Goal: Task Accomplishment & Management: Manage account settings

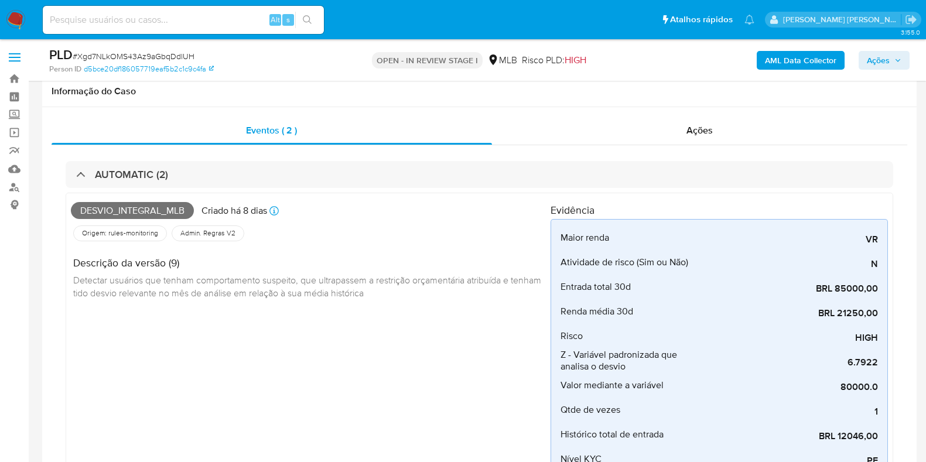
select select "10"
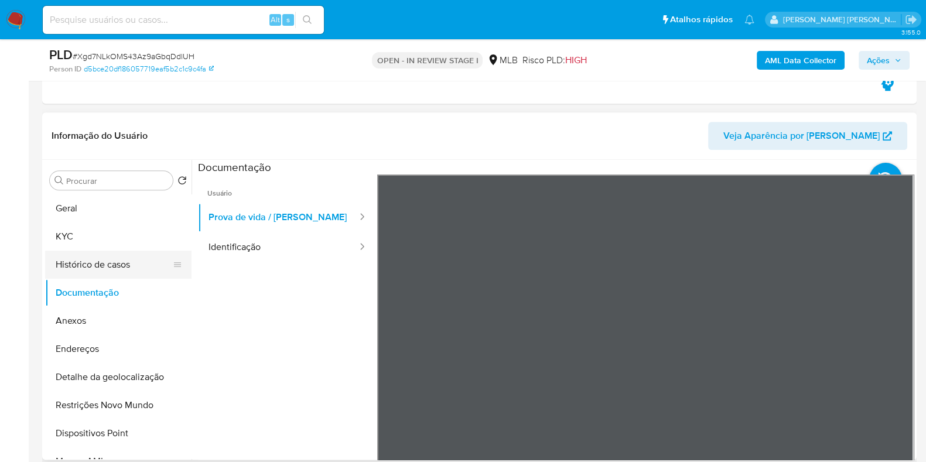
click at [94, 266] on button "Histórico de casos" at bounding box center [113, 265] width 137 height 28
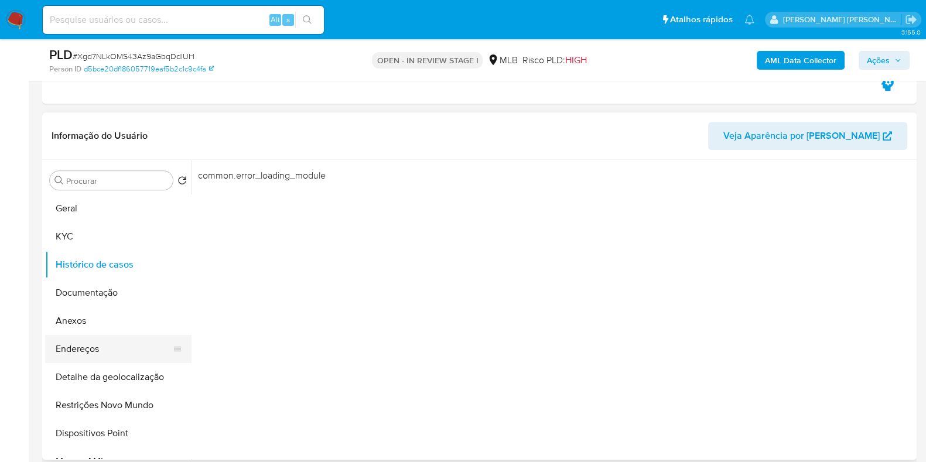
click at [90, 348] on button "Endereços" at bounding box center [113, 349] width 137 height 28
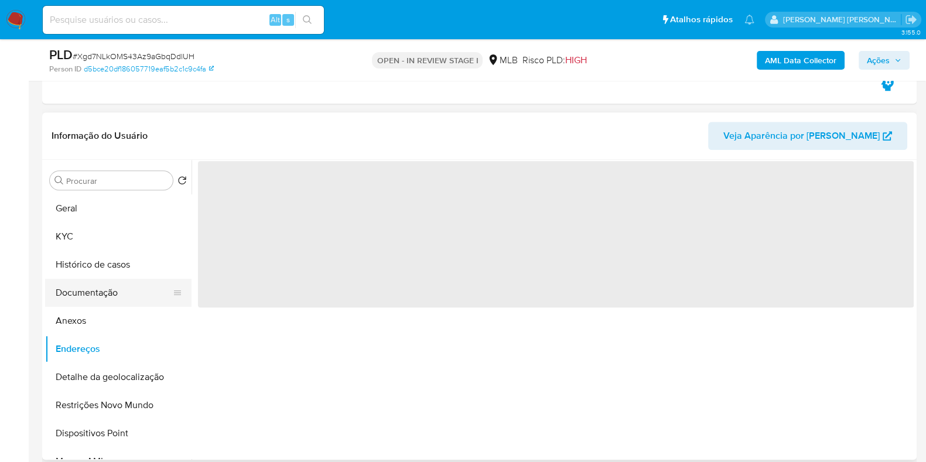
click at [106, 290] on button "Documentação" at bounding box center [113, 293] width 137 height 28
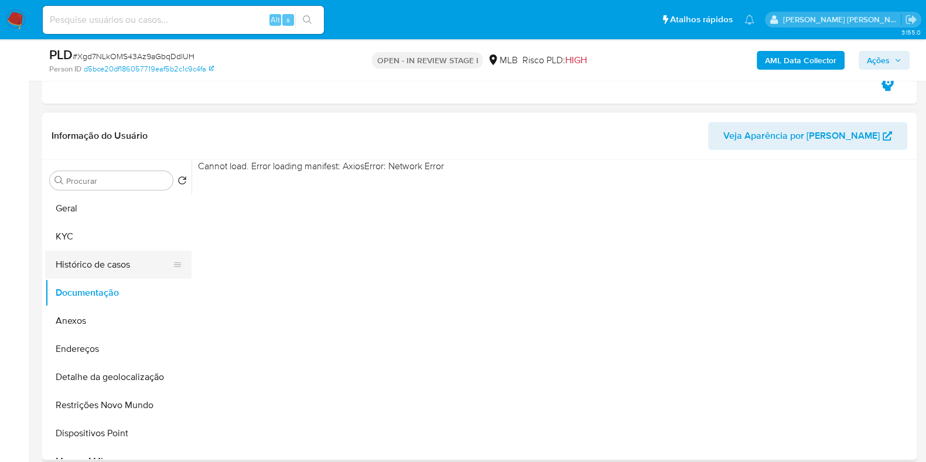
click at [120, 275] on button "Histórico de casos" at bounding box center [113, 265] width 137 height 28
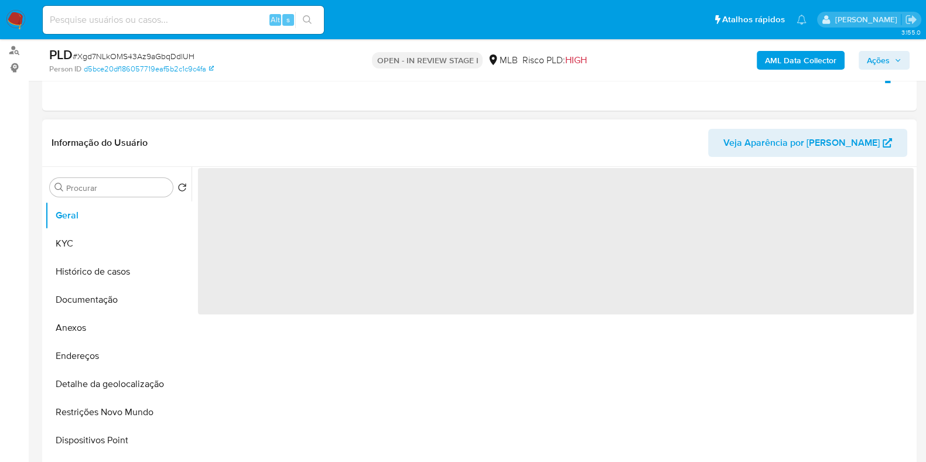
scroll to position [146, 0]
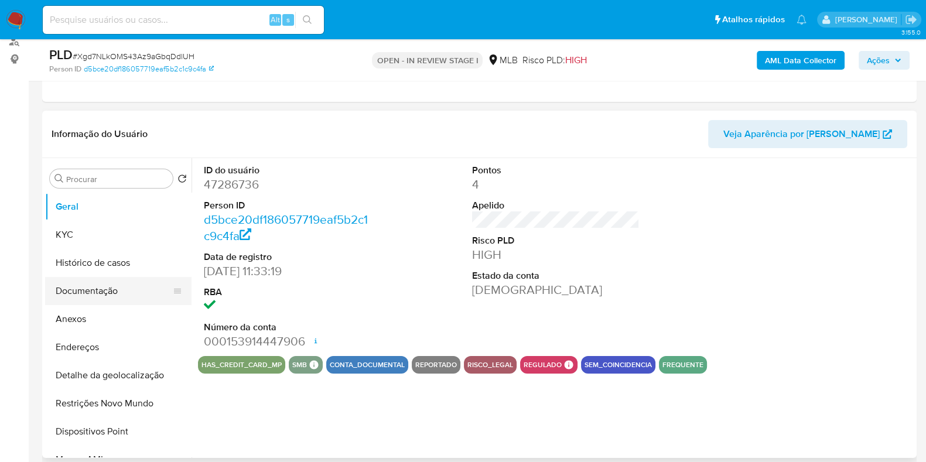
click at [102, 288] on button "Documentação" at bounding box center [113, 291] width 137 height 28
select select "10"
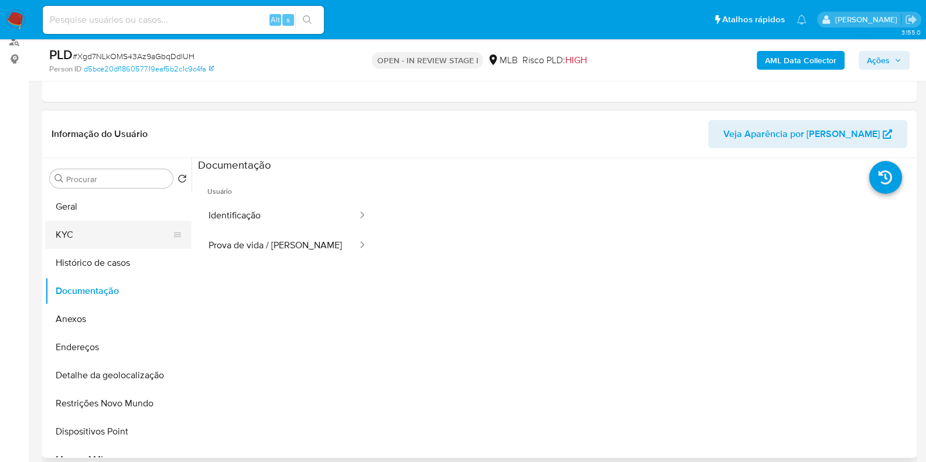
click at [125, 239] on button "KYC" at bounding box center [113, 235] width 137 height 28
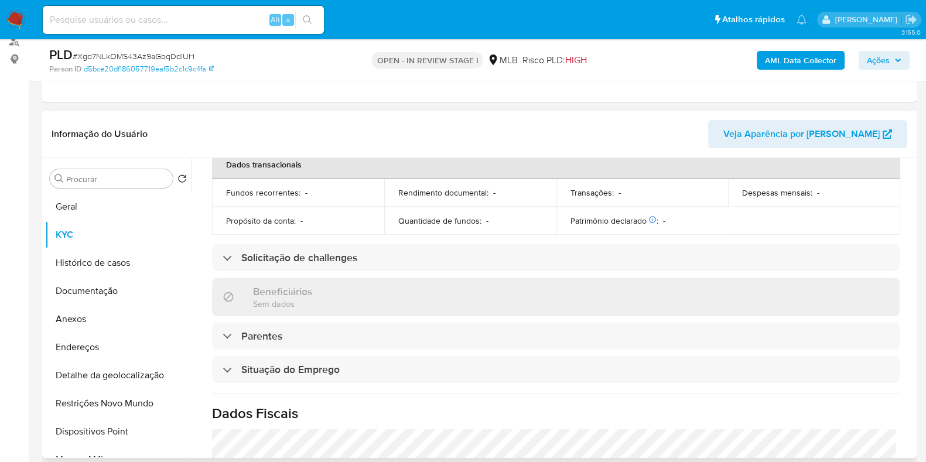
scroll to position [509, 0]
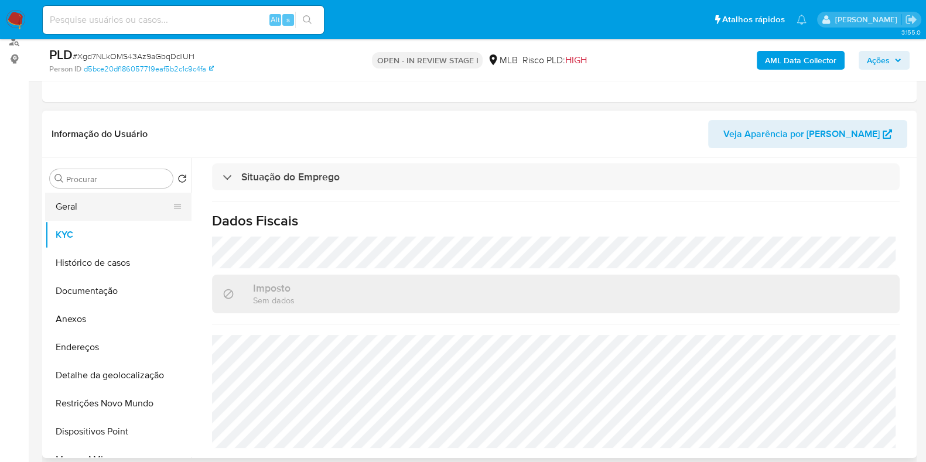
click at [95, 203] on button "Geral" at bounding box center [113, 207] width 137 height 28
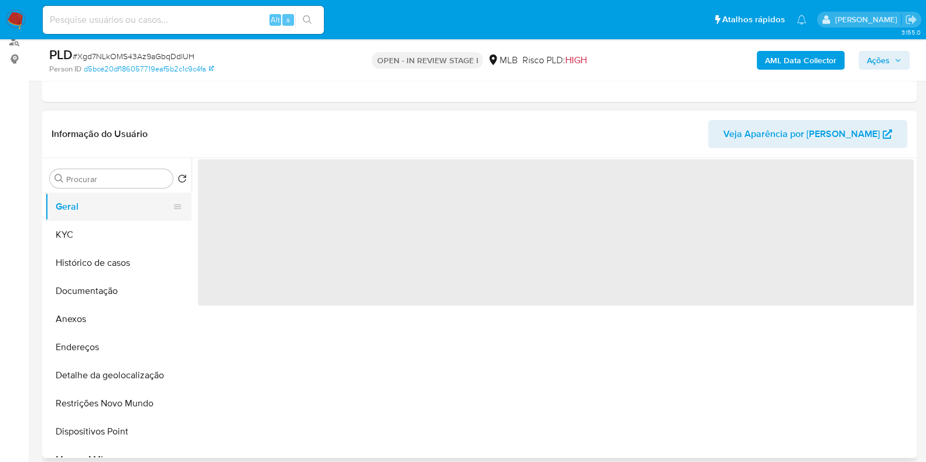
scroll to position [0, 0]
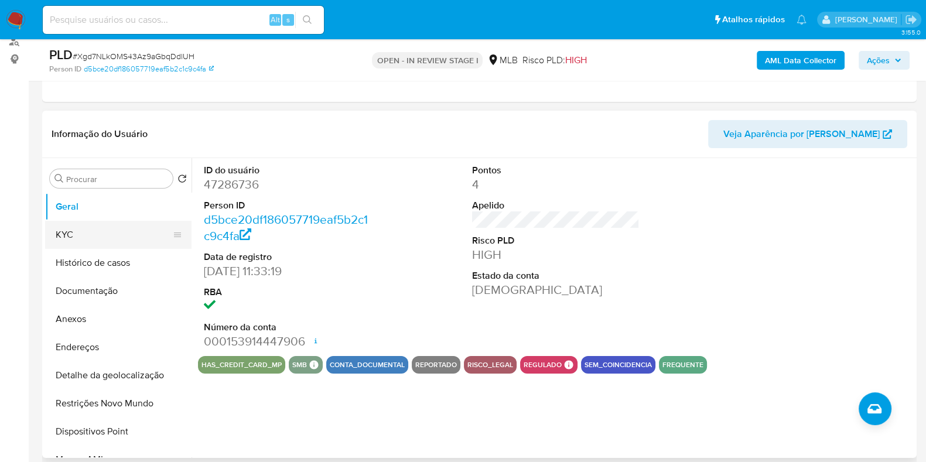
click at [87, 235] on button "KYC" at bounding box center [113, 235] width 137 height 28
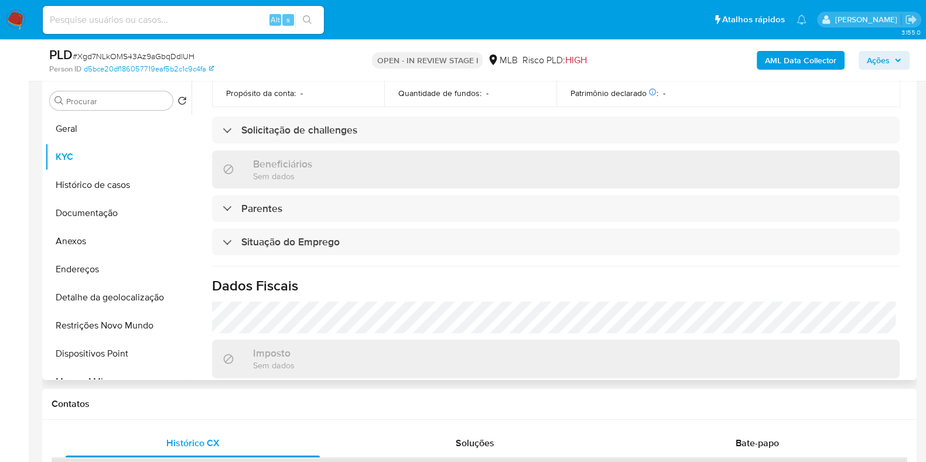
scroll to position [509, 0]
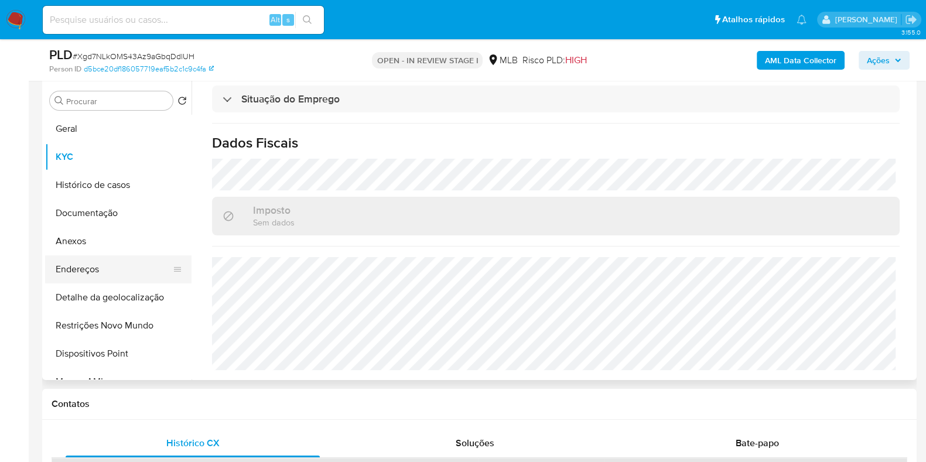
click at [96, 269] on button "Endereços" at bounding box center [113, 269] width 137 height 28
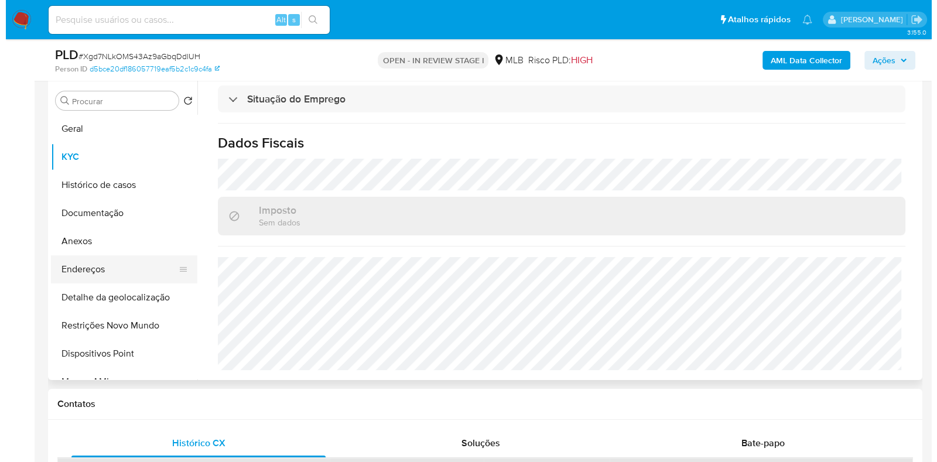
scroll to position [0, 0]
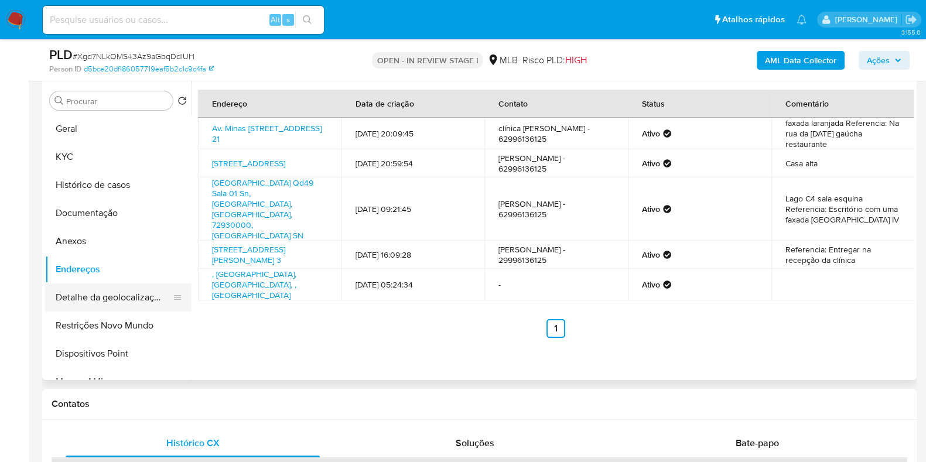
click at [111, 303] on button "Detalhe da geolocalização" at bounding box center [113, 297] width 137 height 28
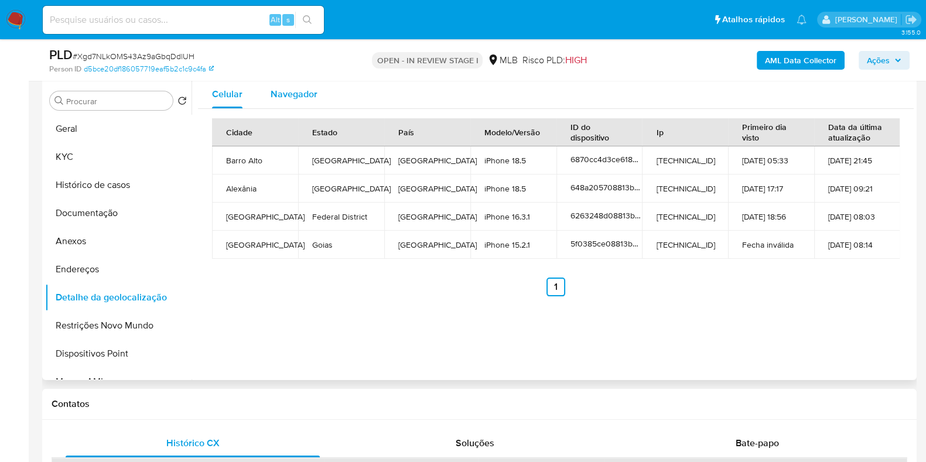
click at [310, 98] on span "Navegador" at bounding box center [294, 93] width 47 height 13
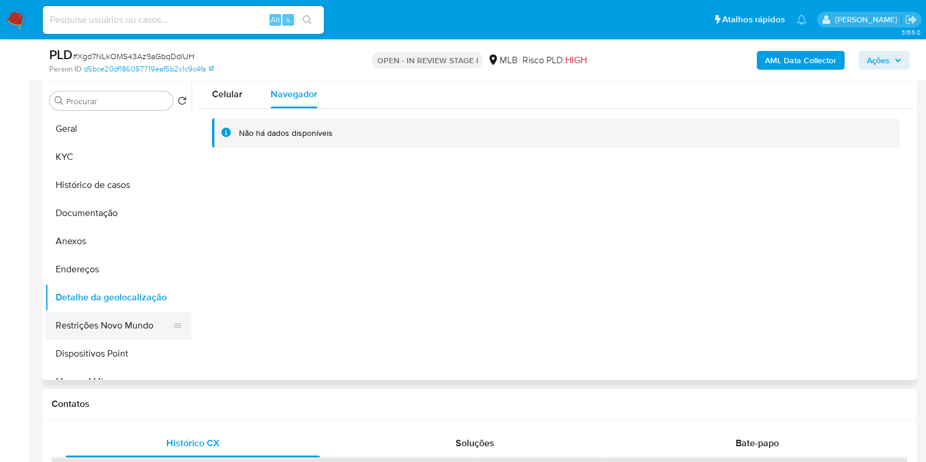
click at [107, 325] on button "Restrições Novo Mundo" at bounding box center [113, 326] width 137 height 28
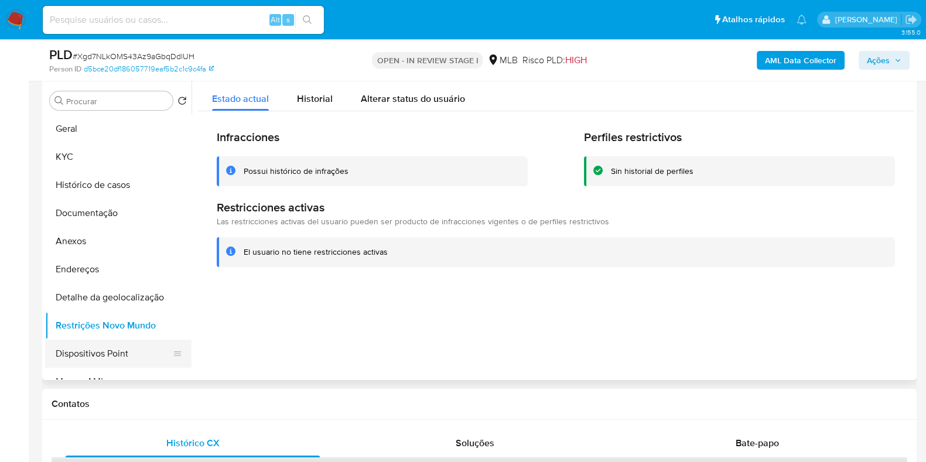
click at [107, 350] on button "Dispositivos Point" at bounding box center [113, 354] width 137 height 28
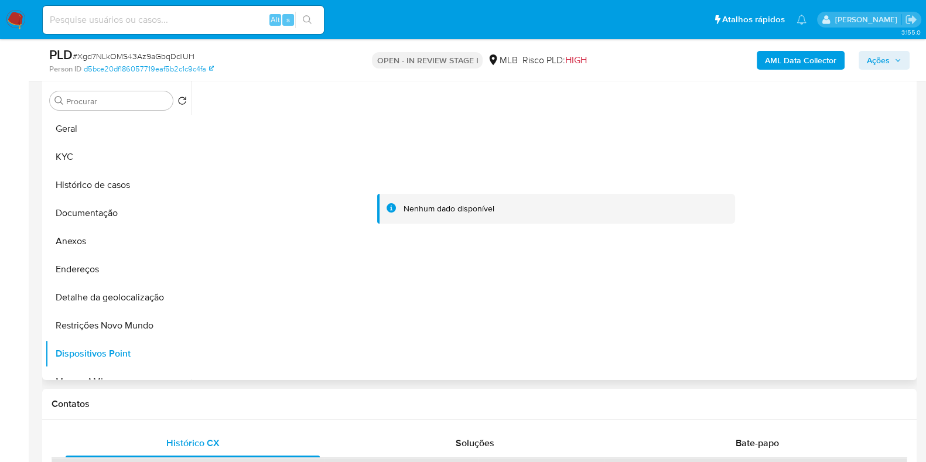
click at [378, 196] on div "Nenhum dado disponível" at bounding box center [556, 209] width 358 height 30
click at [788, 59] on b "AML Data Collector" at bounding box center [800, 60] width 71 height 19
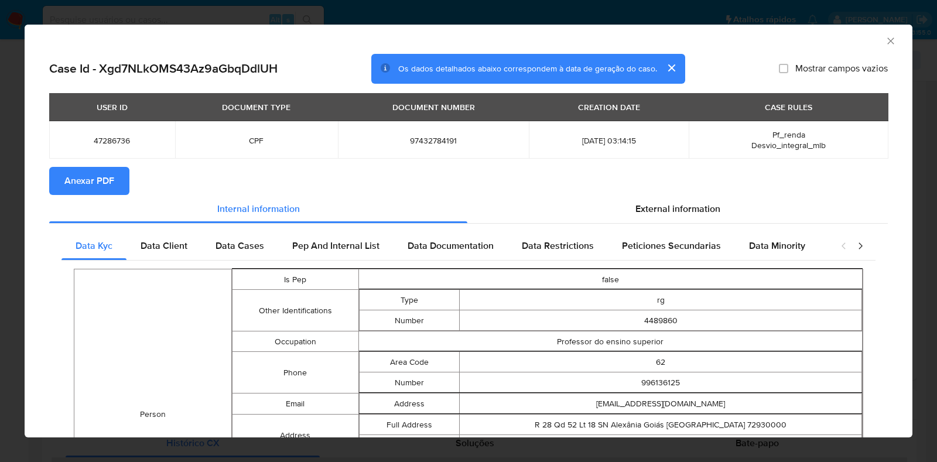
click at [92, 177] on span "Anexar PDF" at bounding box center [89, 181] width 50 height 26
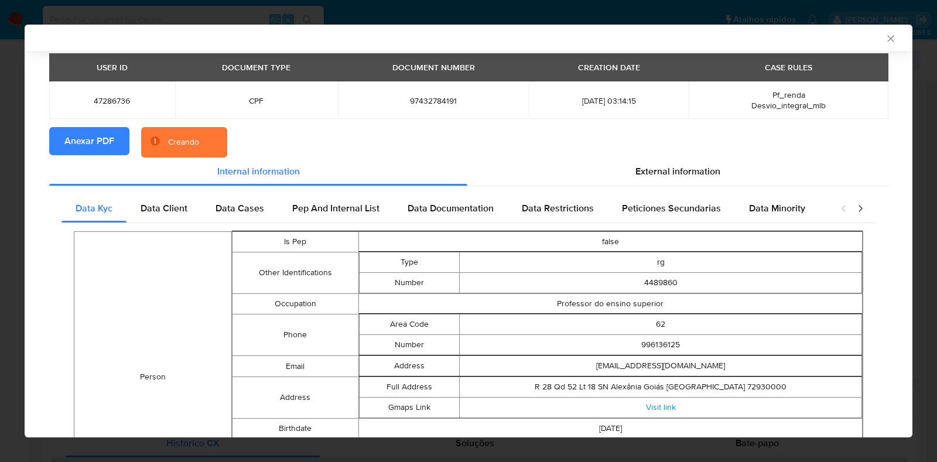
scroll to position [70, 0]
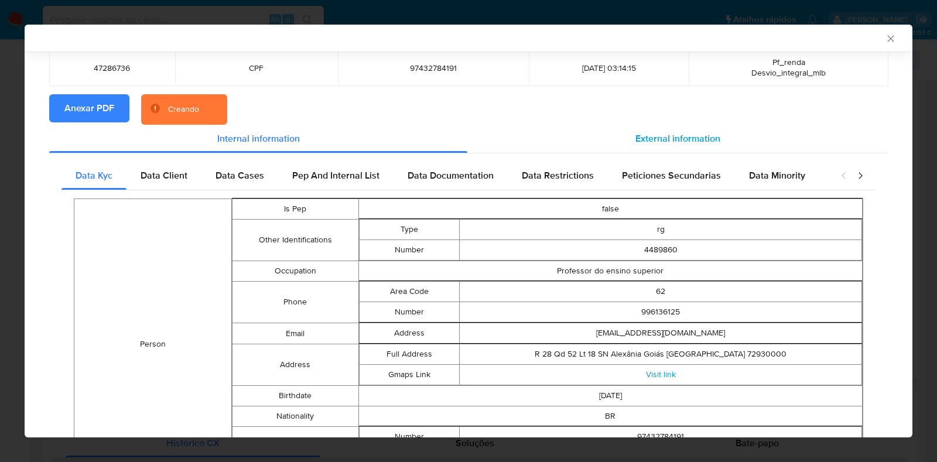
click at [692, 142] on span "External information" at bounding box center [677, 138] width 85 height 13
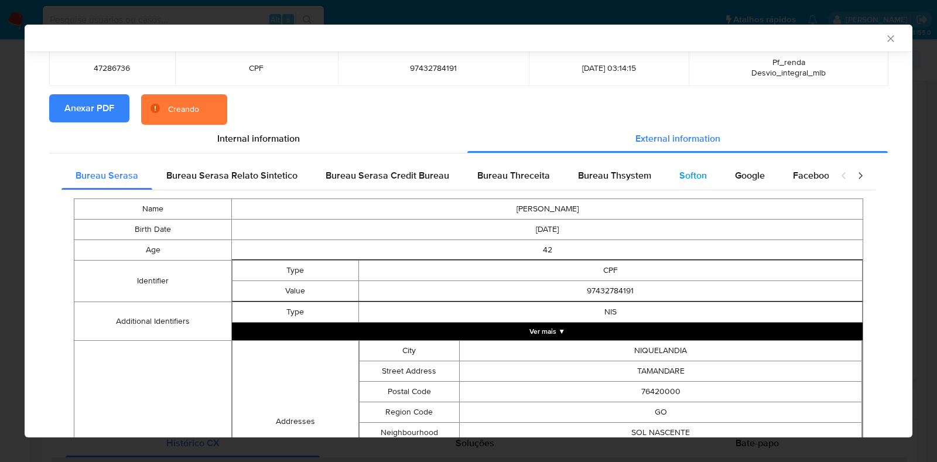
click at [694, 180] on span "Softon" at bounding box center [693, 175] width 28 height 13
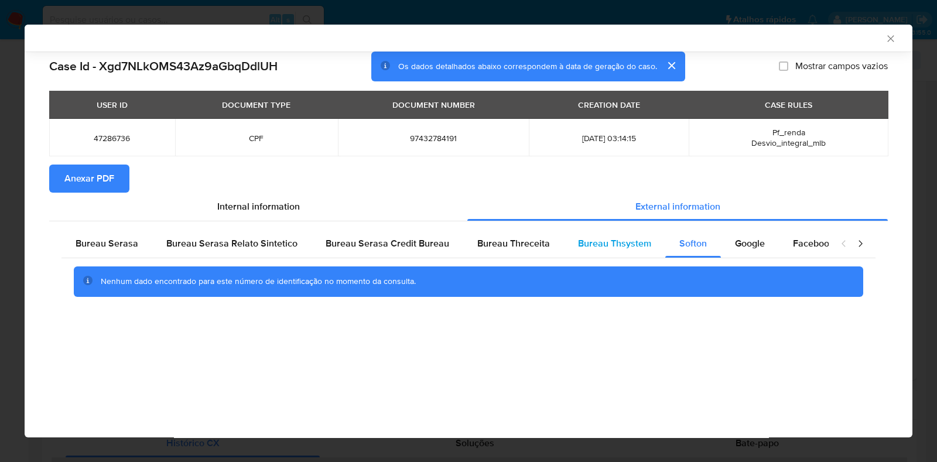
click at [617, 237] on span "Bureau Thsystem" at bounding box center [614, 243] width 73 height 13
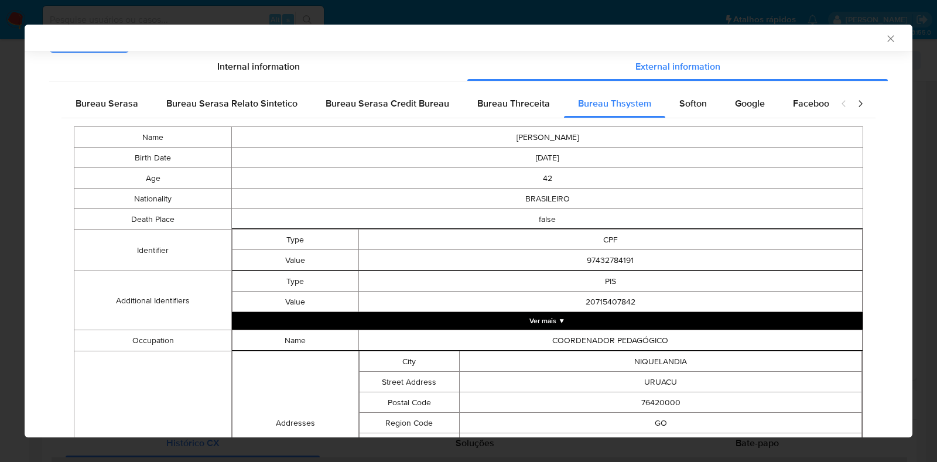
scroll to position [143, 0]
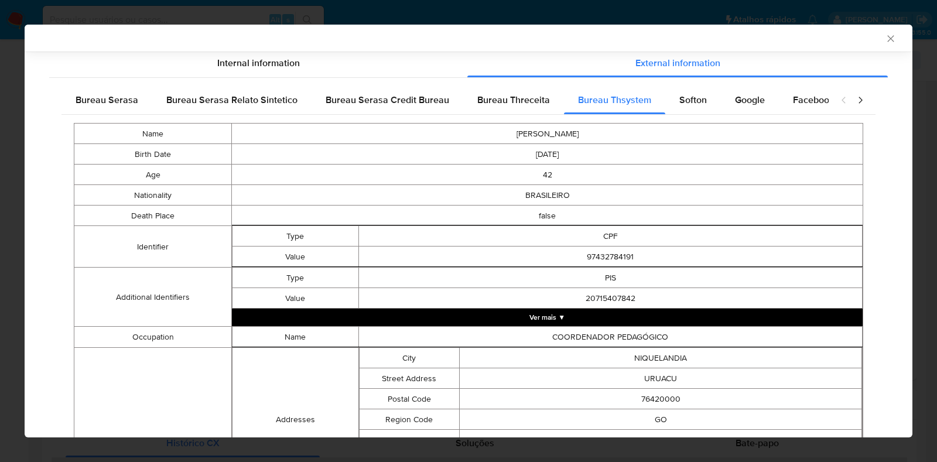
click at [597, 321] on button "Ver mais ▼" at bounding box center [547, 318] width 631 height 18
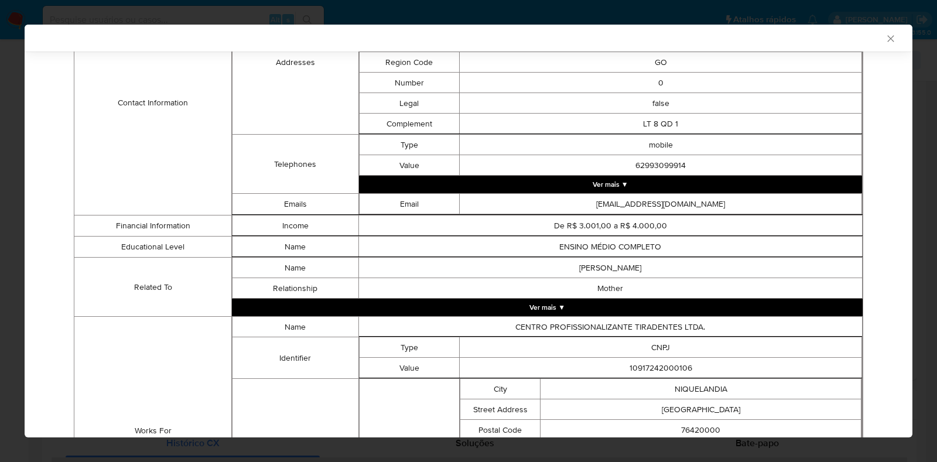
scroll to position [863, 0]
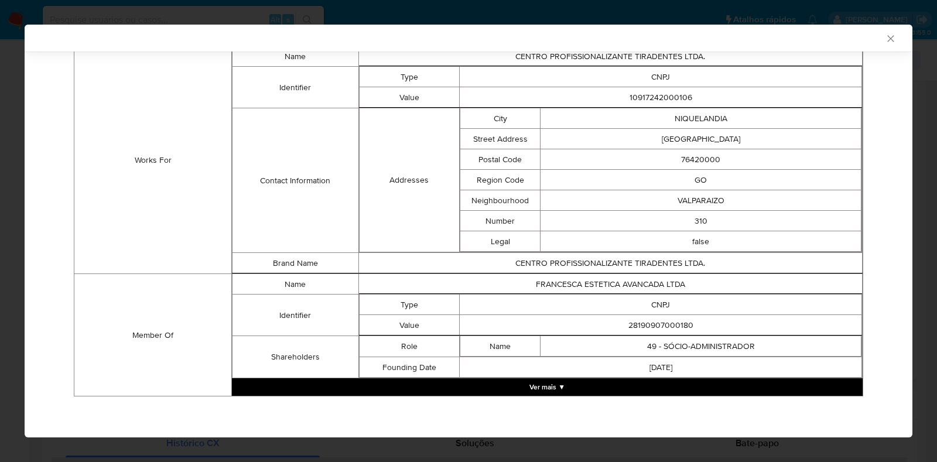
click at [534, 394] on button "Ver mais ▼" at bounding box center [547, 387] width 631 height 18
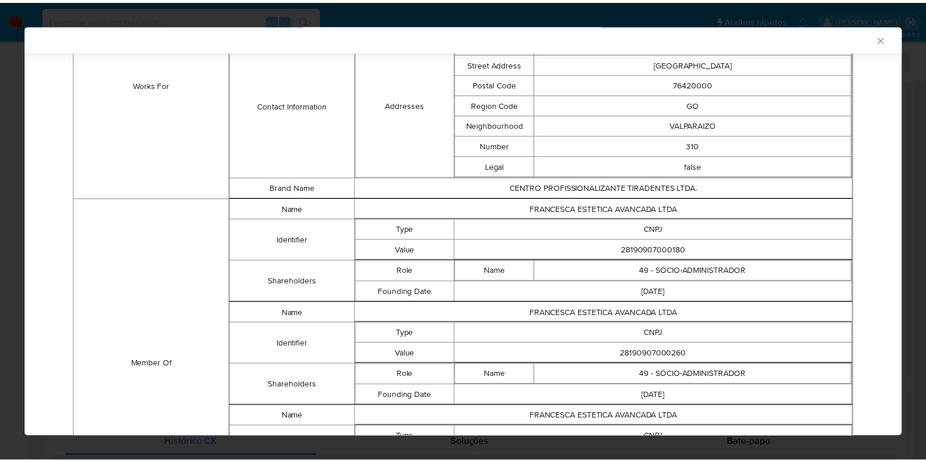
scroll to position [709, 0]
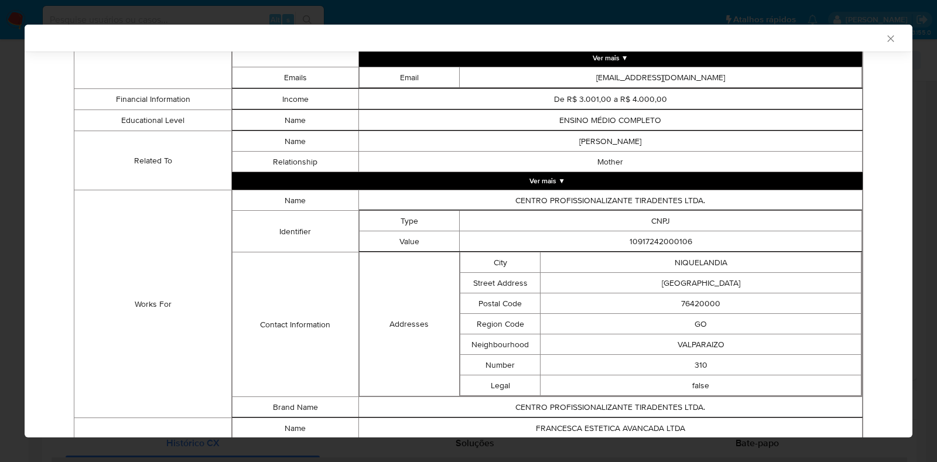
click at [885, 39] on icon "Fechar a janela" at bounding box center [891, 39] width 12 height 12
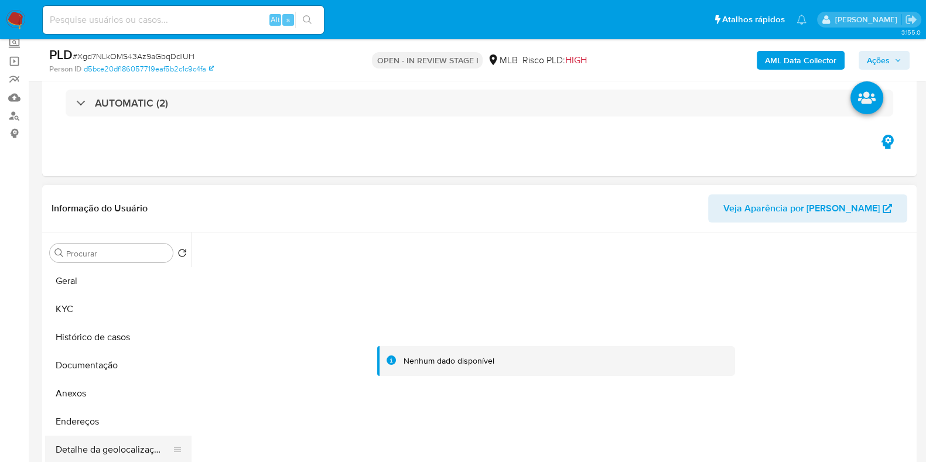
scroll to position [151, 0]
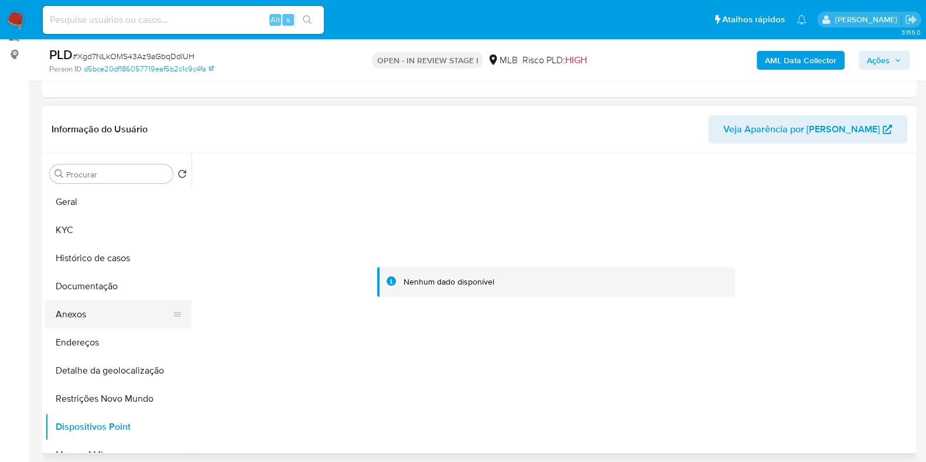
click at [79, 307] on button "Anexos" at bounding box center [113, 314] width 137 height 28
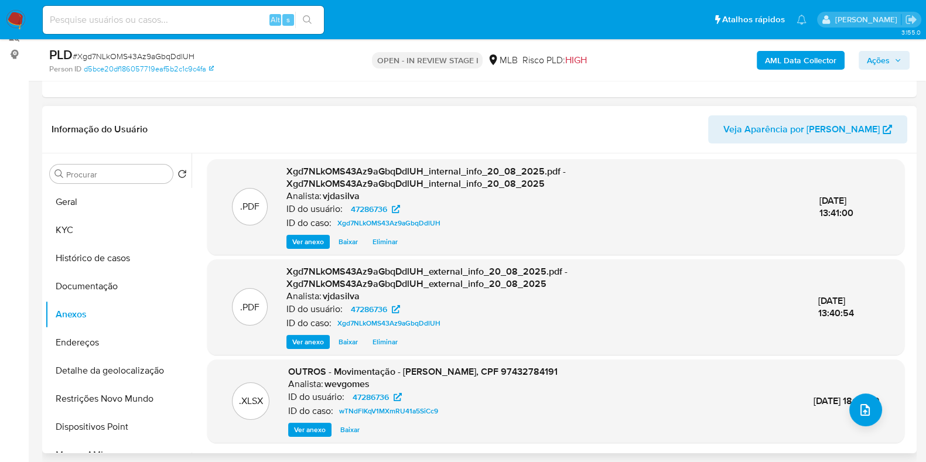
scroll to position [0, 0]
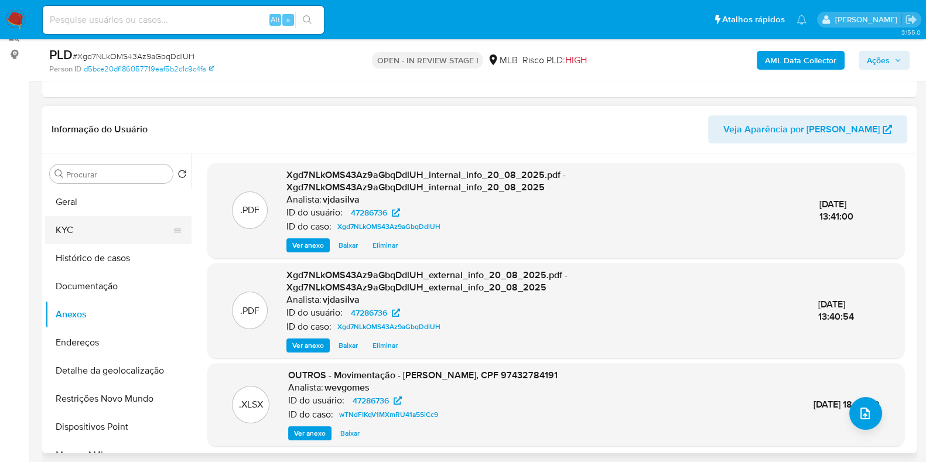
click at [84, 221] on button "KYC" at bounding box center [113, 230] width 137 height 28
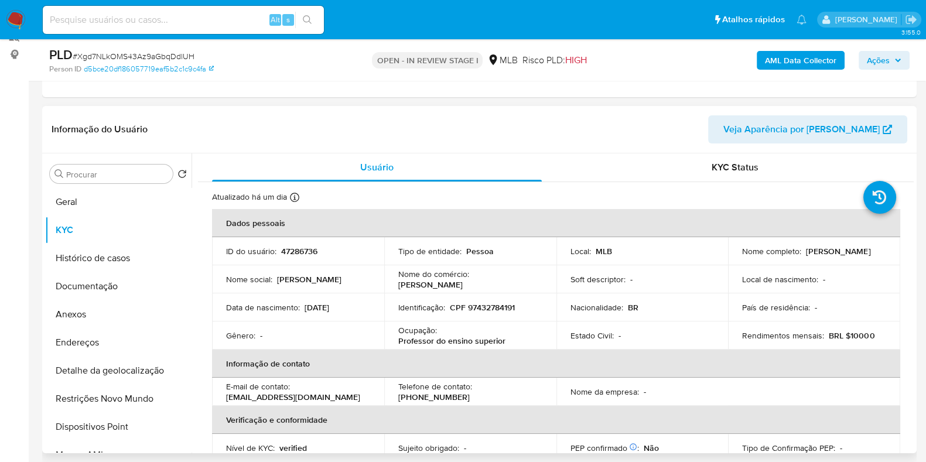
click at [432, 345] on p "Professor do ensino superior" at bounding box center [451, 341] width 107 height 11
copy div "Ocupação : Professor do ensino superior"
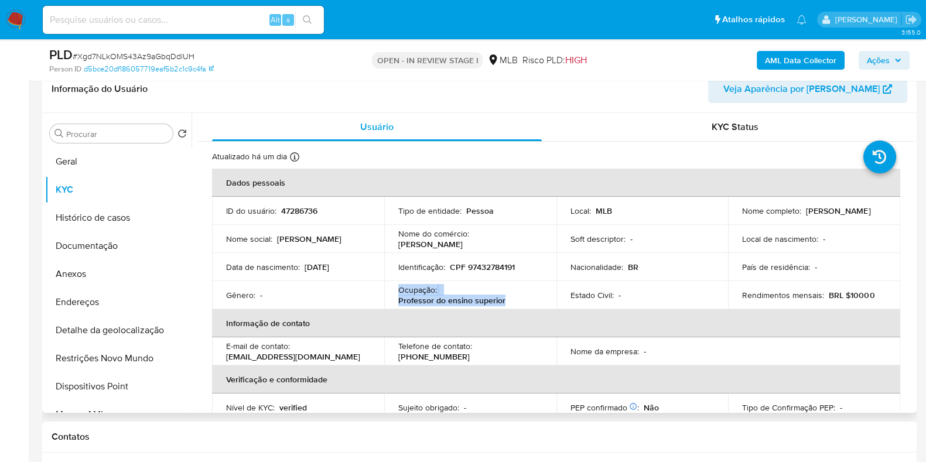
scroll to position [224, 0]
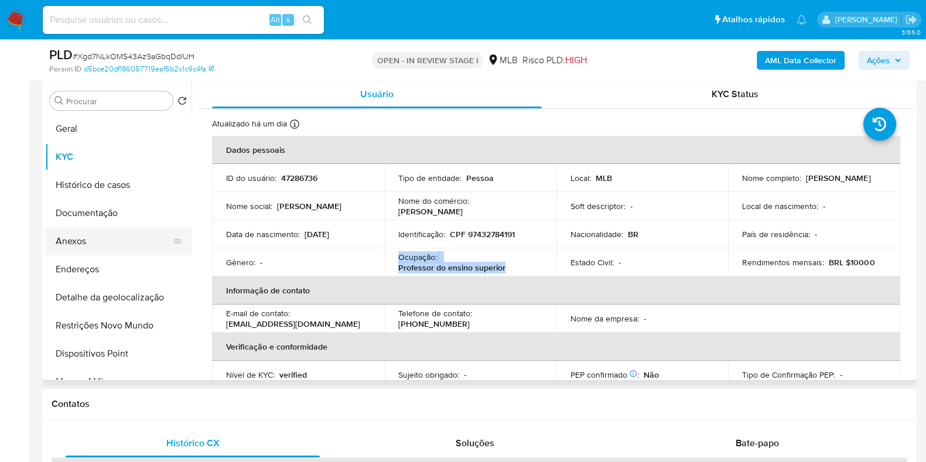
click at [80, 232] on button "Anexos" at bounding box center [113, 241] width 137 height 28
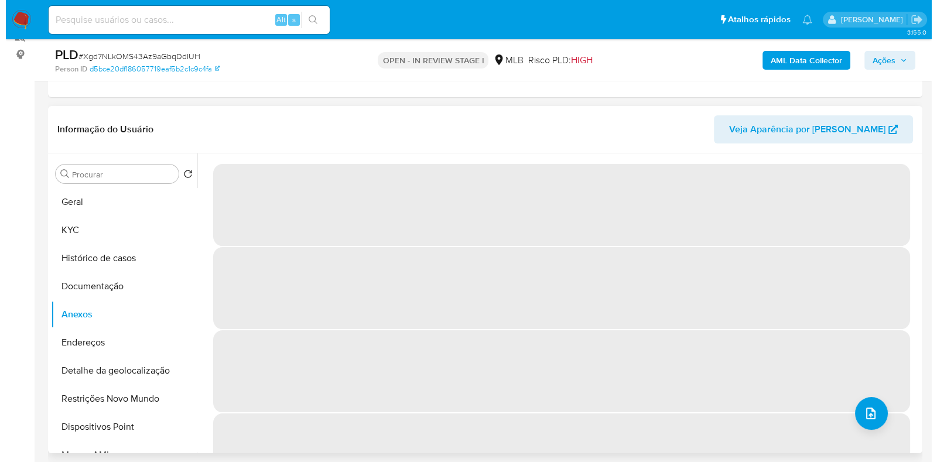
scroll to position [4, 0]
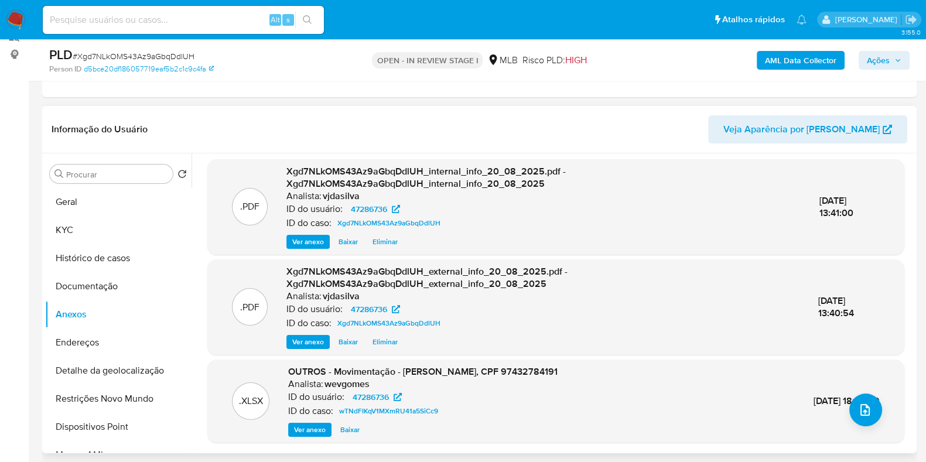
drag, startPoint x: 847, startPoint y: 324, endPoint x: 849, endPoint y: 392, distance: 67.4
click at [849, 392] on div ".XLSX OUTROS - Movimentação - Alancarlos Oliveira Reginaldo, CPF 97432784191 An…" at bounding box center [555, 400] width 685 height 71
click at [867, 408] on icon "upload-file" at bounding box center [865, 410] width 14 height 14
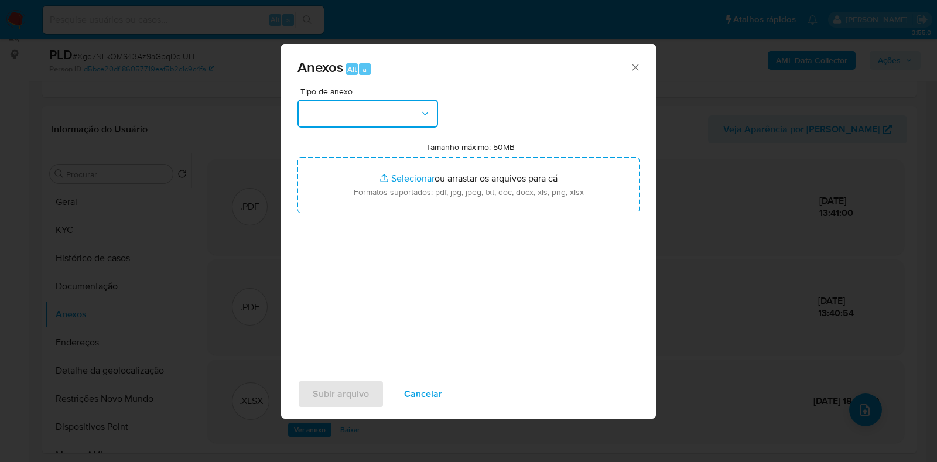
click at [401, 100] on button "button" at bounding box center [367, 114] width 141 height 28
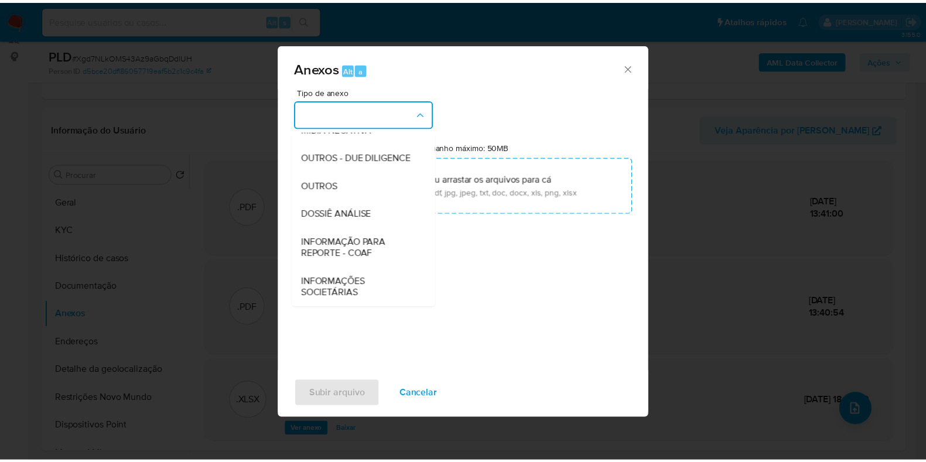
scroll to position [180, 0]
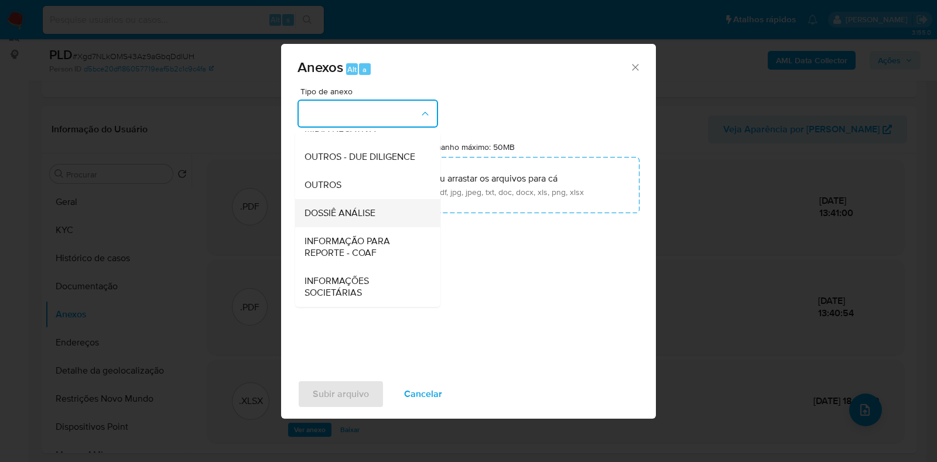
click at [330, 212] on span "DOSSIÊ ANÁLISE" at bounding box center [340, 213] width 71 height 12
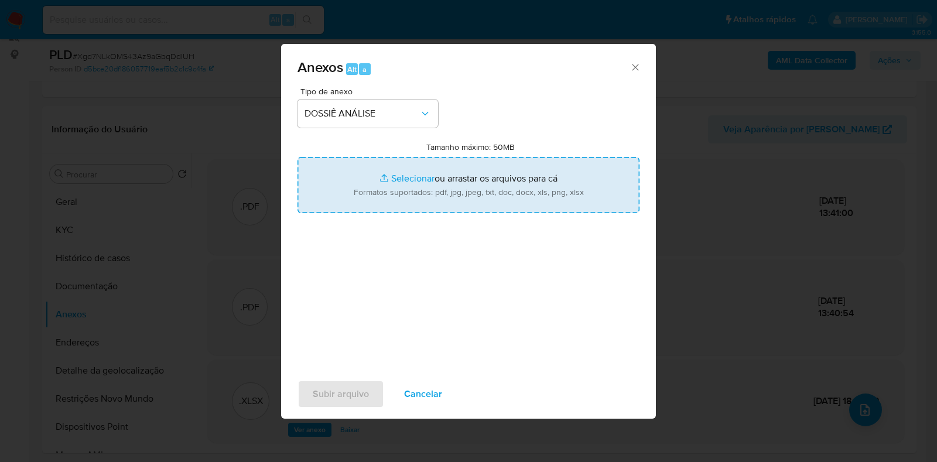
type input "C:\fakepath\SAR - XXXX - CPF 97432784191 - ALANCARLOS OLIVEIRA REGINALDO.pdf"
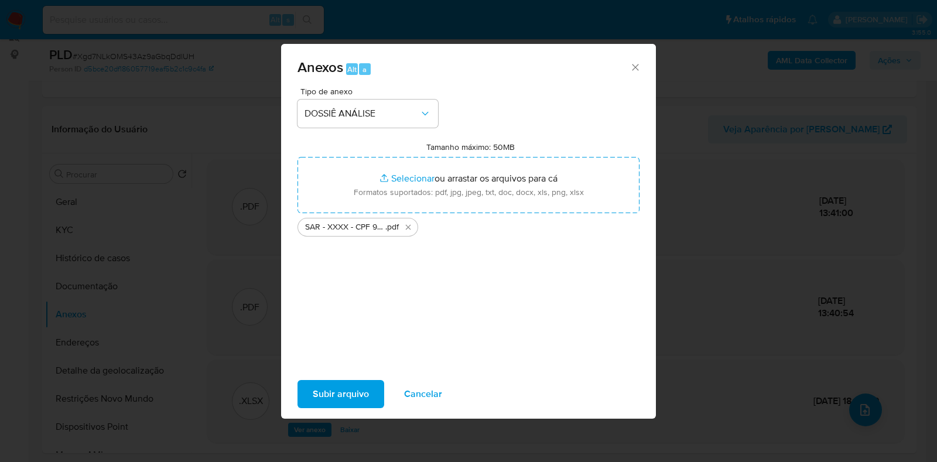
click at [354, 392] on span "Subir arquivo" at bounding box center [341, 394] width 56 height 26
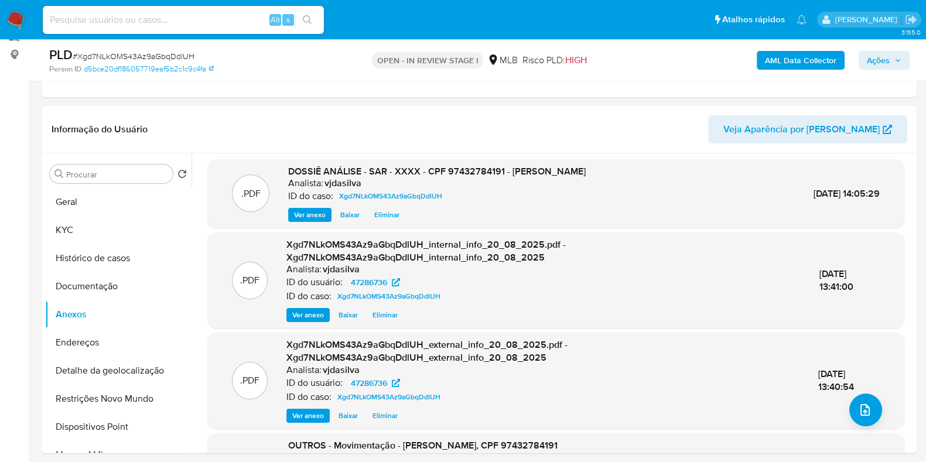
click at [893, 62] on span "Ações" at bounding box center [884, 60] width 35 height 16
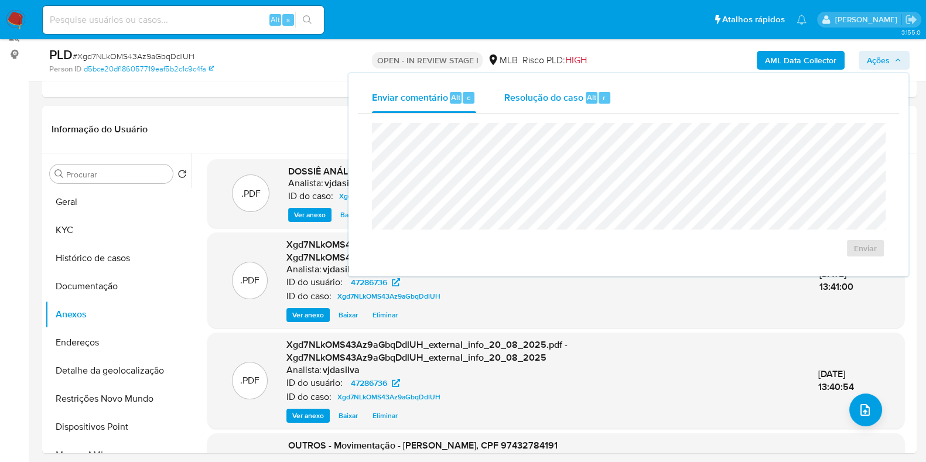
click at [501, 96] on button "Resolução do caso Alt r" at bounding box center [557, 98] width 135 height 30
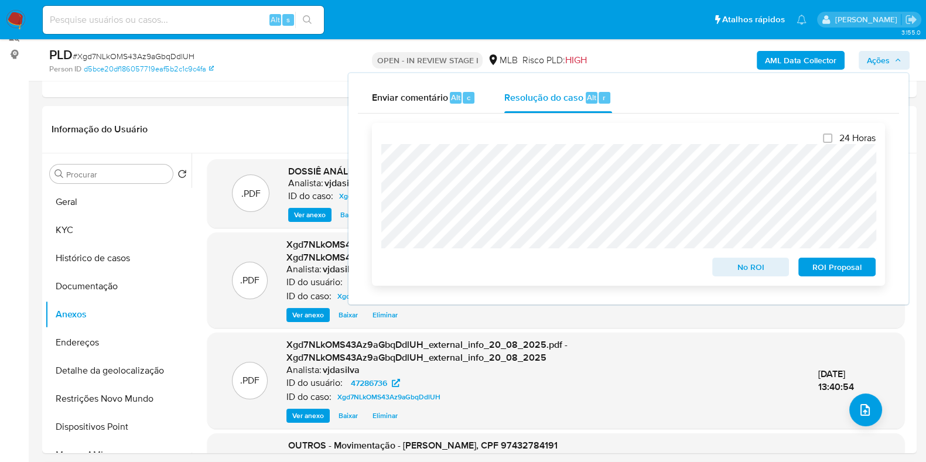
click at [834, 268] on span "ROI Proposal" at bounding box center [836, 267] width 61 height 16
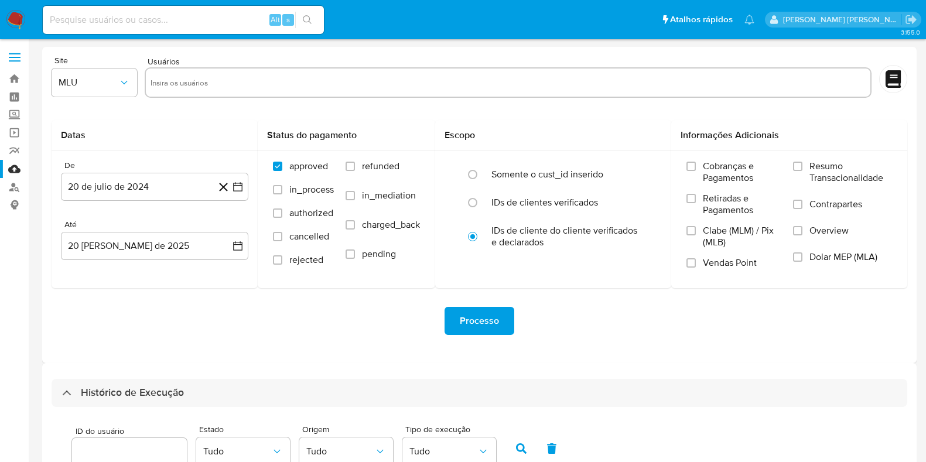
select select "10"
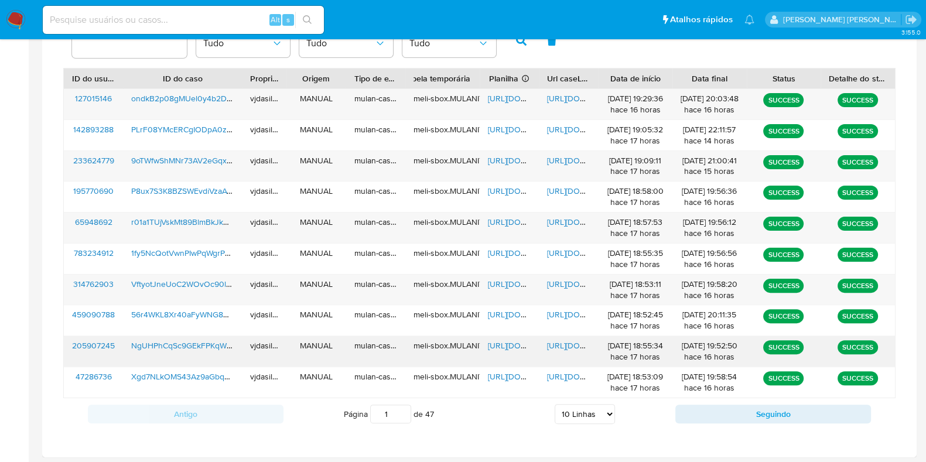
click at [555, 347] on span "https://docs.google.com/document/d/1GWcoK9IOFpCpCcEr3d18uCrrSbSnh_PwiAgxZ4f6K6k…" at bounding box center [587, 346] width 81 height 12
click at [509, 346] on span "https://docs.google.com/spreadsheets/d/1oZxLVqZfkiNX_qukYdtnVvZrCHHJ06Er0-5C9R7…" at bounding box center [528, 346] width 81 height 12
click at [211, 344] on span "NgUHPhCqSc9GEkFPKqW5OHxb" at bounding box center [191, 346] width 121 height 12
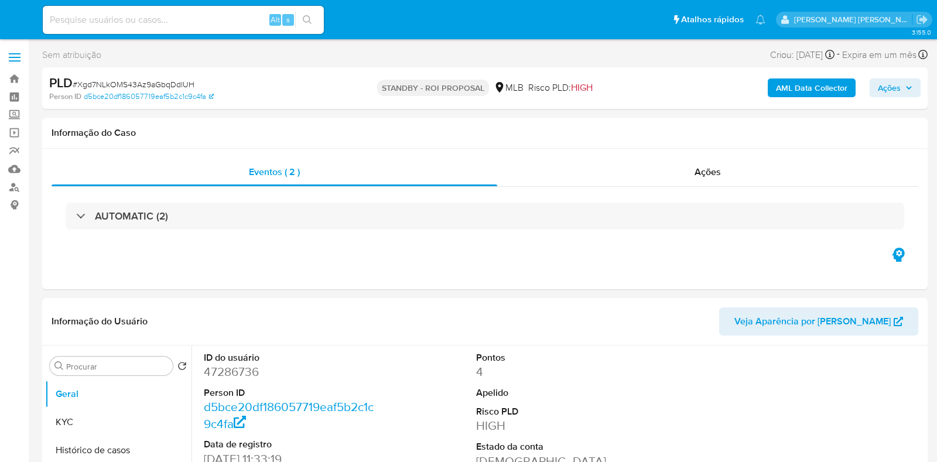
select select "10"
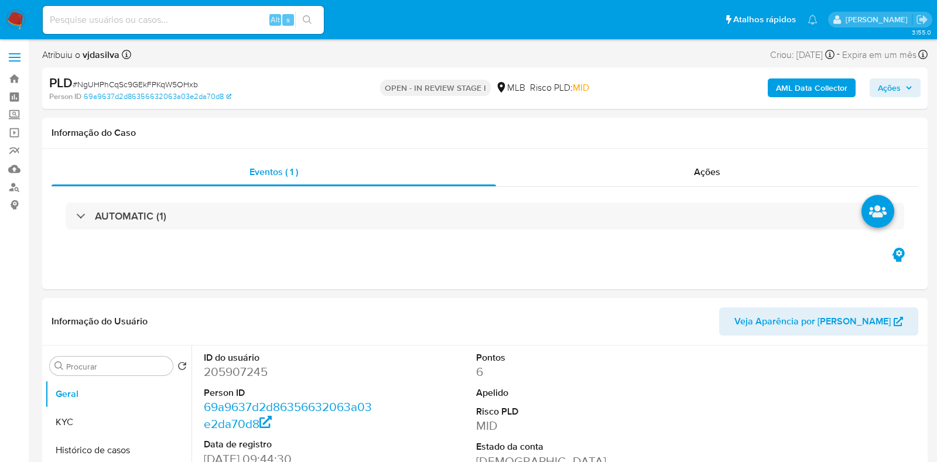
select select "10"
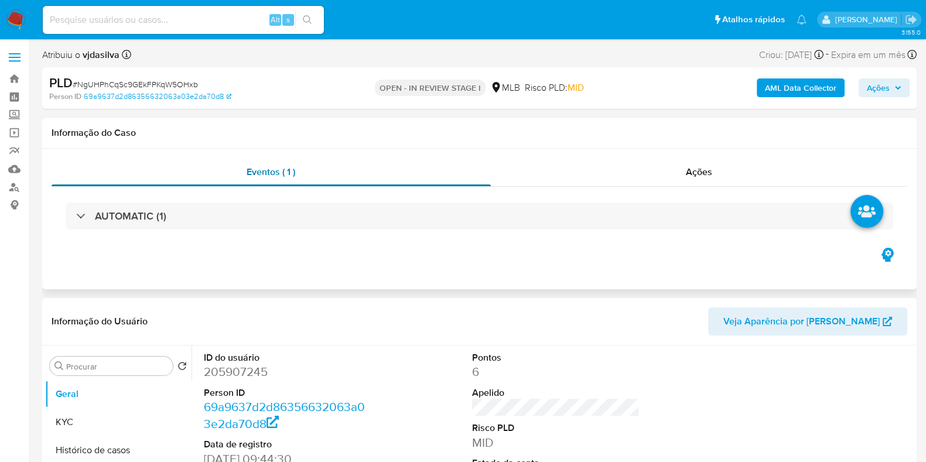
scroll to position [292, 0]
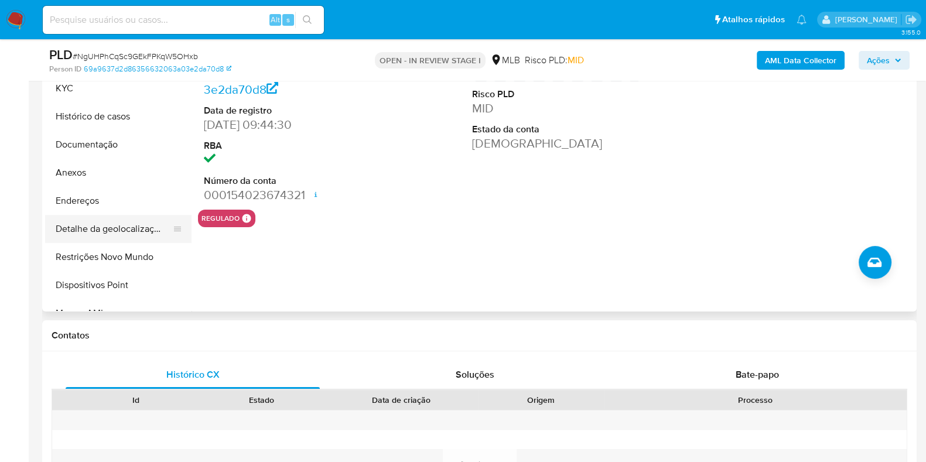
click at [112, 225] on button "Detalhe da geolocalização" at bounding box center [113, 229] width 137 height 28
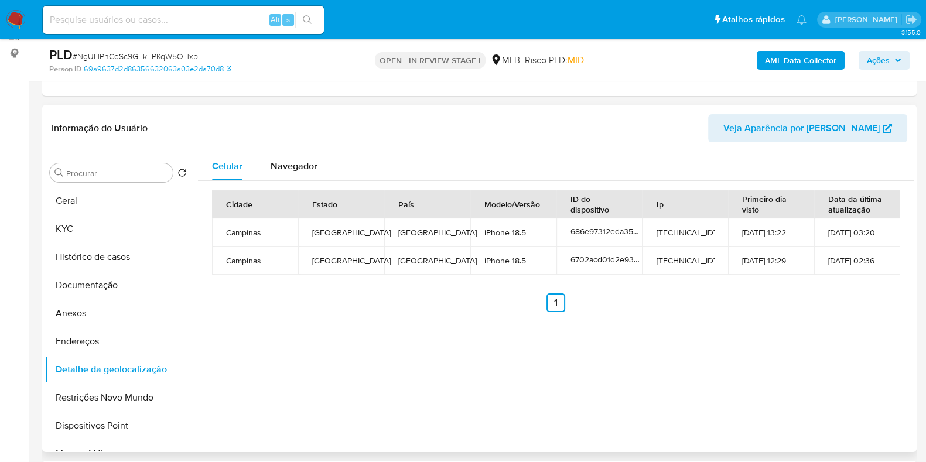
scroll to position [146, 0]
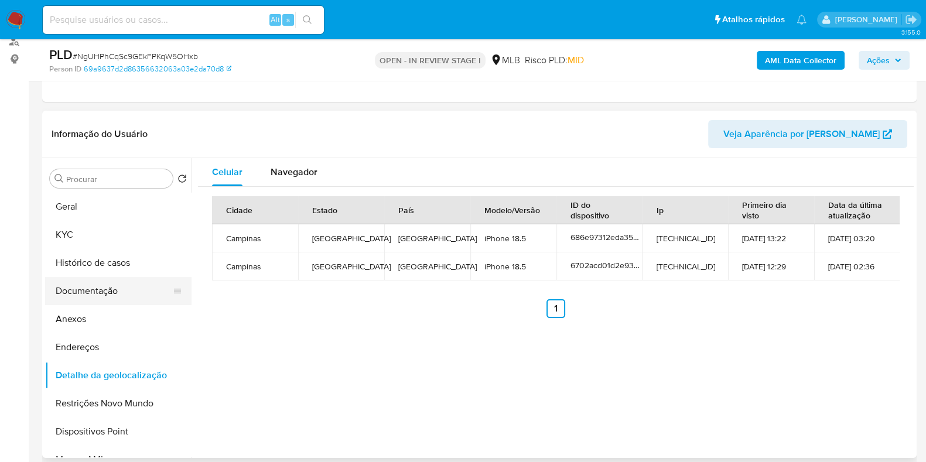
click at [97, 291] on button "Documentação" at bounding box center [113, 291] width 137 height 28
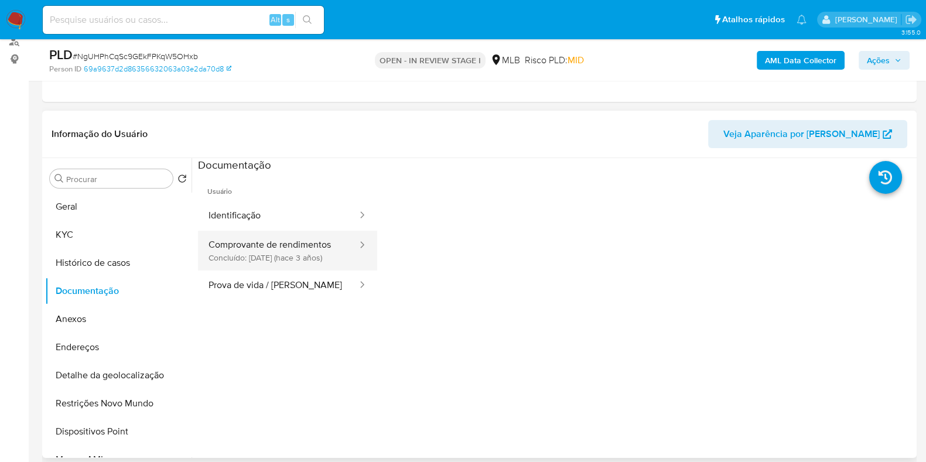
click at [276, 234] on button "Comprovante de rendimentos Concluído: 20/04/2022 (hace 3 años)" at bounding box center [278, 251] width 160 height 40
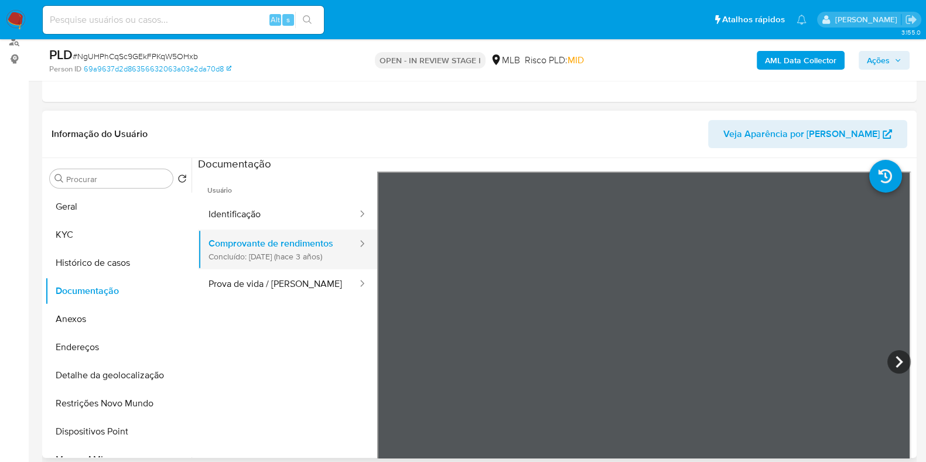
scroll to position [0, 0]
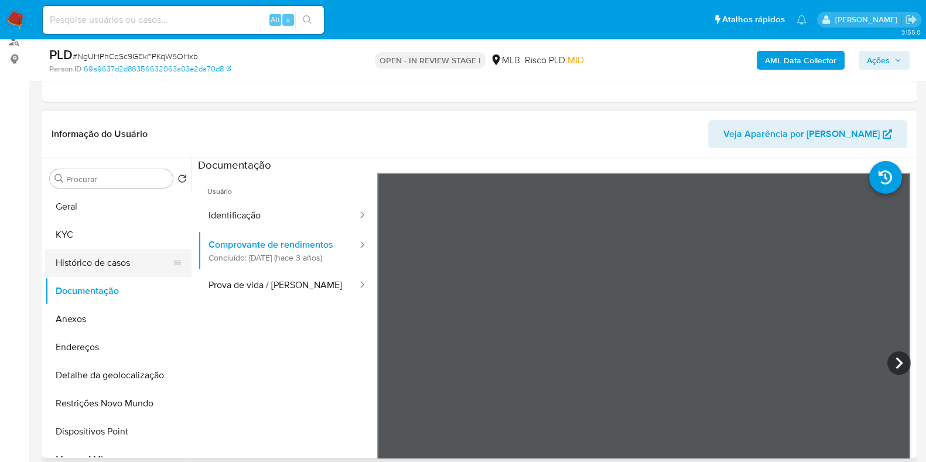
click at [83, 258] on button "Histórico de casos" at bounding box center [113, 263] width 137 height 28
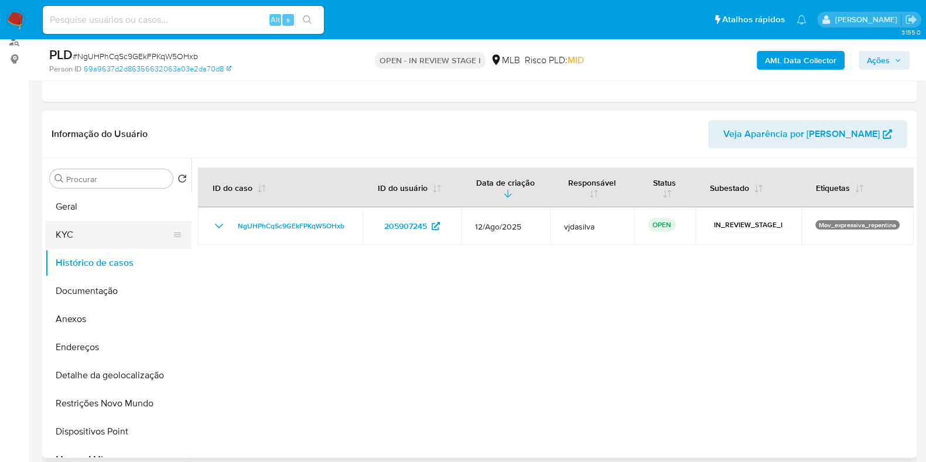
click at [99, 239] on button "KYC" at bounding box center [113, 235] width 137 height 28
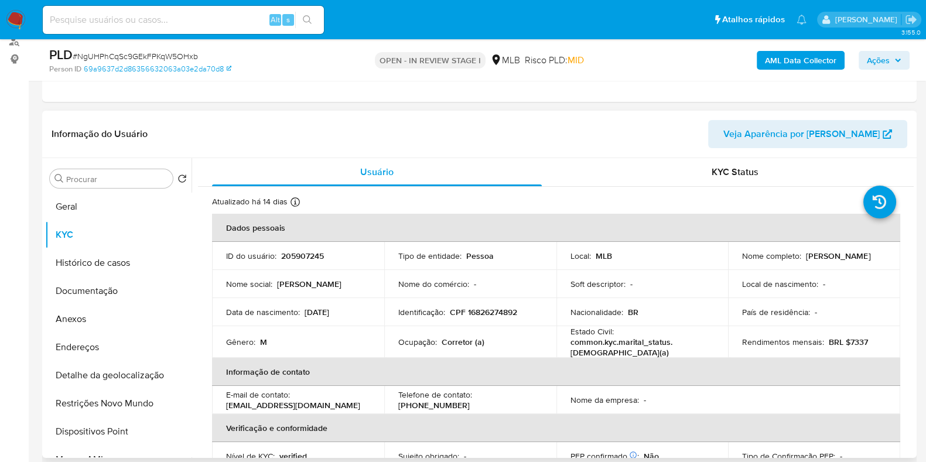
click at [480, 340] on p "Corretor (a)" at bounding box center [463, 342] width 43 height 11
copy div "Ocupação : Corretor (a)"
click at [125, 290] on button "Documentação" at bounding box center [113, 291] width 137 height 28
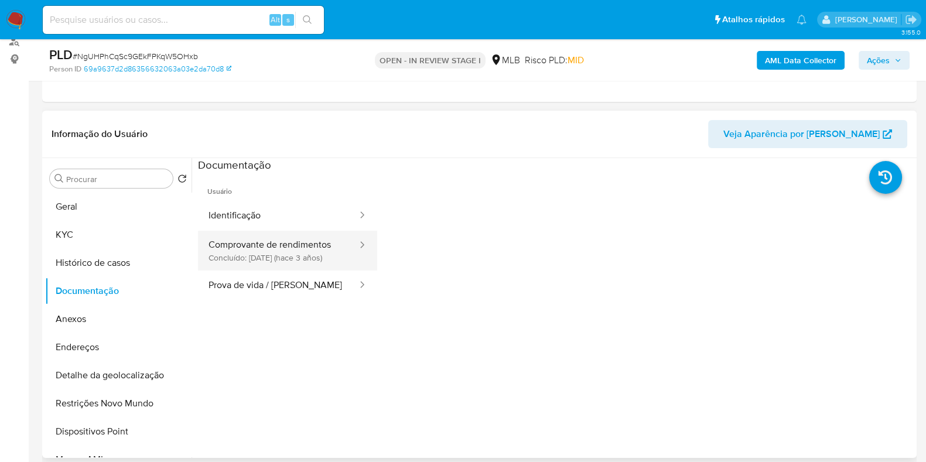
click at [298, 251] on button "Comprovante de rendimentos Concluído: 20/04/2022 (hace 3 años)" at bounding box center [278, 251] width 160 height 40
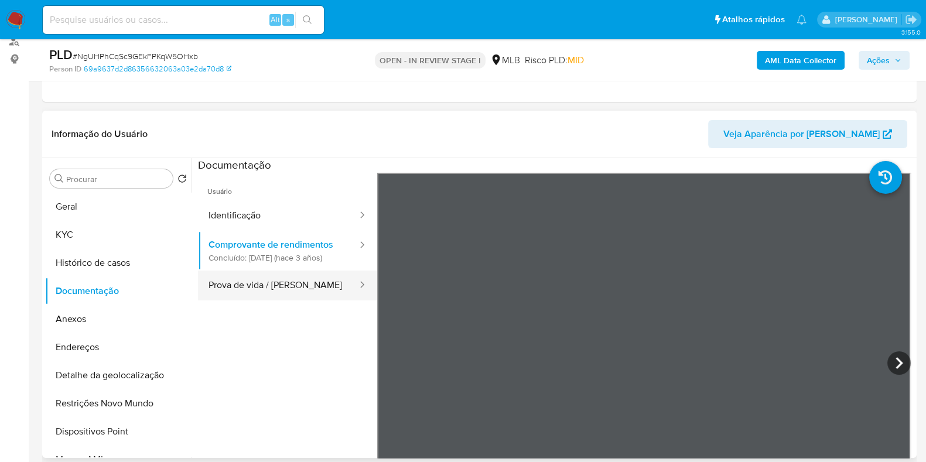
click at [208, 299] on button "Prova de vida / [PERSON_NAME]" at bounding box center [278, 286] width 160 height 30
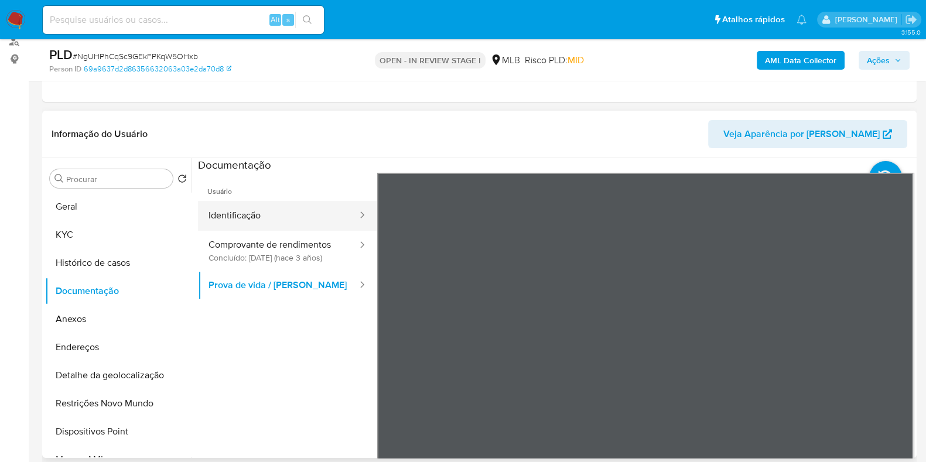
click at [269, 217] on button "Identificação" at bounding box center [278, 216] width 160 height 30
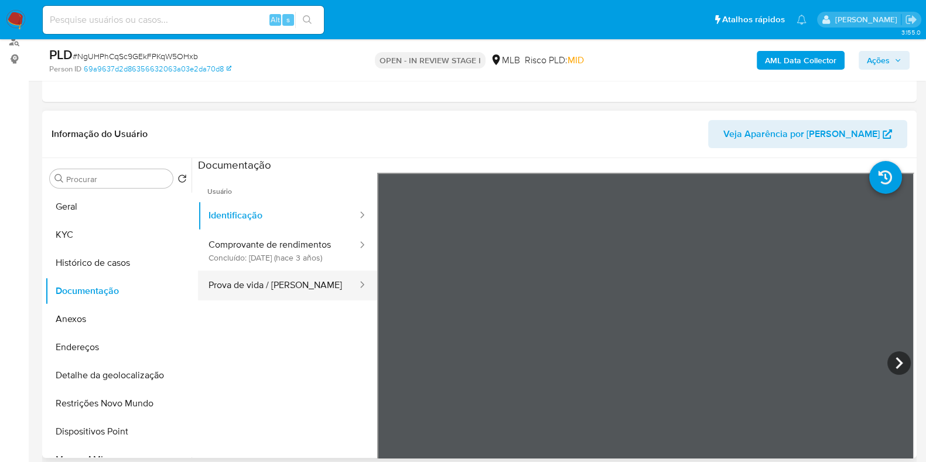
click at [249, 296] on button "Prova de vida / [PERSON_NAME]" at bounding box center [278, 286] width 160 height 30
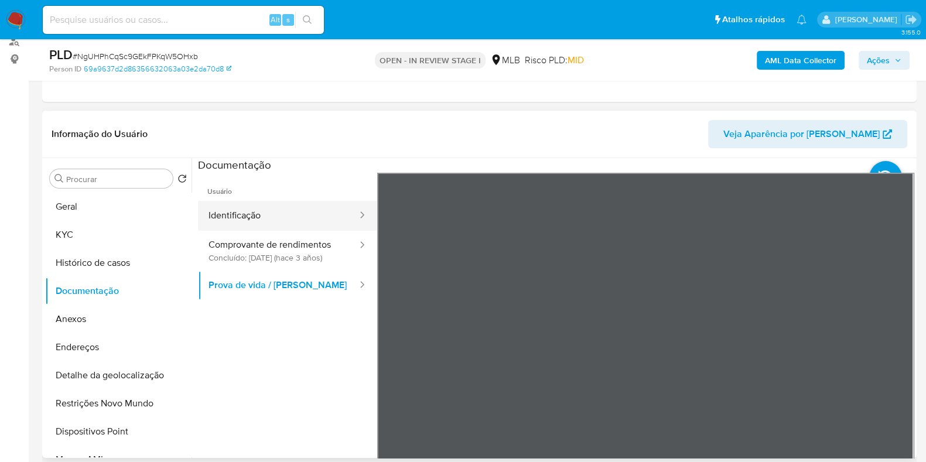
click at [245, 220] on button "Identificação" at bounding box center [278, 216] width 160 height 30
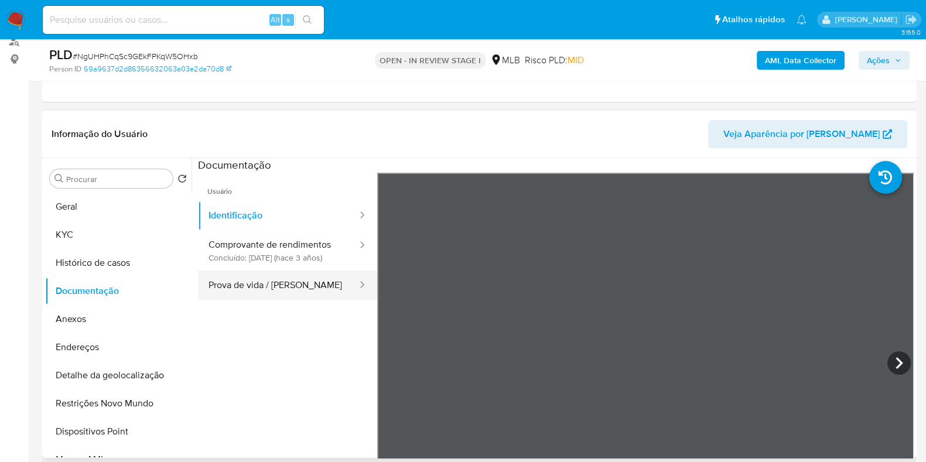
click at [252, 292] on button "Prova de vida / [PERSON_NAME]" at bounding box center [278, 286] width 160 height 30
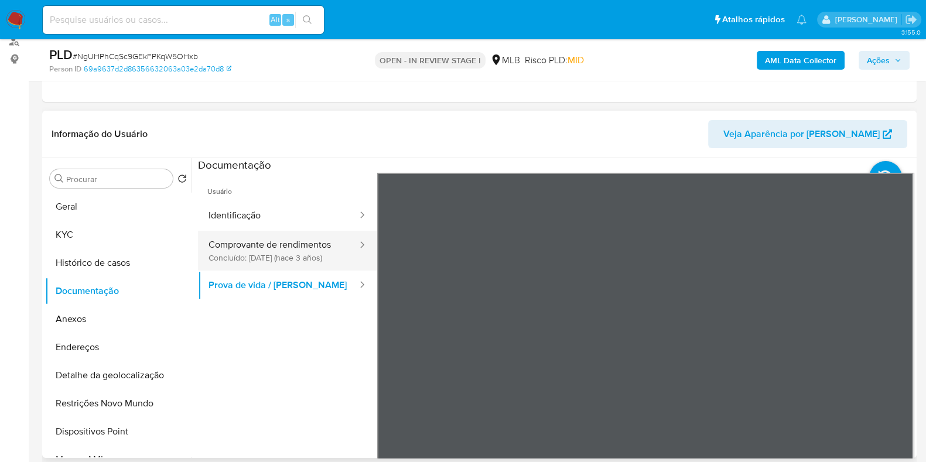
click at [284, 249] on button "Comprovante de rendimentos Concluído: 20/04/2022 (hace 3 años)" at bounding box center [278, 251] width 160 height 40
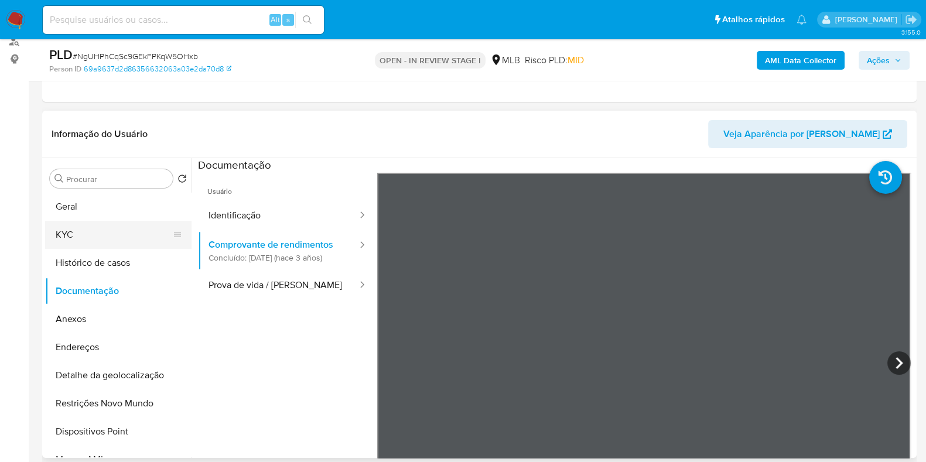
click at [129, 234] on button "KYC" at bounding box center [113, 235] width 137 height 28
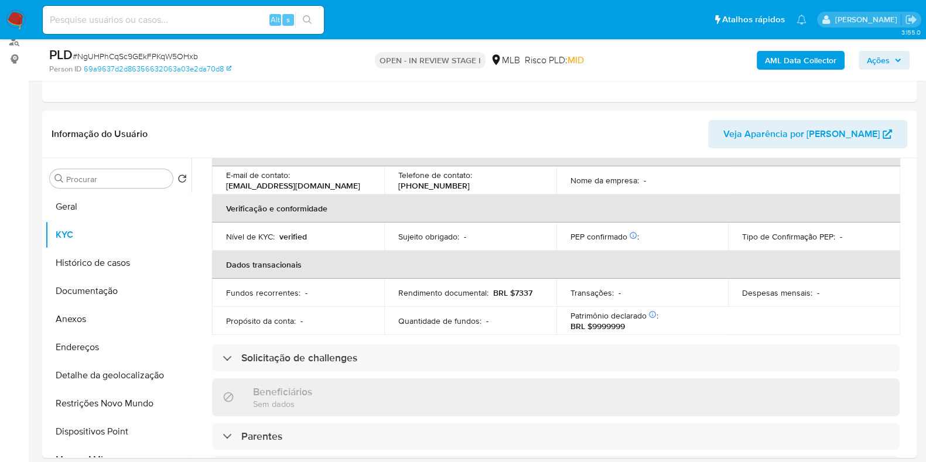
scroll to position [509, 0]
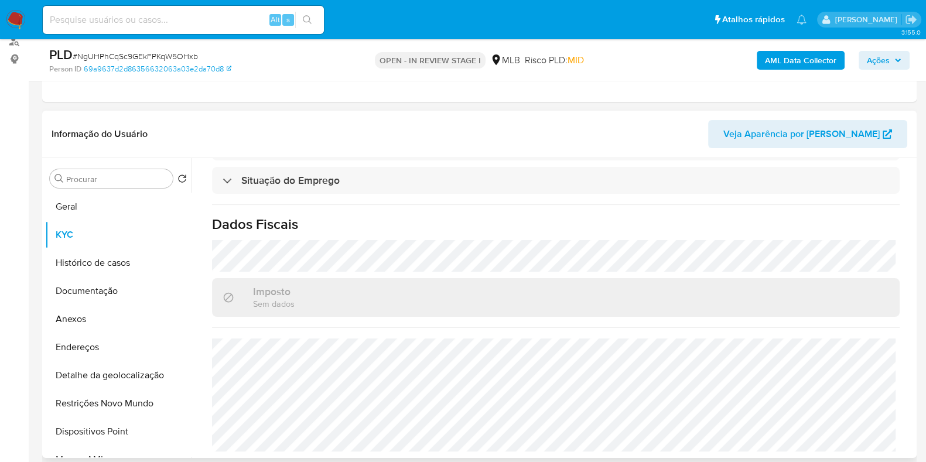
click at [120, 189] on div "Procurar Retornar ao pedido padrão Geral KYC Histórico de casos Documentação An…" at bounding box center [118, 309] width 146 height 298
click at [119, 197] on button "Geral" at bounding box center [113, 207] width 137 height 28
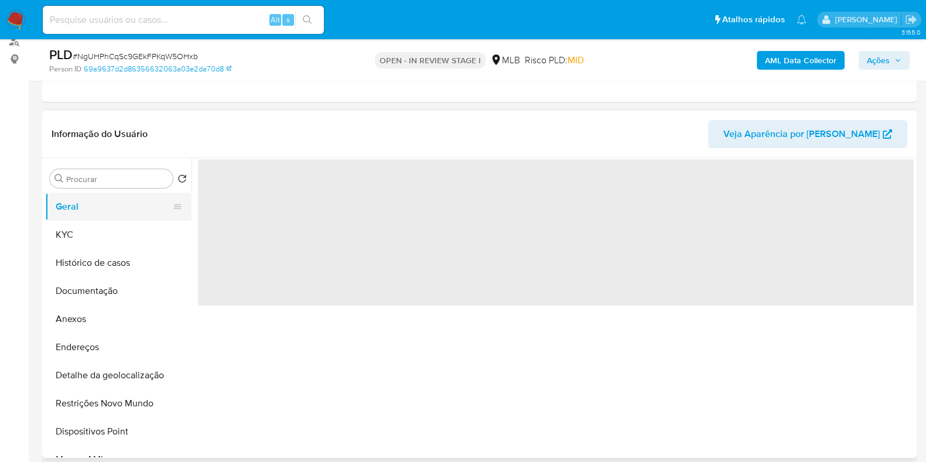
scroll to position [0, 0]
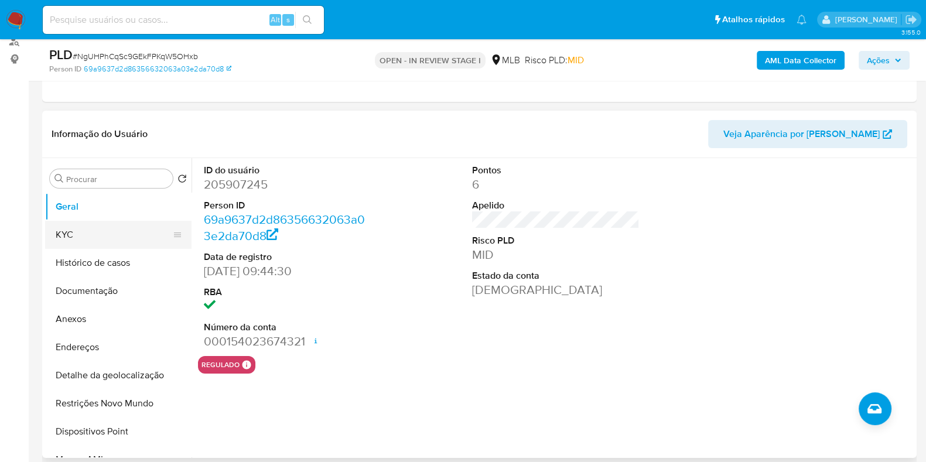
click at [53, 227] on button "KYC" at bounding box center [113, 235] width 137 height 28
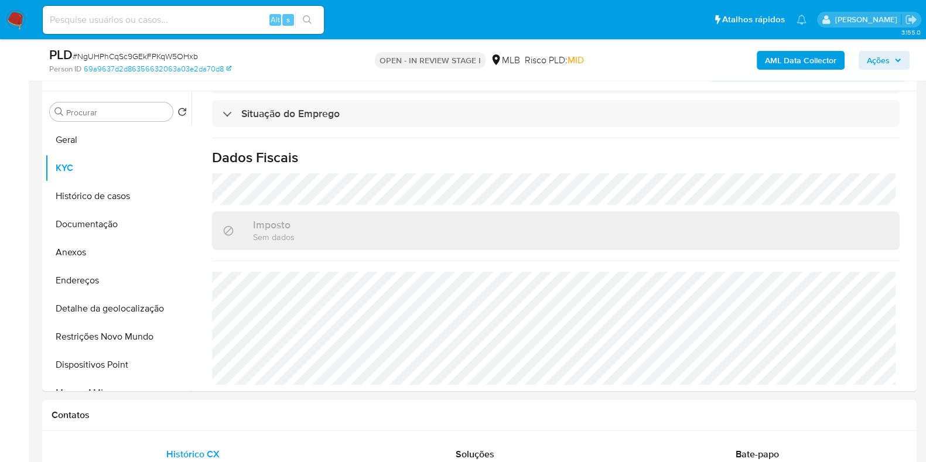
scroll to position [248, 0]
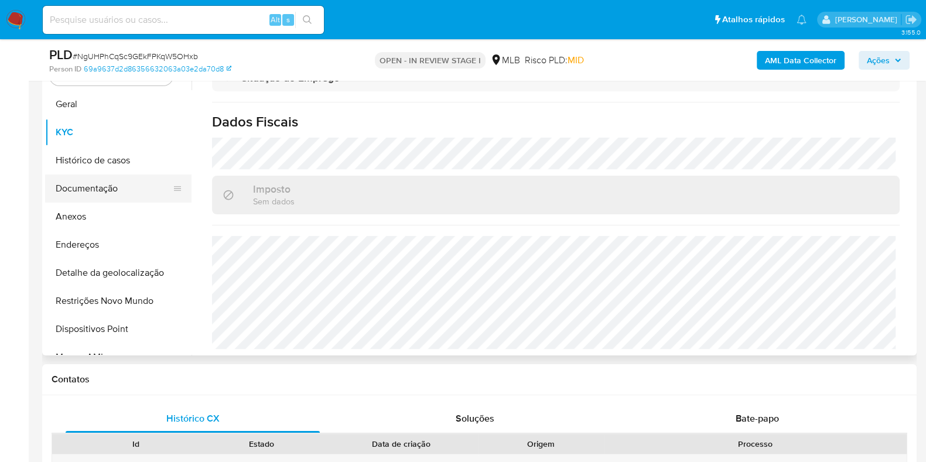
click at [118, 183] on button "Documentação" at bounding box center [113, 189] width 137 height 28
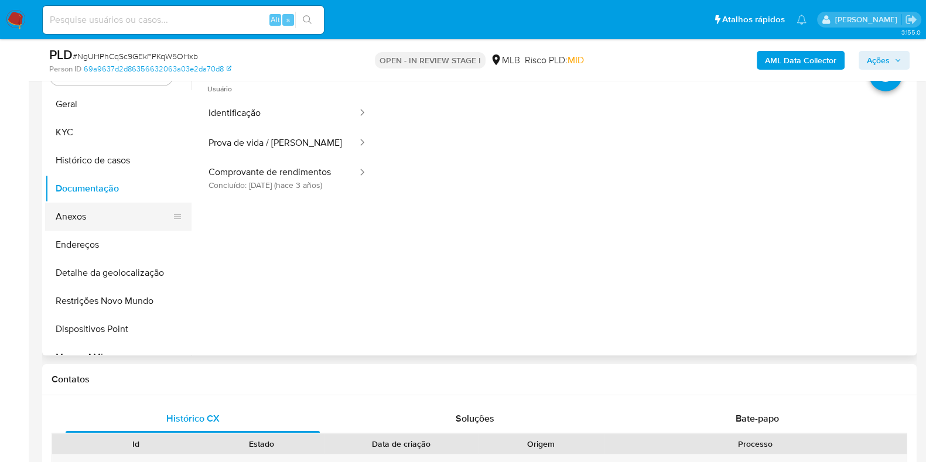
click at [110, 208] on button "Anexos" at bounding box center [113, 217] width 137 height 28
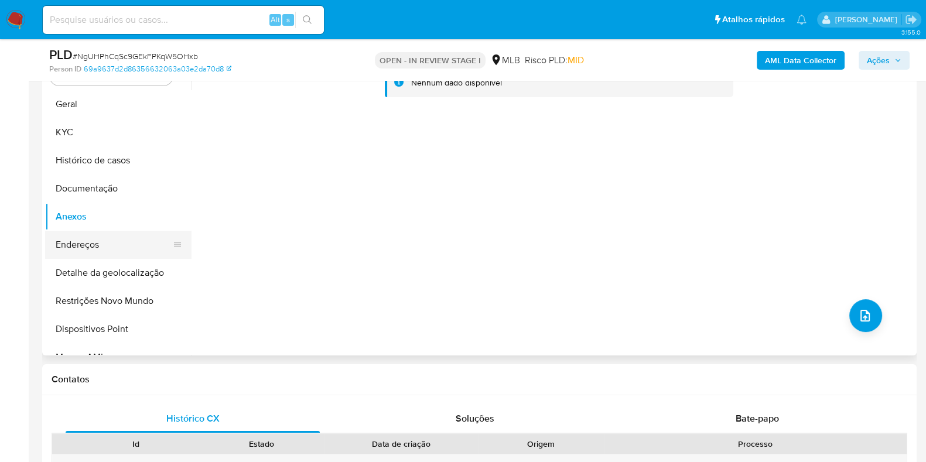
click at [108, 240] on button "Endereços" at bounding box center [113, 245] width 137 height 28
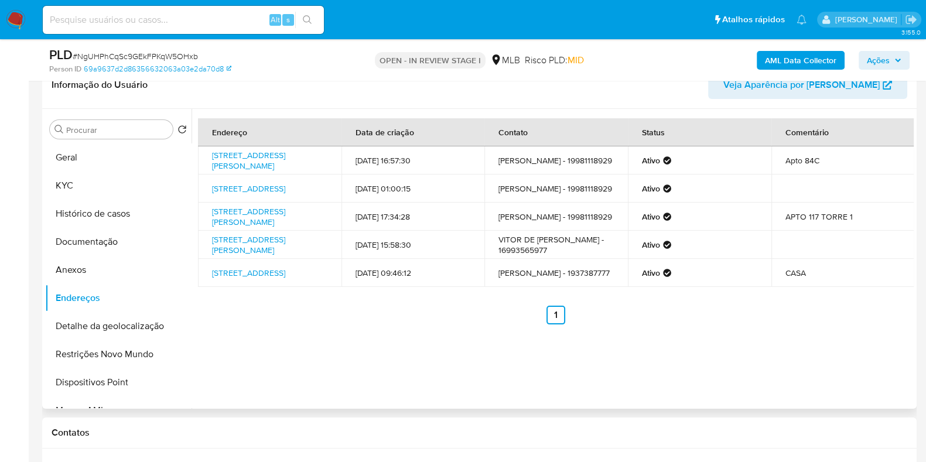
scroll to position [176, 0]
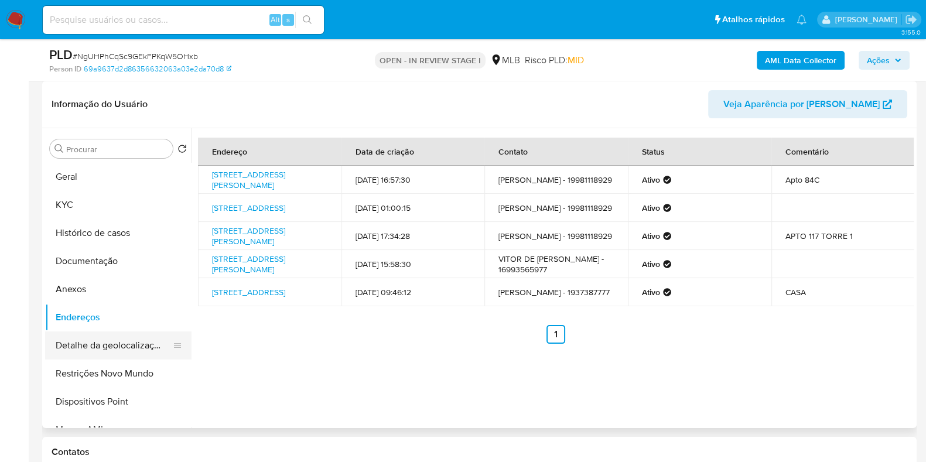
click at [94, 353] on button "Detalhe da geolocalização" at bounding box center [113, 345] width 137 height 28
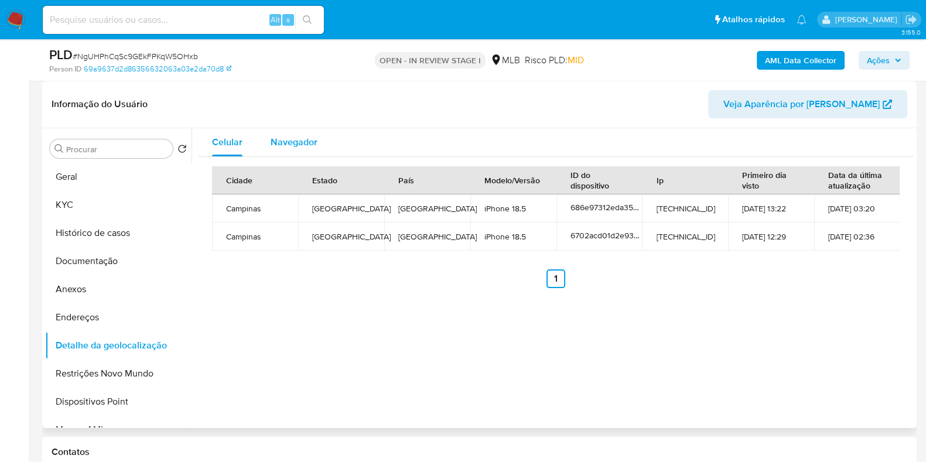
click at [316, 134] on button "Navegador" at bounding box center [293, 142] width 75 height 28
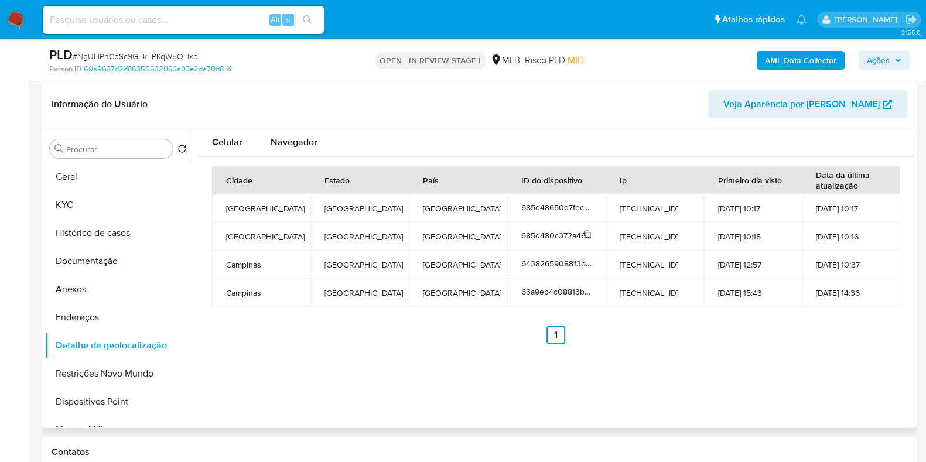
type button "1"
click at [113, 373] on button "Restrições Novo Mundo" at bounding box center [113, 374] width 137 height 28
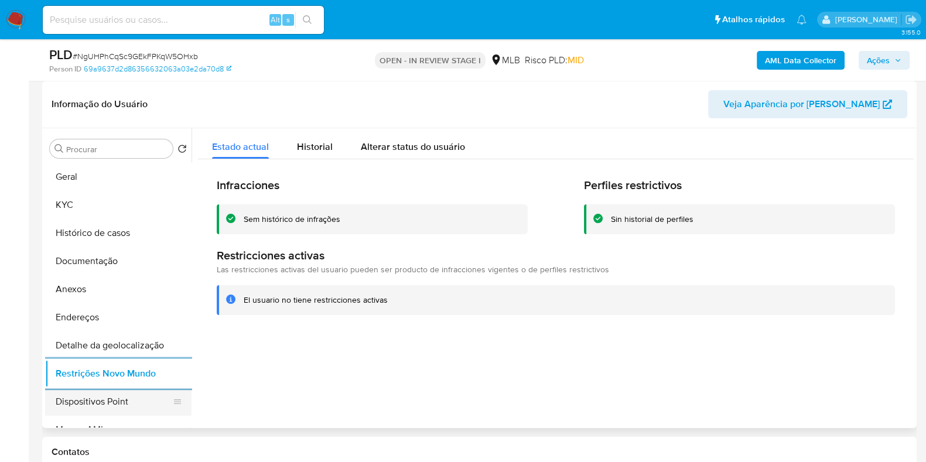
click at [132, 398] on button "Dispositivos Point" at bounding box center [113, 402] width 137 height 28
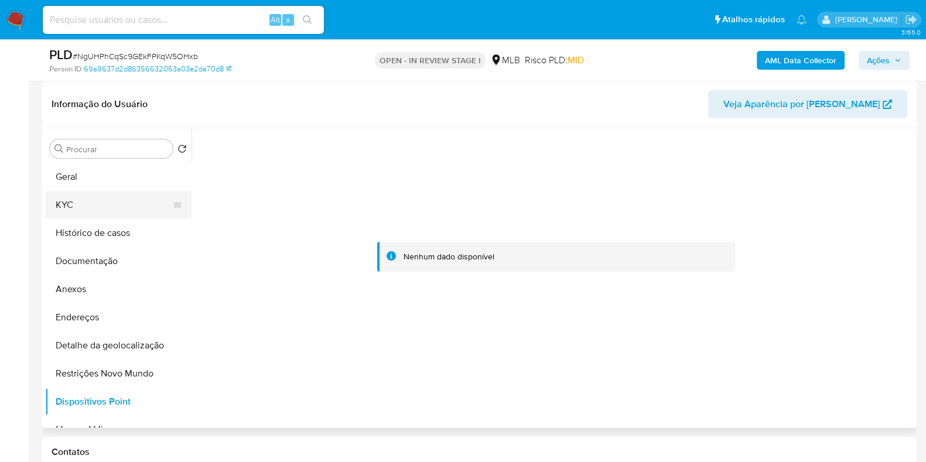
click at [82, 197] on button "KYC" at bounding box center [113, 205] width 137 height 28
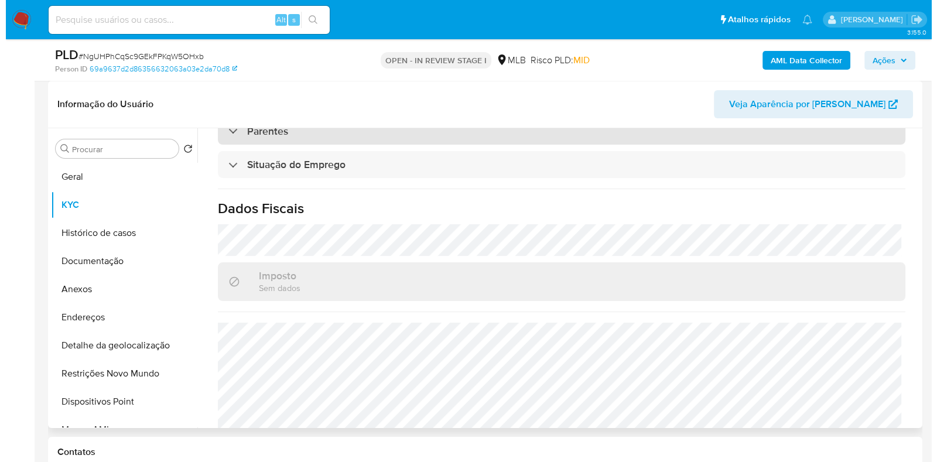
scroll to position [509, 0]
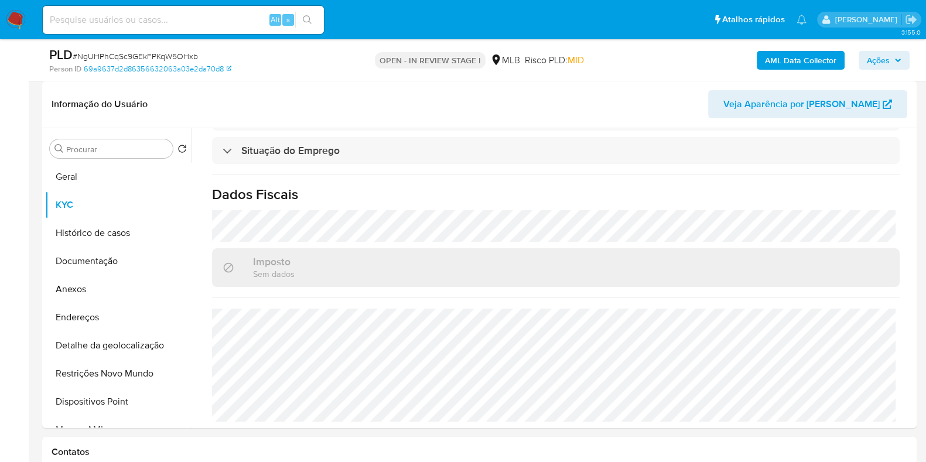
click at [802, 56] on b "AML Data Collector" at bounding box center [800, 60] width 71 height 19
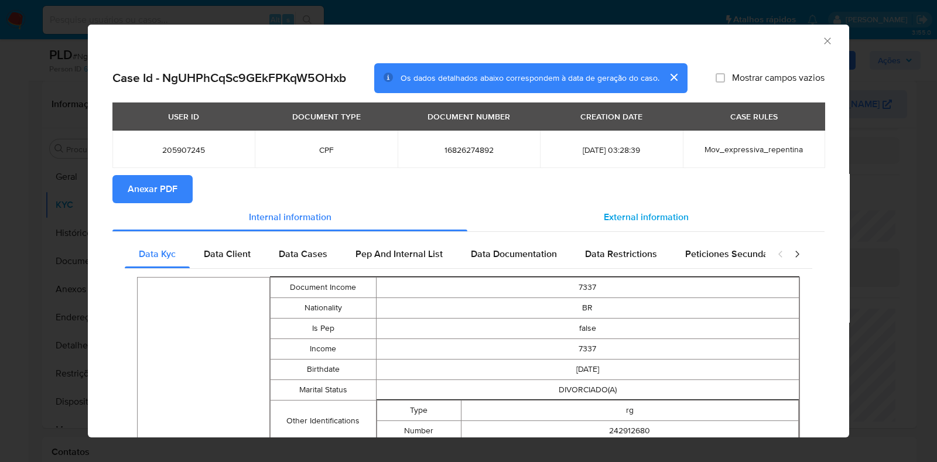
click at [632, 221] on span "External information" at bounding box center [646, 216] width 85 height 13
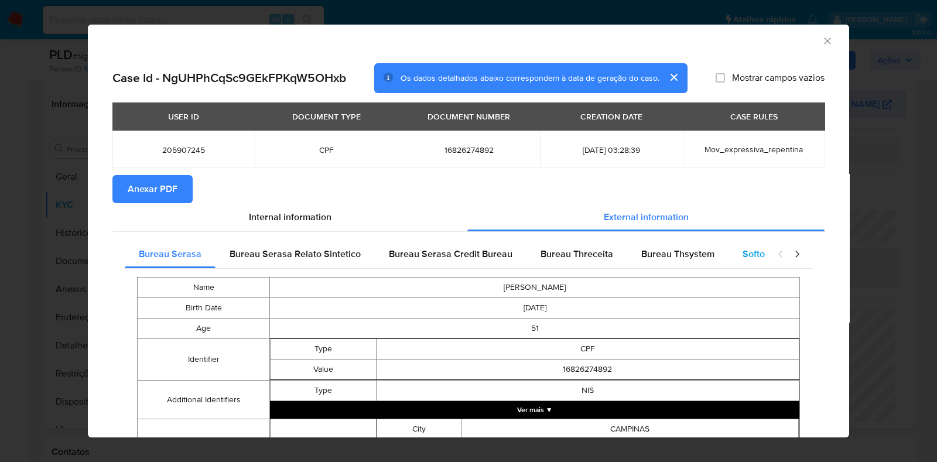
click at [733, 256] on div "Softon" at bounding box center [756, 254] width 56 height 28
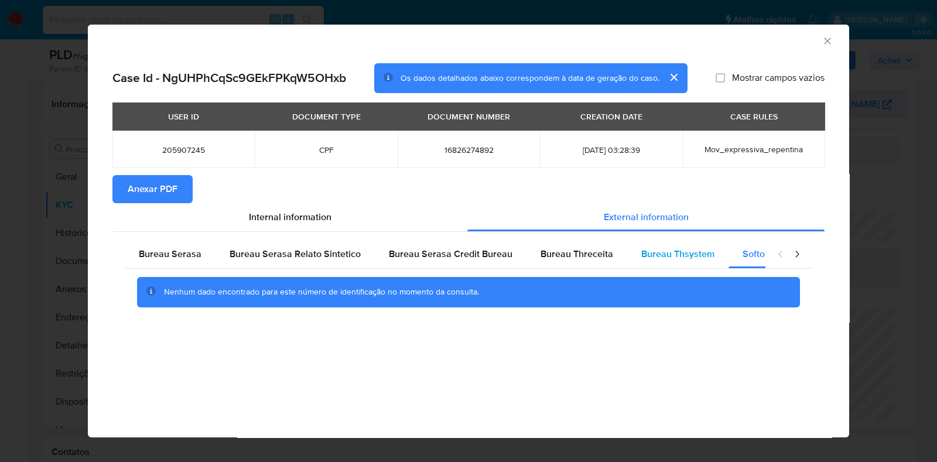
click at [669, 248] on span "Bureau Thsystem" at bounding box center [677, 253] width 73 height 13
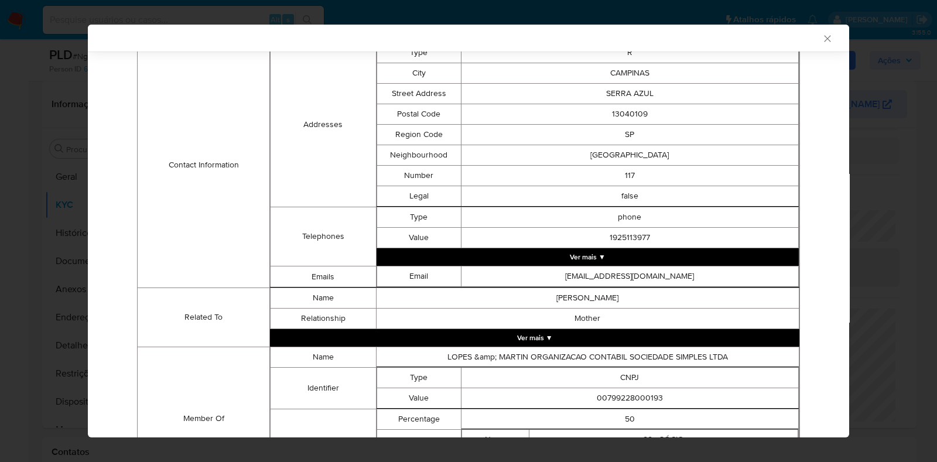
scroll to position [509, 0]
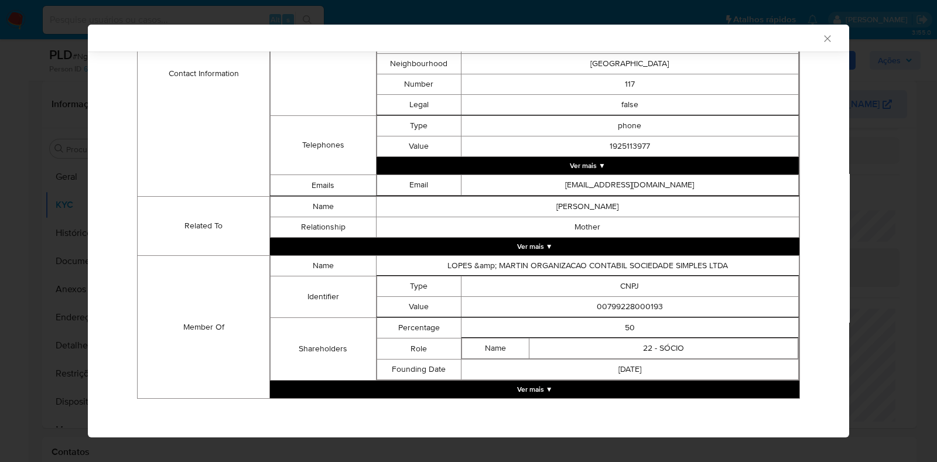
click at [528, 395] on button "Ver mais ▼" at bounding box center [534, 390] width 529 height 18
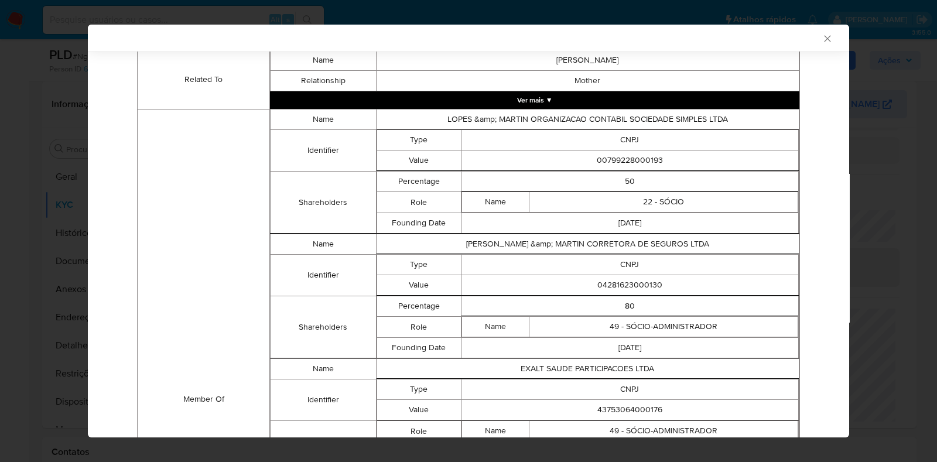
click at [562, 98] on button "Ver mais ▼" at bounding box center [534, 100] width 529 height 18
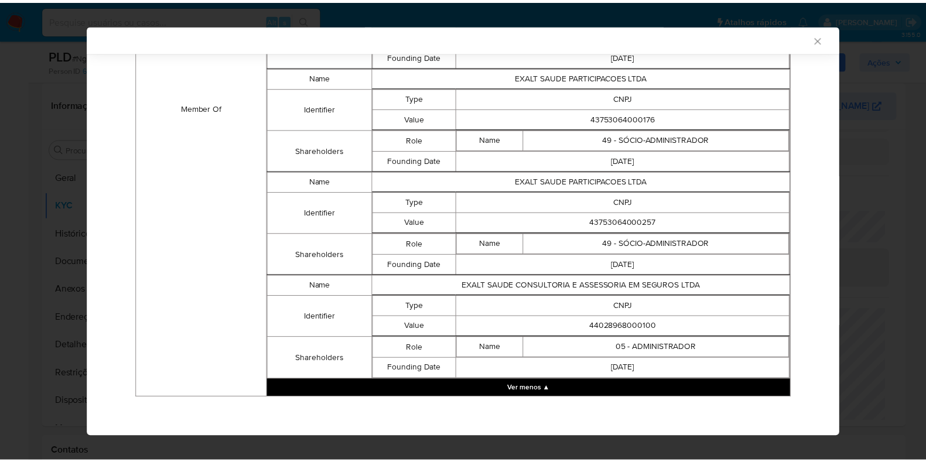
scroll to position [1155, 0]
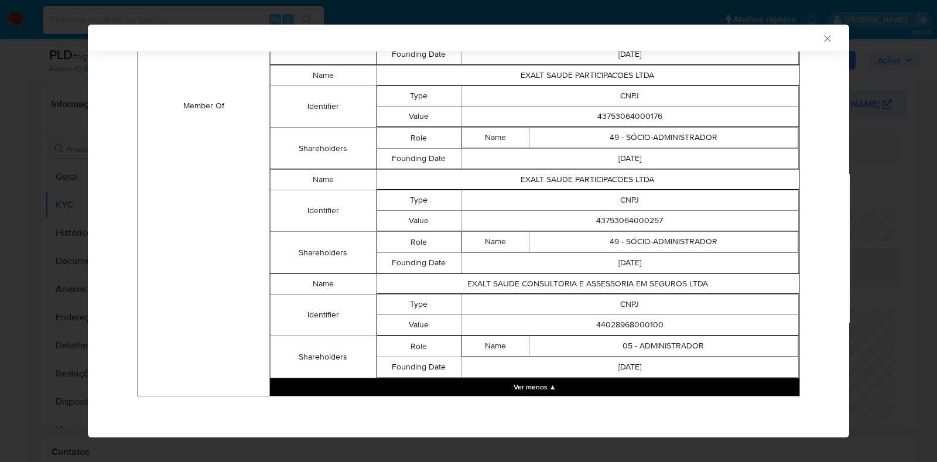
click at [822, 40] on icon "Fechar a janela" at bounding box center [828, 39] width 12 height 12
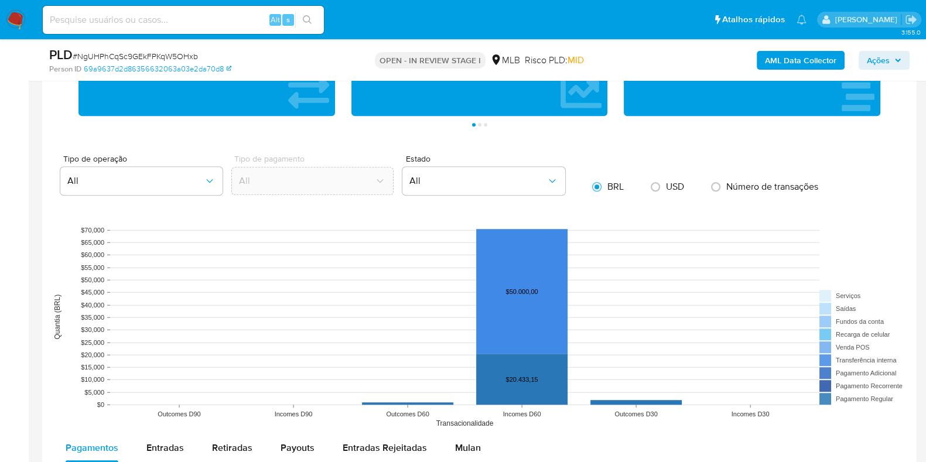
scroll to position [980, 0]
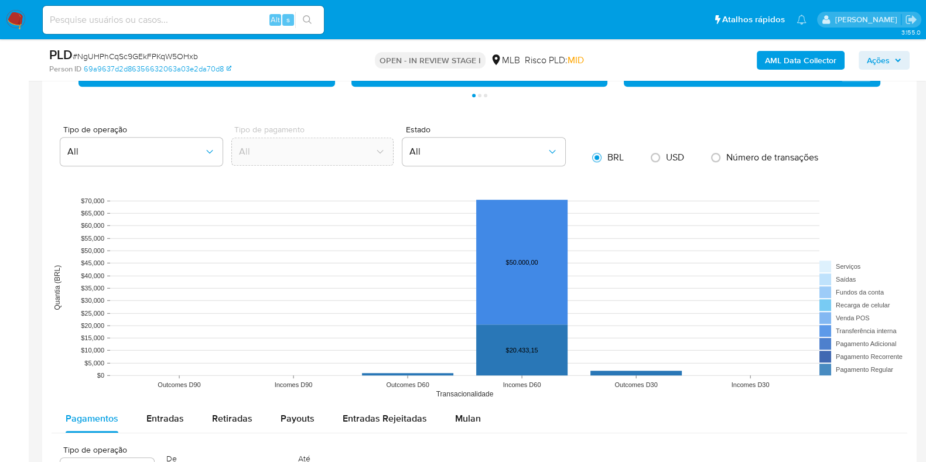
click at [634, 402] on rect at bounding box center [480, 287] width 856 height 234
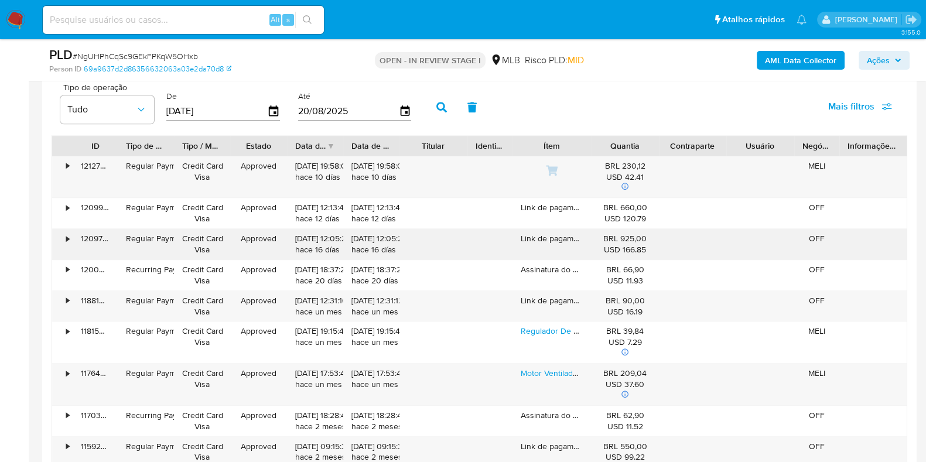
scroll to position [1347, 0]
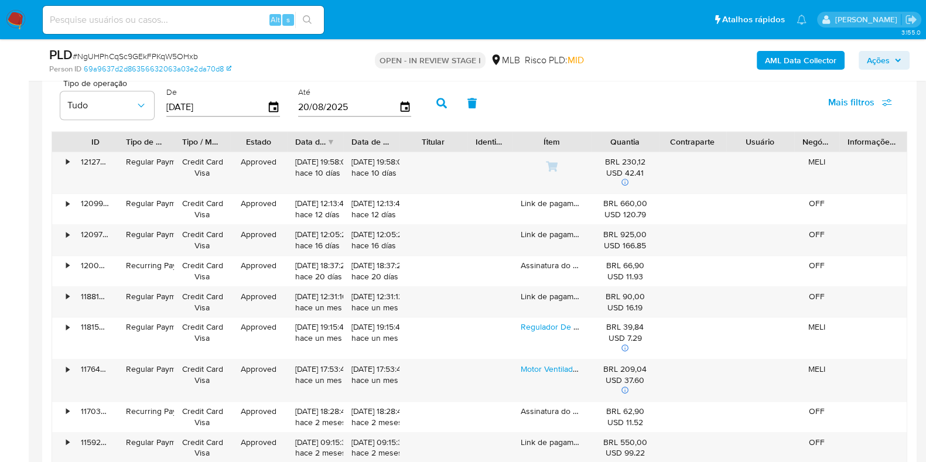
click at [235, 103] on input "[DATE]" at bounding box center [216, 107] width 101 height 19
click at [398, 104] on icon "button" at bounding box center [405, 107] width 20 height 20
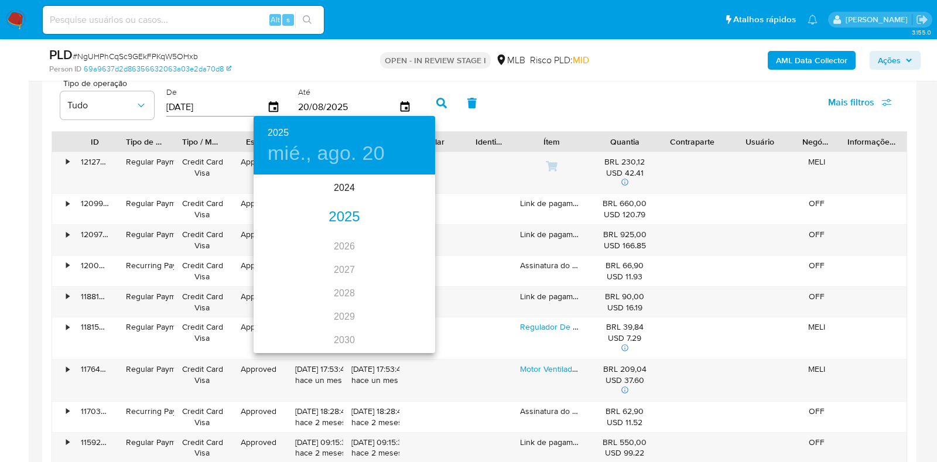
click at [337, 221] on div "2025" at bounding box center [345, 217] width 182 height 23
click at [345, 248] on div "may." at bounding box center [344, 242] width 60 height 44
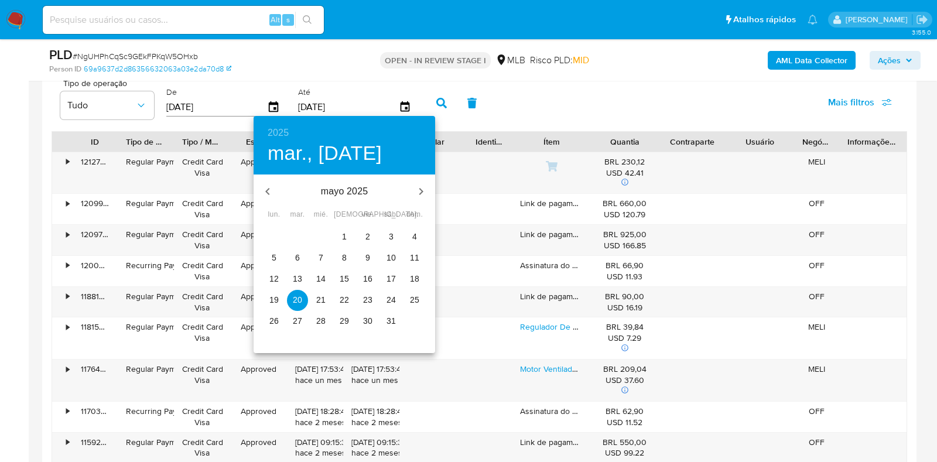
click at [391, 321] on p "31" at bounding box center [391, 321] width 9 height 12
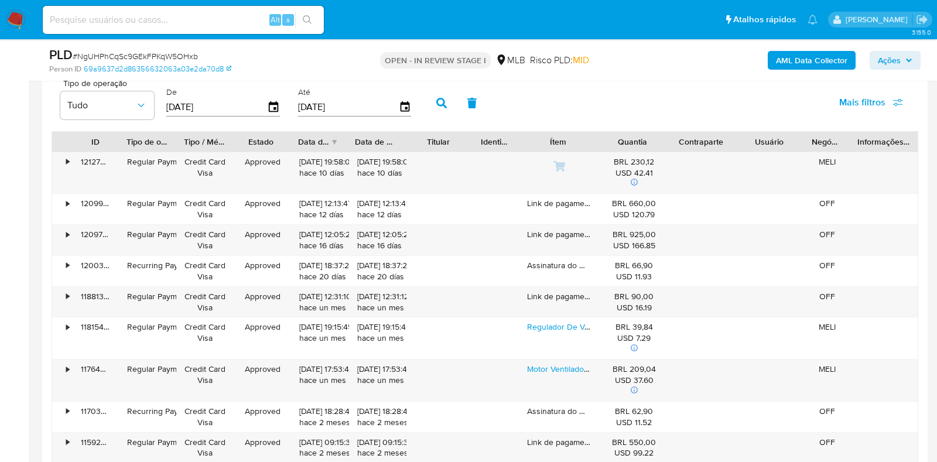
type input "31/05/2025"
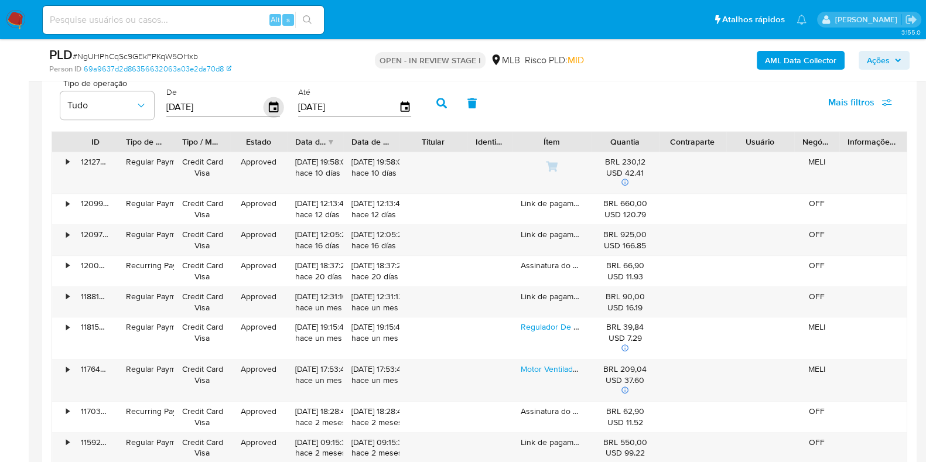
click at [274, 106] on icon "button" at bounding box center [274, 107] width 20 height 20
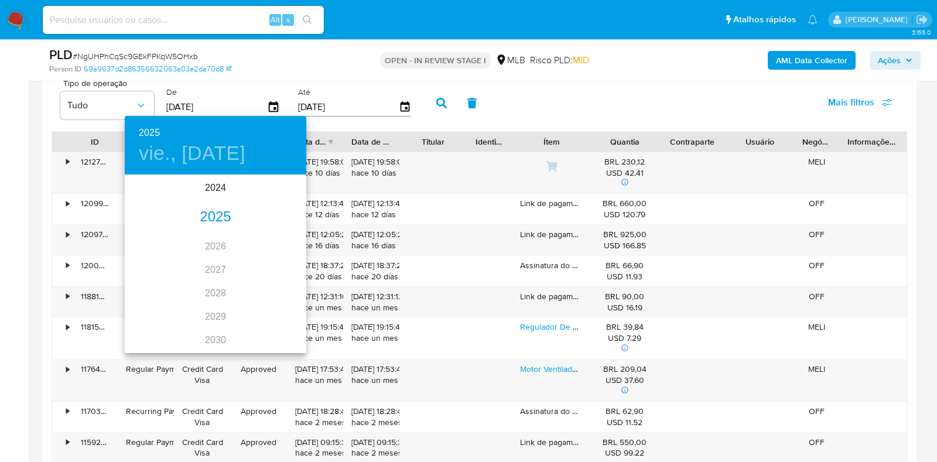
click at [204, 221] on div "2025" at bounding box center [216, 217] width 182 height 23
click at [211, 237] on div "may." at bounding box center [215, 242] width 60 height 44
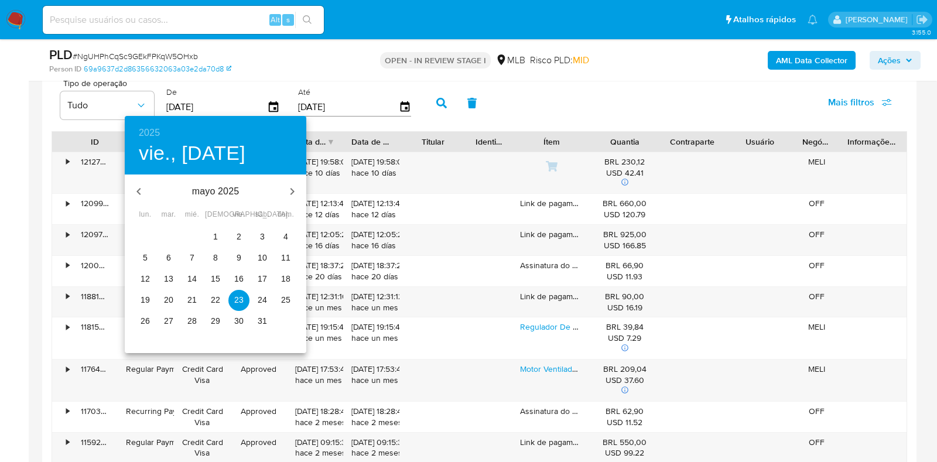
click at [211, 235] on span "1" at bounding box center [215, 237] width 21 height 12
type input "01/05/2025"
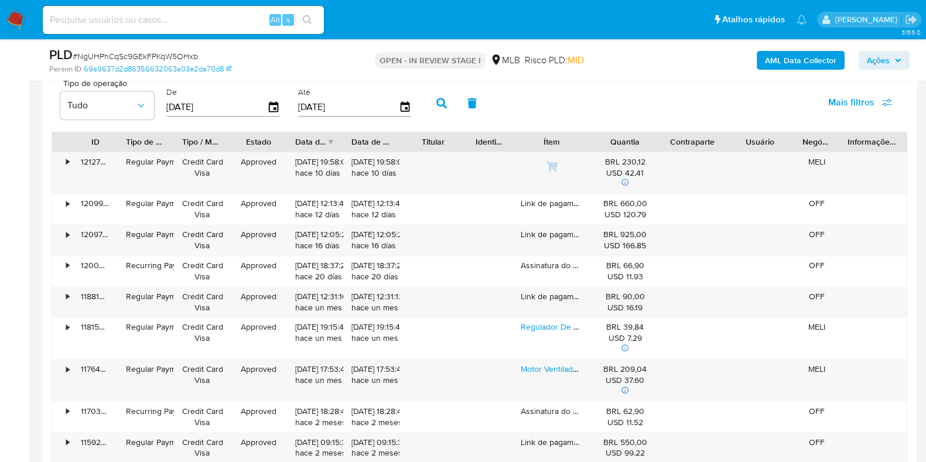
click at [436, 100] on icon "button" at bounding box center [441, 103] width 11 height 11
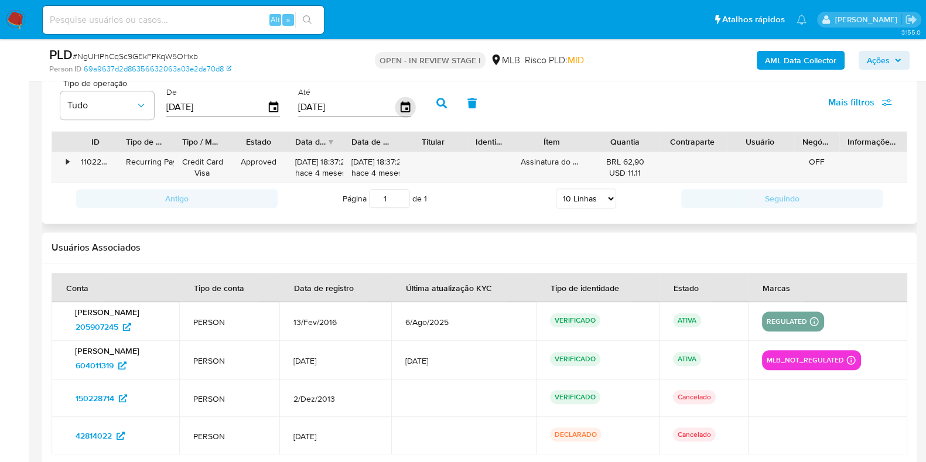
click at [401, 110] on icon "button" at bounding box center [405, 107] width 20 height 20
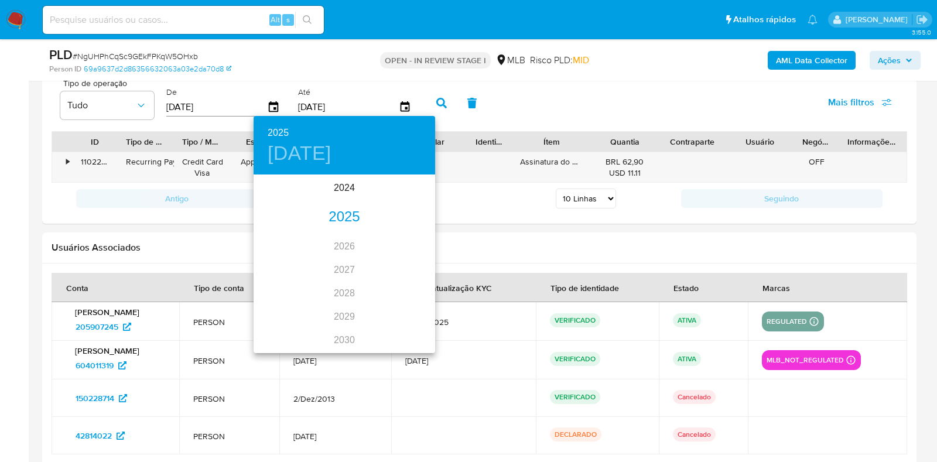
click at [348, 222] on div "2025" at bounding box center [345, 217] width 182 height 23
click at [404, 245] on div "jun." at bounding box center [405, 242] width 60 height 44
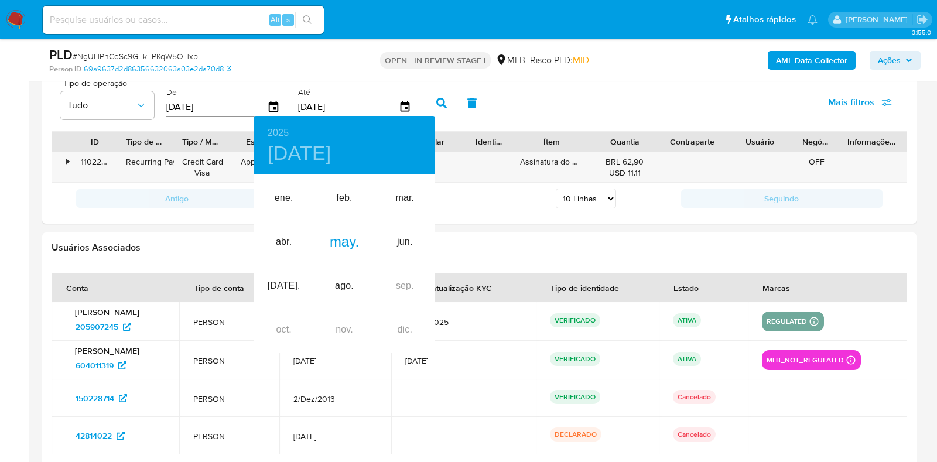
type input "30/06/2025"
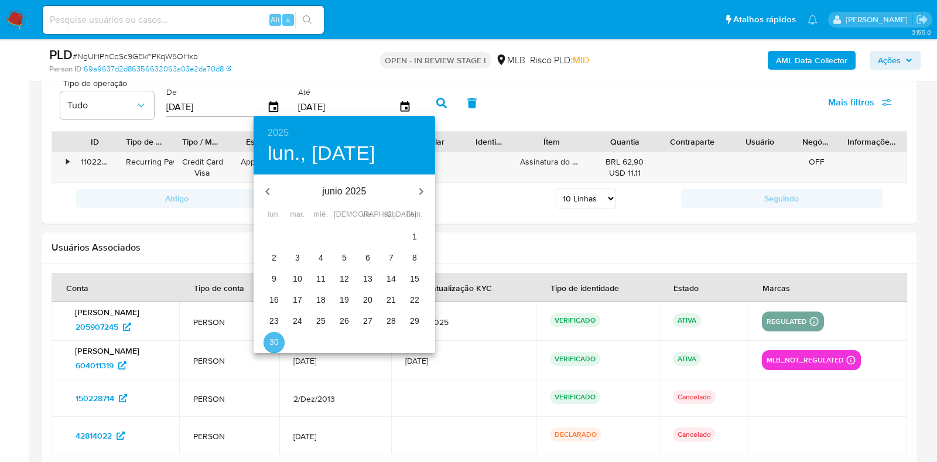
click at [271, 340] on p "30" at bounding box center [273, 342] width 9 height 12
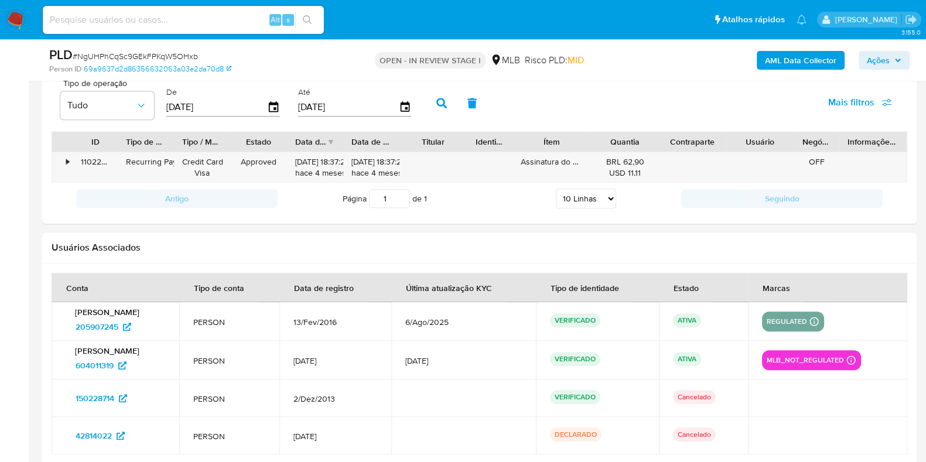
click at [436, 104] on icon "button" at bounding box center [441, 103] width 11 height 11
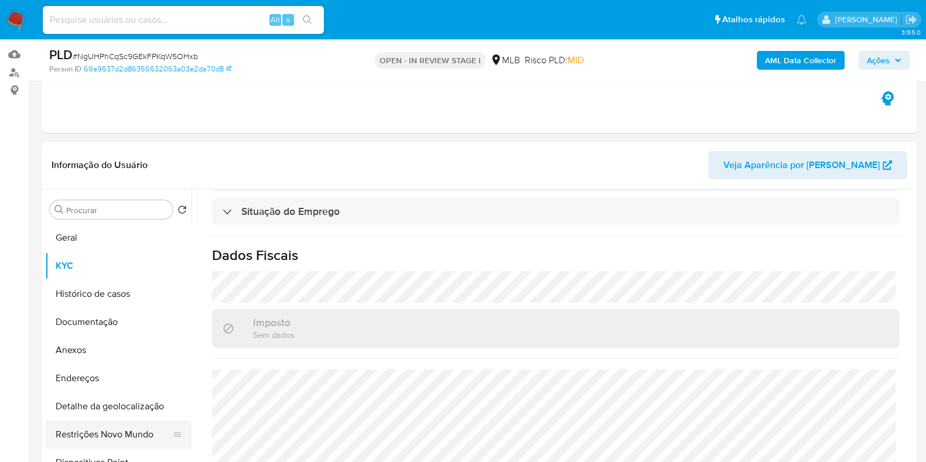
scroll to position [220, 0]
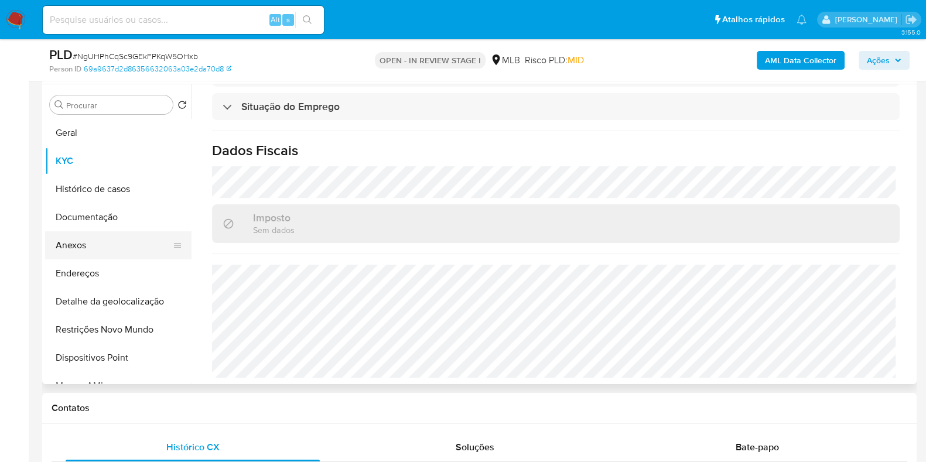
click at [102, 243] on button "Anexos" at bounding box center [113, 245] width 137 height 28
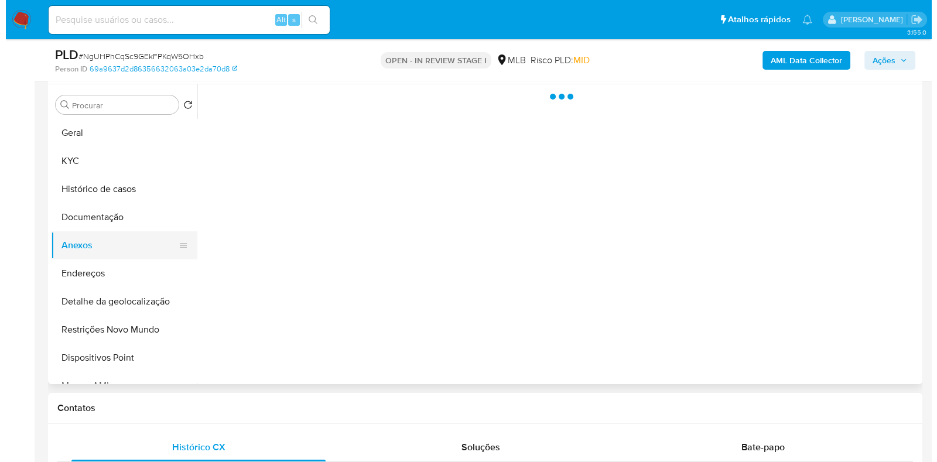
scroll to position [0, 0]
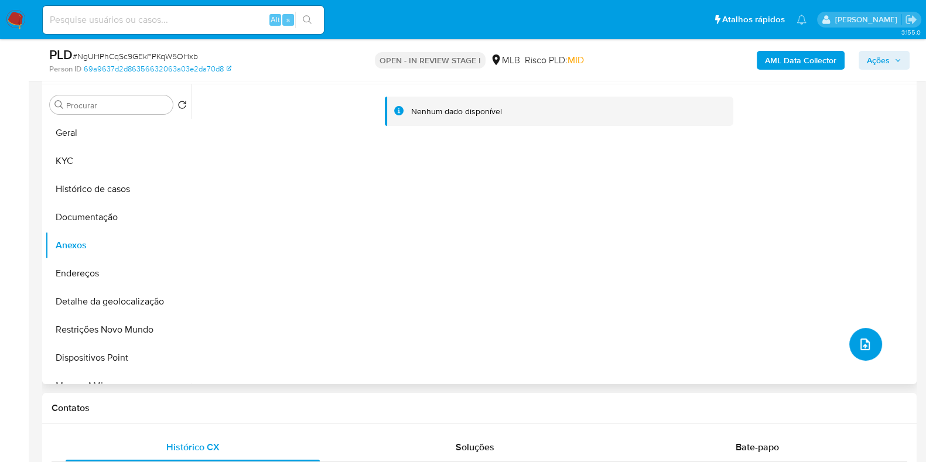
click at [868, 350] on button "upload-file" at bounding box center [865, 344] width 33 height 33
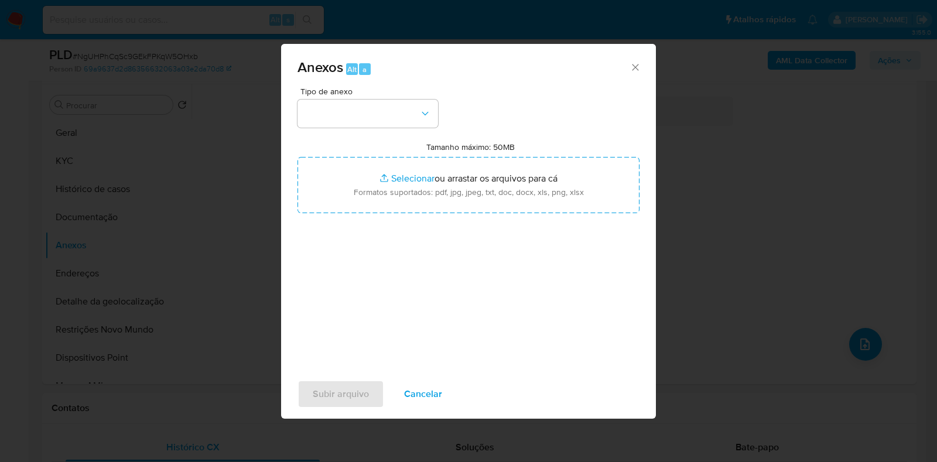
click at [435, 388] on span "Cancelar" at bounding box center [423, 394] width 38 height 26
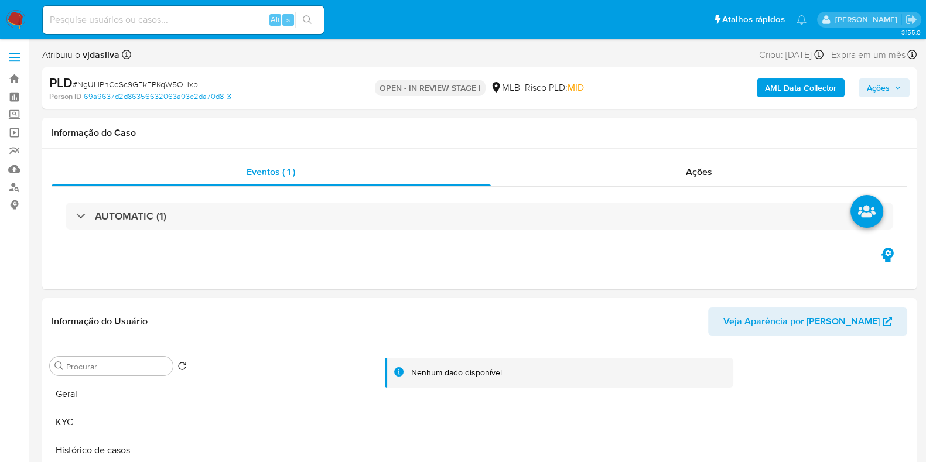
click at [802, 91] on b "AML Data Collector" at bounding box center [800, 87] width 71 height 19
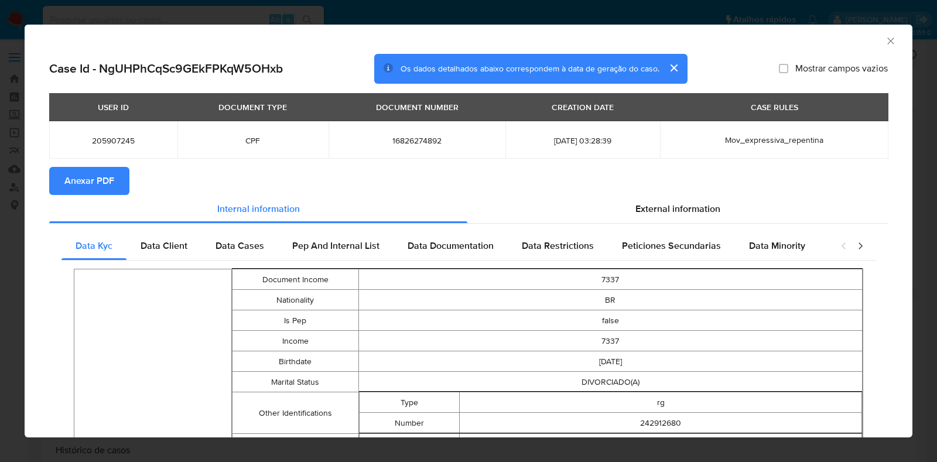
click at [99, 174] on span "Anexar PDF" at bounding box center [89, 181] width 50 height 26
click at [887, 42] on icon "Fechar a janela" at bounding box center [890, 40] width 6 height 6
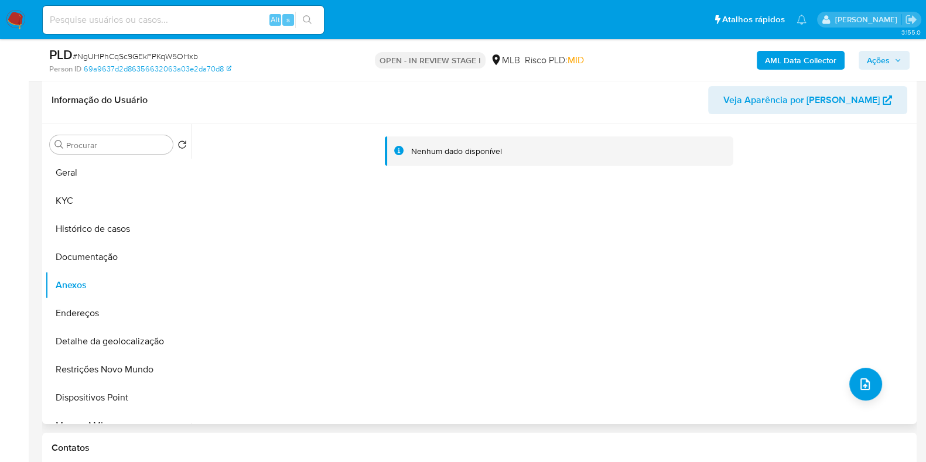
scroll to position [220, 0]
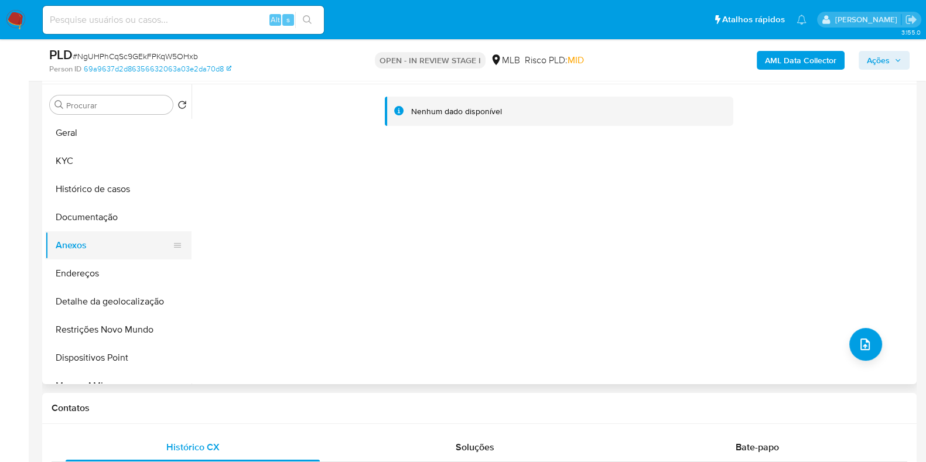
click at [104, 245] on button "Anexos" at bounding box center [113, 245] width 137 height 28
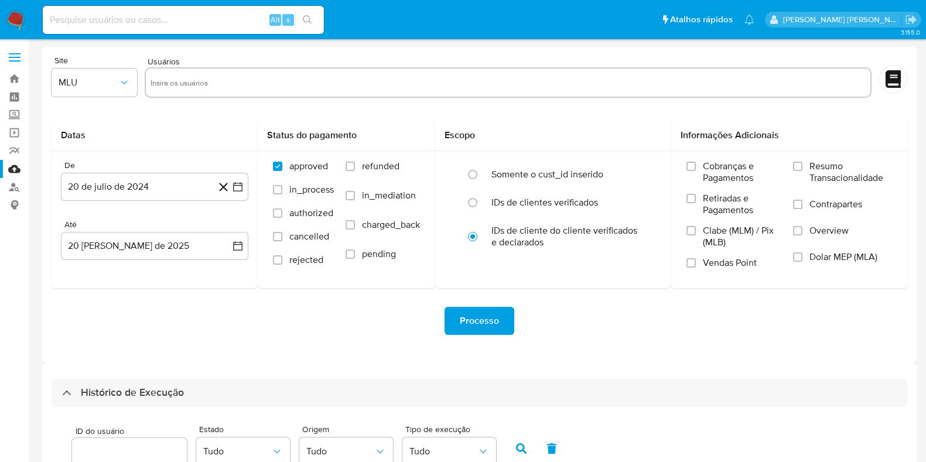
select select "10"
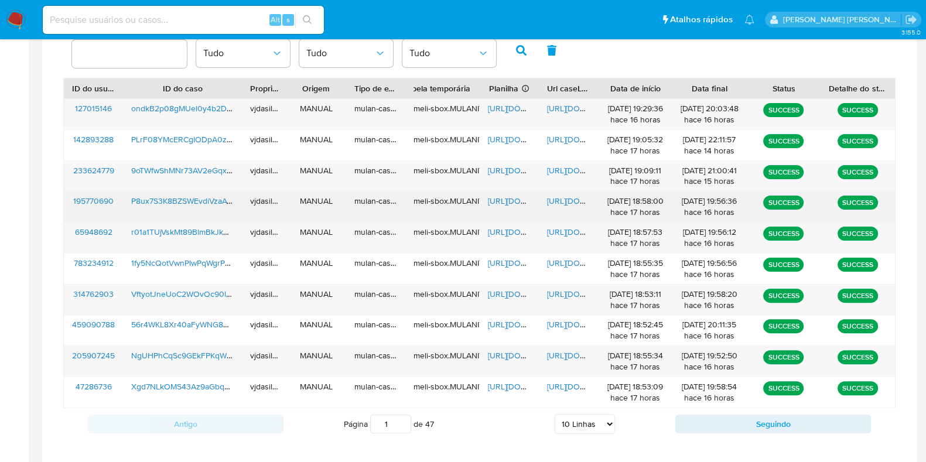
scroll to position [335, 0]
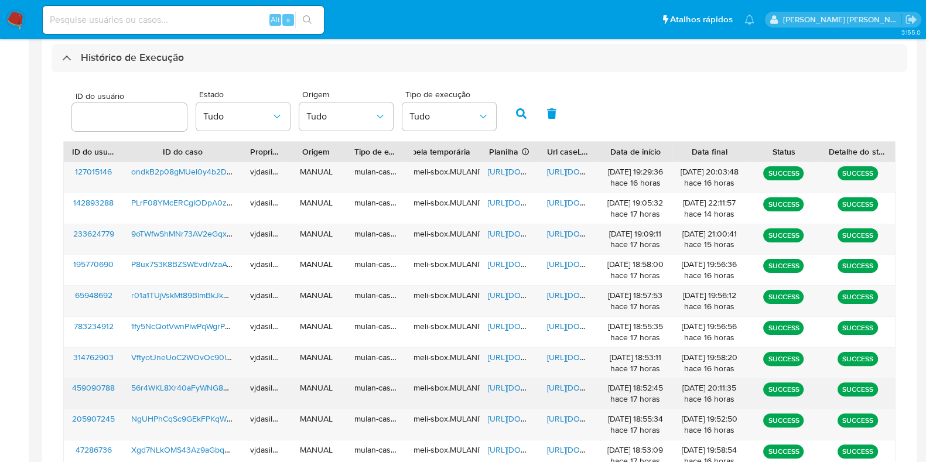
click at [553, 386] on span "[URL][DOMAIN_NAME]" at bounding box center [587, 388] width 81 height 12
click at [521, 386] on span "https://docs.google.com/spreadsheets/d/1_CYnJgorV9WuXc8RlWCqf8Xkl-MFGywxAN10pY3…" at bounding box center [528, 388] width 81 height 12
click at [165, 384] on span "56r4WKL8Xr40aFyWNG8EdlTe" at bounding box center [186, 388] width 111 height 12
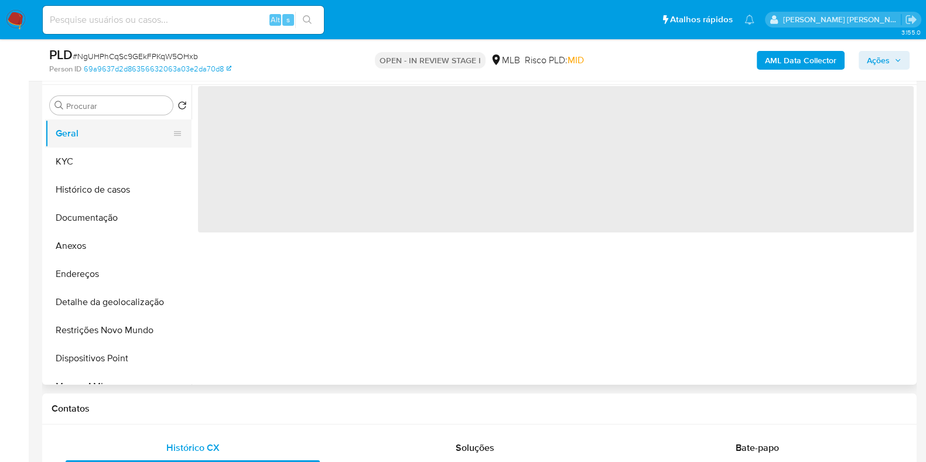
scroll to position [220, 0]
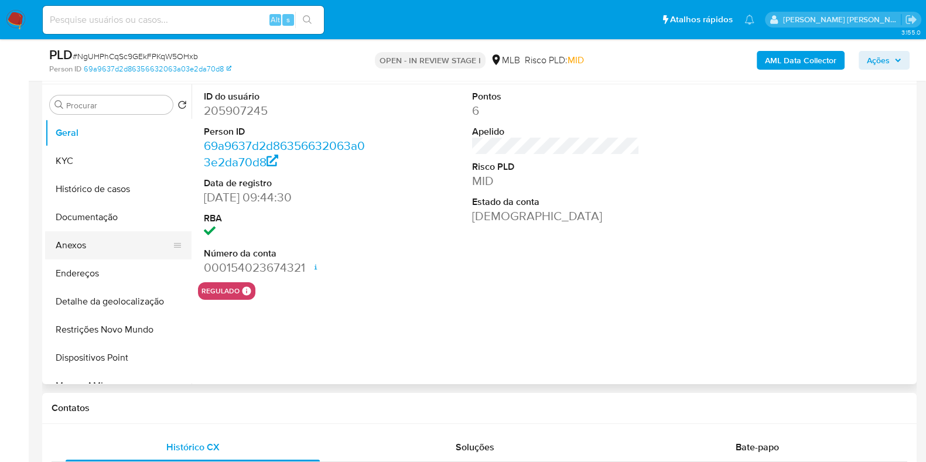
click at [118, 250] on button "Anexos" at bounding box center [113, 245] width 137 height 28
select select "10"
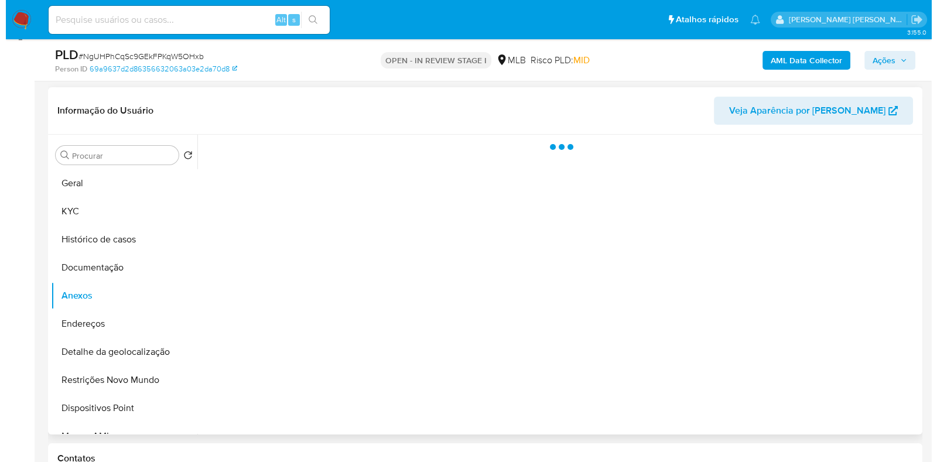
scroll to position [146, 0]
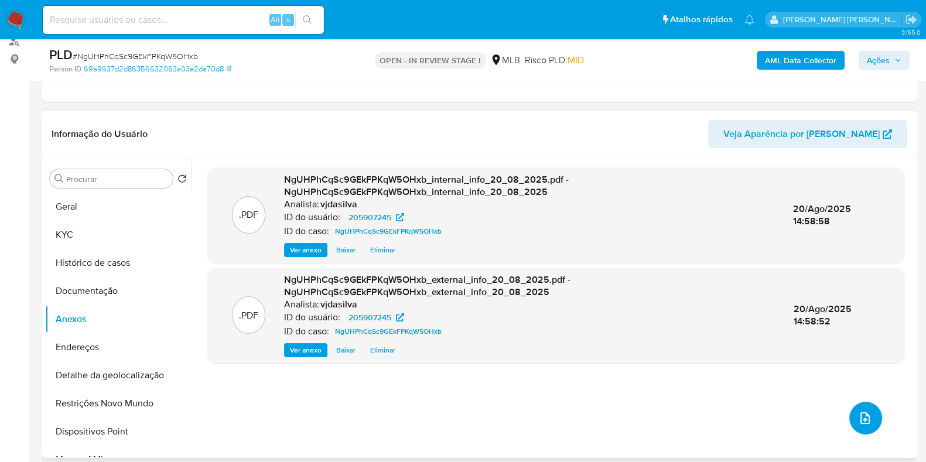
click at [862, 413] on icon "upload-file" at bounding box center [865, 418] width 14 height 14
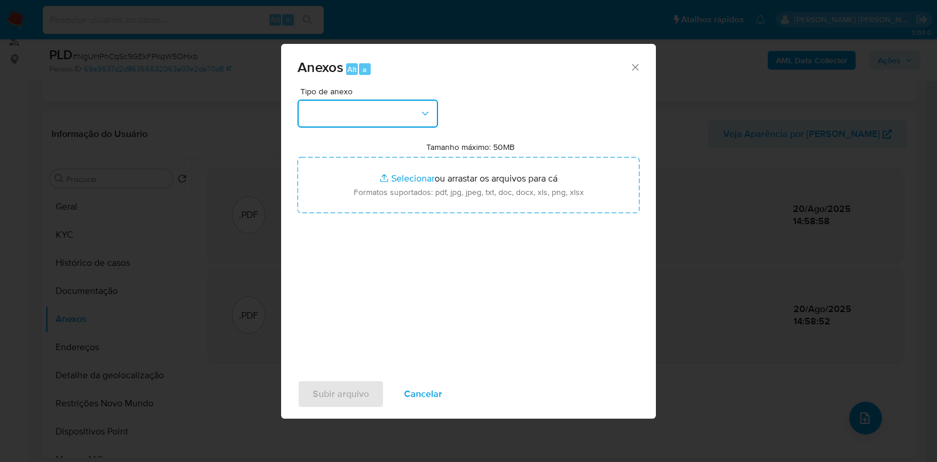
click at [416, 120] on button "button" at bounding box center [367, 114] width 141 height 28
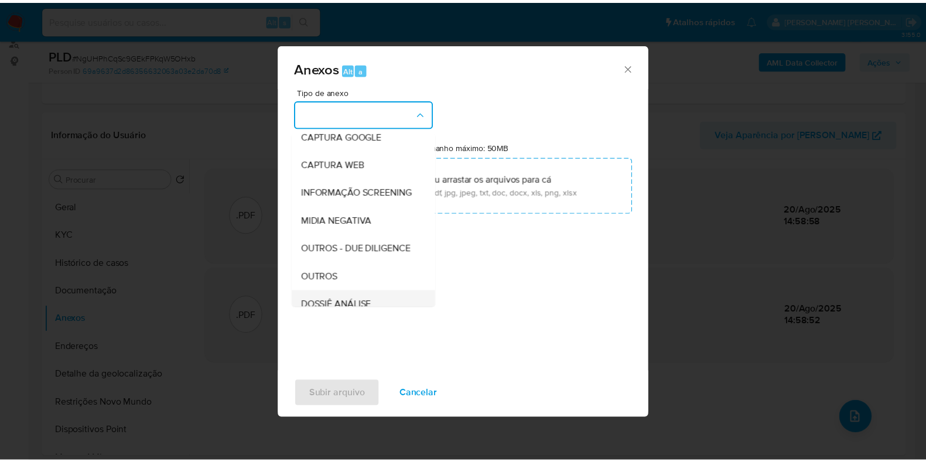
scroll to position [180, 0]
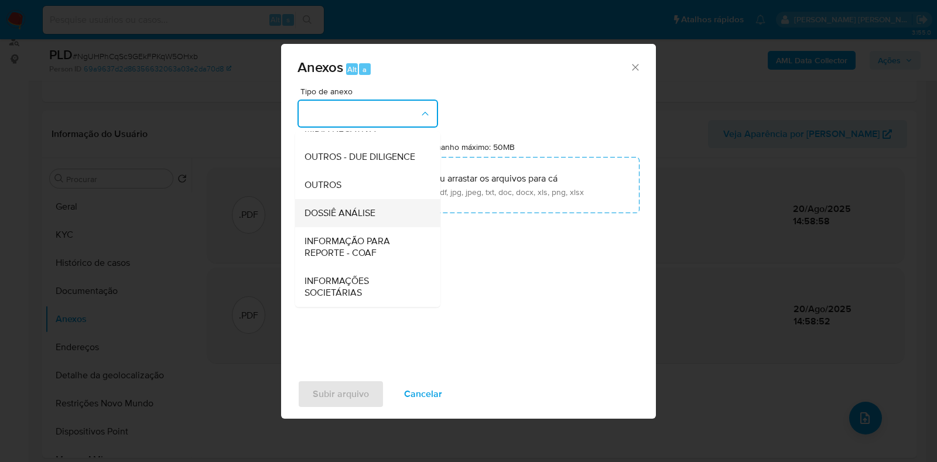
click at [376, 216] on div "DOSSIÊ ANÁLISE" at bounding box center [364, 213] width 119 height 28
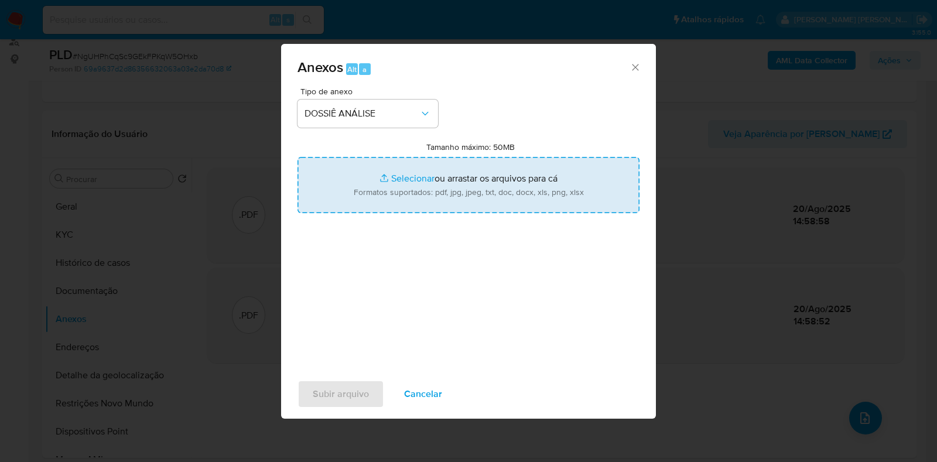
type input "C:\fakepath\SAR - XXXX - CPF 16826274892 - FABIO AUGUSTO LOPES MARTIN.pdf"
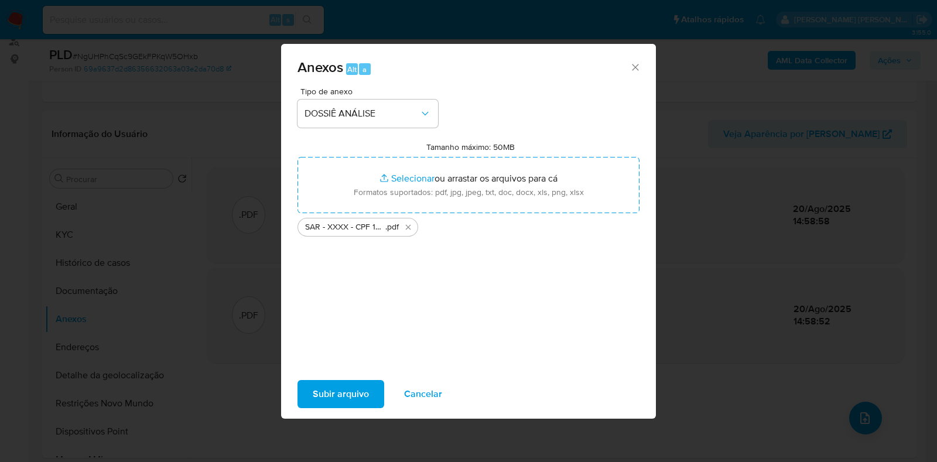
click at [341, 397] on span "Subir arquivo" at bounding box center [341, 394] width 56 height 26
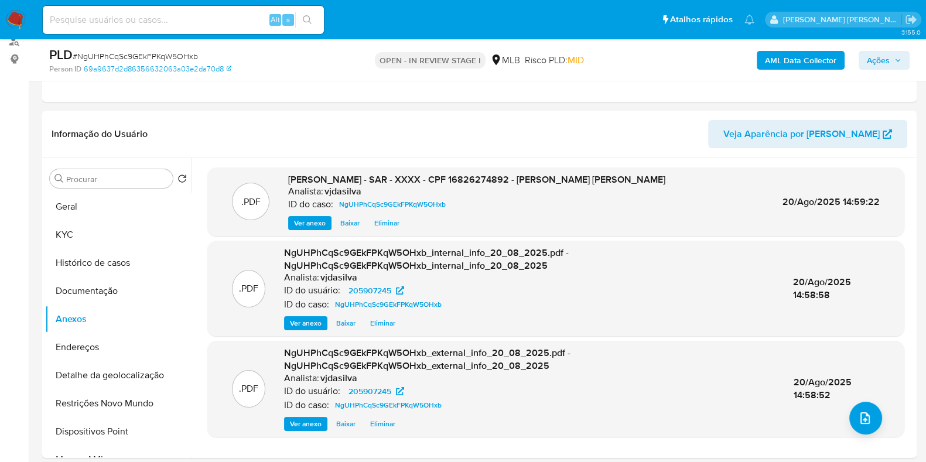
click at [111, 208] on button "Geral" at bounding box center [118, 207] width 146 height 28
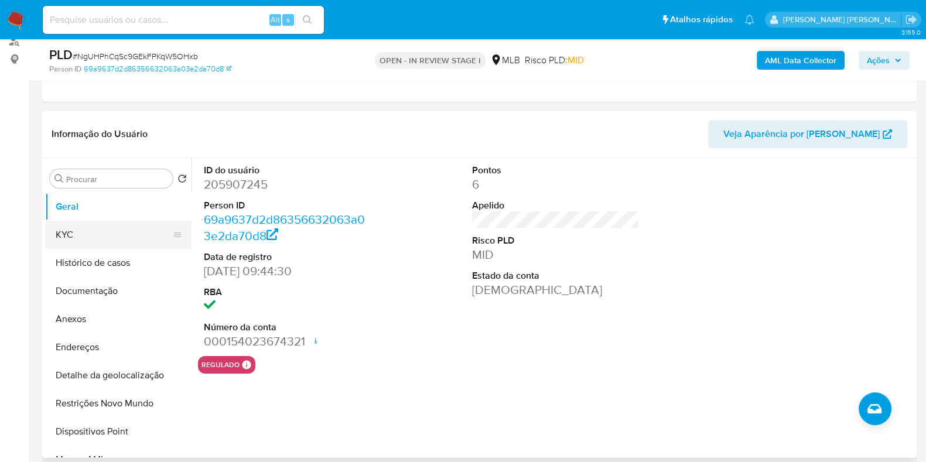
click at [105, 228] on button "KYC" at bounding box center [113, 235] width 137 height 28
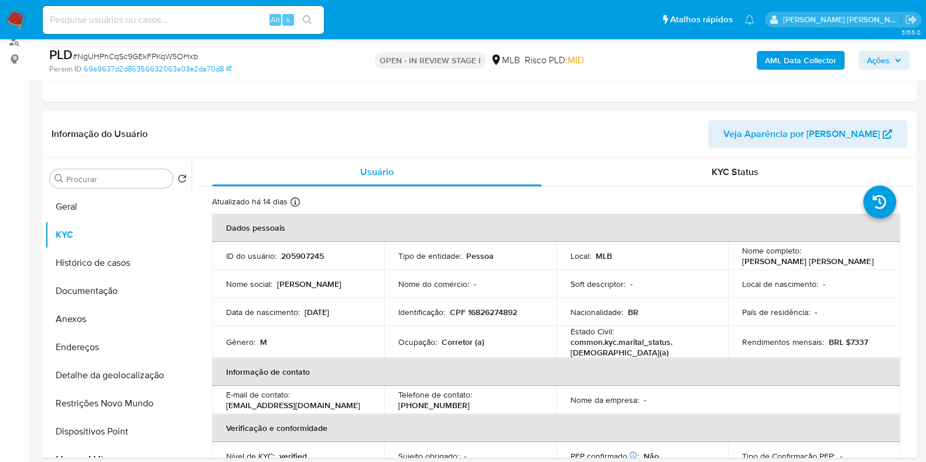
click at [893, 52] on span "Ações" at bounding box center [884, 60] width 35 height 16
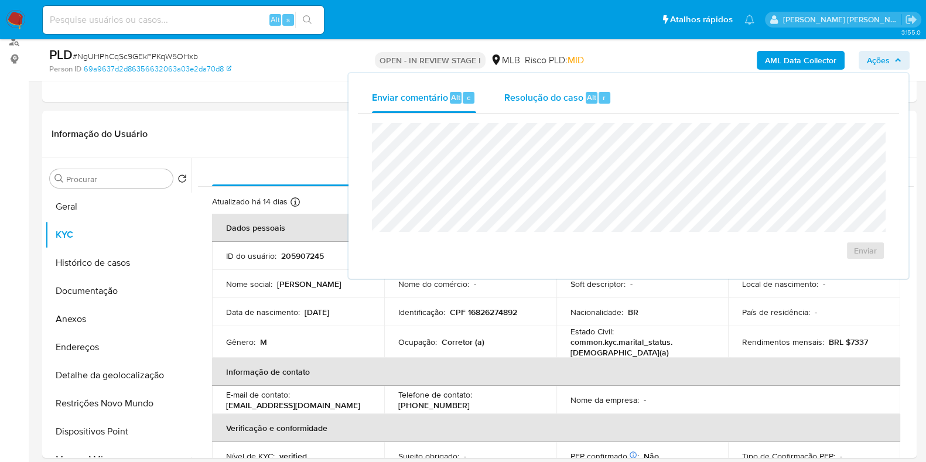
click at [559, 92] on span "Resolução do caso" at bounding box center [543, 96] width 79 height 13
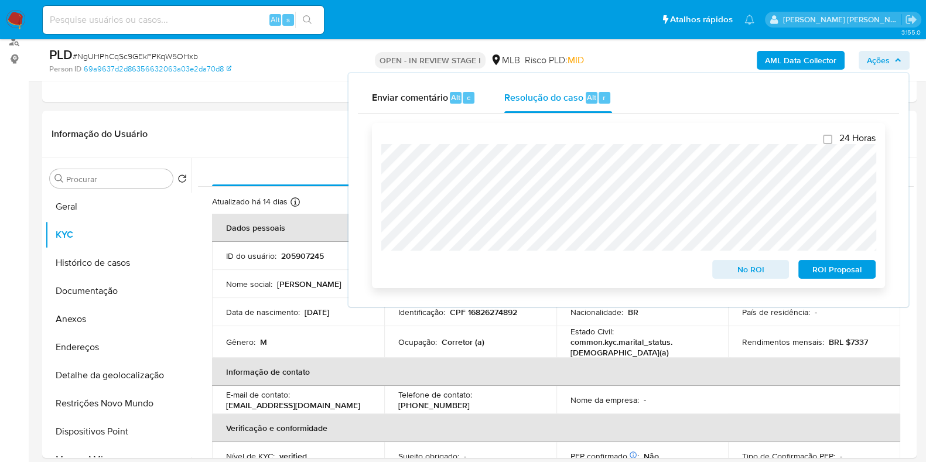
click at [844, 266] on span "ROI Proposal" at bounding box center [836, 269] width 61 height 16
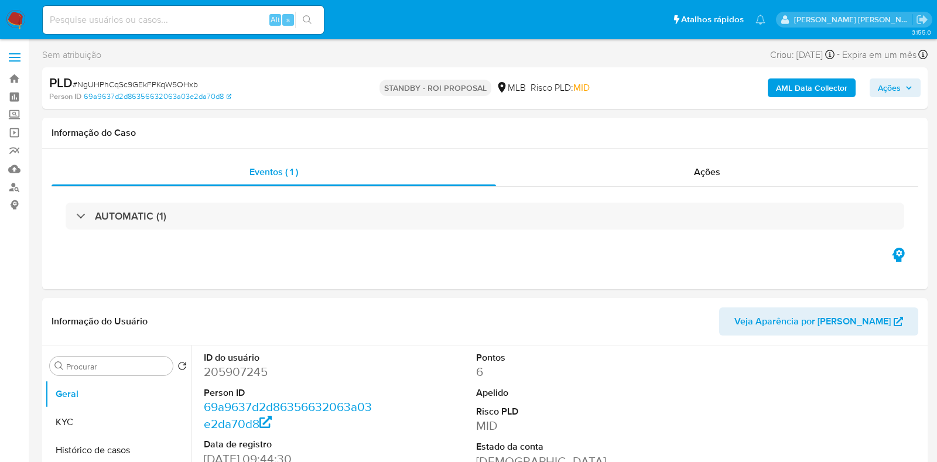
select select "10"
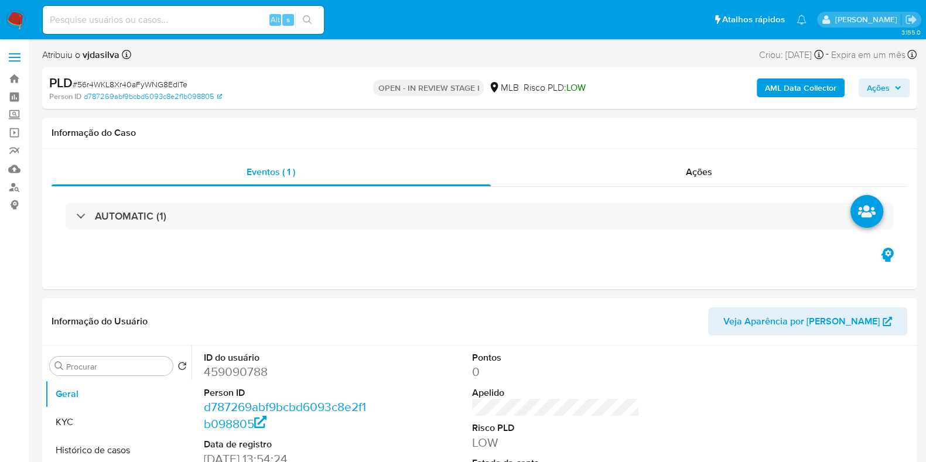
select select "10"
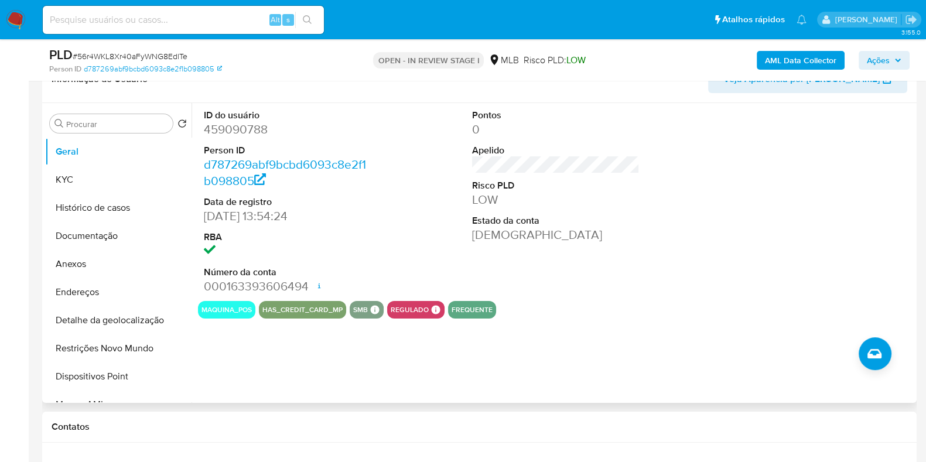
scroll to position [220, 0]
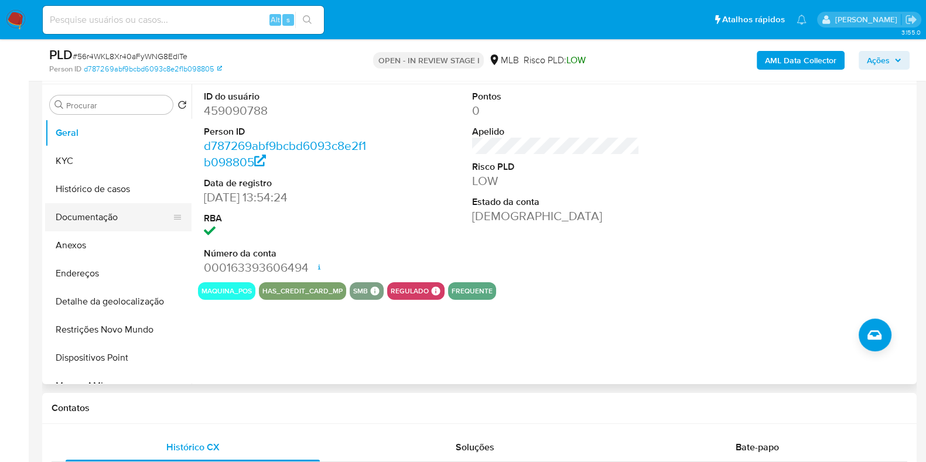
click at [117, 217] on button "Documentação" at bounding box center [113, 217] width 137 height 28
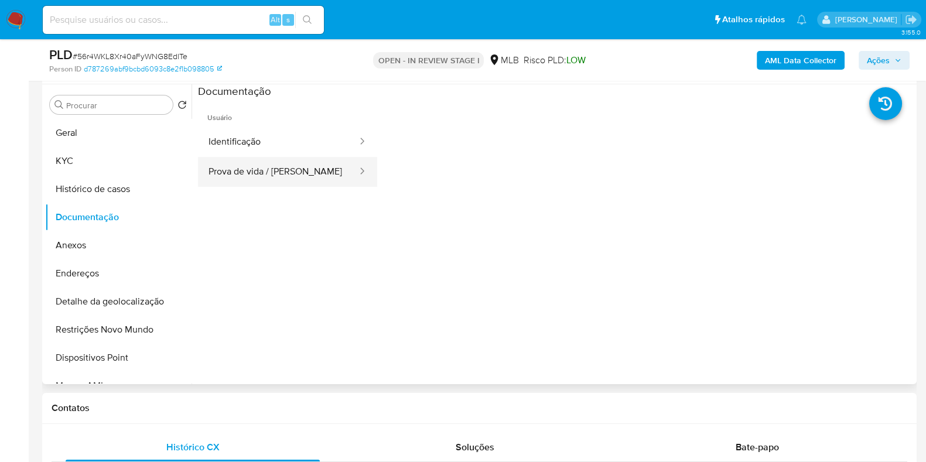
click at [302, 169] on button "Prova de vida / [PERSON_NAME]" at bounding box center [278, 172] width 160 height 30
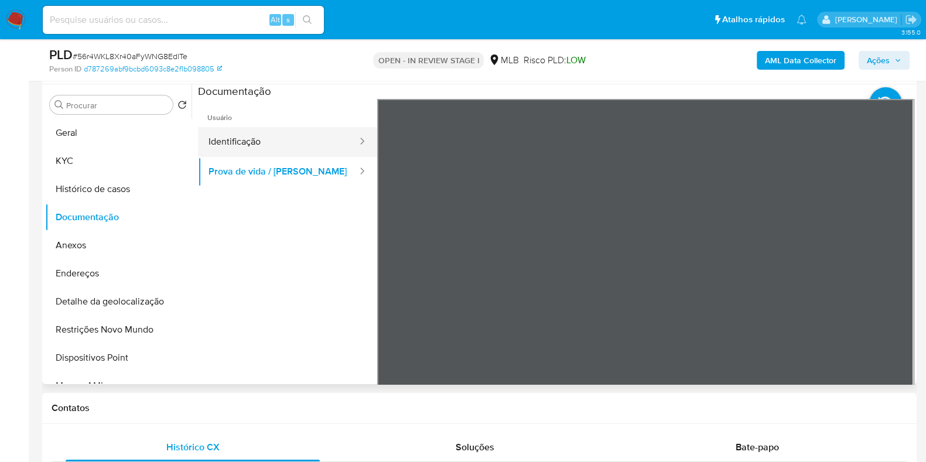
click at [296, 140] on button "Identificação" at bounding box center [278, 142] width 160 height 30
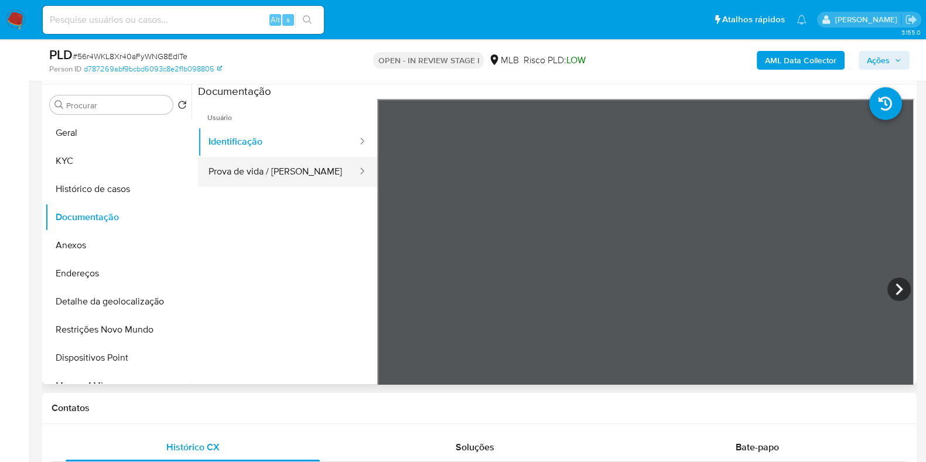
click at [272, 174] on button "Prova de vida / [PERSON_NAME]" at bounding box center [278, 172] width 160 height 30
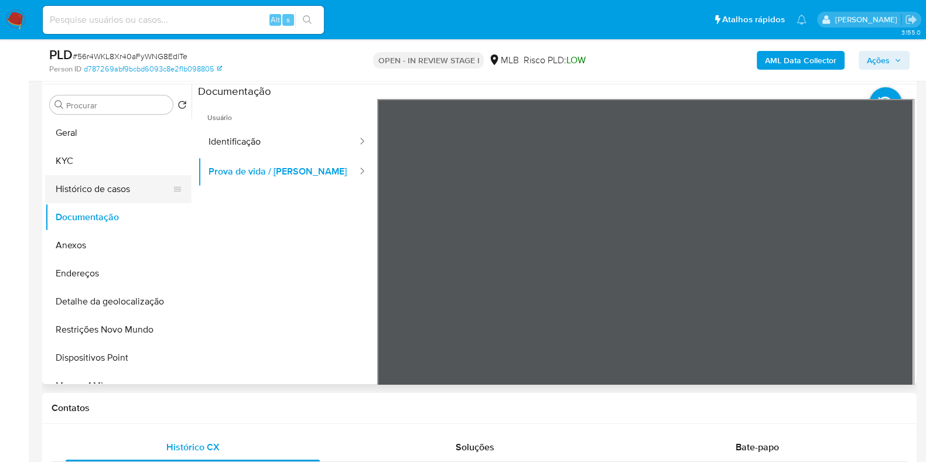
click at [123, 180] on button "Histórico de casos" at bounding box center [113, 189] width 137 height 28
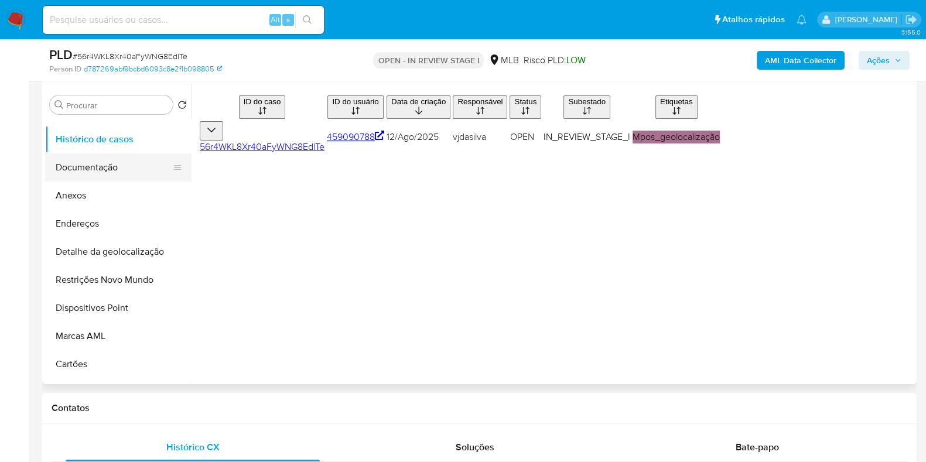
scroll to position [73, 0]
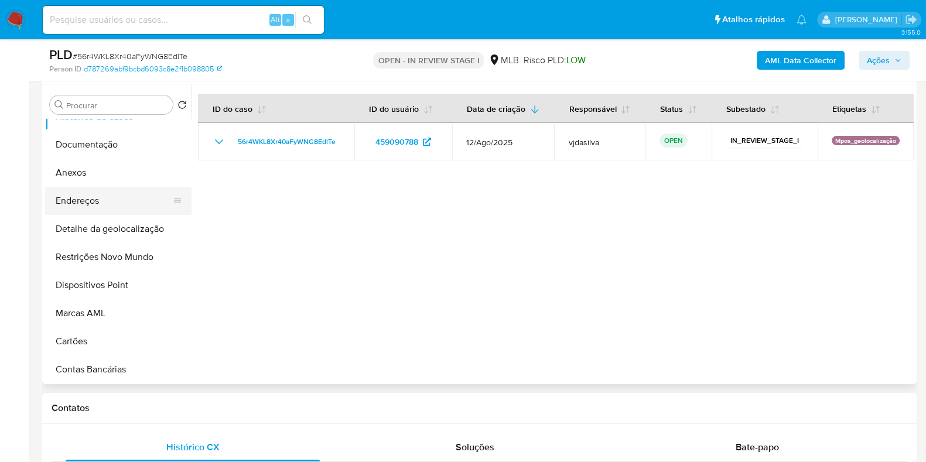
click at [85, 198] on button "Endereços" at bounding box center [113, 201] width 137 height 28
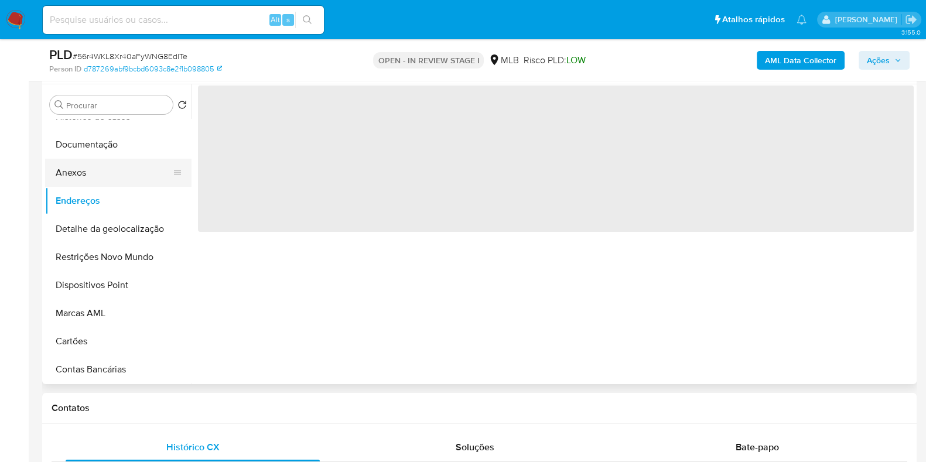
click at [96, 168] on button "Anexos" at bounding box center [113, 173] width 137 height 28
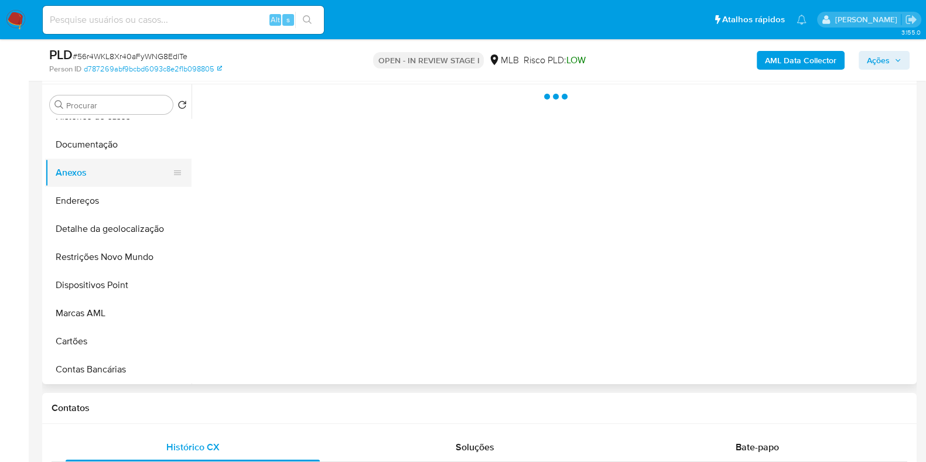
scroll to position [0, 0]
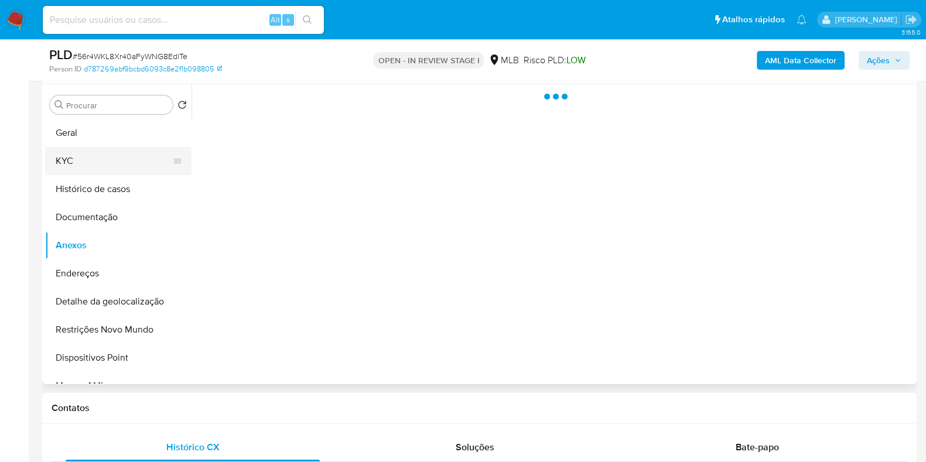
click at [100, 166] on button "KYC" at bounding box center [113, 161] width 137 height 28
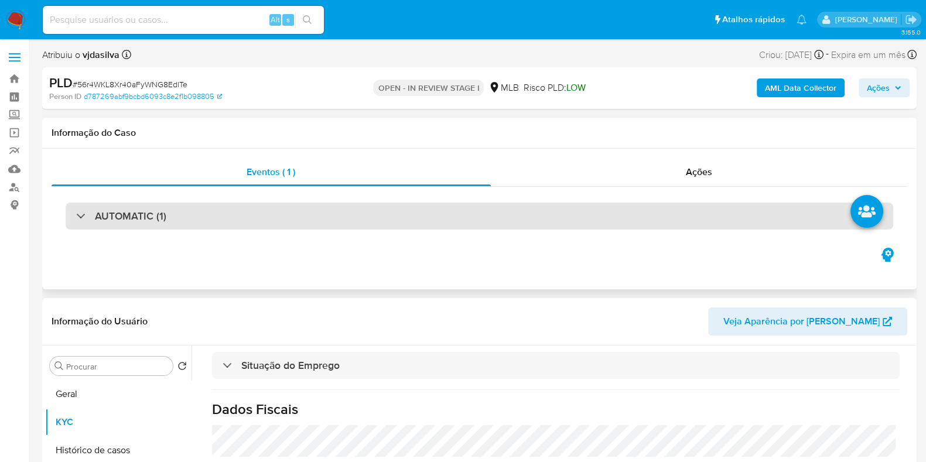
click at [238, 210] on div "AUTOMATIC (1)" at bounding box center [479, 216] width 827 height 27
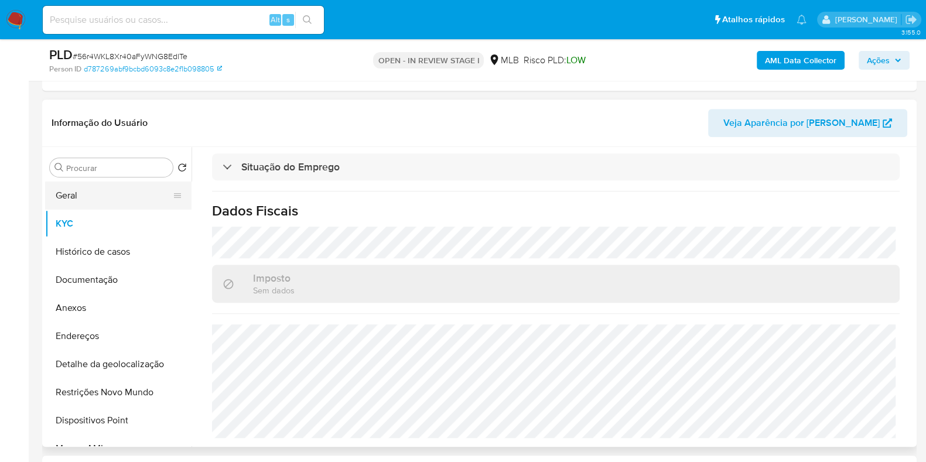
click at [96, 194] on button "Geral" at bounding box center [113, 196] width 137 height 28
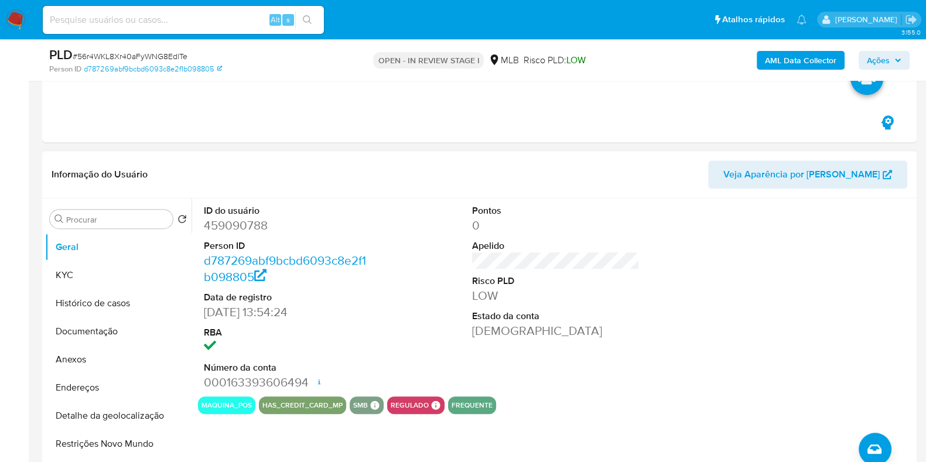
scroll to position [585, 0]
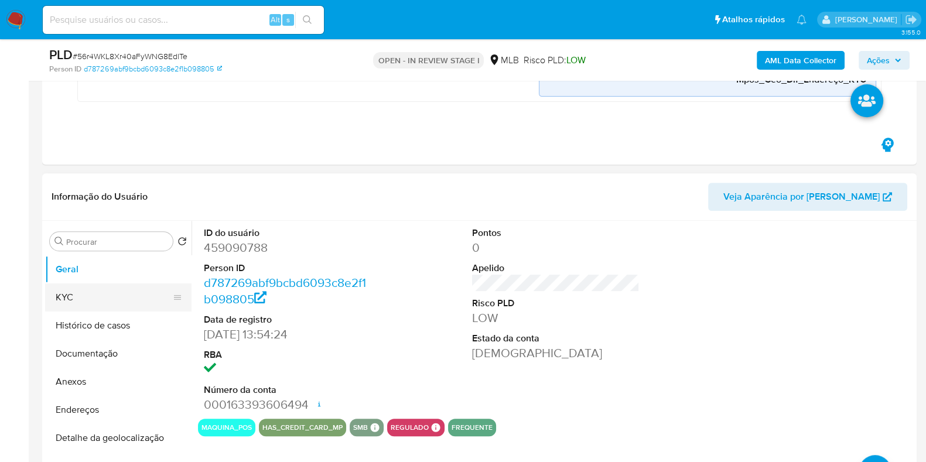
click at [79, 303] on button "KYC" at bounding box center [113, 297] width 137 height 28
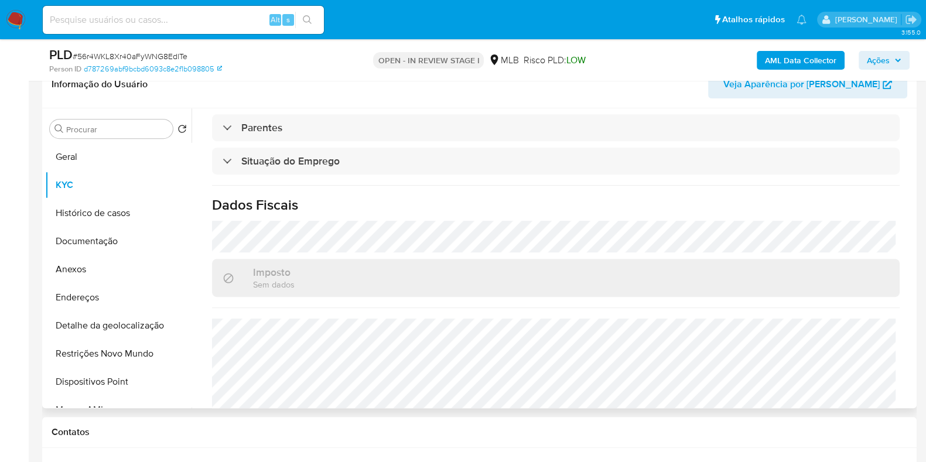
scroll to position [512, 0]
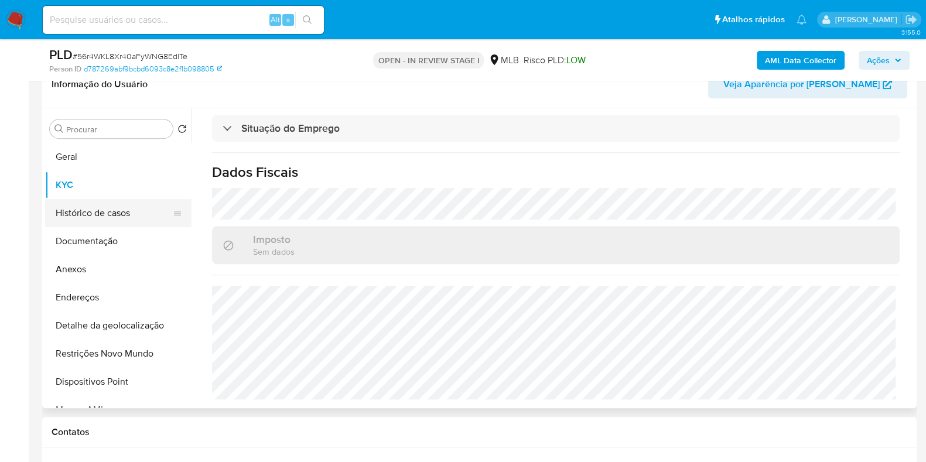
click at [108, 212] on button "Histórico de casos" at bounding box center [113, 213] width 137 height 28
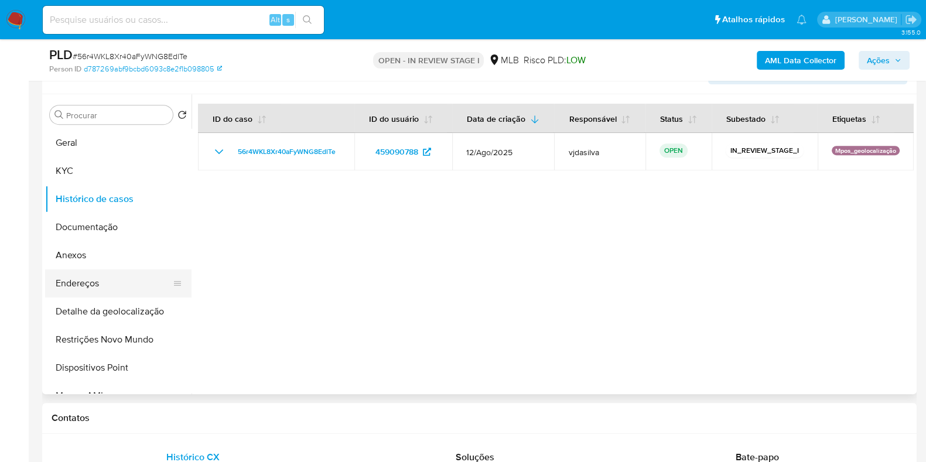
click at [105, 282] on button "Endereços" at bounding box center [113, 283] width 137 height 28
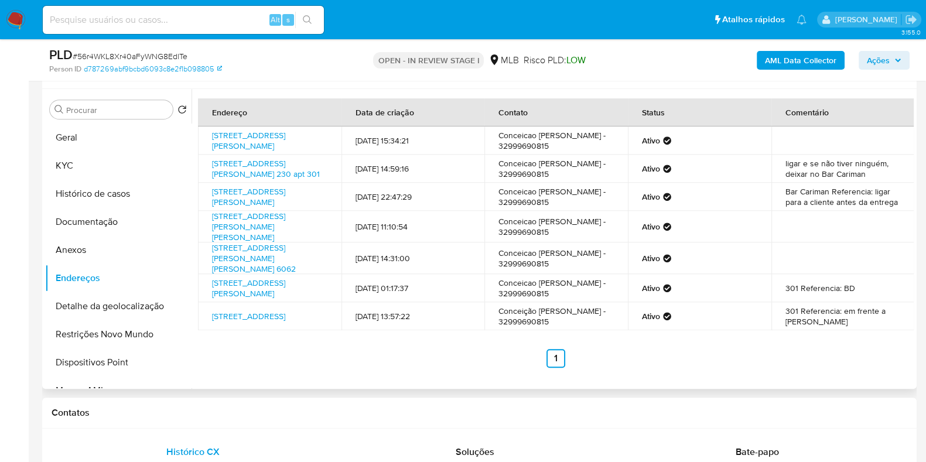
scroll to position [697, 0]
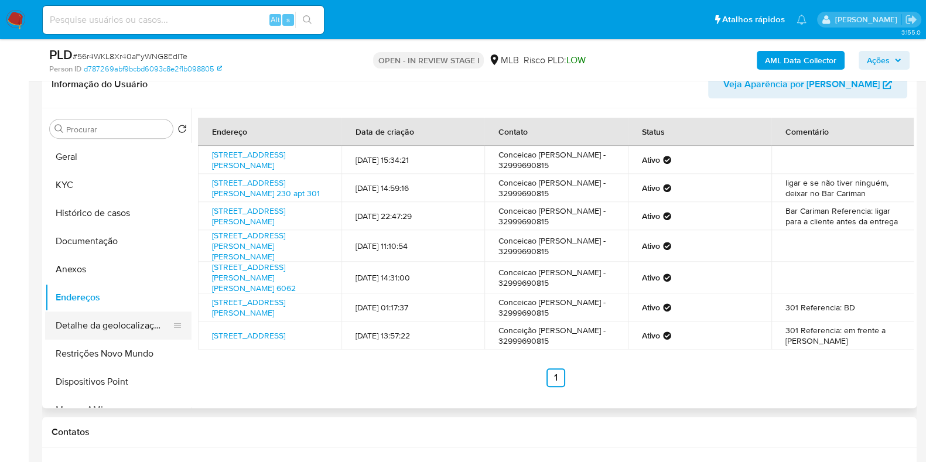
click at [134, 320] on button "Detalhe da geolocalização" at bounding box center [113, 326] width 137 height 28
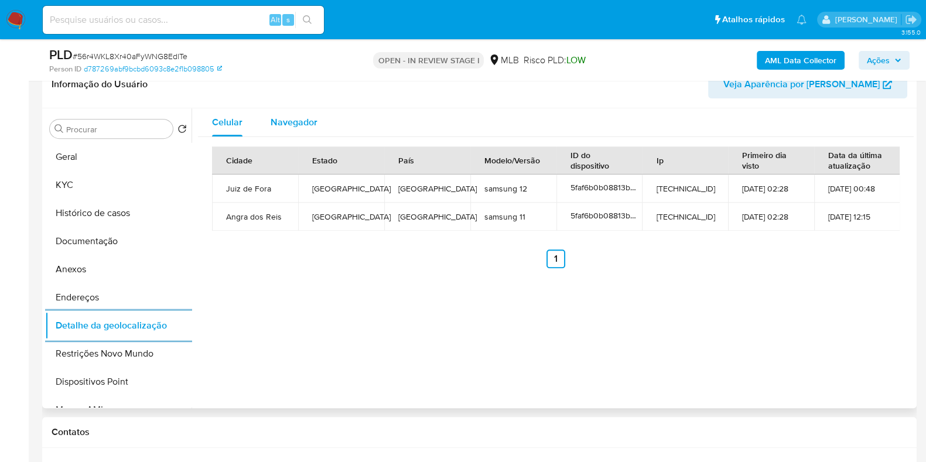
click at [293, 121] on span "Navegador" at bounding box center [294, 121] width 47 height 13
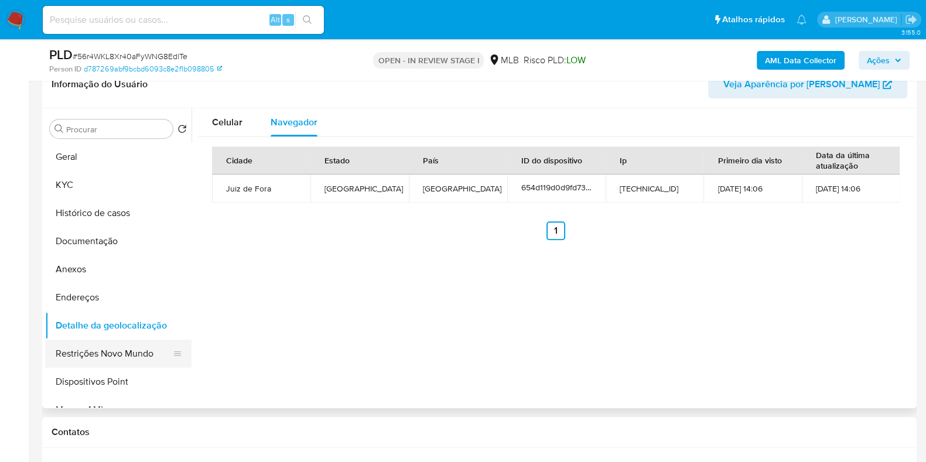
click at [99, 358] on button "Restrições Novo Mundo" at bounding box center [113, 354] width 137 height 28
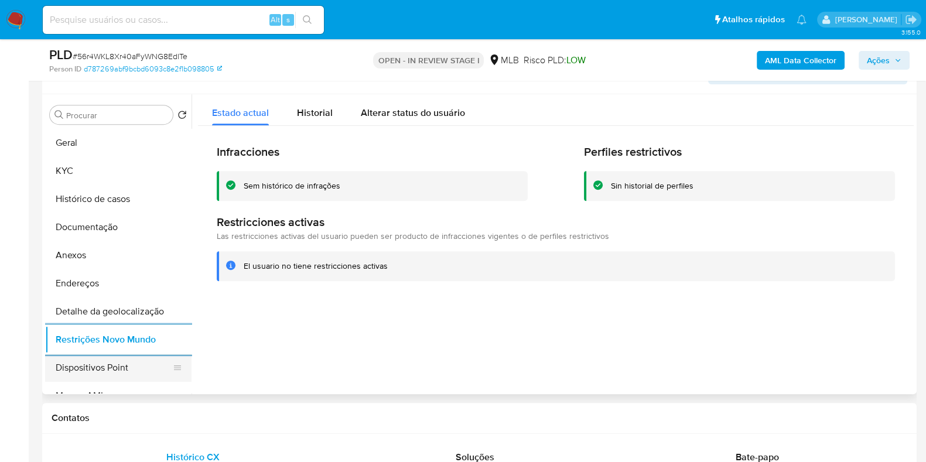
click at [94, 374] on button "Dispositivos Point" at bounding box center [113, 368] width 137 height 28
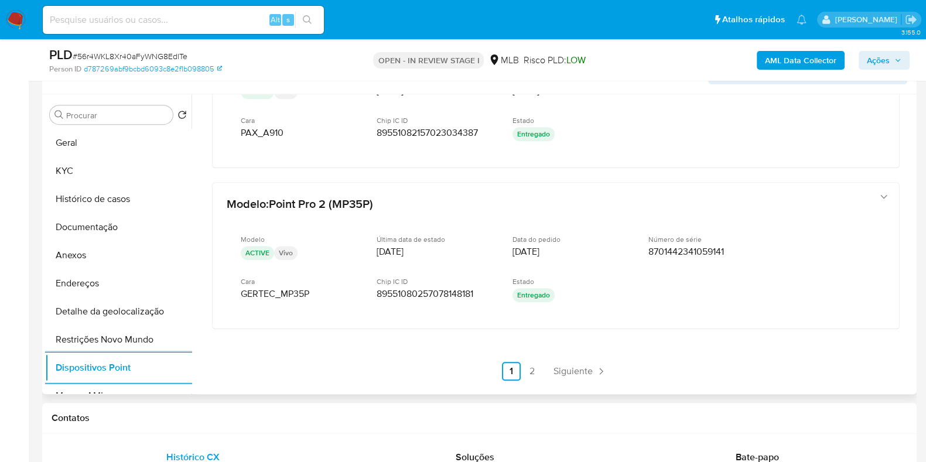
scroll to position [570, 0]
click at [536, 365] on link "2" at bounding box center [532, 371] width 19 height 19
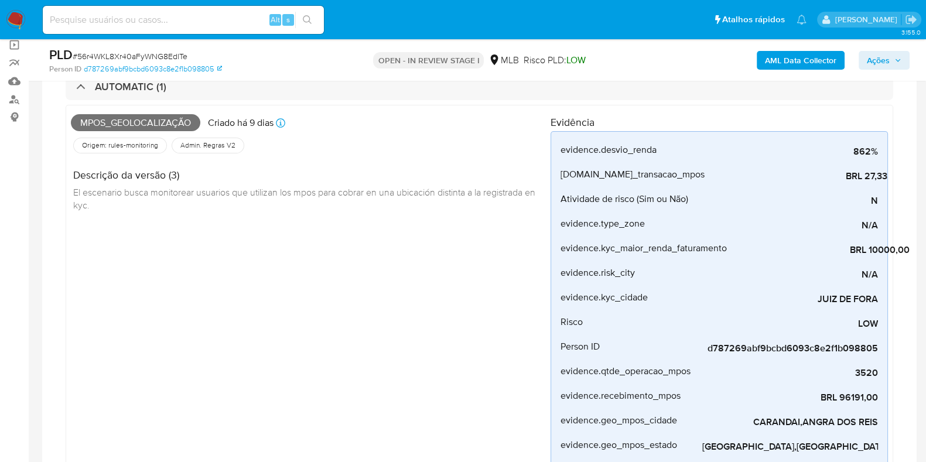
scroll to position [0, 0]
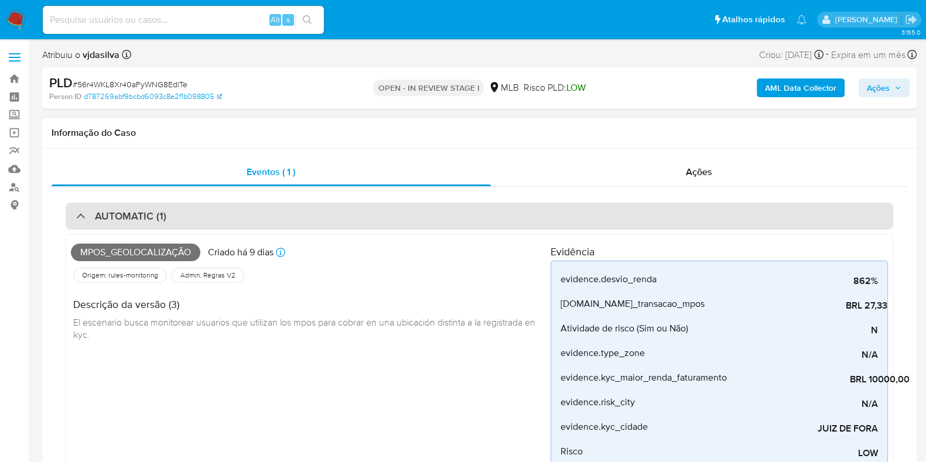
click at [114, 211] on h3 "AUTOMATIC (1)" at bounding box center [130, 216] width 71 height 13
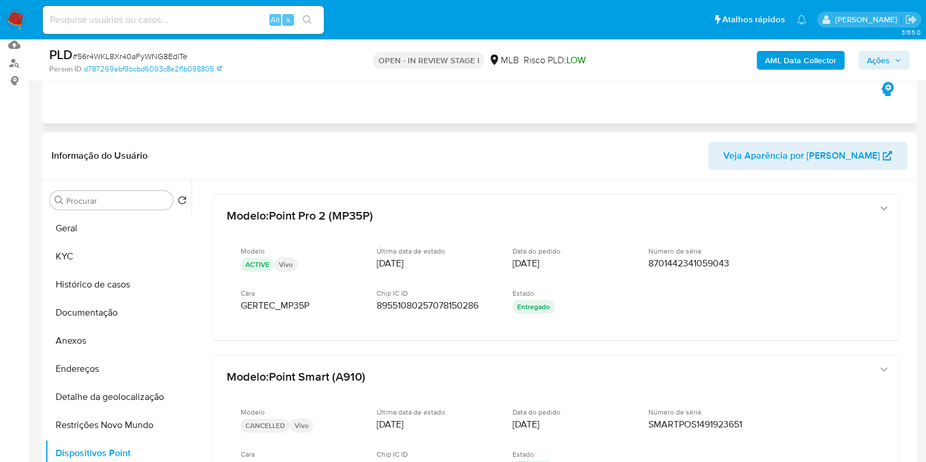
scroll to position [146, 0]
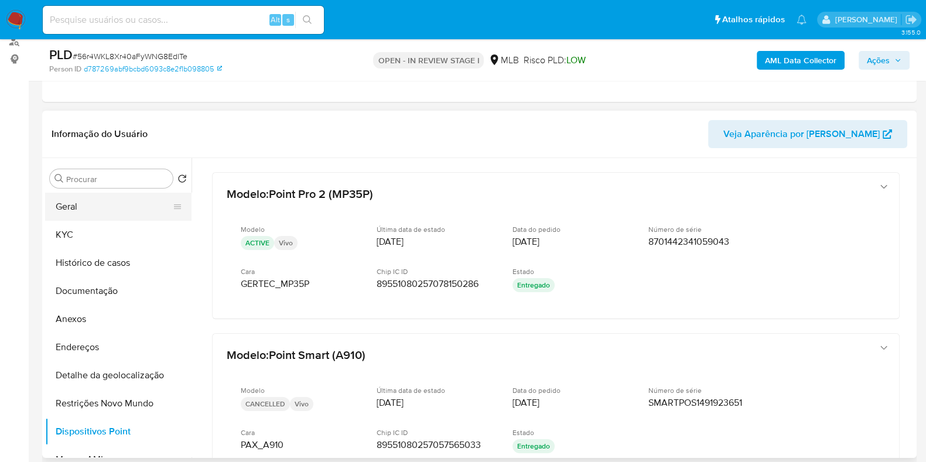
click at [82, 204] on button "Geral" at bounding box center [113, 207] width 137 height 28
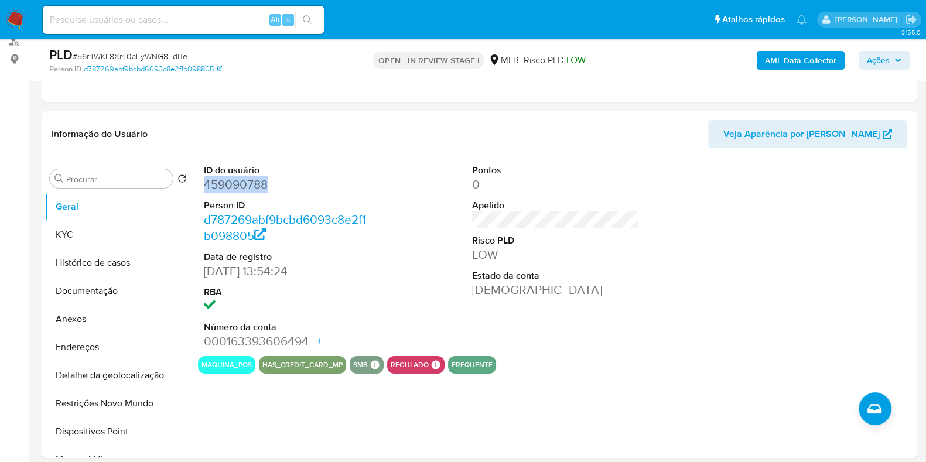
drag, startPoint x: 268, startPoint y: 190, endPoint x: 196, endPoint y: 189, distance: 72.0
click at [196, 189] on div "ID do usuário 459090788 Person ID d787269abf9bcbd6093c8e2f1b098805 Data de regi…" at bounding box center [552, 308] width 722 height 300
copy dd "459090788"
click at [111, 239] on button "KYC" at bounding box center [113, 235] width 137 height 28
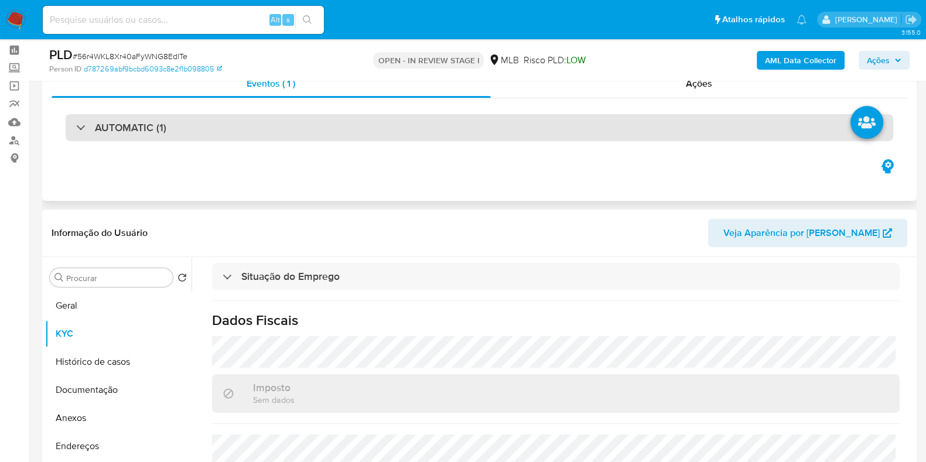
scroll to position [0, 0]
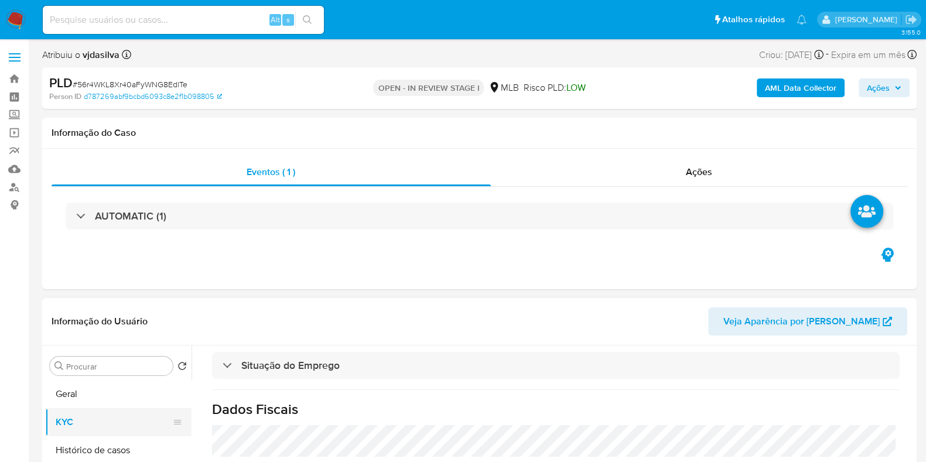
click at [71, 412] on button "KYC" at bounding box center [113, 422] width 137 height 28
click at [81, 395] on button "Geral" at bounding box center [113, 394] width 137 height 28
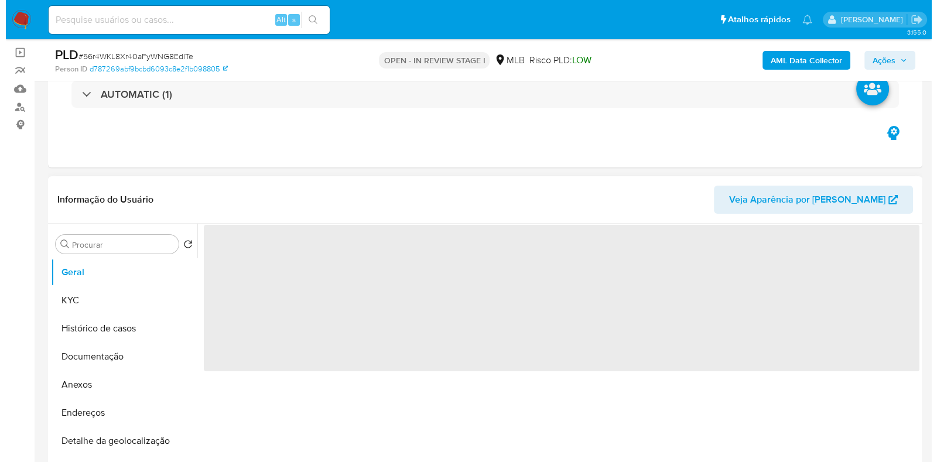
scroll to position [146, 0]
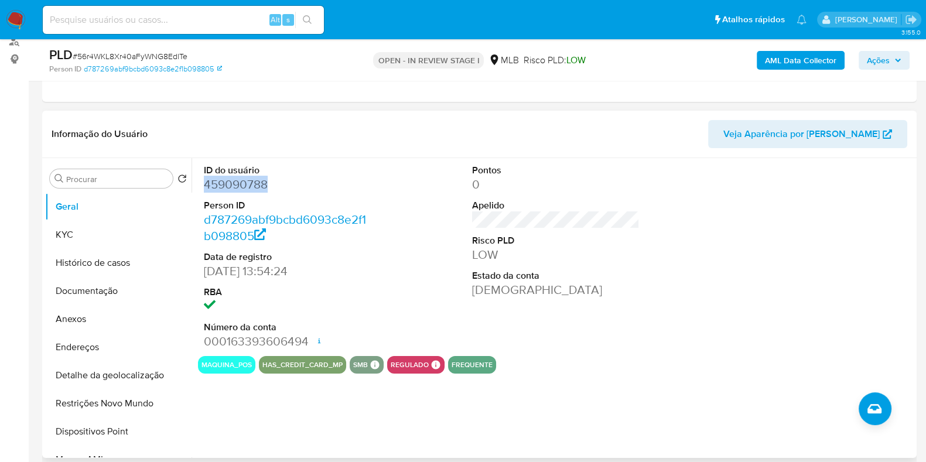
drag, startPoint x: 257, startPoint y: 186, endPoint x: 198, endPoint y: 187, distance: 59.2
click at [198, 187] on div "ID do usuário 459090788 Person ID d787269abf9bcbd6093c8e2f1b098805 Data de regi…" at bounding box center [287, 257] width 179 height 198
copy dd "459090788"
click at [812, 63] on b "AML Data Collector" at bounding box center [800, 60] width 71 height 19
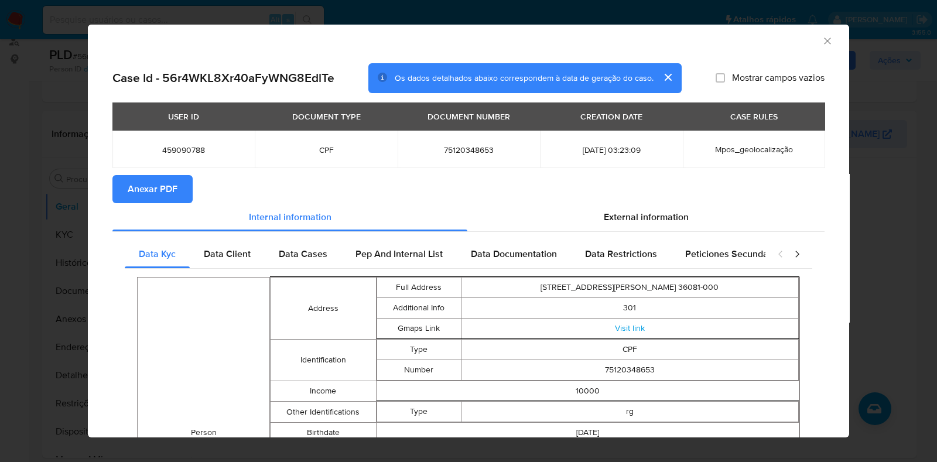
click at [162, 187] on span "Anexar PDF" at bounding box center [153, 189] width 50 height 26
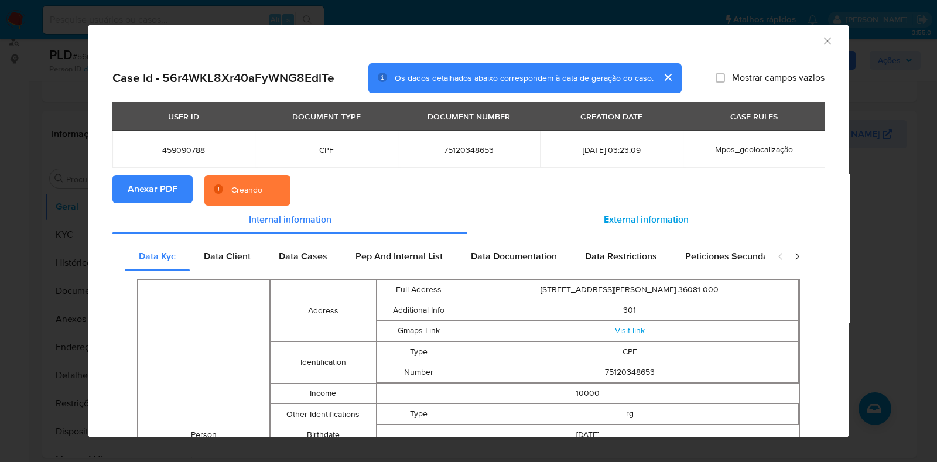
click at [651, 207] on div "External information" at bounding box center [645, 220] width 357 height 28
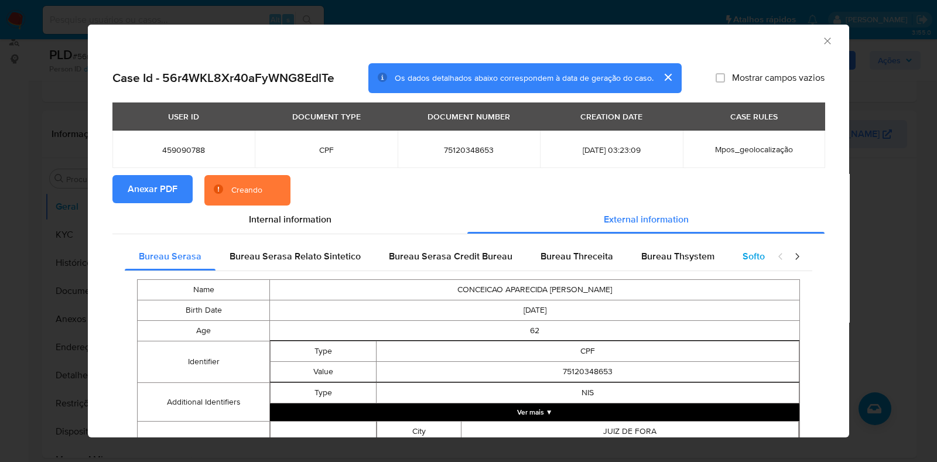
click at [743, 255] on span "Softon" at bounding box center [757, 255] width 28 height 13
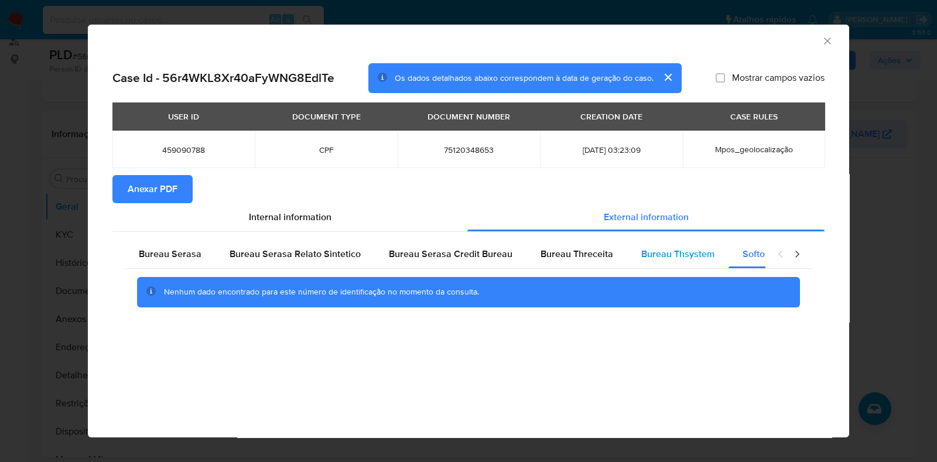
click at [659, 251] on span "Bureau Thsystem" at bounding box center [677, 253] width 73 height 13
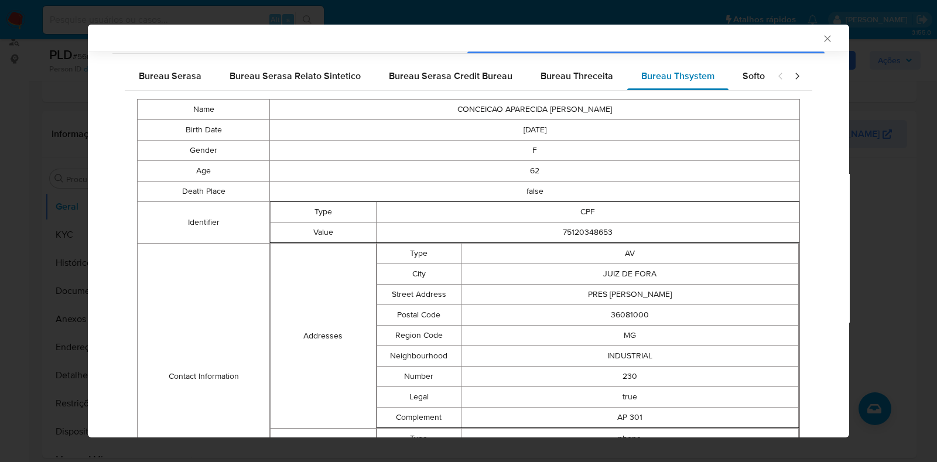
scroll to position [143, 0]
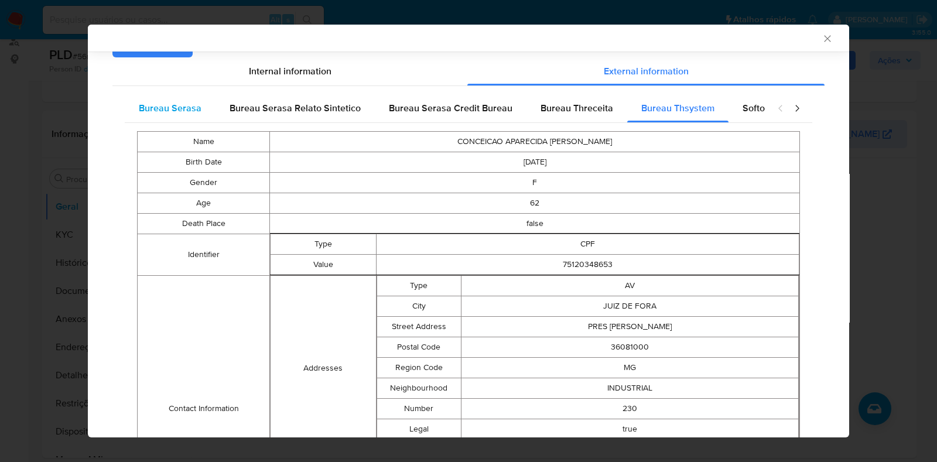
click at [184, 106] on span "Bureau Serasa" at bounding box center [170, 107] width 63 height 13
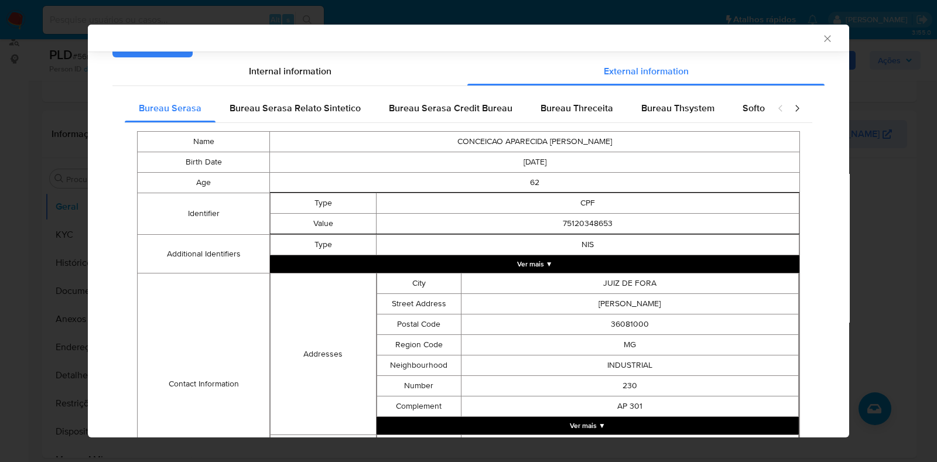
click at [555, 258] on button "Ver mais ▼" at bounding box center [534, 264] width 529 height 18
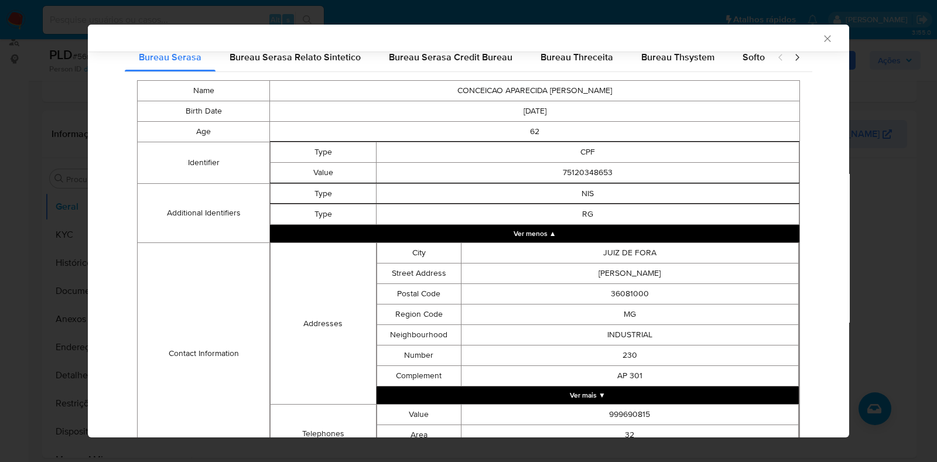
scroll to position [217, 0]
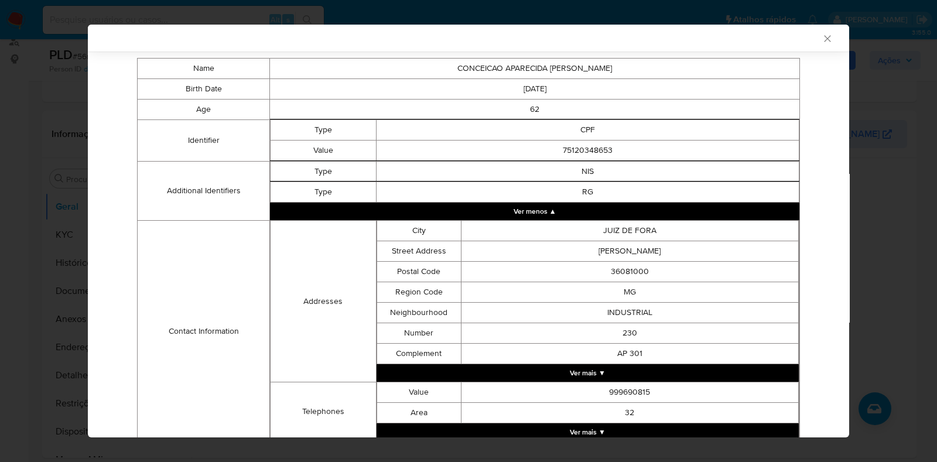
click at [583, 374] on button "Ver mais ▼" at bounding box center [588, 373] width 422 height 18
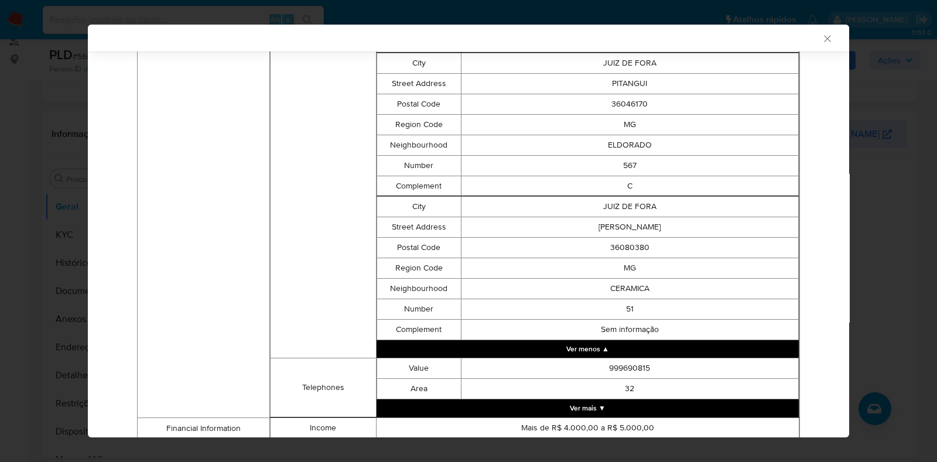
scroll to position [1480, 0]
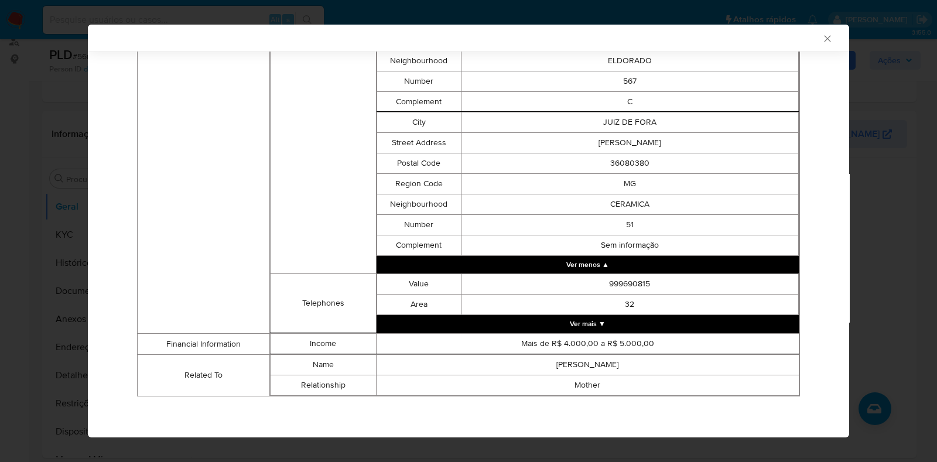
click at [577, 329] on button "Ver mais ▼" at bounding box center [588, 324] width 422 height 18
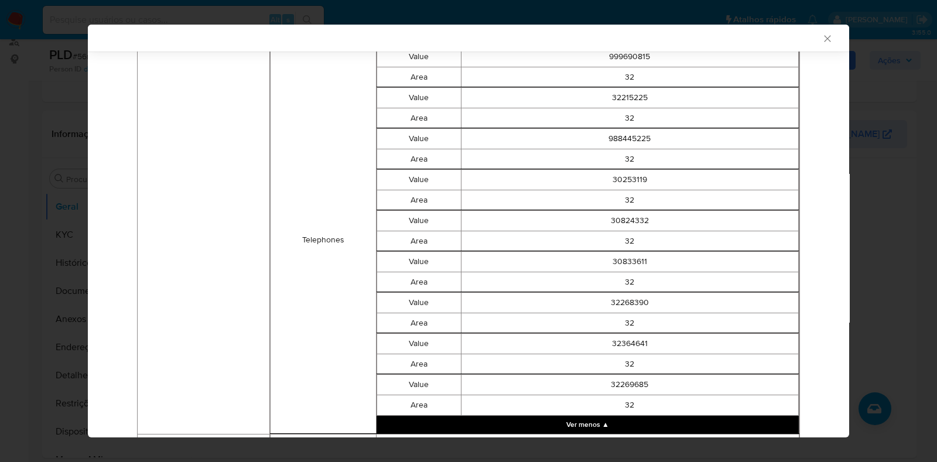
scroll to position [1812, 0]
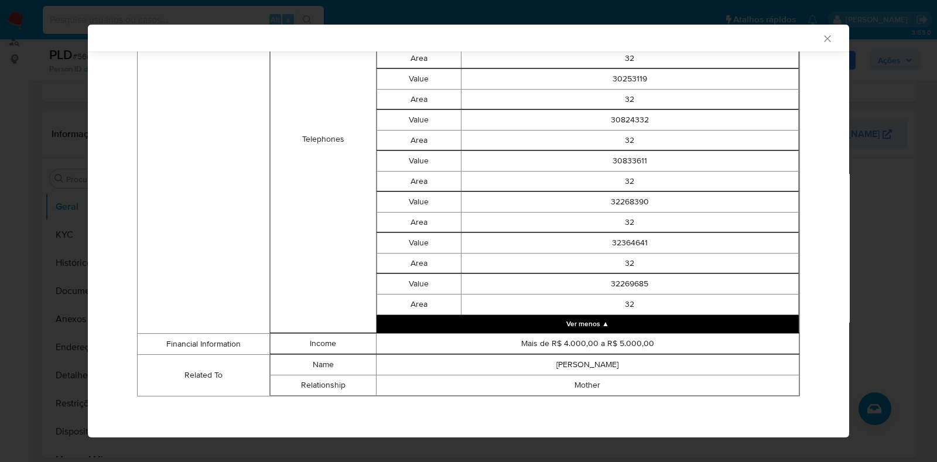
click at [822, 39] on icon "Fechar a janela" at bounding box center [828, 39] width 12 height 12
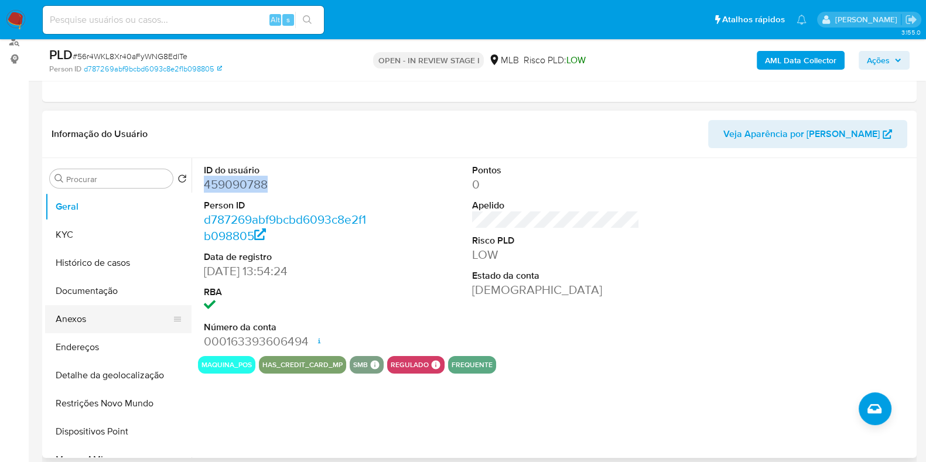
click at [103, 317] on button "Anexos" at bounding box center [113, 319] width 137 height 28
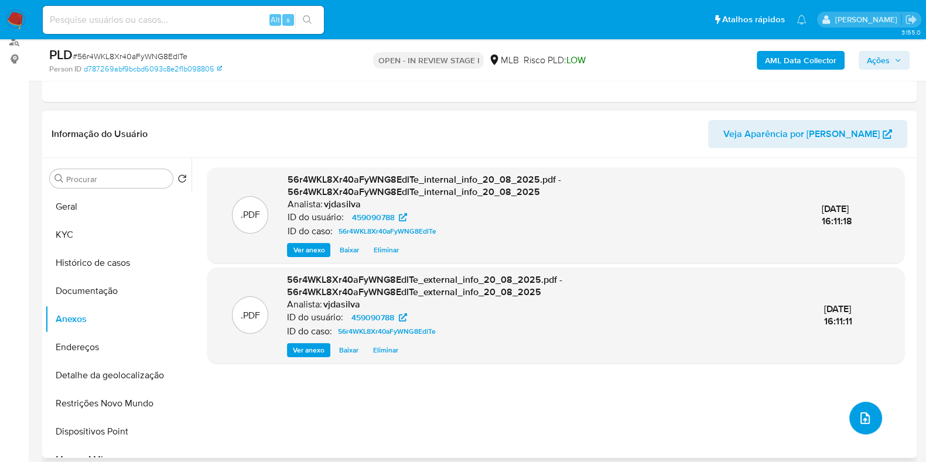
click at [864, 420] on icon "upload-file" at bounding box center [865, 418] width 14 height 14
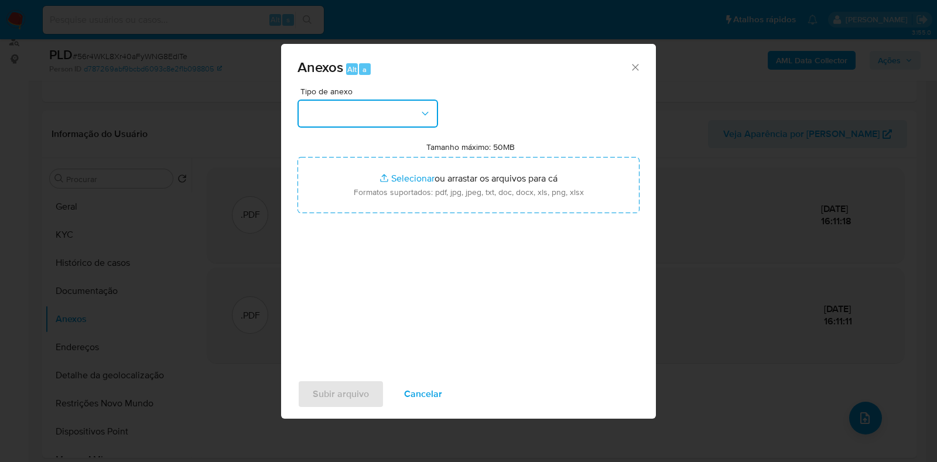
click at [422, 116] on icon "button" at bounding box center [425, 114] width 12 height 12
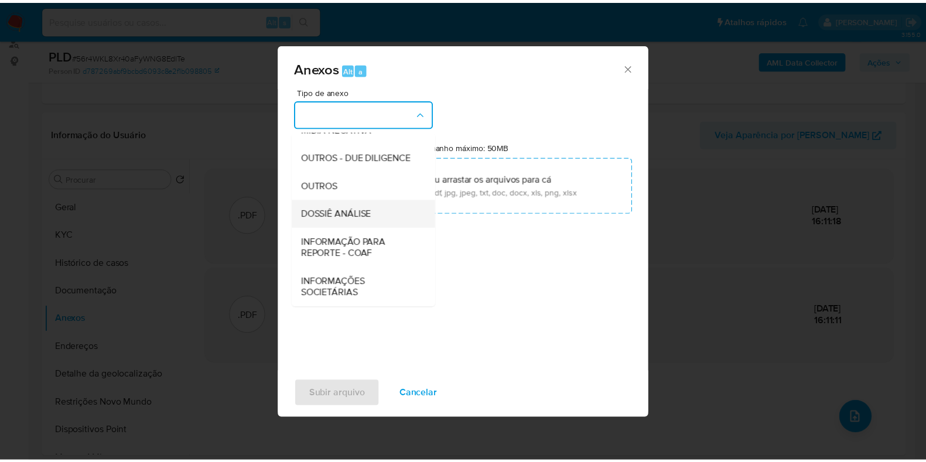
scroll to position [180, 0]
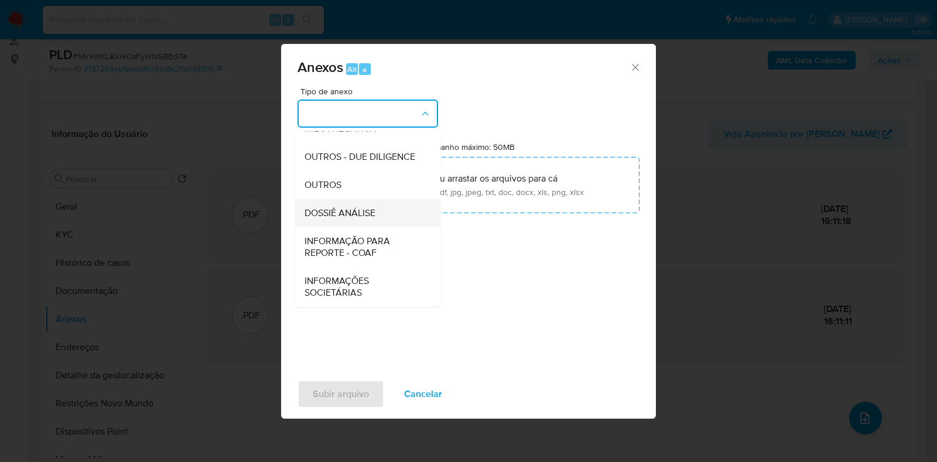
click at [354, 208] on span "DOSSIÊ ANÁLISE" at bounding box center [340, 213] width 71 height 12
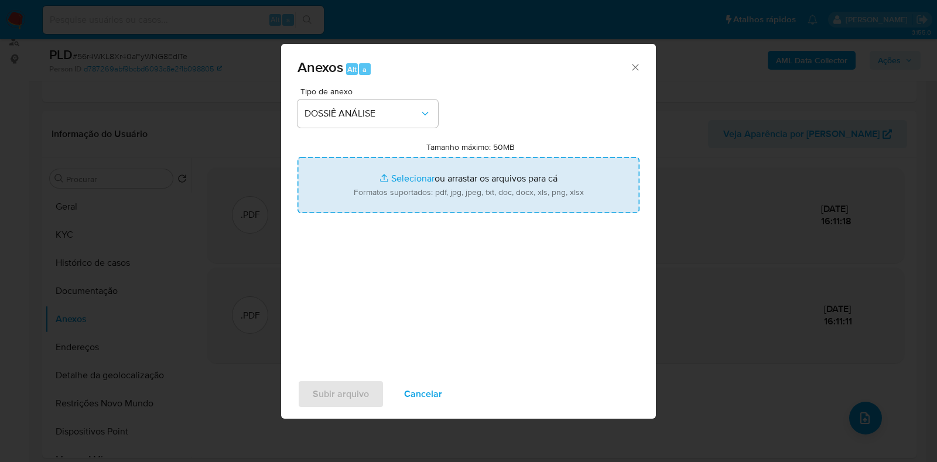
type input "C:\fakepath\SAR - XXXX - CPF 75120348653 - CONCEICAO APARECIDA MENDES VIEIRA (1…"
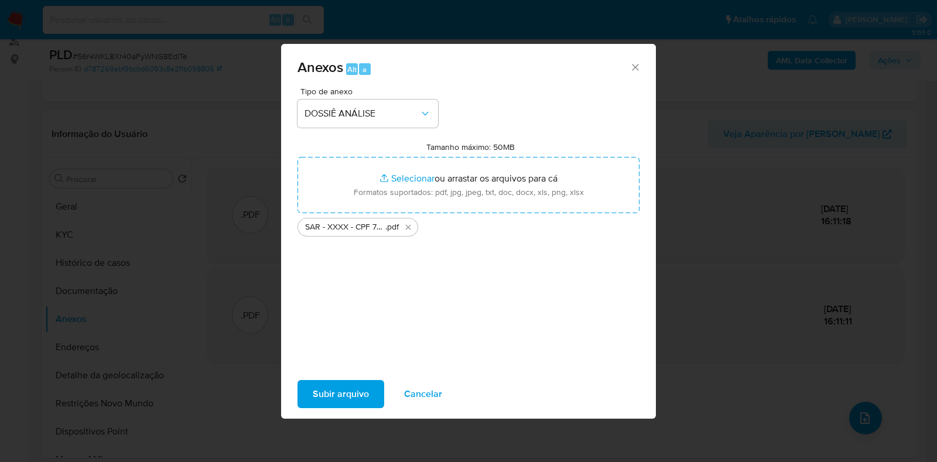
click at [328, 388] on span "Subir arquivo" at bounding box center [341, 394] width 56 height 26
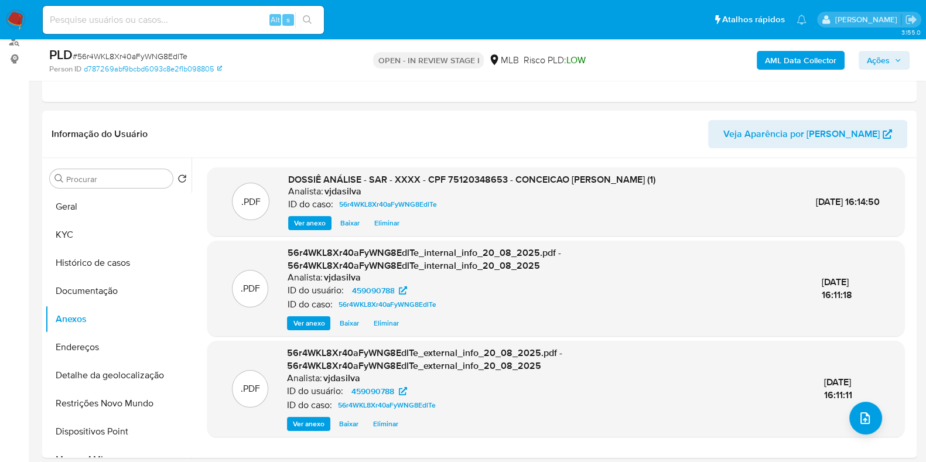
click at [880, 60] on span "Ações" at bounding box center [878, 60] width 23 height 19
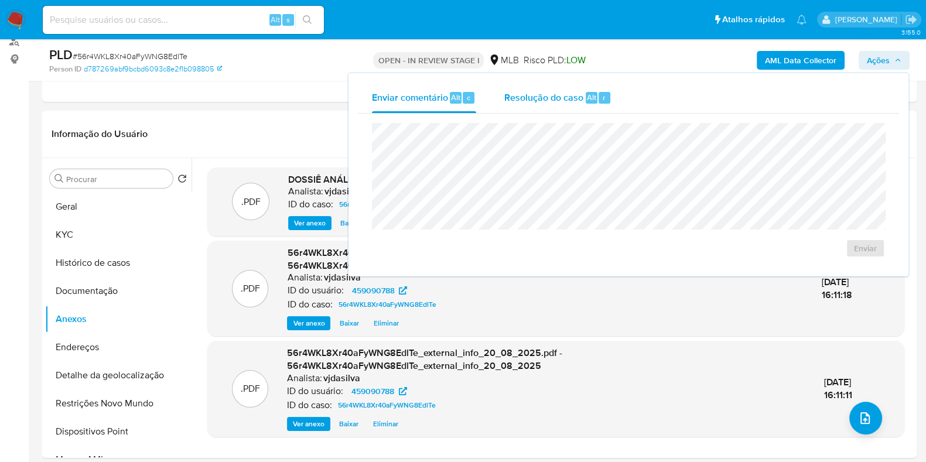
click at [545, 98] on span "Resolução do caso" at bounding box center [543, 96] width 79 height 13
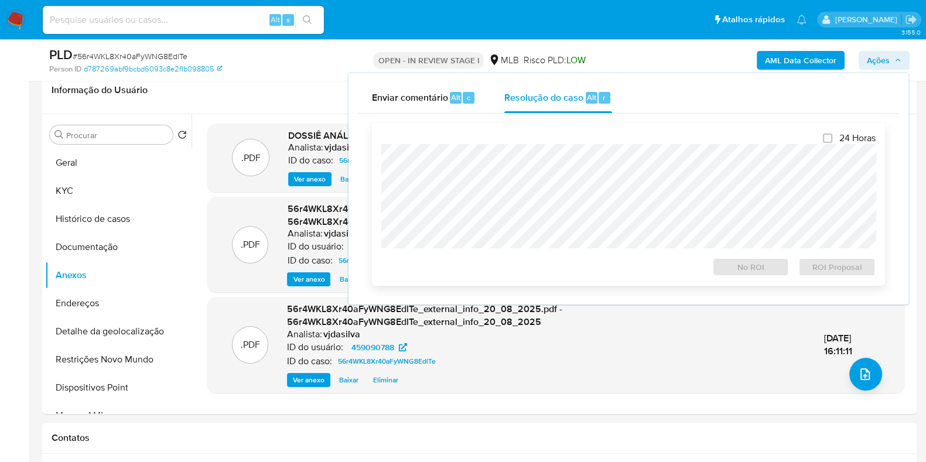
scroll to position [220, 0]
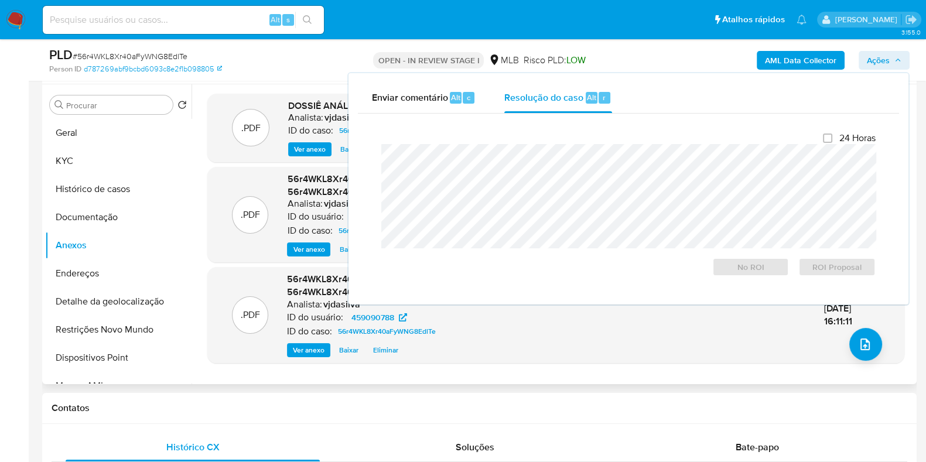
click at [693, 341] on div "56r4WKL8Xr40aFyWNG8EdlTe_external_info_20_08_2025.pdf - 56r4WKL8Xr40aFyWNG8EdlT…" at bounding box center [546, 315] width 518 height 84
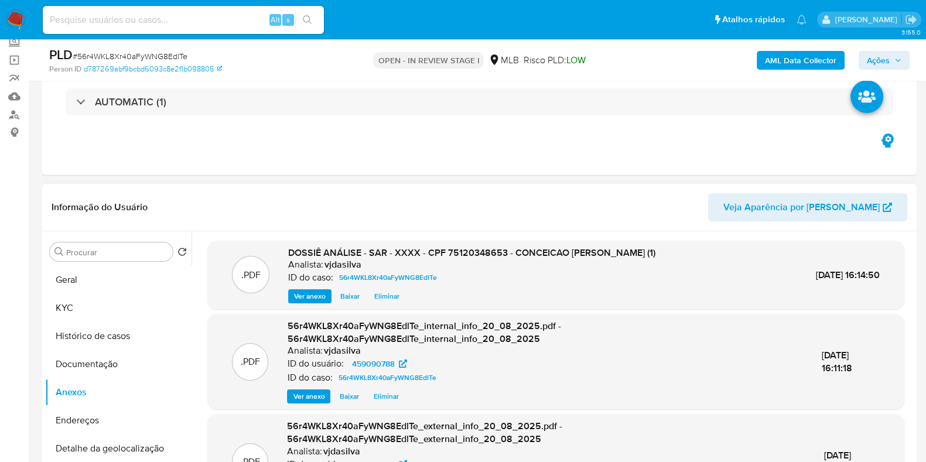
scroll to position [146, 0]
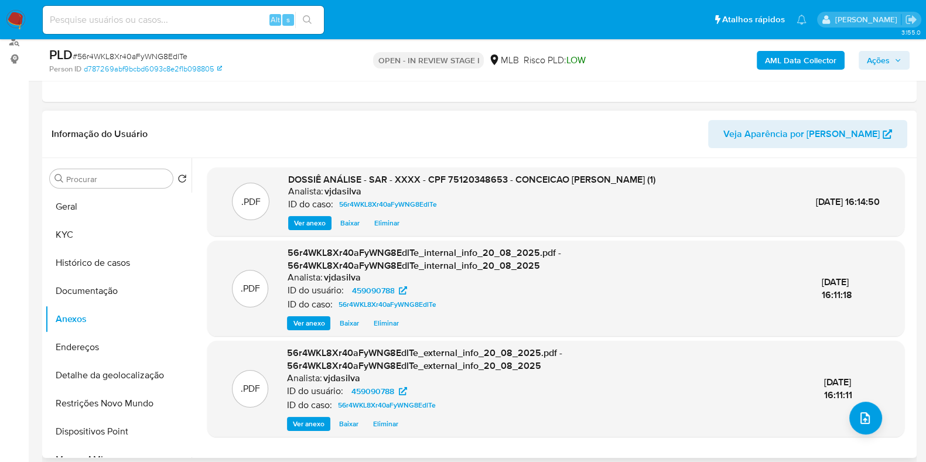
click at [322, 223] on span "Ver anexo" at bounding box center [310, 223] width 32 height 12
click at [875, 64] on span "Ações" at bounding box center [878, 60] width 23 height 19
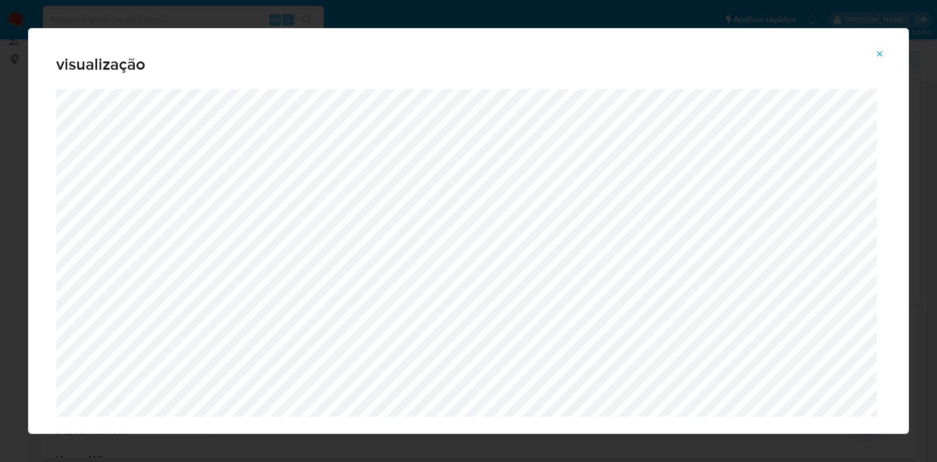
click at [875, 53] on icon "Attachment preview" at bounding box center [879, 53] width 9 height 9
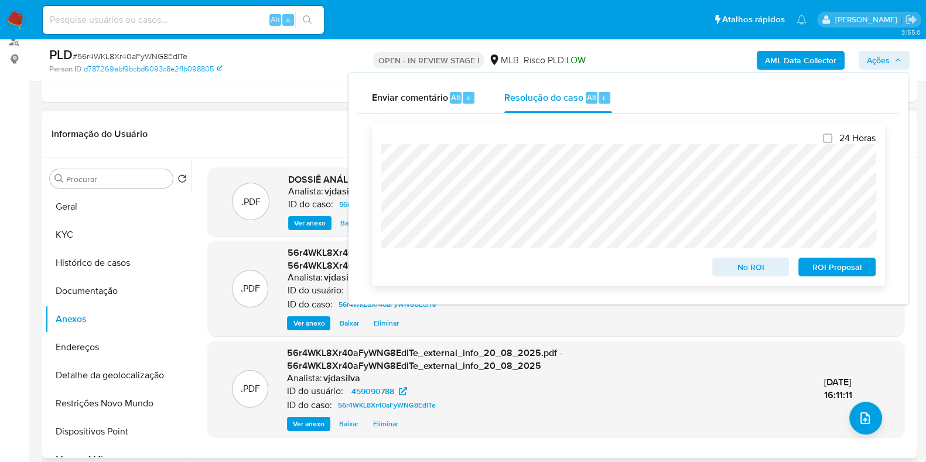
click at [852, 267] on span "ROI Proposal" at bounding box center [836, 267] width 61 height 16
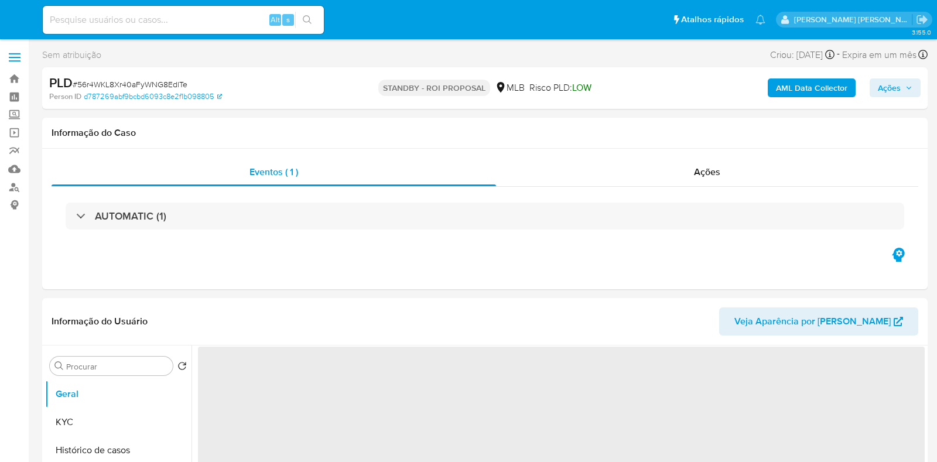
select select "10"
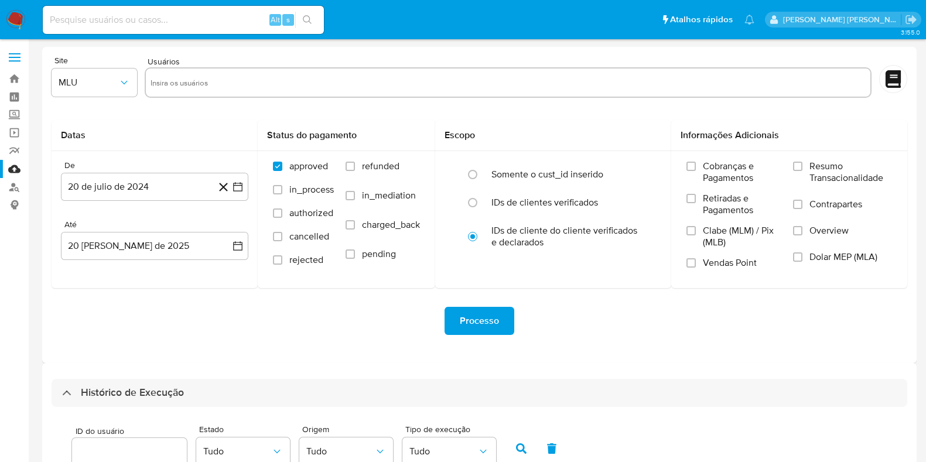
select select "10"
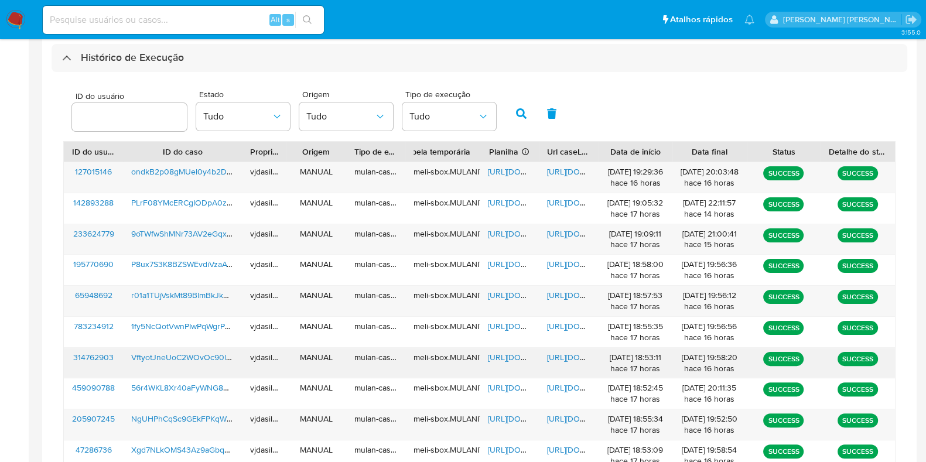
click at [556, 351] on span "[URL][DOMAIN_NAME]" at bounding box center [587, 357] width 81 height 12
click at [507, 353] on span "[URL][DOMAIN_NAME]" at bounding box center [528, 357] width 81 height 12
click at [210, 356] on span "VftyotJneUoC2WOvOc90lxBH" at bounding box center [186, 357] width 110 height 12
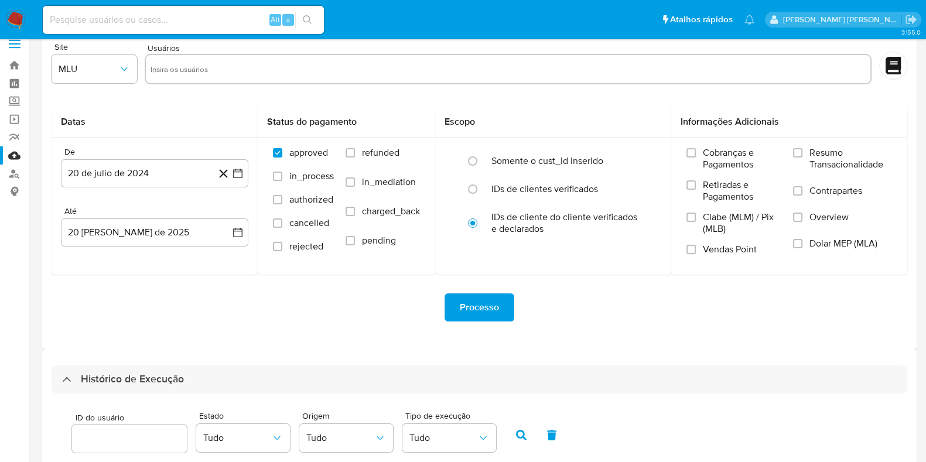
scroll to position [0, 0]
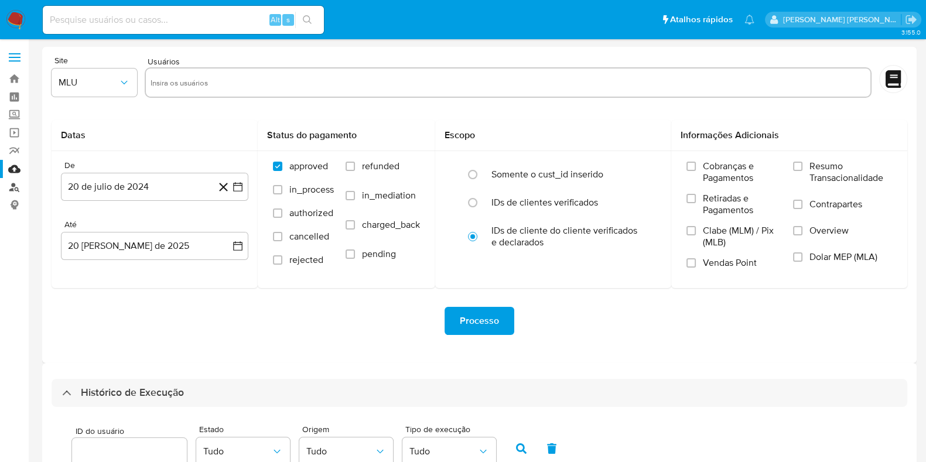
click at [15, 186] on link "Localizador de pessoas" at bounding box center [69, 187] width 139 height 18
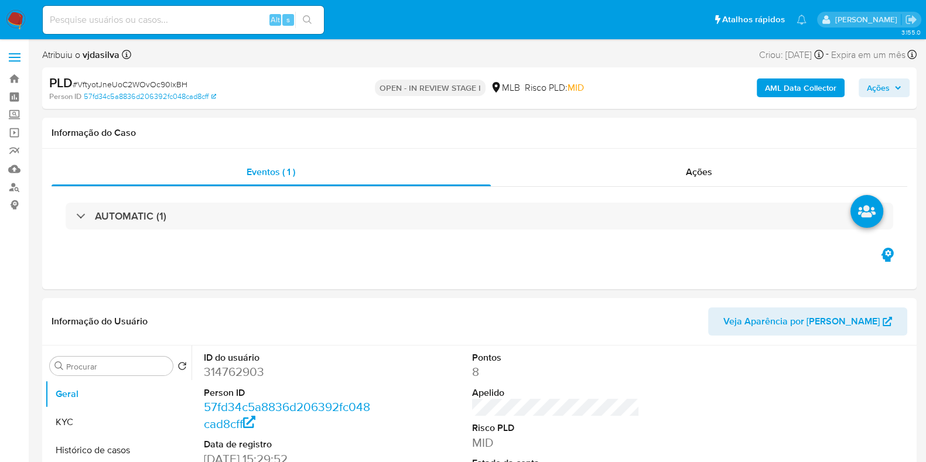
select select "10"
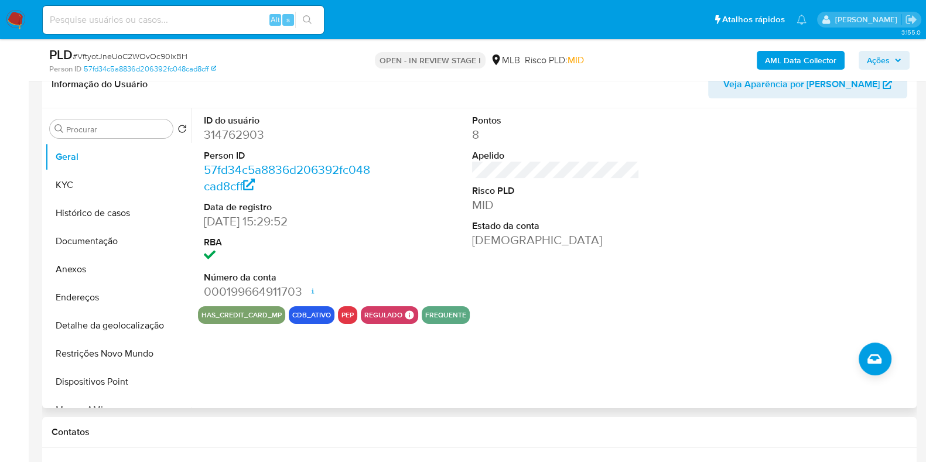
scroll to position [220, 0]
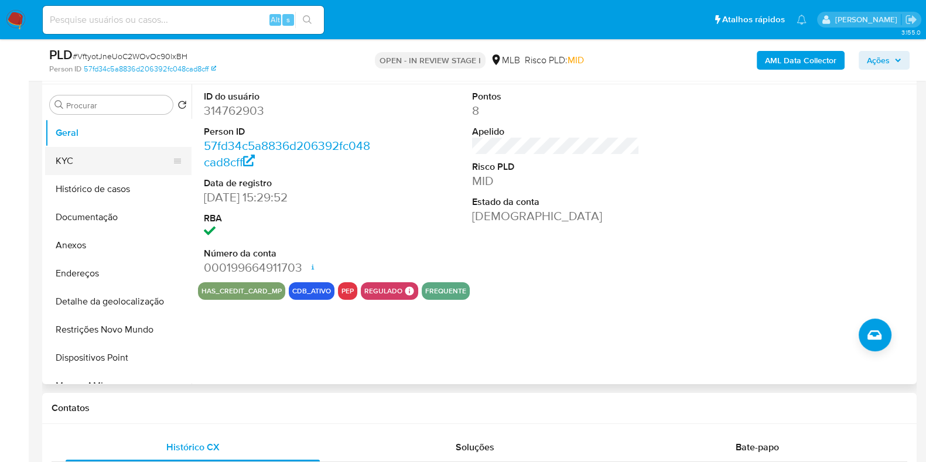
click at [88, 156] on button "KYC" at bounding box center [113, 161] width 137 height 28
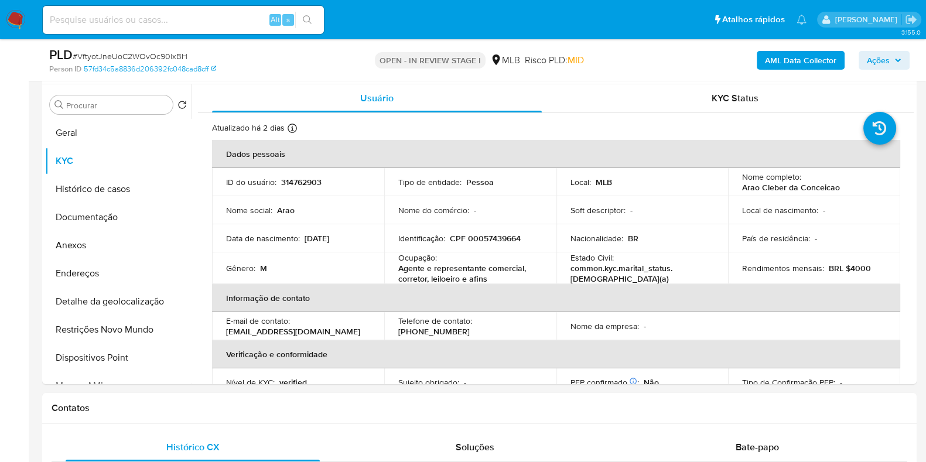
click at [478, 279] on p "Agente e representante comercial, corretor, leiloeiro e afins" at bounding box center [467, 273] width 139 height 21
copy div "Ocupação : Agente e representante comercial, corretor, leiloeiro e afins"
click at [98, 211] on button "Documentação" at bounding box center [113, 217] width 137 height 28
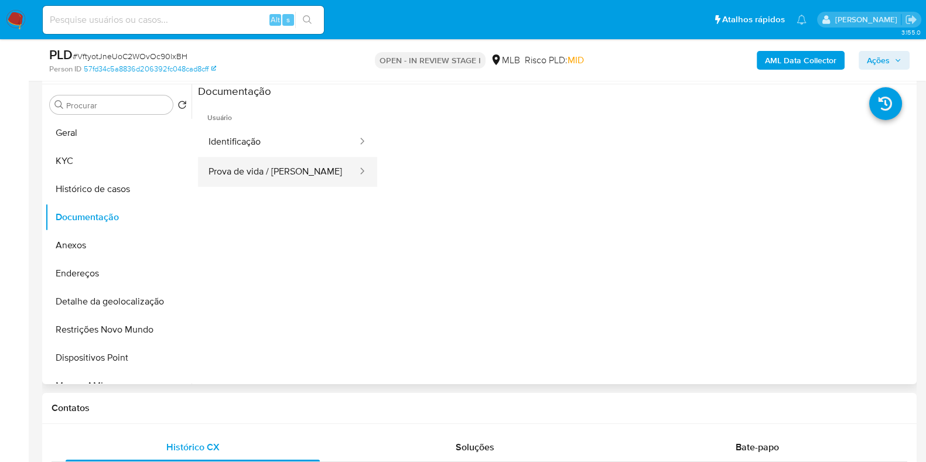
click at [297, 165] on button "Prova de vida / [PERSON_NAME]" at bounding box center [278, 172] width 160 height 30
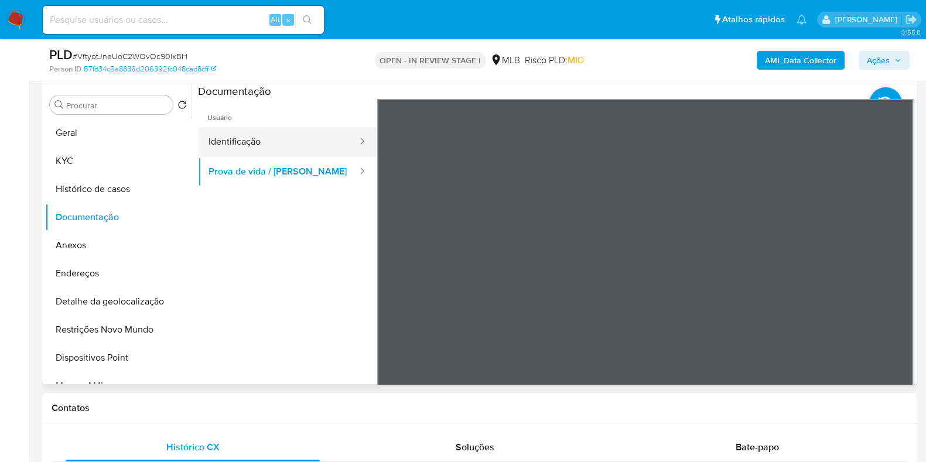
click at [234, 129] on button "Identificação" at bounding box center [278, 142] width 160 height 30
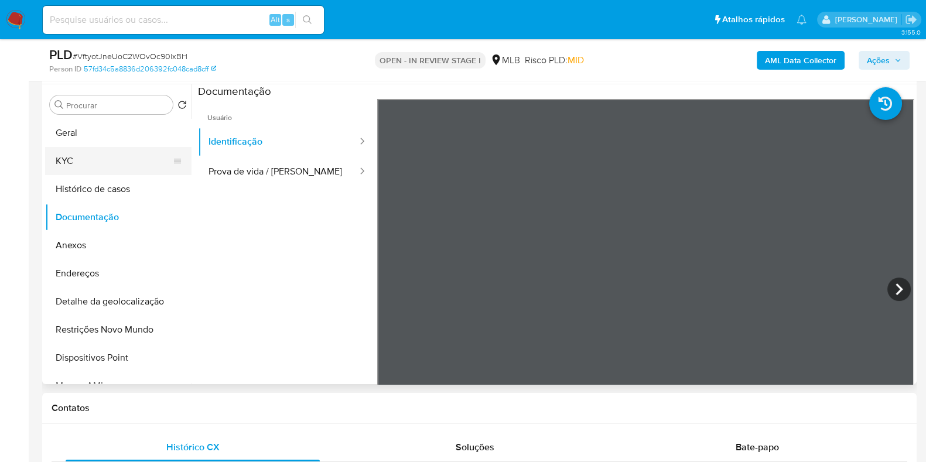
click at [125, 155] on button "KYC" at bounding box center [113, 161] width 137 height 28
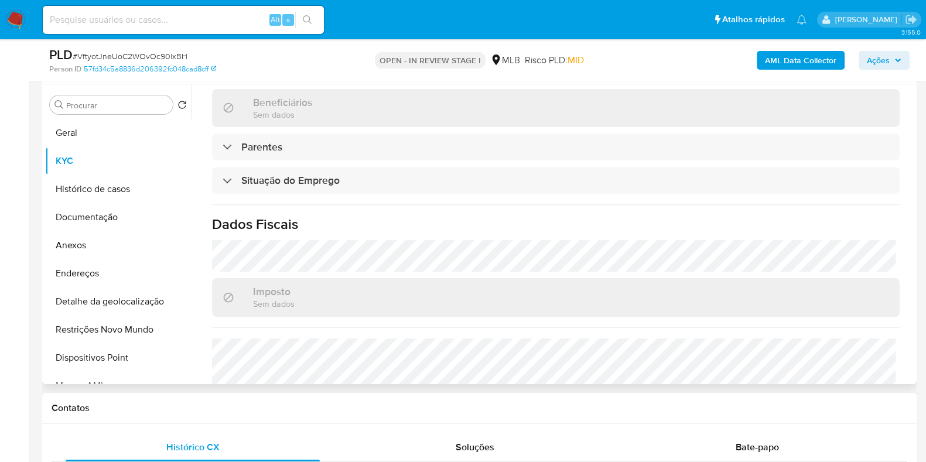
scroll to position [512, 0]
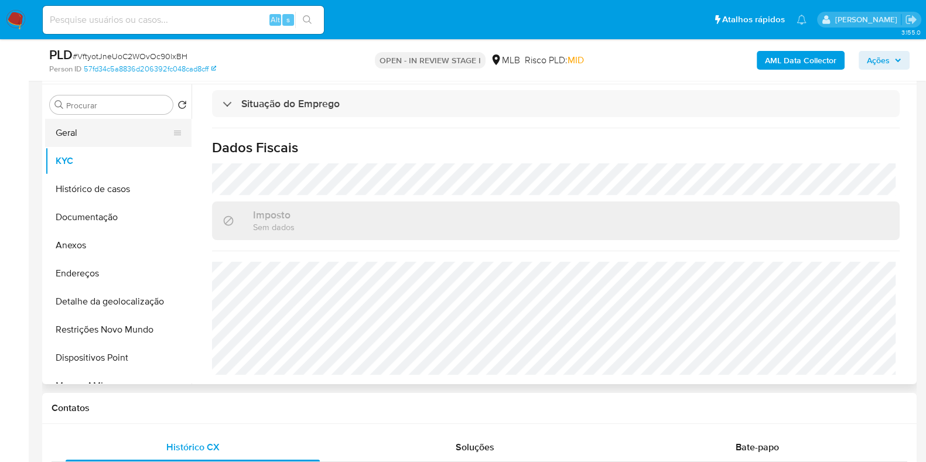
click at [102, 136] on button "Geral" at bounding box center [113, 133] width 137 height 28
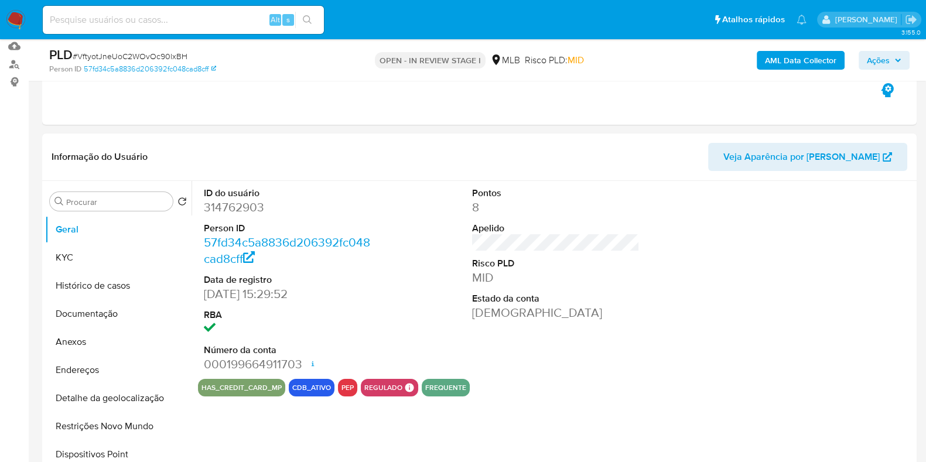
scroll to position [146, 0]
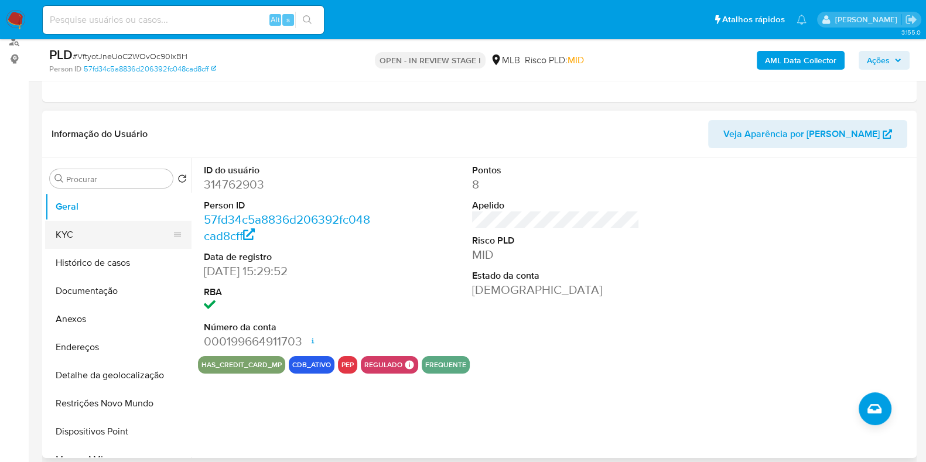
click at [79, 231] on button "KYC" at bounding box center [113, 235] width 137 height 28
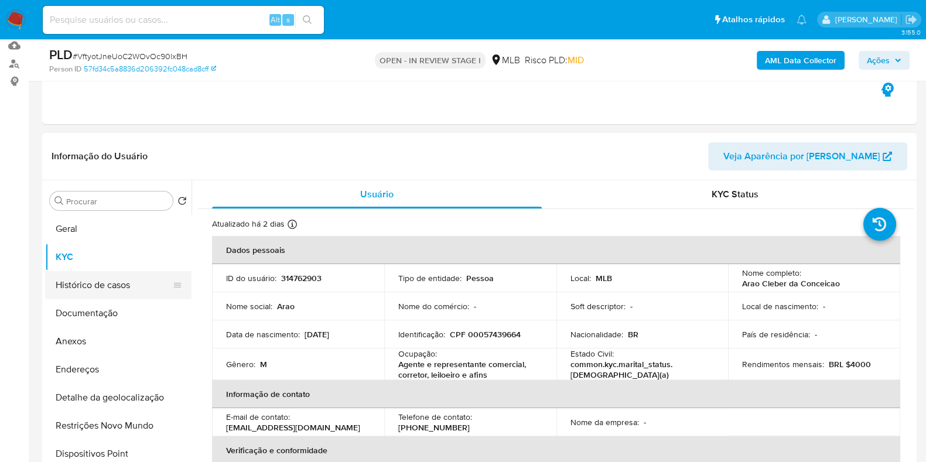
scroll to position [220, 0]
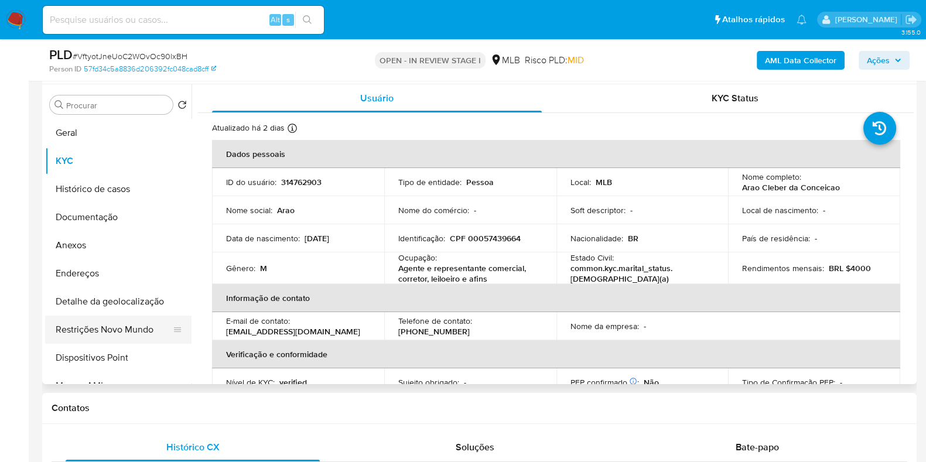
click at [104, 331] on button "Restrições Novo Mundo" at bounding box center [113, 330] width 137 height 28
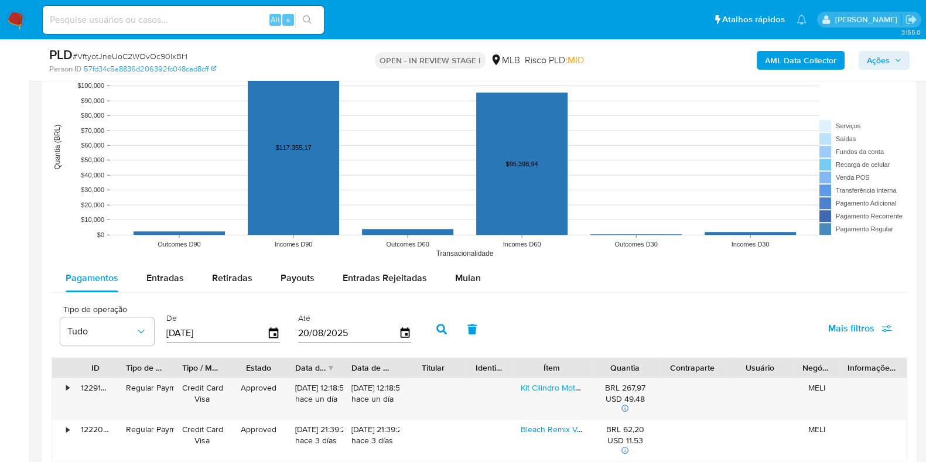
scroll to position [1097, 0]
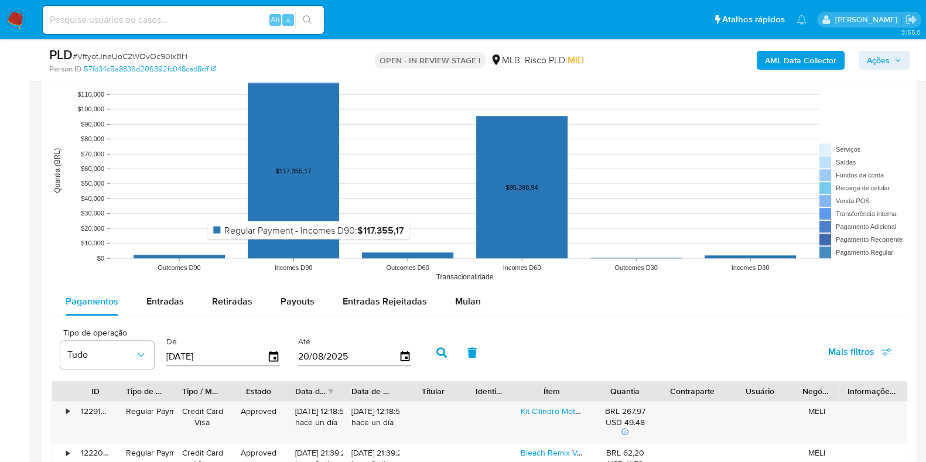
click at [309, 246] on rect at bounding box center [293, 170] width 91 height 175
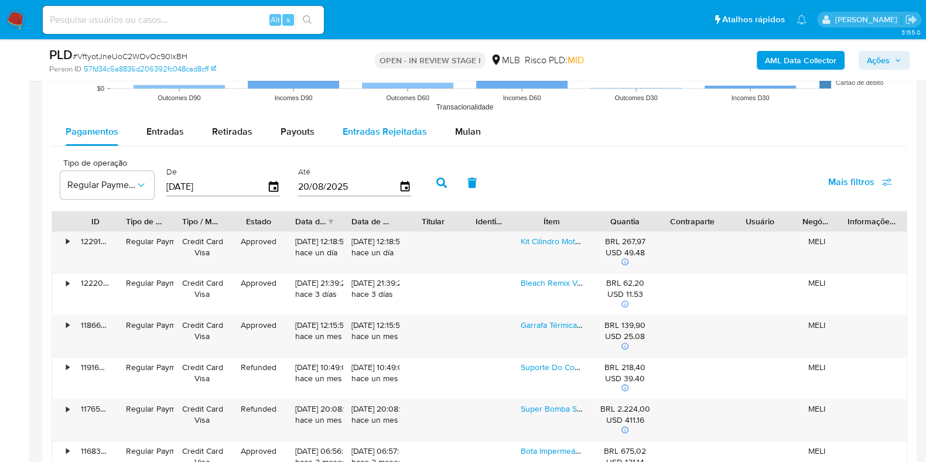
scroll to position [1244, 0]
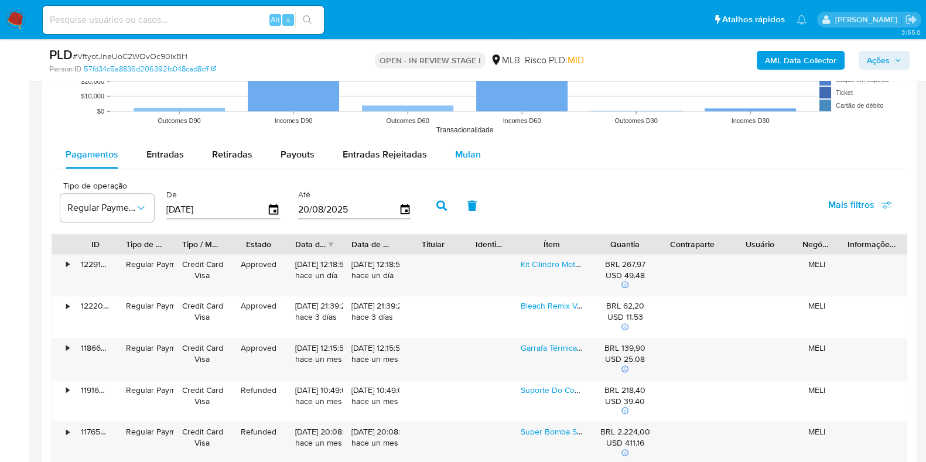
click at [459, 156] on span "Mulan" at bounding box center [468, 154] width 26 height 13
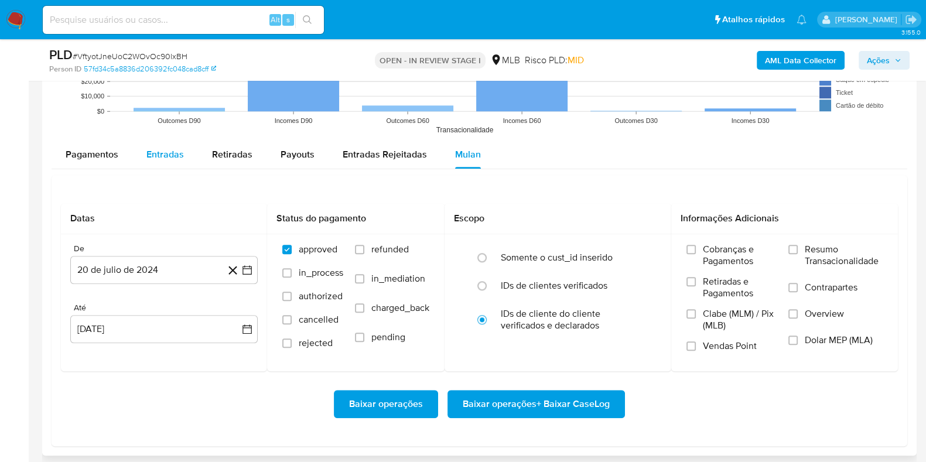
click at [148, 155] on span "Entradas" at bounding box center [164, 154] width 37 height 13
select select "10"
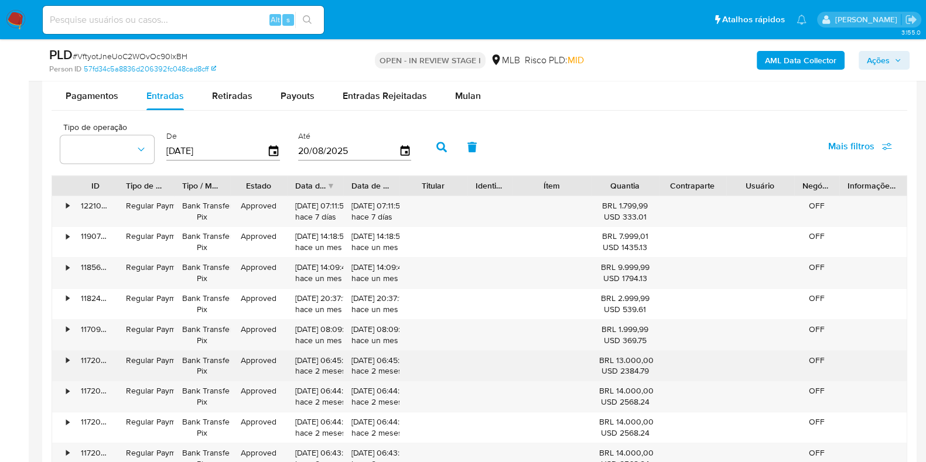
scroll to position [1171, 0]
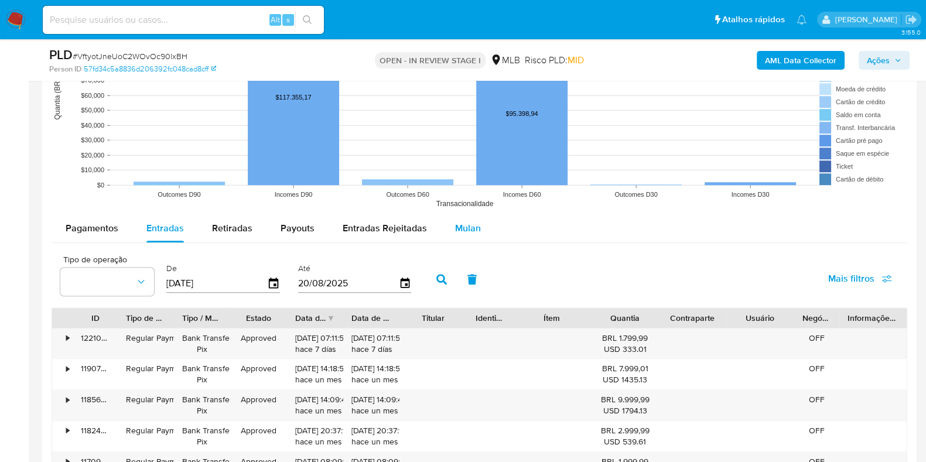
click at [456, 229] on span "Mulan" at bounding box center [468, 227] width 26 height 13
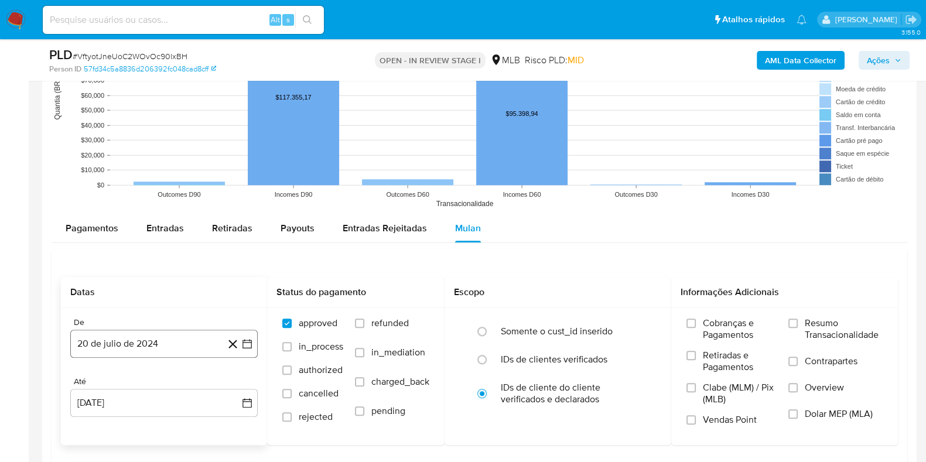
click at [111, 334] on button "20 de julio de 2024" at bounding box center [163, 344] width 187 height 28
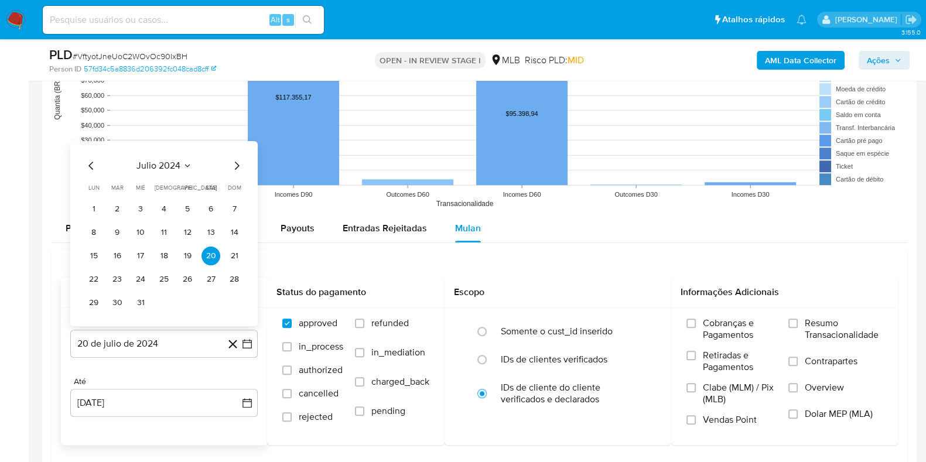
click at [159, 163] on span "julio 2024" at bounding box center [158, 165] width 44 height 12
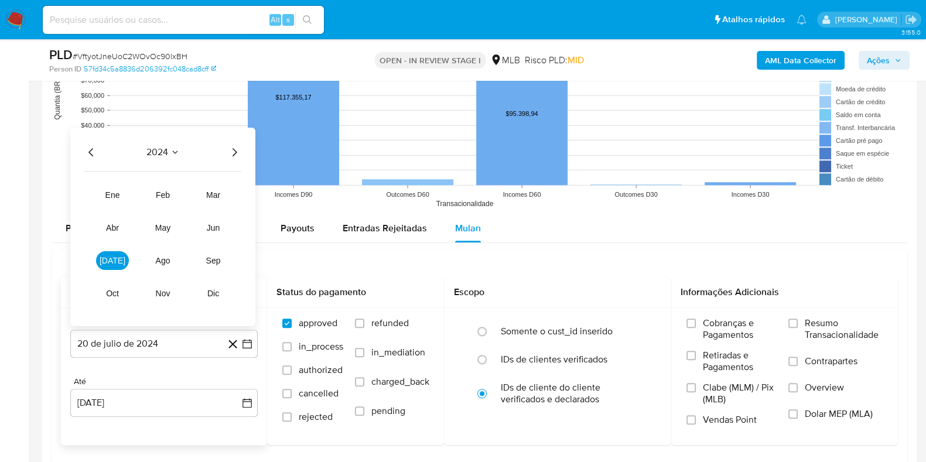
click at [237, 148] on icon "Año siguiente" at bounding box center [234, 152] width 14 height 14
click at [112, 194] on span "ene" at bounding box center [112, 194] width 15 height 9
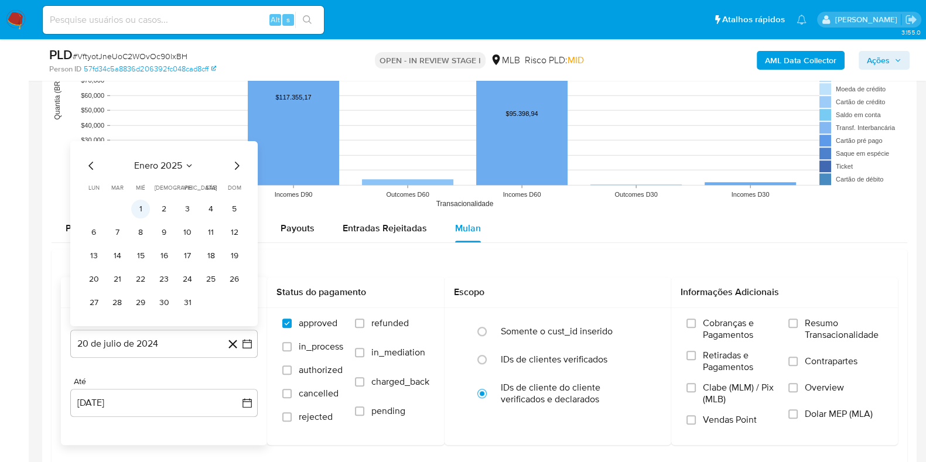
click at [138, 206] on button "1" at bounding box center [140, 208] width 19 height 19
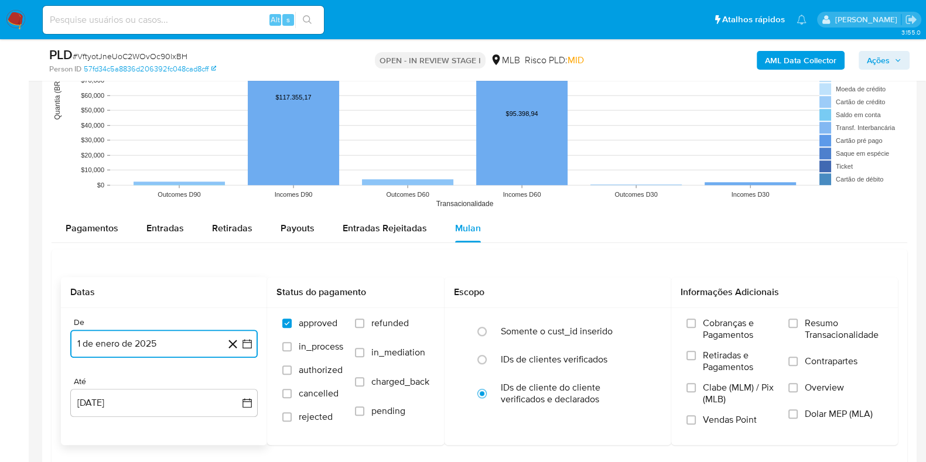
click at [145, 352] on button "1 de enero de 2025" at bounding box center [163, 344] width 187 height 28
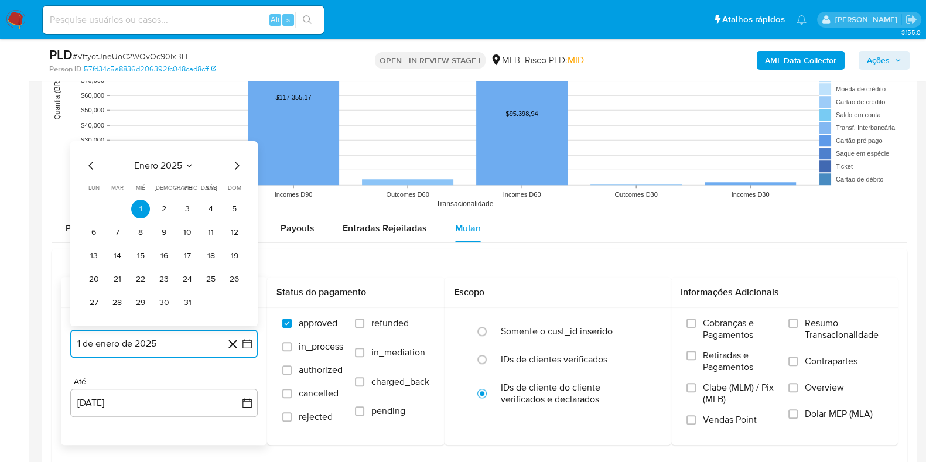
click at [232, 165] on icon "Mes siguiente" at bounding box center [237, 165] width 14 height 14
click at [240, 144] on icon "Mes siguiente" at bounding box center [237, 142] width 14 height 14
click at [237, 162] on icon "Mes siguiente" at bounding box center [237, 165] width 5 height 8
click at [87, 166] on icon "Mes anterior" at bounding box center [91, 165] width 14 height 14
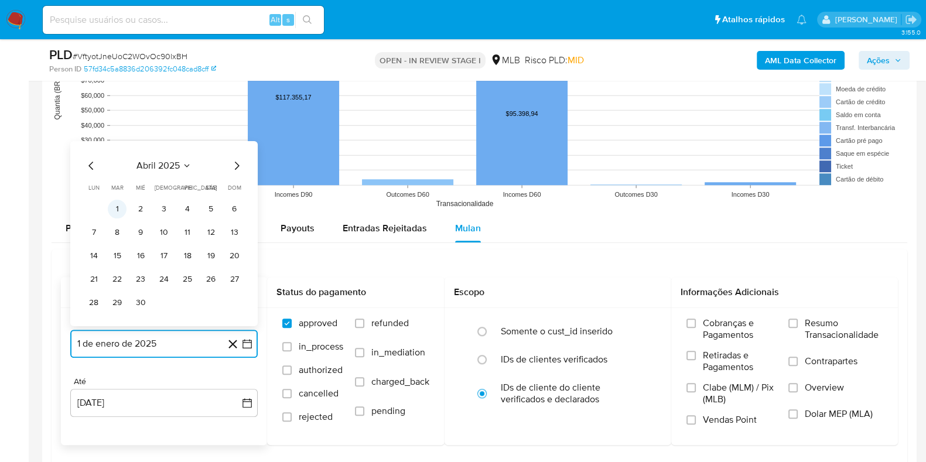
click at [120, 209] on button "1" at bounding box center [117, 208] width 19 height 19
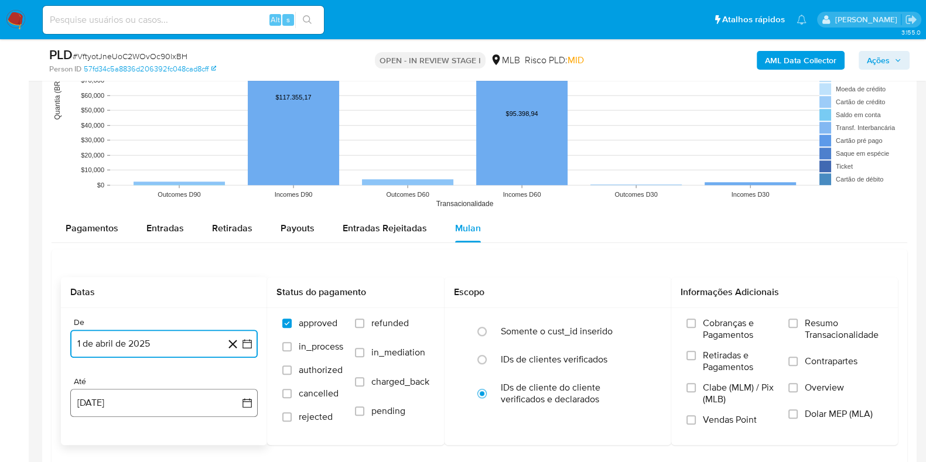
click at [166, 395] on button "20 [PERSON_NAME] de 2025" at bounding box center [163, 403] width 187 height 28
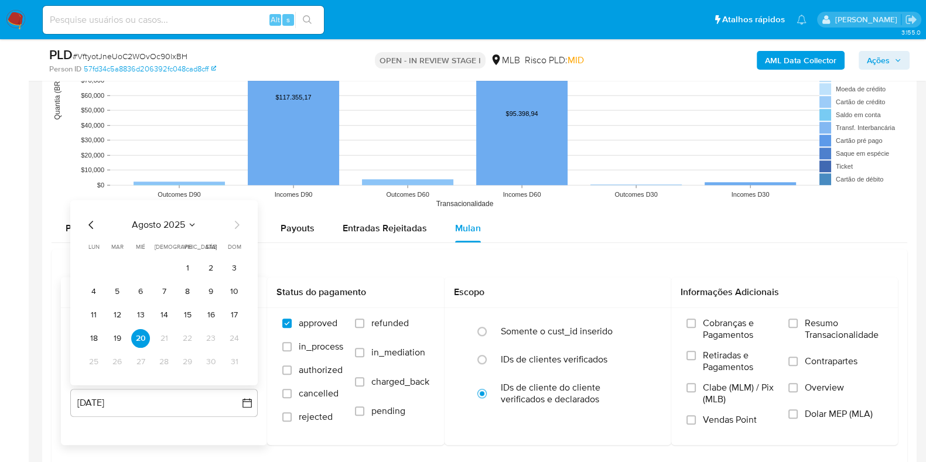
click at [93, 230] on div "agosto 2025 agosto 2025 lun lunes mar martes mié miércoles jue jueves vie viern…" at bounding box center [163, 293] width 159 height 153
click at [93, 227] on icon "Mes anterior" at bounding box center [91, 224] width 14 height 14
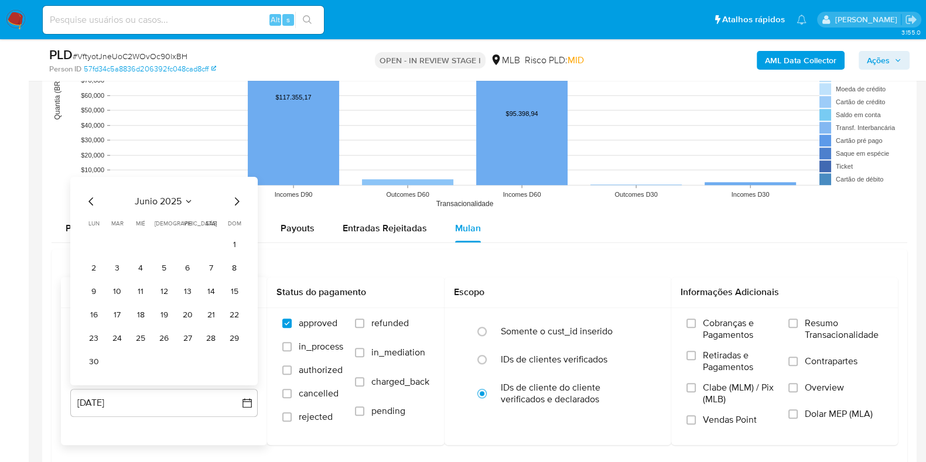
click at [102, 361] on button "30" at bounding box center [93, 361] width 19 height 19
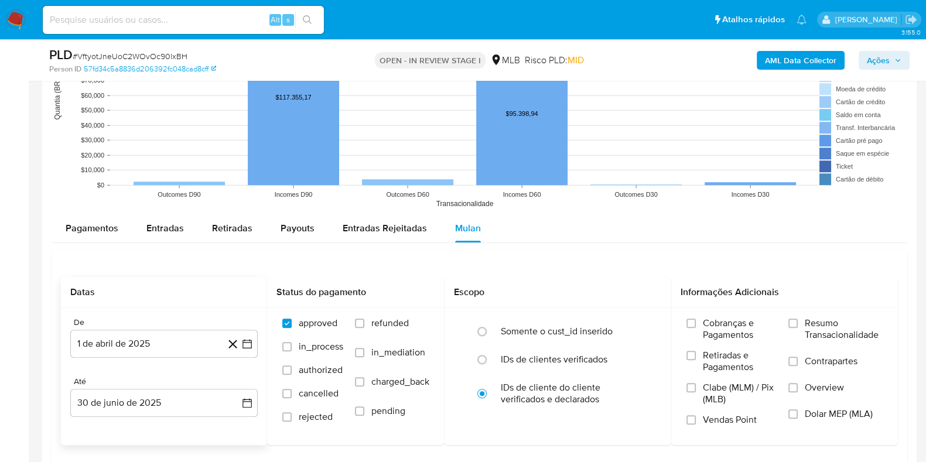
click at [230, 429] on div "De 1 de abril de 2025 1-04-2025 Até 30 de junio de 2025 30-06-2025" at bounding box center [164, 376] width 206 height 137
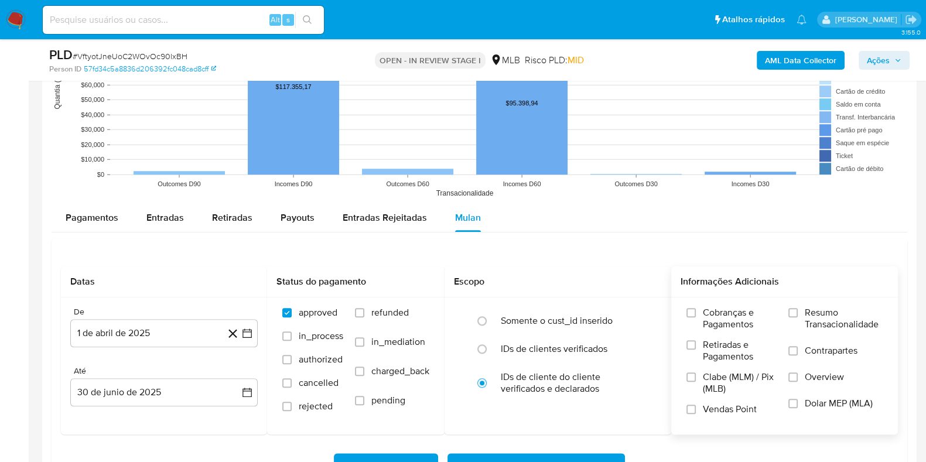
scroll to position [1244, 0]
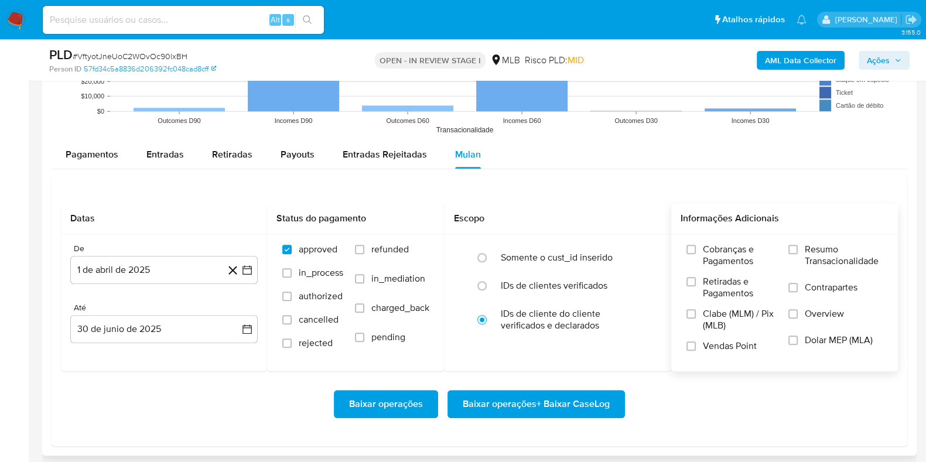
click at [810, 250] on span "Resumo Transacionalidade" at bounding box center [844, 255] width 78 height 23
click at [798, 250] on input "Resumo Transacionalidade" at bounding box center [792, 249] width 9 height 9
click at [801, 295] on label "Contrapartes" at bounding box center [835, 295] width 94 height 26
click at [798, 292] on input "Contrapartes" at bounding box center [792, 287] width 9 height 9
click at [378, 406] on span "Baixar operações" at bounding box center [386, 404] width 74 height 26
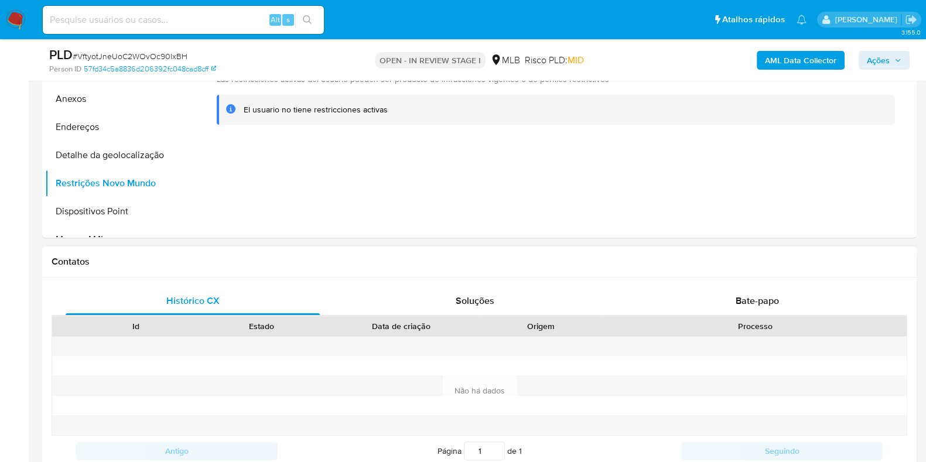
scroll to position [0, 0]
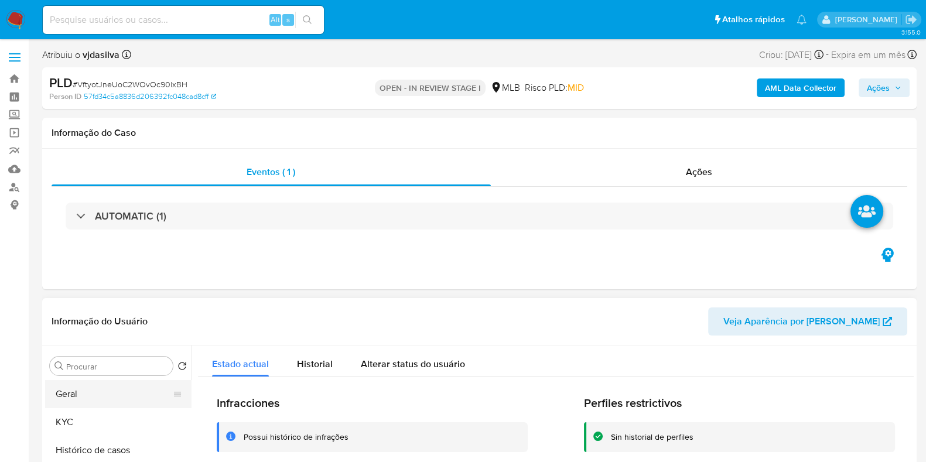
click at [97, 399] on button "Geral" at bounding box center [113, 394] width 137 height 28
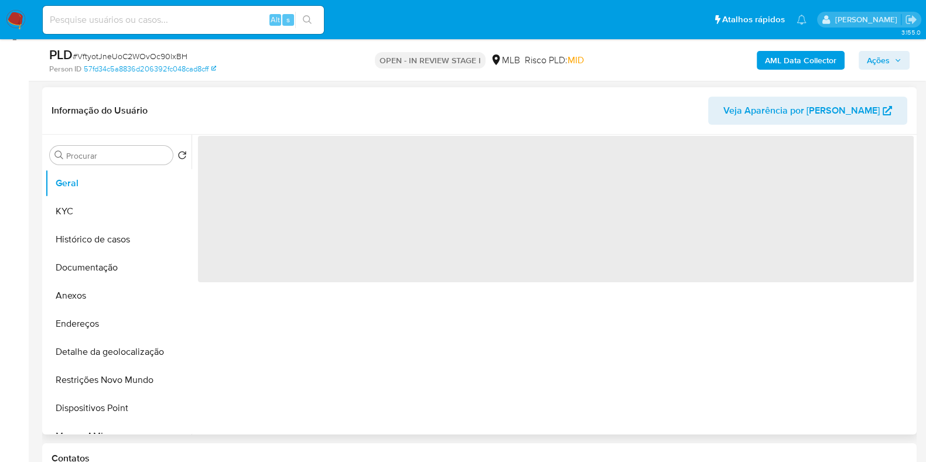
scroll to position [146, 0]
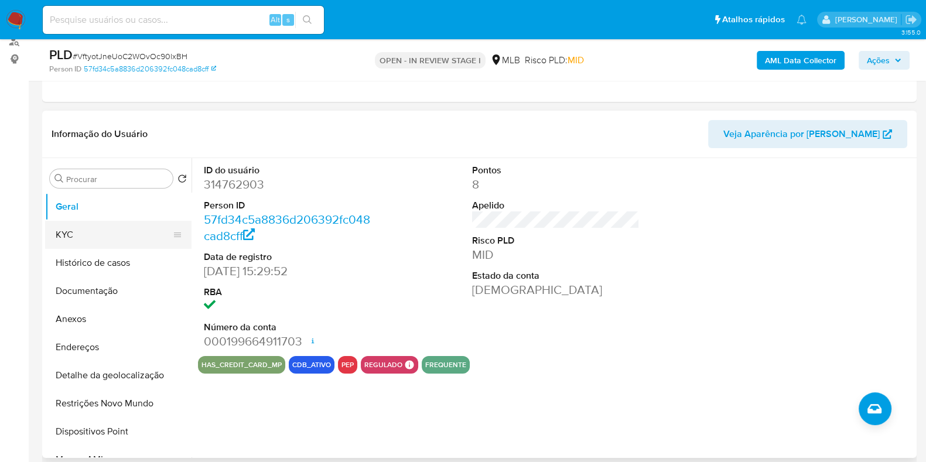
click at [99, 231] on button "KYC" at bounding box center [113, 235] width 137 height 28
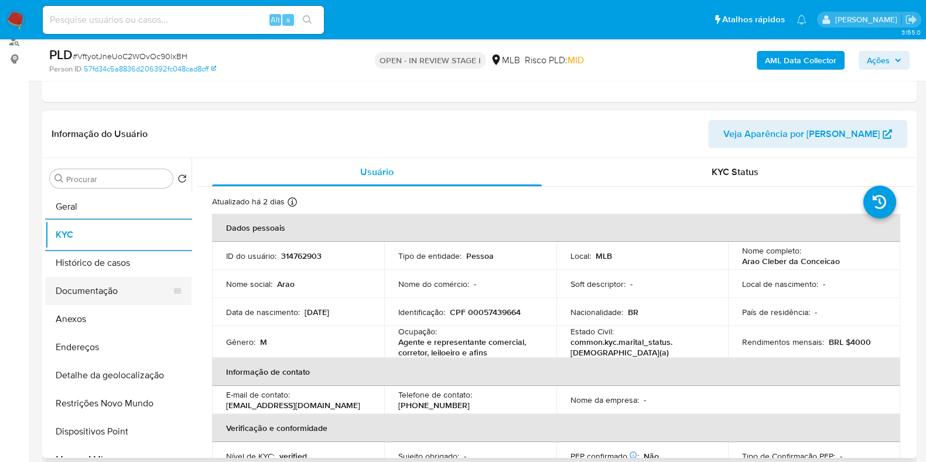
click at [111, 295] on button "Documentação" at bounding box center [113, 291] width 137 height 28
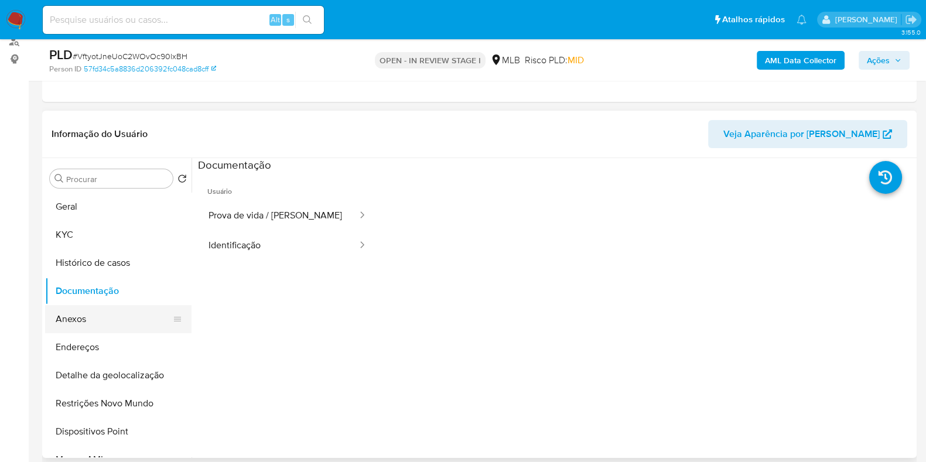
click at [109, 310] on button "Anexos" at bounding box center [113, 319] width 137 height 28
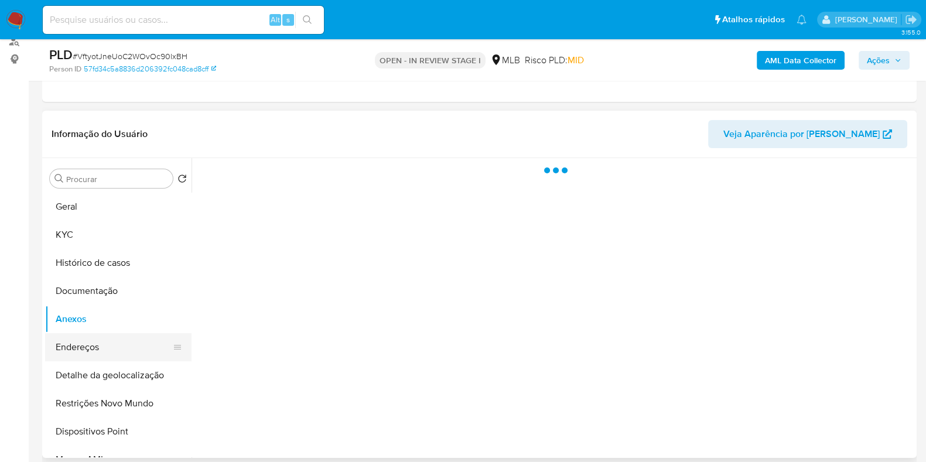
click at [100, 340] on button "Endereços" at bounding box center [113, 347] width 137 height 28
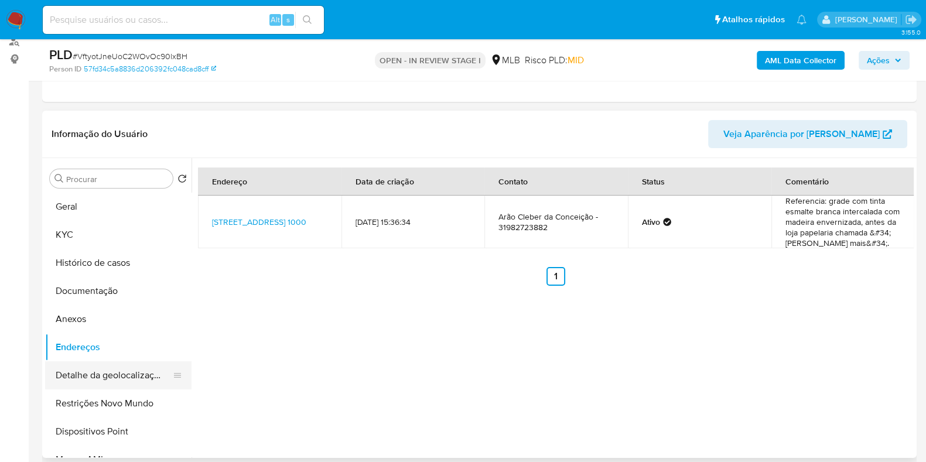
click at [91, 382] on button "Detalhe da geolocalização" at bounding box center [113, 375] width 137 height 28
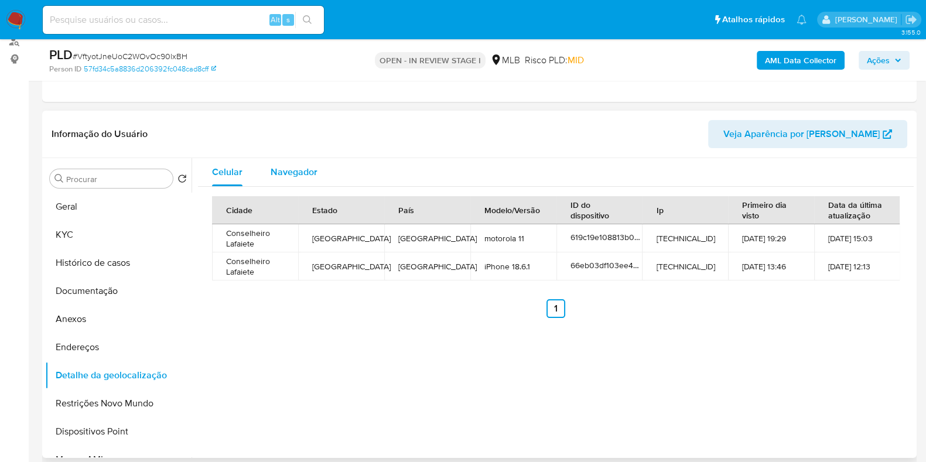
click at [310, 160] on div "Navegador" at bounding box center [294, 172] width 47 height 28
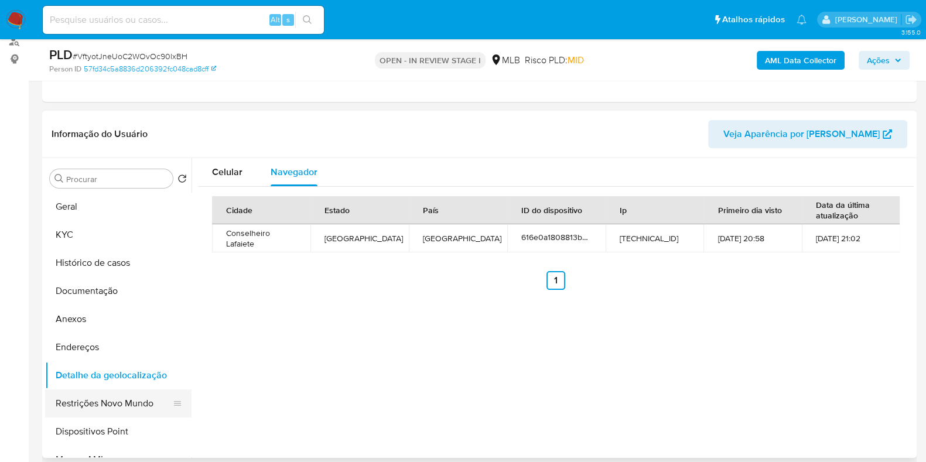
click at [105, 402] on button "Restrições Novo Mundo" at bounding box center [113, 403] width 137 height 28
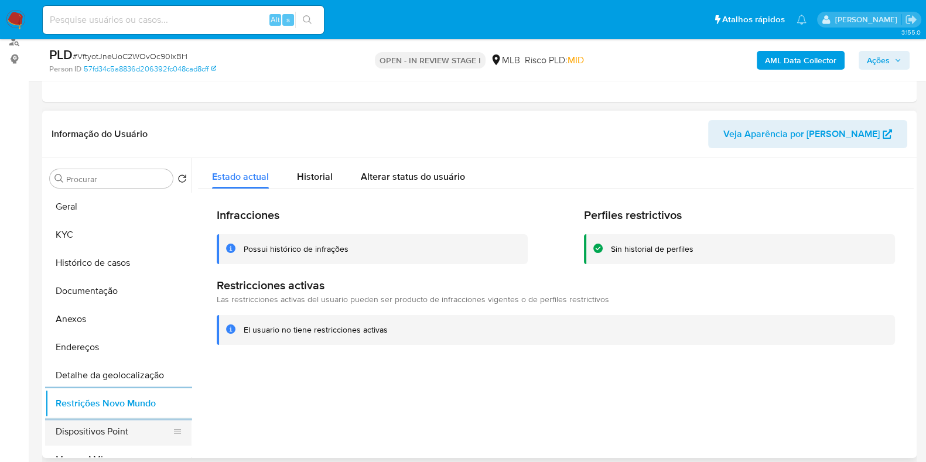
click at [97, 437] on button "Dispositivos Point" at bounding box center [113, 432] width 137 height 28
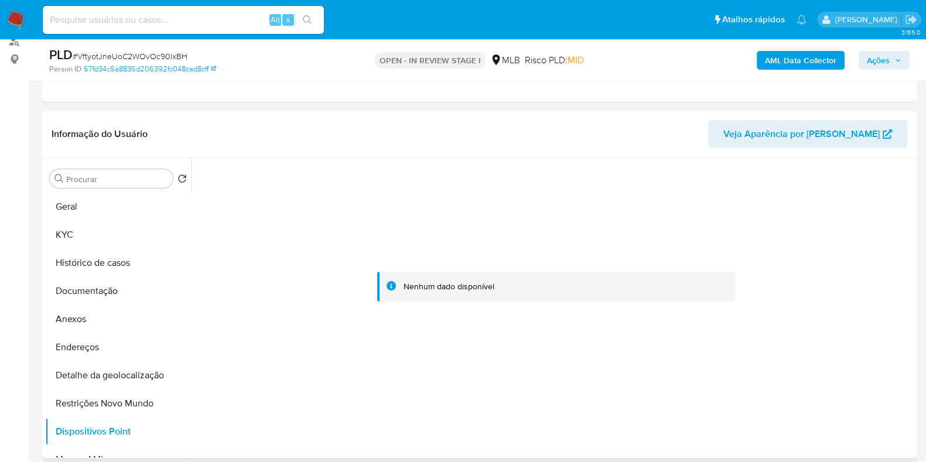
scroll to position [220, 0]
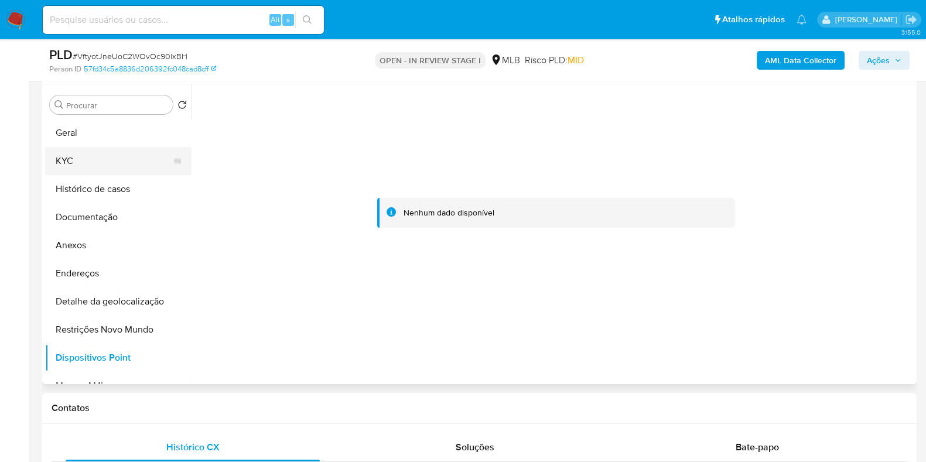
click at [115, 151] on button "KYC" at bounding box center [113, 161] width 137 height 28
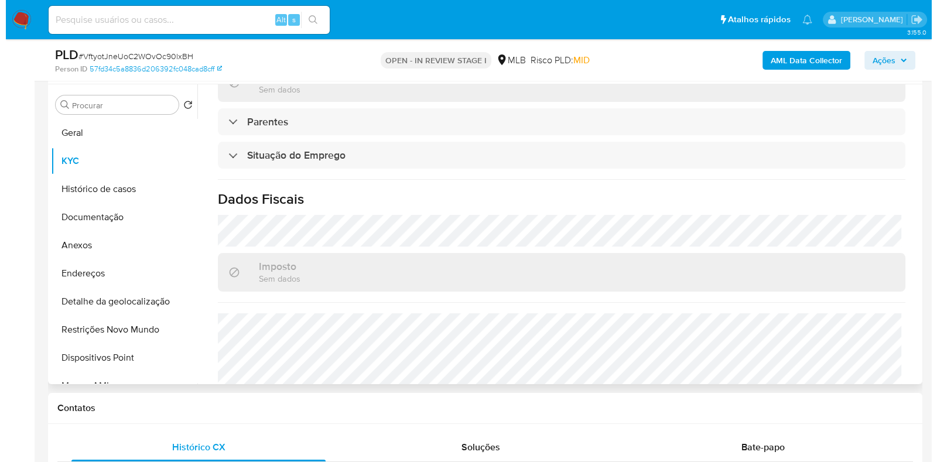
scroll to position [512, 0]
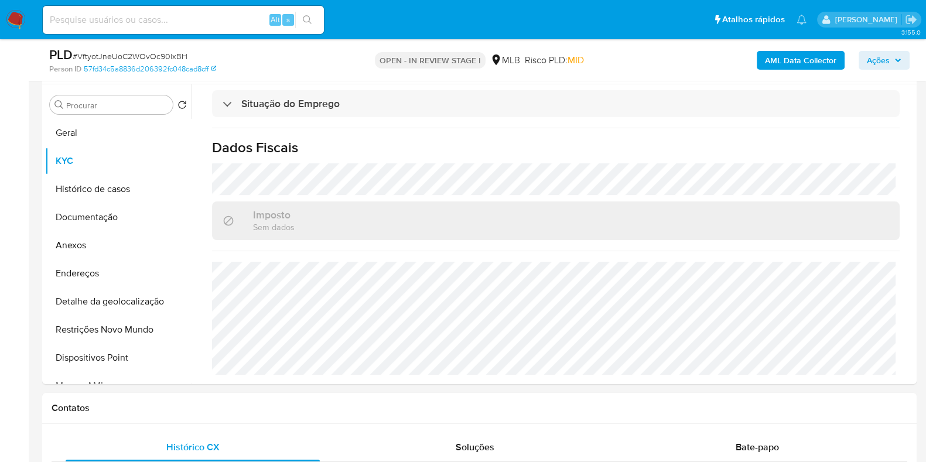
click at [779, 57] on b "AML Data Collector" at bounding box center [800, 60] width 71 height 19
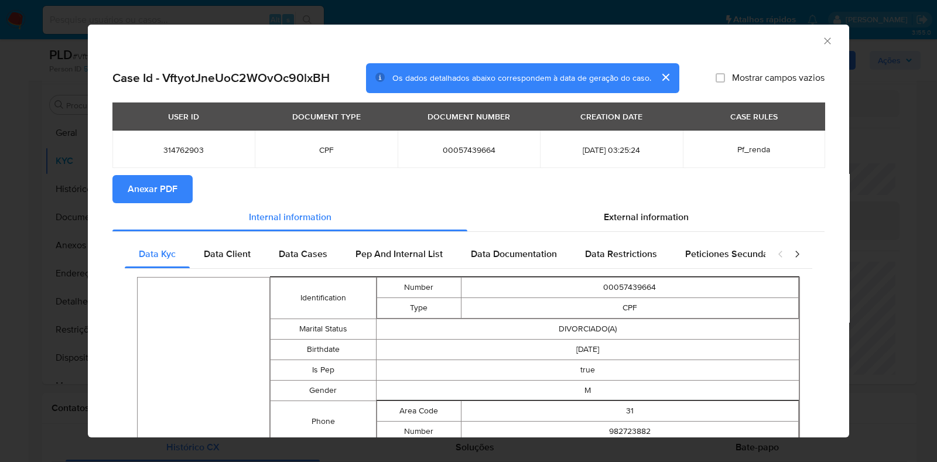
click at [128, 186] on span "Anexar PDF" at bounding box center [153, 189] width 50 height 26
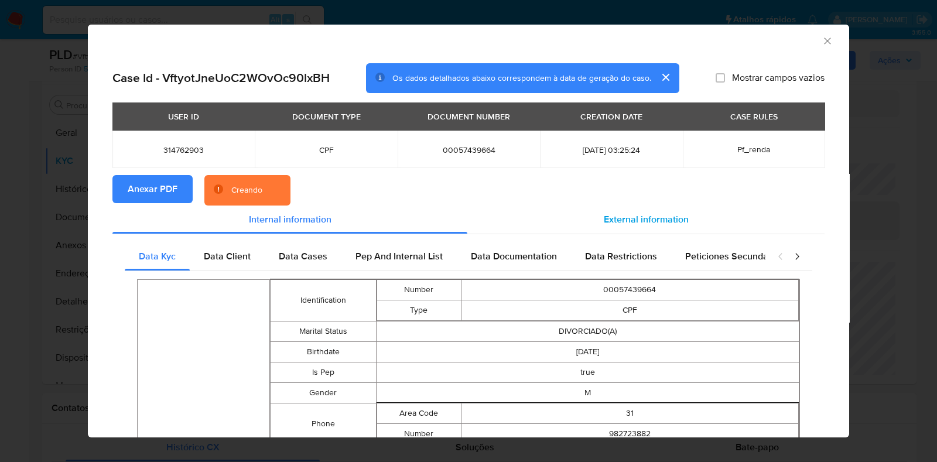
click at [640, 214] on span "External information" at bounding box center [646, 219] width 85 height 13
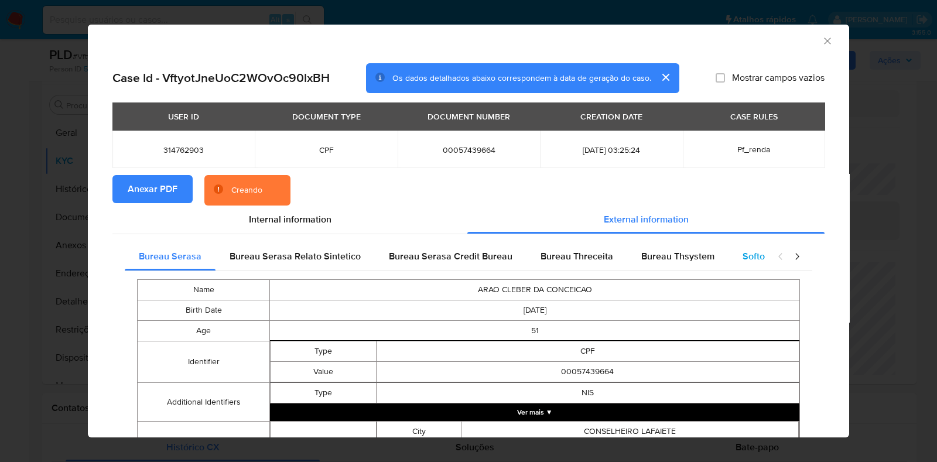
click at [734, 259] on div "Softon" at bounding box center [756, 256] width 56 height 28
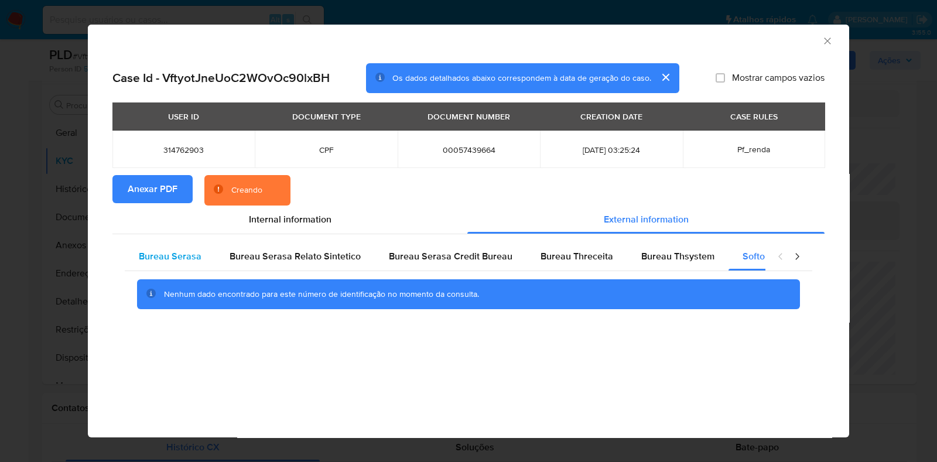
click at [158, 265] on div "Bureau Serasa" at bounding box center [170, 256] width 91 height 28
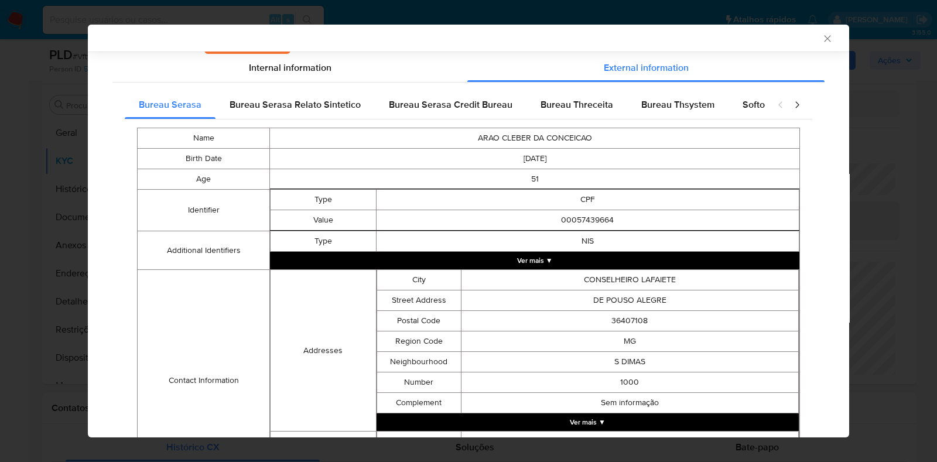
scroll to position [151, 0]
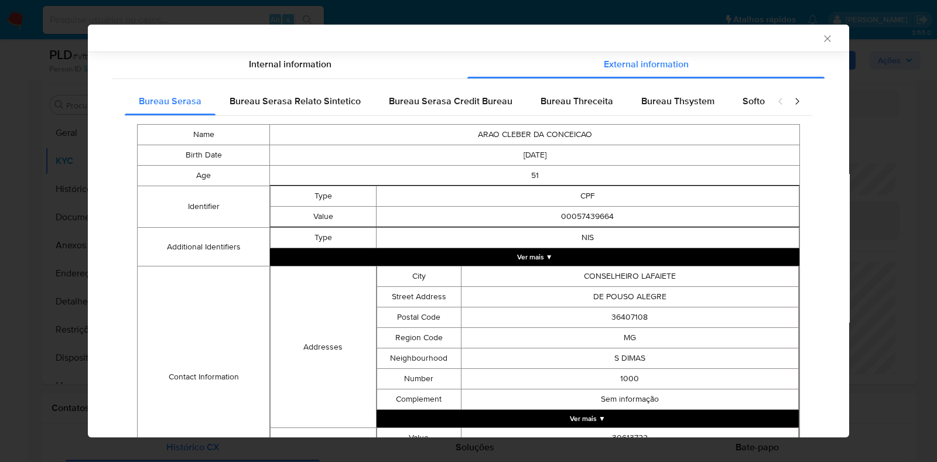
click at [582, 256] on button "Ver mais ▼" at bounding box center [534, 257] width 529 height 18
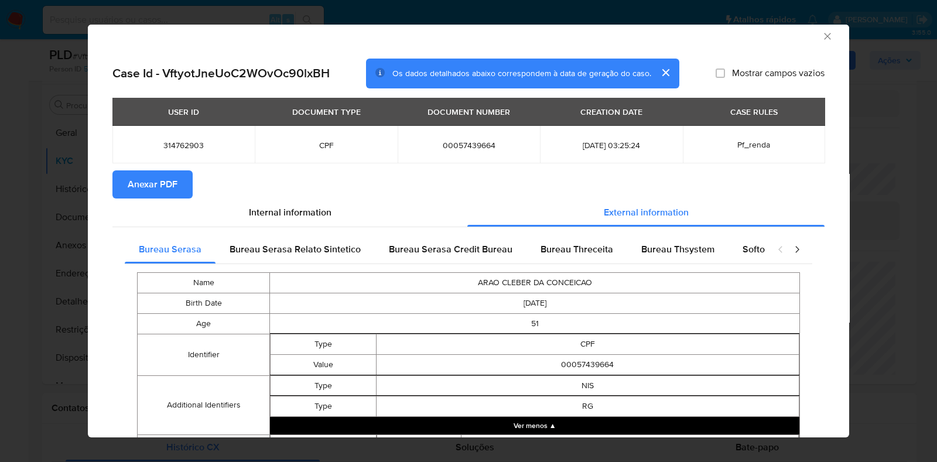
scroll to position [4, 0]
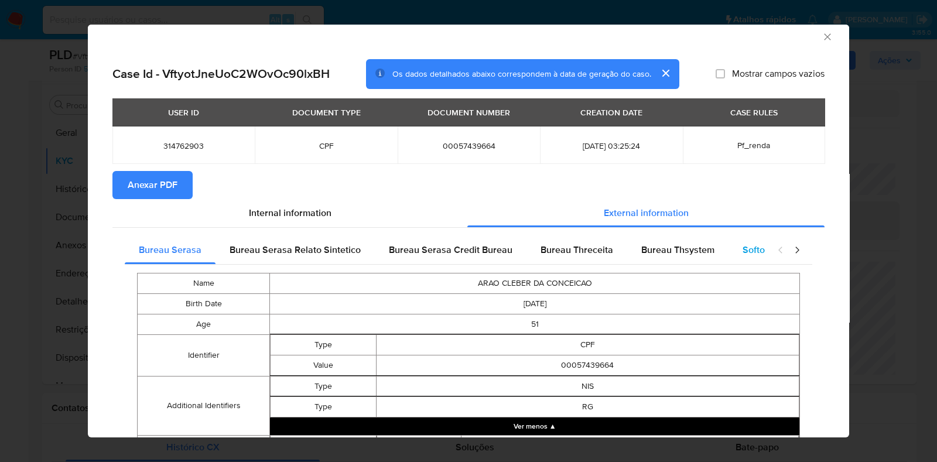
click at [743, 254] on span "Softon" at bounding box center [757, 249] width 28 height 13
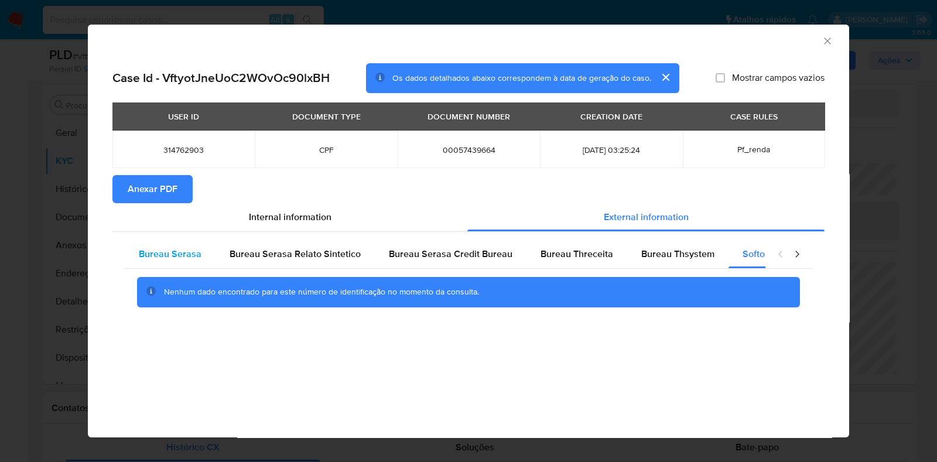
click at [141, 250] on span "Bureau Serasa" at bounding box center [170, 253] width 63 height 13
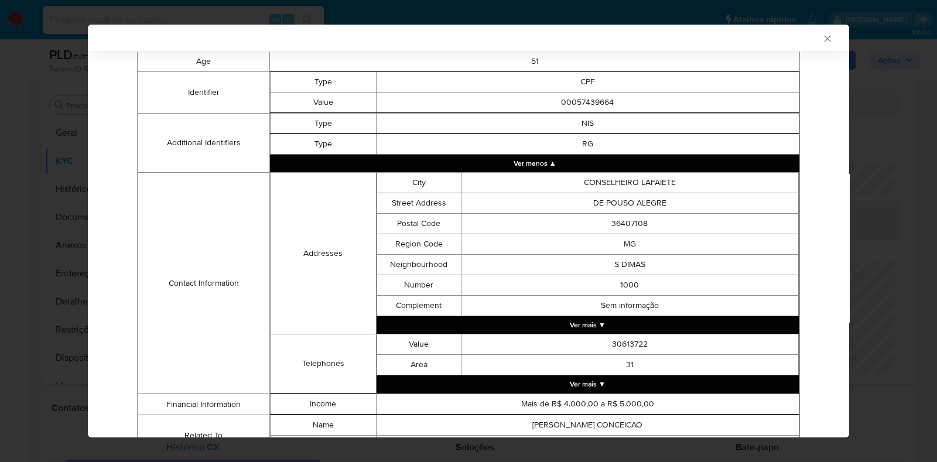
scroll to position [328, 0]
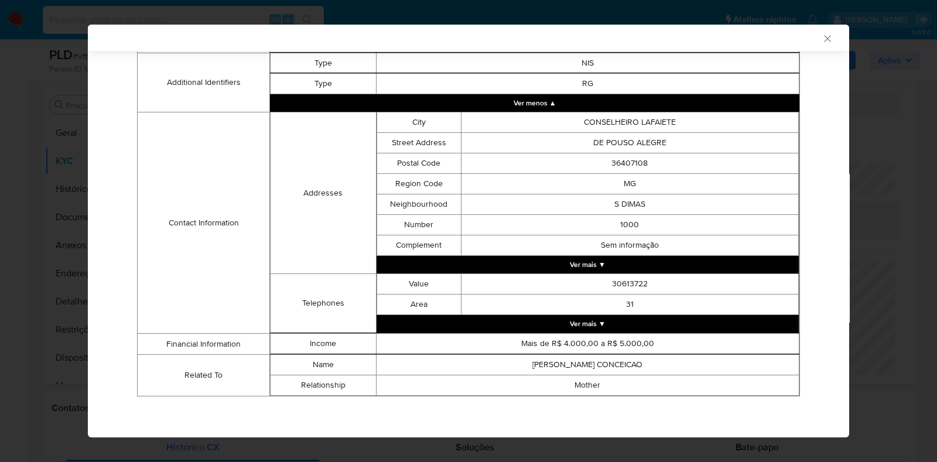
click at [586, 320] on button "Ver mais ▼" at bounding box center [588, 324] width 422 height 18
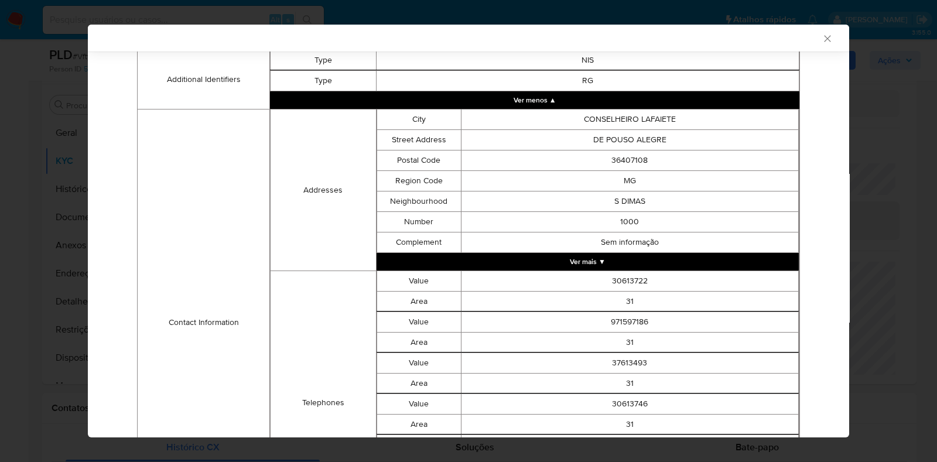
click at [601, 262] on button "Ver mais ▼" at bounding box center [588, 262] width 422 height 18
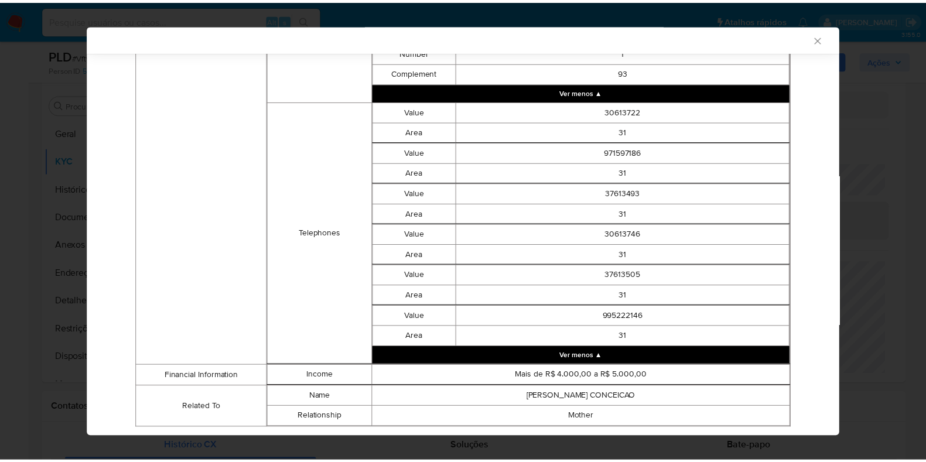
scroll to position [1400, 0]
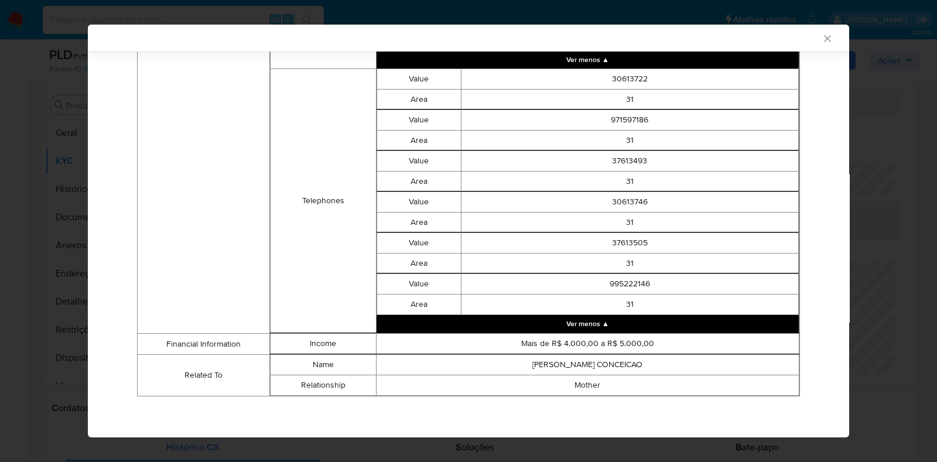
click at [822, 33] on icon "Fechar a janela" at bounding box center [828, 39] width 12 height 12
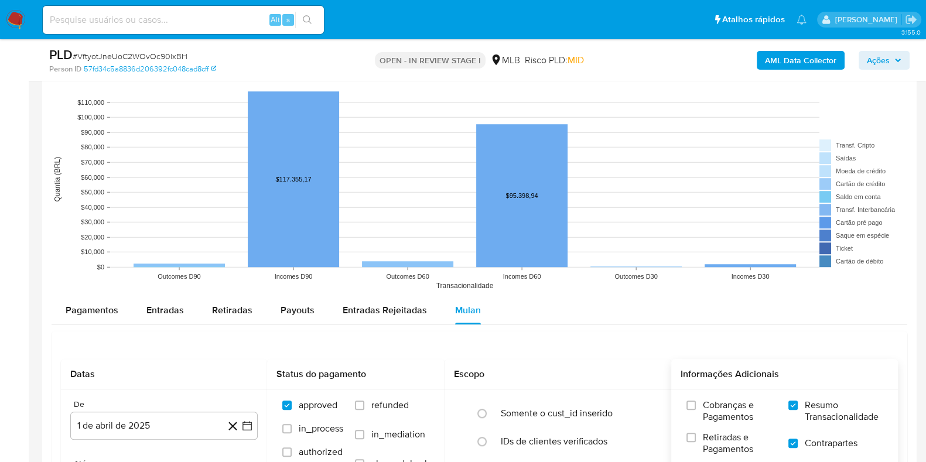
scroll to position [1015, 0]
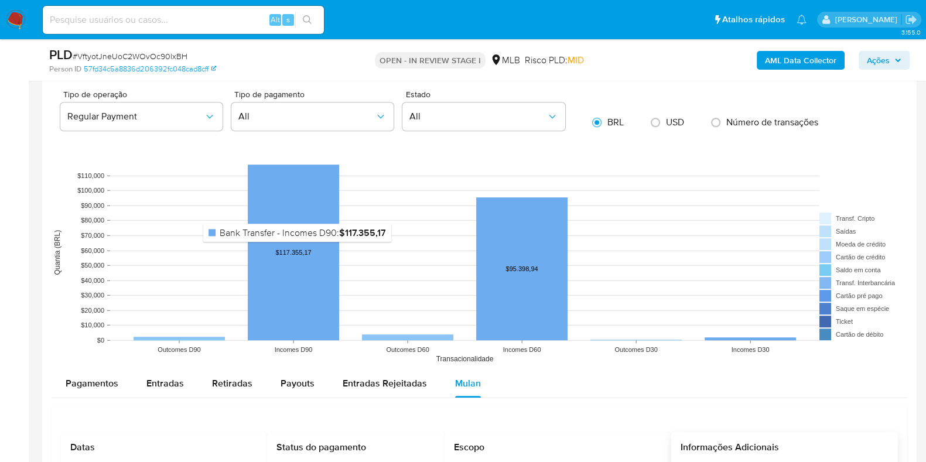
drag, startPoint x: 273, startPoint y: 252, endPoint x: 304, endPoint y: 249, distance: 30.6
click at [304, 249] on rect at bounding box center [293, 253] width 91 height 176
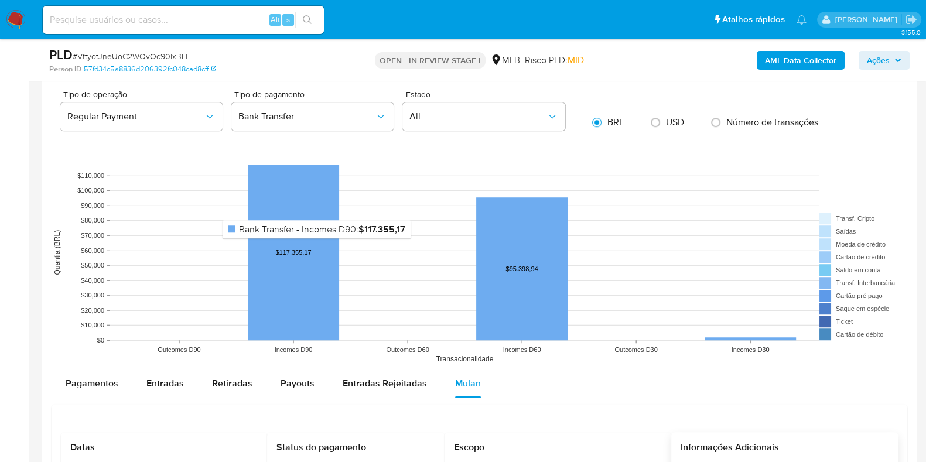
click at [317, 246] on rect at bounding box center [293, 253] width 91 height 176
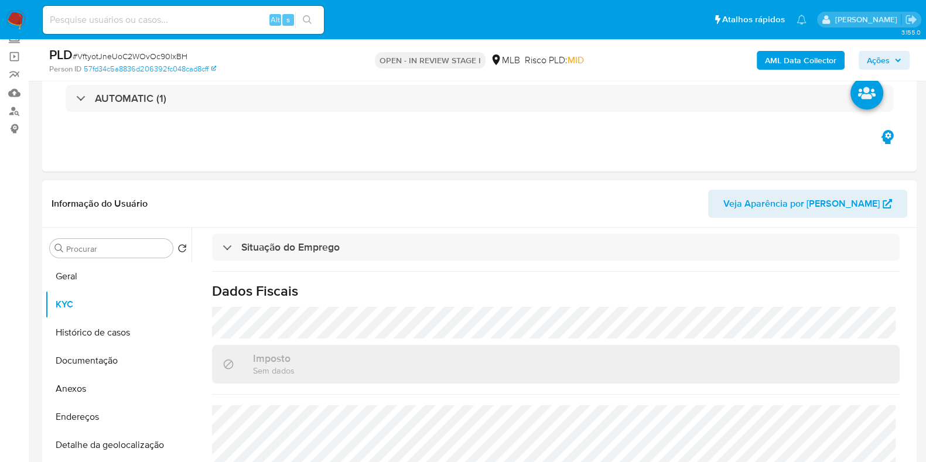
scroll to position [220, 0]
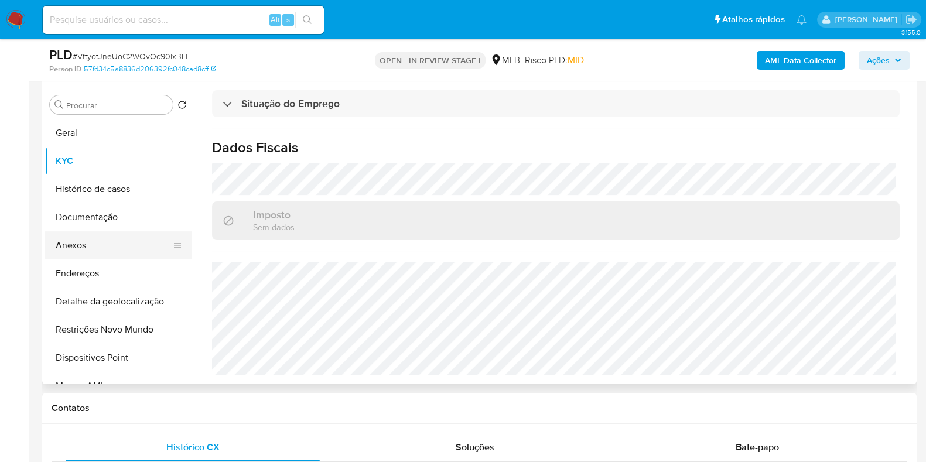
click at [105, 247] on button "Anexos" at bounding box center [113, 245] width 137 height 28
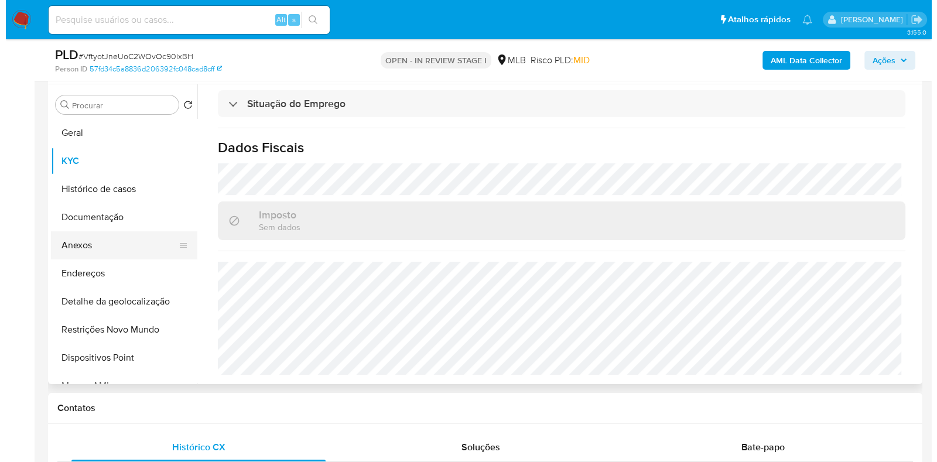
scroll to position [0, 0]
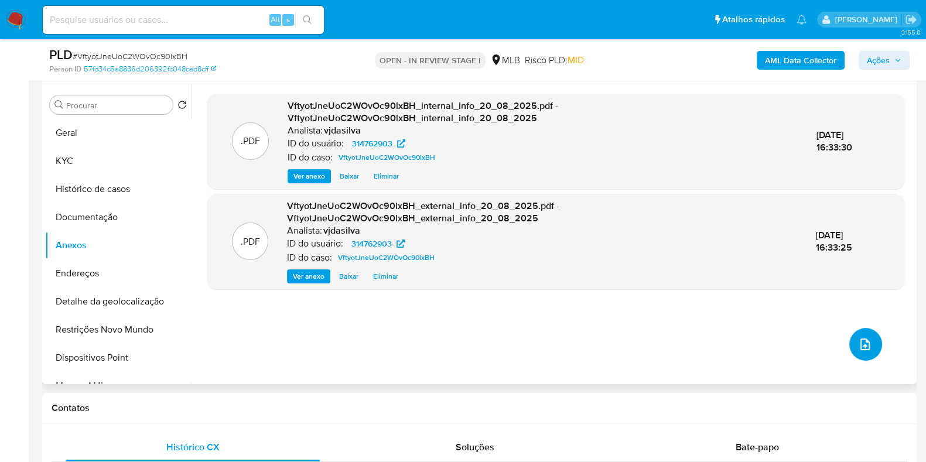
click at [869, 350] on button "upload-file" at bounding box center [865, 344] width 33 height 33
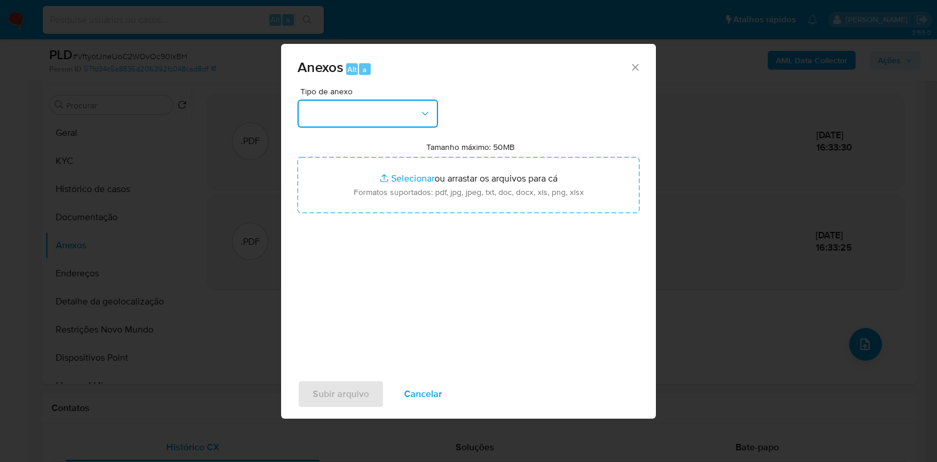
click at [401, 102] on button "button" at bounding box center [367, 114] width 141 height 28
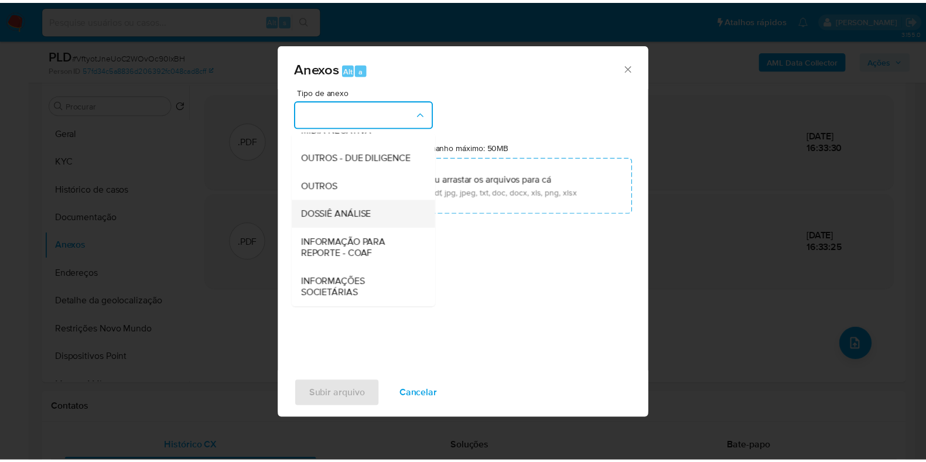
scroll to position [180, 0]
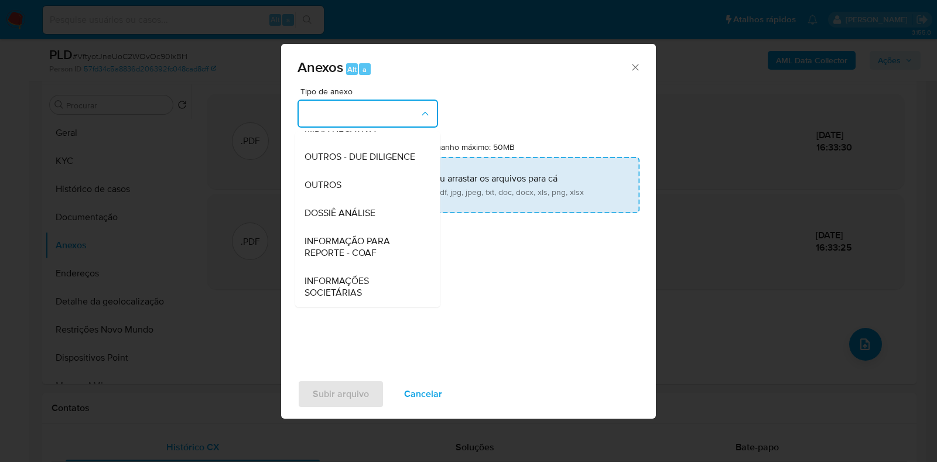
click at [368, 212] on span "DOSSIÊ ANÁLISE" at bounding box center [340, 213] width 71 height 12
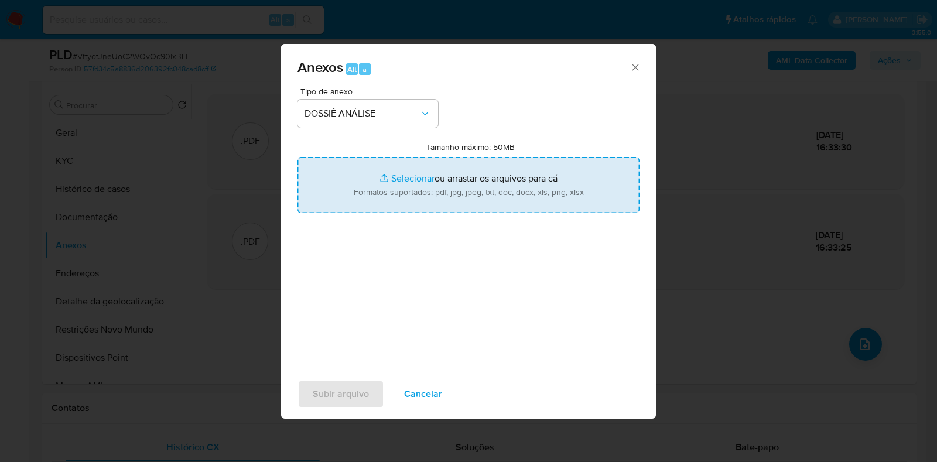
type input "C:\fakepath\SAR - XXXX - CPF 00057439664 - ARAO CLEBER DA CONCEICAO.pdf"
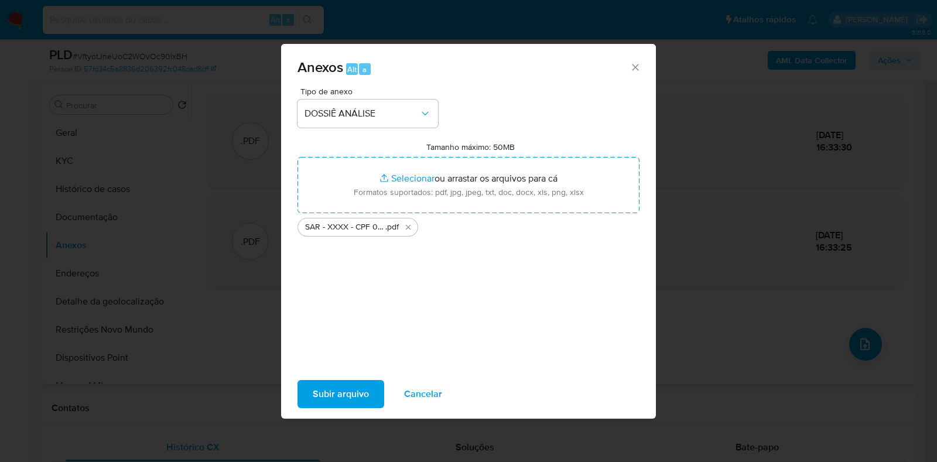
click at [359, 396] on span "Subir arquivo" at bounding box center [341, 394] width 56 height 26
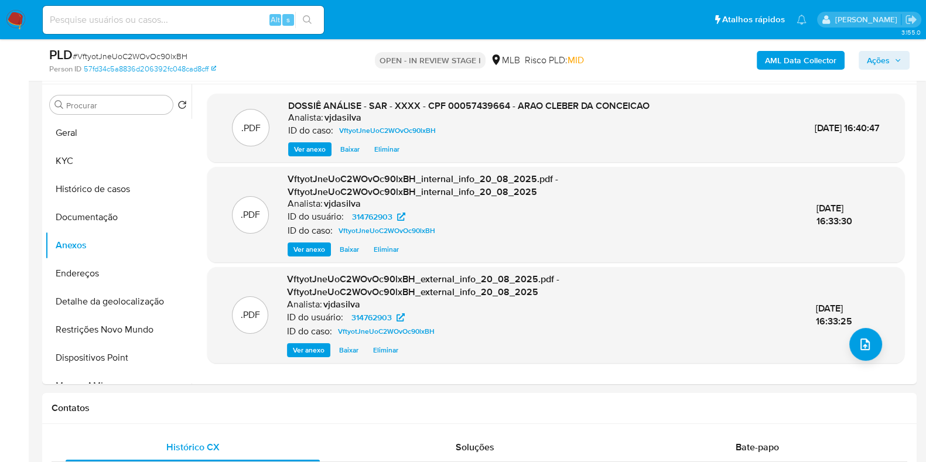
click at [886, 66] on span "Ações" at bounding box center [878, 60] width 23 height 19
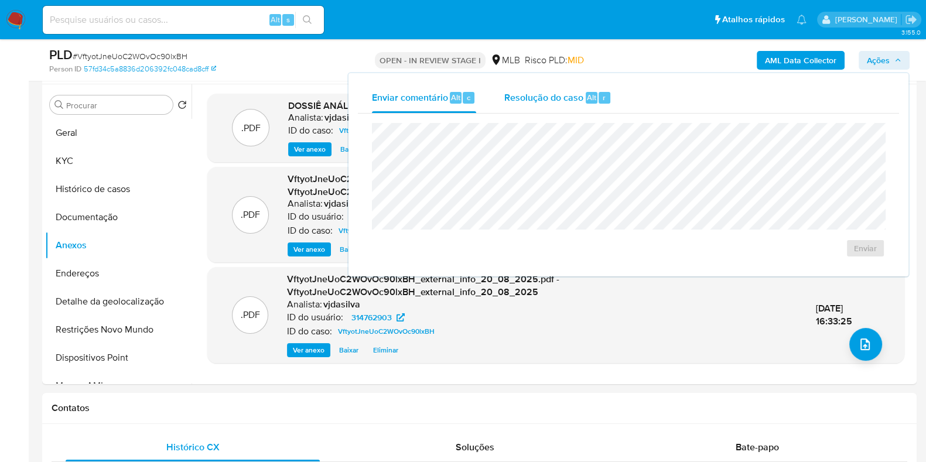
click at [536, 107] on div "Resolução do caso Alt r" at bounding box center [557, 98] width 107 height 30
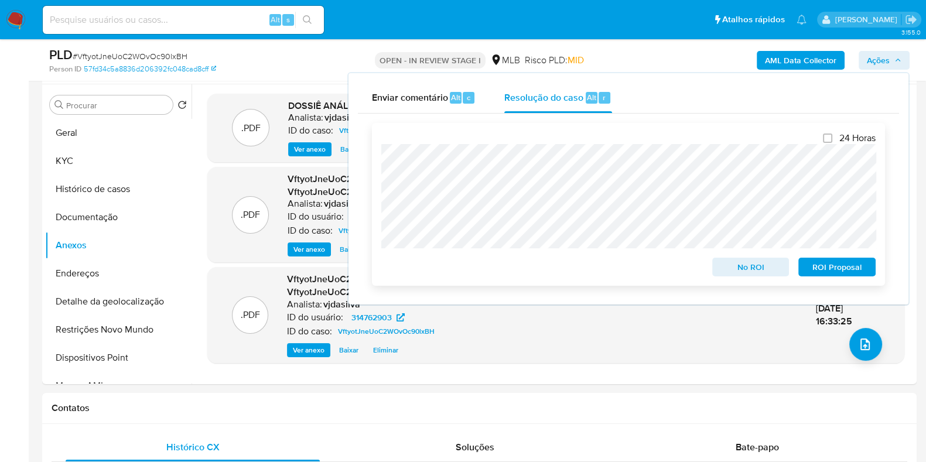
click at [842, 271] on span "ROI Proposal" at bounding box center [836, 267] width 61 height 16
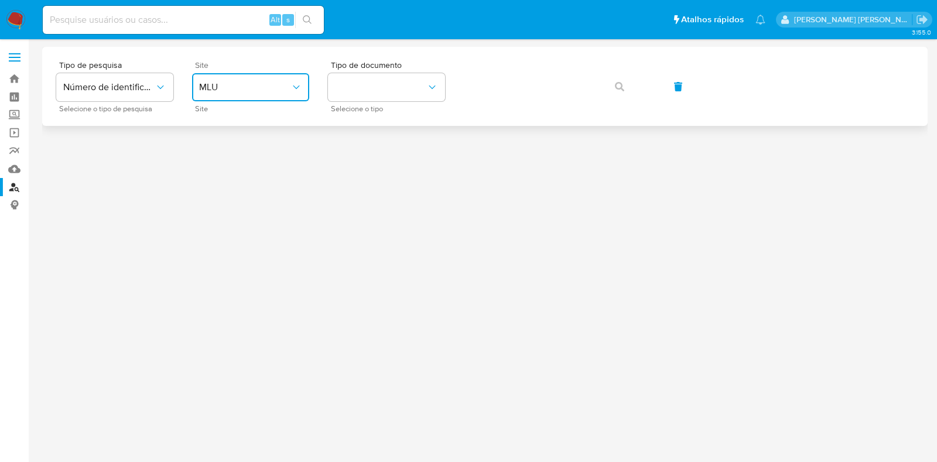
click at [244, 91] on span "MLU" at bounding box center [244, 87] width 91 height 12
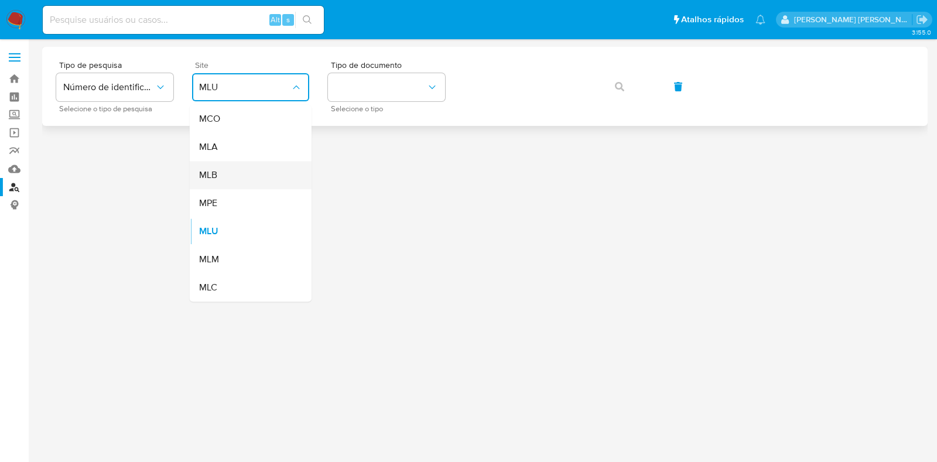
click at [228, 175] on div "MLB" at bounding box center [247, 175] width 96 height 28
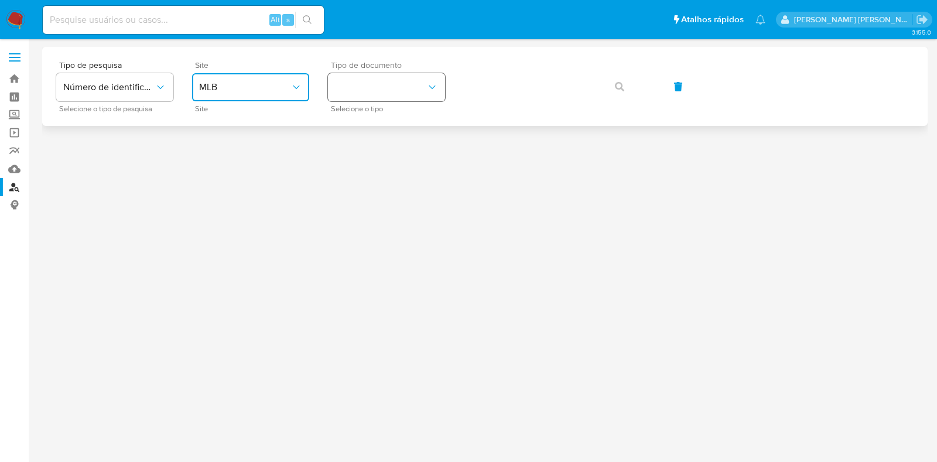
click at [372, 89] on button "identificationType" at bounding box center [386, 87] width 117 height 28
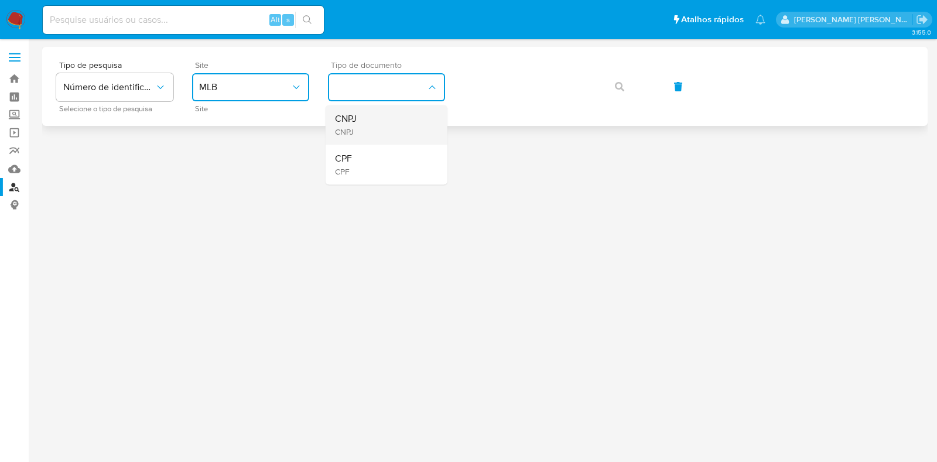
click at [368, 124] on div "CNPJ CNPJ" at bounding box center [383, 125] width 96 height 40
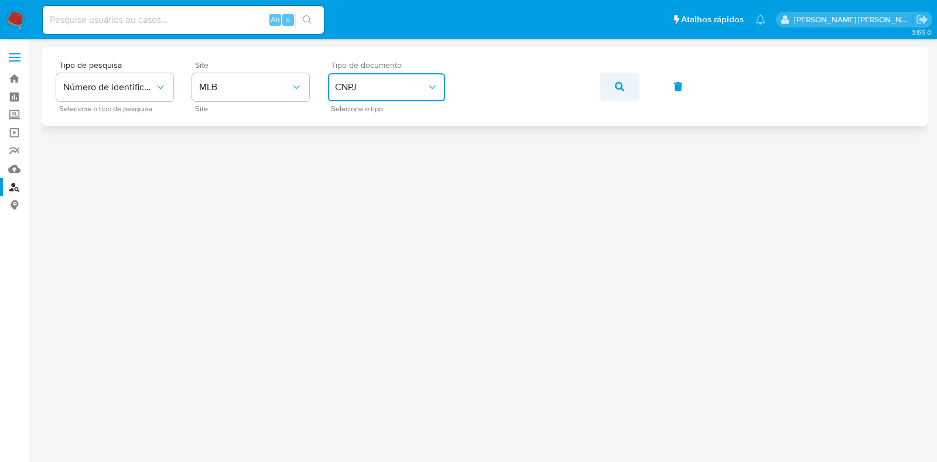
click at [621, 93] on span "button" at bounding box center [619, 87] width 9 height 26
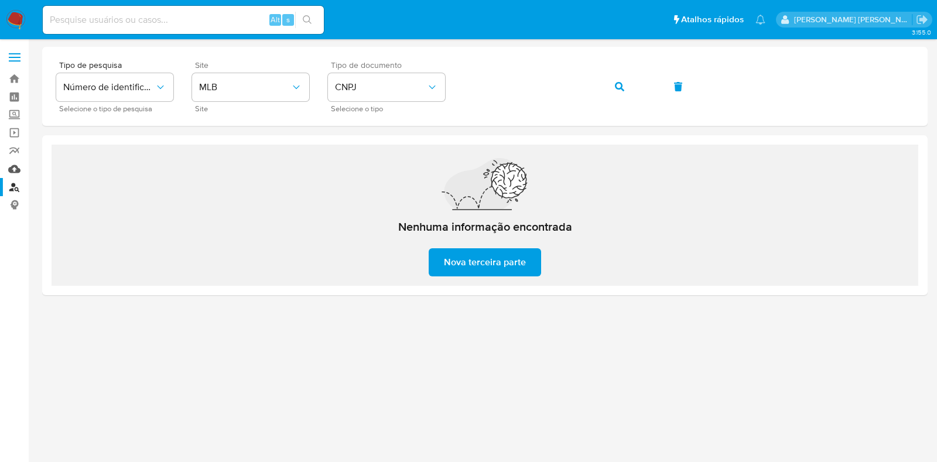
click at [10, 172] on link "Mulan" at bounding box center [69, 169] width 139 height 18
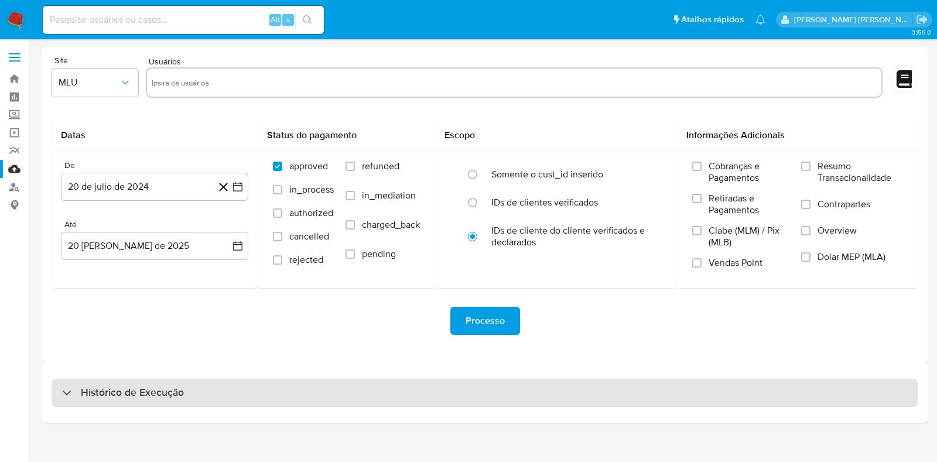
click at [168, 386] on h3 "Histórico de Execução" at bounding box center [132, 393] width 103 height 14
select select "10"
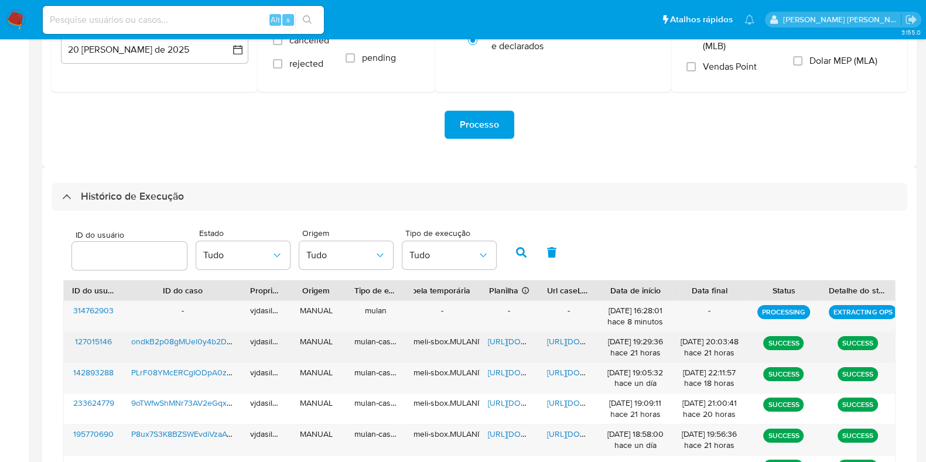
scroll to position [220, 0]
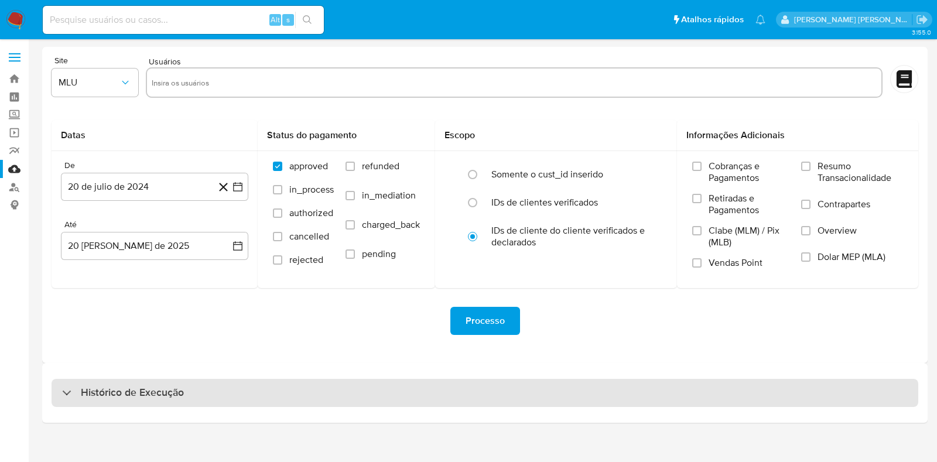
click at [173, 399] on h3 "Histórico de Execução" at bounding box center [132, 393] width 103 height 14
select select "10"
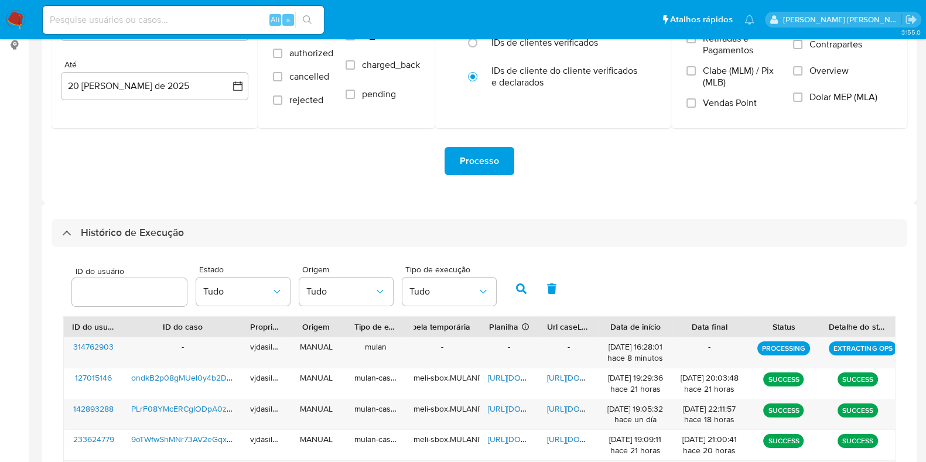
scroll to position [220, 0]
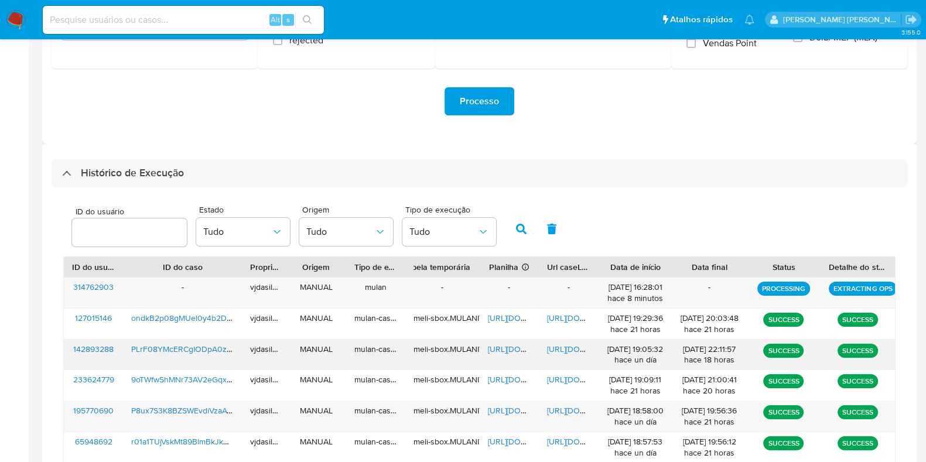
click at [556, 343] on span "[URL][DOMAIN_NAME]" at bounding box center [587, 349] width 81 height 12
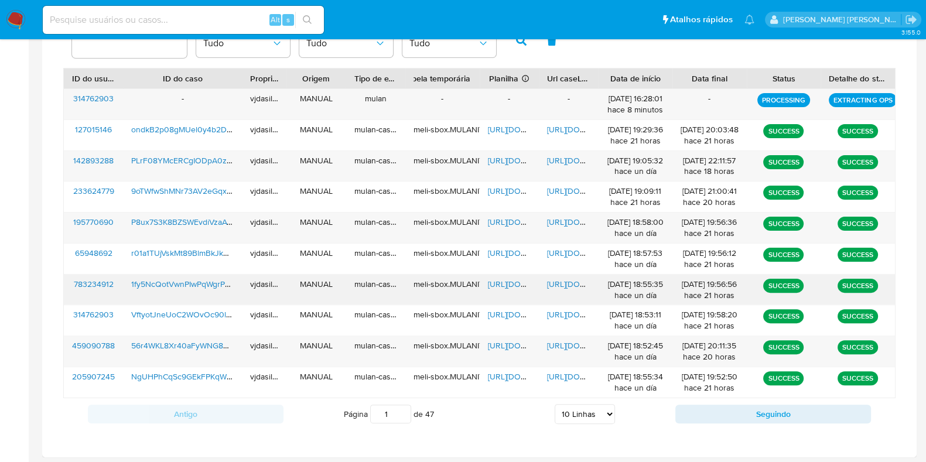
click at [566, 278] on span "[URL][DOMAIN_NAME]" at bounding box center [587, 284] width 81 height 12
click at [498, 282] on span "[URL][DOMAIN_NAME]" at bounding box center [528, 284] width 81 height 12
click at [217, 279] on span "1fy5NcQotVwnPIwPqWgrPMsB" at bounding box center [186, 284] width 110 height 12
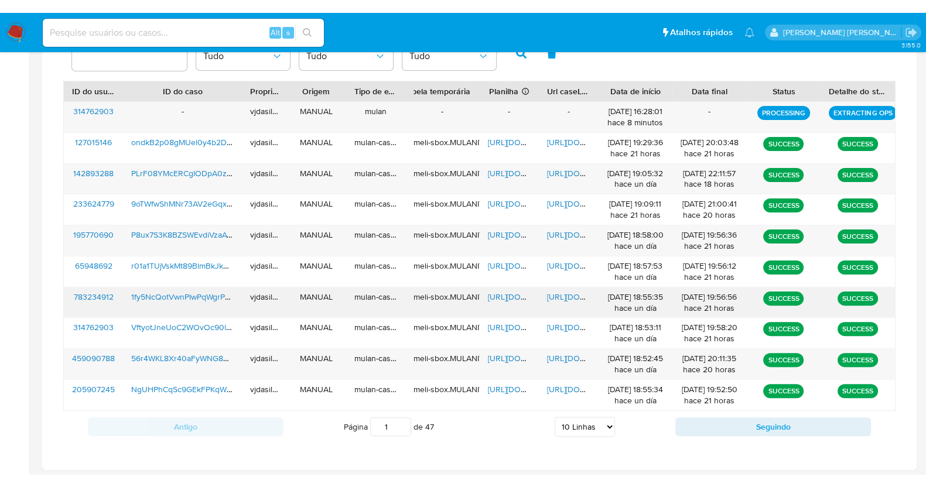
scroll to position [384, 0]
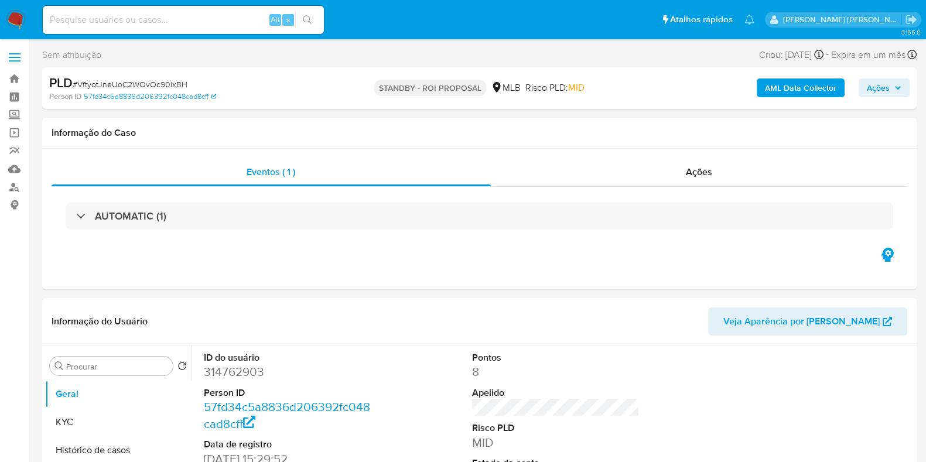
select select "10"
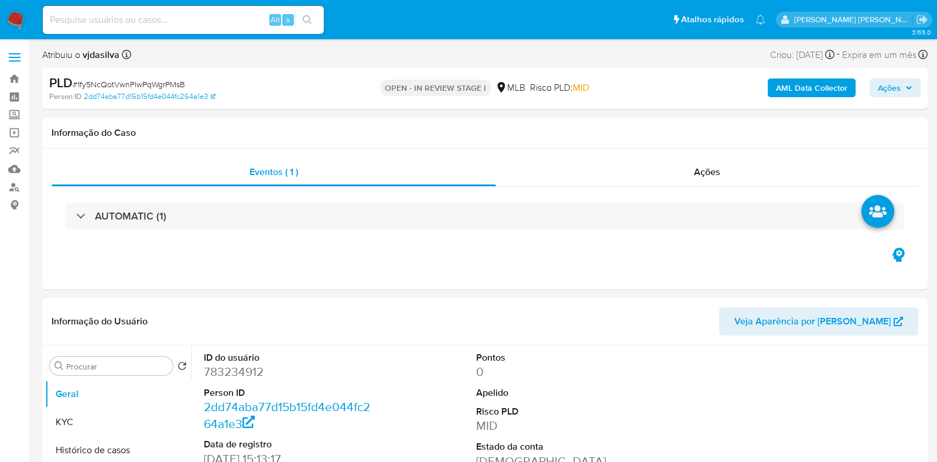
select select "10"
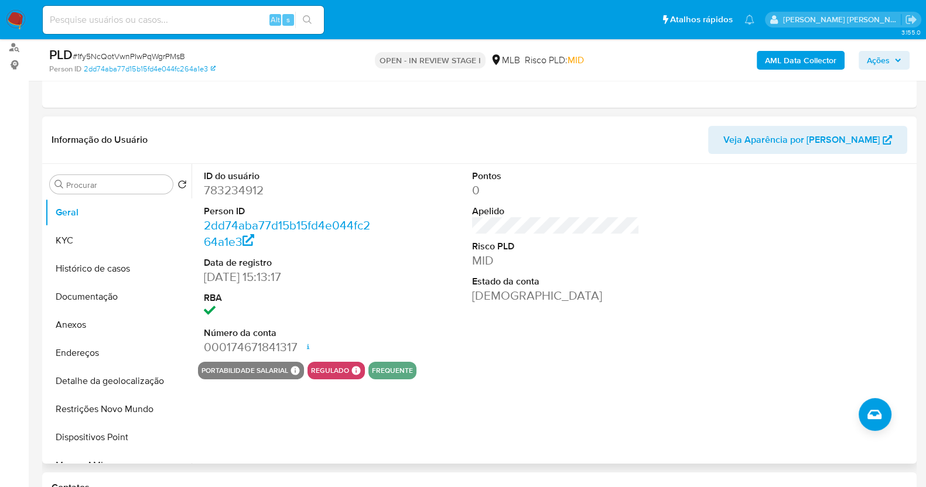
scroll to position [146, 0]
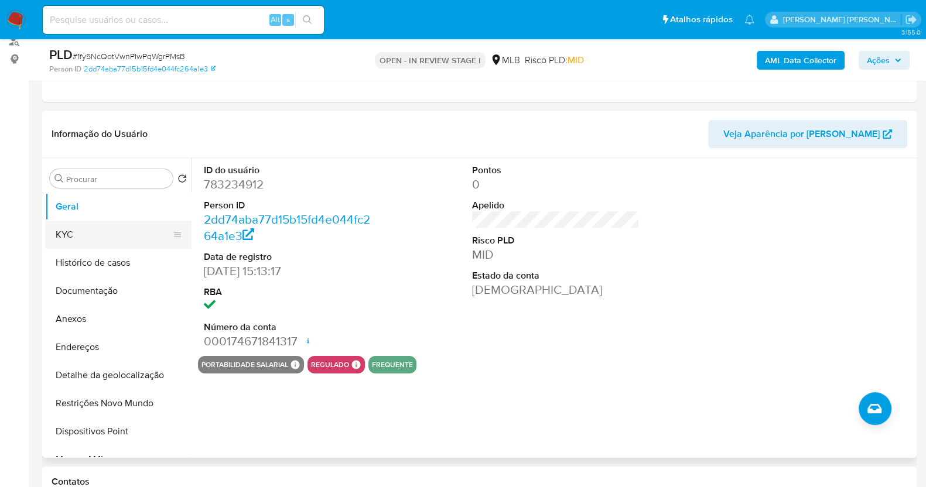
click at [81, 235] on button "KYC" at bounding box center [113, 235] width 137 height 28
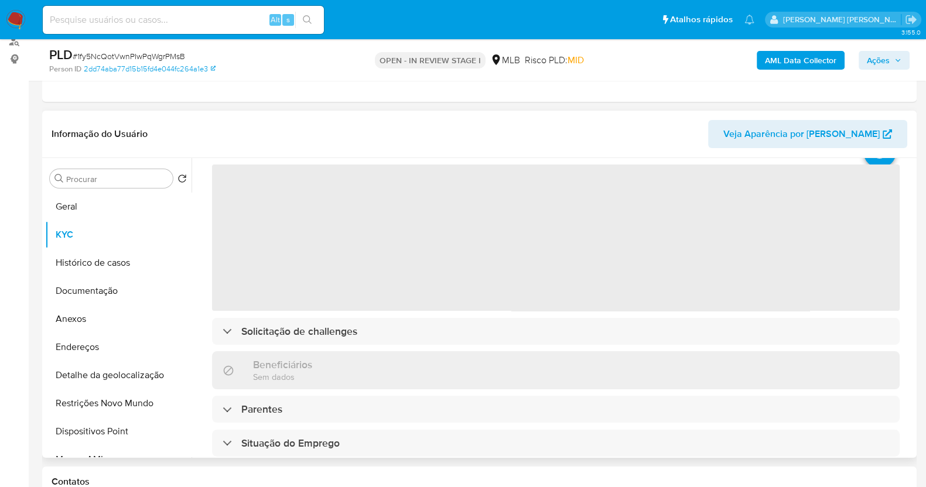
scroll to position [73, 0]
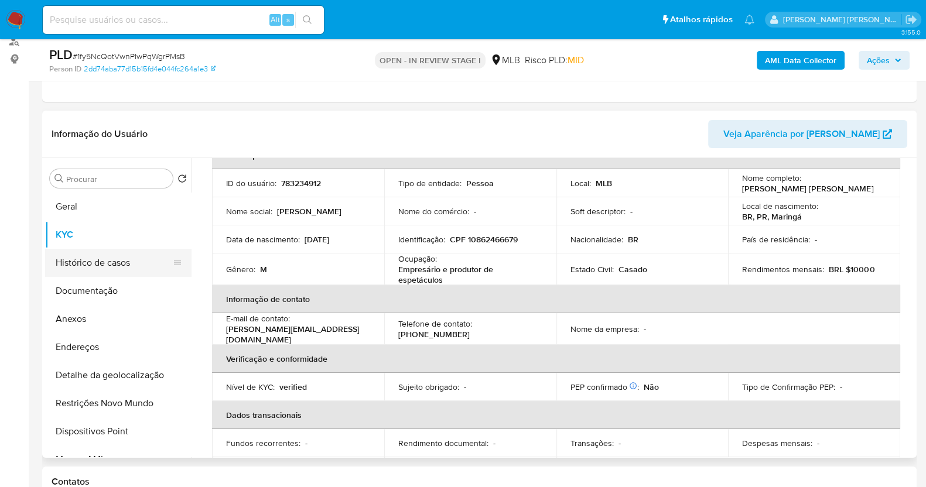
click at [107, 268] on button "Histórico de casos" at bounding box center [113, 263] width 137 height 28
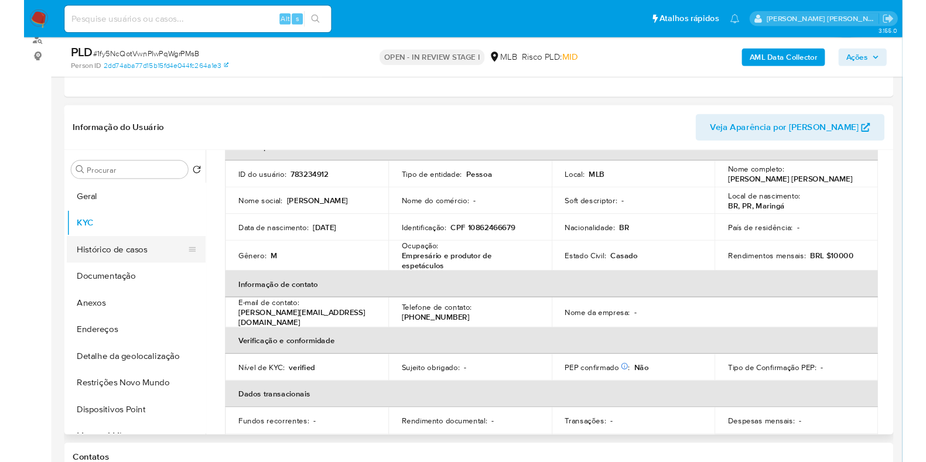
scroll to position [0, 0]
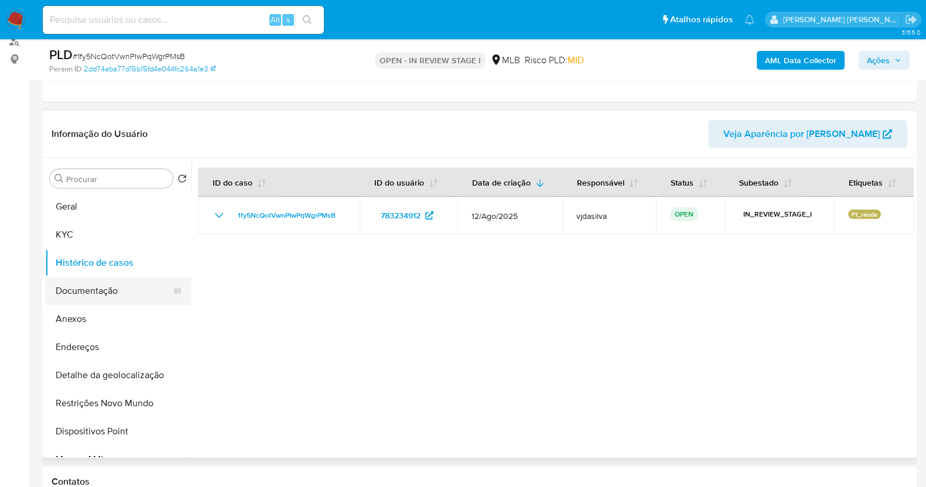
click at [82, 288] on button "Documentação" at bounding box center [113, 291] width 137 height 28
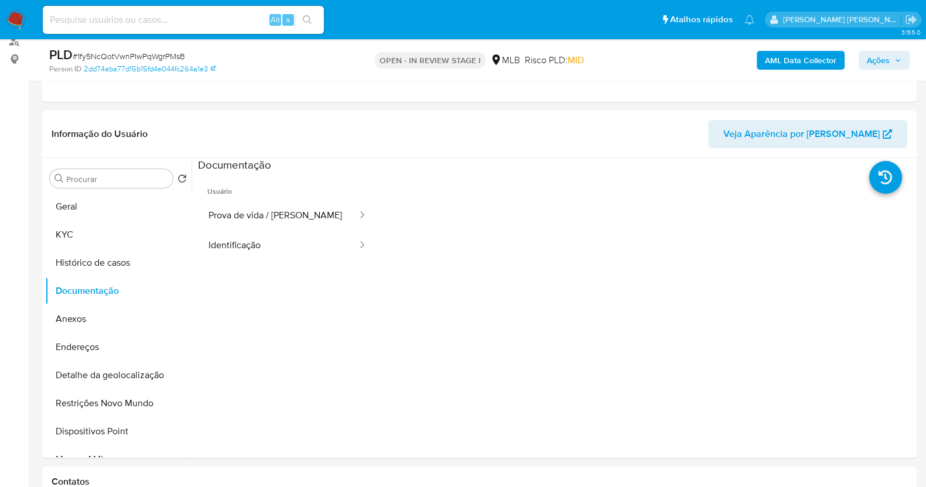
click at [241, 262] on ul "Usuário Prova de vida / Selfie Identificação" at bounding box center [287, 341] width 179 height 337
click at [254, 244] on button "Identificação" at bounding box center [278, 246] width 160 height 30
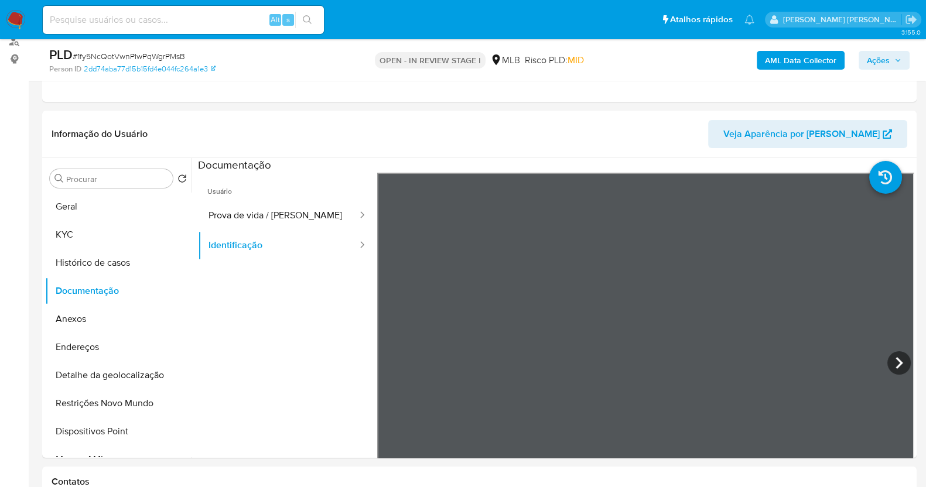
click at [269, 186] on span "Usuário" at bounding box center [287, 187] width 179 height 28
click at [266, 202] on button "Prova de vida / [PERSON_NAME]" at bounding box center [278, 216] width 160 height 30
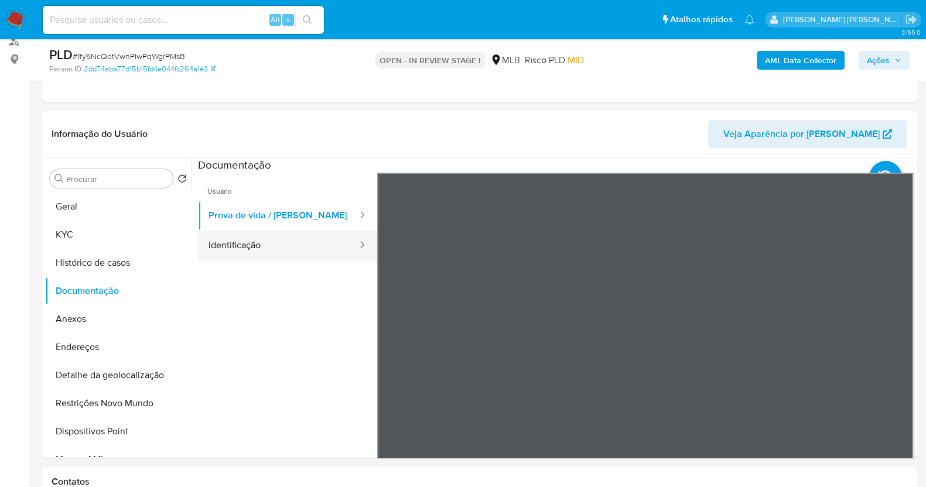
click at [233, 247] on button "Identificação" at bounding box center [278, 246] width 160 height 30
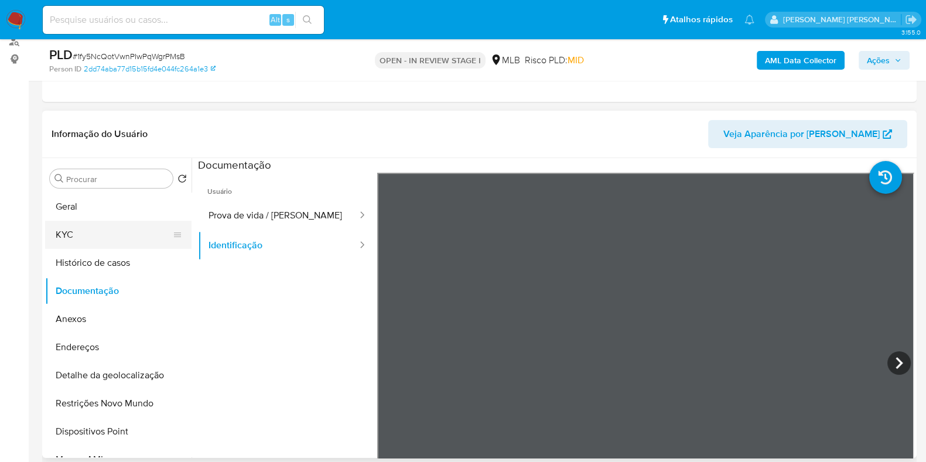
click at [96, 225] on button "KYC" at bounding box center [113, 235] width 137 height 28
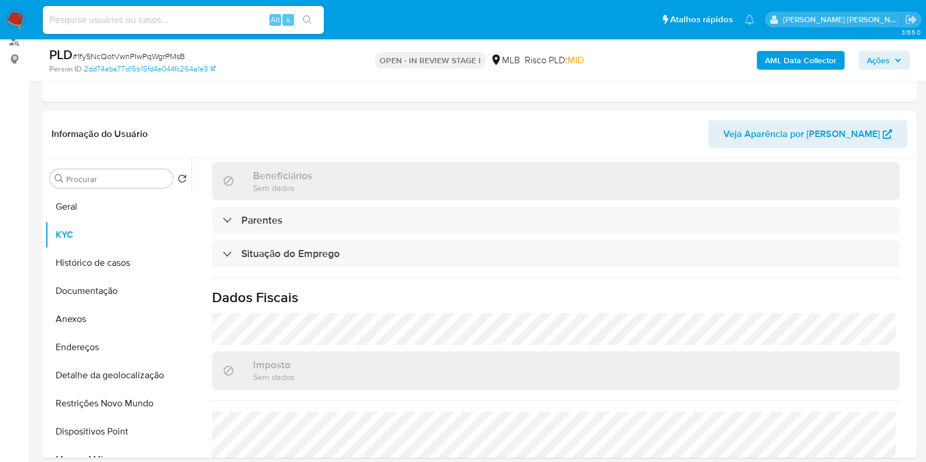
scroll to position [512, 0]
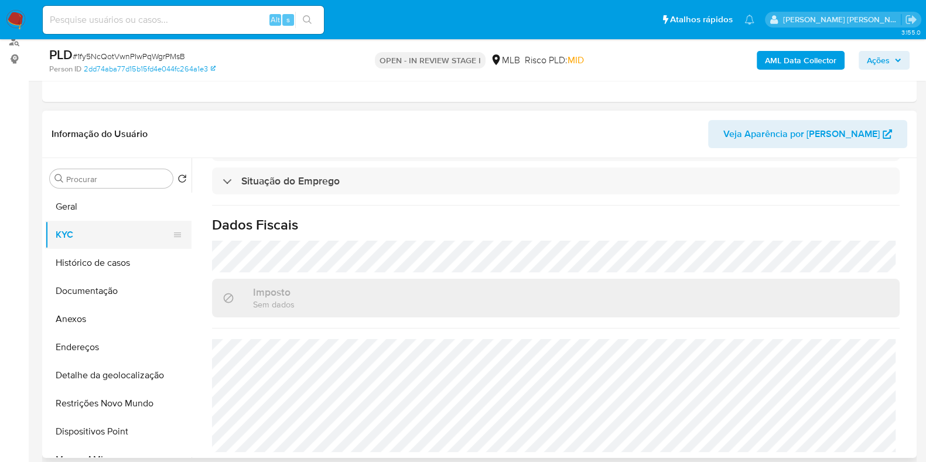
click at [100, 232] on button "KYC" at bounding box center [113, 235] width 137 height 28
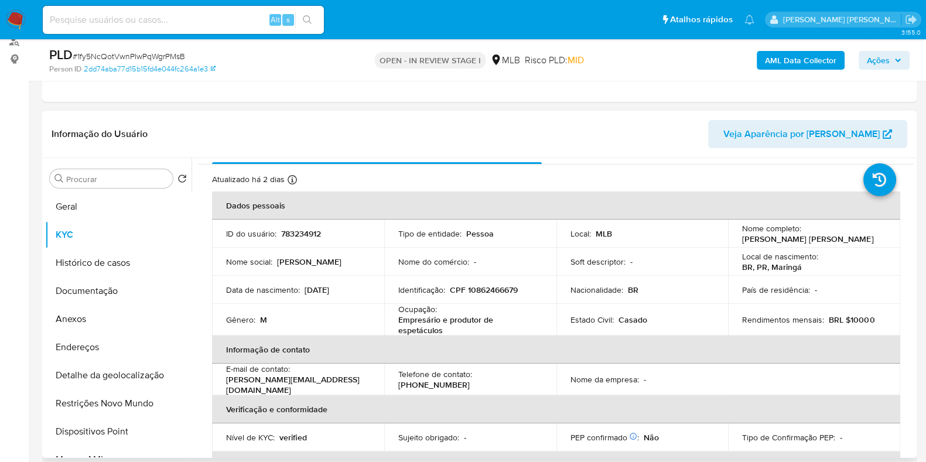
scroll to position [16, 0]
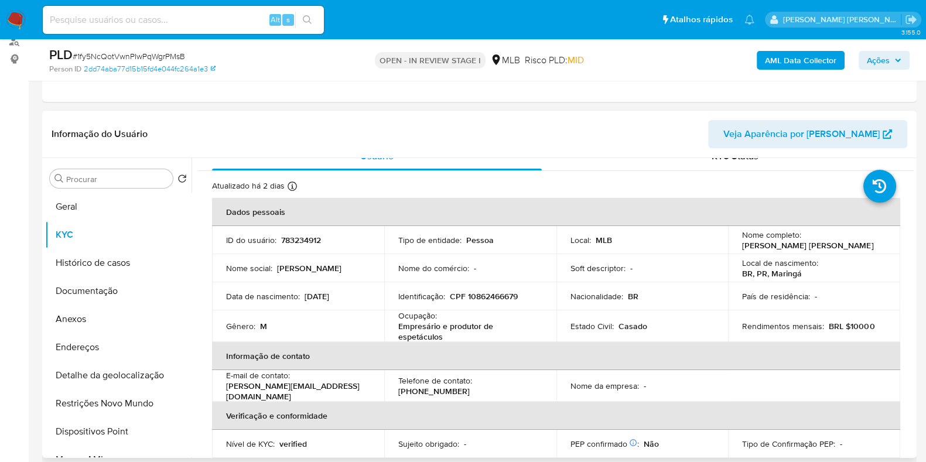
click at [440, 326] on p "Empresário e produtor de espetáculos" at bounding box center [467, 331] width 139 height 21
copy div "Ocupação : Empresário e produtor de espetáculos"
click at [111, 205] on button "Geral" at bounding box center [113, 207] width 137 height 28
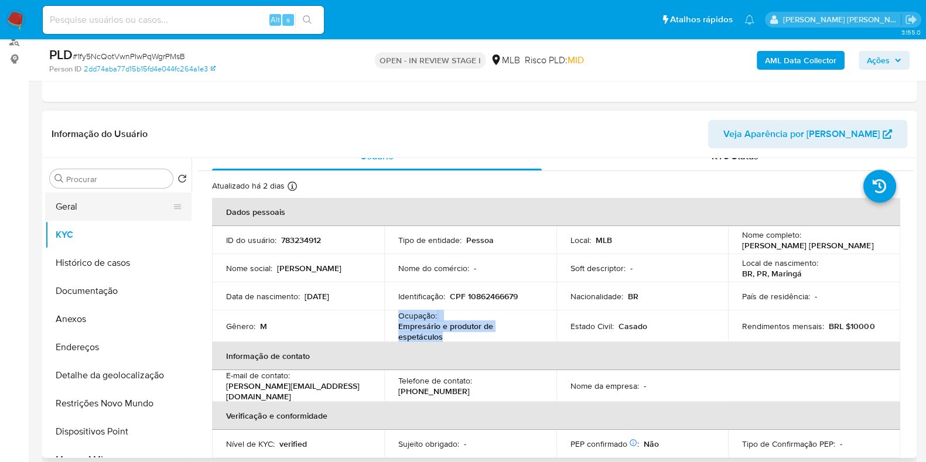
scroll to position [0, 0]
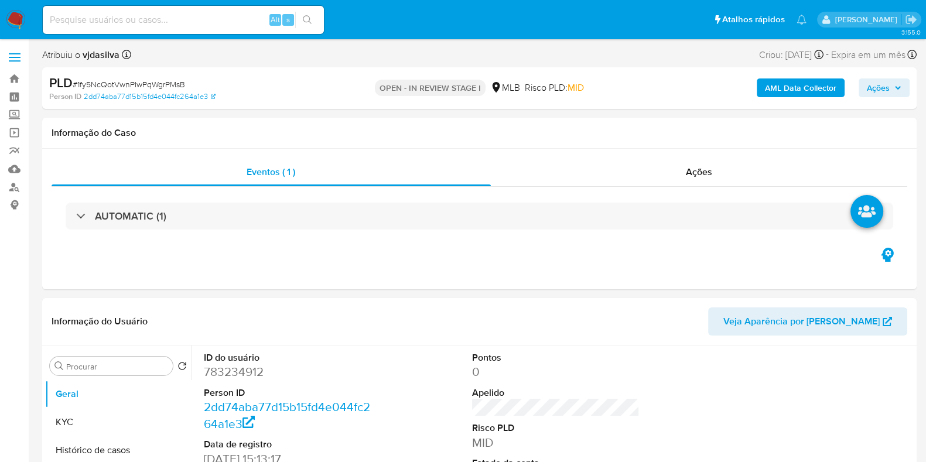
select select "10"
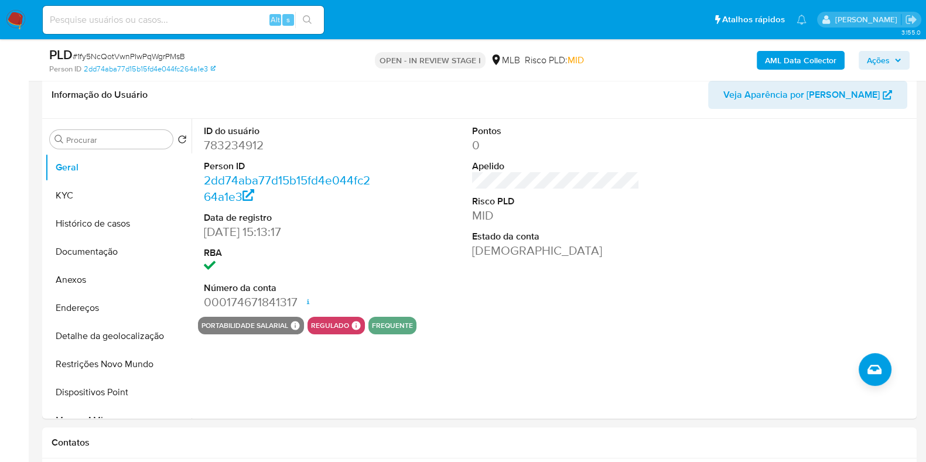
scroll to position [153, 0]
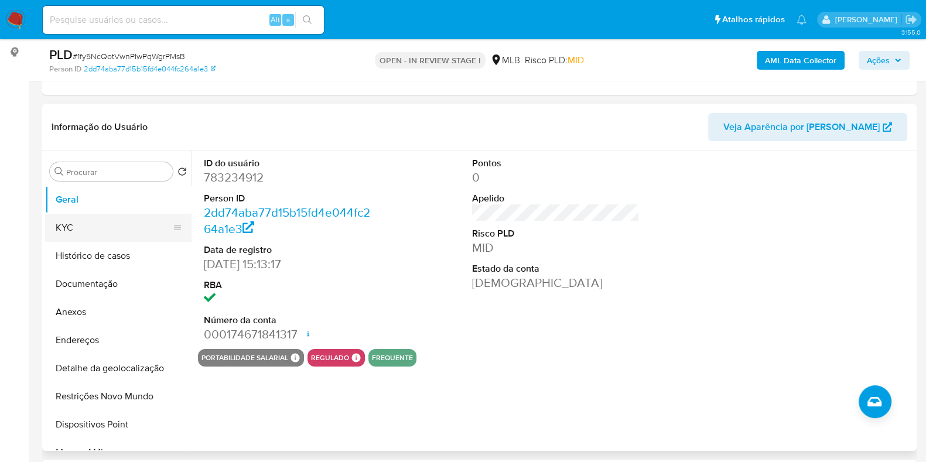
click at [126, 232] on button "KYC" at bounding box center [113, 228] width 137 height 28
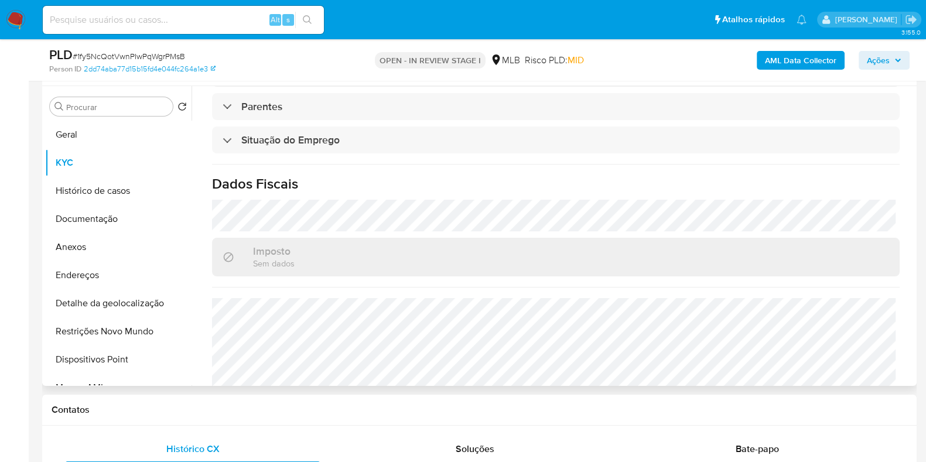
scroll to position [512, 0]
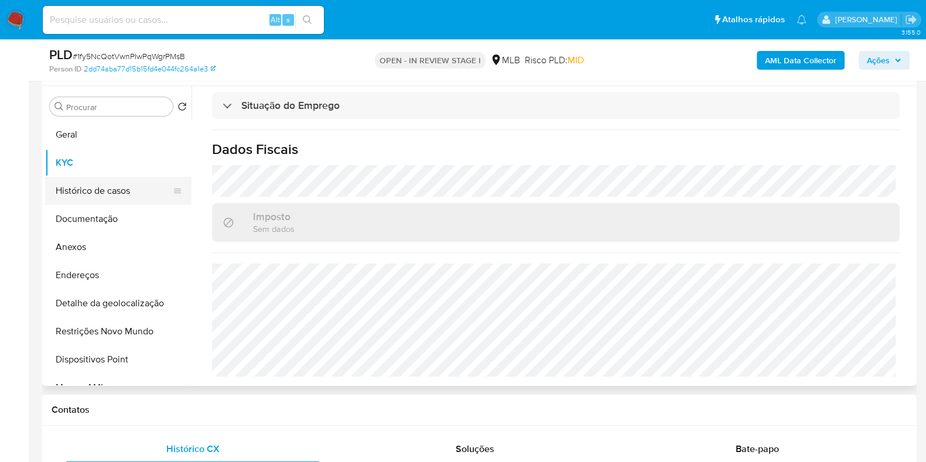
click at [77, 183] on button "Histórico de casos" at bounding box center [113, 191] width 137 height 28
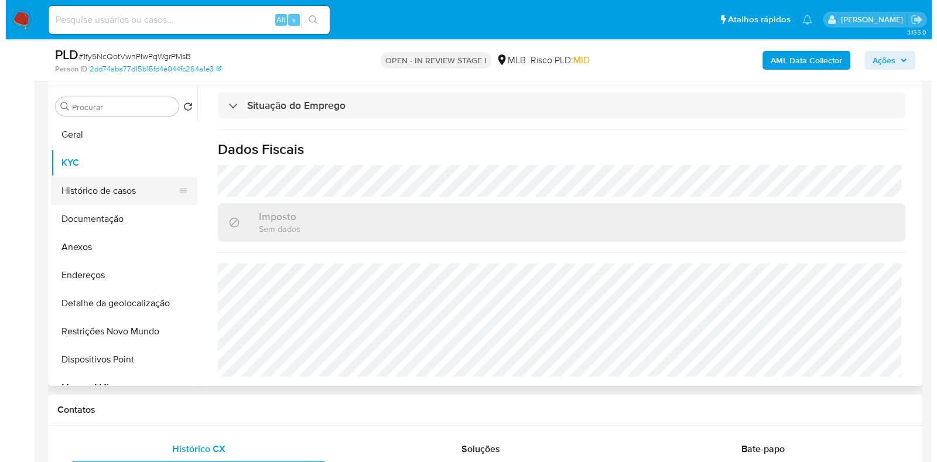
scroll to position [0, 0]
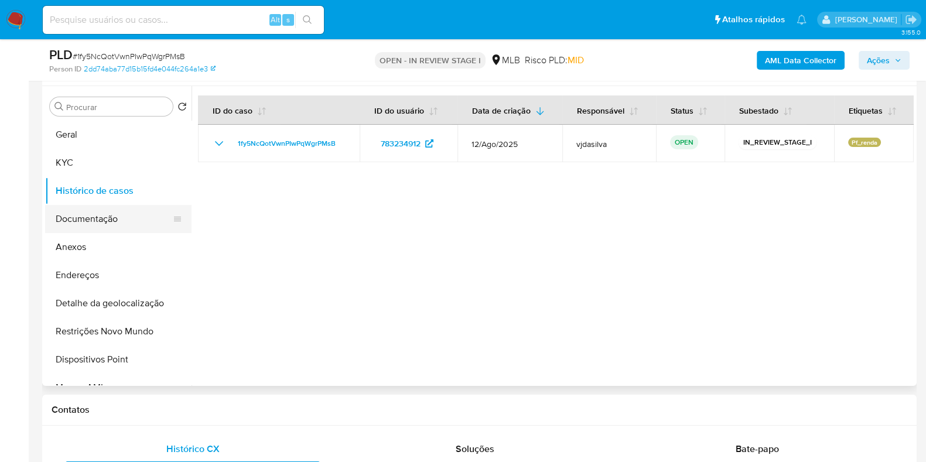
click at [126, 221] on button "Documentação" at bounding box center [113, 219] width 137 height 28
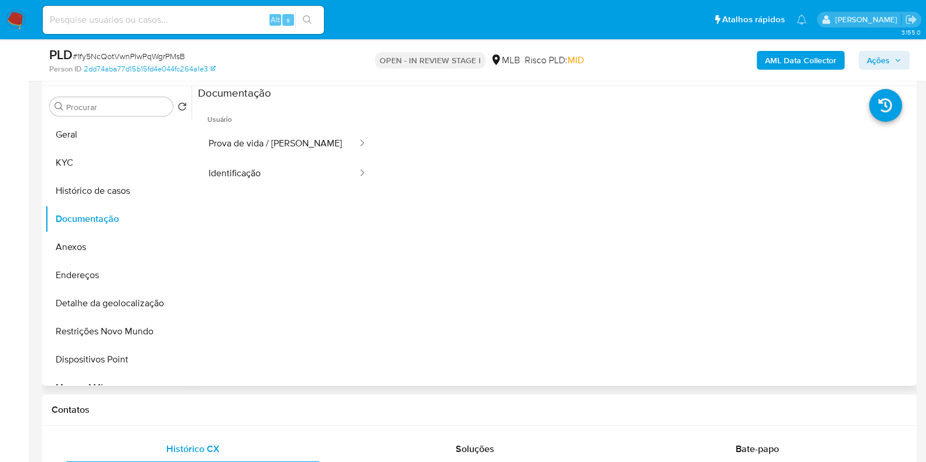
click at [234, 193] on ul "Usuário Prova de vida / Selfie Identificação" at bounding box center [287, 269] width 179 height 337
click at [240, 183] on button "Identificação" at bounding box center [278, 174] width 160 height 30
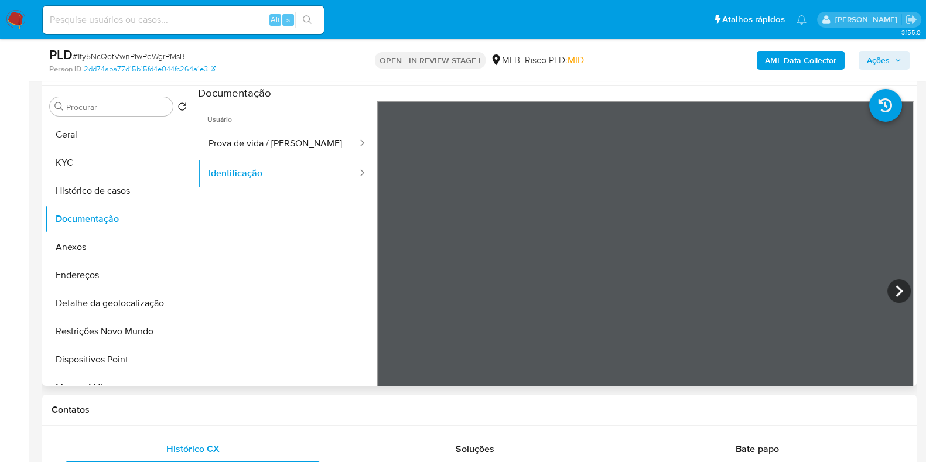
click at [271, 115] on span "Usuário" at bounding box center [287, 115] width 179 height 28
click at [119, 268] on button "Endereços" at bounding box center [113, 275] width 137 height 28
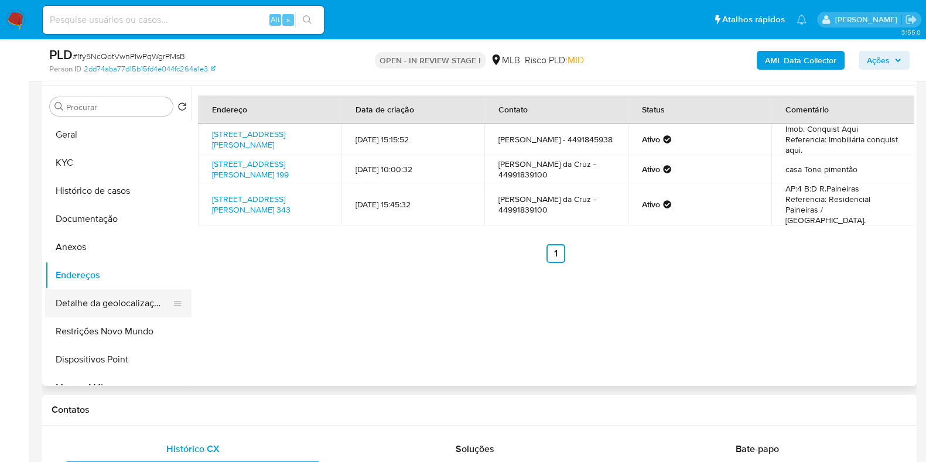
click at [127, 308] on button "Detalhe da geolocalização" at bounding box center [113, 303] width 137 height 28
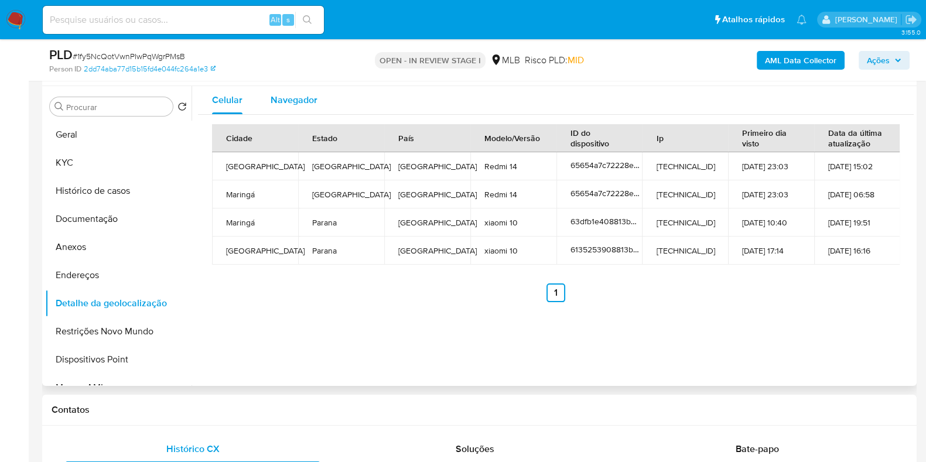
click at [296, 100] on span "Navegador" at bounding box center [294, 99] width 47 height 13
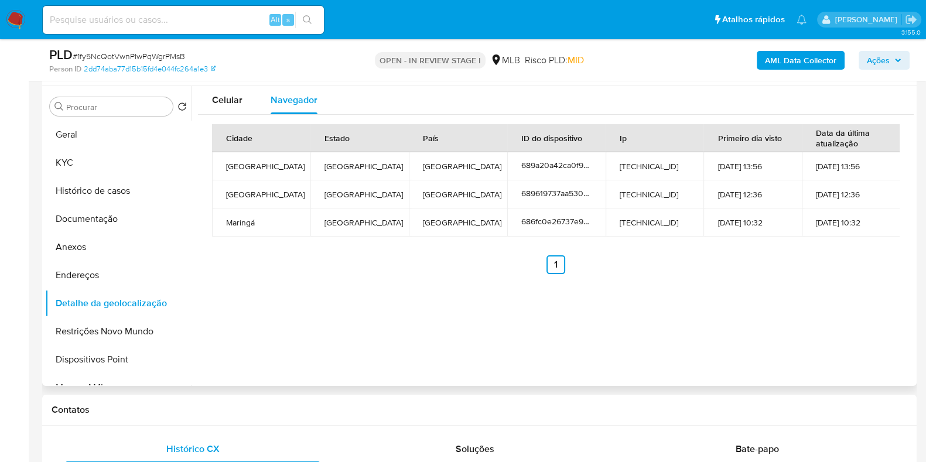
click at [333, 221] on td "[GEOGRAPHIC_DATA]" at bounding box center [359, 222] width 98 height 28
click at [102, 332] on button "Restrições Novo Mundo" at bounding box center [113, 331] width 137 height 28
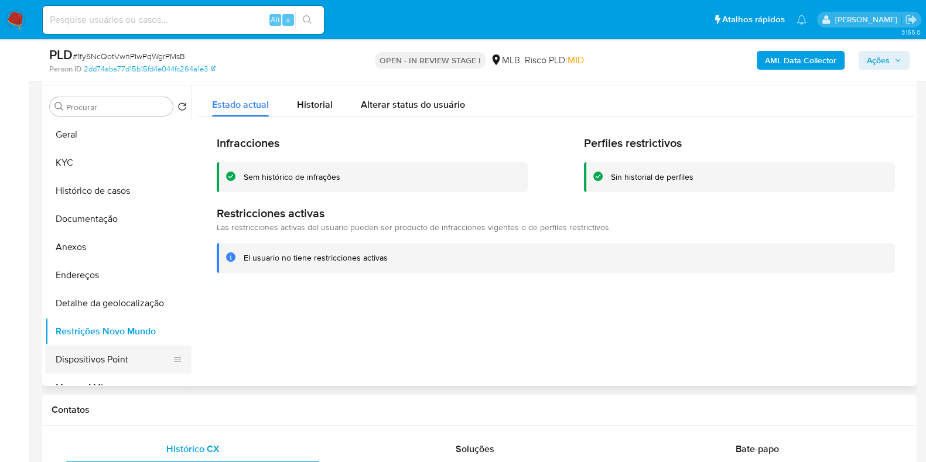
click at [155, 354] on button "Dispositivos Point" at bounding box center [113, 360] width 137 height 28
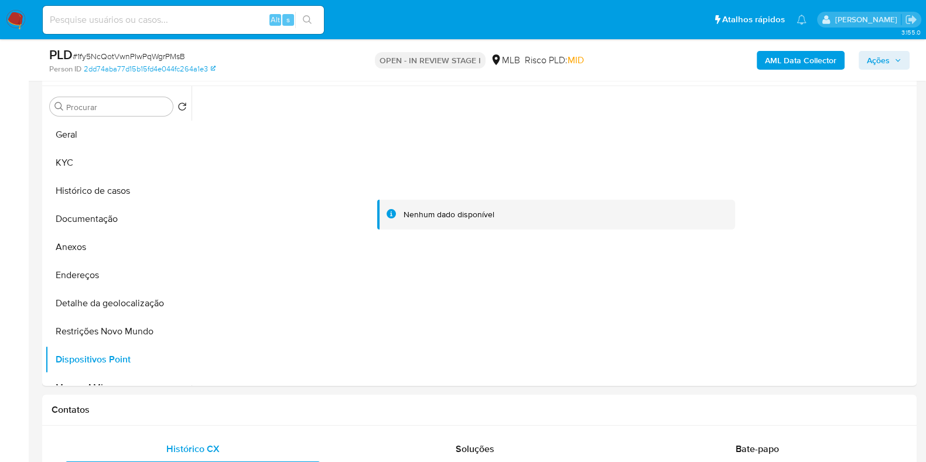
click at [818, 69] on b "AML Data Collector" at bounding box center [800, 60] width 71 height 19
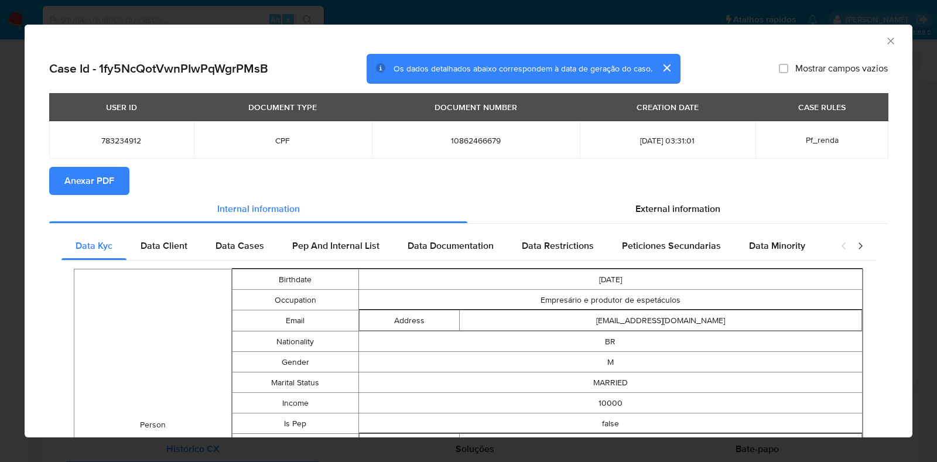
click at [100, 174] on span "Anexar PDF" at bounding box center [89, 181] width 50 height 26
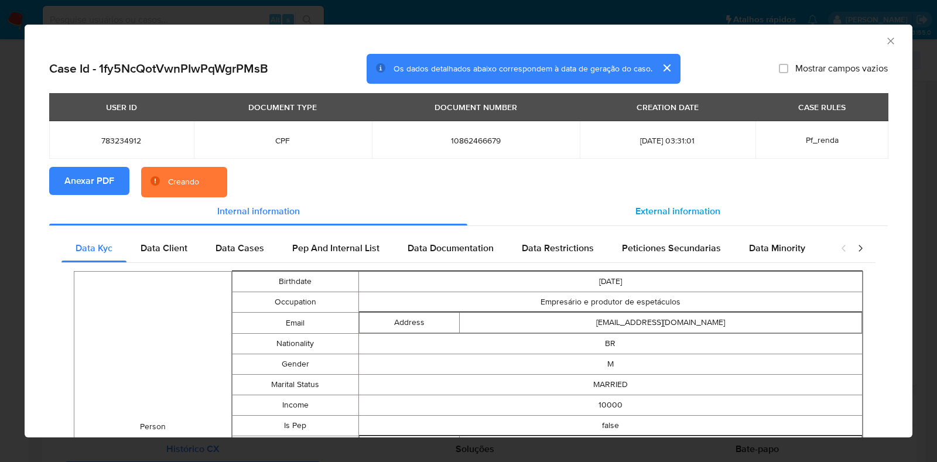
click at [684, 204] on span "External information" at bounding box center [677, 210] width 85 height 13
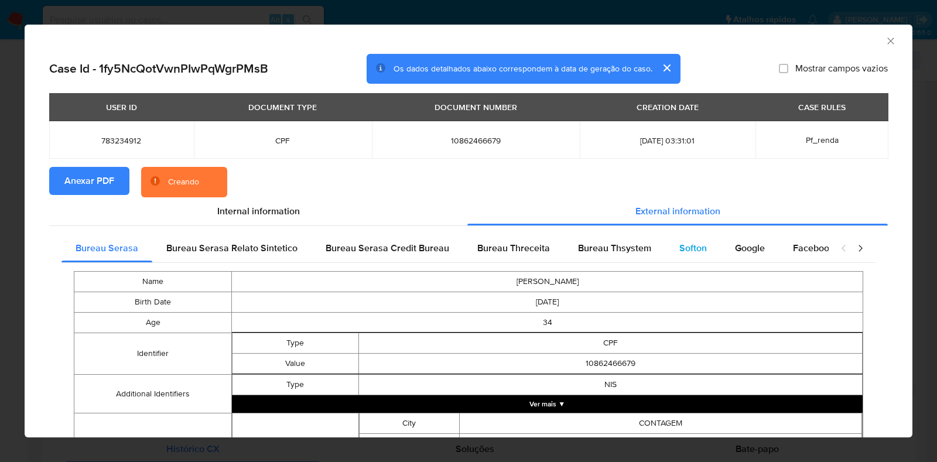
click at [683, 242] on span "Softon" at bounding box center [693, 247] width 28 height 13
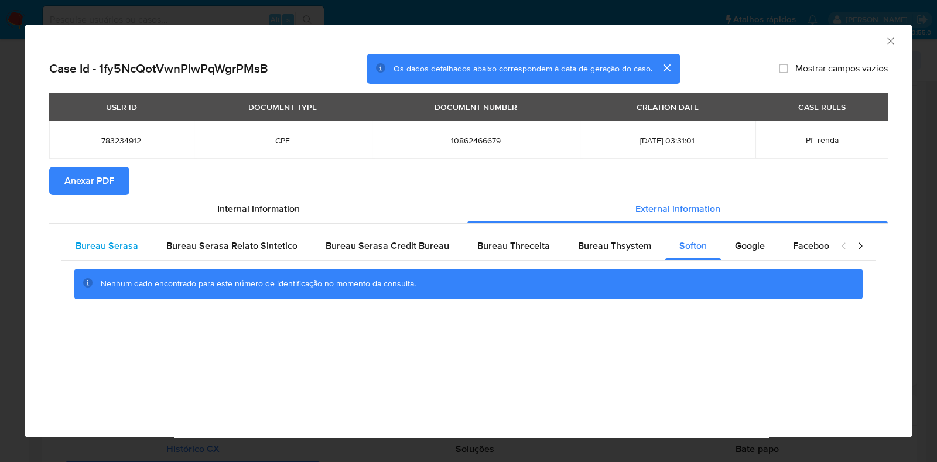
click at [131, 249] on span "Bureau Serasa" at bounding box center [107, 245] width 63 height 13
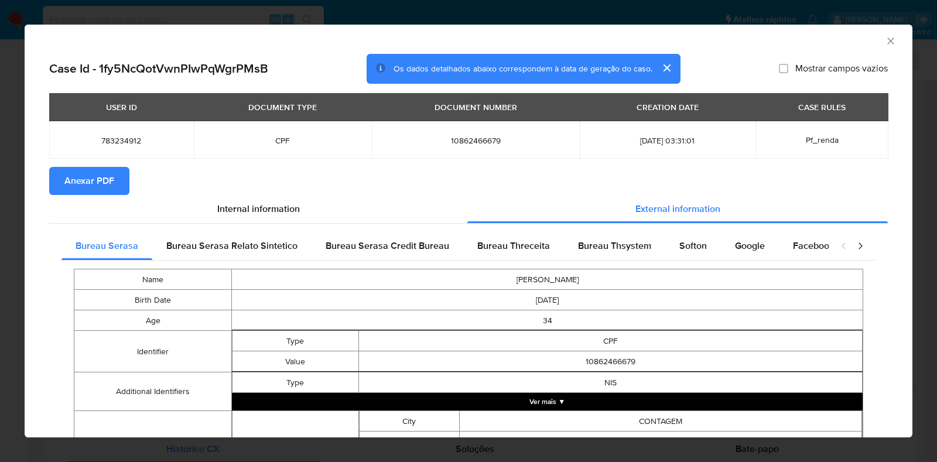
click at [671, 396] on button "Ver mais ▼" at bounding box center [547, 402] width 631 height 18
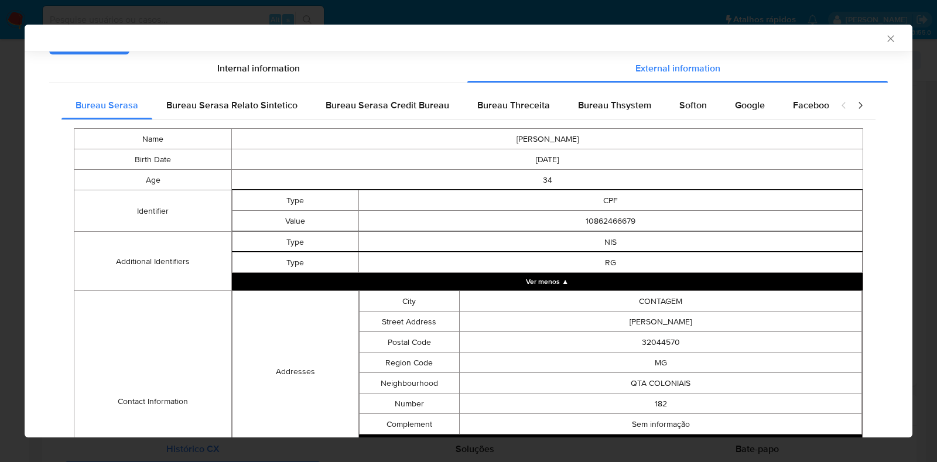
scroll to position [320, 0]
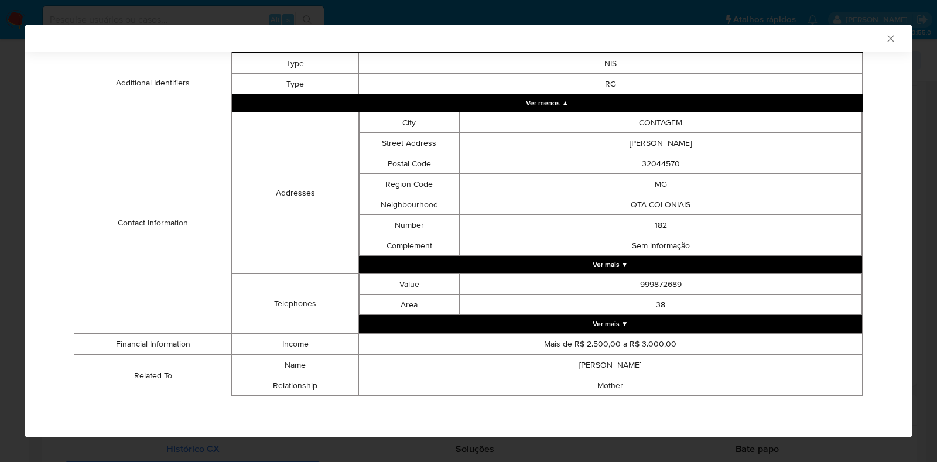
click at [655, 315] on button "Ver mais ▼" at bounding box center [611, 324] width 504 height 18
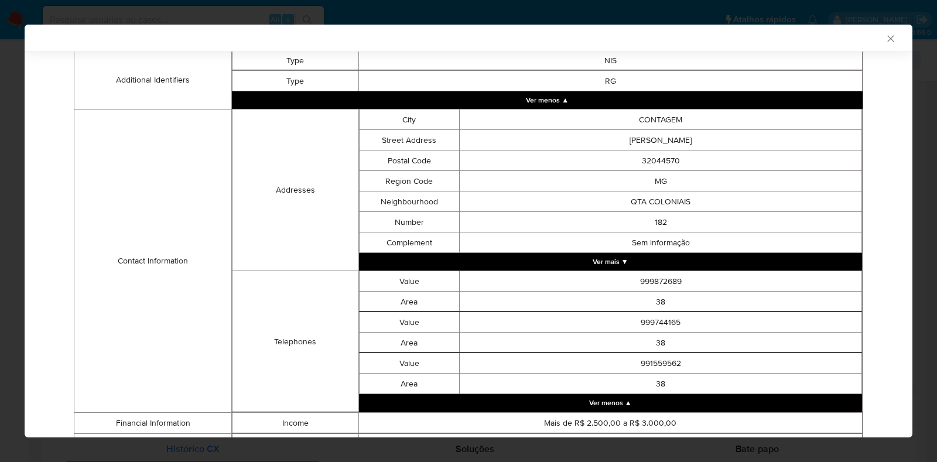
click at [635, 270] on button "Ver mais ▼" at bounding box center [611, 262] width 504 height 18
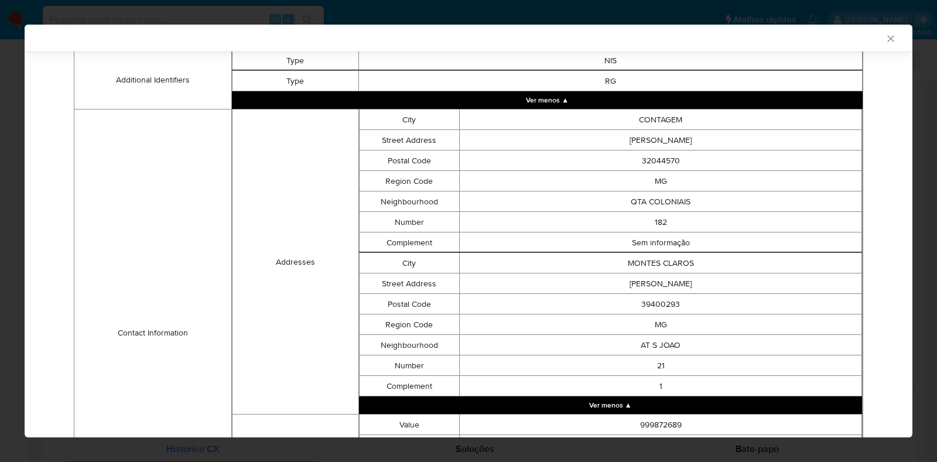
scroll to position [547, 0]
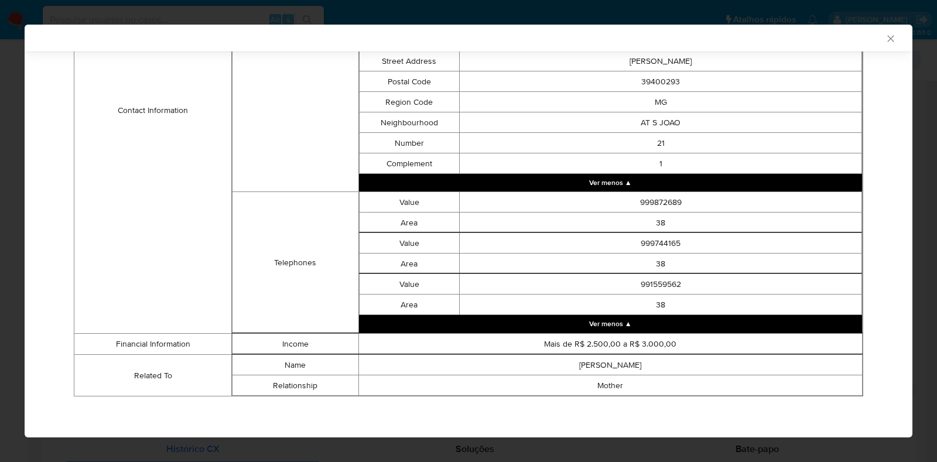
click at [887, 39] on icon "Fechar a janela" at bounding box center [890, 38] width 6 height 6
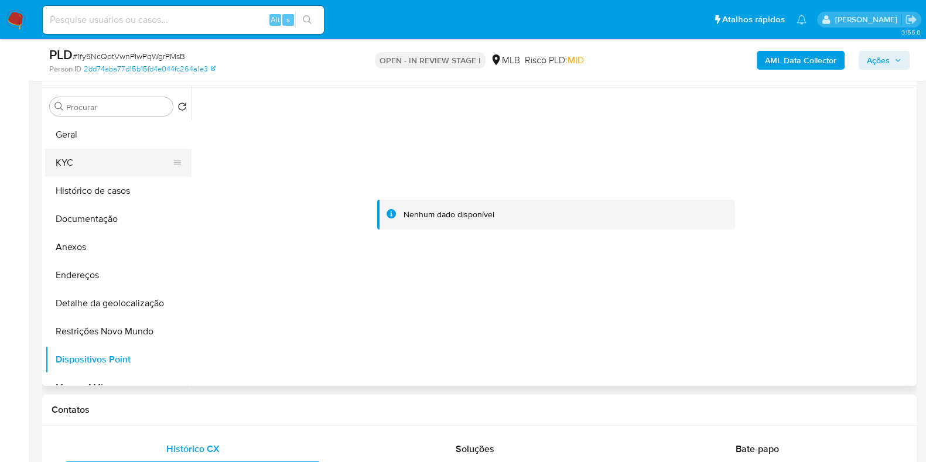
click at [97, 161] on button "KYC" at bounding box center [113, 163] width 137 height 28
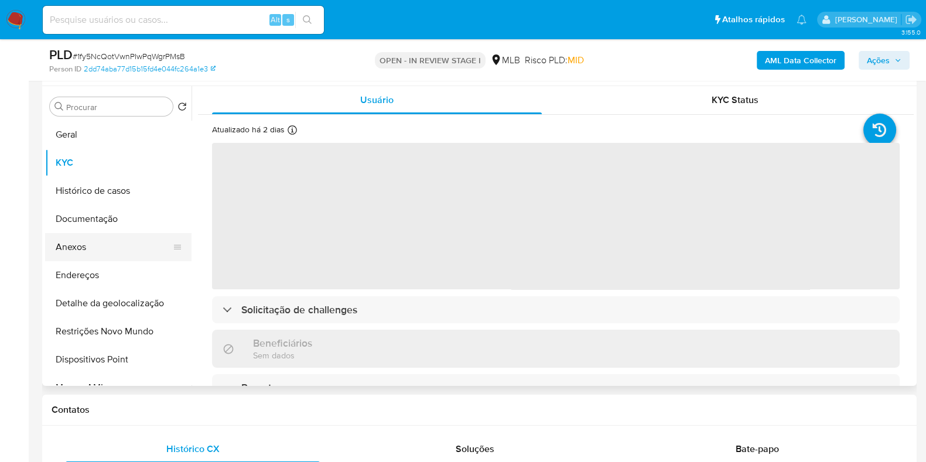
click at [132, 244] on button "Anexos" at bounding box center [113, 247] width 137 height 28
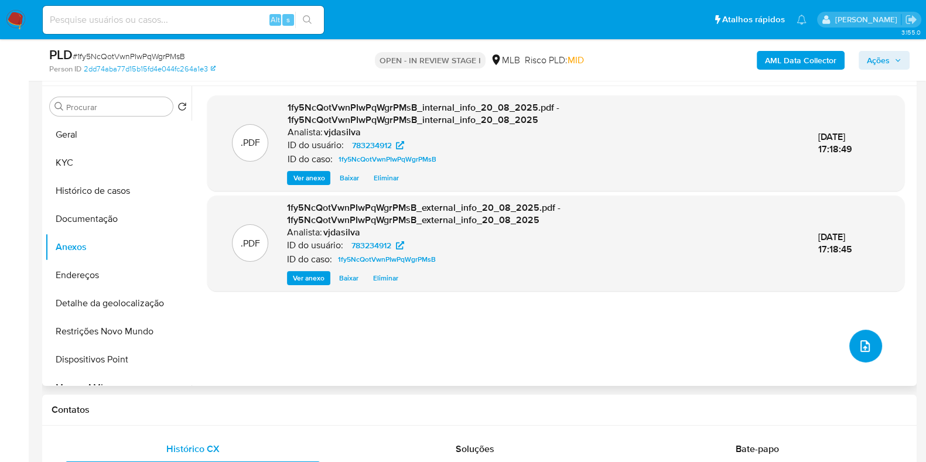
click at [864, 334] on button "upload-file" at bounding box center [865, 346] width 33 height 33
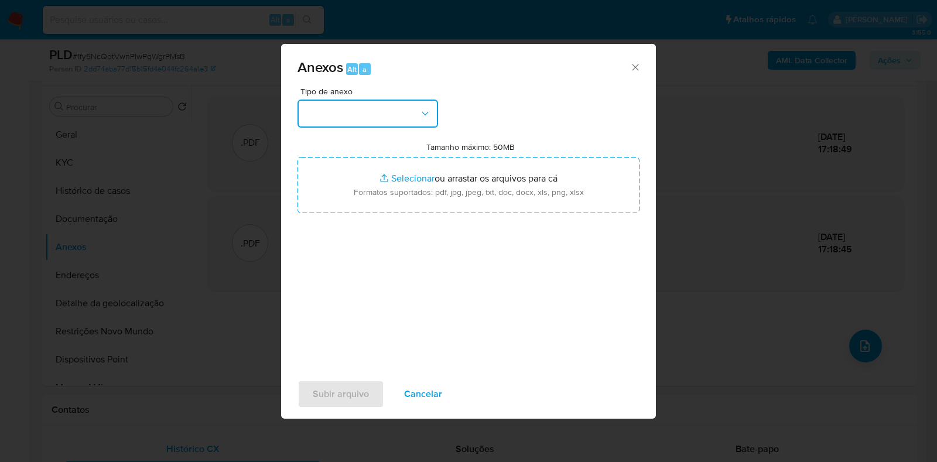
click at [416, 114] on button "button" at bounding box center [367, 114] width 141 height 28
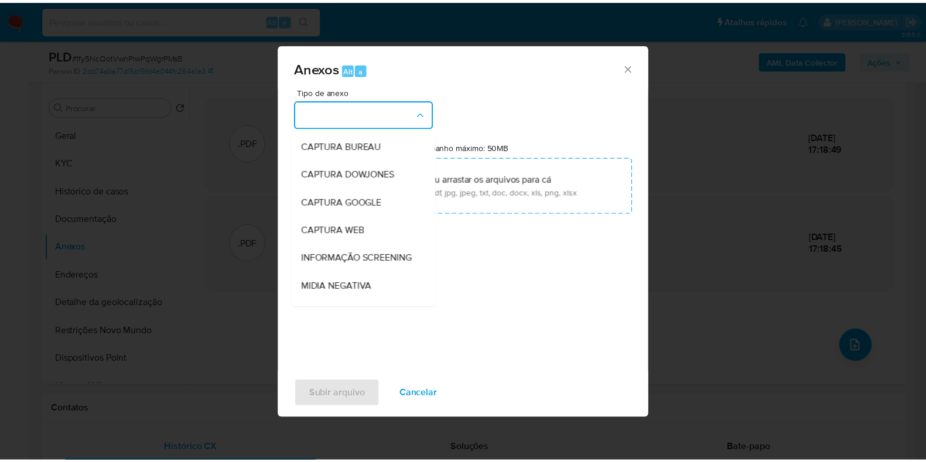
scroll to position [180, 0]
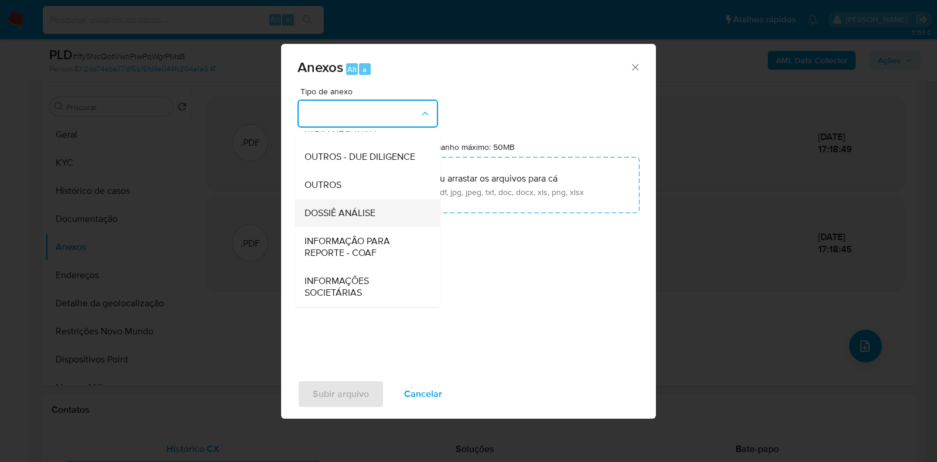
click at [373, 217] on span "DOSSIÊ ANÁLISE" at bounding box center [340, 213] width 71 height 12
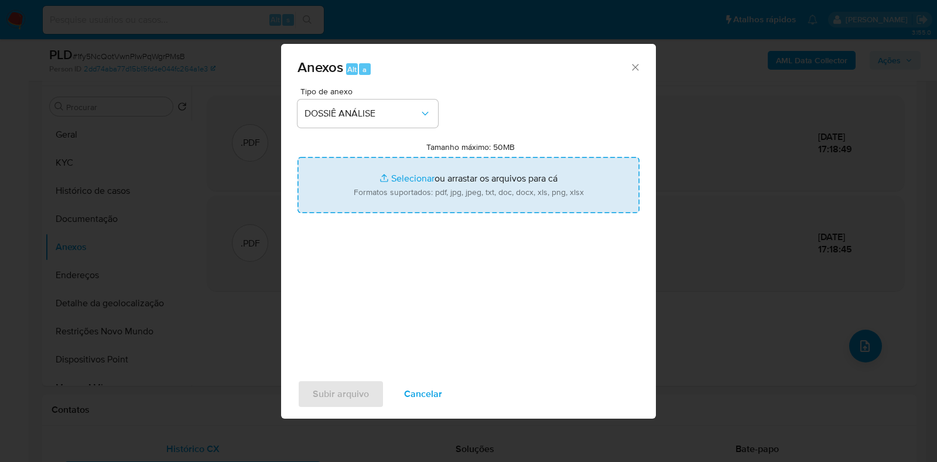
type input "C:\fakepath\SAR - XXXX - CPF 10862466679 - PATRICIO ASSIS DA CRUZ.pdf"
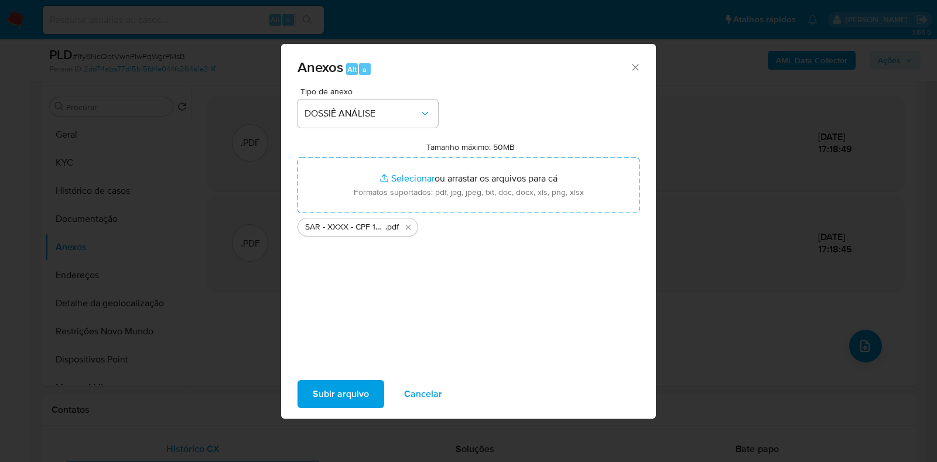
click at [348, 388] on span "Subir arquivo" at bounding box center [341, 394] width 56 height 26
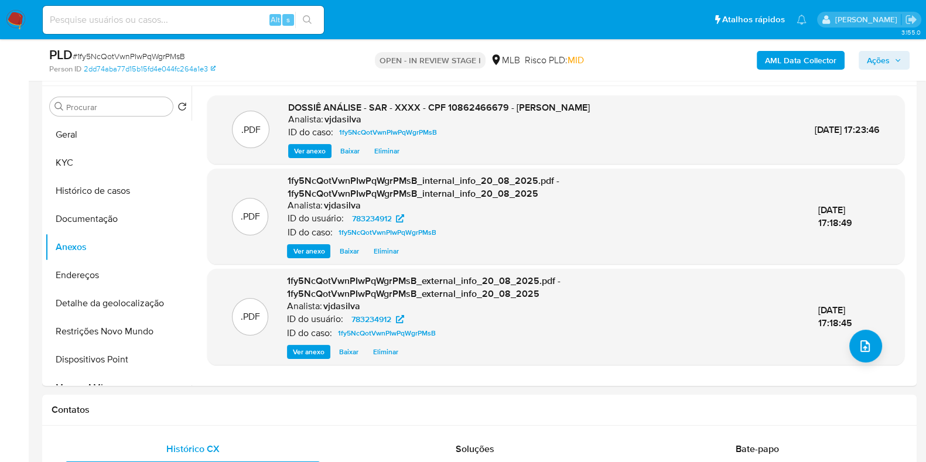
click at [885, 60] on span "Ações" at bounding box center [878, 60] width 23 height 19
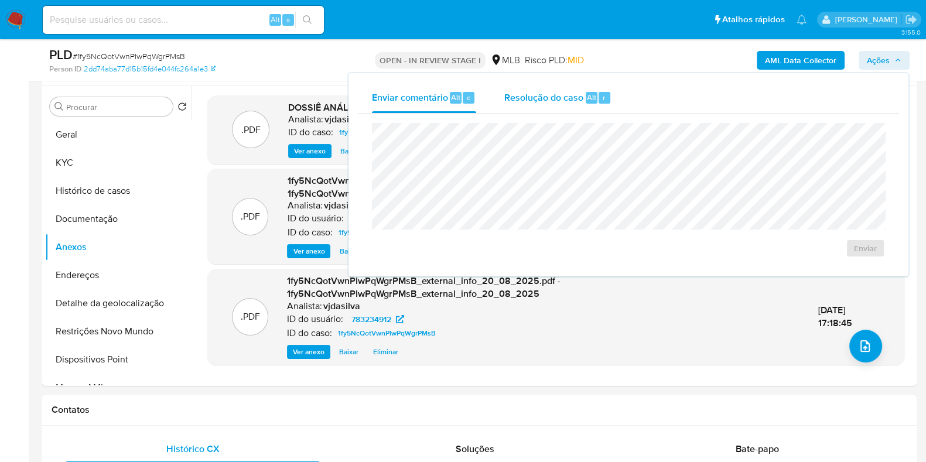
click at [576, 95] on span "Resolução do caso" at bounding box center [543, 96] width 79 height 13
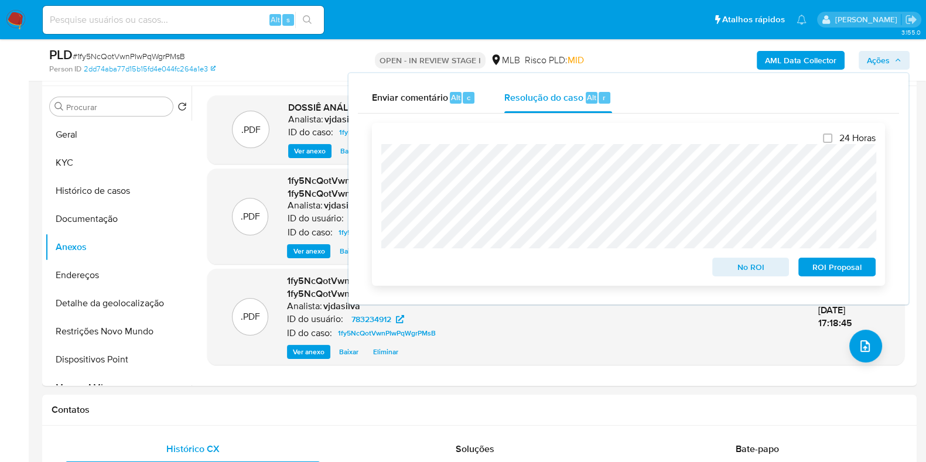
click at [840, 275] on span "ROI Proposal" at bounding box center [836, 267] width 61 height 16
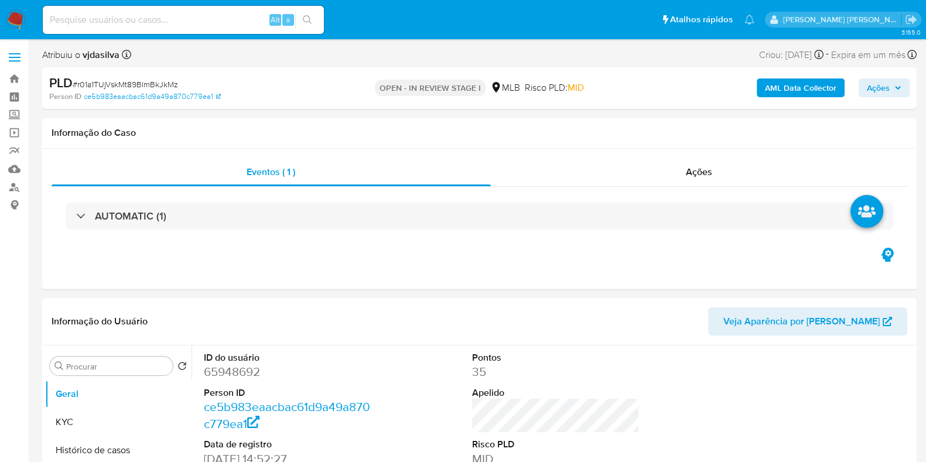
select select "10"
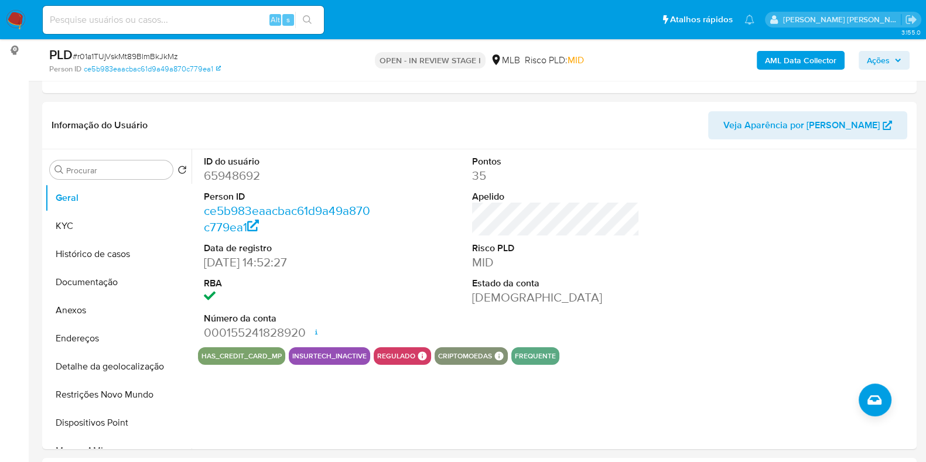
scroll to position [157, 0]
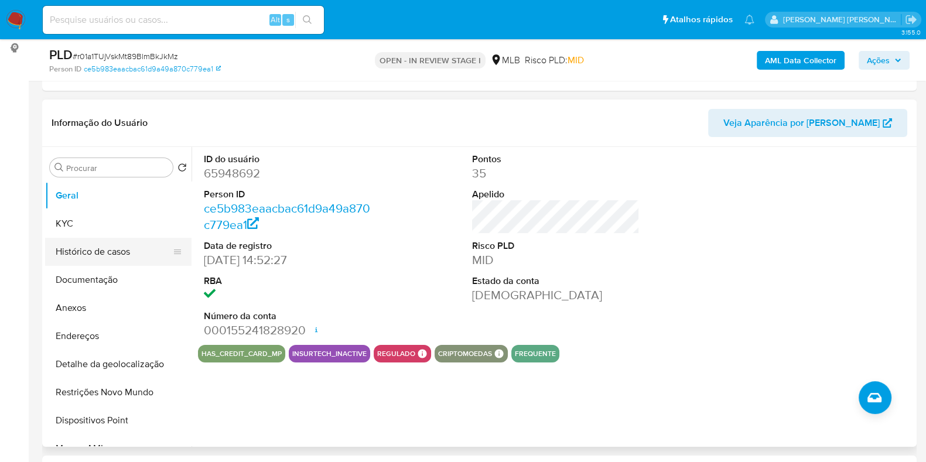
click at [100, 248] on button "Histórico de casos" at bounding box center [113, 252] width 137 height 28
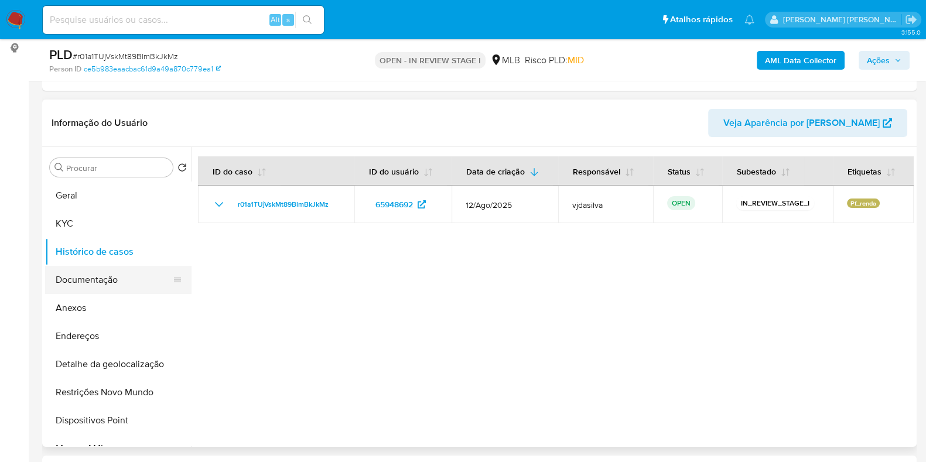
click at [121, 281] on button "Documentação" at bounding box center [113, 280] width 137 height 28
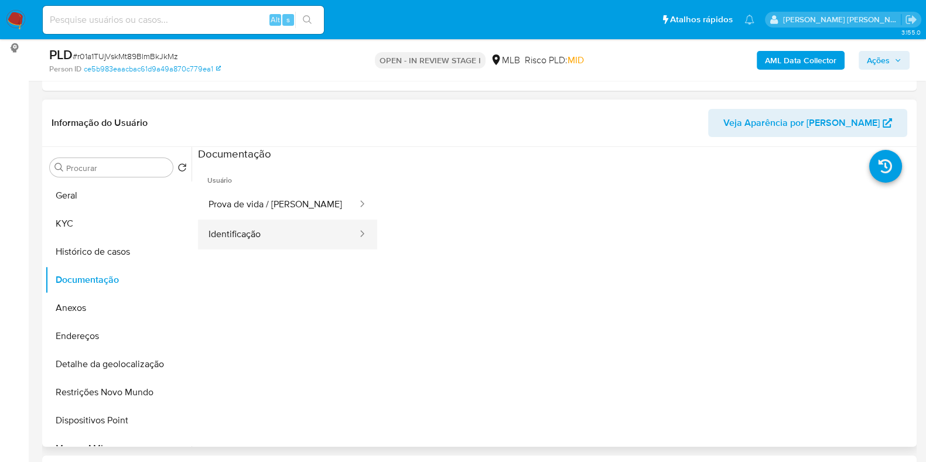
click at [251, 225] on button "Identificação" at bounding box center [278, 235] width 160 height 30
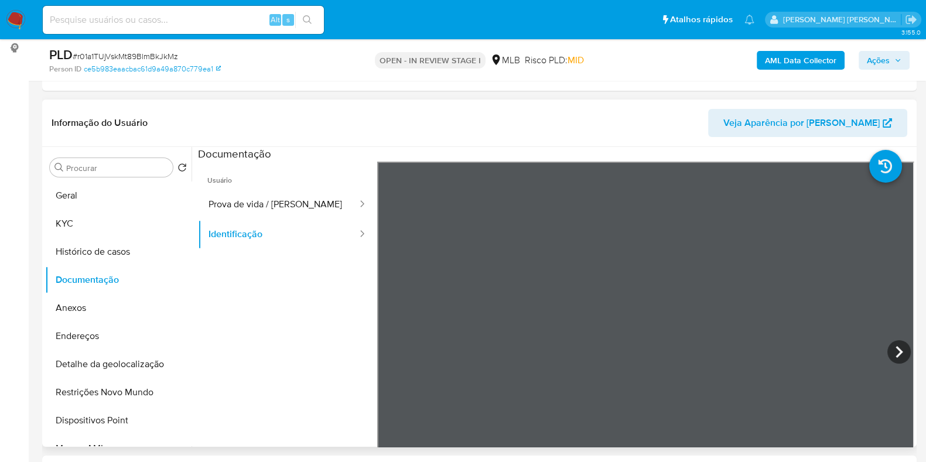
click at [261, 189] on span "Usuário" at bounding box center [287, 176] width 179 height 28
click at [574, 156] on section at bounding box center [556, 341] width 716 height 389
click at [896, 353] on icon at bounding box center [898, 351] width 23 height 23
click at [301, 208] on button "Prova de vida / [PERSON_NAME]" at bounding box center [278, 205] width 160 height 30
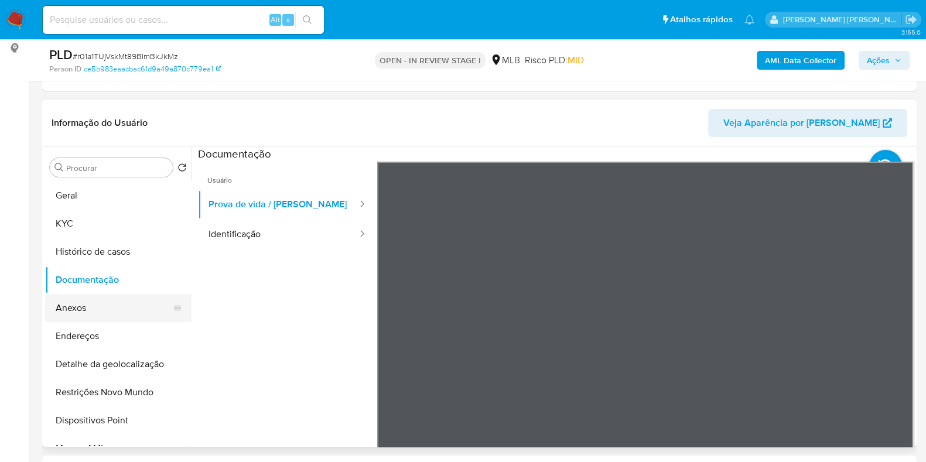
click at [105, 305] on button "Anexos" at bounding box center [113, 308] width 137 height 28
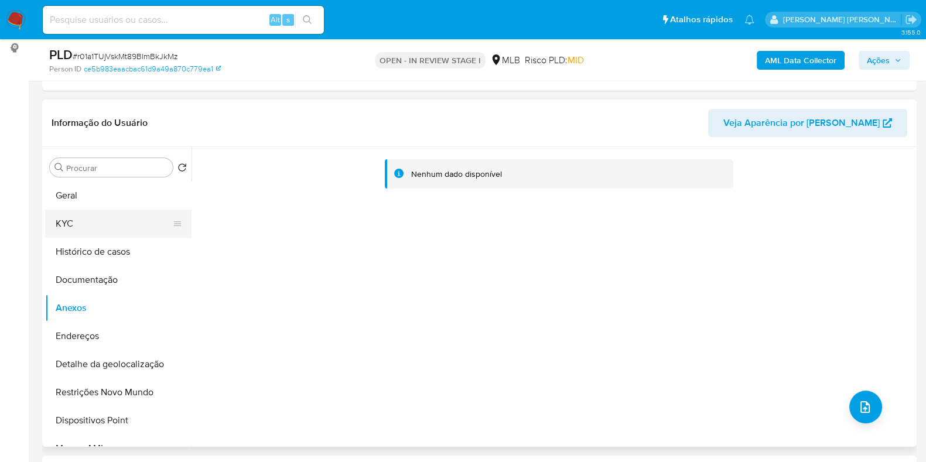
click at [73, 214] on button "KYC" at bounding box center [113, 224] width 137 height 28
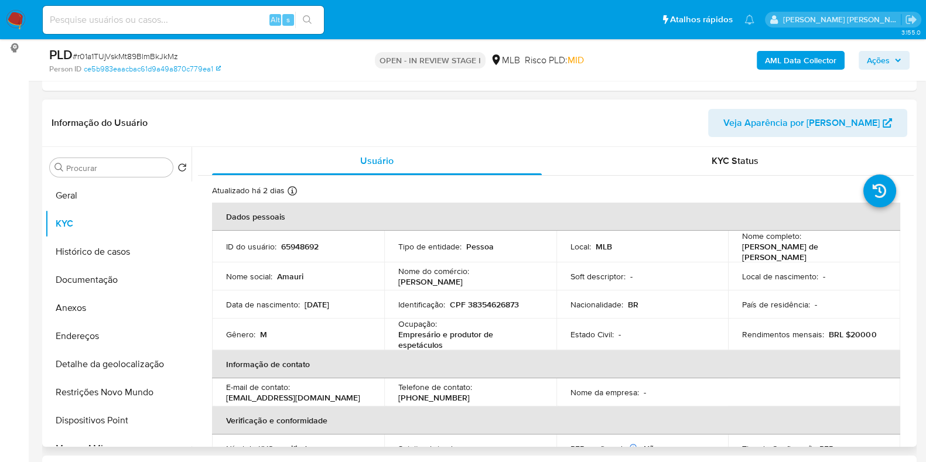
click at [457, 338] on p "Empresário e produtor de espetáculos" at bounding box center [467, 339] width 139 height 21
copy div "Ocupação : Empresário e produtor de espetáculos"
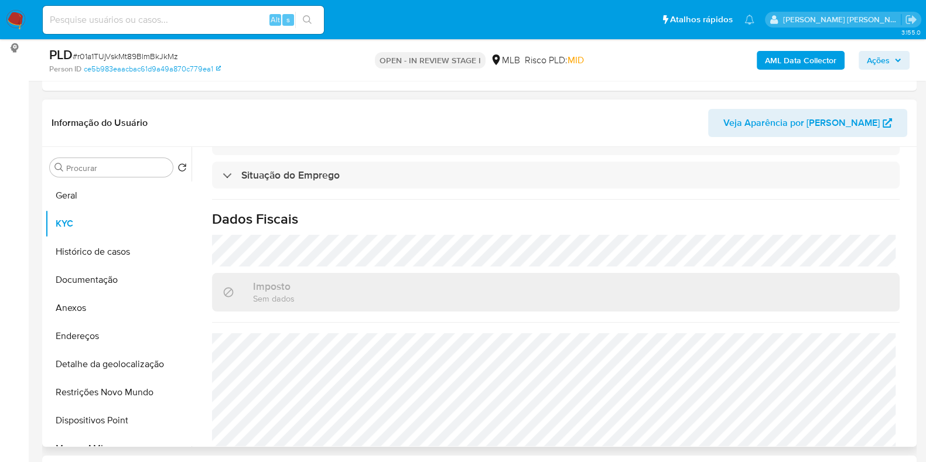
scroll to position [512, 0]
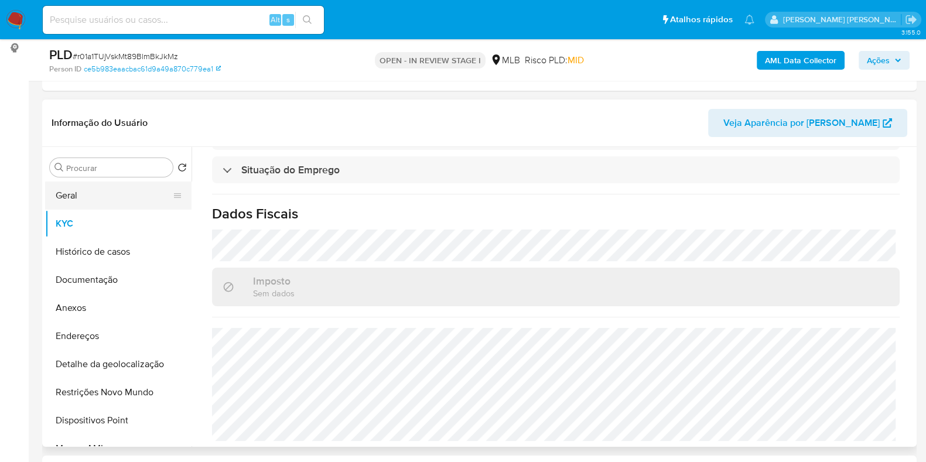
click at [124, 199] on button "Geral" at bounding box center [113, 196] width 137 height 28
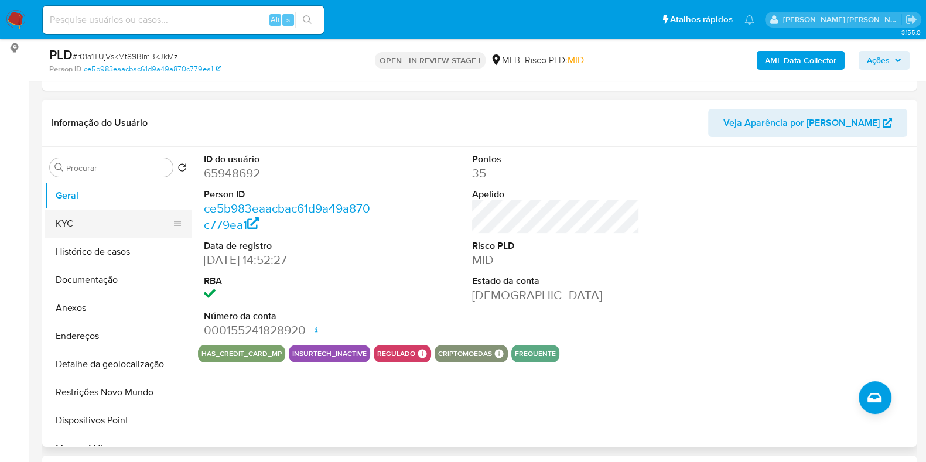
click at [87, 224] on button "KYC" at bounding box center [113, 224] width 137 height 28
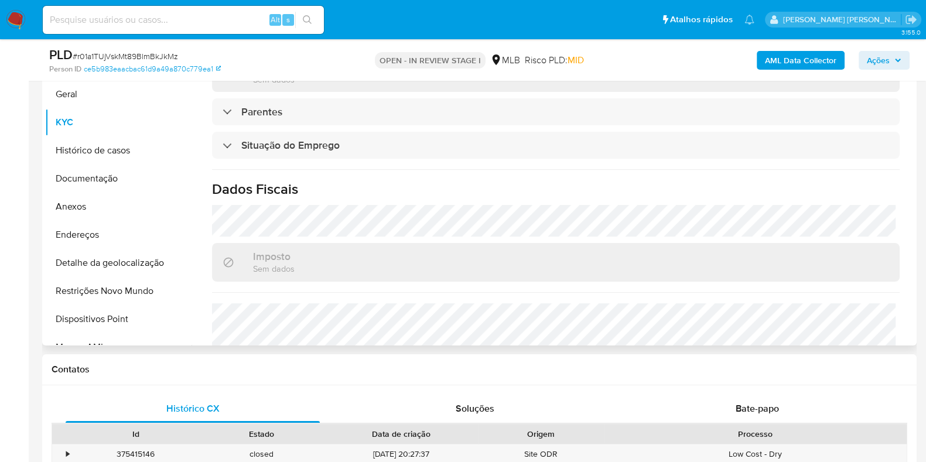
scroll to position [512, 0]
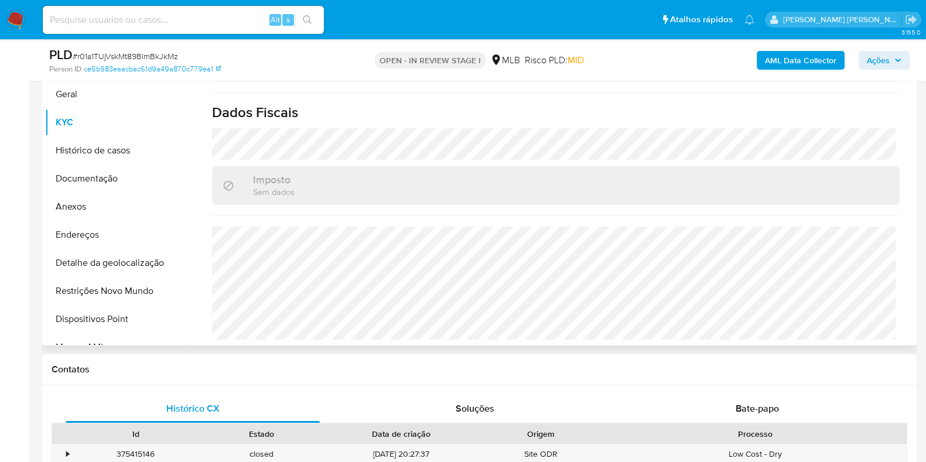
click at [152, 238] on button "Endereços" at bounding box center [113, 235] width 137 height 28
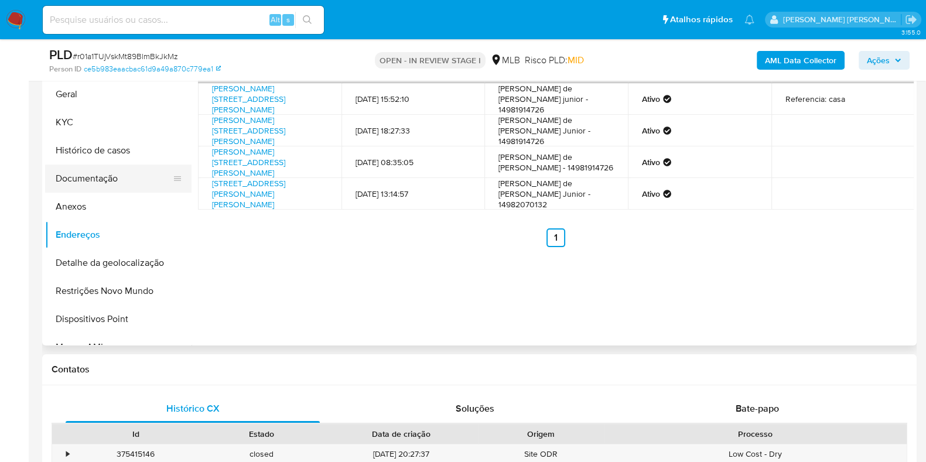
click at [142, 185] on button "Documentação" at bounding box center [113, 179] width 137 height 28
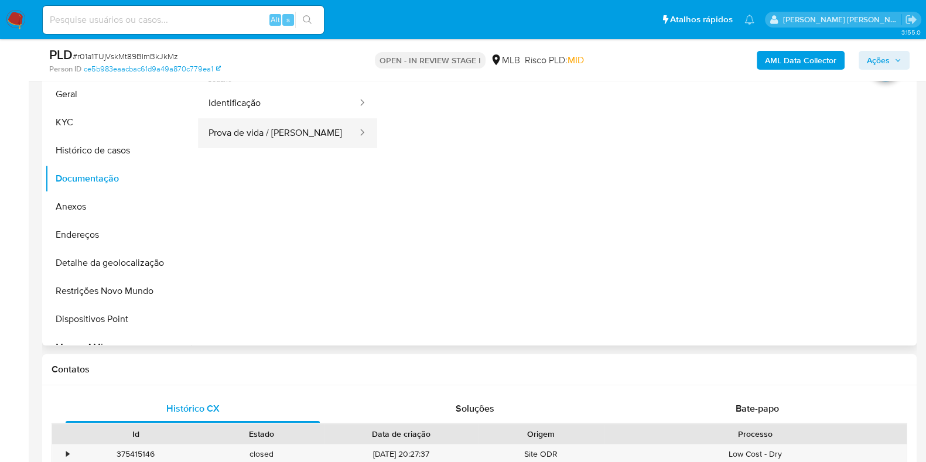
click at [299, 118] on button "Prova de vida / Selfie" at bounding box center [278, 133] width 160 height 30
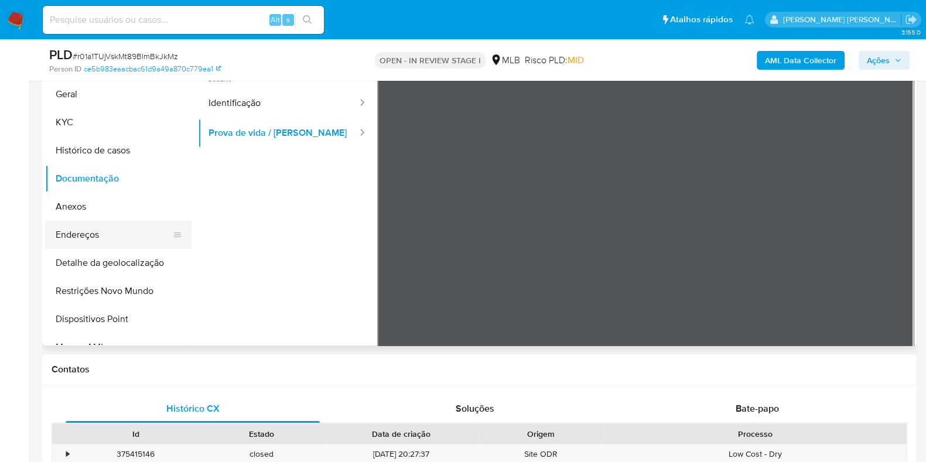
click at [94, 241] on button "Endereços" at bounding box center [113, 235] width 137 height 28
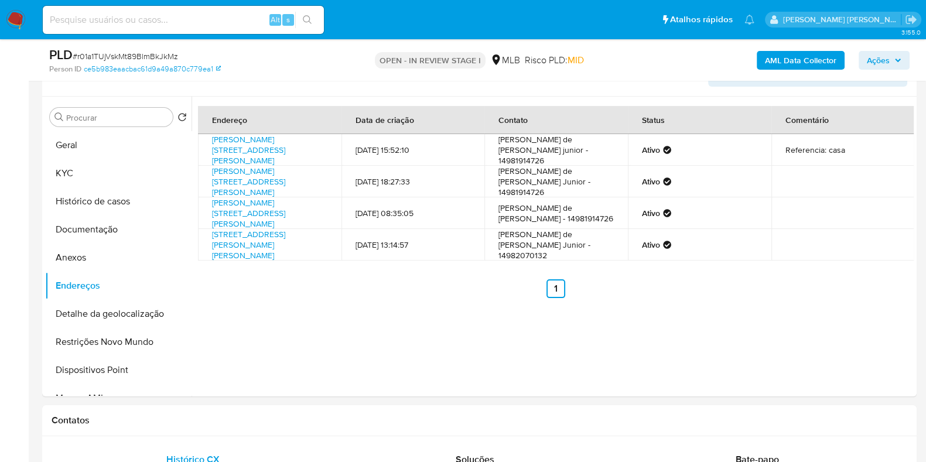
scroll to position [191, 0]
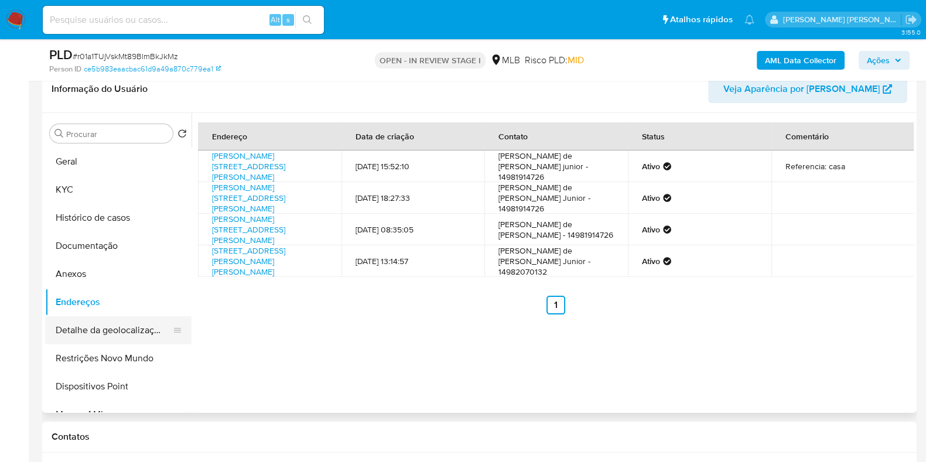
click at [146, 333] on button "Detalhe da geolocalização" at bounding box center [113, 330] width 137 height 28
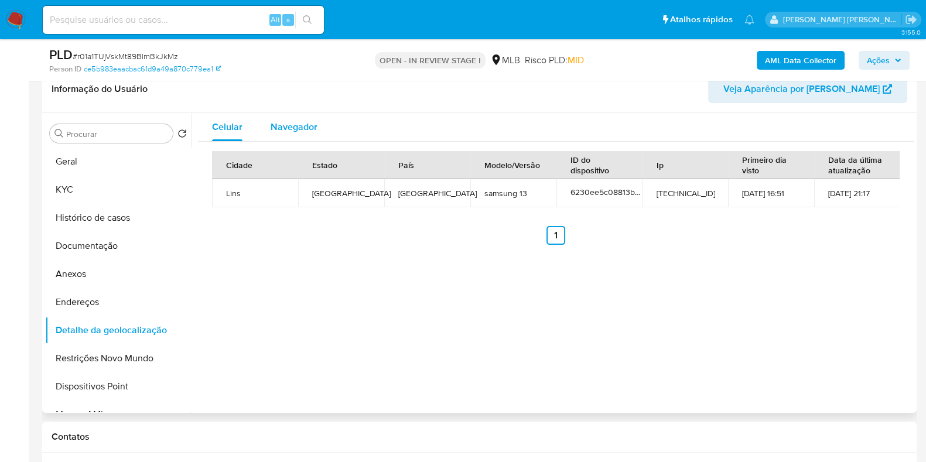
click at [307, 113] on div "Navegador" at bounding box center [294, 127] width 47 height 28
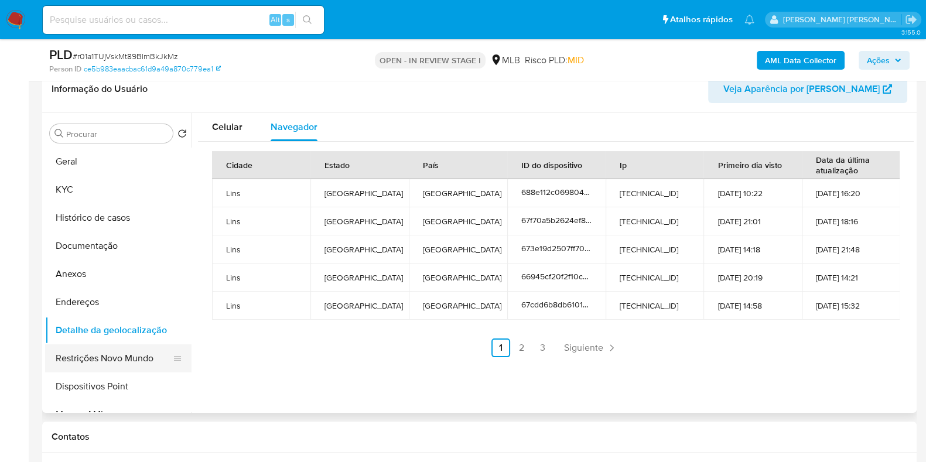
click at [138, 357] on button "Restrições Novo Mundo" at bounding box center [113, 358] width 137 height 28
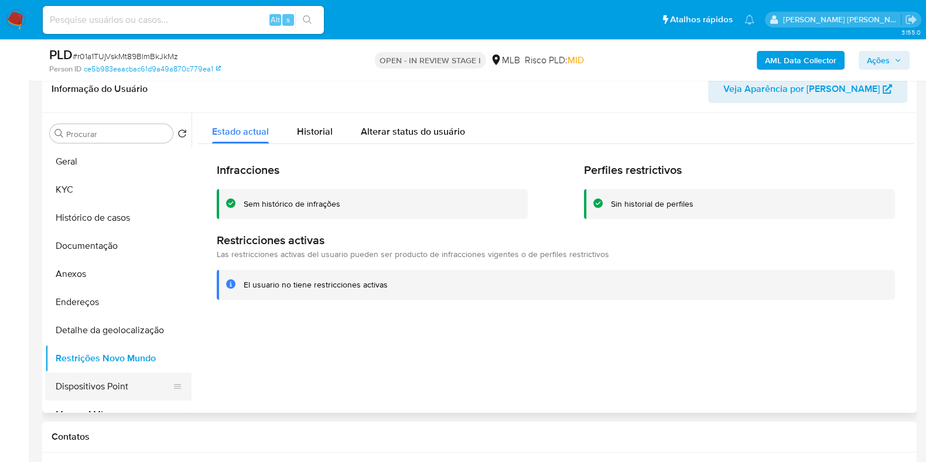
click at [129, 381] on button "Dispositivos Point" at bounding box center [113, 386] width 137 height 28
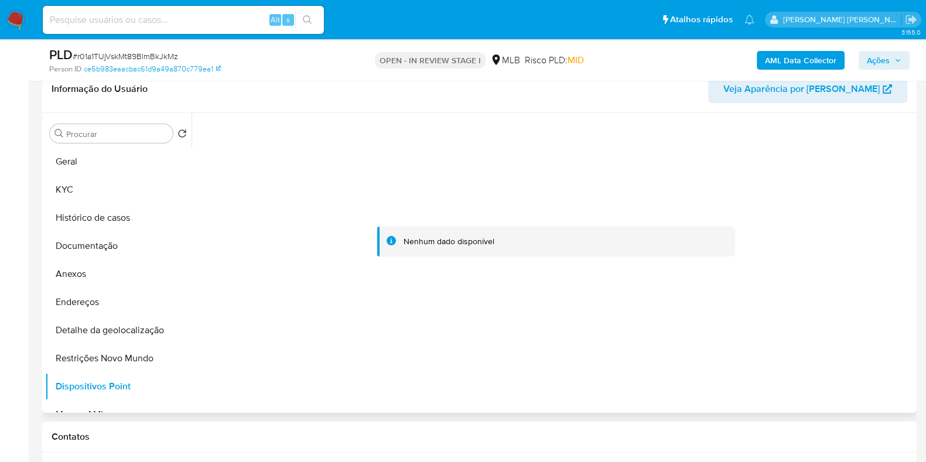
drag, startPoint x: 191, startPoint y: 200, endPoint x: 191, endPoint y: 247, distance: 47.4
click at [191, 247] on div at bounding box center [552, 263] width 722 height 300
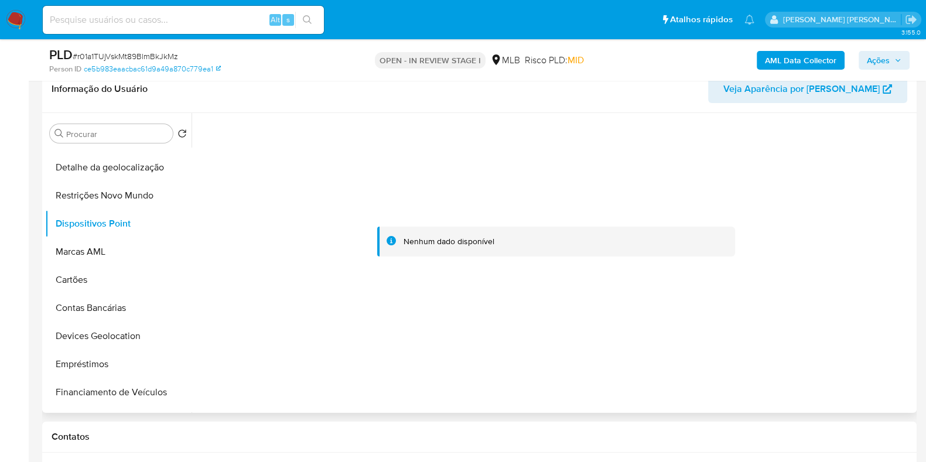
scroll to position [0, 0]
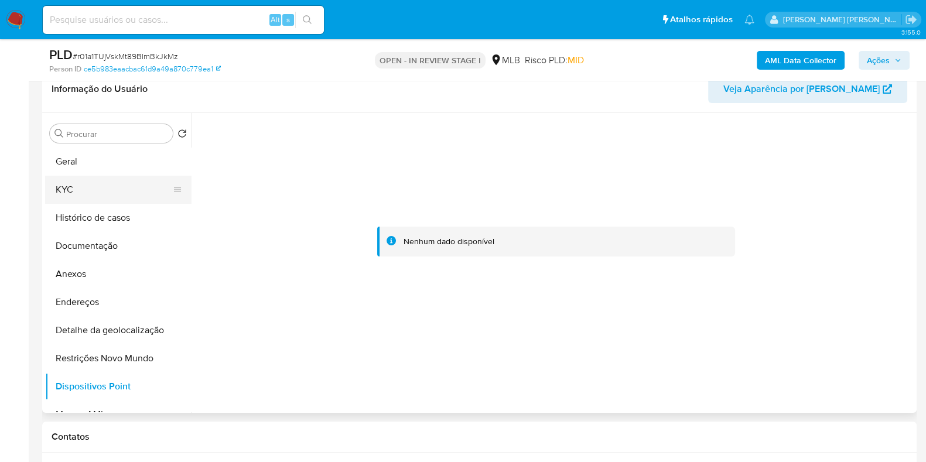
click at [132, 191] on button "KYC" at bounding box center [113, 190] width 137 height 28
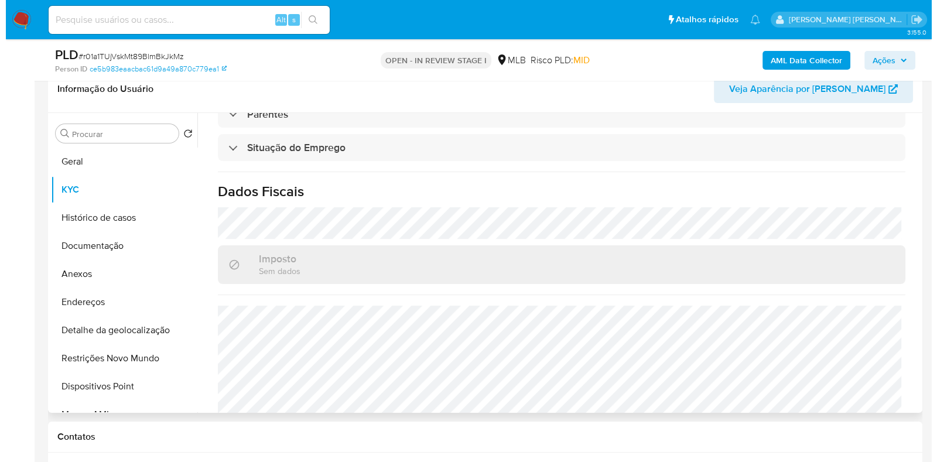
scroll to position [512, 0]
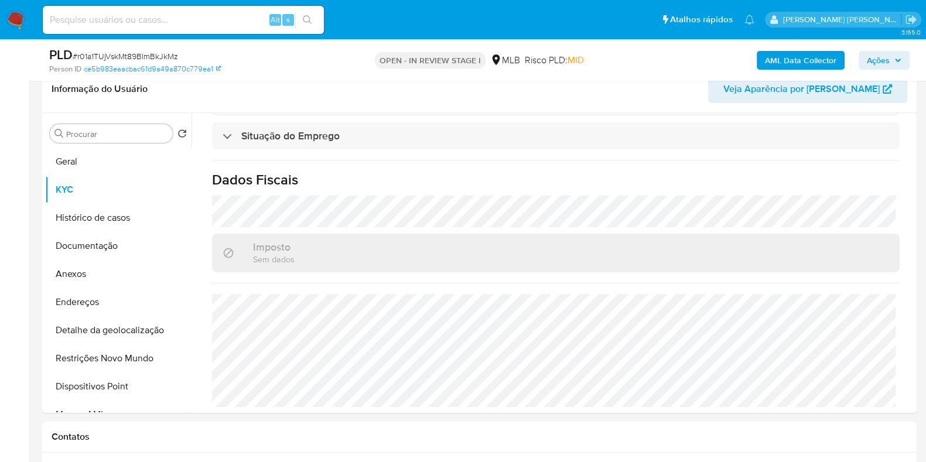
click at [779, 52] on b "AML Data Collector" at bounding box center [800, 60] width 71 height 19
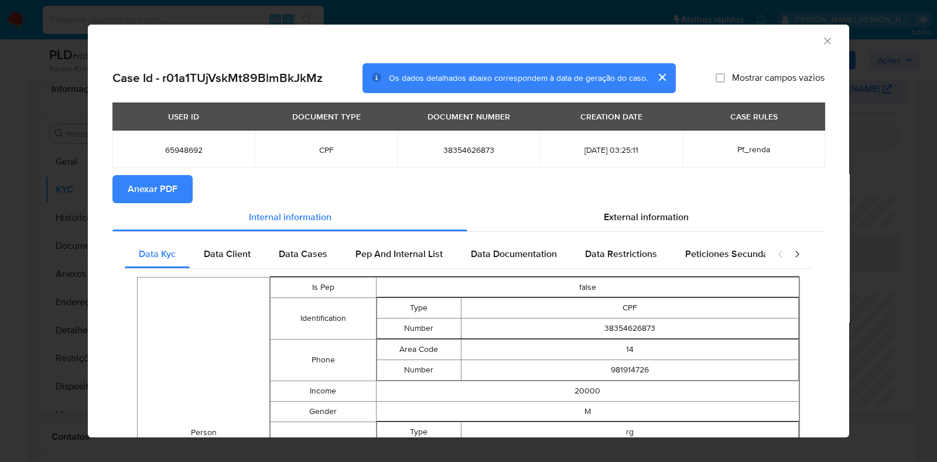
click at [163, 193] on span "Anexar PDF" at bounding box center [153, 189] width 50 height 26
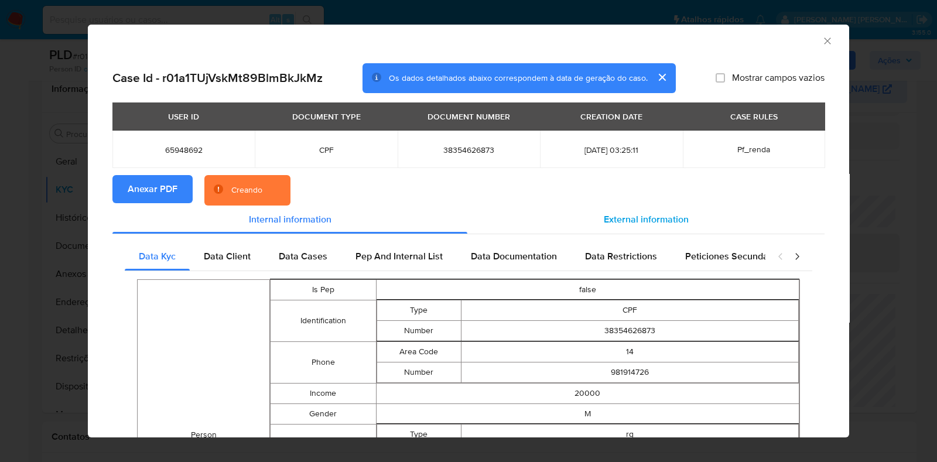
click at [658, 223] on span "External information" at bounding box center [646, 219] width 85 height 13
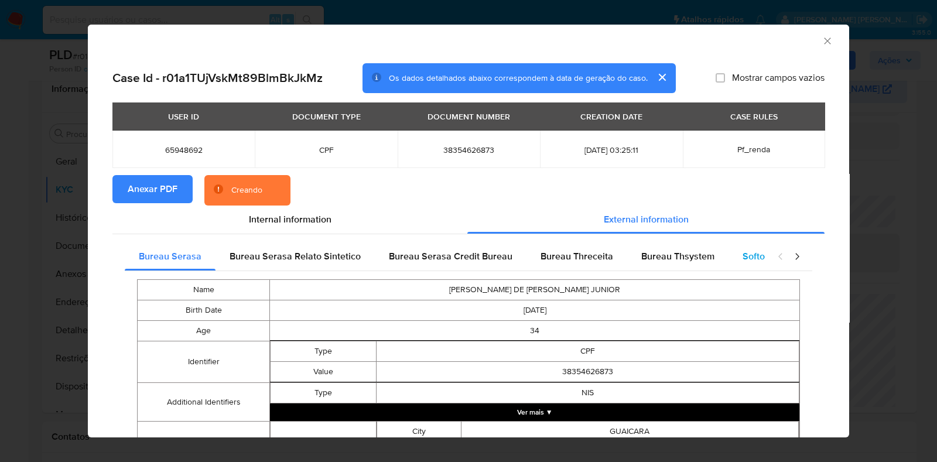
click at [743, 253] on span "Softon" at bounding box center [757, 255] width 28 height 13
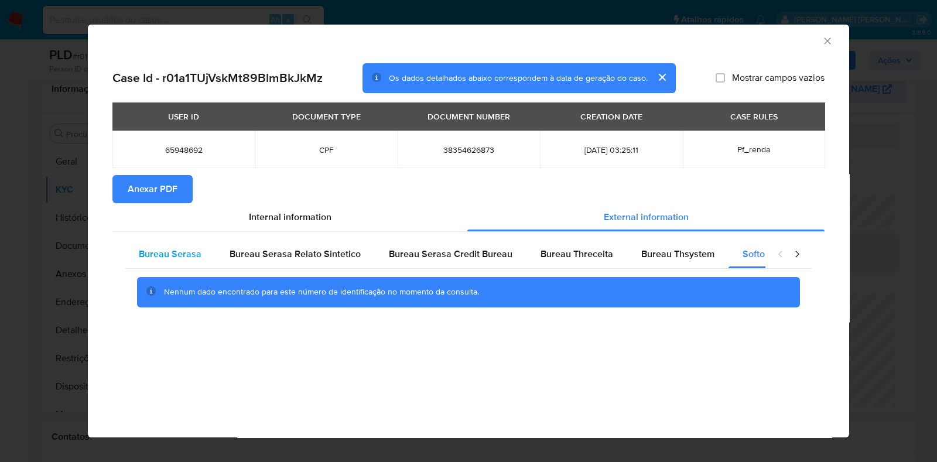
click at [169, 255] on span "Bureau Serasa" at bounding box center [170, 253] width 63 height 13
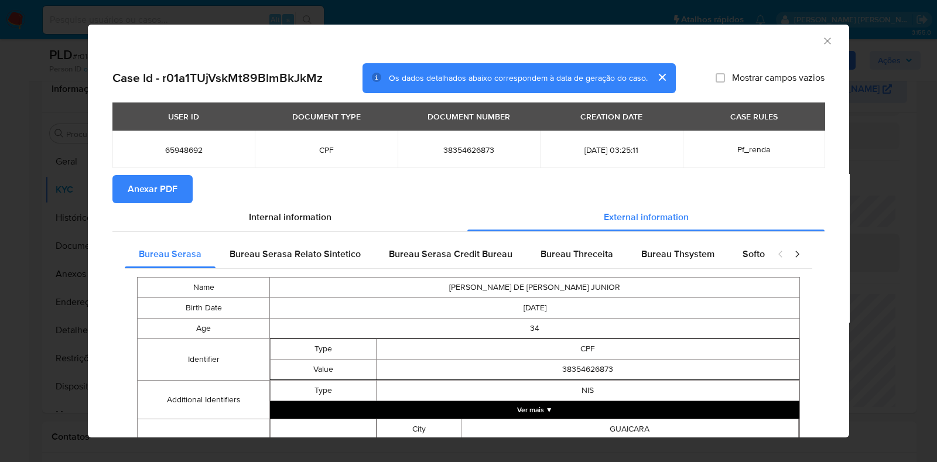
click at [618, 414] on button "Ver mais ▼" at bounding box center [534, 410] width 529 height 18
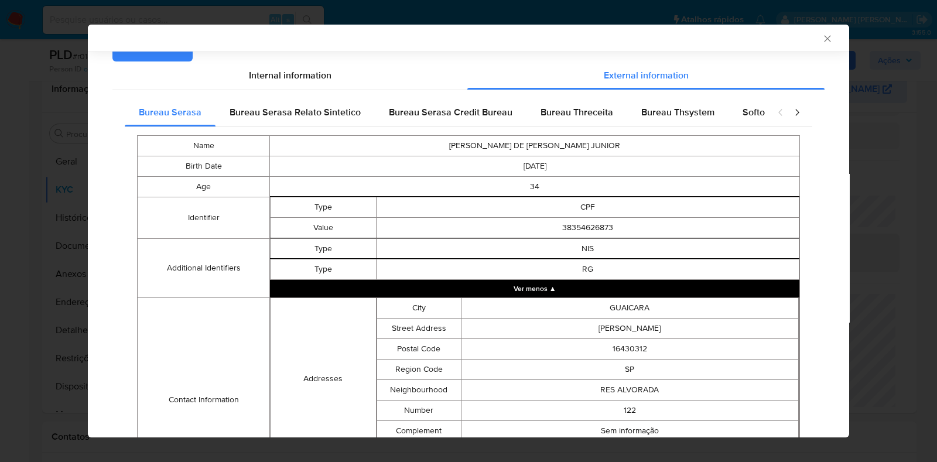
scroll to position [310, 0]
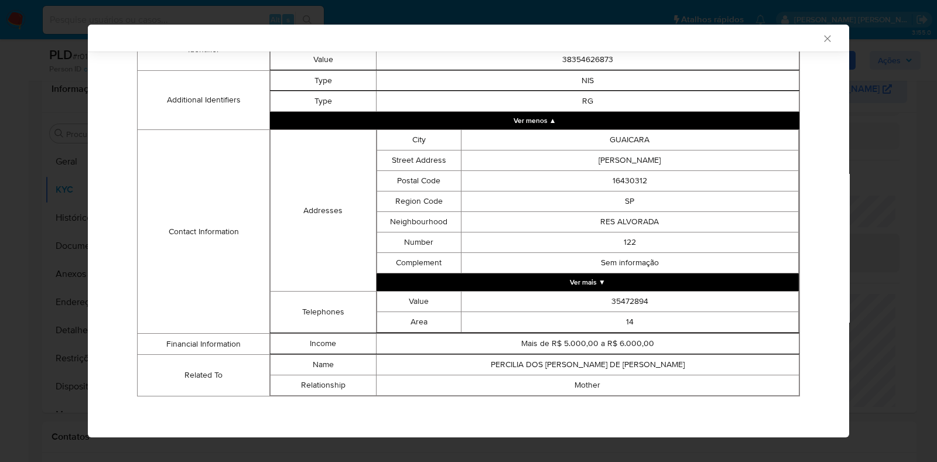
click at [663, 282] on button "Ver mais ▼" at bounding box center [588, 282] width 422 height 18
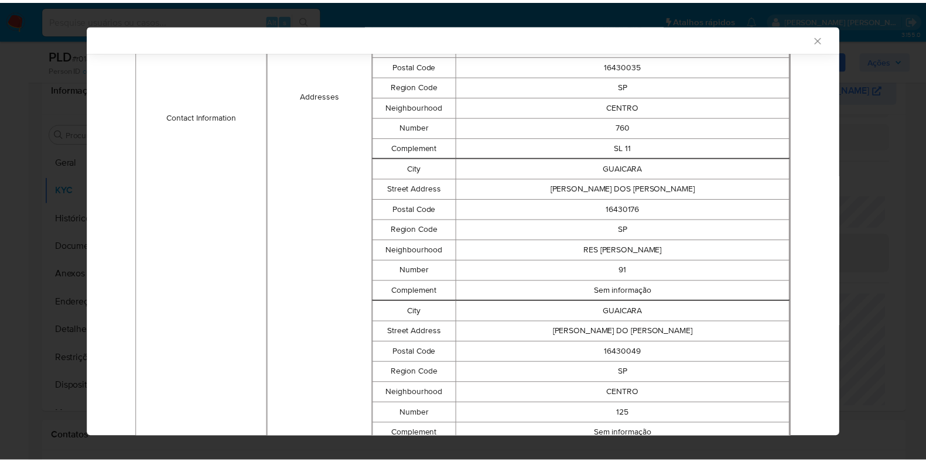
scroll to position [887, 0]
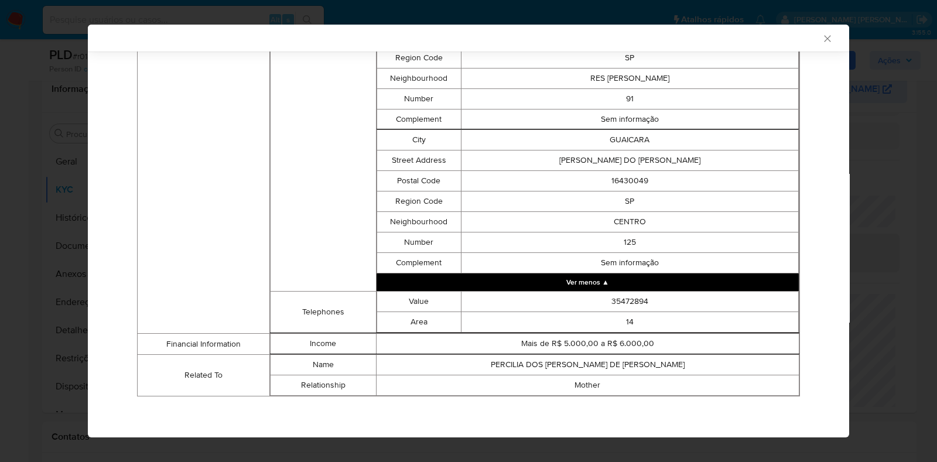
click at [822, 44] on icon "Fechar a janela" at bounding box center [828, 39] width 12 height 12
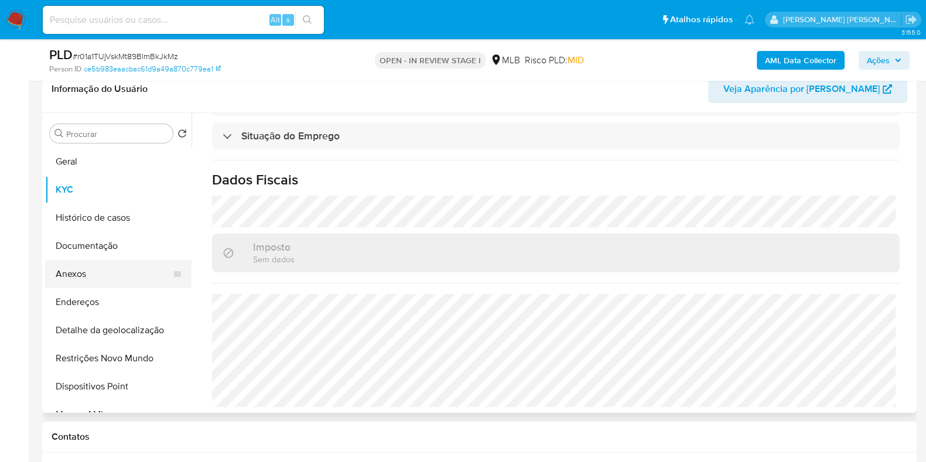
click at [102, 282] on button "Anexos" at bounding box center [113, 274] width 137 height 28
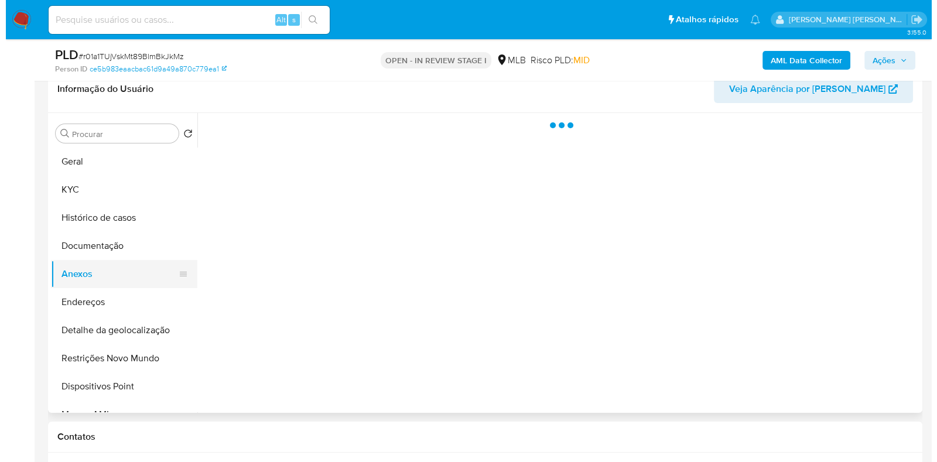
scroll to position [0, 0]
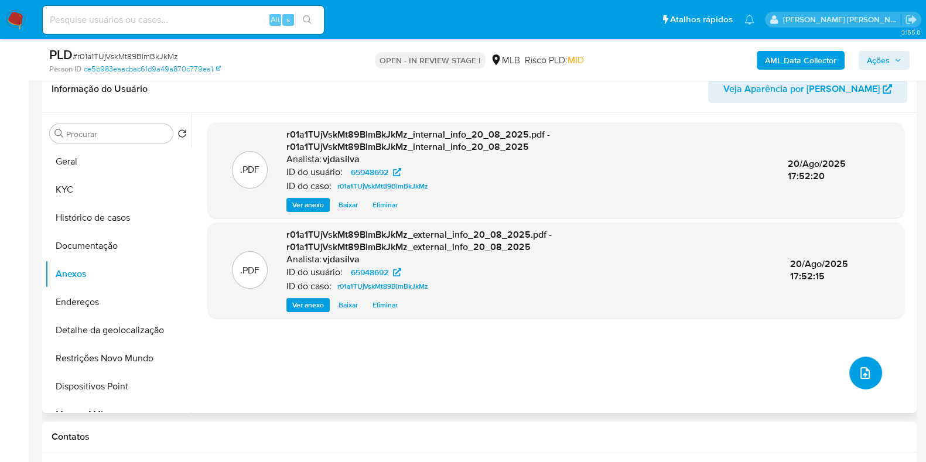
click at [860, 367] on icon "upload-file" at bounding box center [865, 373] width 14 height 14
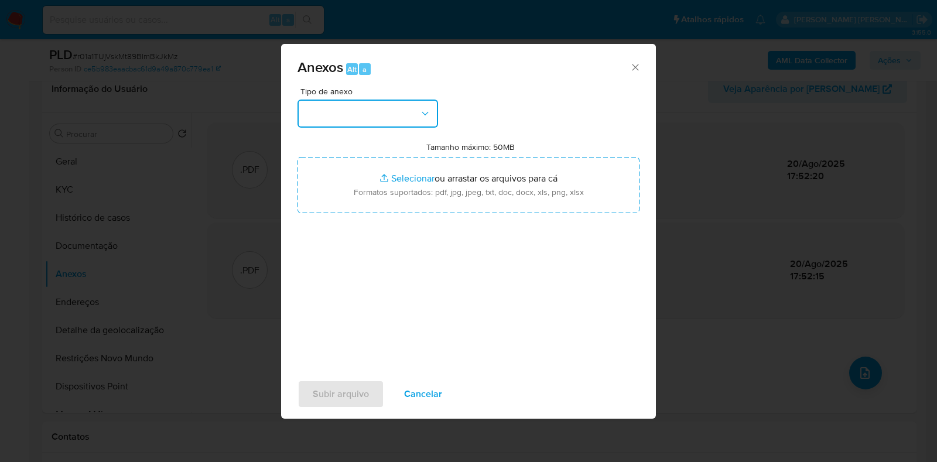
click at [428, 113] on icon "button" at bounding box center [425, 114] width 12 height 12
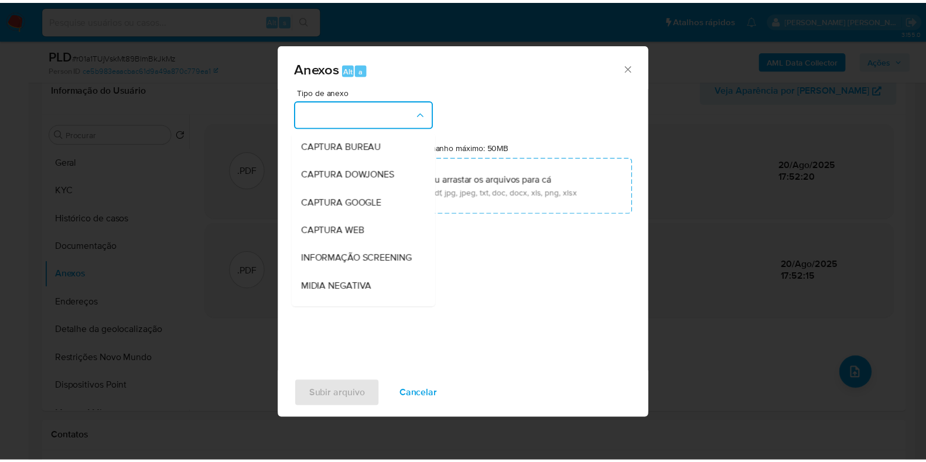
scroll to position [180, 0]
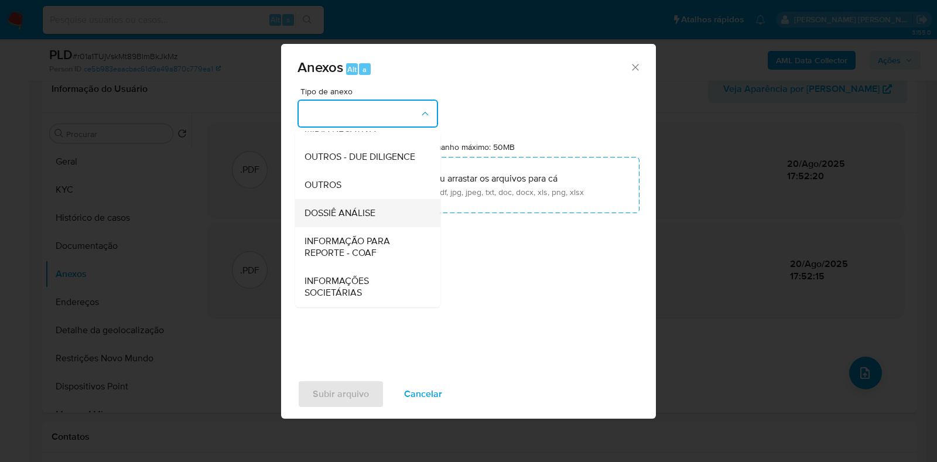
click at [363, 218] on span "DOSSIÊ ANÁLISE" at bounding box center [340, 213] width 71 height 12
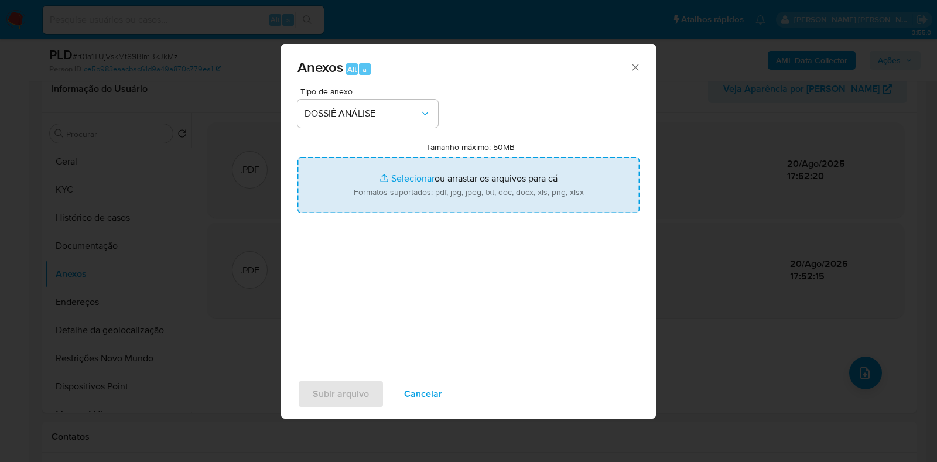
type input "C:\fakepath\SAR - XXXX - CPF 38354626873 - AMAURI GABRIEL DE JESUS JUNIOR.pdf"
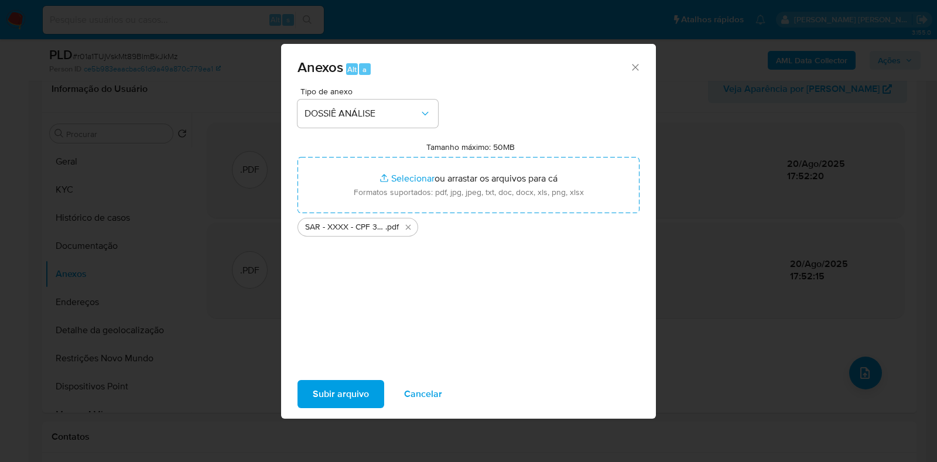
click at [319, 391] on span "Subir arquivo" at bounding box center [341, 394] width 56 height 26
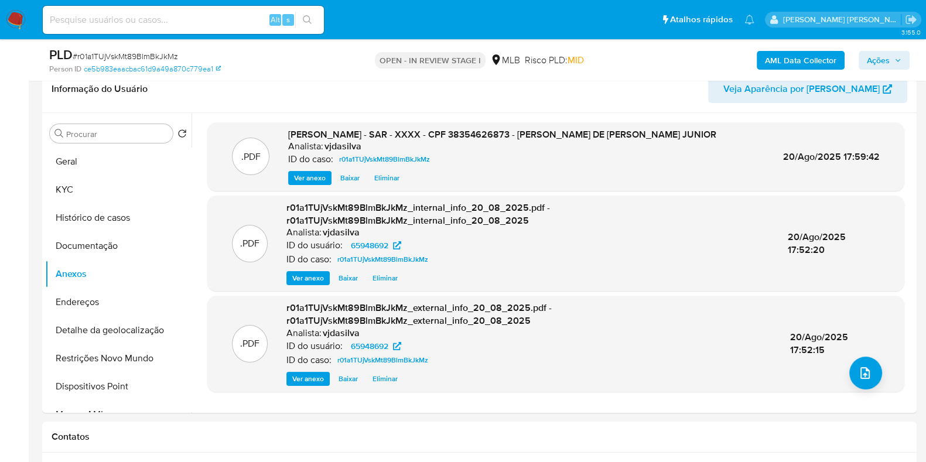
click at [879, 61] on span "Ações" at bounding box center [878, 60] width 23 height 19
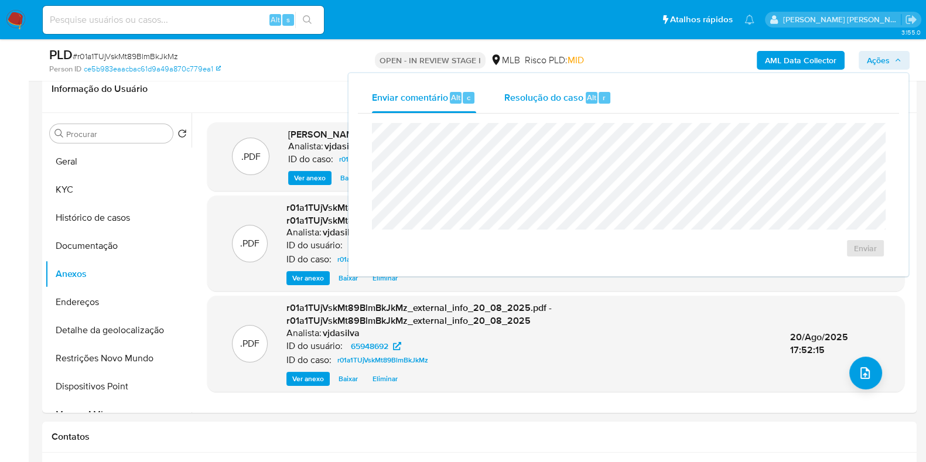
click at [557, 104] on div "Resolução do caso Alt r" at bounding box center [557, 98] width 107 height 30
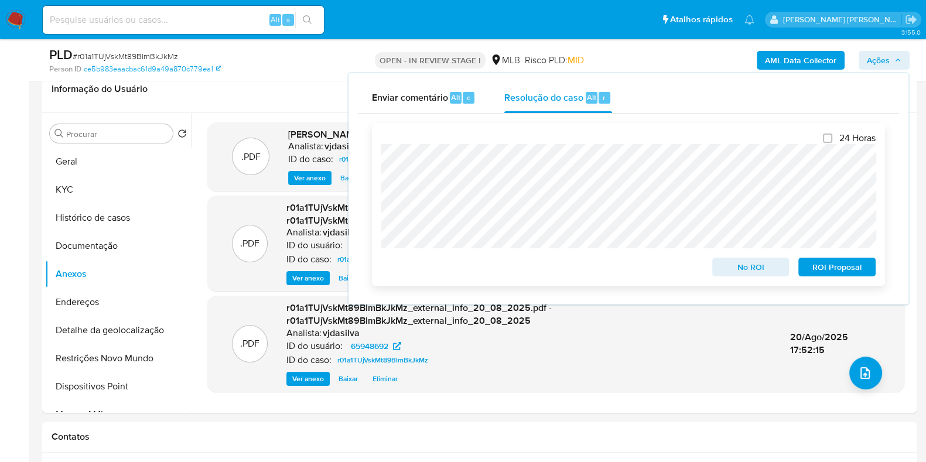
click at [837, 263] on span "ROI Proposal" at bounding box center [836, 267] width 61 height 16
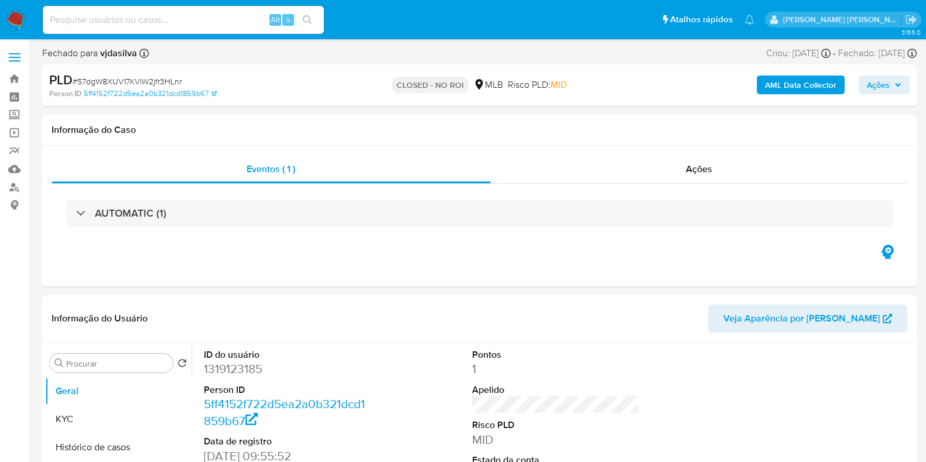
select select "10"
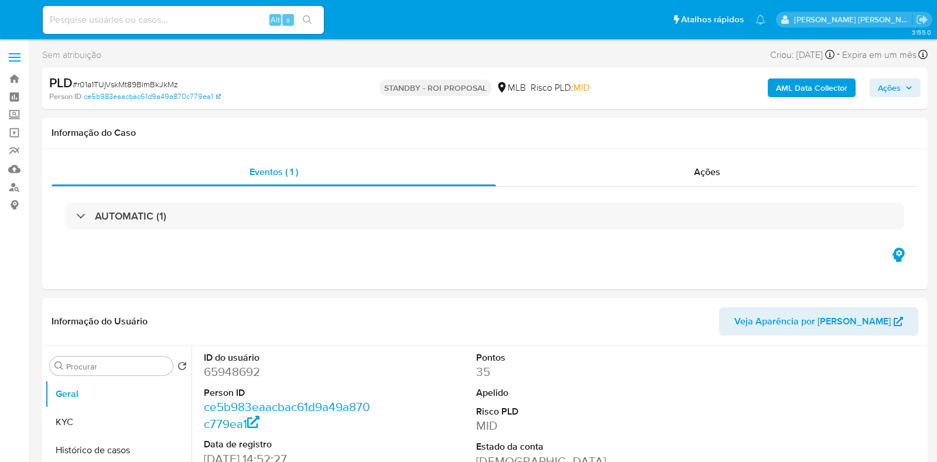
select select "10"
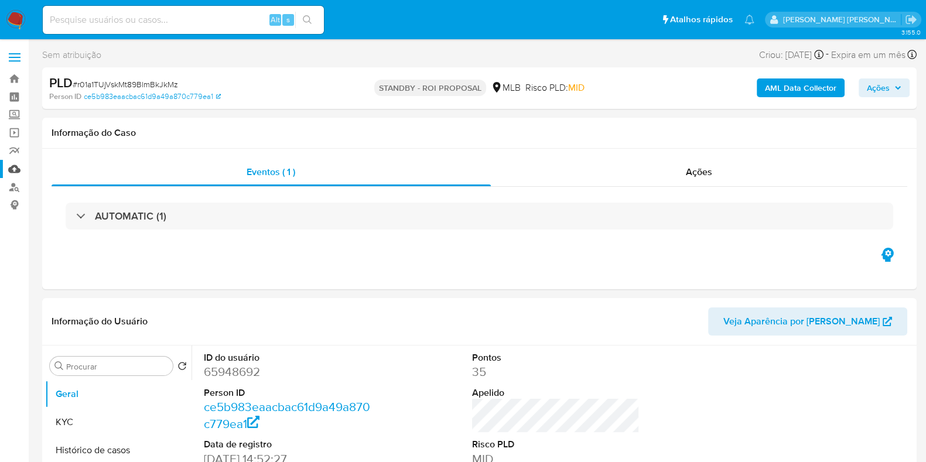
click at [22, 165] on link "Mulan" at bounding box center [69, 169] width 139 height 18
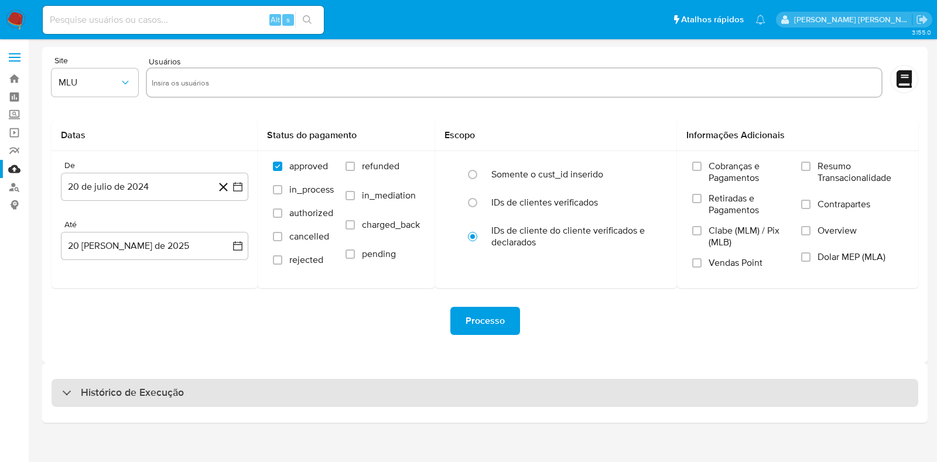
click at [177, 387] on h3 "Histórico de Execução" at bounding box center [132, 393] width 103 height 14
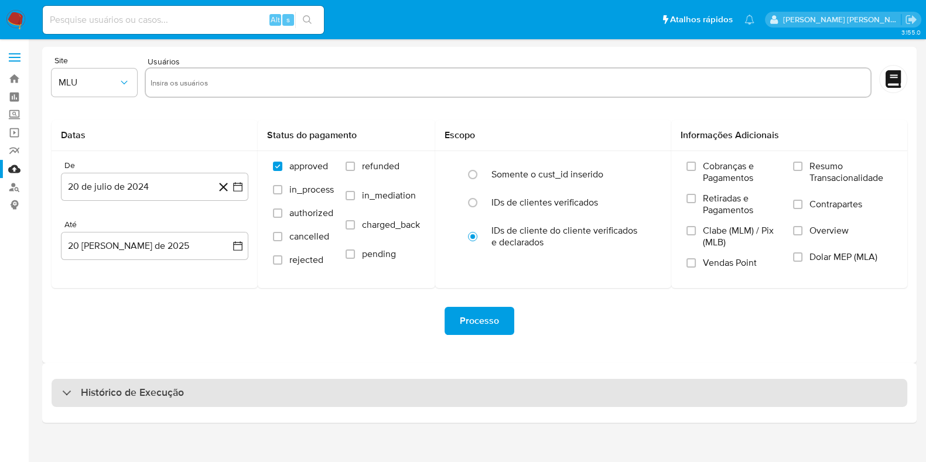
select select "10"
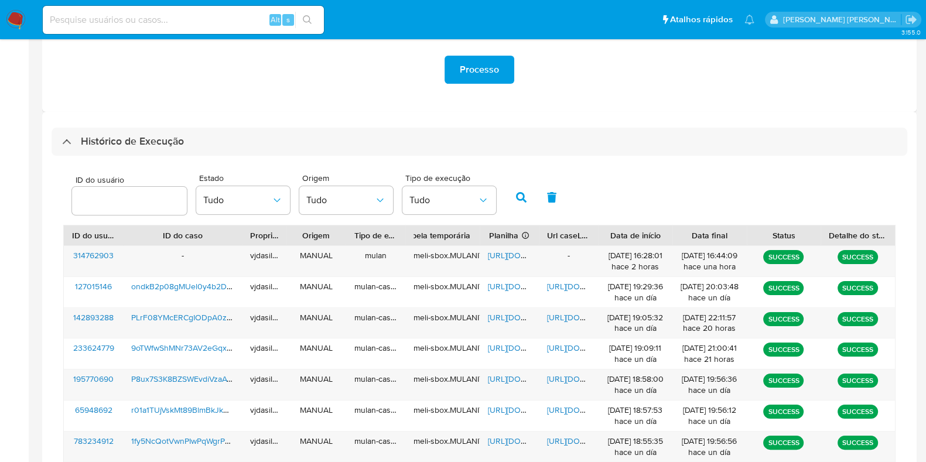
scroll to position [277, 0]
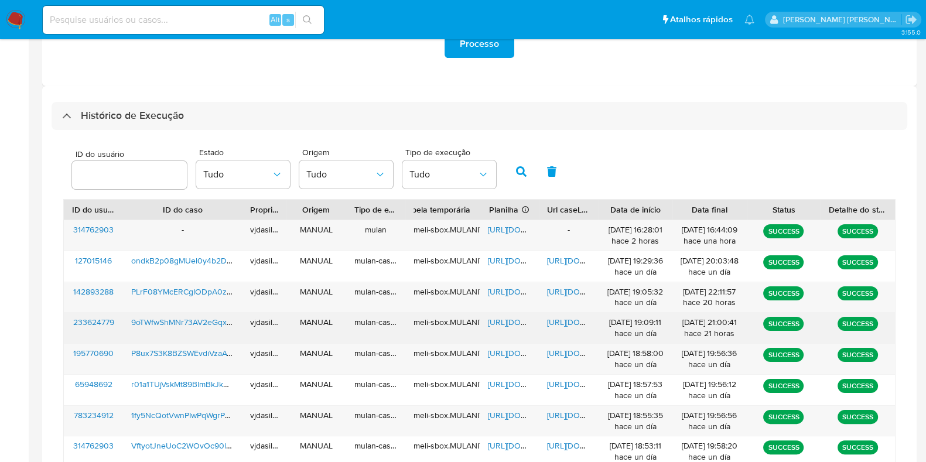
click at [568, 320] on span "[URL][DOMAIN_NAME]" at bounding box center [587, 322] width 81 height 12
click at [505, 314] on div "[URL][DOMAIN_NAME]" at bounding box center [509, 328] width 59 height 30
click at [505, 319] on span "[URL][DOMAIN_NAME]" at bounding box center [528, 322] width 81 height 12
click at [173, 317] on span "9oTWfwShMNr73AV2eGqxo4Su" at bounding box center [188, 322] width 114 height 12
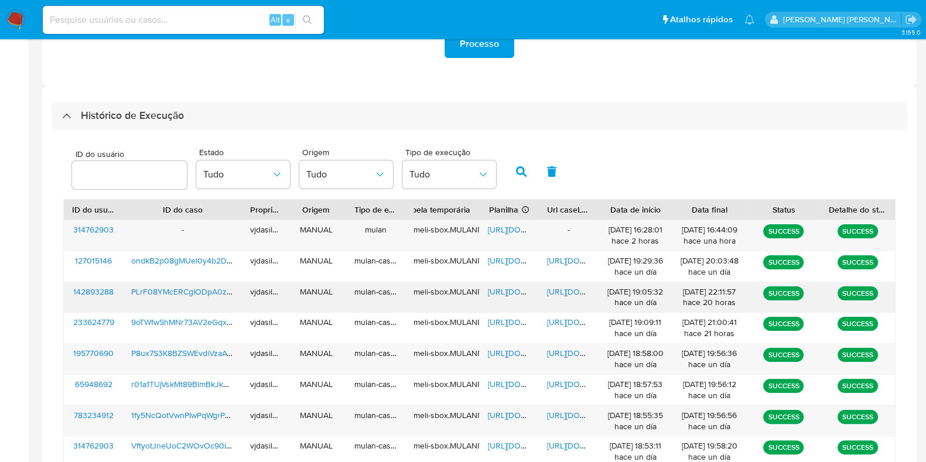
click at [580, 286] on span "[URL][DOMAIN_NAME]" at bounding box center [587, 292] width 81 height 12
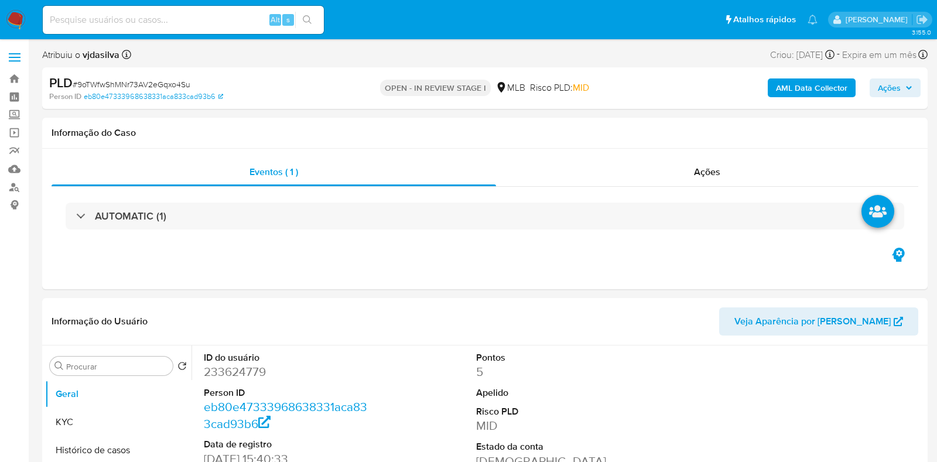
select select "10"
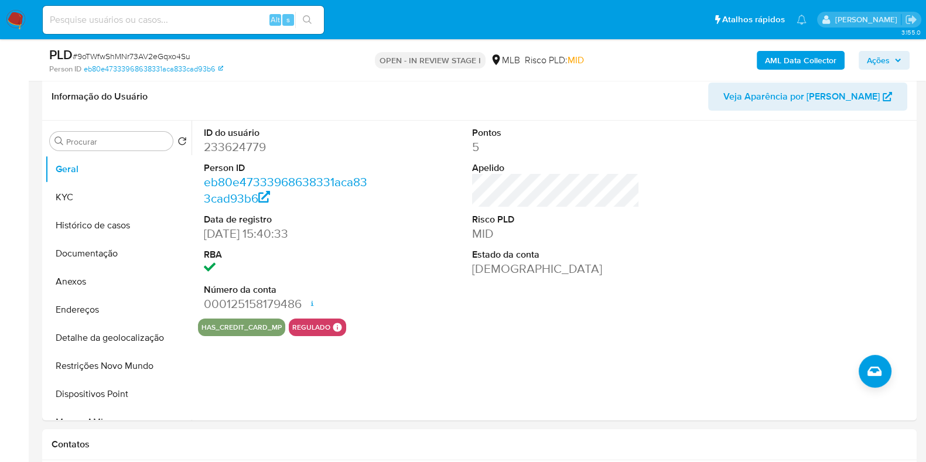
scroll to position [186, 0]
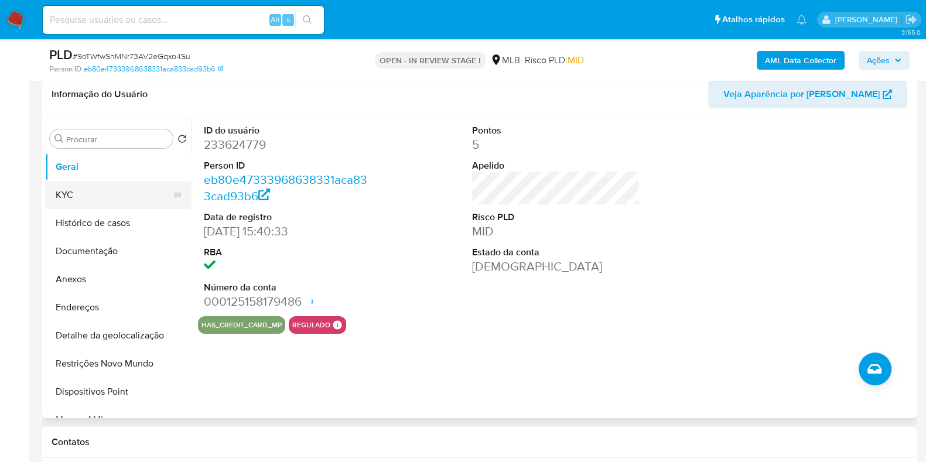
click at [97, 191] on button "KYC" at bounding box center [113, 195] width 137 height 28
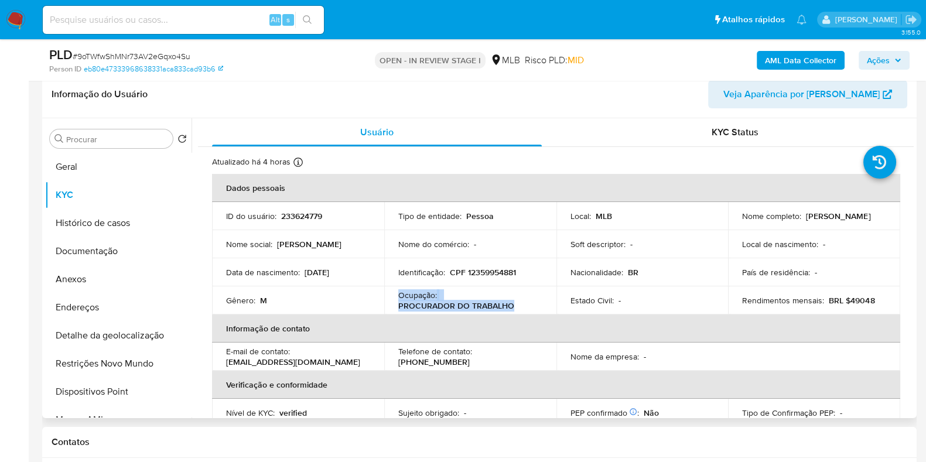
drag, startPoint x: 512, startPoint y: 303, endPoint x: 392, endPoint y: 294, distance: 120.4
click at [392, 294] on td "Ocupação : PROCURADOR DO TRABALHO" at bounding box center [470, 300] width 172 height 28
copy div "Ocupação : PROCURADOR DO TRABALHO"
click at [109, 250] on button "Documentação" at bounding box center [113, 251] width 137 height 28
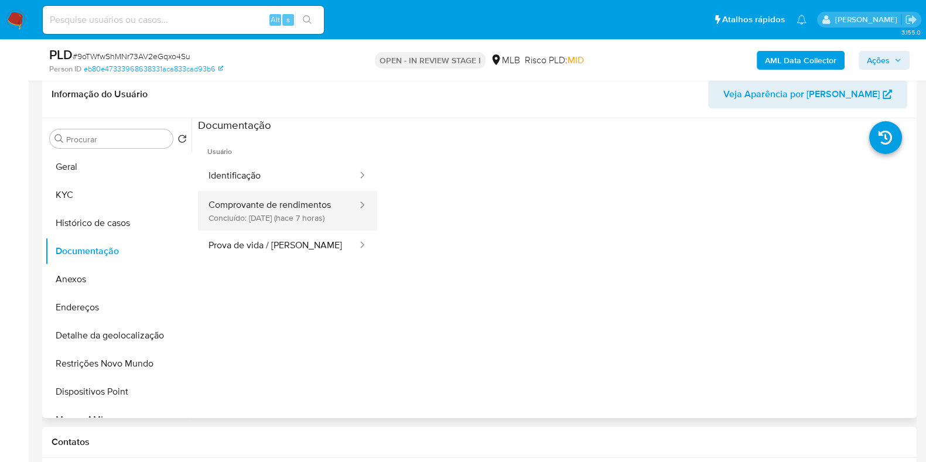
click at [238, 209] on button "Comprovante de rendimentos Concluído: [DATE] (hace 7 horas)" at bounding box center [278, 211] width 160 height 40
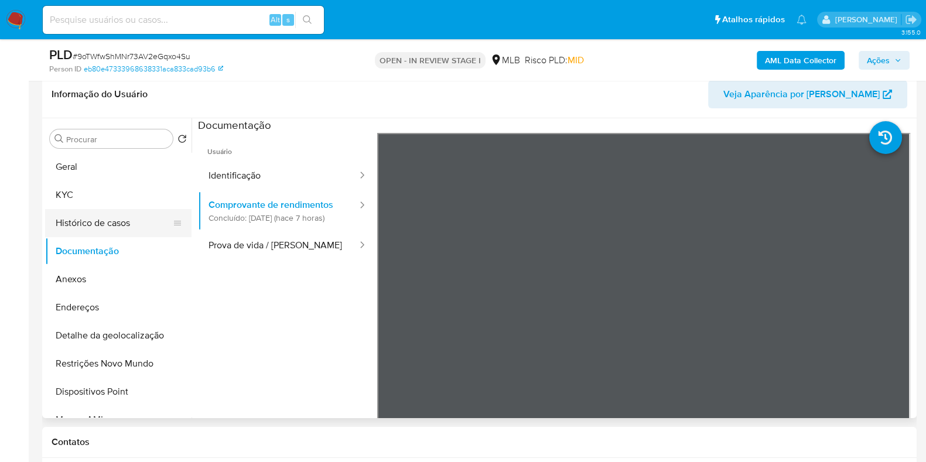
click at [124, 221] on button "Histórico de casos" at bounding box center [113, 223] width 137 height 28
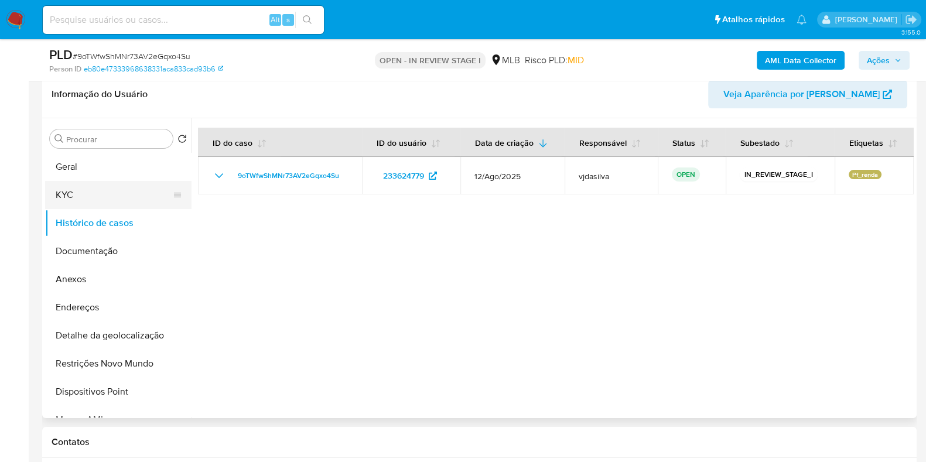
click at [123, 191] on button "KYC" at bounding box center [113, 195] width 137 height 28
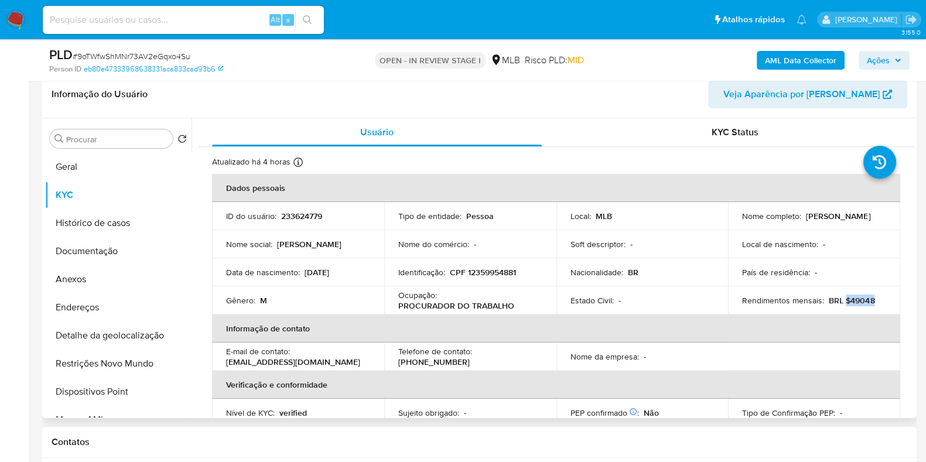
drag, startPoint x: 841, startPoint y: 298, endPoint x: 873, endPoint y: 300, distance: 31.7
click at [873, 300] on div "Rendimentos mensais : BRL $49048" at bounding box center [814, 300] width 144 height 11
copy p "$49048"
drag, startPoint x: 908, startPoint y: 202, endPoint x: 914, endPoint y: 261, distance: 59.4
click at [914, 261] on div "Procurar Retornar ao pedido padrão Geral KYC Histórico de casos Documentação An…" at bounding box center [479, 268] width 874 height 300
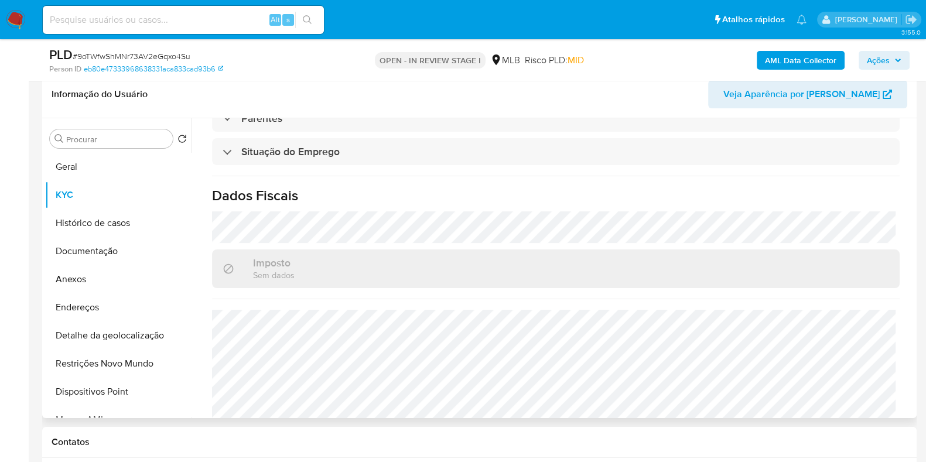
scroll to position [508, 0]
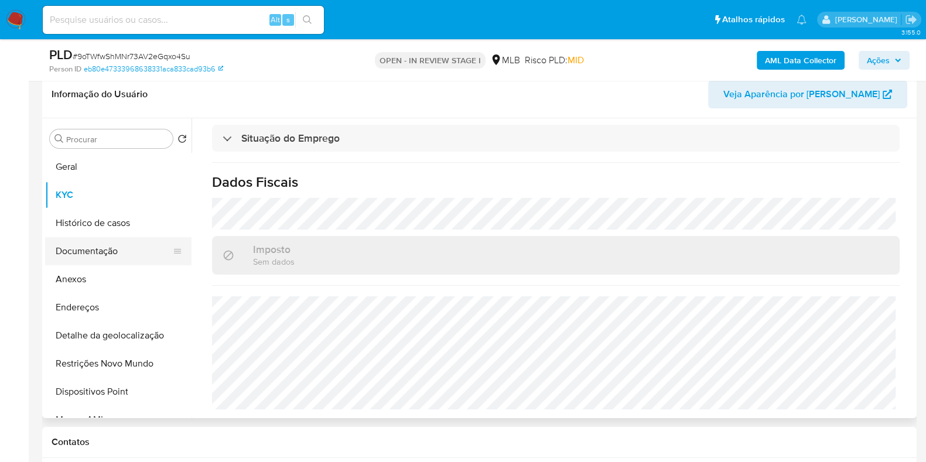
click at [122, 258] on button "Documentação" at bounding box center [113, 251] width 137 height 28
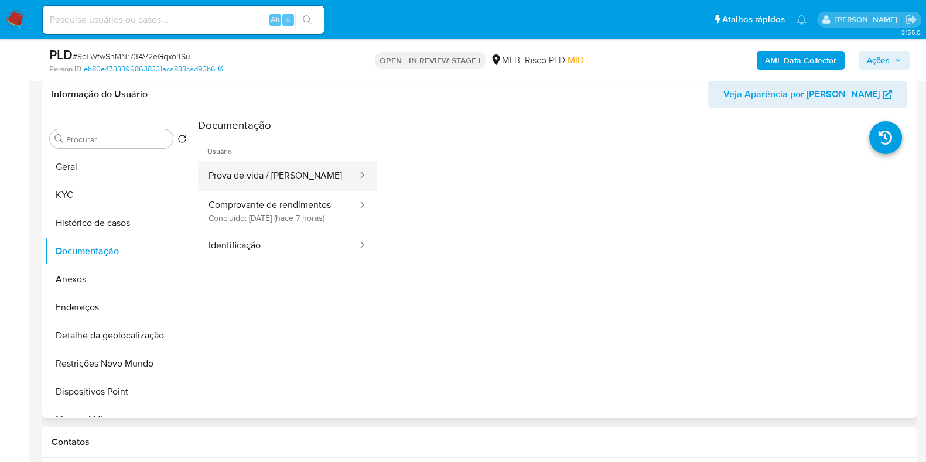
click at [305, 167] on button "Prova de vida / Selfie" at bounding box center [278, 176] width 160 height 30
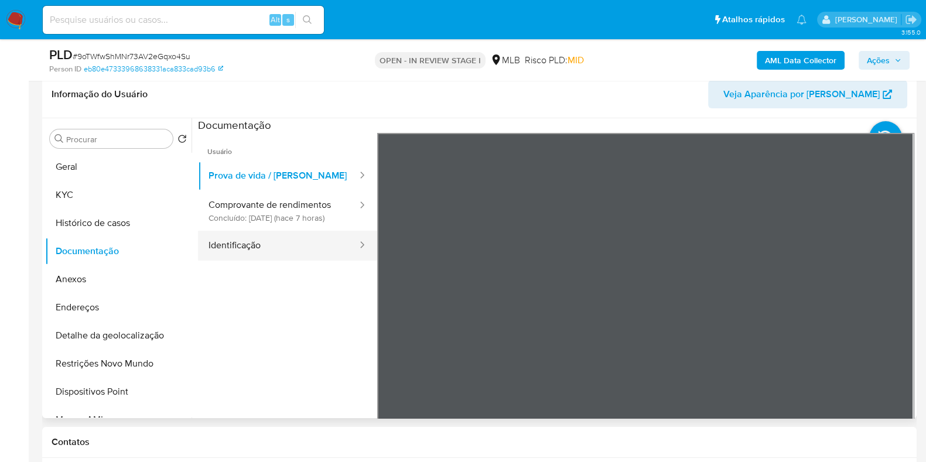
click at [285, 254] on button "Identificação" at bounding box center [278, 246] width 160 height 30
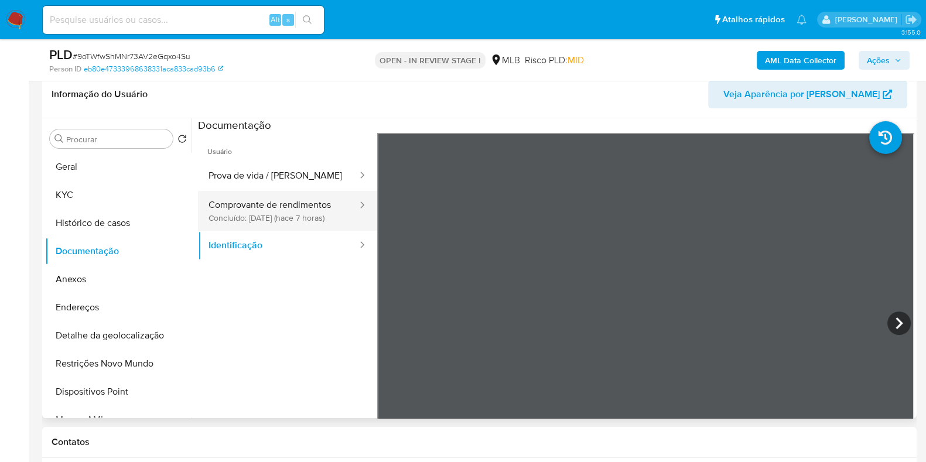
click at [299, 191] on button "Comprovante de rendimentos Concluído: 20/08/2025 (hace 7 horas)" at bounding box center [278, 211] width 160 height 40
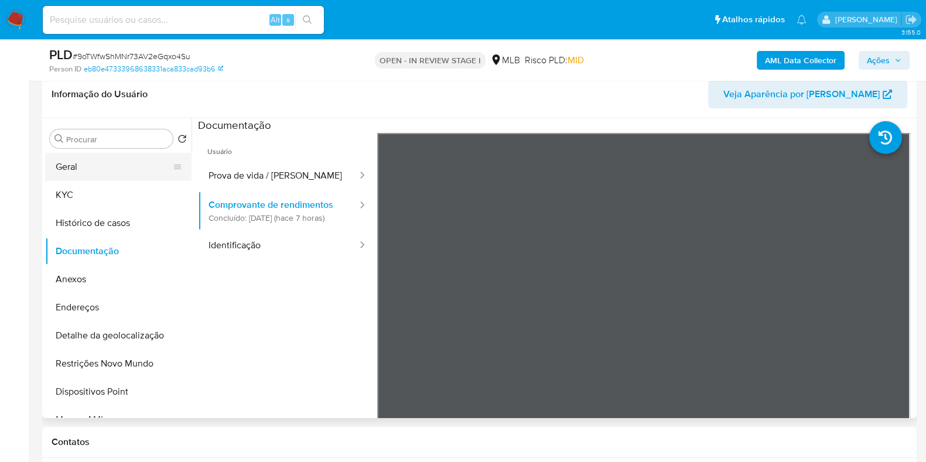
click at [102, 174] on button "Geral" at bounding box center [113, 167] width 137 height 28
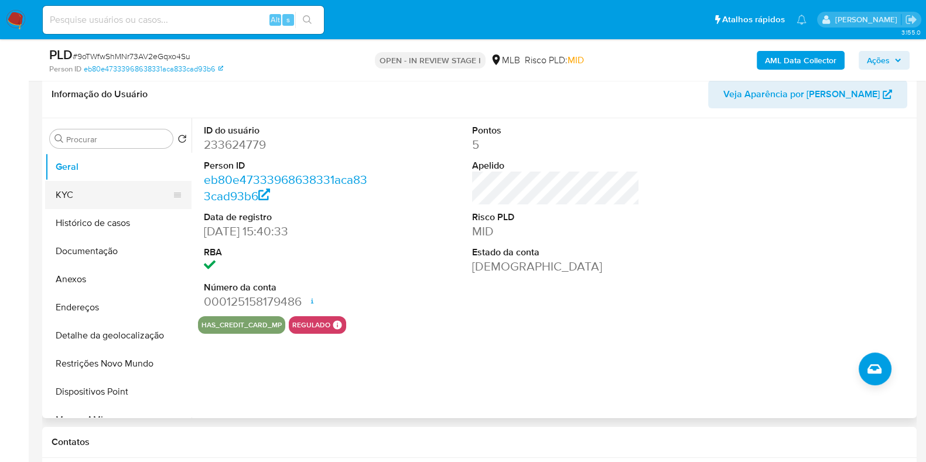
click at [101, 197] on button "KYC" at bounding box center [113, 195] width 137 height 28
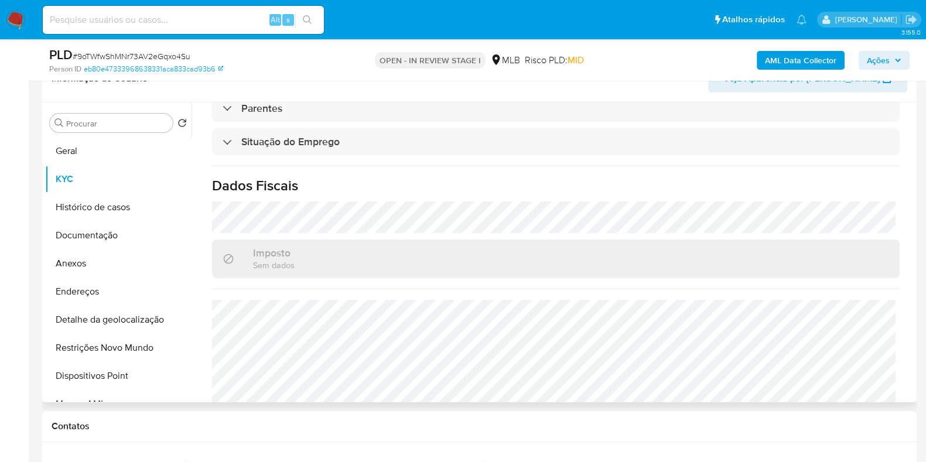
scroll to position [509, 0]
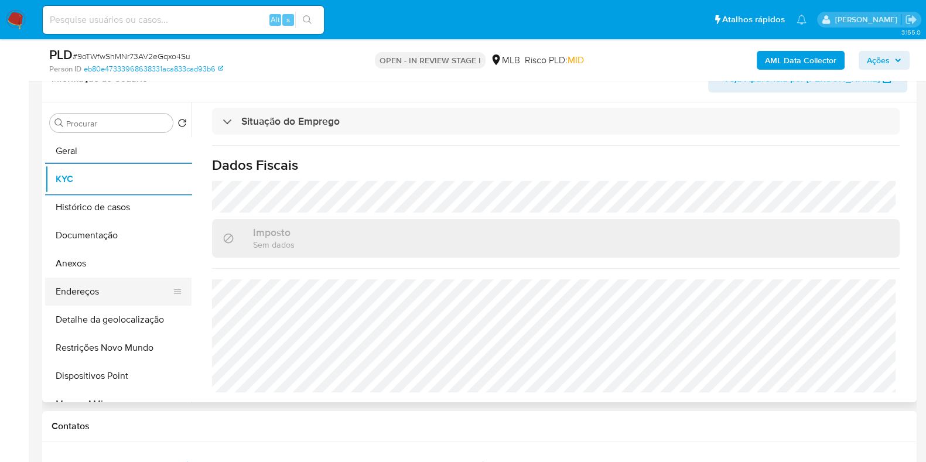
click at [126, 291] on button "Endereços" at bounding box center [113, 292] width 137 height 28
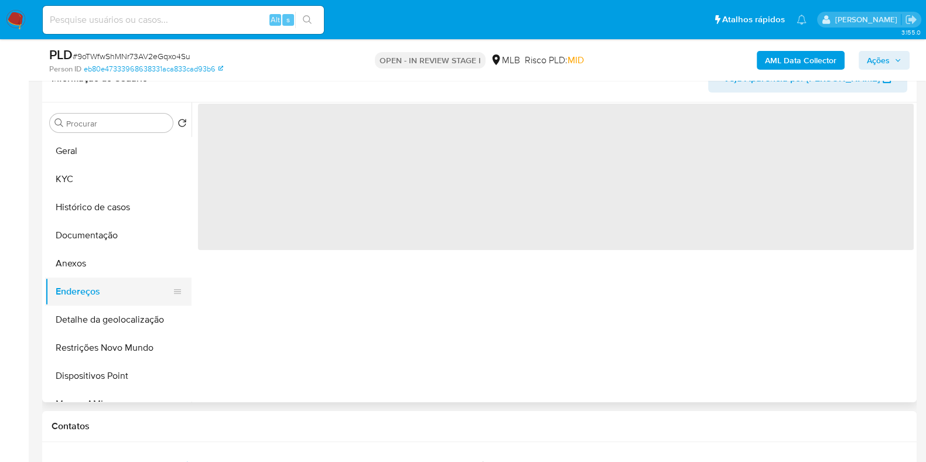
scroll to position [0, 0]
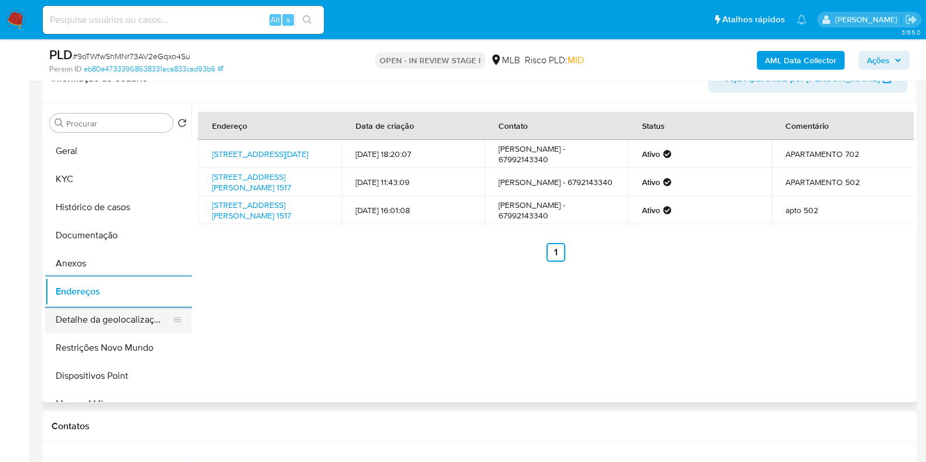
click at [137, 324] on button "Detalhe da geolocalização" at bounding box center [113, 320] width 137 height 28
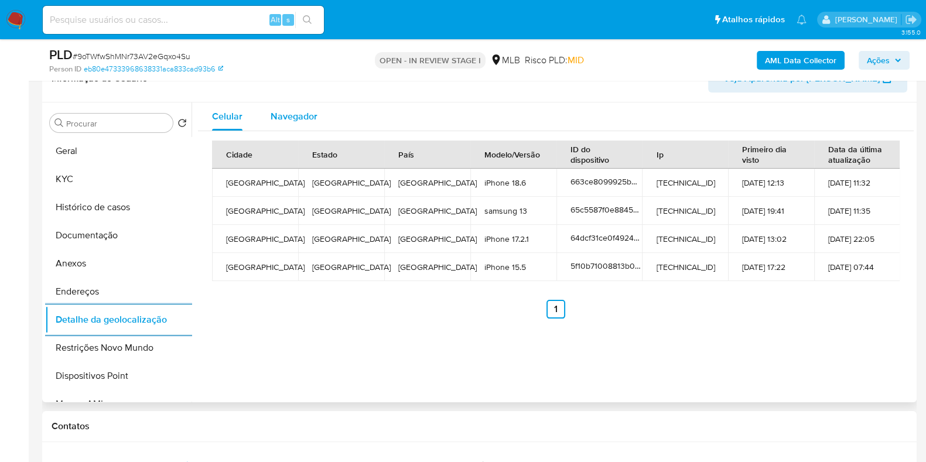
click at [296, 118] on span "Navegador" at bounding box center [294, 116] width 47 height 13
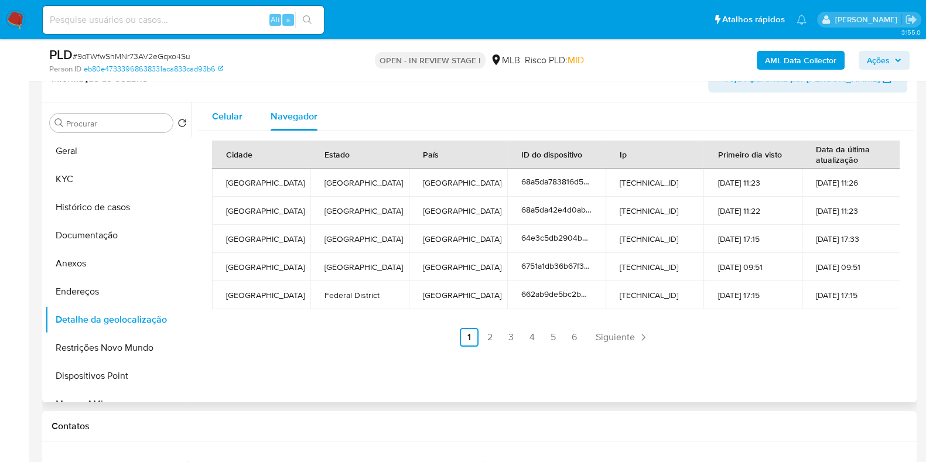
click at [227, 118] on span "Celular" at bounding box center [227, 116] width 30 height 13
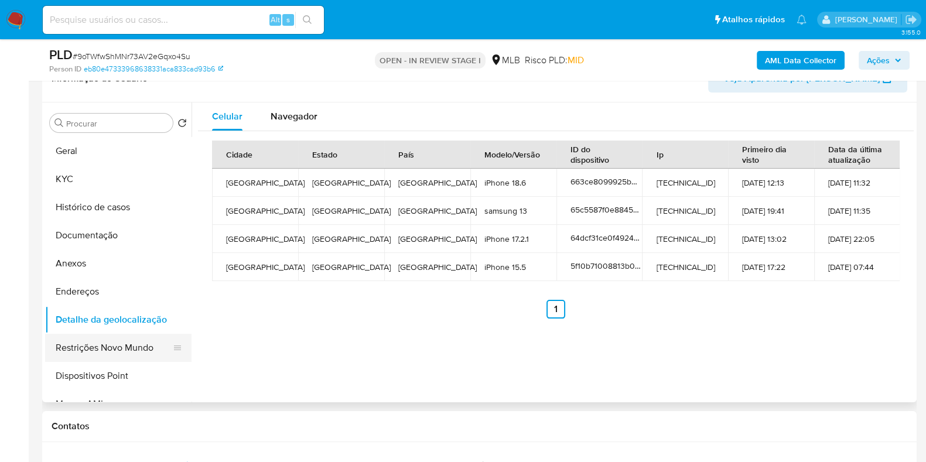
click at [118, 347] on button "Restrições Novo Mundo" at bounding box center [113, 348] width 137 height 28
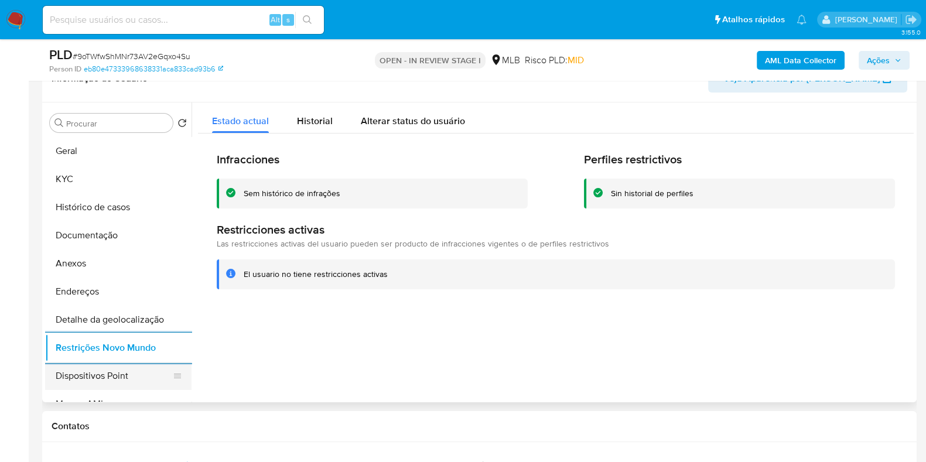
click at [147, 381] on button "Dispositivos Point" at bounding box center [113, 376] width 137 height 28
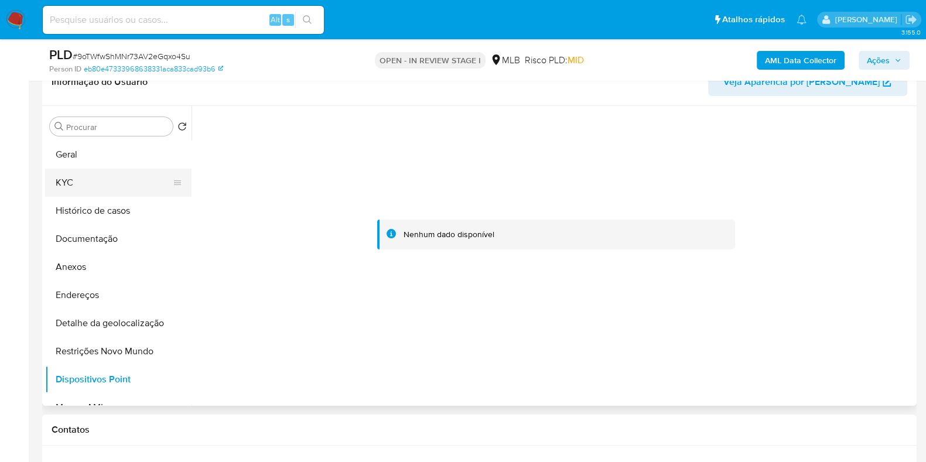
click at [152, 182] on button "KYC" at bounding box center [113, 183] width 137 height 28
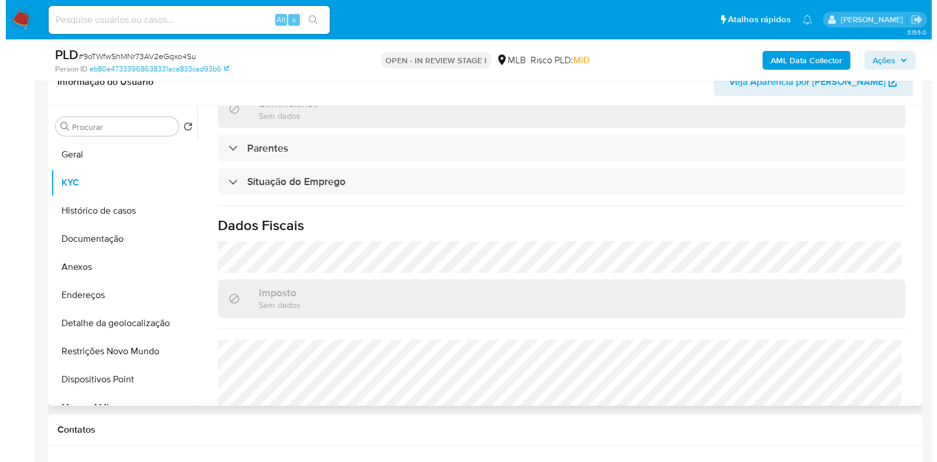
scroll to position [509, 0]
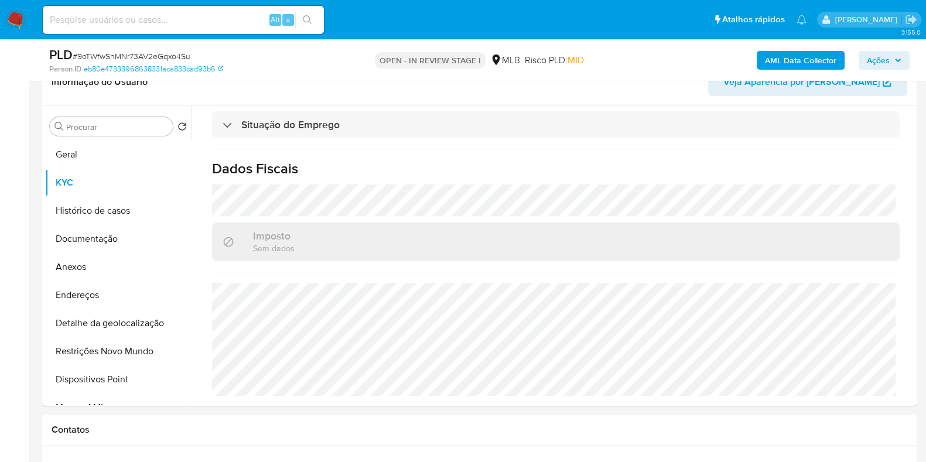
click at [796, 54] on b "AML Data Collector" at bounding box center [800, 60] width 71 height 19
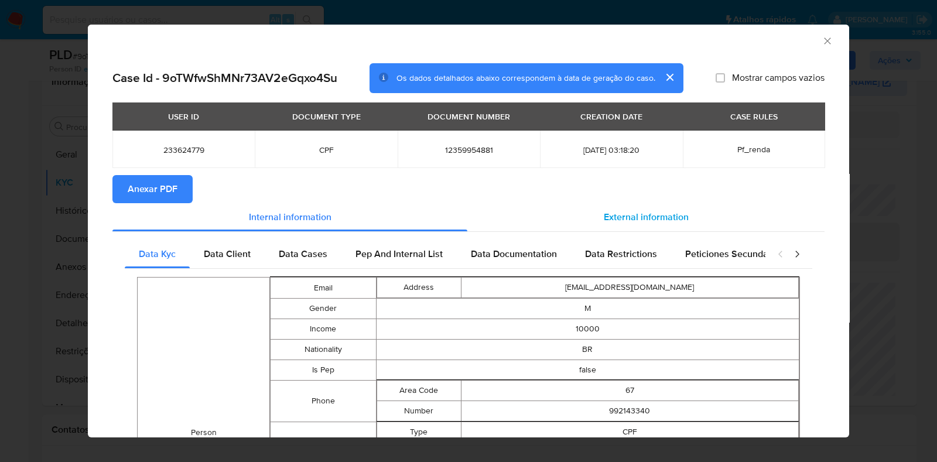
click at [665, 216] on span "External information" at bounding box center [646, 216] width 85 height 13
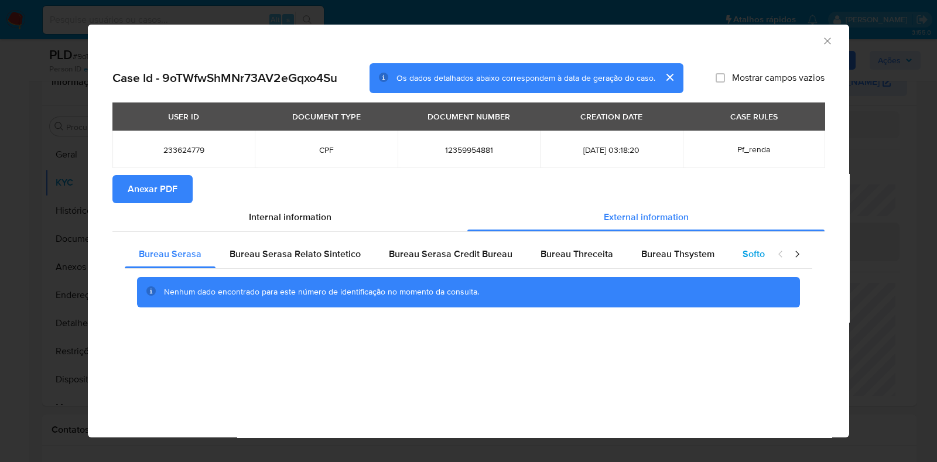
click at [744, 255] on span "Softon" at bounding box center [757, 253] width 28 height 13
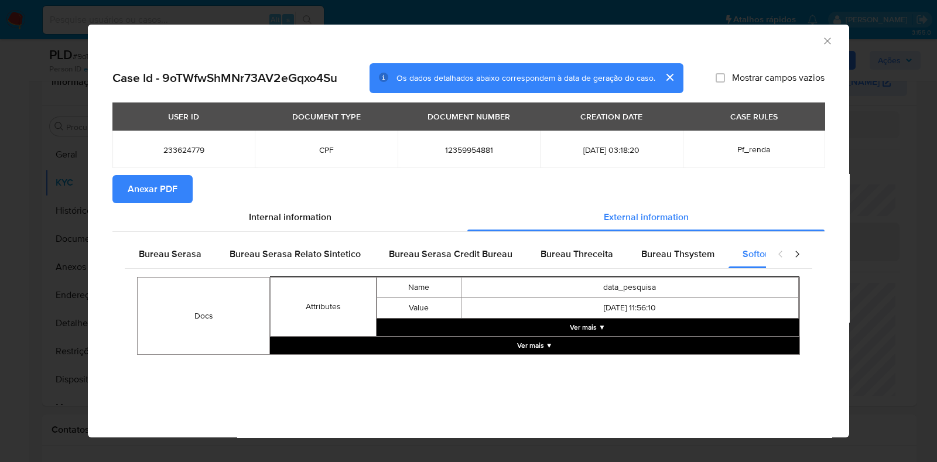
click at [606, 321] on button "Ver mais ▼" at bounding box center [588, 328] width 422 height 18
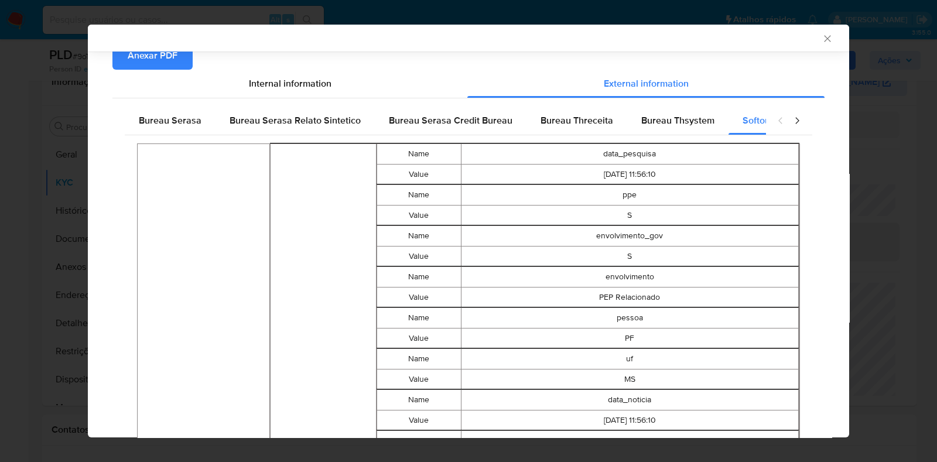
scroll to position [138, 0]
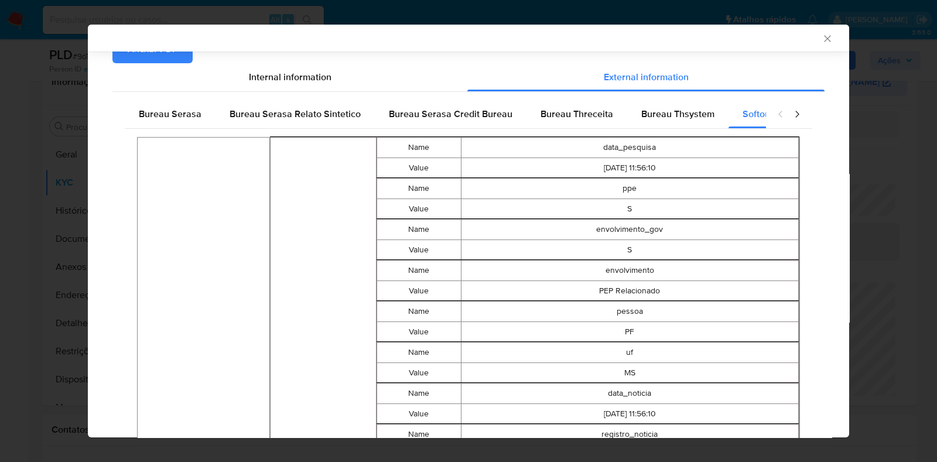
click at [791, 116] on icon "closure-recommendation-modal" at bounding box center [797, 114] width 12 height 12
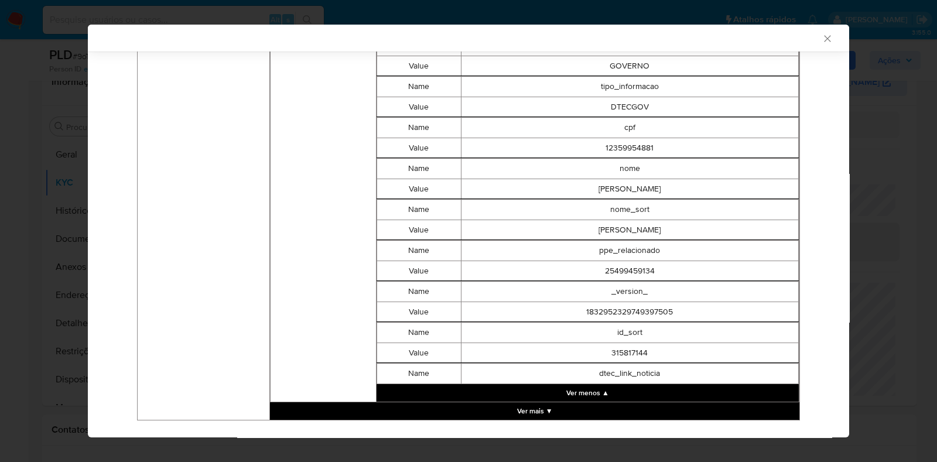
scroll to position [1239, 0]
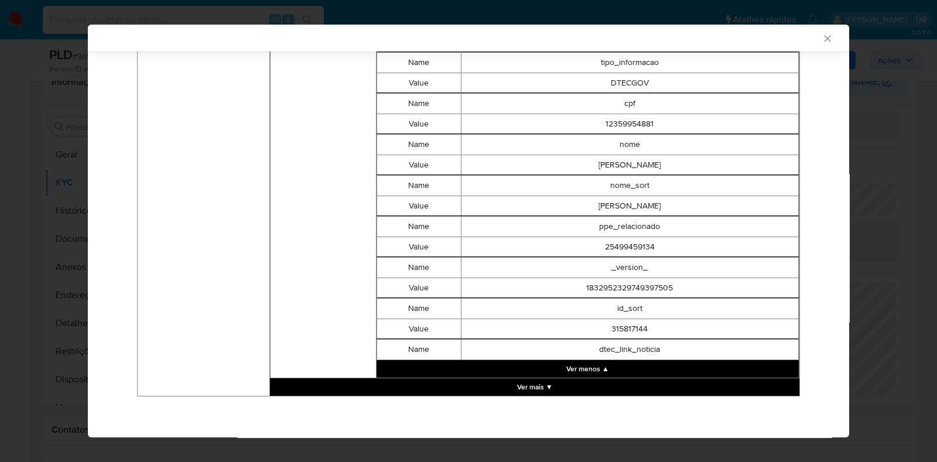
click at [709, 388] on button "Ver mais ▼" at bounding box center [534, 387] width 529 height 18
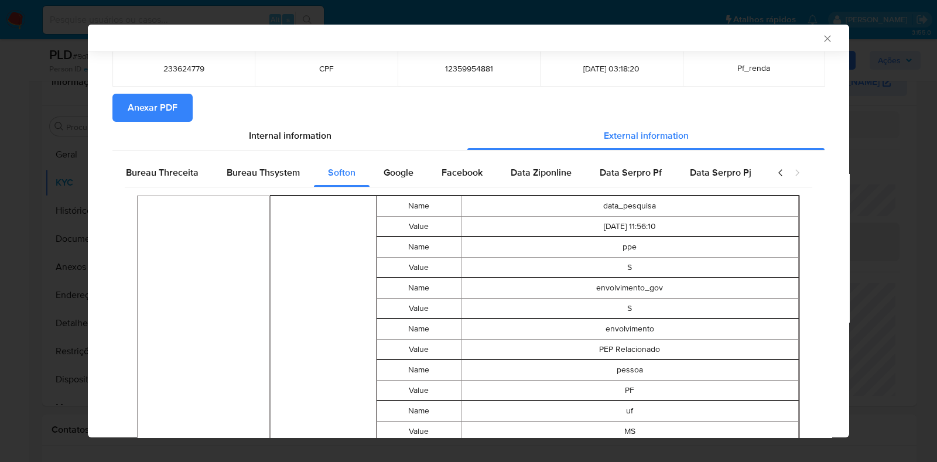
scroll to position [37, 0]
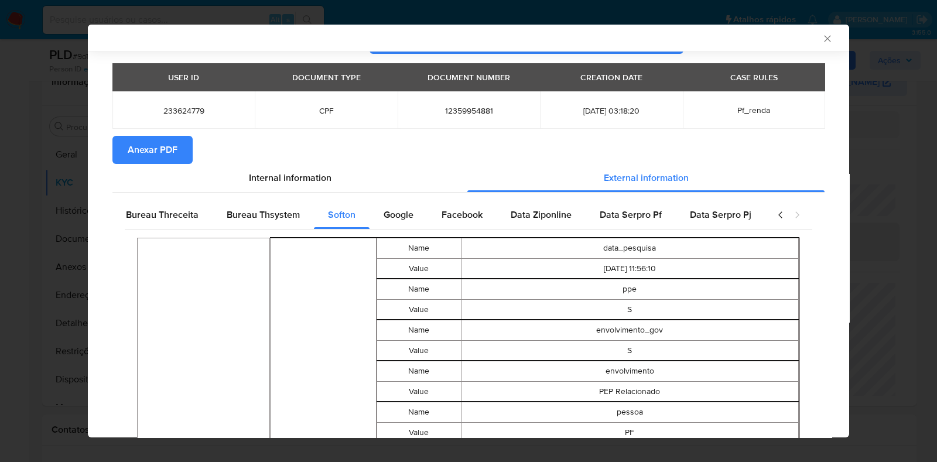
click at [138, 150] on span "Anexar PDF" at bounding box center [153, 150] width 50 height 26
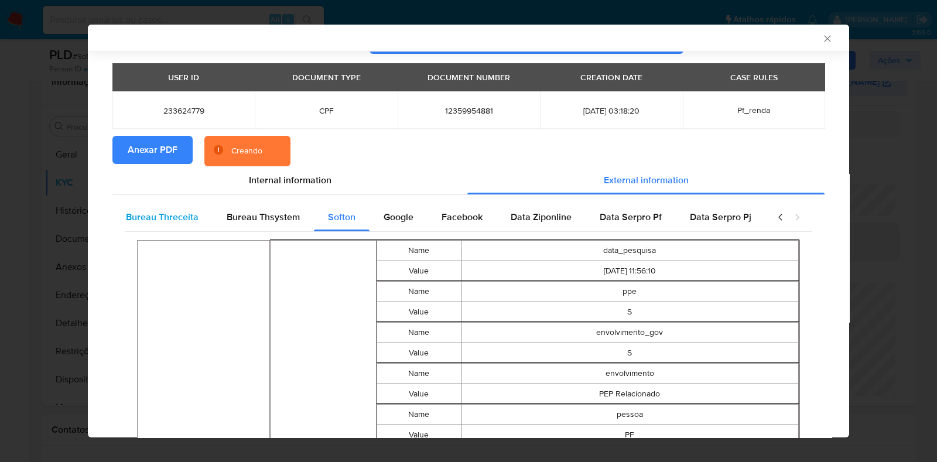
click at [155, 214] on span "Bureau Threceita" at bounding box center [162, 216] width 73 height 13
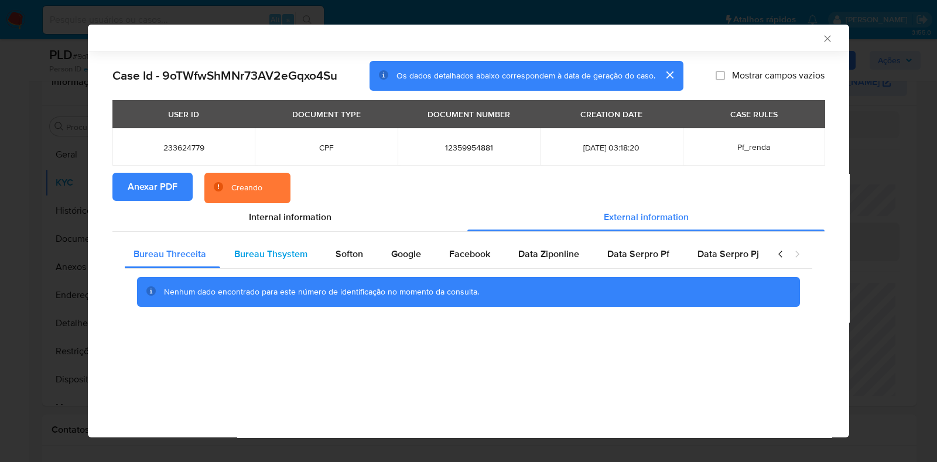
click at [263, 258] on span "Bureau Thsystem" at bounding box center [270, 253] width 73 height 13
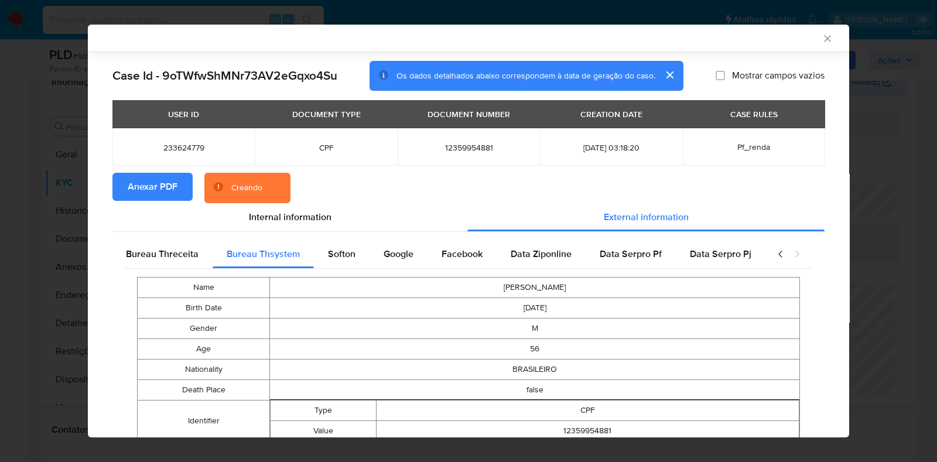
click at [775, 255] on icon "closure-recommendation-modal" at bounding box center [781, 254] width 12 height 12
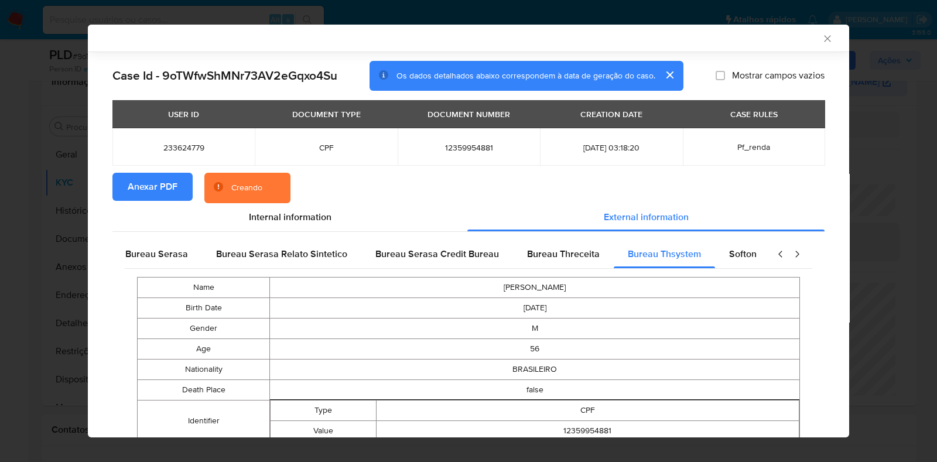
click at [775, 255] on icon "closure-recommendation-modal" at bounding box center [781, 254] width 12 height 12
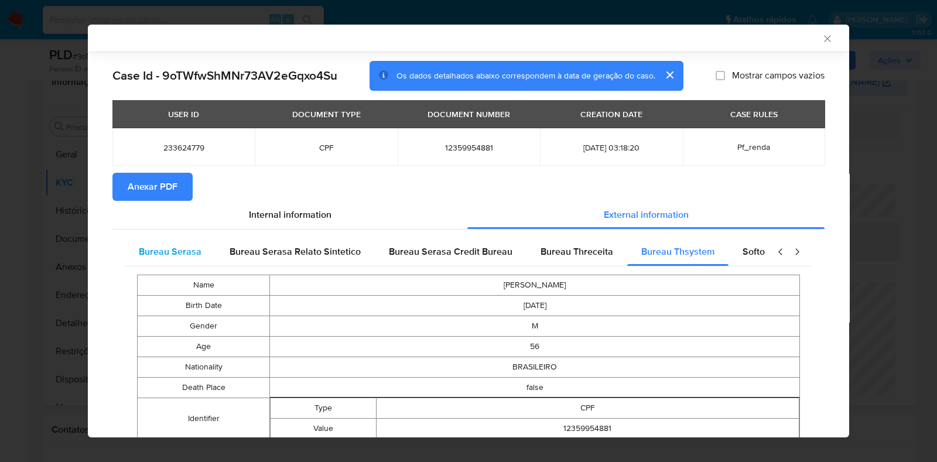
click at [167, 263] on div "Bureau Serasa" at bounding box center [170, 252] width 91 height 28
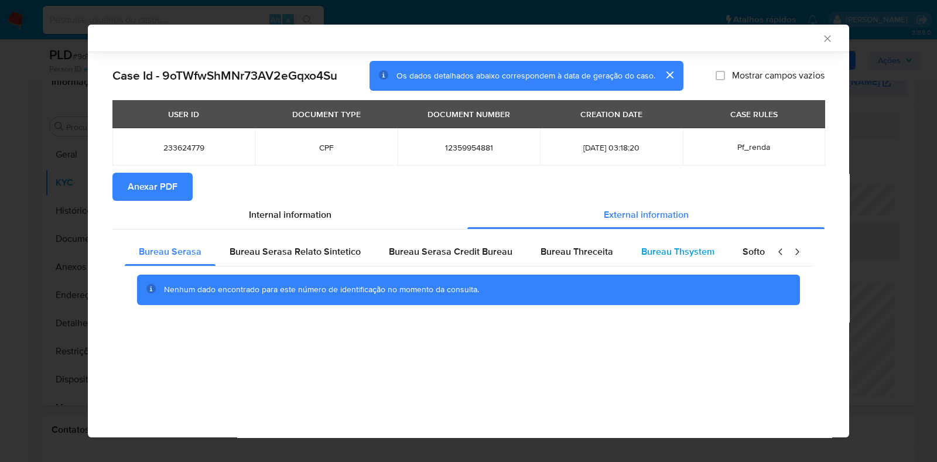
click at [683, 258] on span "Bureau Thsystem" at bounding box center [677, 251] width 73 height 13
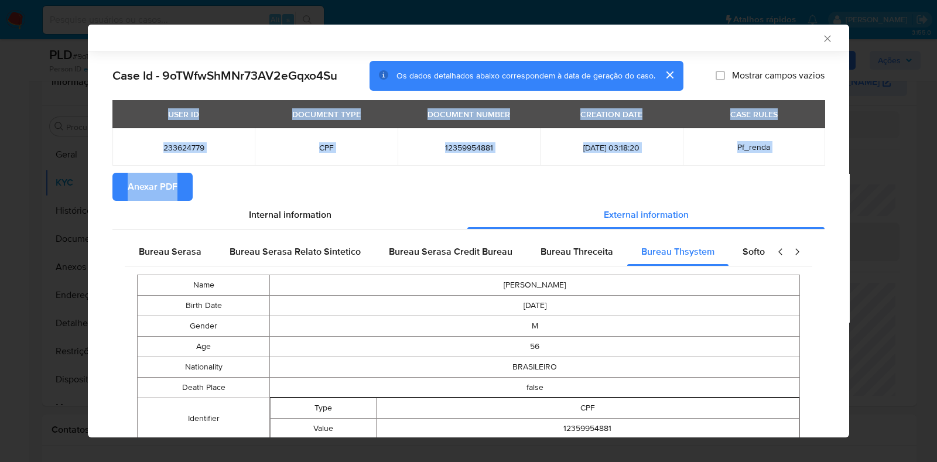
drag, startPoint x: 836, startPoint y: 138, endPoint x: 839, endPoint y: 185, distance: 47.5
click at [839, 185] on div "AML Data Collector Case Id - 9oTWfwShMNr73AV2eGqxo4Su Os dados detalhados abaix…" at bounding box center [468, 231] width 761 height 413
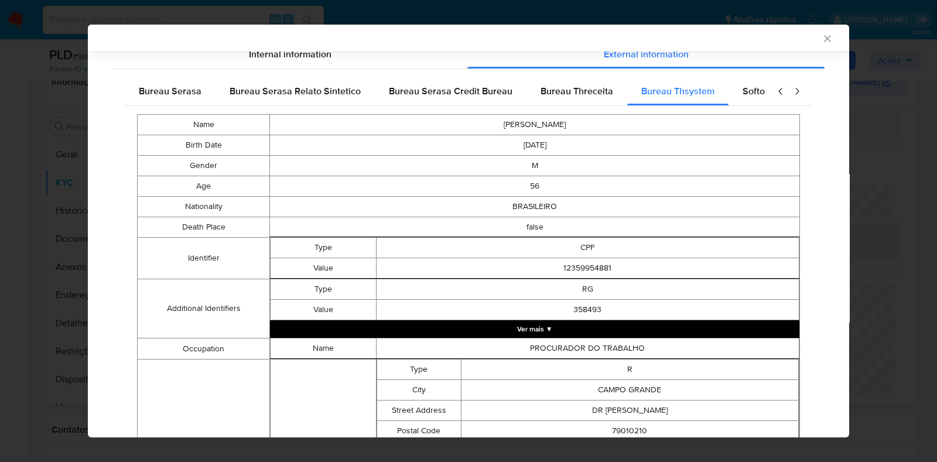
scroll to position [159, 0]
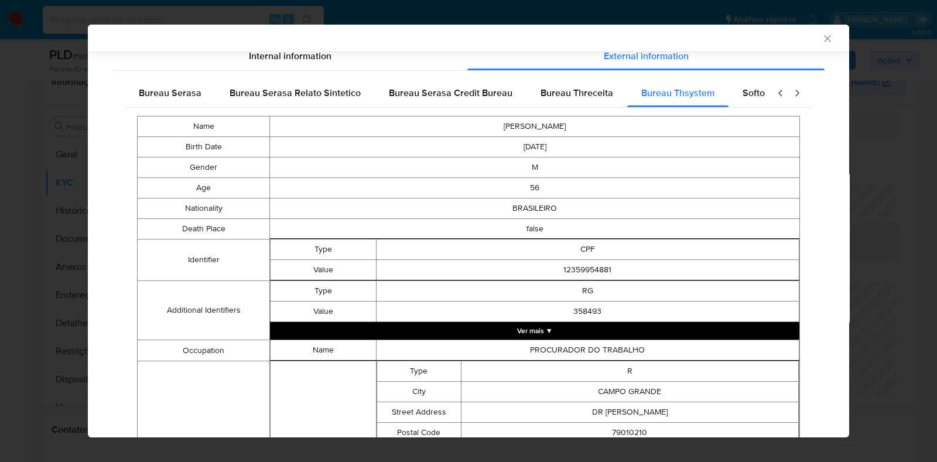
click at [528, 334] on button "Ver mais ▼" at bounding box center [534, 331] width 529 height 18
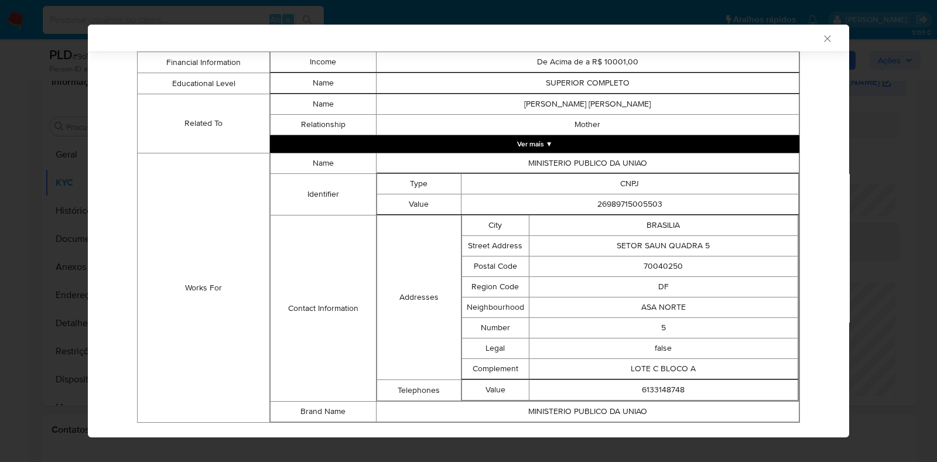
scroll to position [871, 0]
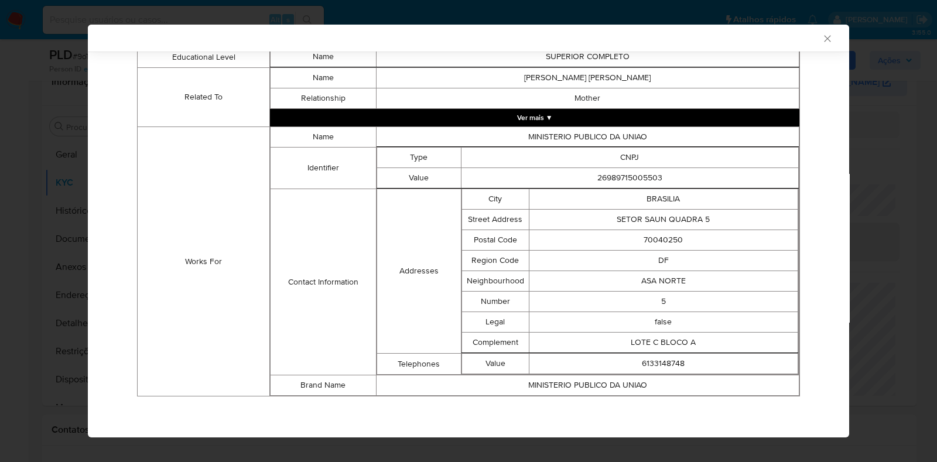
click at [597, 119] on button "Ver mais ▼" at bounding box center [534, 118] width 529 height 18
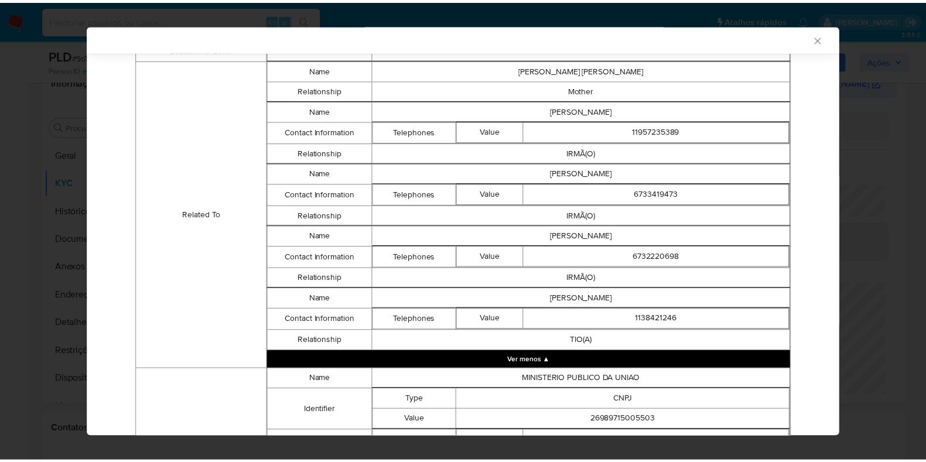
scroll to position [1128, 0]
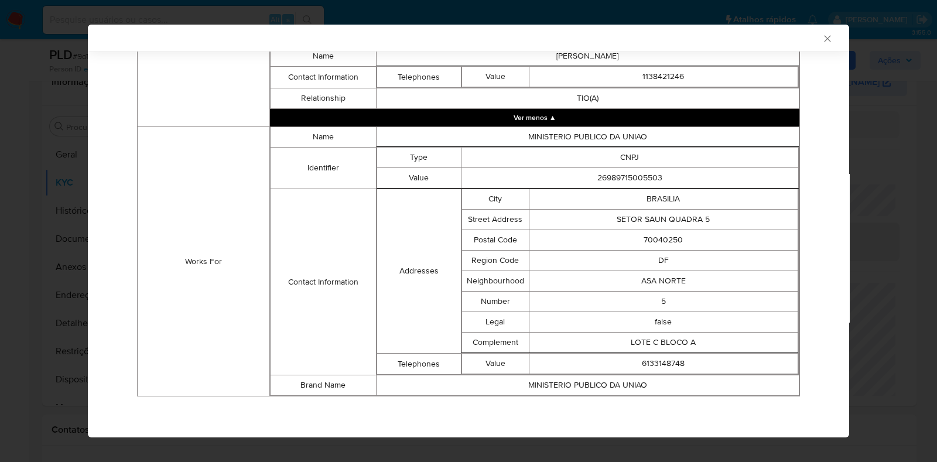
click at [824, 36] on icon "Fechar a janela" at bounding box center [827, 38] width 6 height 6
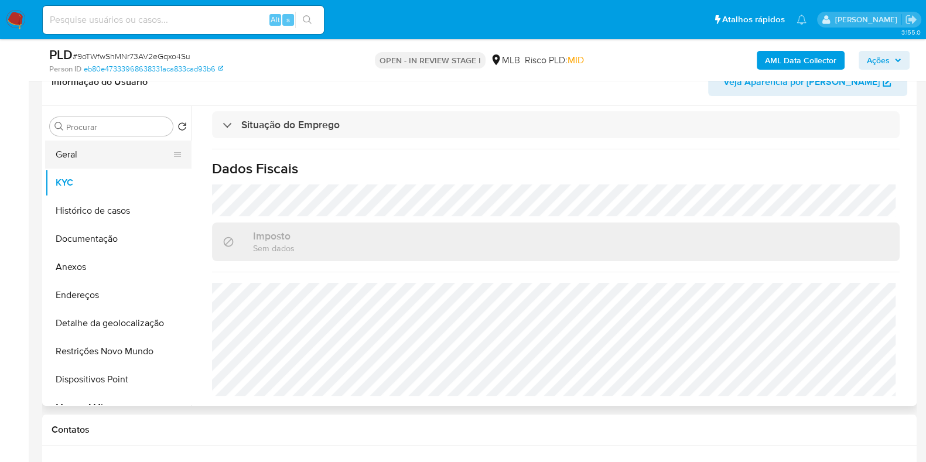
drag, startPoint x: 102, startPoint y: 144, endPoint x: 80, endPoint y: 157, distance: 25.2
click at [80, 157] on button "Geral" at bounding box center [113, 155] width 137 height 28
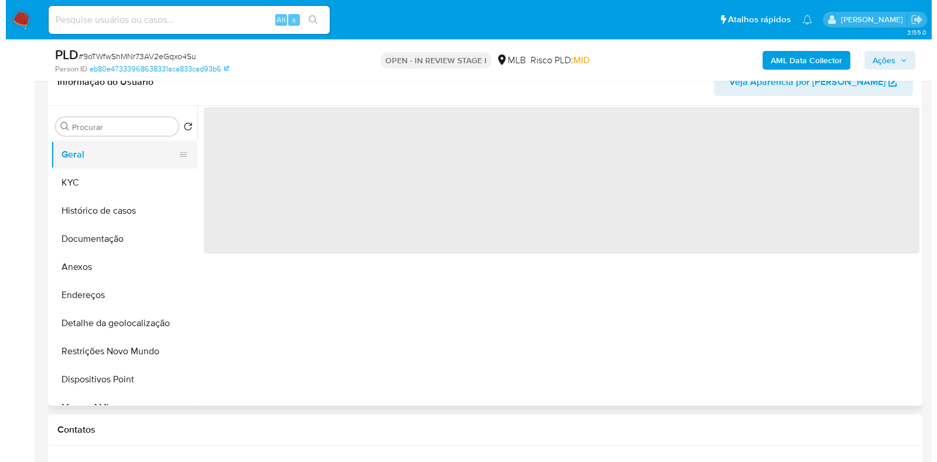
scroll to position [0, 0]
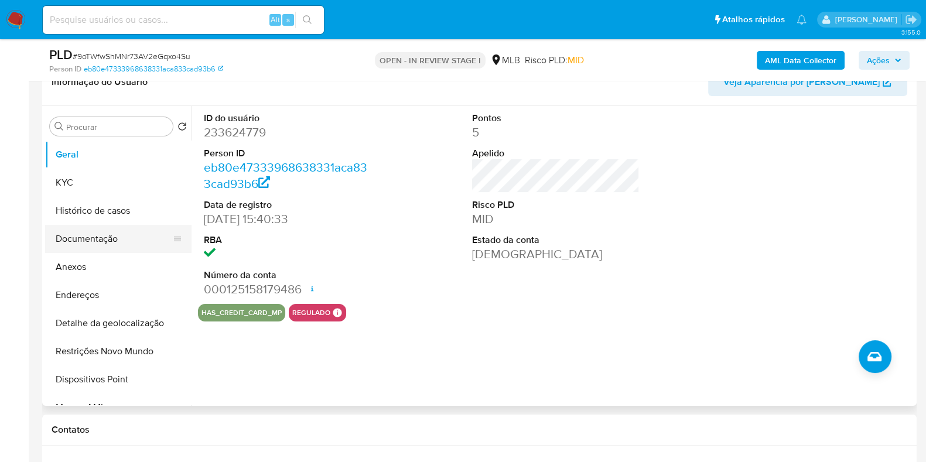
click at [106, 241] on button "Documentação" at bounding box center [113, 239] width 137 height 28
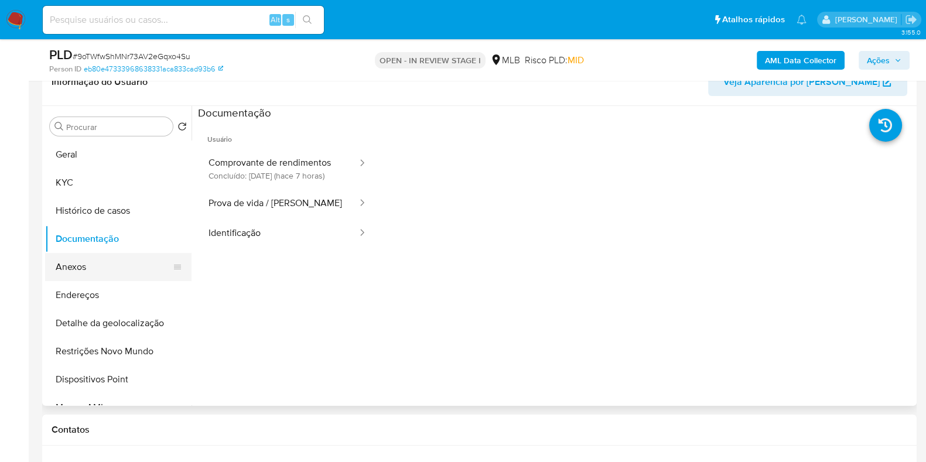
click at [108, 265] on button "Anexos" at bounding box center [113, 267] width 137 height 28
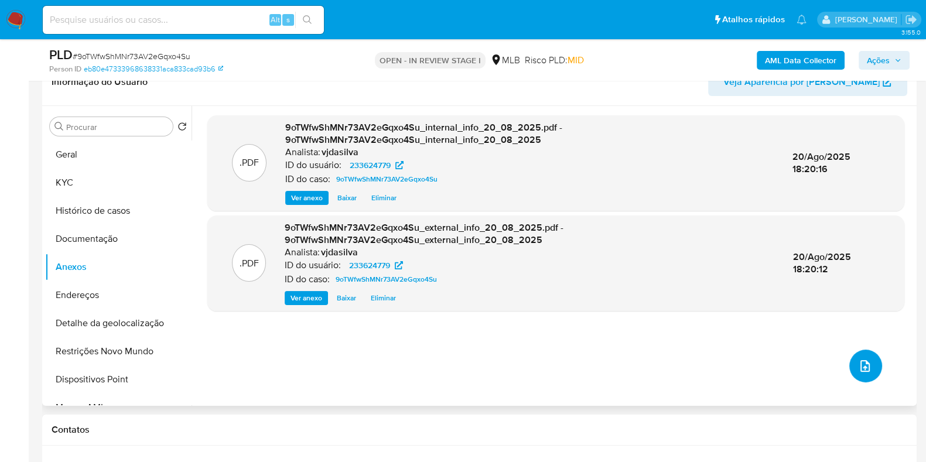
click at [871, 361] on button "upload-file" at bounding box center [865, 366] width 33 height 33
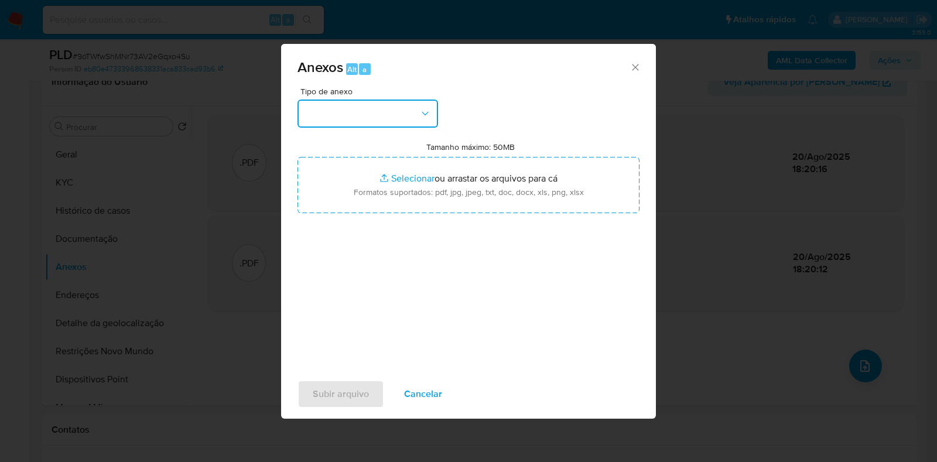
click at [419, 116] on button "button" at bounding box center [367, 114] width 141 height 28
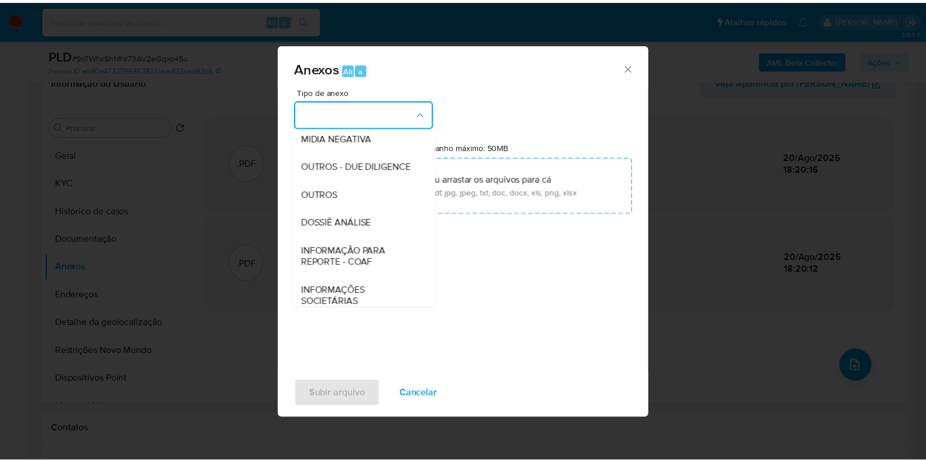
scroll to position [180, 0]
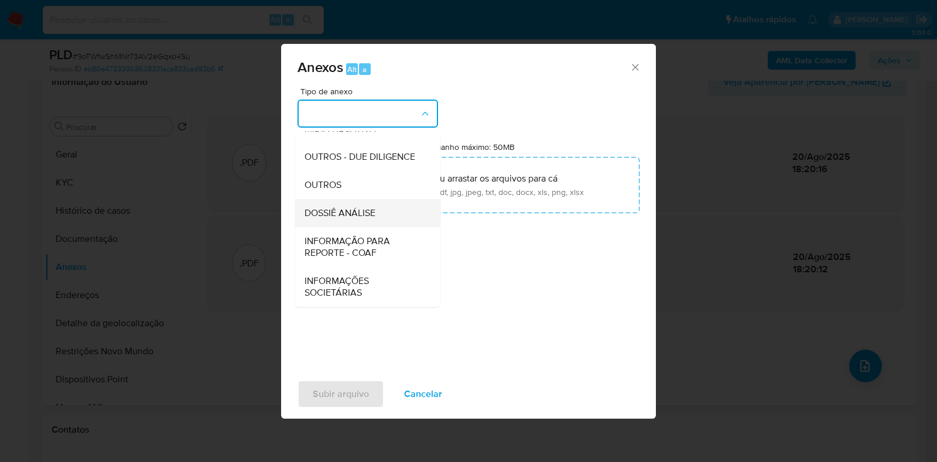
click at [375, 215] on span "DOSSIÊ ANÁLISE" at bounding box center [340, 213] width 71 height 12
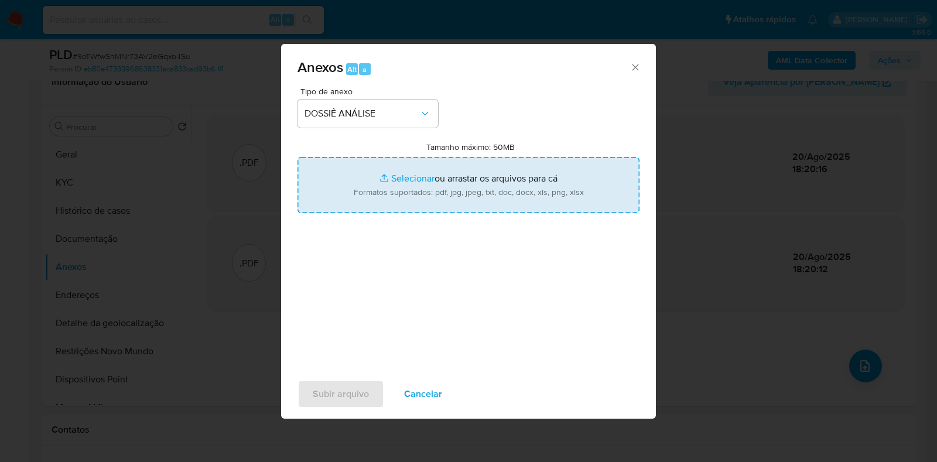
type input "C:\fakepath\DECLÍNIO - XXXX - CPF 12359954881 - HIRAN SEBASTIAO MENEGHELLI FILH…"
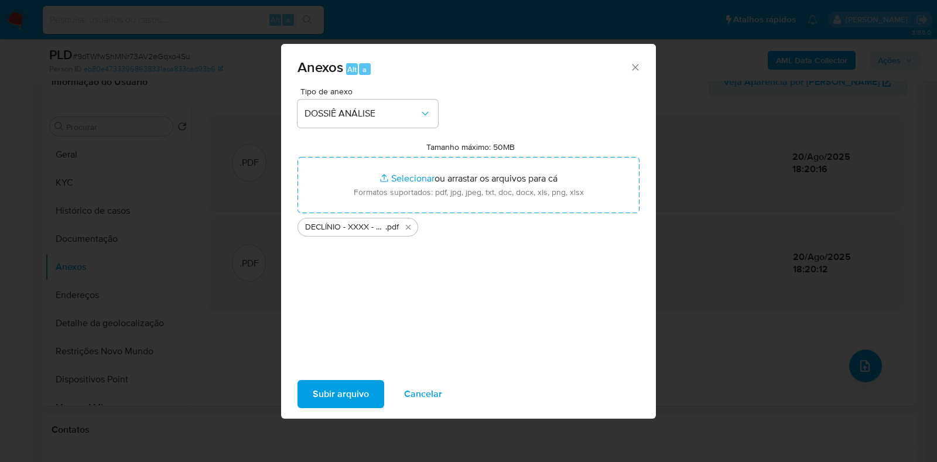
click at [354, 391] on span "Subir arquivo" at bounding box center [341, 394] width 56 height 26
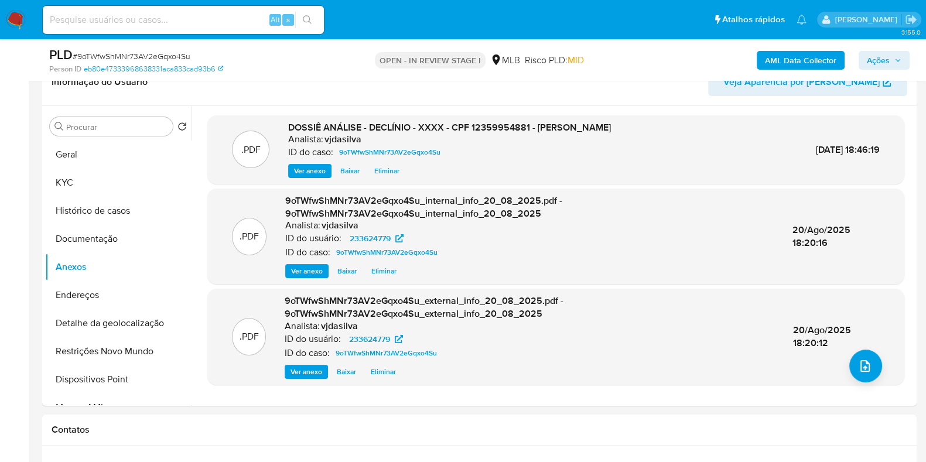
click at [883, 60] on span "Ações" at bounding box center [878, 60] width 23 height 19
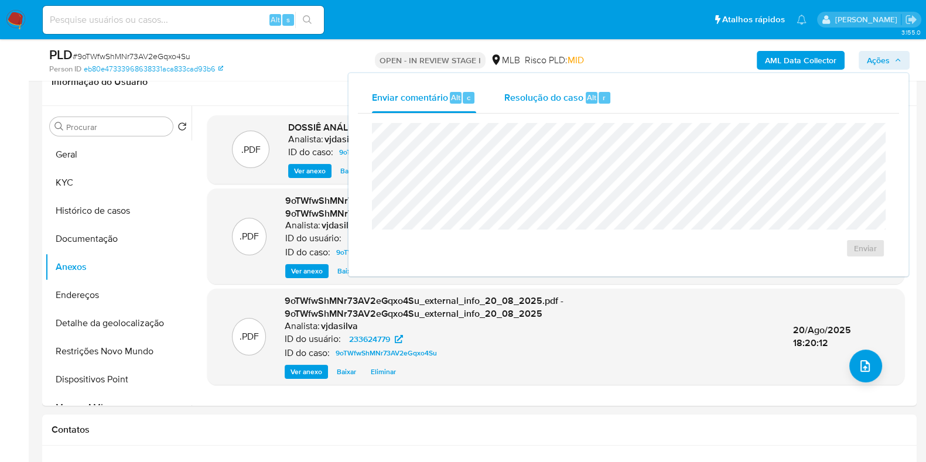
click at [548, 86] on div "Resolução do caso Alt r" at bounding box center [557, 98] width 107 height 30
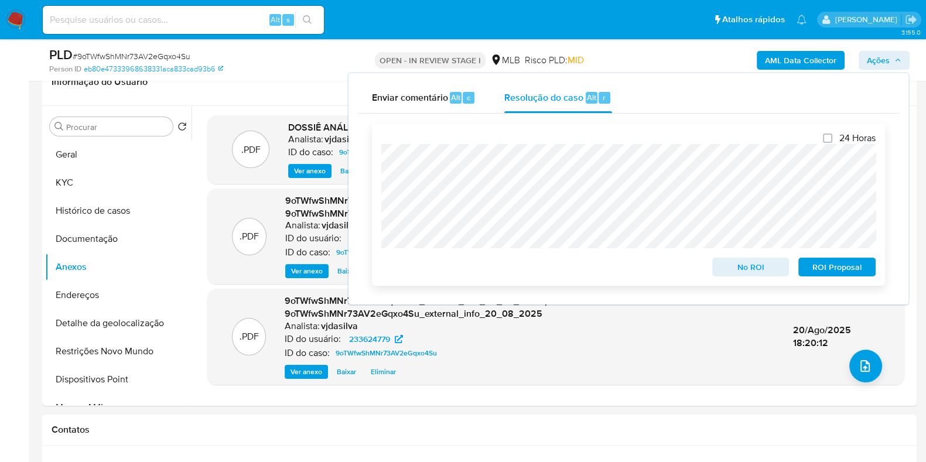
click at [826, 275] on span "ROI Proposal" at bounding box center [836, 267] width 61 height 16
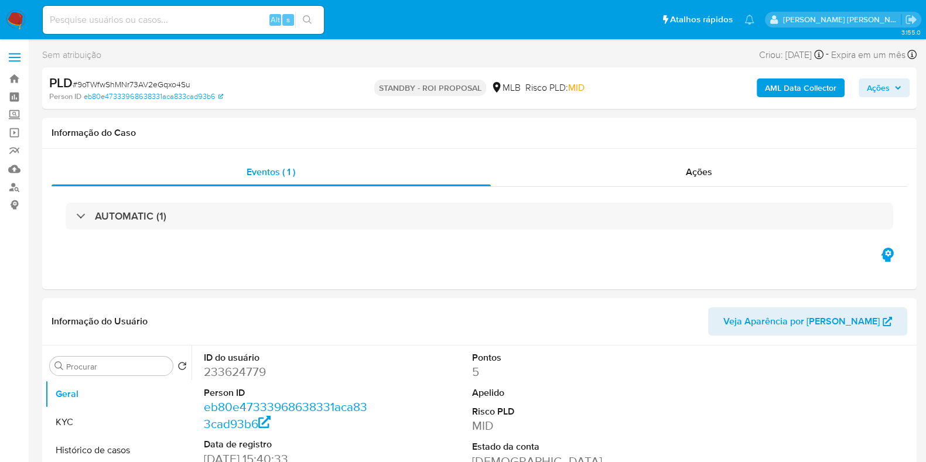
select select "10"
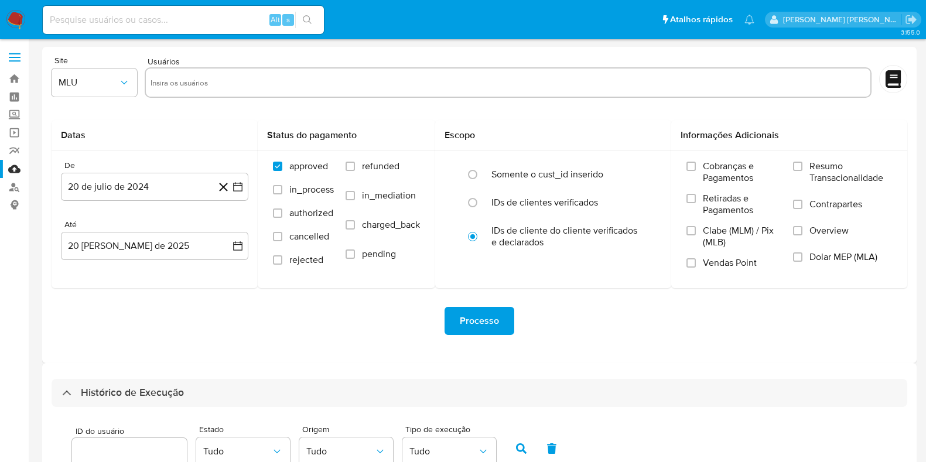
select select "10"
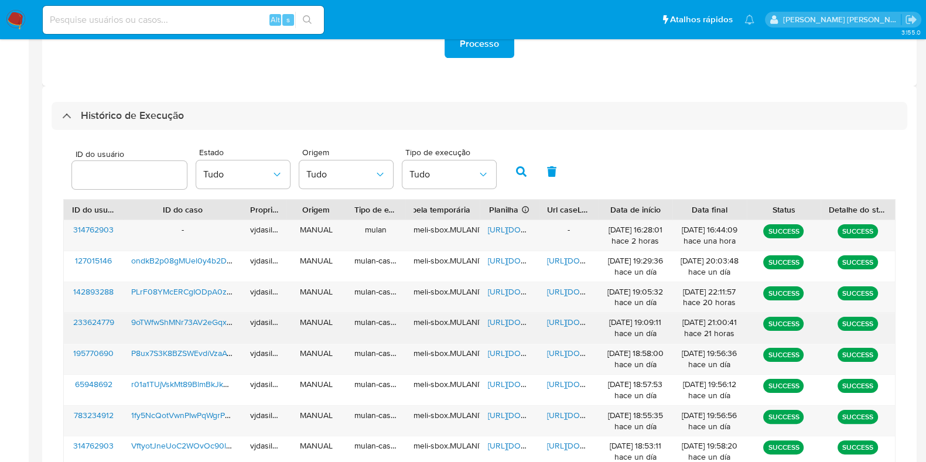
click at [509, 317] on span "[URL][DOMAIN_NAME]" at bounding box center [528, 322] width 81 height 12
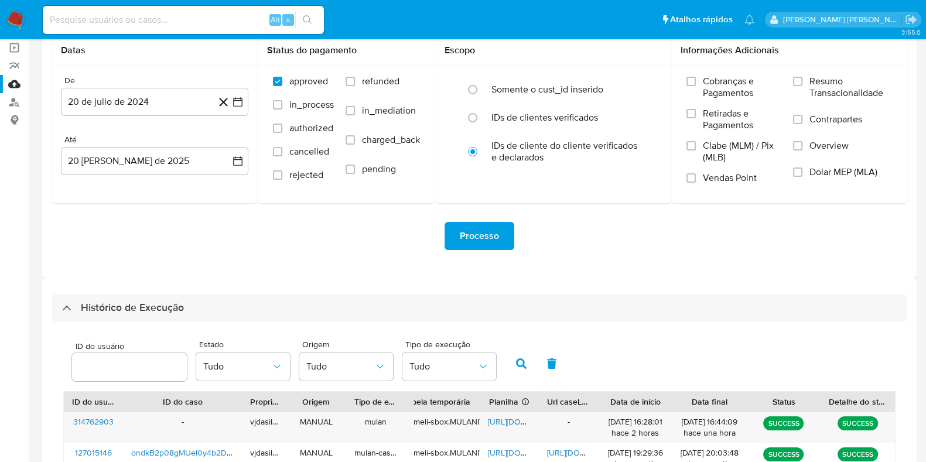
scroll to position [0, 0]
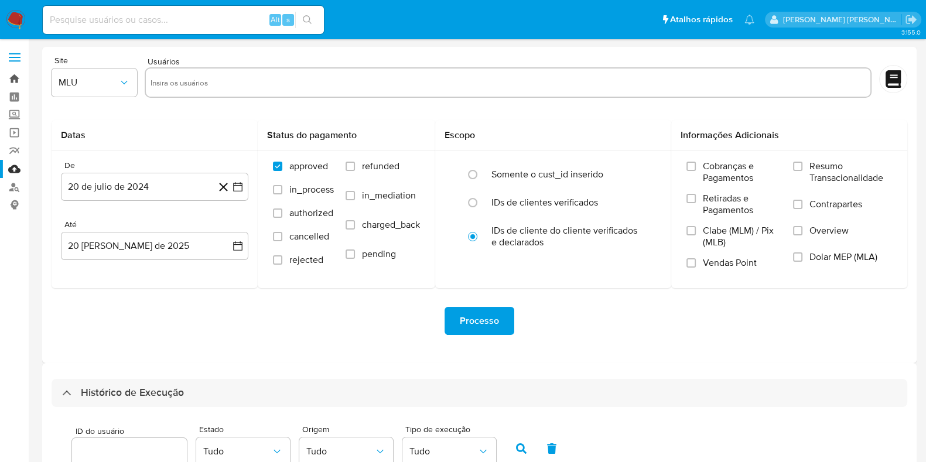
click at [15, 73] on link "Bandeja" at bounding box center [69, 79] width 139 height 18
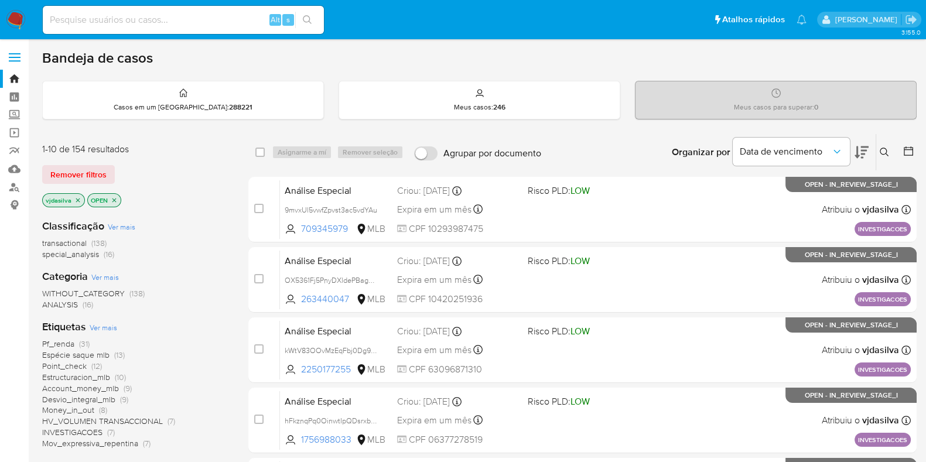
click at [135, 292] on span "(138)" at bounding box center [136, 294] width 15 height 12
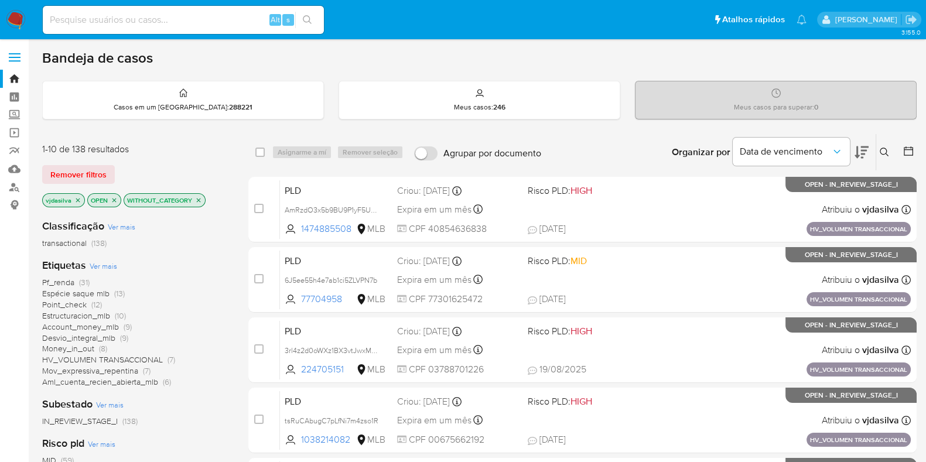
click at [143, 357] on span "HV_VOLUMEN TRANSACCIONAL" at bounding box center [102, 360] width 121 height 12
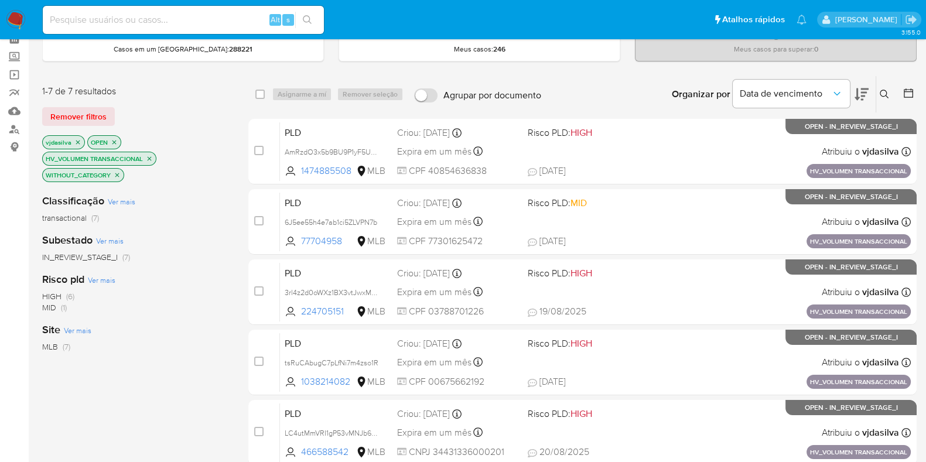
scroll to position [48, 0]
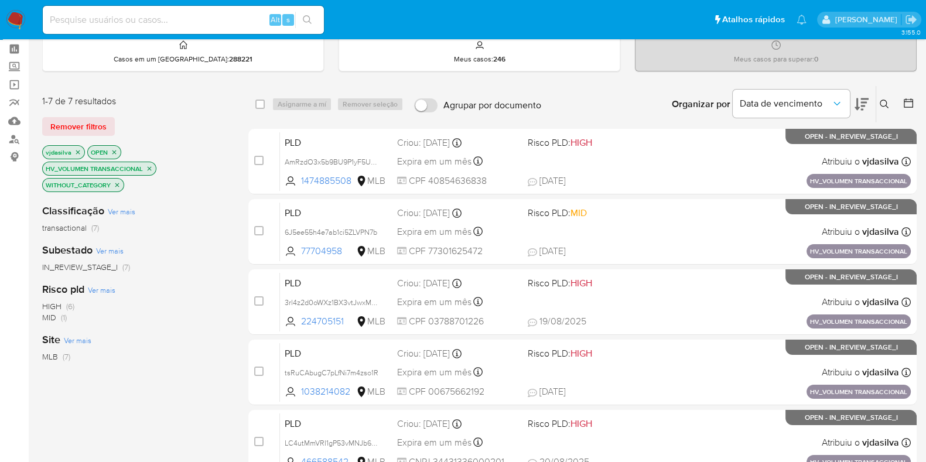
click at [865, 97] on icon at bounding box center [861, 104] width 14 height 14
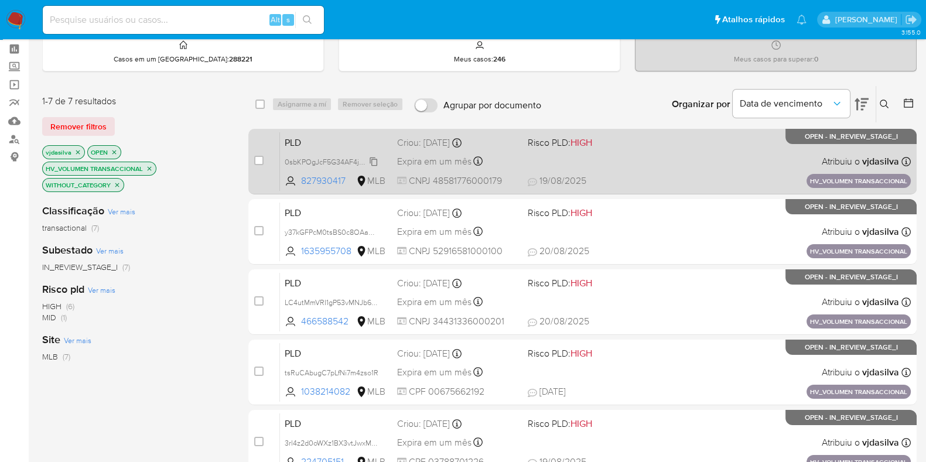
click at [375, 161] on span "0sbKPOgJcF5G34AF4jG4PHzN" at bounding box center [336, 161] width 102 height 13
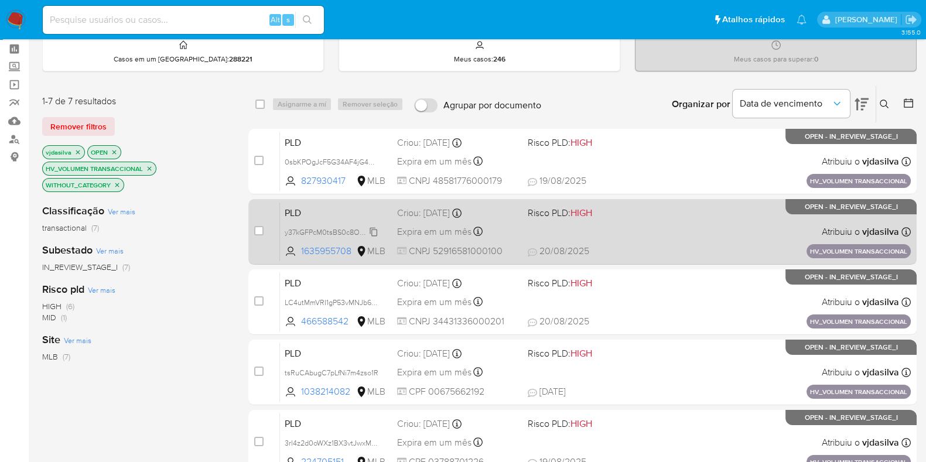
click at [375, 232] on span "y37kGFPcM0tsBS0c8OAaPgs2" at bounding box center [335, 231] width 100 height 13
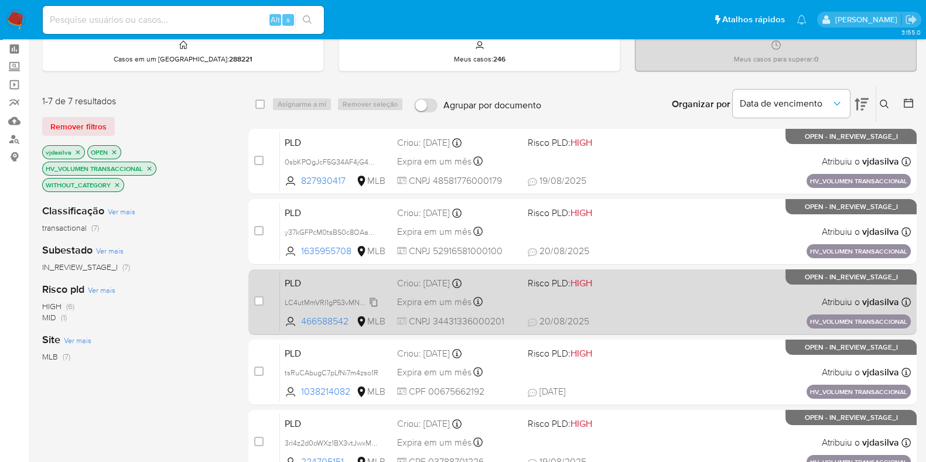
click at [377, 302] on span "LC4utMmVRI1gP53vMNJb6tTJ" at bounding box center [332, 301] width 95 height 13
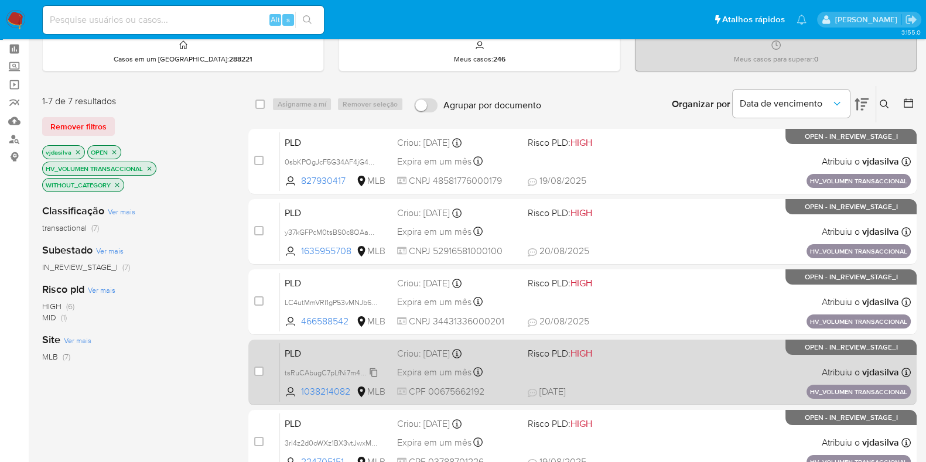
click at [375, 370] on span "tsRuCAbugC7pLfNi7m4zso1R" at bounding box center [332, 371] width 94 height 13
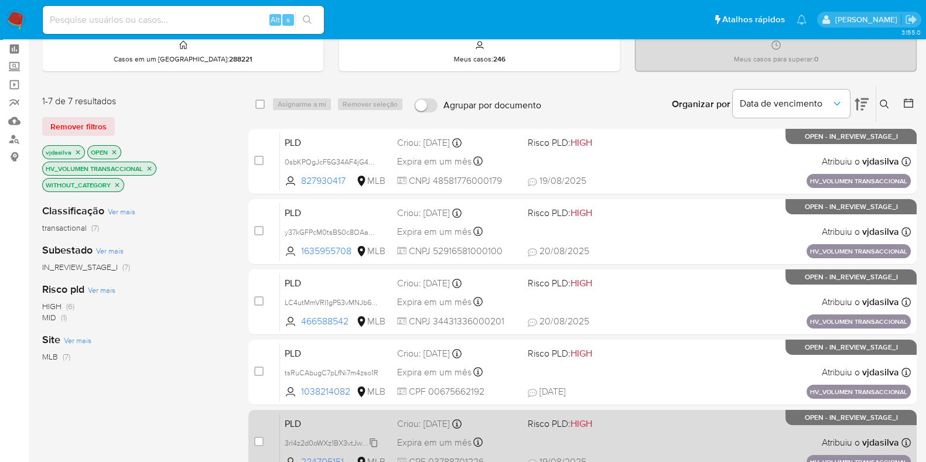
click at [372, 440] on span "3rl4z2d0oWXz1BX3vtJwxMHY" at bounding box center [333, 442] width 97 height 13
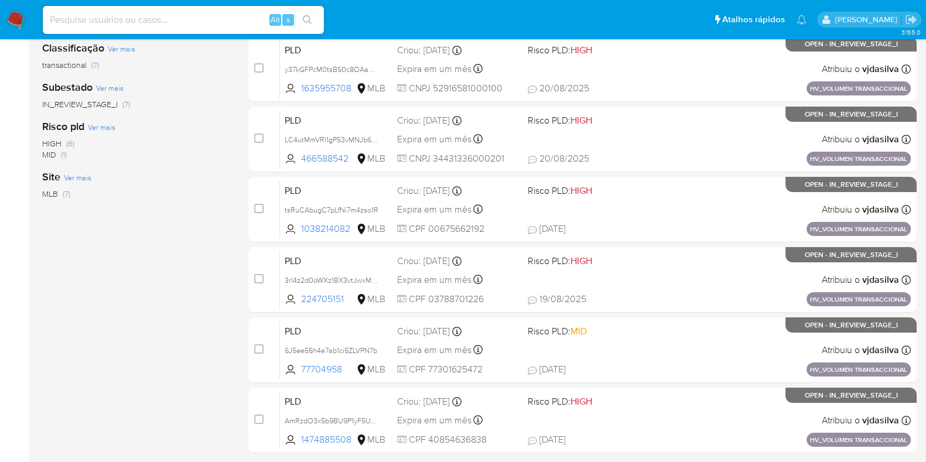
scroll to position [251, 0]
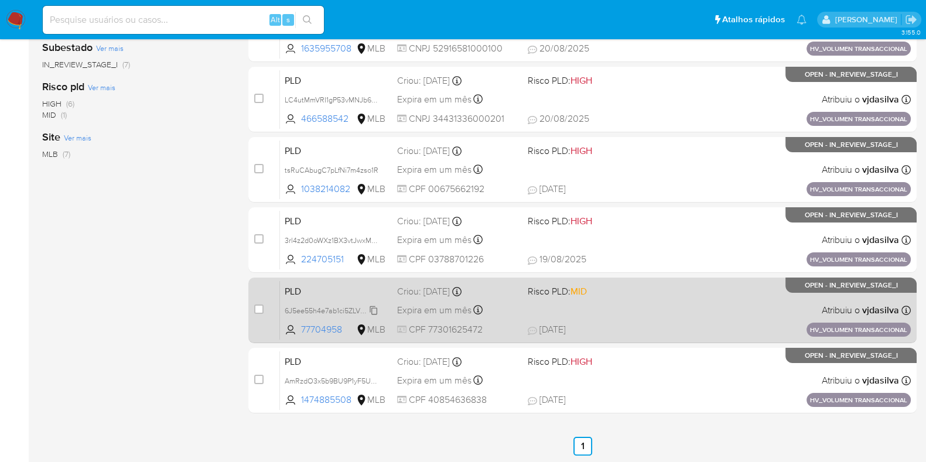
click at [377, 305] on span "6J5ee55h4e7ab1ci5ZLVPN7b" at bounding box center [331, 309] width 93 height 13
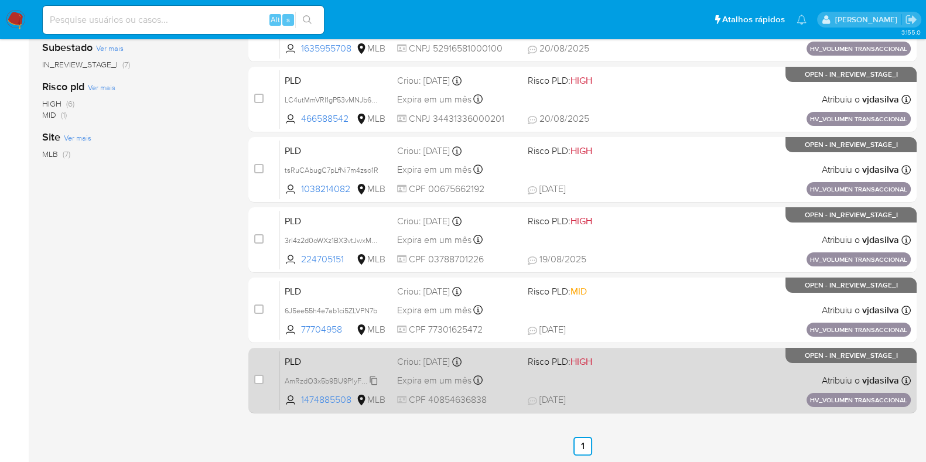
click at [374, 377] on span "AmRzdO3x5b9BU9P1yF5UFtfv" at bounding box center [334, 380] width 98 height 13
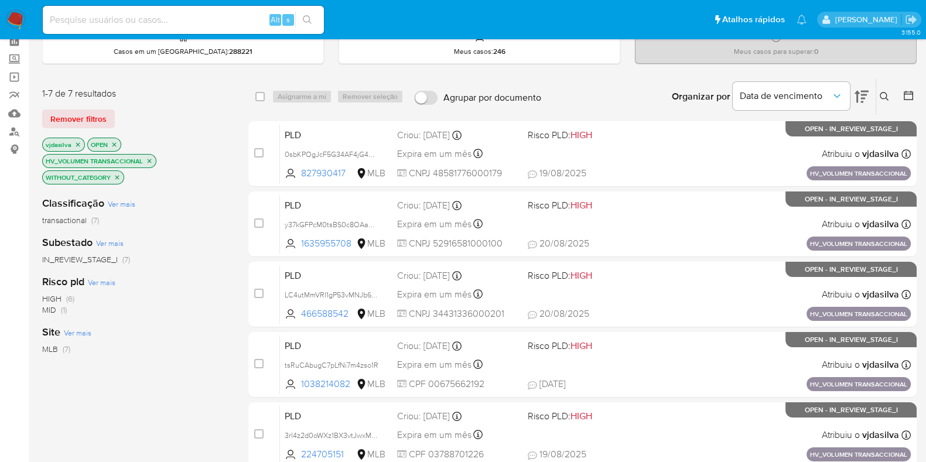
scroll to position [32, 0]
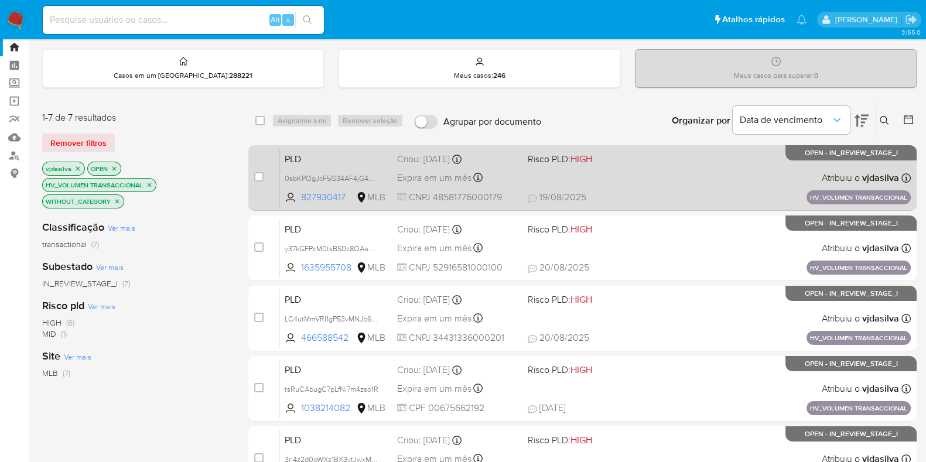
click at [700, 160] on div "PLD 0sbKPOgJcF5G34AF4jG4PHzN 827930417 MLB Risco PLD: HIGH Criou: [DATE] Criou:…" at bounding box center [595, 177] width 631 height 59
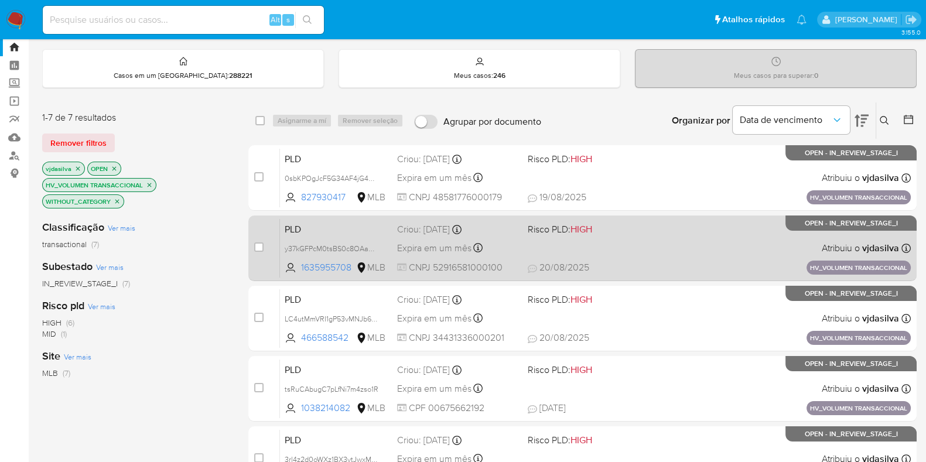
click at [644, 246] on div "PLD y37kGFPcM0tsBS0c8OAaPgs2 1635955708 MLB Risco PLD: HIGH Criou: [DATE] Criou…" at bounding box center [595, 247] width 631 height 59
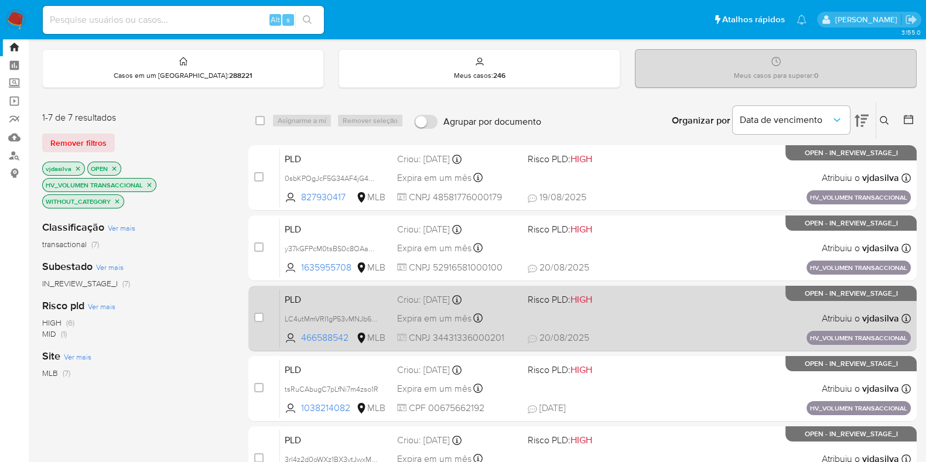
click at [638, 307] on div "PLD LC4utMmVRI1gP53vMNJb6tTJ 466588542 MLB Risco PLD: HIGH Criou: [DATE] Criou:…" at bounding box center [595, 318] width 631 height 59
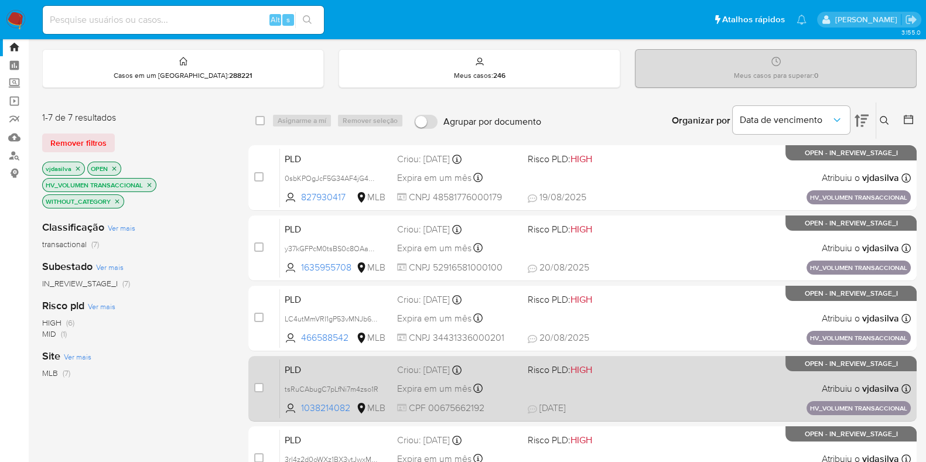
click at [668, 388] on div "PLD tsRuCAbugC7pLfNi7m4zso1R 1038214082 MLB Risco PLD: HIGH Criou: [DATE] Criou…" at bounding box center [595, 388] width 631 height 59
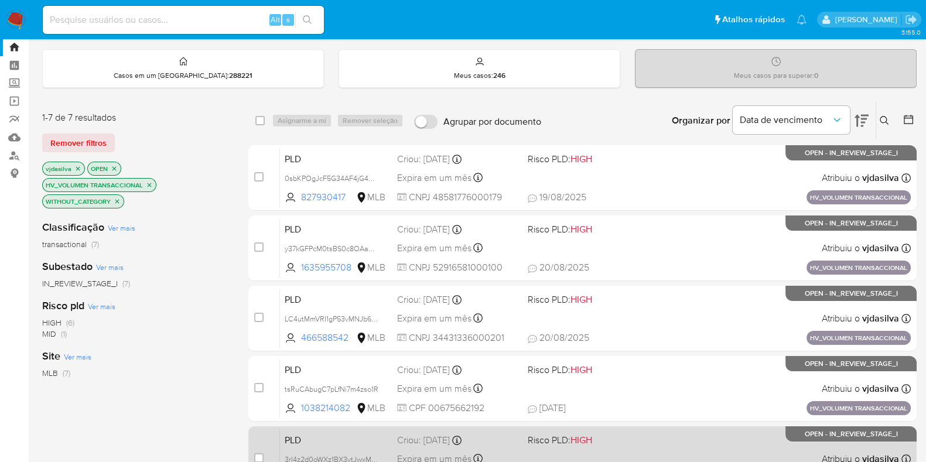
click at [650, 433] on div "PLD 3rl4z2d0oWXz1BX3vtJwxMHY 224705151 MLB Risco PLD: HIGH Criou: [DATE] Criou:…" at bounding box center [595, 458] width 631 height 59
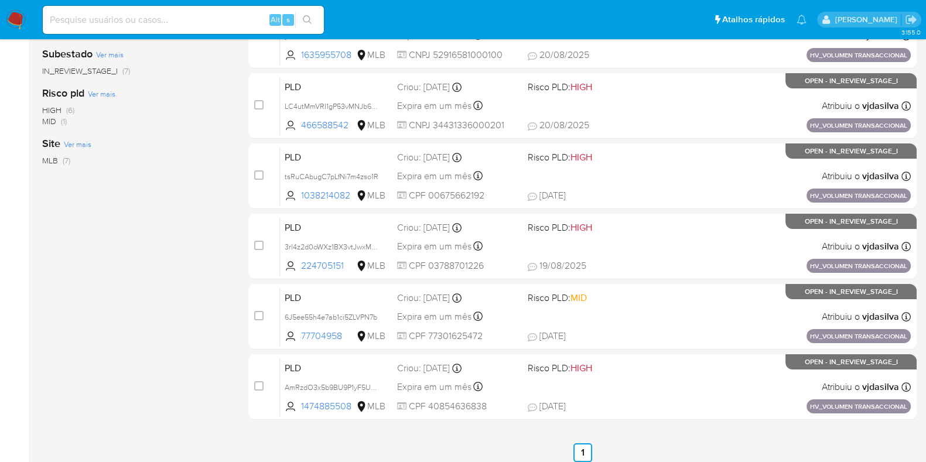
scroll to position [251, 0]
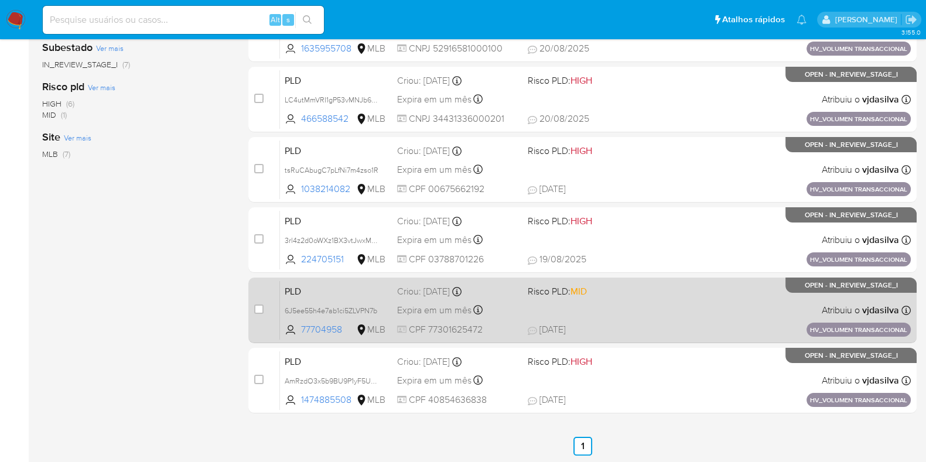
click at [695, 315] on div "PLD 6J5ee55h4e7ab1ci5ZLVPN7b 77704958 MLB Risco PLD: MID Criou: [DATE] Criou: […" at bounding box center [595, 310] width 631 height 59
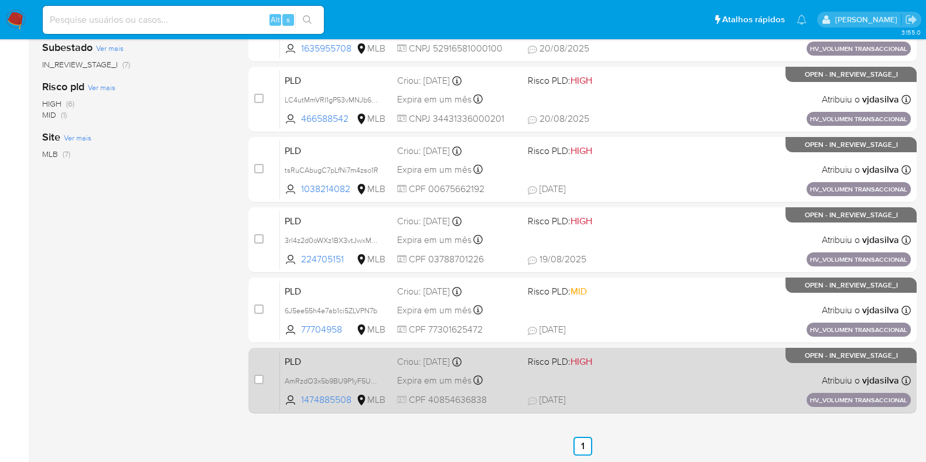
click at [693, 353] on div "PLD AmRzdO3x5b9BU9P1yF5UFtfv 1474885508 MLB Risco PLD: HIGH Criou: [DATE] Criou…" at bounding box center [595, 380] width 631 height 59
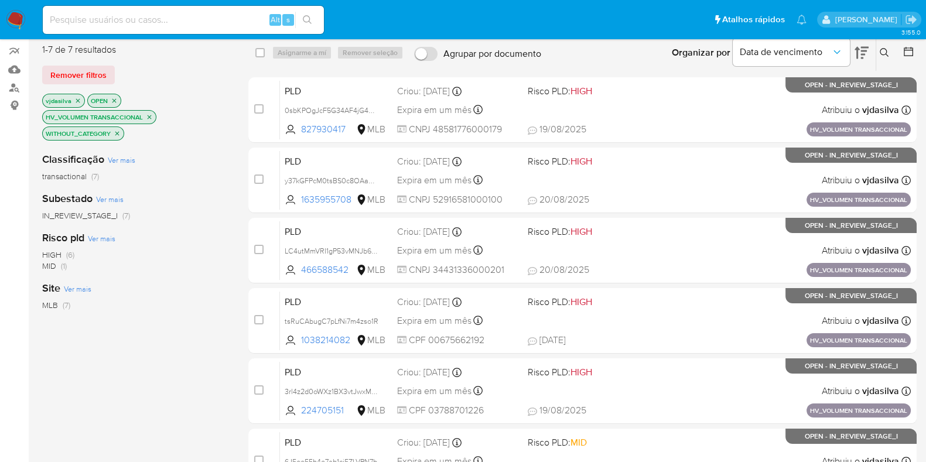
scroll to position [48, 0]
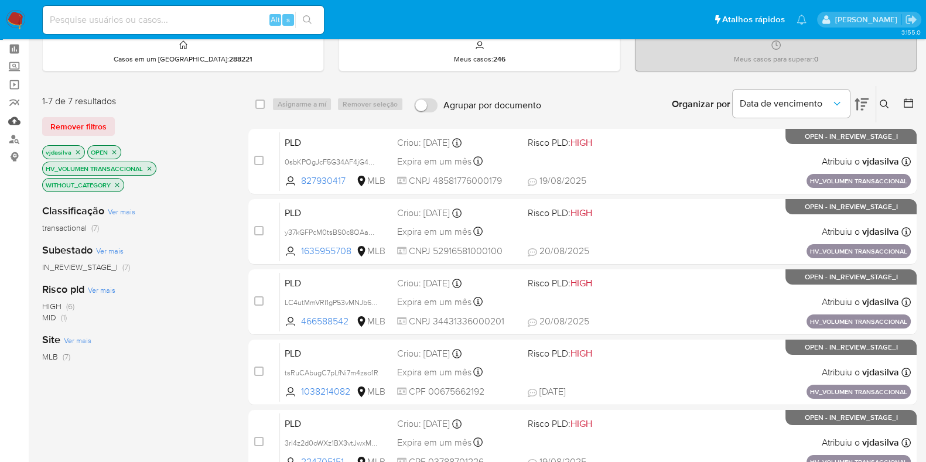
click at [13, 121] on link "Mulan" at bounding box center [69, 121] width 139 height 18
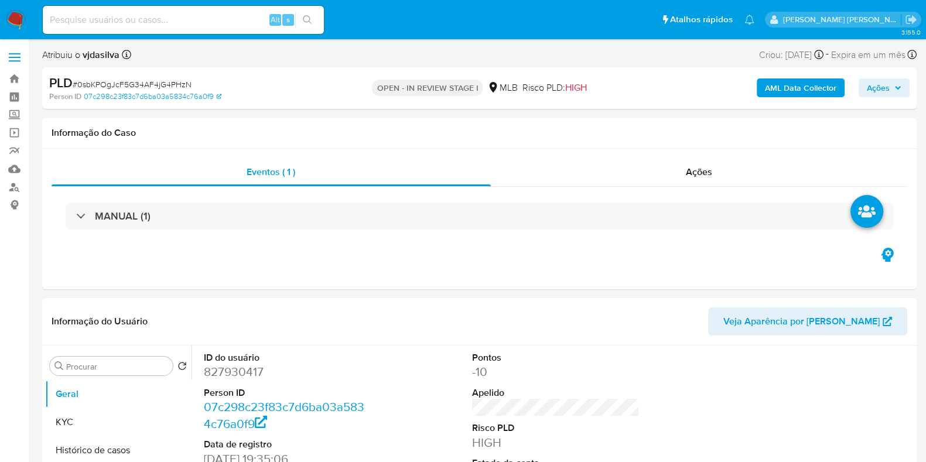
select select "10"
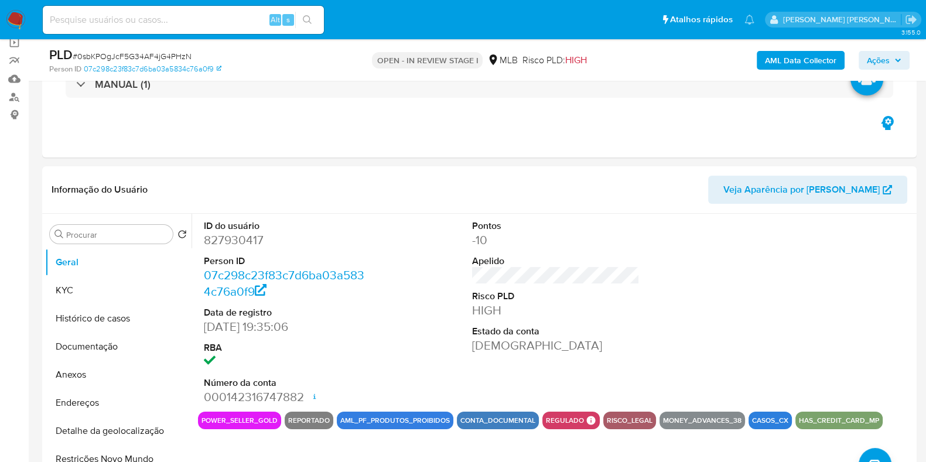
scroll to position [93, 0]
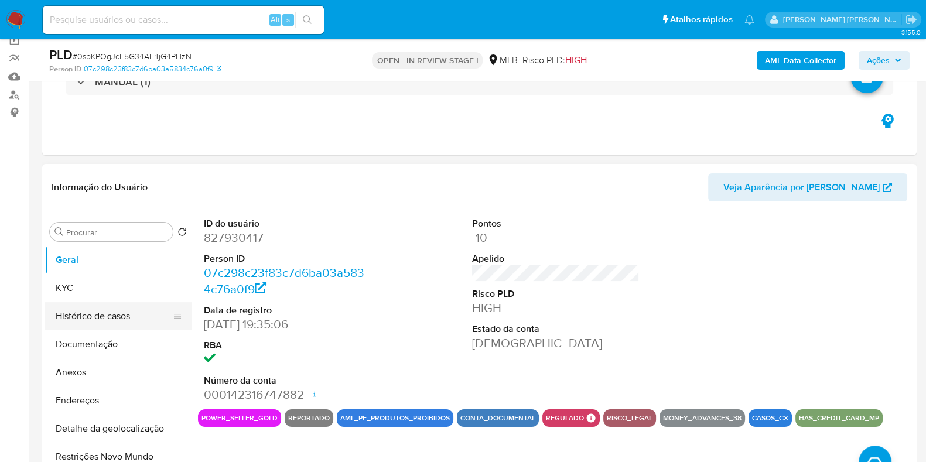
click at [104, 312] on button "Histórico de casos" at bounding box center [113, 316] width 137 height 28
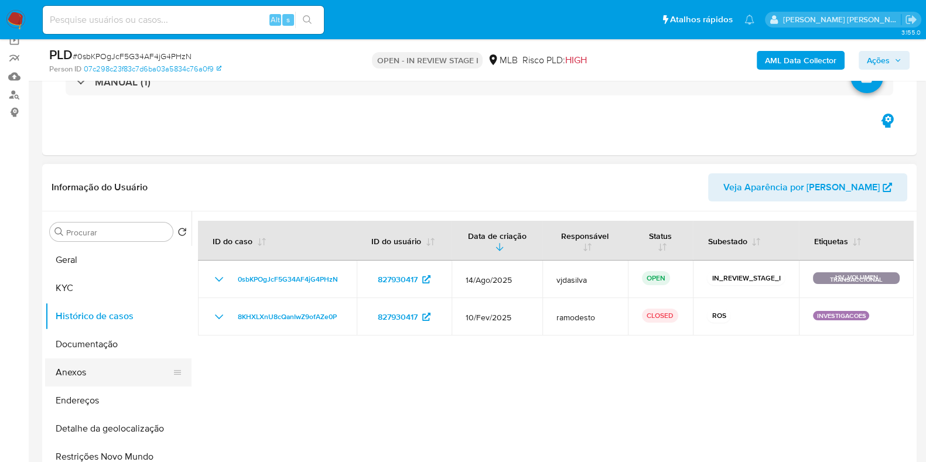
click at [105, 370] on button "Anexos" at bounding box center [113, 372] width 137 height 28
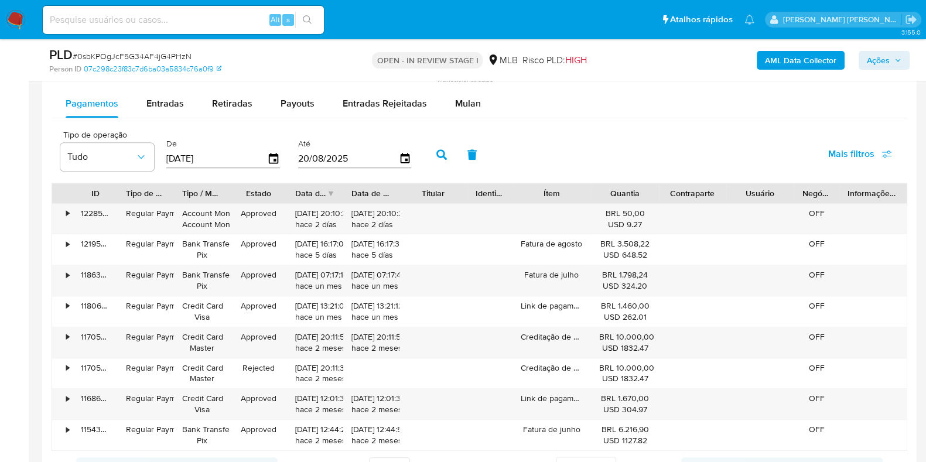
scroll to position [1288, 0]
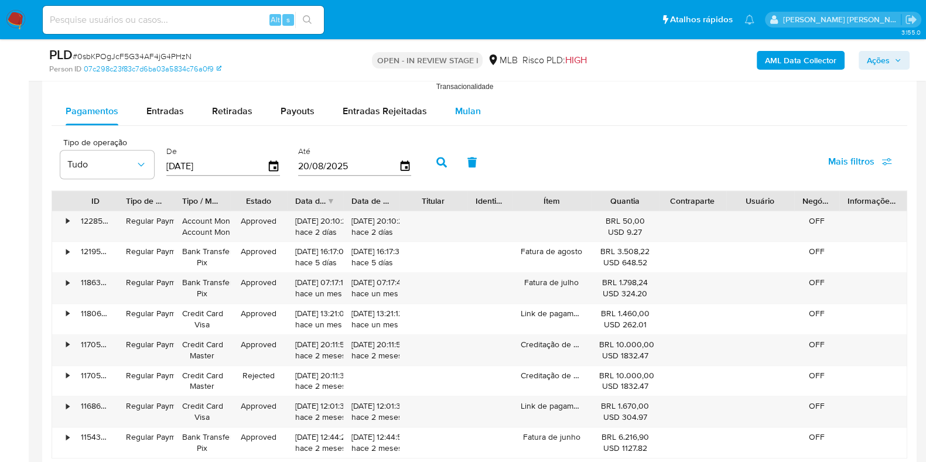
click at [480, 113] on button "Mulan" at bounding box center [468, 111] width 54 height 28
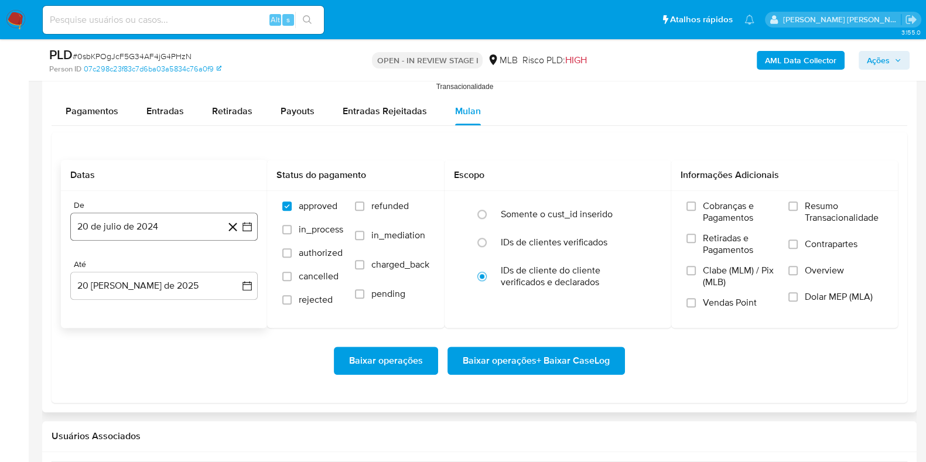
click at [191, 220] on button "20 de julio de 2024" at bounding box center [163, 227] width 187 height 28
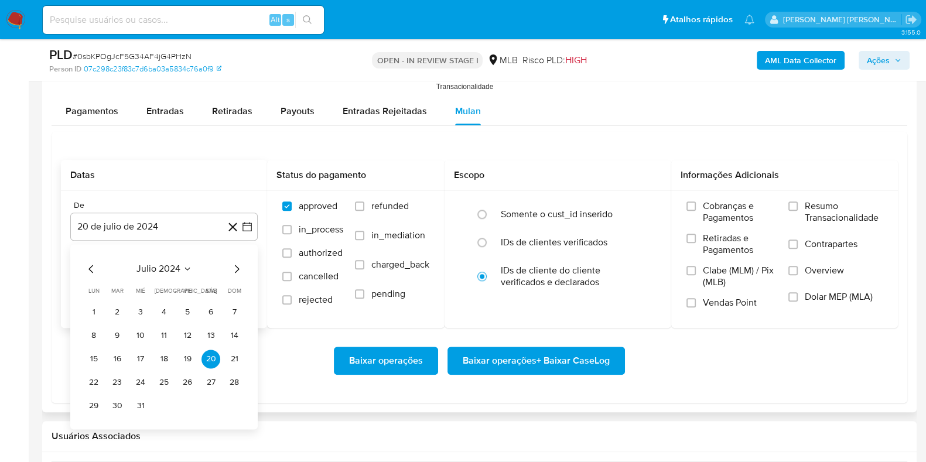
click at [179, 268] on span "julio 2024" at bounding box center [158, 269] width 44 height 12
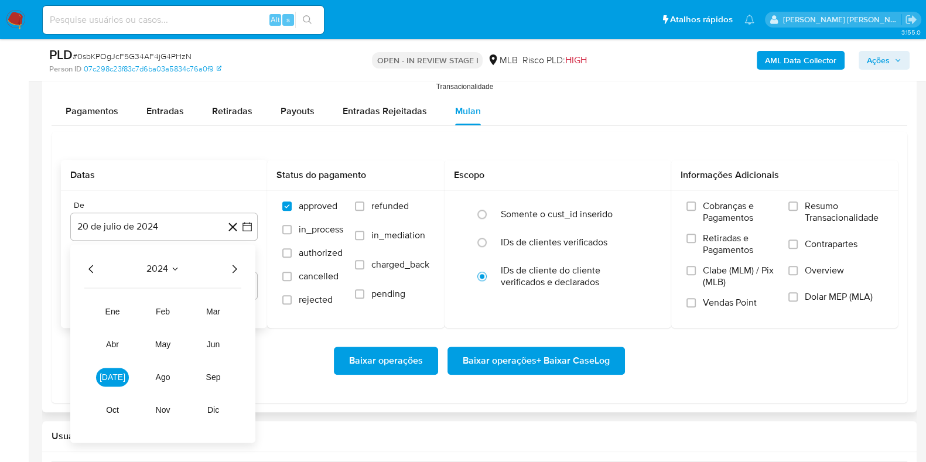
click at [239, 271] on icon "Año siguiente" at bounding box center [234, 269] width 14 height 14
click at [214, 341] on span "jun" at bounding box center [213, 344] width 13 height 9
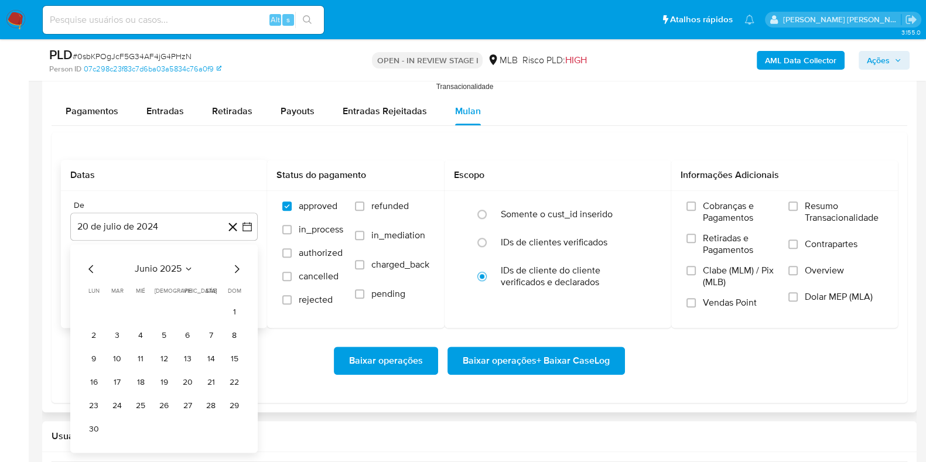
click at [237, 270] on icon "Mes siguiente" at bounding box center [237, 269] width 14 height 14
click at [114, 317] on button "1" at bounding box center [117, 312] width 19 height 19
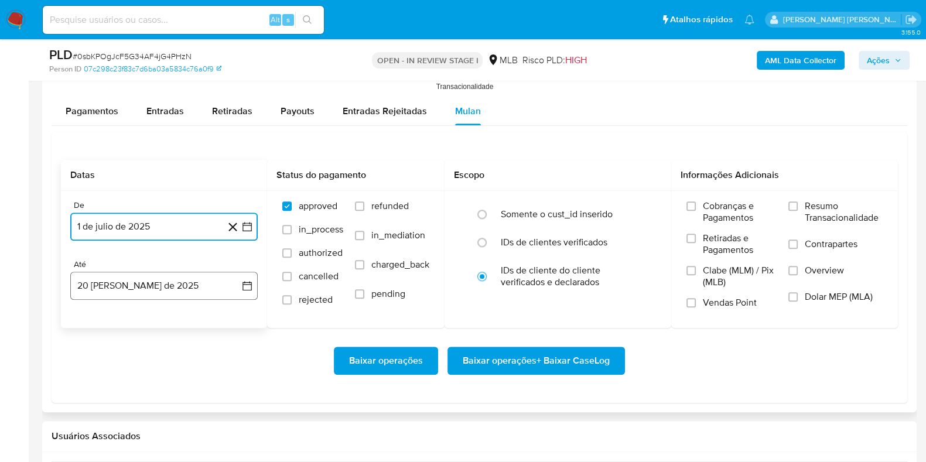
click at [158, 285] on button "20 [PERSON_NAME] de 2025" at bounding box center [163, 286] width 187 height 28
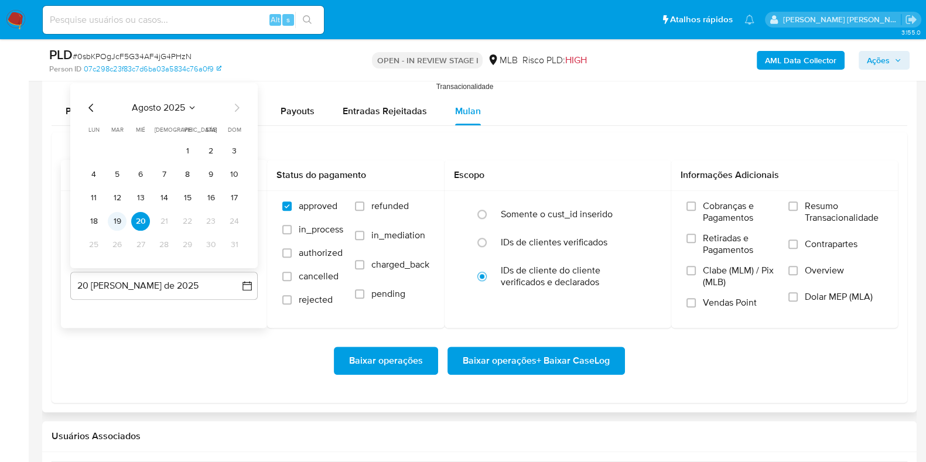
click at [119, 221] on button "19" at bounding box center [117, 220] width 19 height 19
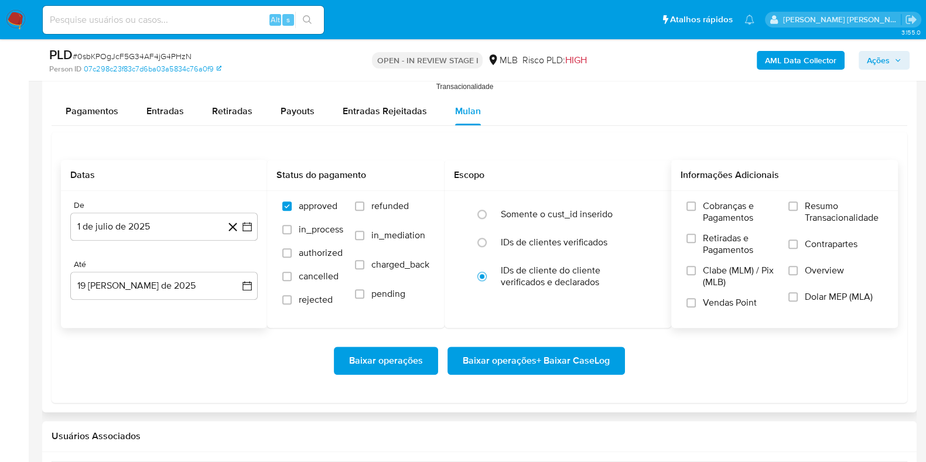
click at [808, 203] on span "Resumo Transacionalidade" at bounding box center [844, 211] width 78 height 23
click at [798, 203] on input "Resumo Transacionalidade" at bounding box center [792, 205] width 9 height 9
click at [805, 238] on span "Contrapartes" at bounding box center [831, 244] width 53 height 12
click at [798, 240] on input "Contrapartes" at bounding box center [792, 244] width 9 height 9
click at [548, 356] on span "Baixar operações + Baixar CaseLog" at bounding box center [536, 361] width 147 height 26
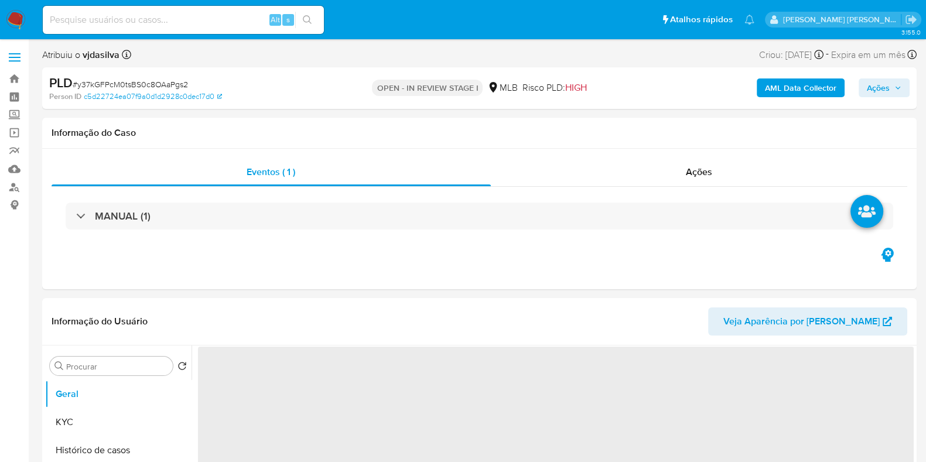
select select "10"
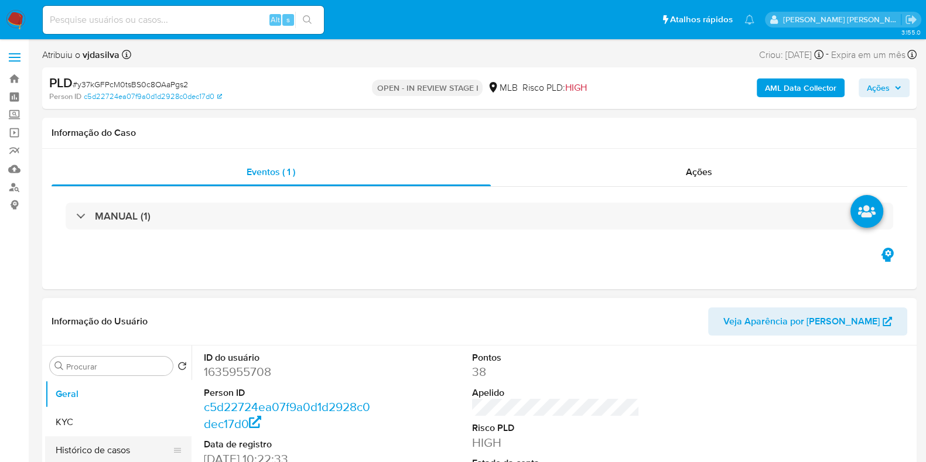
click at [131, 444] on button "Histórico de casos" at bounding box center [113, 450] width 137 height 28
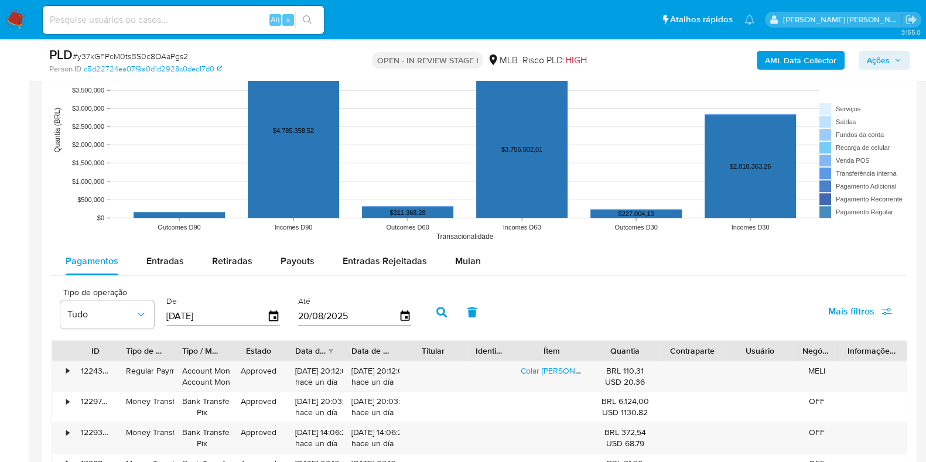
scroll to position [1156, 0]
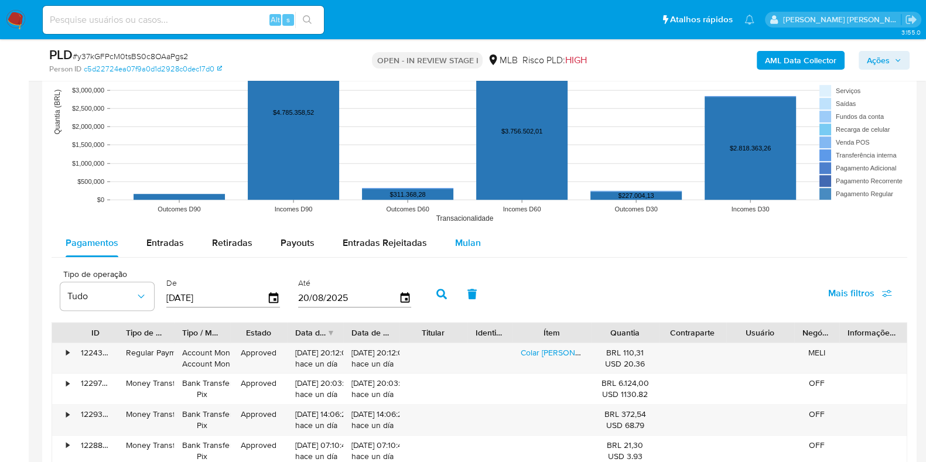
click at [465, 244] on span "Mulan" at bounding box center [468, 242] width 26 height 13
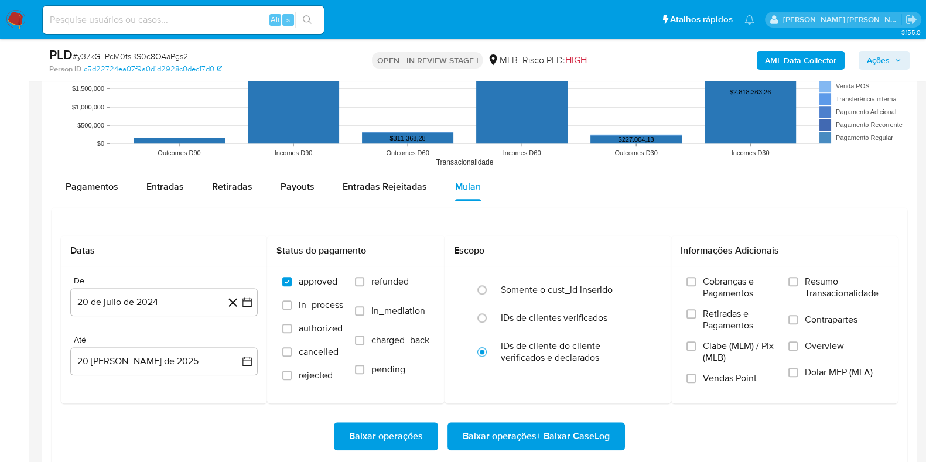
scroll to position [1207, 0]
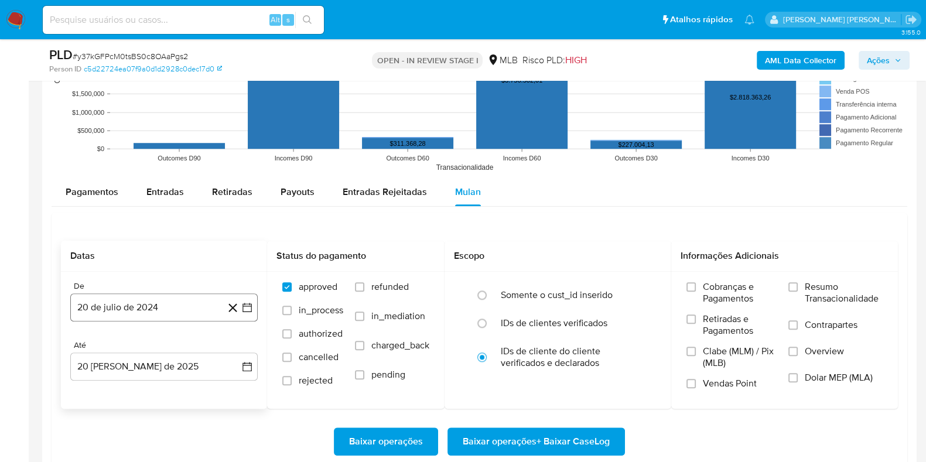
click at [193, 305] on button "20 de julio de 2024" at bounding box center [163, 307] width 187 height 28
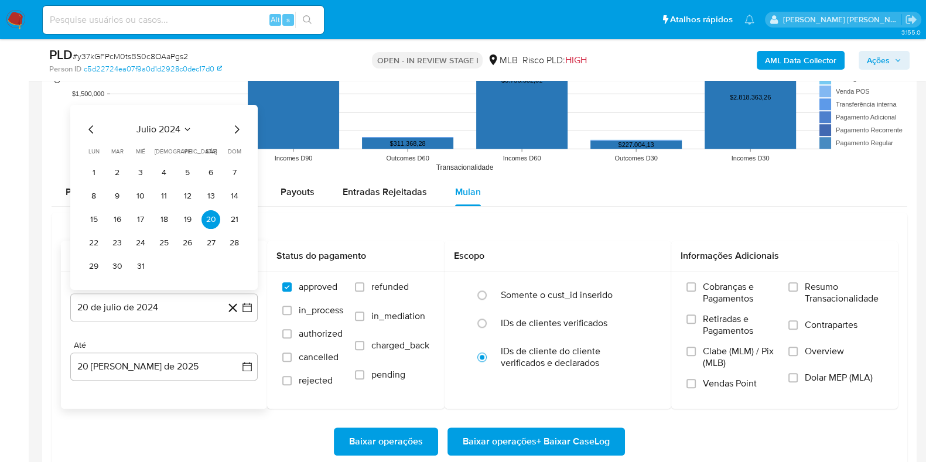
click at [183, 124] on icon "Seleccionar mes y año" at bounding box center [187, 128] width 9 height 9
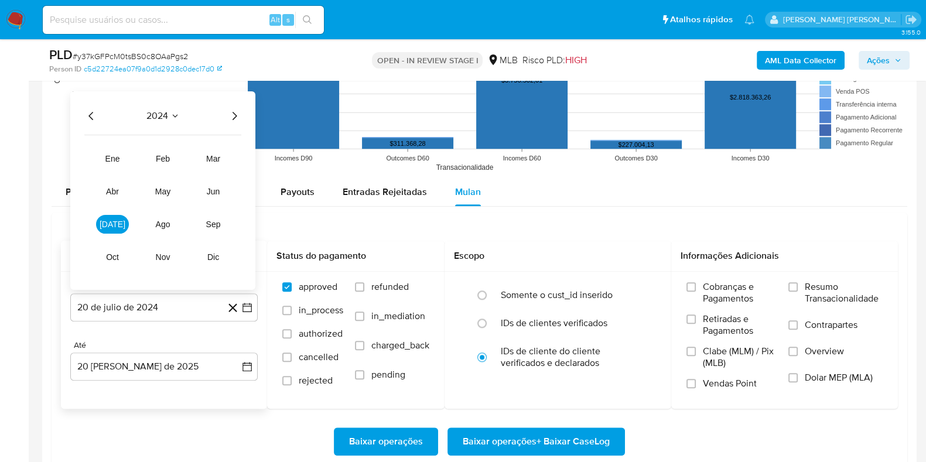
click at [237, 117] on icon "Año siguiente" at bounding box center [234, 115] width 14 height 14
click at [117, 217] on button "[DATE]" at bounding box center [112, 223] width 33 height 19
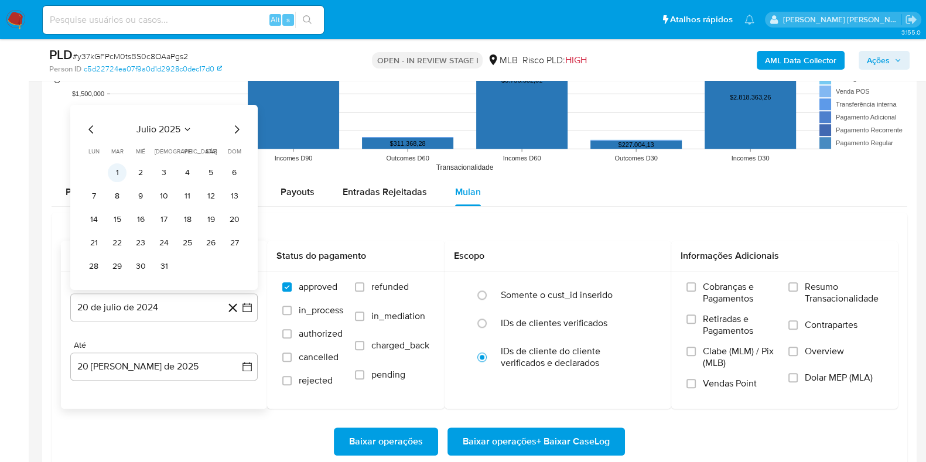
click at [123, 169] on button "1" at bounding box center [117, 172] width 19 height 19
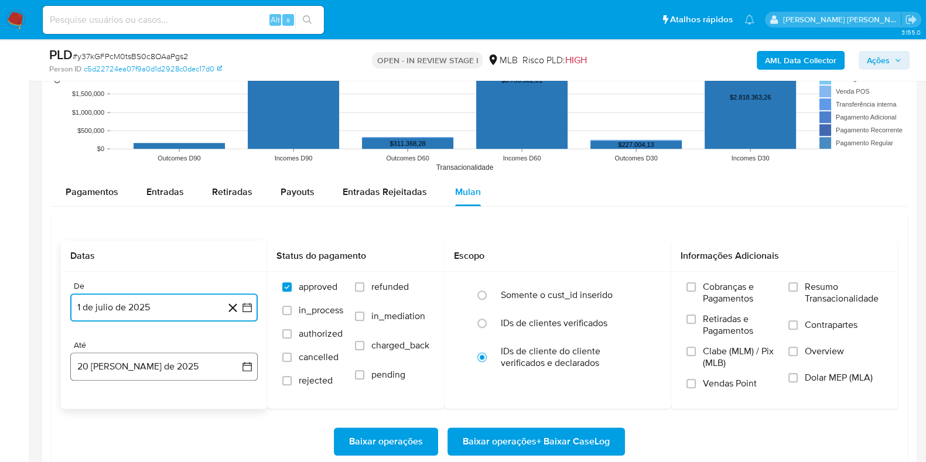
click at [172, 368] on button "20 [PERSON_NAME] de 2025" at bounding box center [163, 367] width 187 height 28
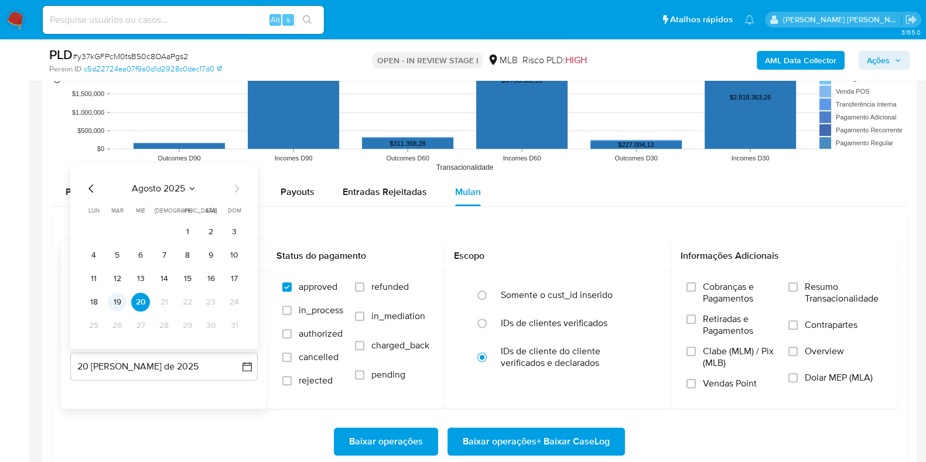
click at [121, 297] on button "19" at bounding box center [117, 301] width 19 height 19
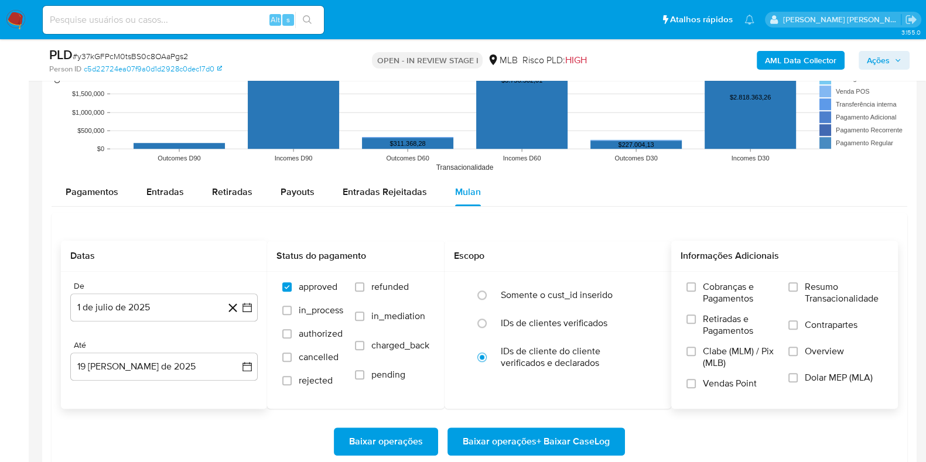
click at [830, 285] on span "Resumo Transacionalidade" at bounding box center [844, 292] width 78 height 23
click at [798, 285] on input "Resumo Transacionalidade" at bounding box center [792, 286] width 9 height 9
click at [809, 332] on label "Contrapartes" at bounding box center [835, 332] width 94 height 26
click at [798, 330] on input "Contrapartes" at bounding box center [792, 324] width 9 height 9
click at [605, 435] on span "Baixar operações + Baixar CaseLog" at bounding box center [536, 442] width 147 height 26
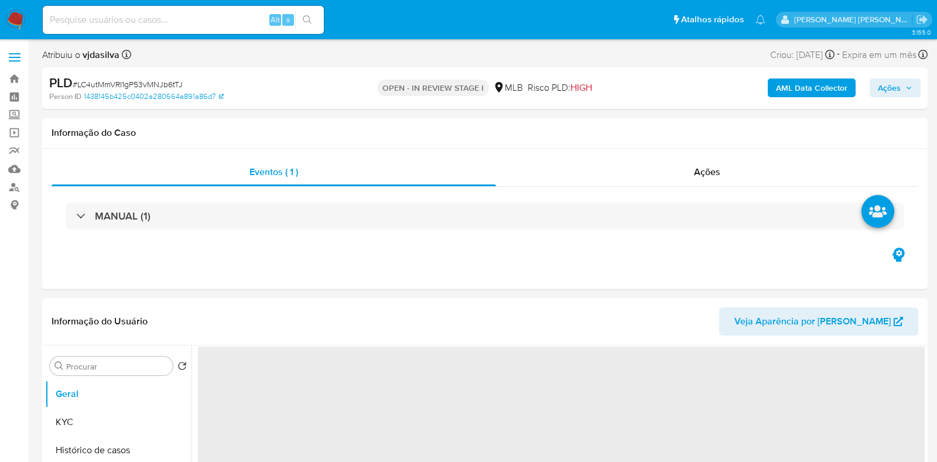
select select "10"
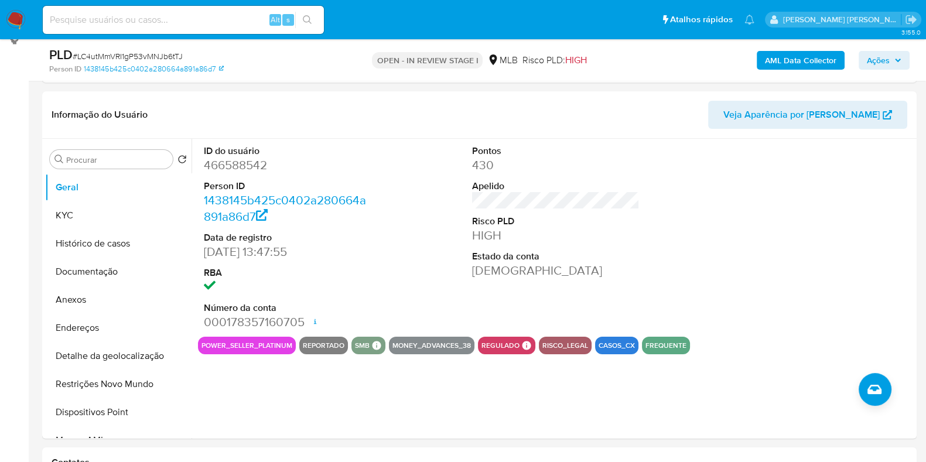
scroll to position [167, 0]
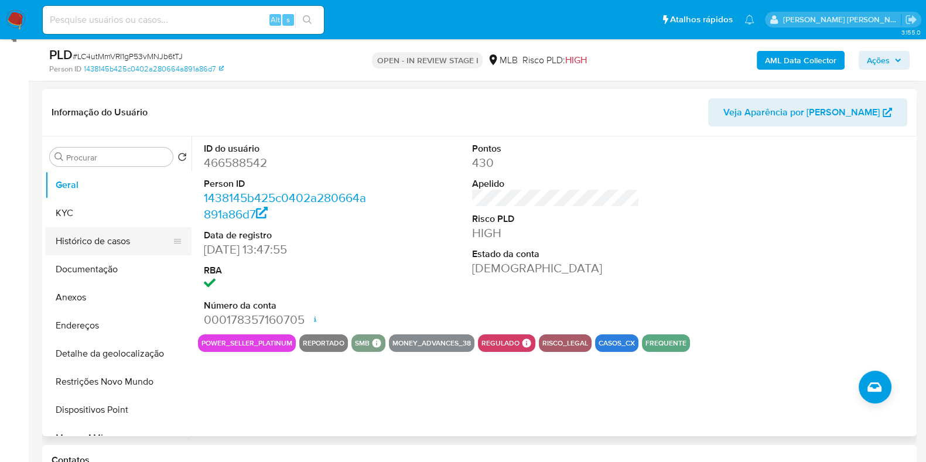
click at [117, 241] on button "Histórico de casos" at bounding box center [113, 241] width 137 height 28
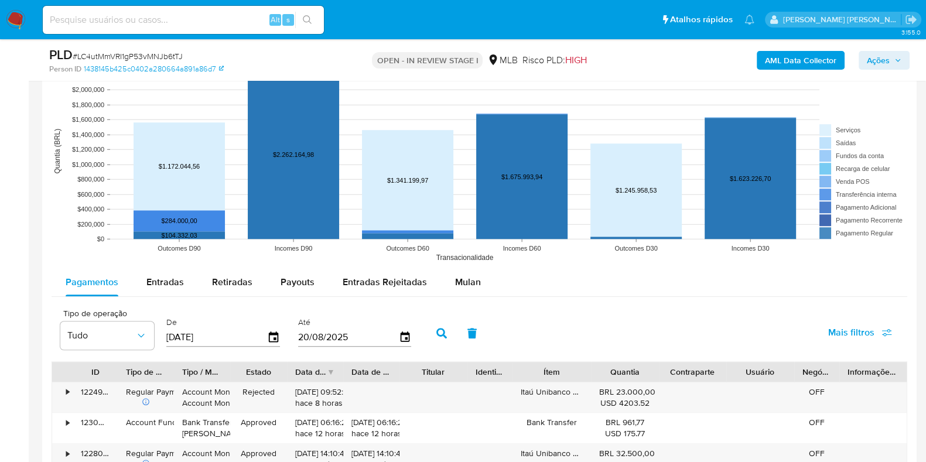
scroll to position [1138, 0]
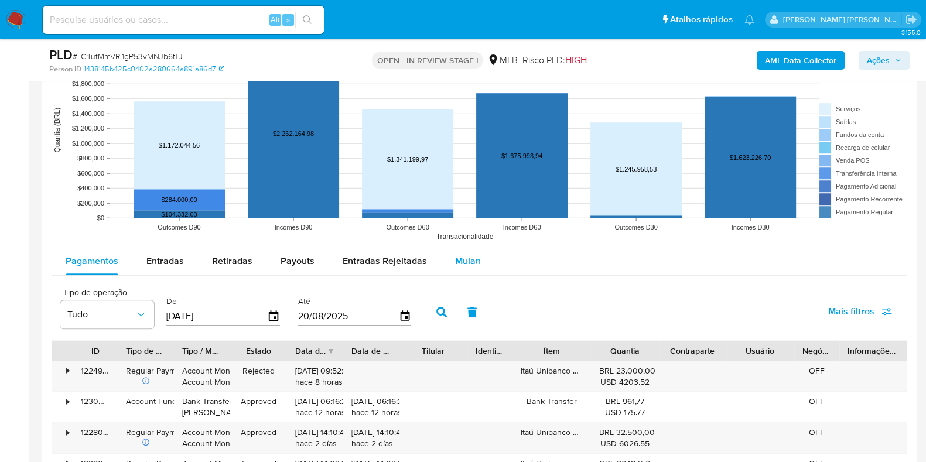
click at [464, 257] on span "Mulan" at bounding box center [468, 260] width 26 height 13
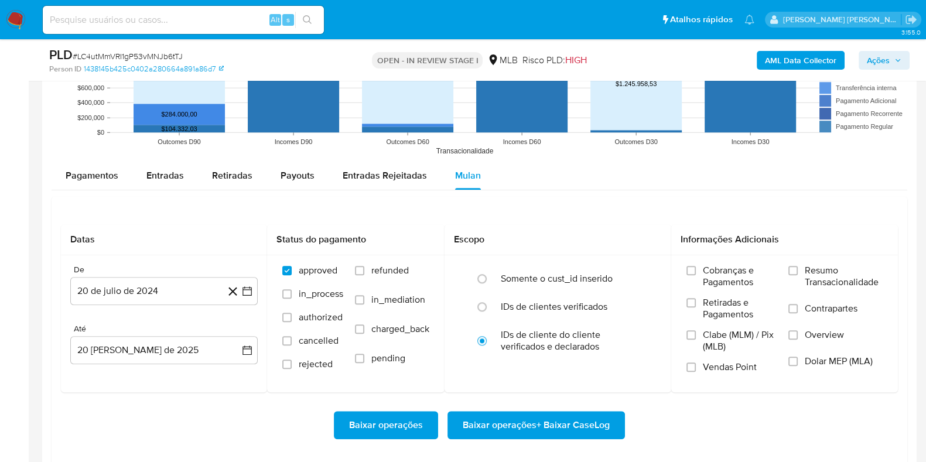
scroll to position [1218, 0]
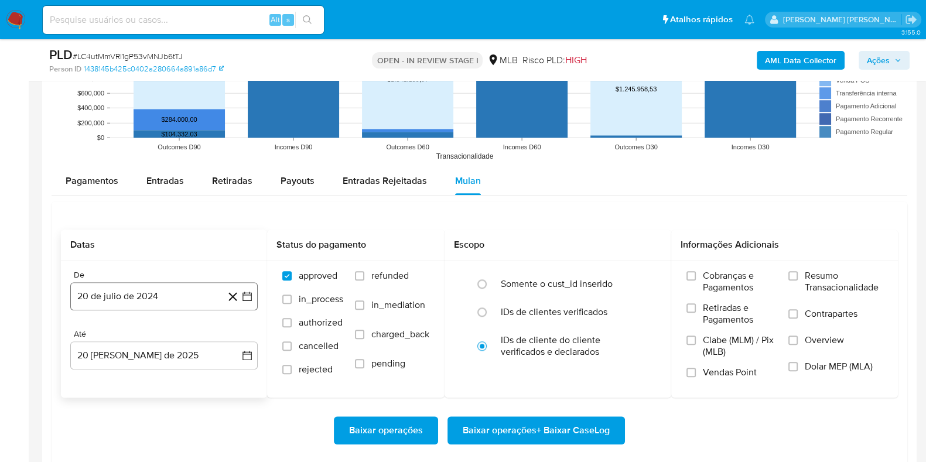
click at [188, 290] on button "20 de julio de 2024" at bounding box center [163, 296] width 187 height 28
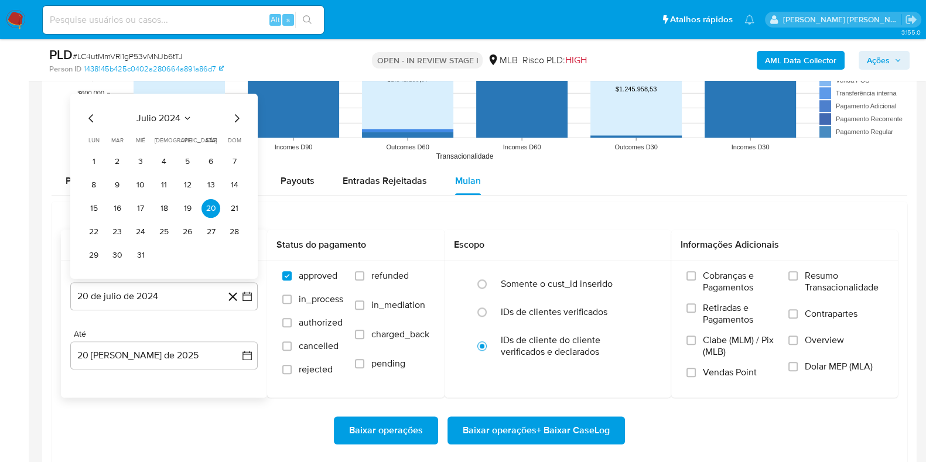
click at [176, 121] on span "julio 2024" at bounding box center [158, 118] width 44 height 12
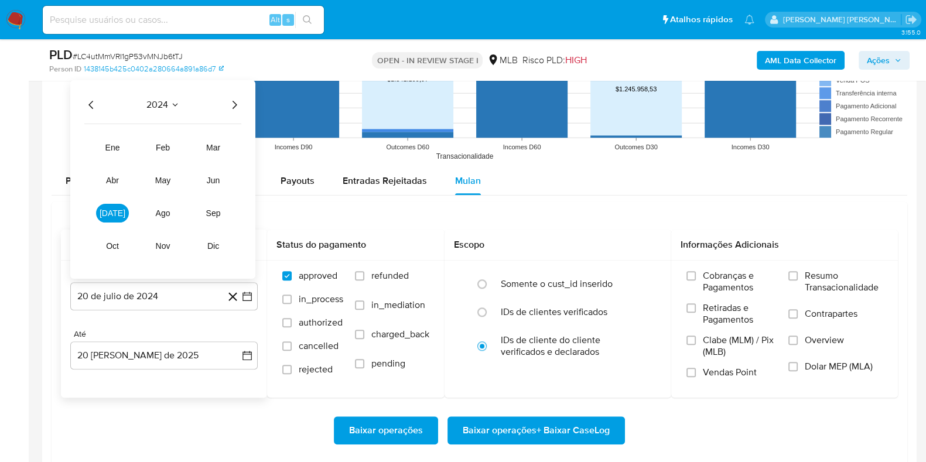
click at [238, 103] on icon "Año siguiente" at bounding box center [234, 104] width 14 height 14
click at [110, 212] on span "[DATE]" at bounding box center [113, 212] width 26 height 9
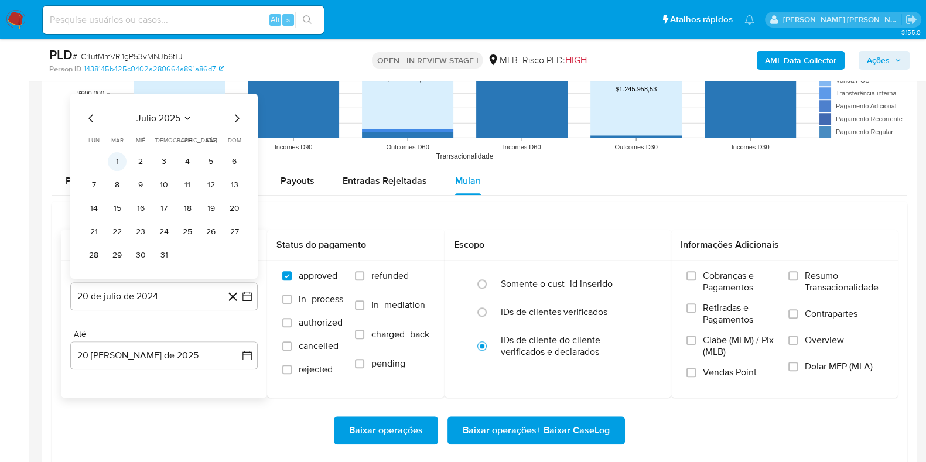
click at [117, 159] on button "1" at bounding box center [117, 161] width 19 height 19
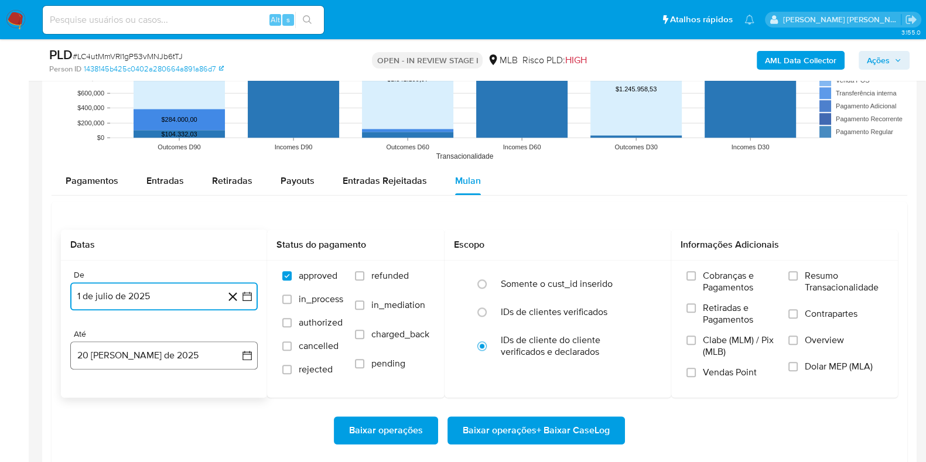
click at [191, 356] on button "20 [PERSON_NAME] de 2025" at bounding box center [163, 355] width 187 height 28
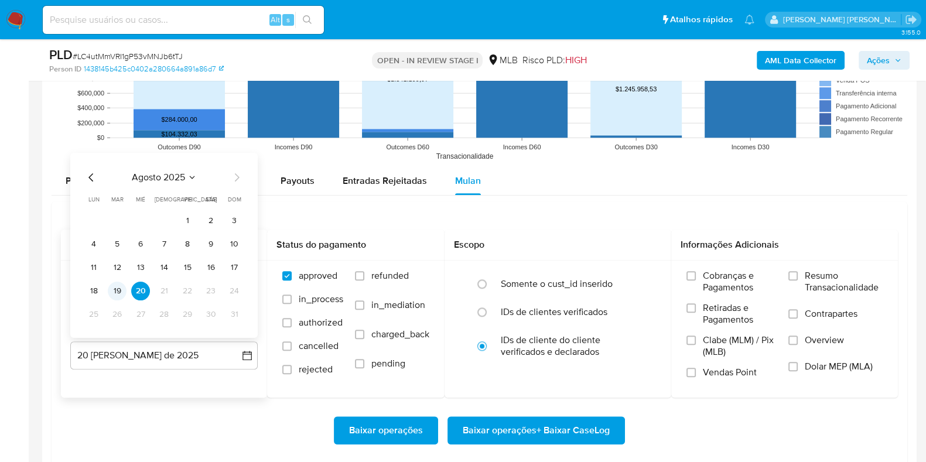
click at [118, 291] on button "19" at bounding box center [117, 290] width 19 height 19
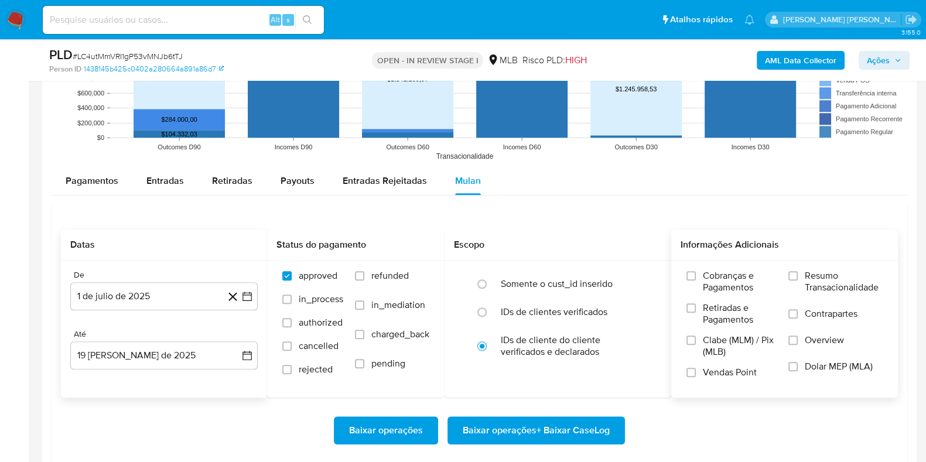
click at [809, 279] on span "Resumo Transacionalidade" at bounding box center [844, 281] width 78 height 23
click at [798, 279] on input "Resumo Transacionalidade" at bounding box center [792, 275] width 9 height 9
click at [809, 316] on span "Contrapartes" at bounding box center [831, 314] width 53 height 12
click at [798, 316] on input "Contrapartes" at bounding box center [792, 313] width 9 height 9
click at [558, 426] on span "Baixar operações + Baixar CaseLog" at bounding box center [536, 431] width 147 height 26
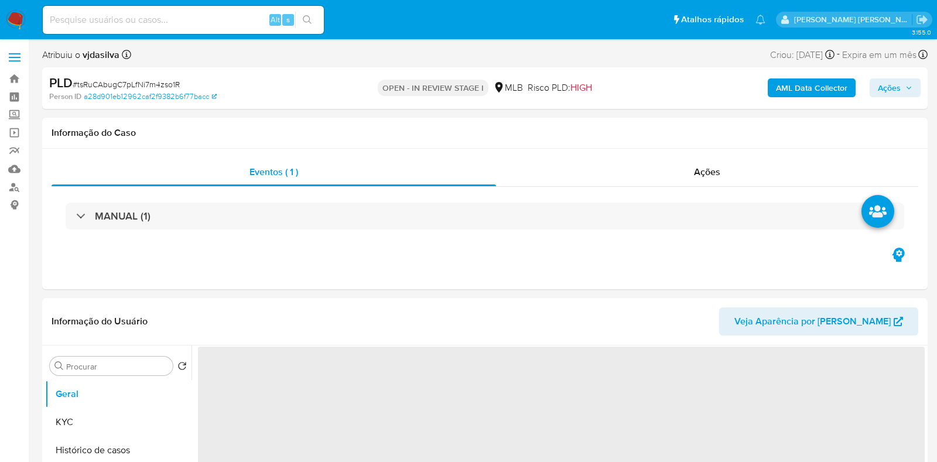
select select "10"
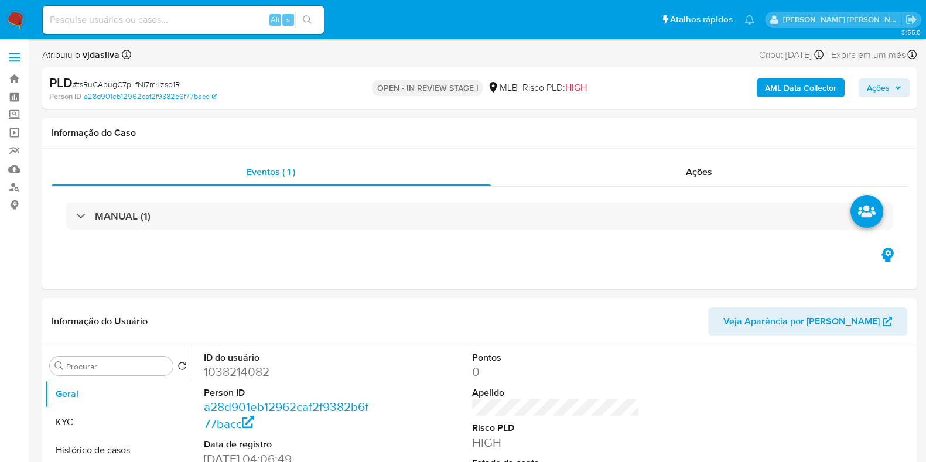
scroll to position [169, 0]
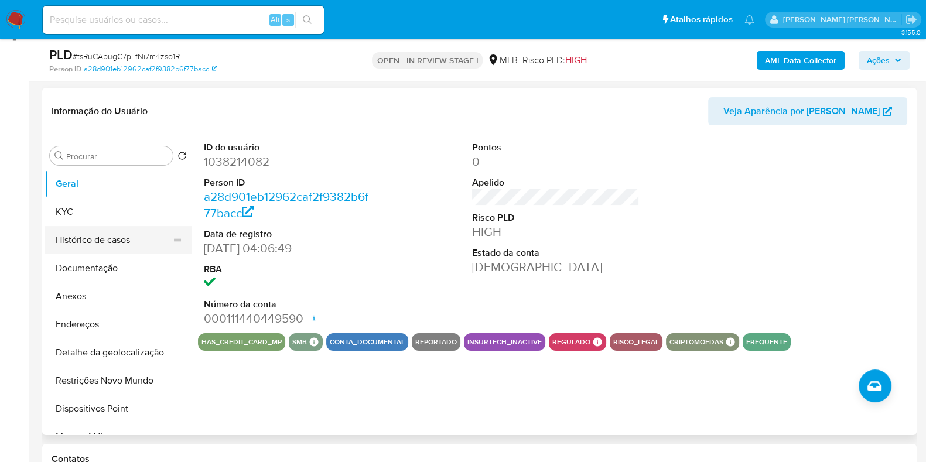
click at [129, 234] on button "Histórico de casos" at bounding box center [113, 240] width 137 height 28
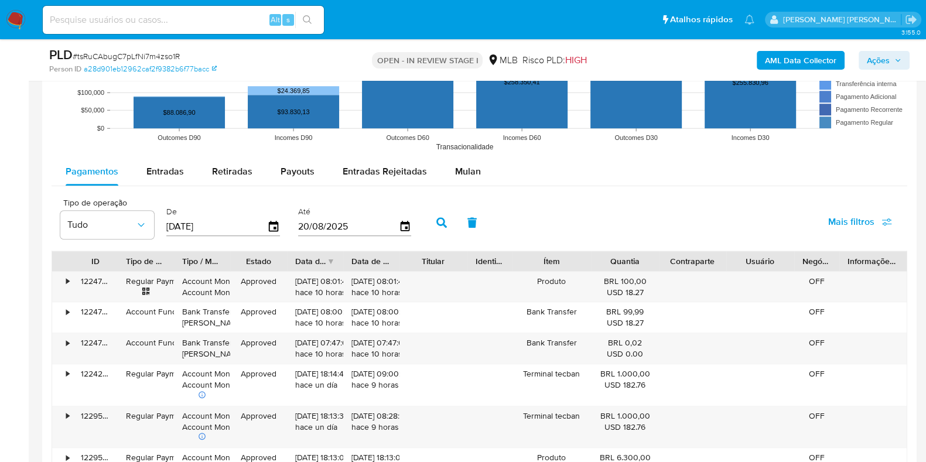
scroll to position [1233, 0]
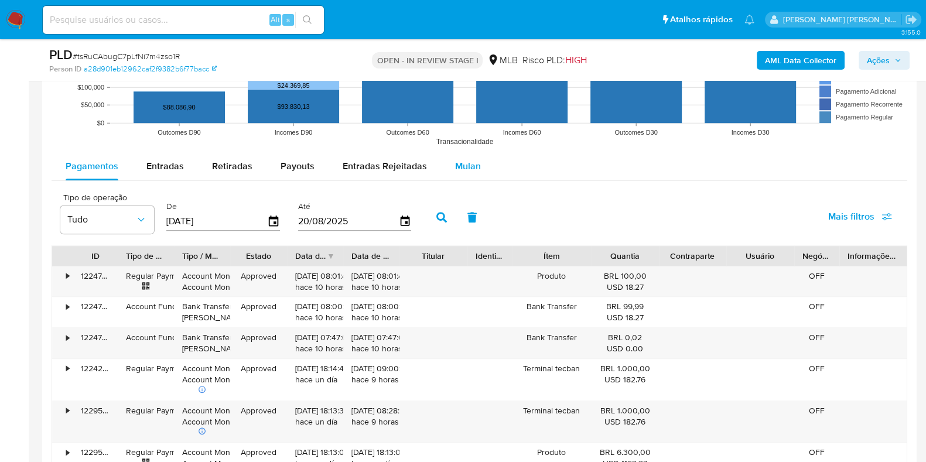
click at [477, 158] on button "Mulan" at bounding box center [468, 166] width 54 height 28
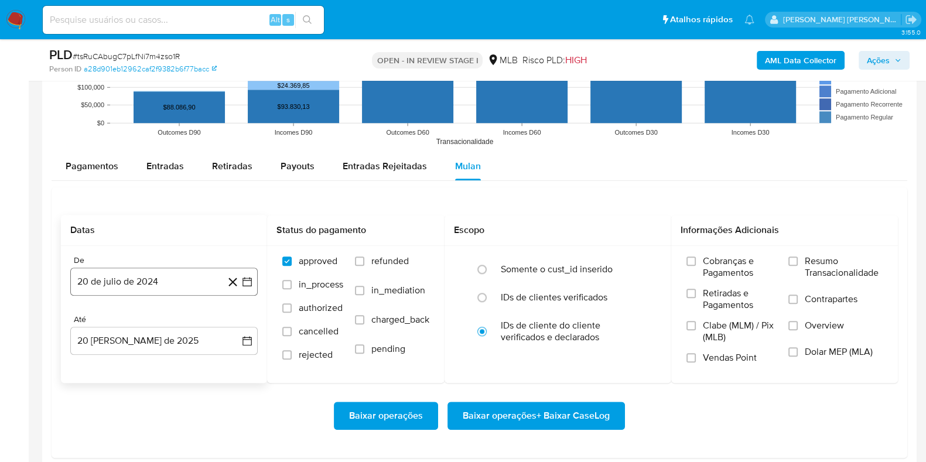
click at [134, 281] on button "20 de julio de 2024" at bounding box center [163, 282] width 187 height 28
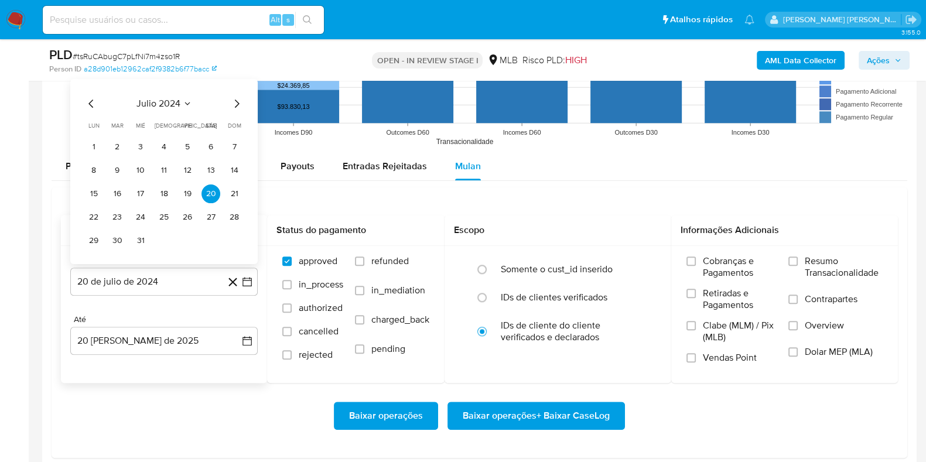
click at [171, 103] on span "julio 2024" at bounding box center [158, 103] width 44 height 12
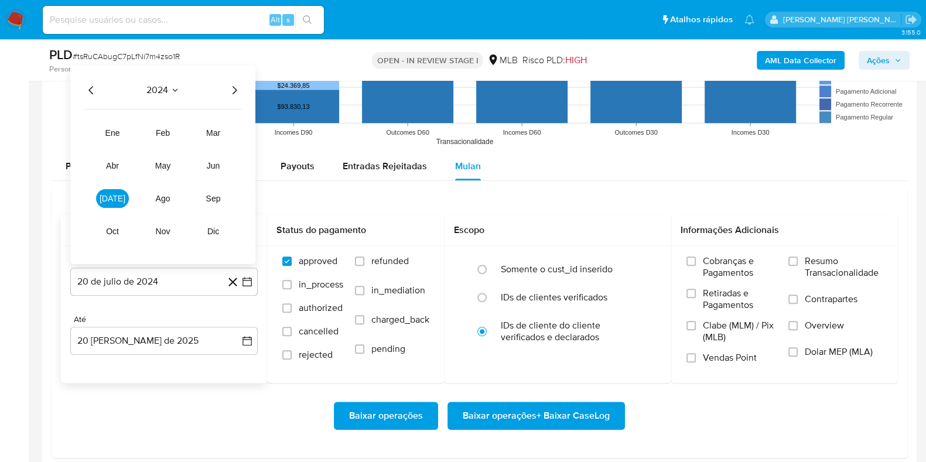
click at [231, 92] on icon "Año siguiente" at bounding box center [234, 90] width 14 height 14
click at [108, 197] on span "[DATE]" at bounding box center [113, 197] width 26 height 9
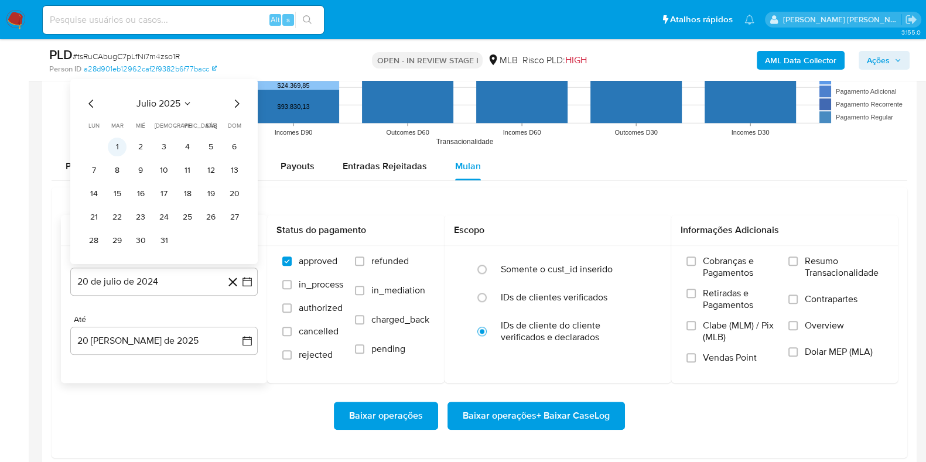
click at [118, 149] on button "1" at bounding box center [117, 146] width 19 height 19
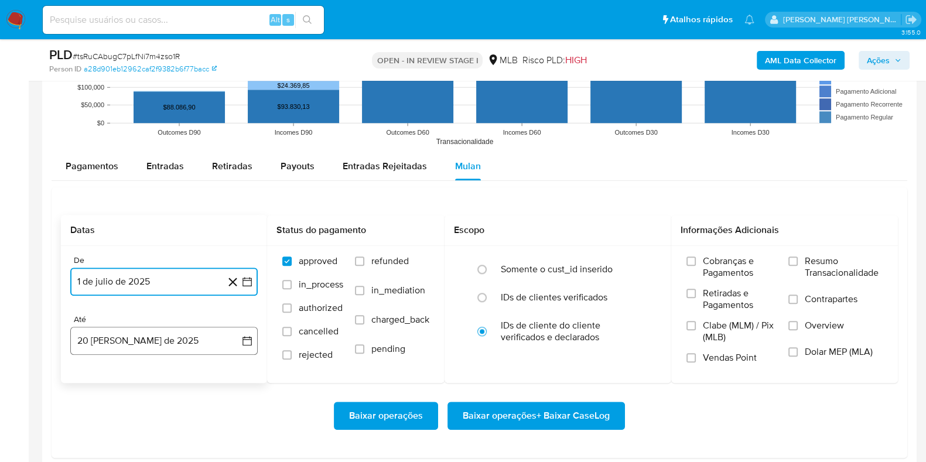
click at [152, 338] on button "20 [PERSON_NAME] de 2025" at bounding box center [163, 341] width 187 height 28
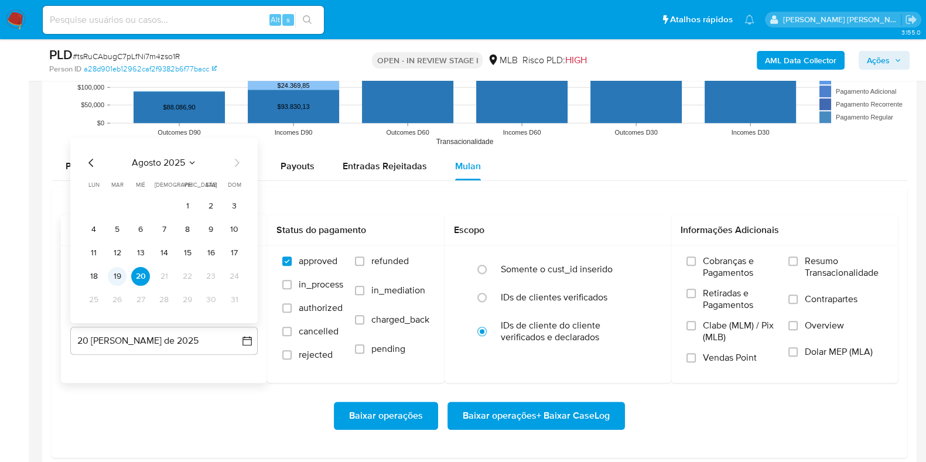
click at [116, 268] on button "19" at bounding box center [117, 275] width 19 height 19
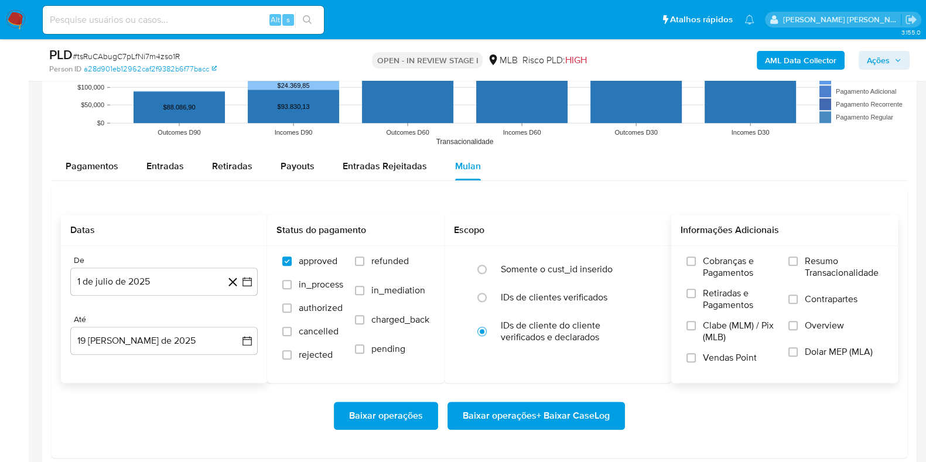
click at [813, 255] on span "Resumo Transacionalidade" at bounding box center [844, 266] width 78 height 23
click at [798, 256] on input "Resumo Transacionalidade" at bounding box center [792, 260] width 9 height 9
click at [803, 296] on label "Contrapartes" at bounding box center [835, 306] width 94 height 26
click at [798, 296] on input "Contrapartes" at bounding box center [792, 299] width 9 height 9
click at [574, 413] on span "Baixar operações + Baixar CaseLog" at bounding box center [536, 416] width 147 height 26
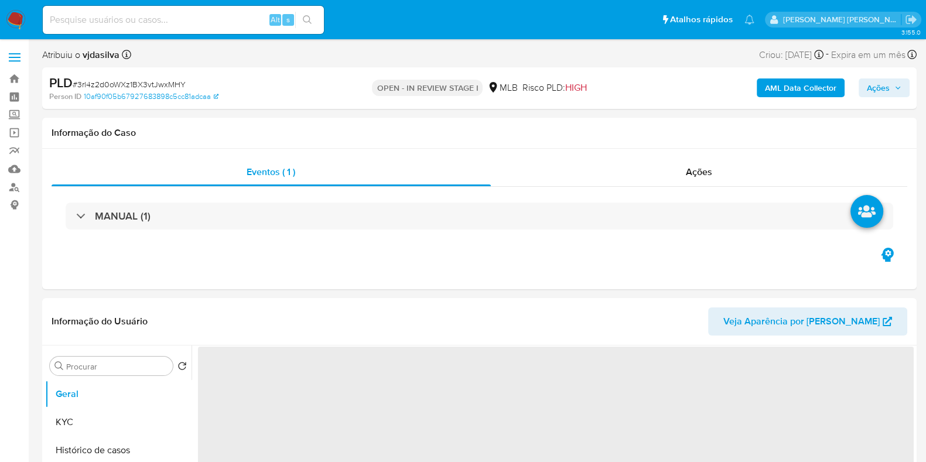
select select "10"
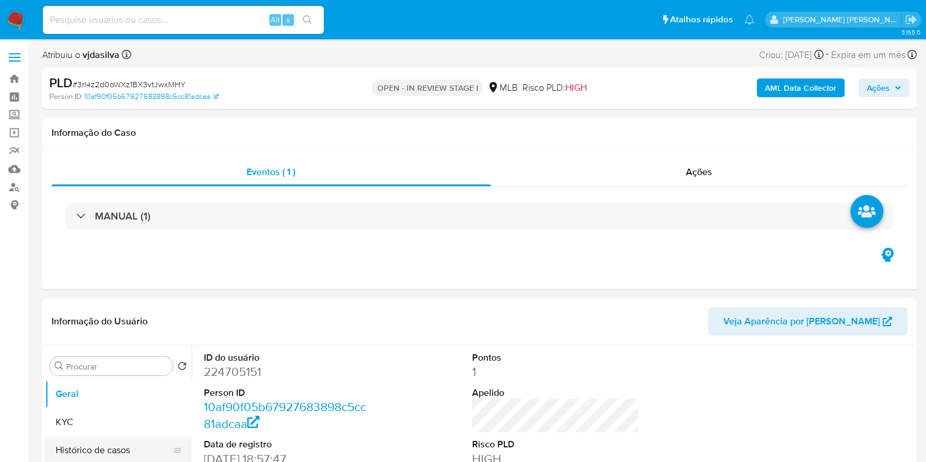
click at [134, 446] on button "Histórico de casos" at bounding box center [113, 450] width 137 height 28
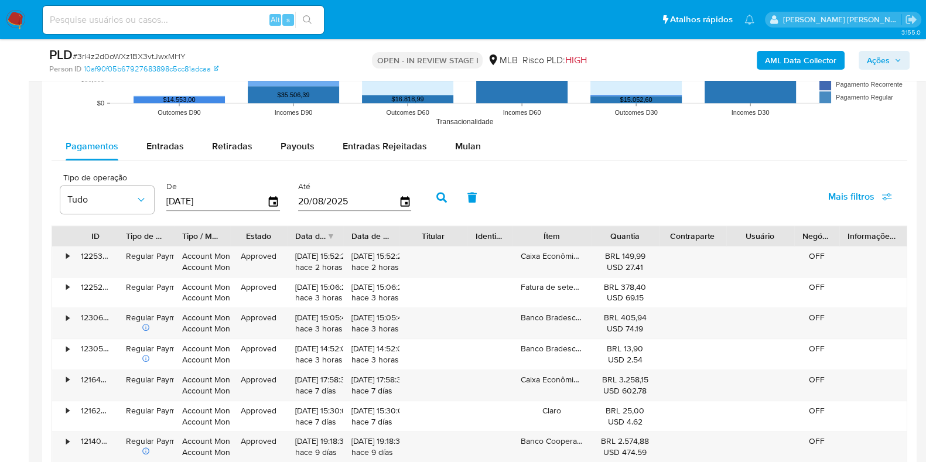
scroll to position [1236, 0]
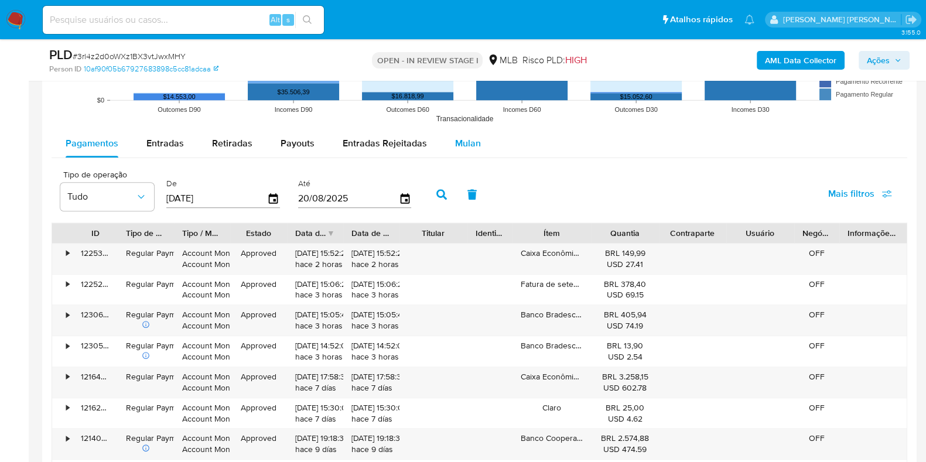
click at [470, 146] on span "Mulan" at bounding box center [468, 142] width 26 height 13
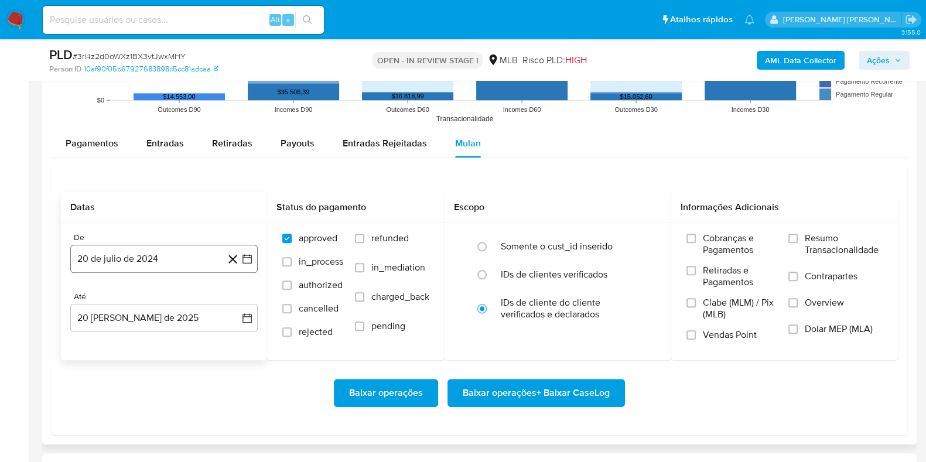
click at [179, 251] on button "20 de julio de 2024" at bounding box center [163, 259] width 187 height 28
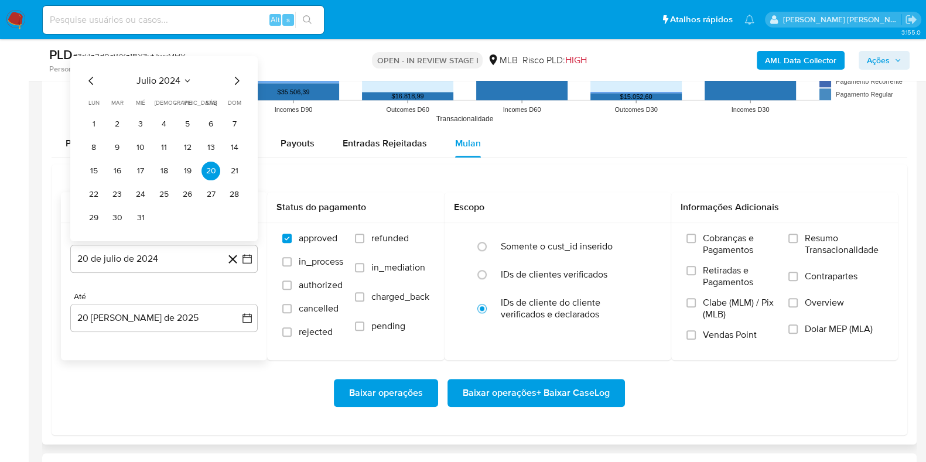
click at [166, 81] on span "julio 2024" at bounding box center [158, 81] width 44 height 12
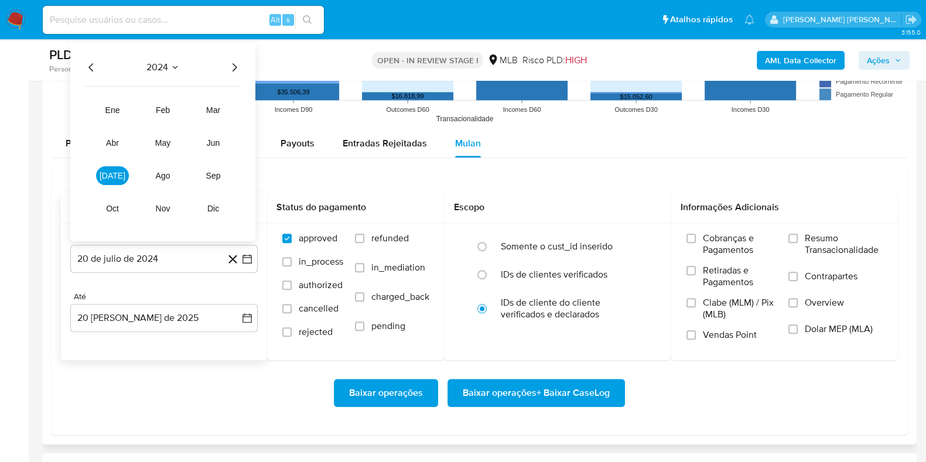
click at [231, 71] on icon "Año siguiente" at bounding box center [234, 67] width 14 height 14
click at [112, 177] on span "[DATE]" at bounding box center [113, 175] width 26 height 9
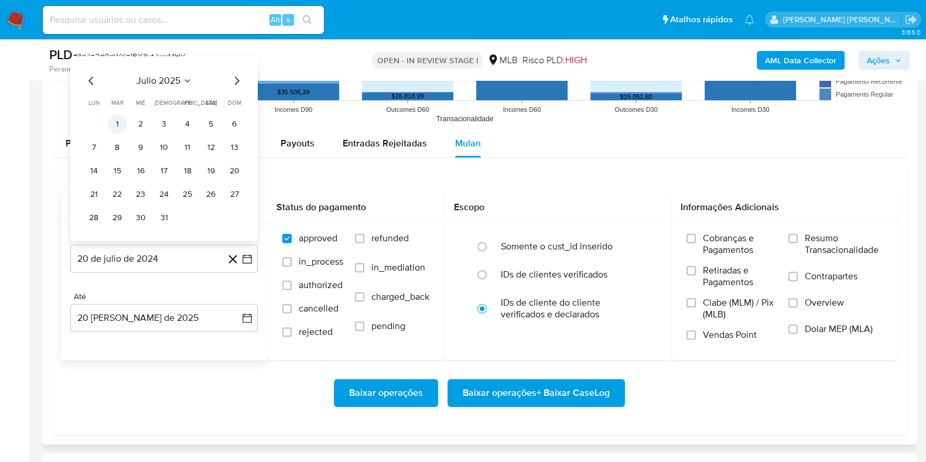
click at [118, 121] on button "1" at bounding box center [117, 124] width 19 height 19
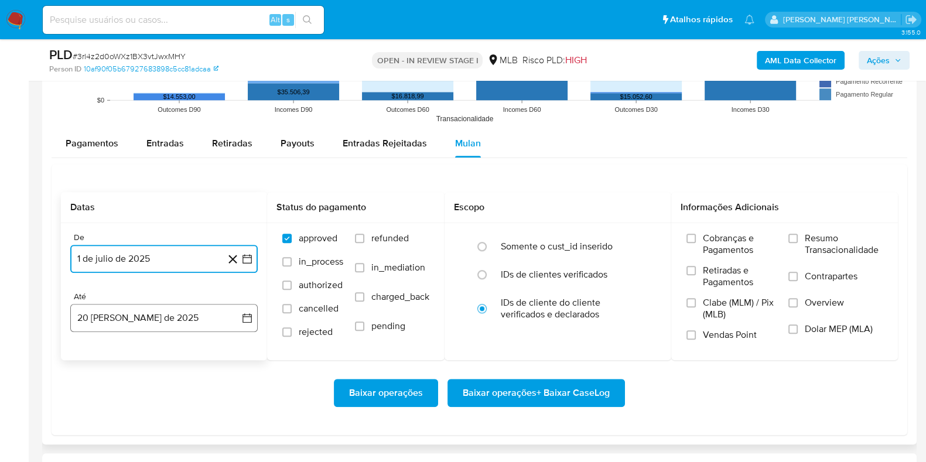
click at [156, 323] on button "20 [PERSON_NAME] de 2025" at bounding box center [163, 318] width 187 height 28
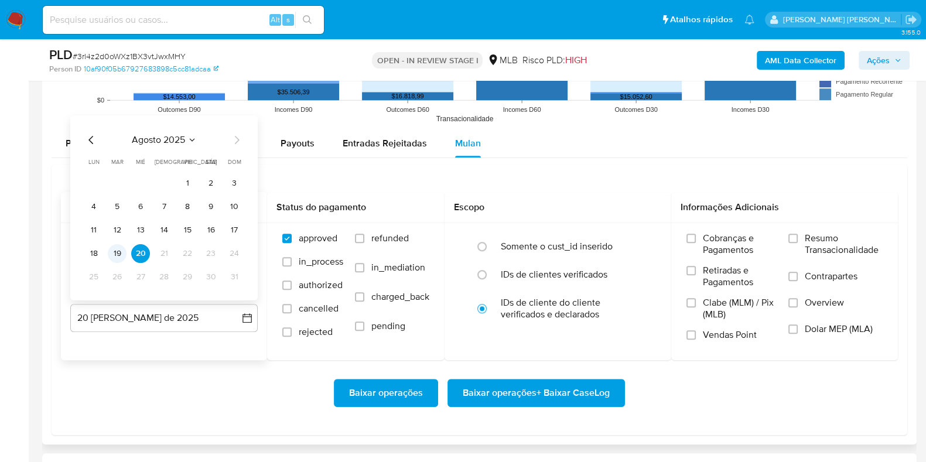
click at [121, 259] on button "19" at bounding box center [117, 253] width 19 height 19
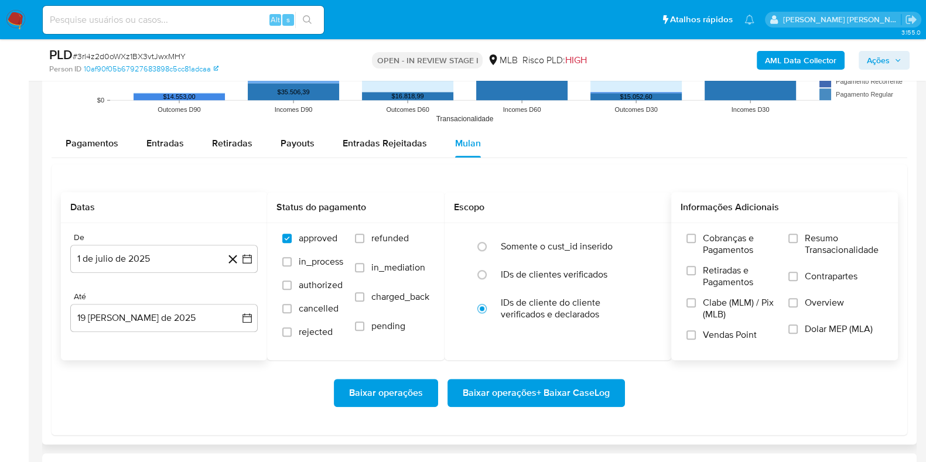
click at [829, 240] on span "Resumo Transacionalidade" at bounding box center [844, 243] width 78 height 23
click at [798, 240] on input "Resumo Transacionalidade" at bounding box center [792, 238] width 9 height 9
click at [818, 283] on label "Contrapartes" at bounding box center [835, 284] width 94 height 26
click at [798, 281] on input "Contrapartes" at bounding box center [792, 276] width 9 height 9
click at [582, 389] on span "Baixar operações + Baixar CaseLog" at bounding box center [536, 393] width 147 height 26
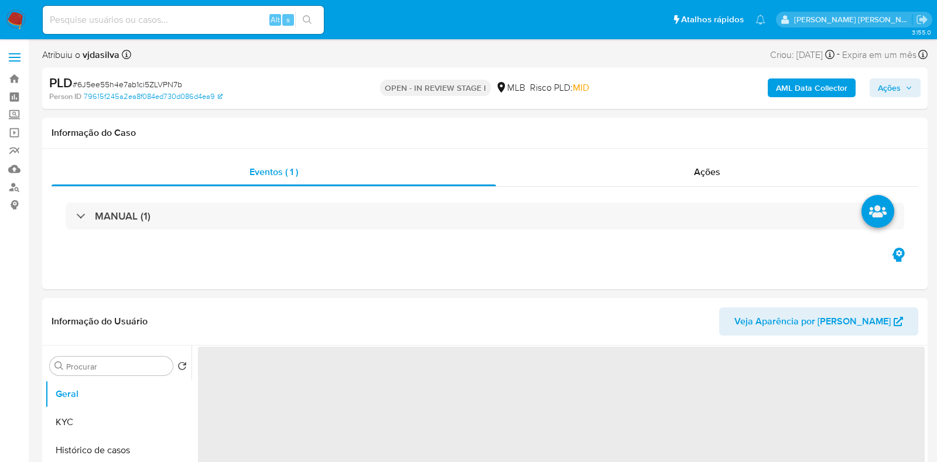
select select "10"
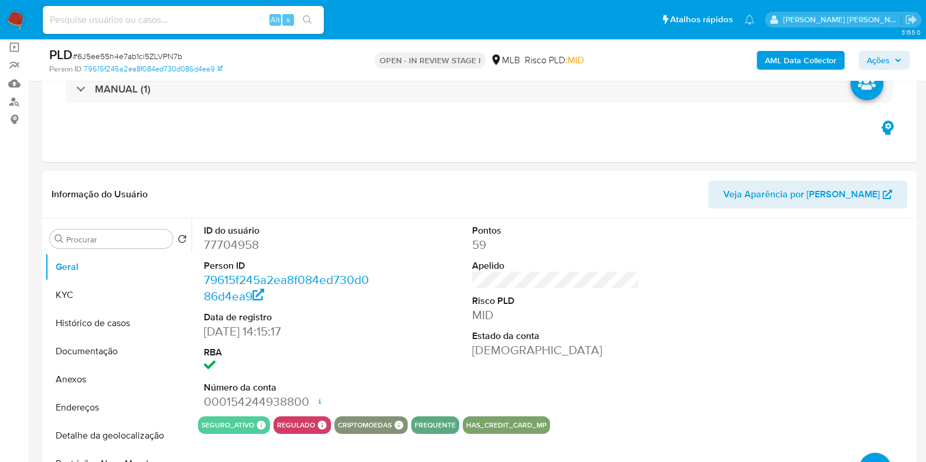
scroll to position [96, 0]
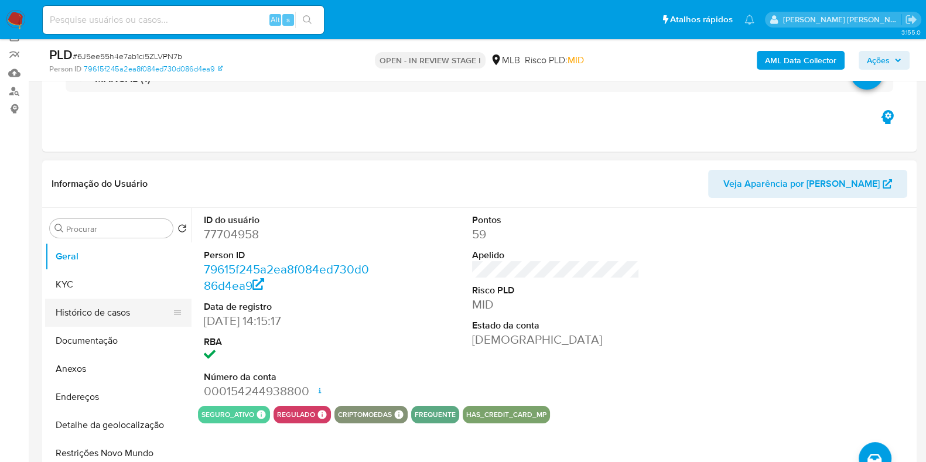
click at [114, 320] on button "Histórico de casos" at bounding box center [113, 313] width 137 height 28
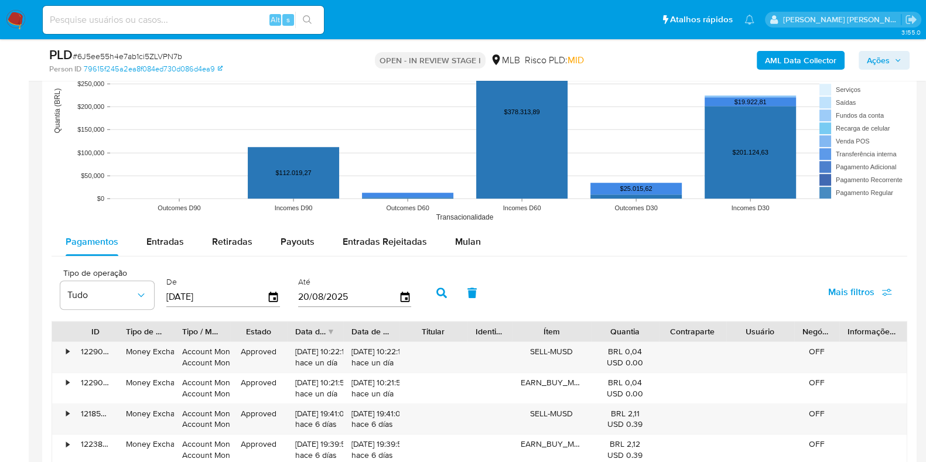
scroll to position [1121, 0]
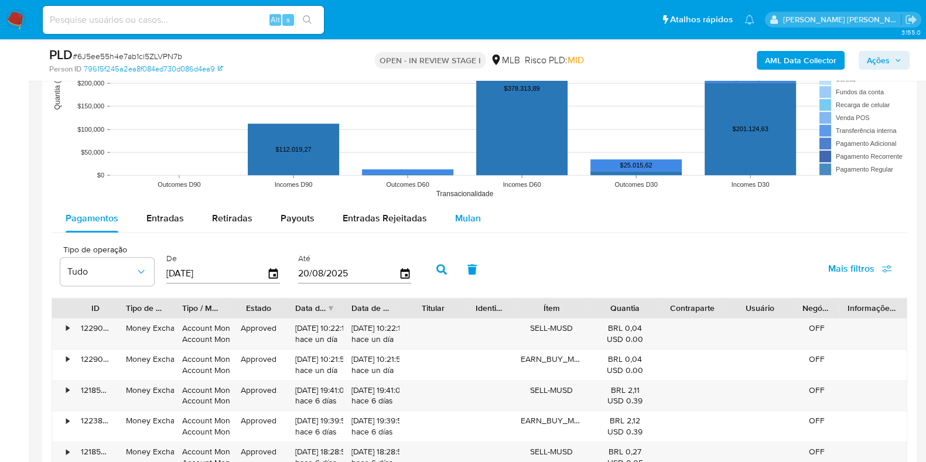
click at [466, 218] on span "Mulan" at bounding box center [468, 217] width 26 height 13
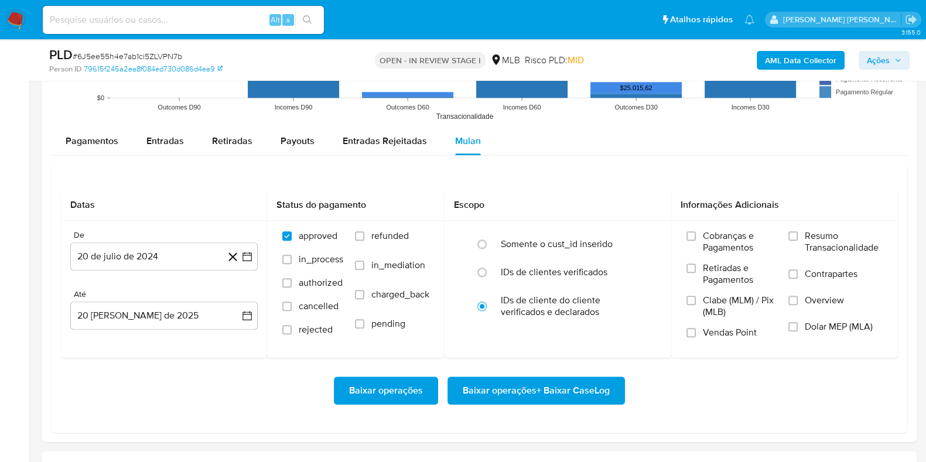
scroll to position [1253, 0]
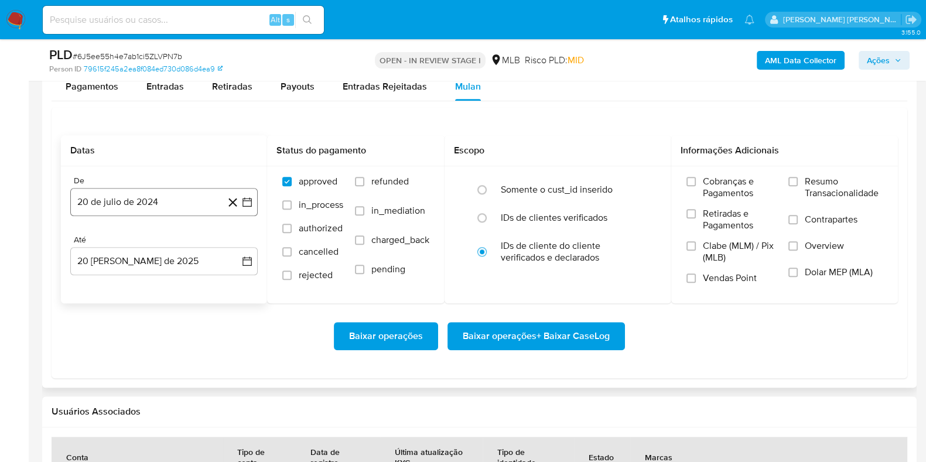
click at [172, 208] on button "20 de julio de 2024" at bounding box center [163, 202] width 187 height 28
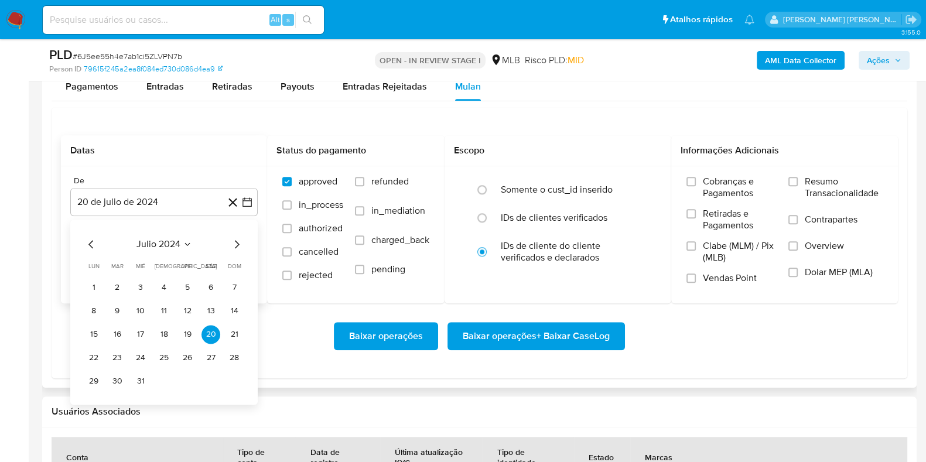
click at [175, 242] on span "julio 2024" at bounding box center [158, 244] width 44 height 12
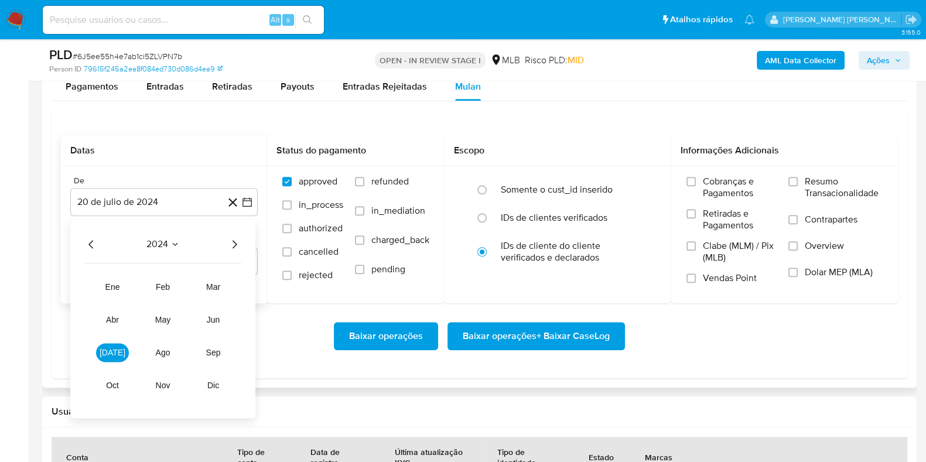
click at [232, 250] on div "2024 2024 ene feb mar abr may jun jul ago sep oct nov dic" at bounding box center [162, 319] width 185 height 199
click at [234, 247] on icon "Año siguiente" at bounding box center [234, 244] width 14 height 14
click at [120, 353] on button "jul" at bounding box center [112, 352] width 33 height 19
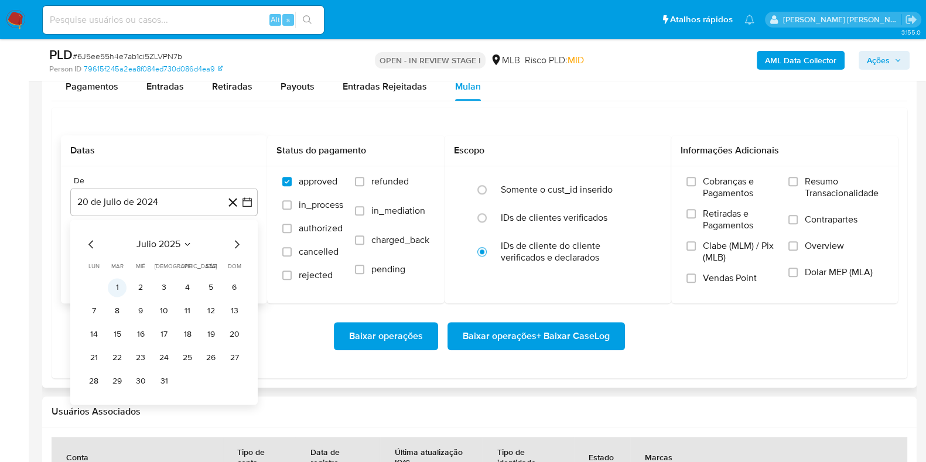
click at [117, 287] on button "1" at bounding box center [117, 287] width 19 height 19
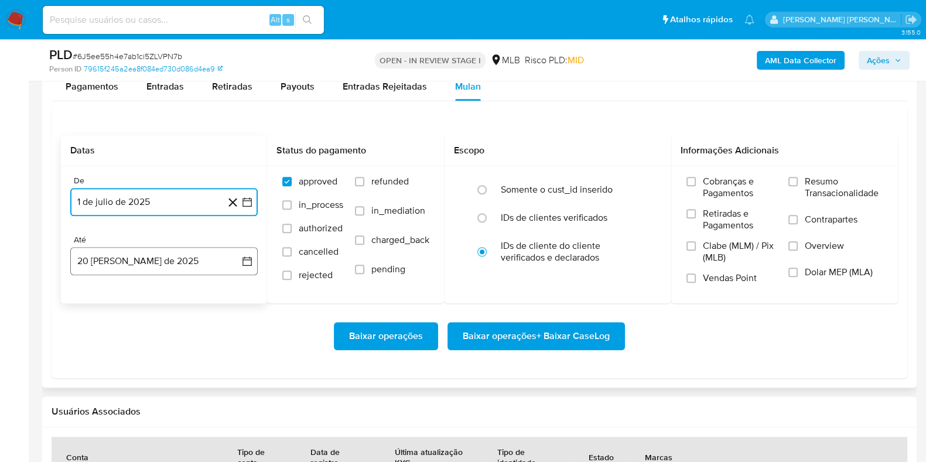
click at [156, 262] on button "20 de agosto de 2025" at bounding box center [163, 261] width 187 height 28
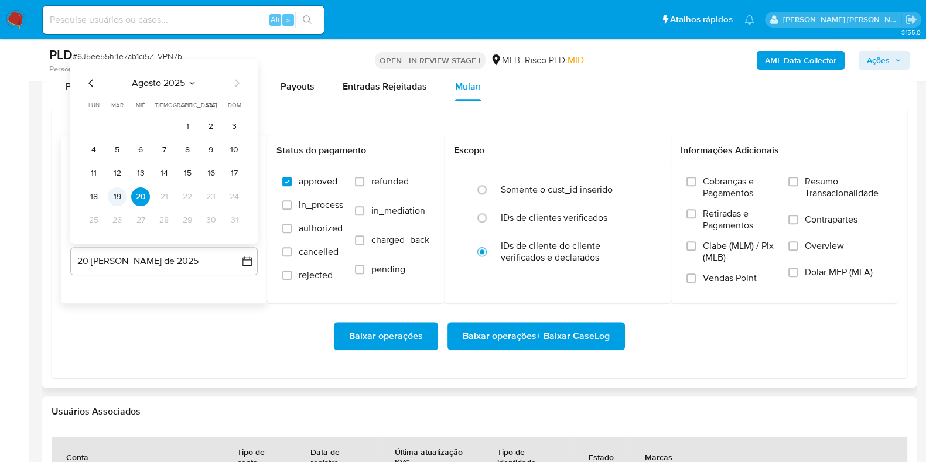
click at [119, 191] on button "19" at bounding box center [117, 196] width 19 height 19
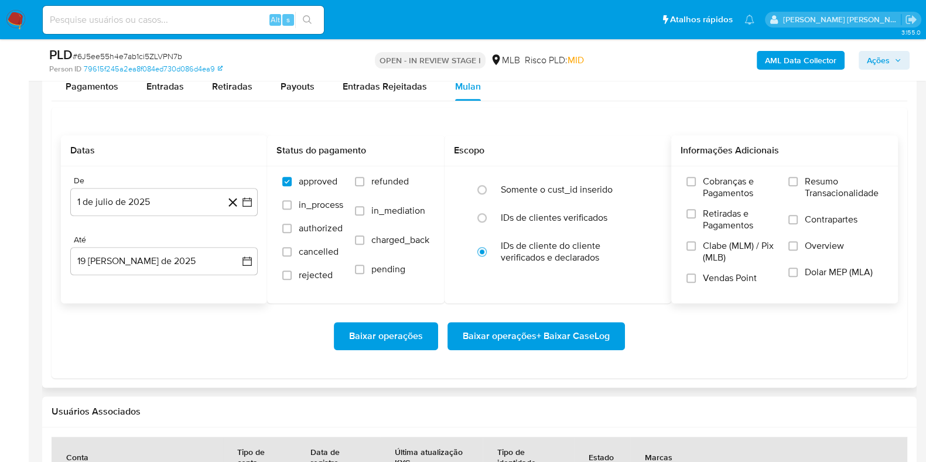
click at [807, 188] on span "Resumo Transacionalidade" at bounding box center [844, 187] width 78 height 23
click at [798, 186] on input "Resumo Transacionalidade" at bounding box center [792, 181] width 9 height 9
click at [799, 216] on label "Contrapartes" at bounding box center [835, 227] width 94 height 26
click at [798, 216] on input "Contrapartes" at bounding box center [792, 219] width 9 height 9
click at [573, 329] on span "Baixar operações + Baixar CaseLog" at bounding box center [536, 336] width 147 height 26
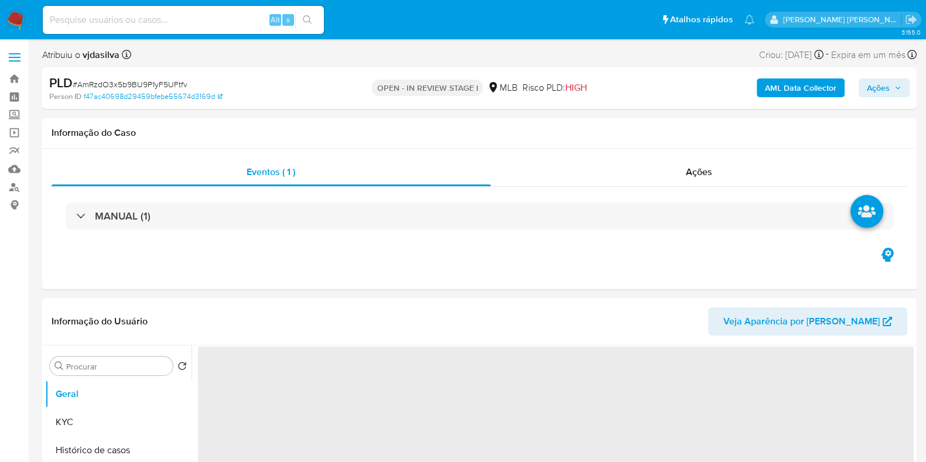
select select "10"
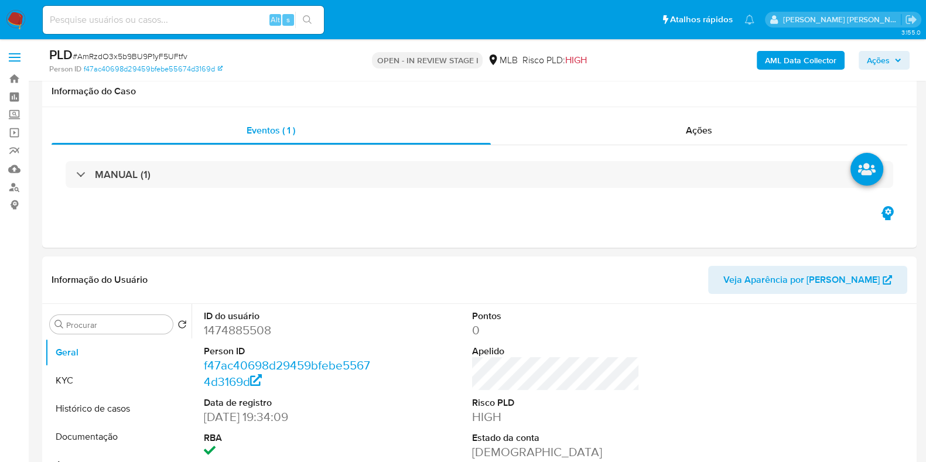
scroll to position [155, 0]
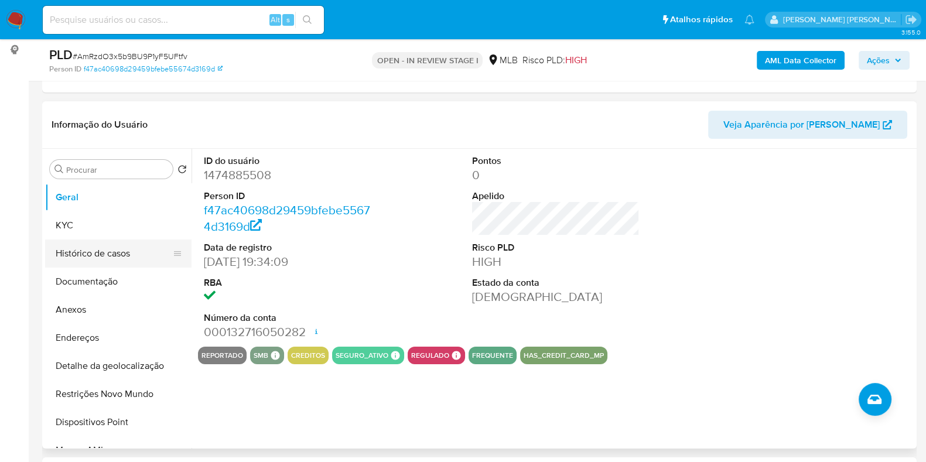
click at [111, 260] on button "Histórico de casos" at bounding box center [113, 254] width 137 height 28
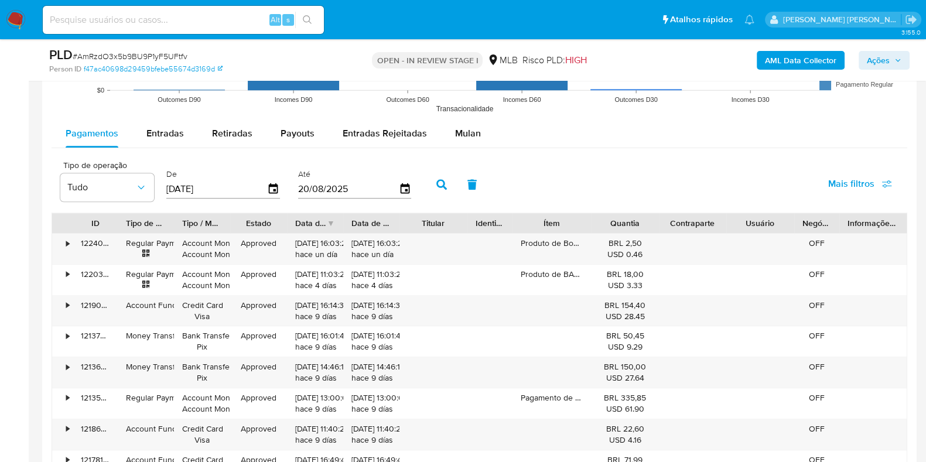
scroll to position [1196, 0]
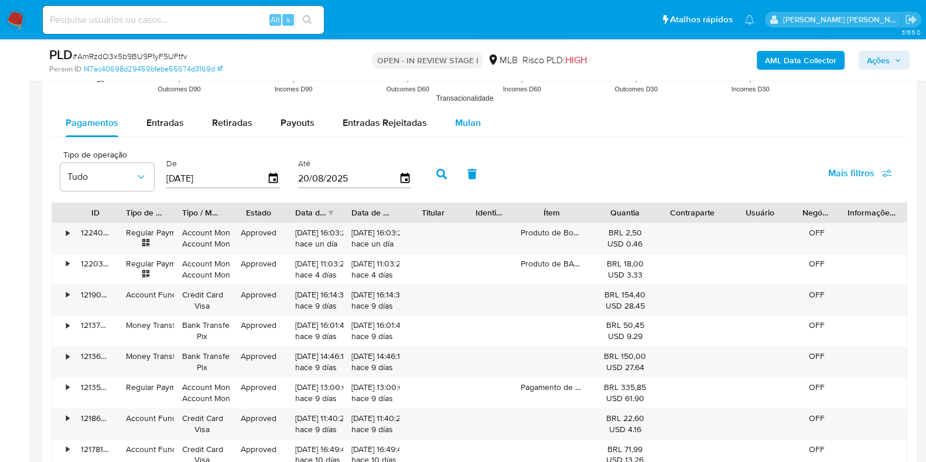
click at [465, 121] on span "Mulan" at bounding box center [468, 122] width 26 height 13
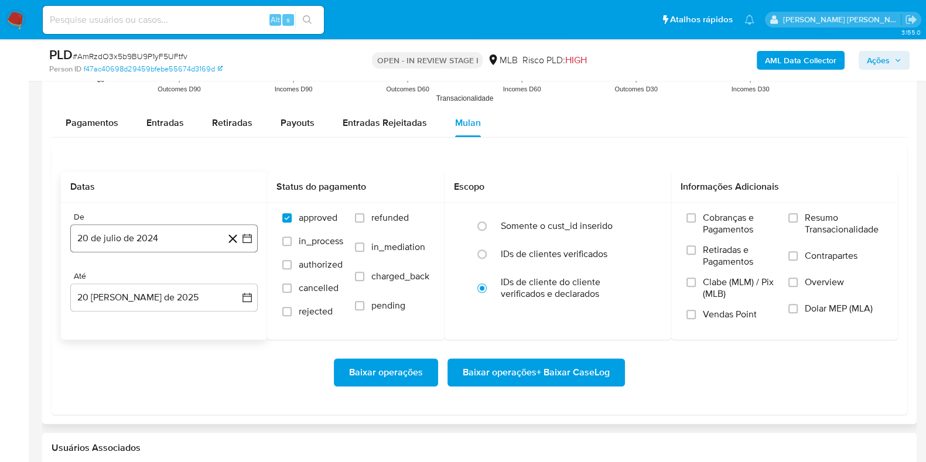
click at [179, 247] on button "20 de julio de 2024" at bounding box center [163, 238] width 187 height 28
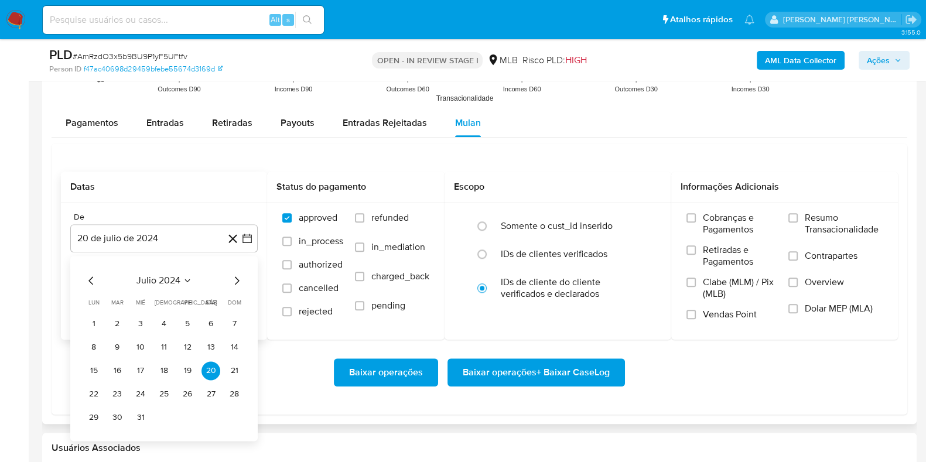
click at [160, 282] on span "julio 2024" at bounding box center [158, 281] width 44 height 12
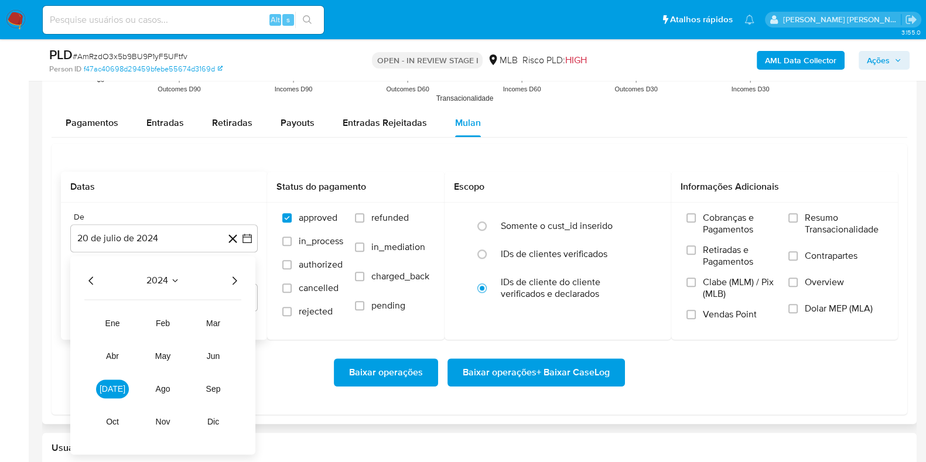
click at [232, 282] on icon "Año siguiente" at bounding box center [234, 280] width 14 height 14
click at [121, 389] on button "[DATE]" at bounding box center [112, 388] width 33 height 19
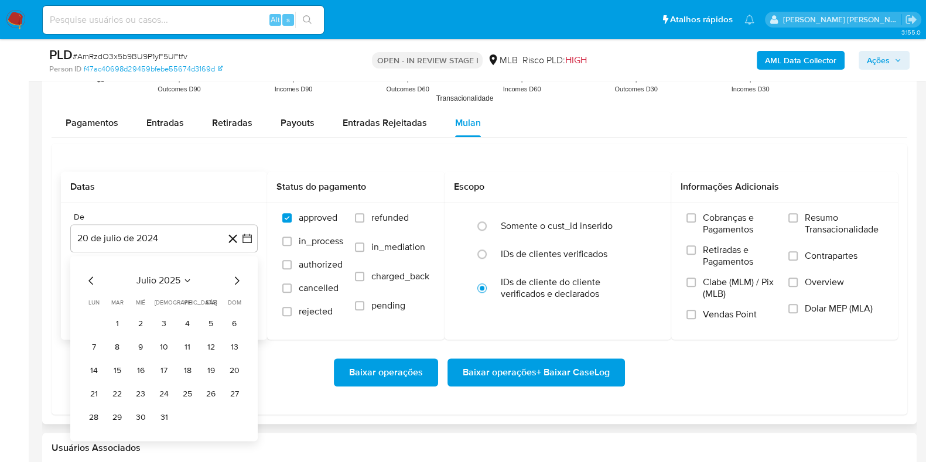
click at [128, 320] on tr "1 2 3 4 5 6" at bounding box center [163, 323] width 159 height 19
click at [117, 324] on button "1" at bounding box center [117, 323] width 19 height 19
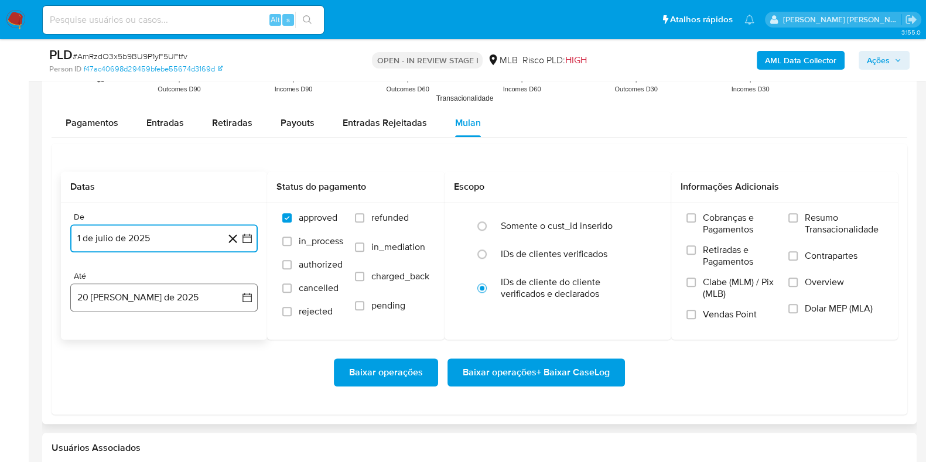
click at [146, 302] on button "20 [PERSON_NAME] de 2025" at bounding box center [163, 297] width 187 height 28
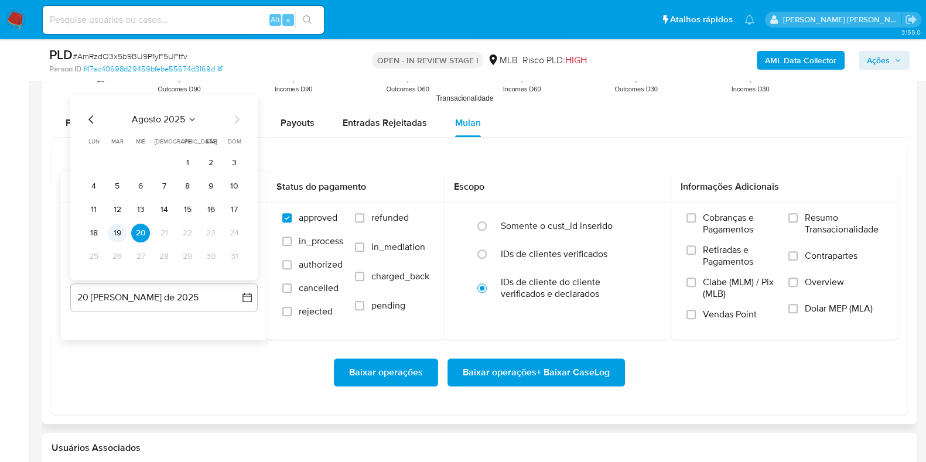
click at [119, 238] on button "19" at bounding box center [117, 233] width 19 height 19
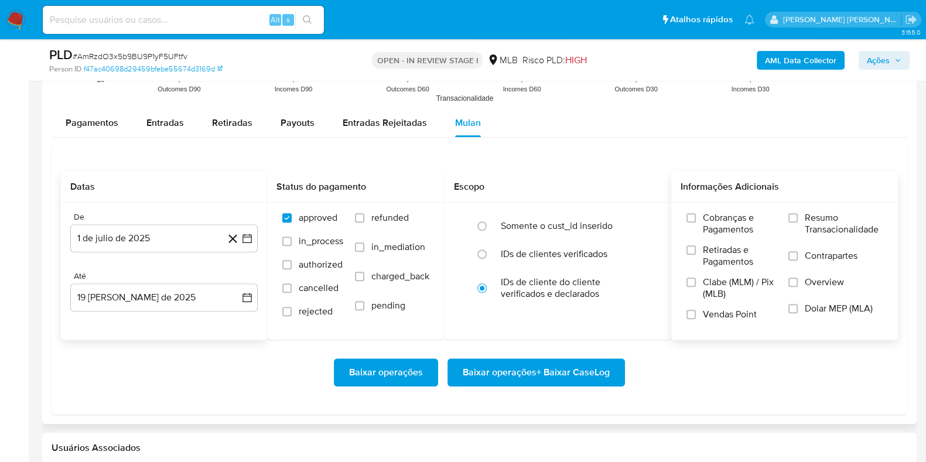
click at [814, 224] on span "Resumo Transacionalidade" at bounding box center [844, 223] width 78 height 23
click at [798, 223] on input "Resumo Transacionalidade" at bounding box center [792, 217] width 9 height 9
click at [808, 255] on span "Contrapartes" at bounding box center [831, 256] width 53 height 12
click at [798, 255] on input "Contrapartes" at bounding box center [792, 255] width 9 height 9
click at [584, 375] on span "Baixar operações + Baixar CaseLog" at bounding box center [536, 373] width 147 height 26
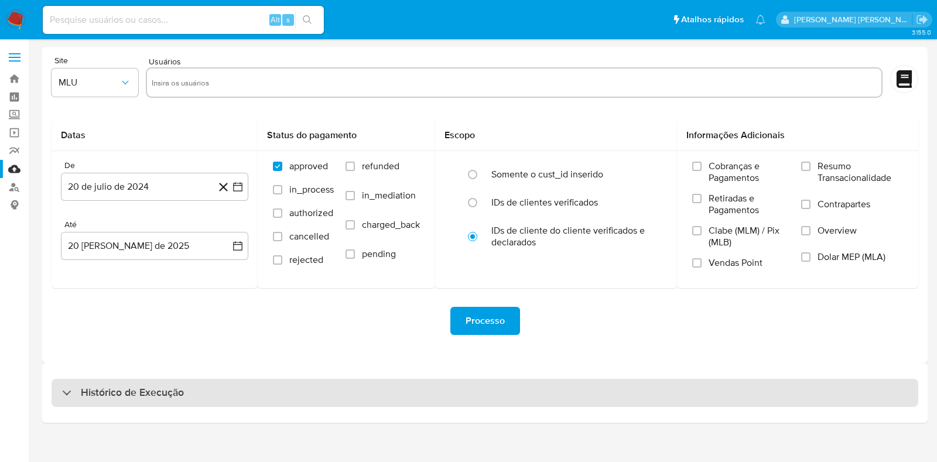
click at [159, 393] on h3 "Histórico de Execução" at bounding box center [132, 393] width 103 height 14
select select "10"
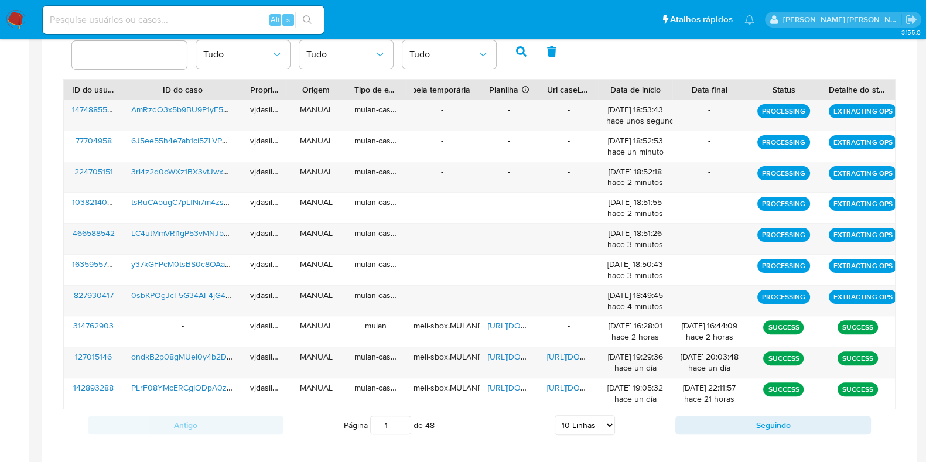
scroll to position [408, 0]
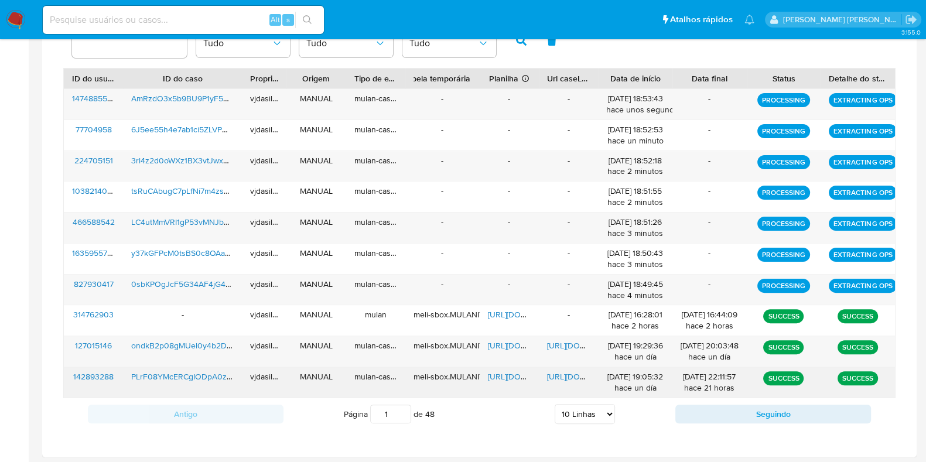
click at [559, 376] on span "[URL][DOMAIN_NAME]" at bounding box center [587, 377] width 81 height 12
click at [495, 372] on span "[URL][DOMAIN_NAME]" at bounding box center [528, 377] width 81 height 12
click at [176, 377] on span "PLrF08YMcERCgIODpA0zvUuO" at bounding box center [189, 377] width 117 height 12
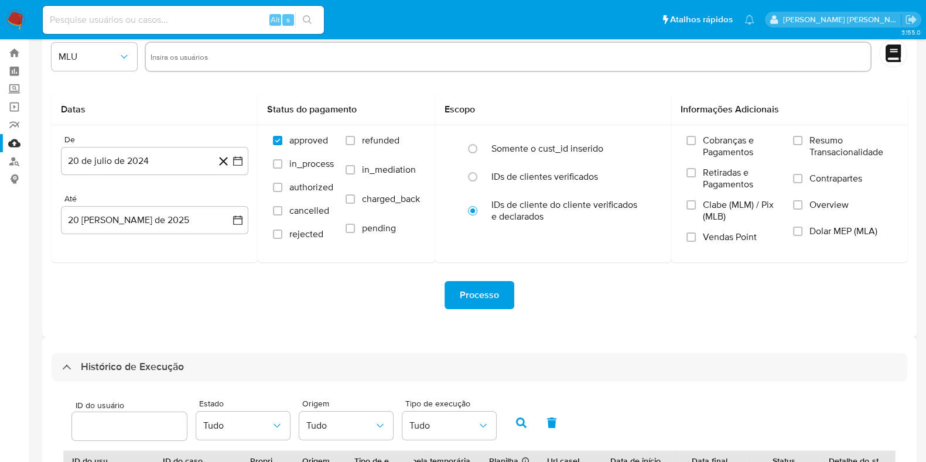
scroll to position [25, 0]
click at [15, 159] on link "Localizador de pessoas" at bounding box center [69, 162] width 139 height 18
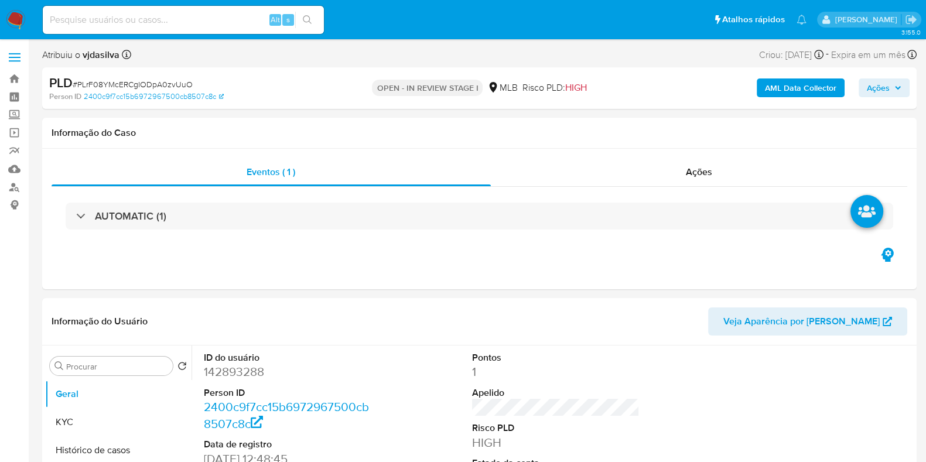
select select "10"
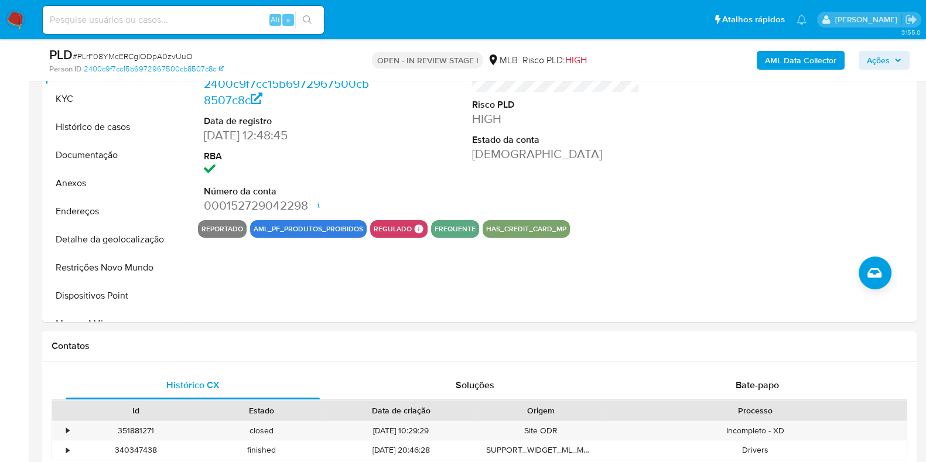
scroll to position [292, 0]
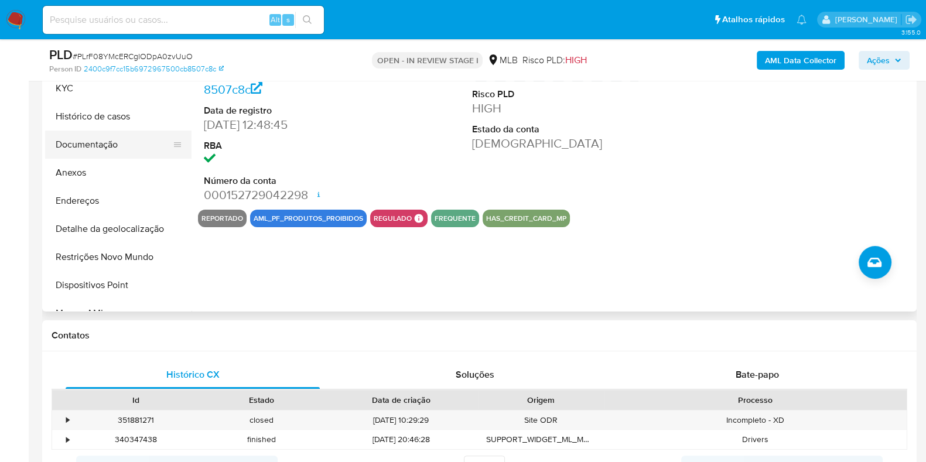
click at [119, 142] on button "Documentação" at bounding box center [113, 145] width 137 height 28
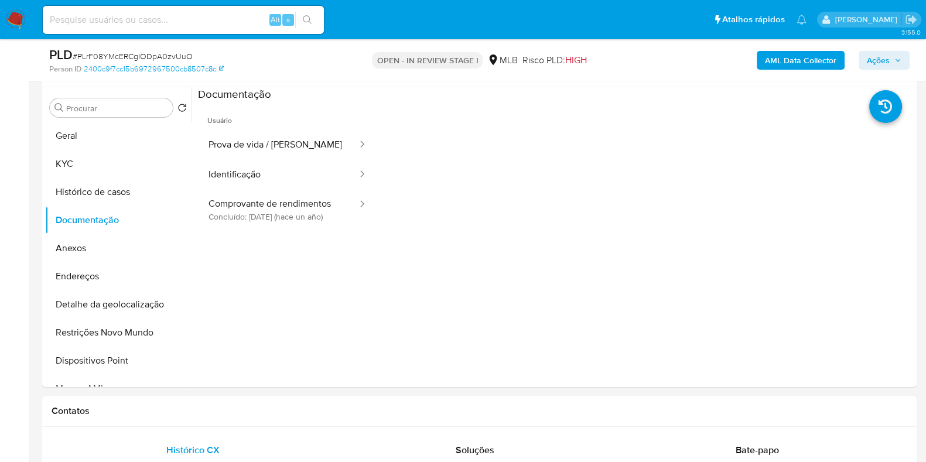
scroll to position [214, 0]
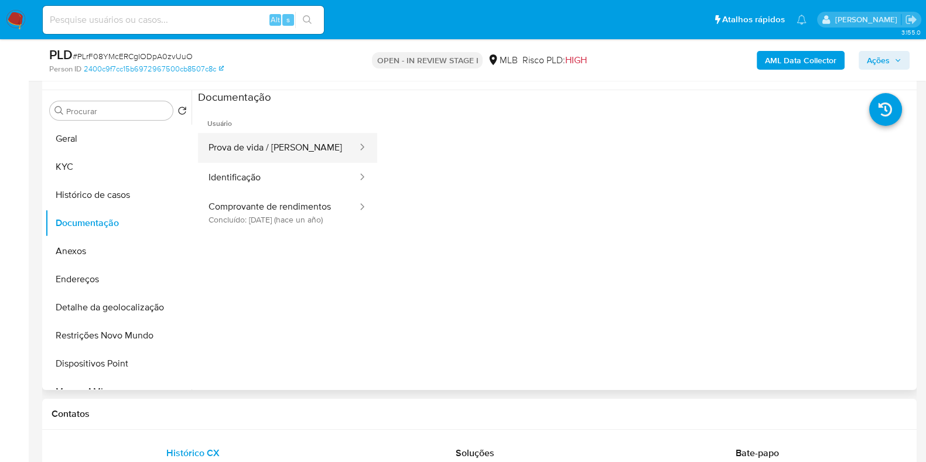
click at [257, 146] on button "Prova de vida / Selfie" at bounding box center [278, 148] width 160 height 30
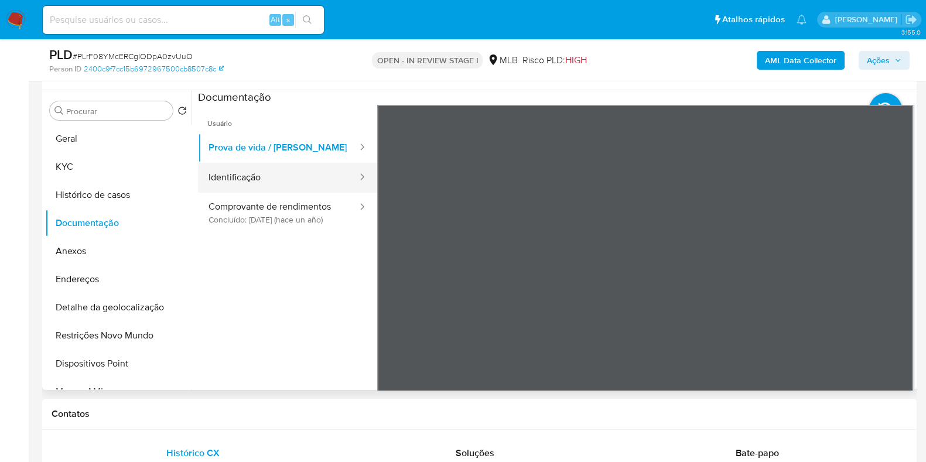
click at [270, 179] on button "Identificação" at bounding box center [278, 178] width 160 height 30
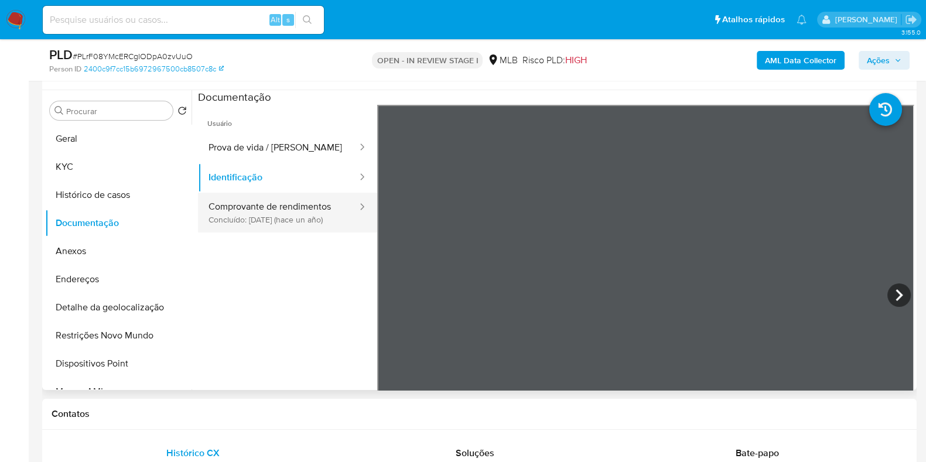
click at [276, 217] on button "Comprovante de rendimentos Concluído: 05/06/2024 (hace un año)" at bounding box center [278, 213] width 160 height 40
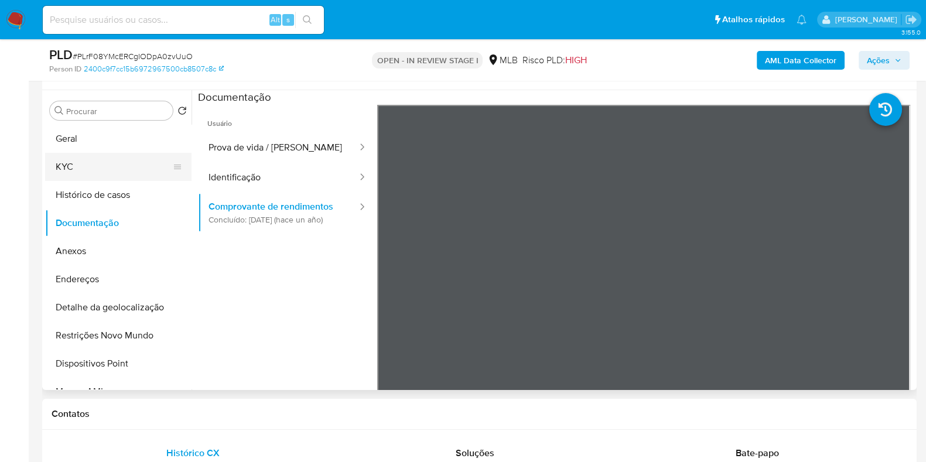
click at [121, 160] on button "KYC" at bounding box center [113, 167] width 137 height 28
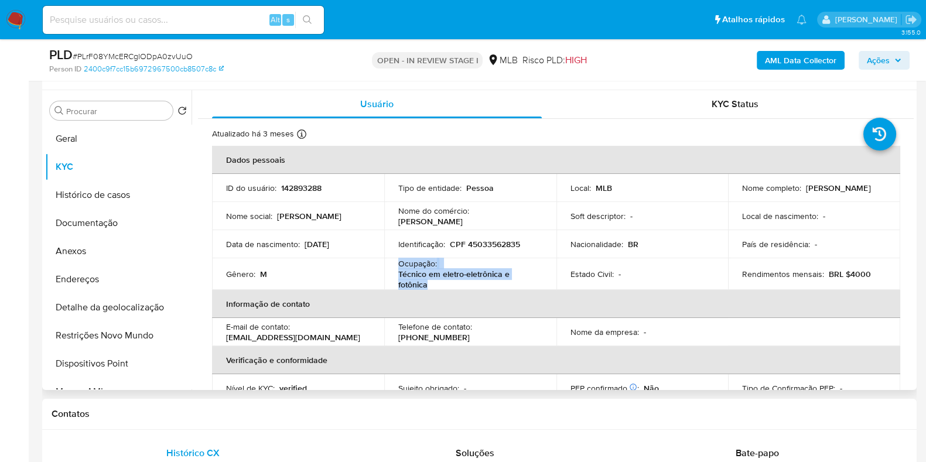
drag, startPoint x: 431, startPoint y: 292, endPoint x: 392, endPoint y: 268, distance: 46.3
click at [392, 268] on table "Dados pessoais ID do usuário : 142893288 Tipo de entidade : Pessoa Local : MLB …" at bounding box center [556, 316] width 688 height 341
copy div "Ocupação : Técnico em eletro-eletrônica e fotônica"
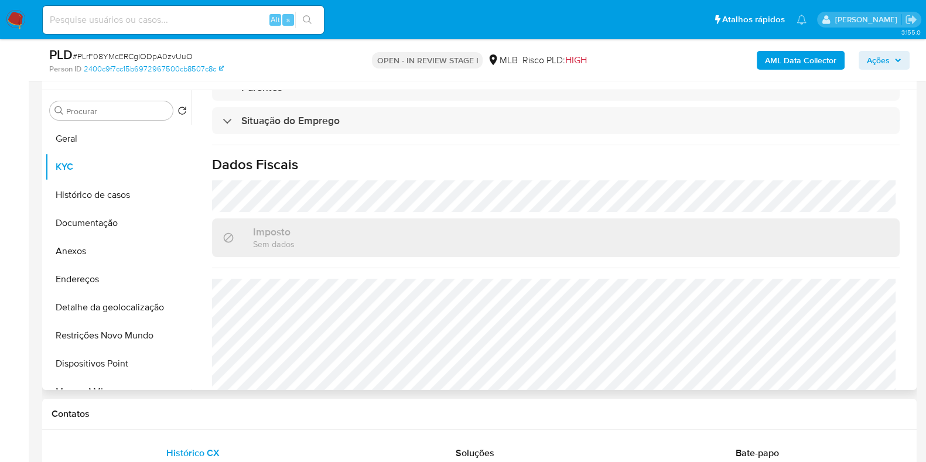
scroll to position [502, 0]
click at [145, 221] on button "Documentação" at bounding box center [113, 223] width 137 height 28
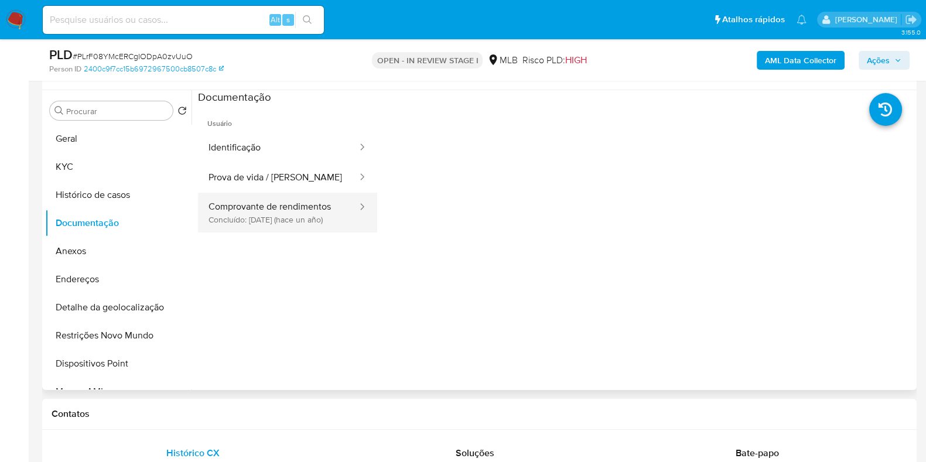
click at [334, 209] on button "Comprovante de rendimentos Concluído: 05/06/2024 (hace un año)" at bounding box center [278, 213] width 160 height 40
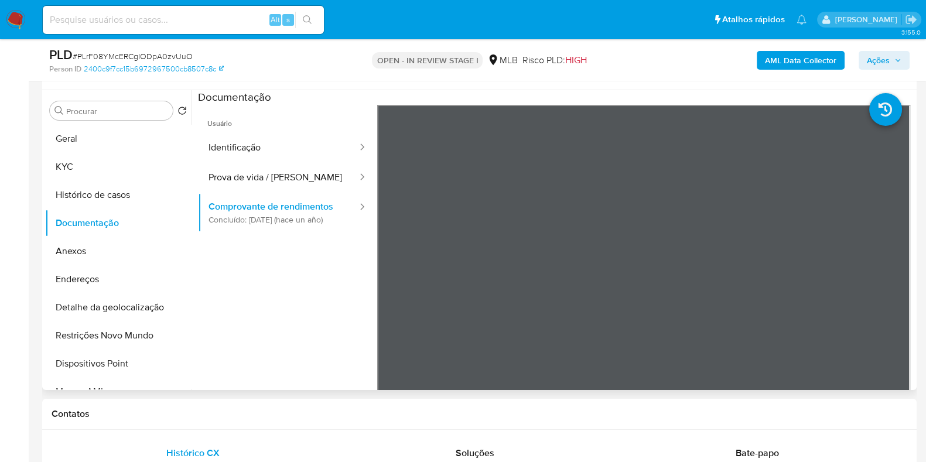
click at [869, 127] on li at bounding box center [897, 103] width 56 height 51
click at [108, 141] on button "Geral" at bounding box center [113, 139] width 137 height 28
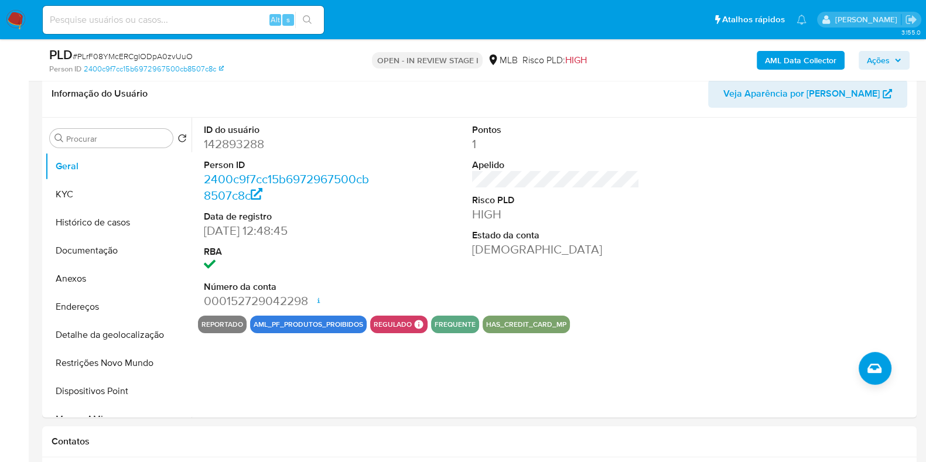
scroll to position [184, 0]
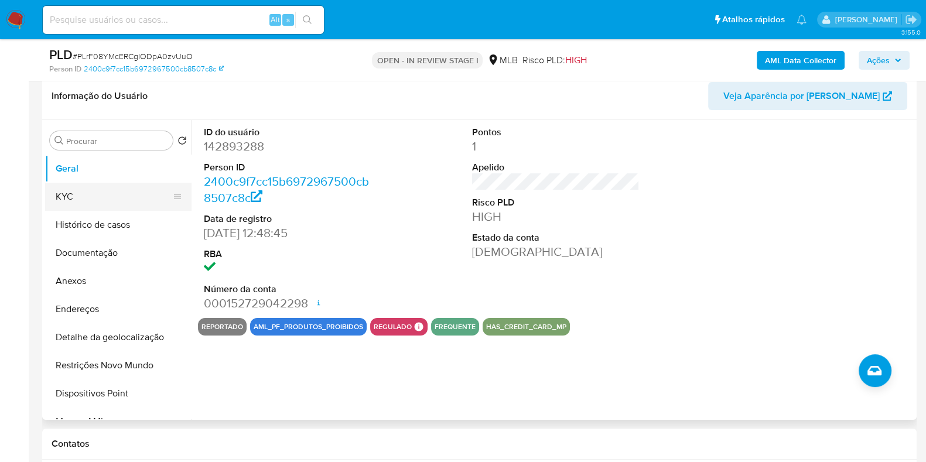
click at [146, 199] on button "KYC" at bounding box center [113, 197] width 137 height 28
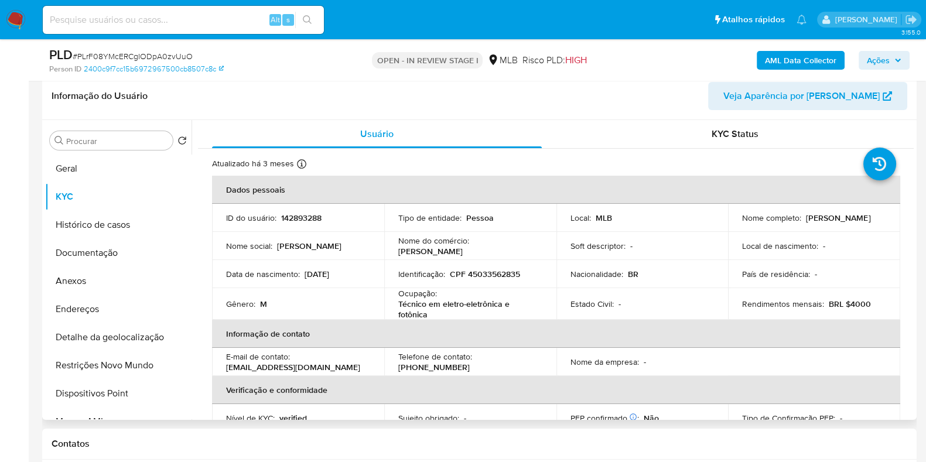
drag, startPoint x: 908, startPoint y: 191, endPoint x: 913, endPoint y: 221, distance: 29.7
click at [913, 221] on div "Usuário KYC Status Atualizado há 3 meses Criado: 18/05/2020 21:56:02 Atualizado…" at bounding box center [552, 270] width 722 height 300
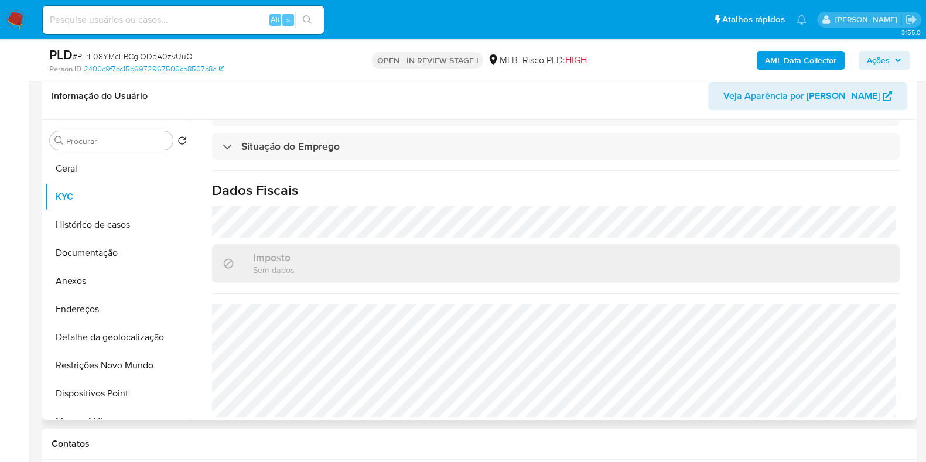
scroll to position [515, 0]
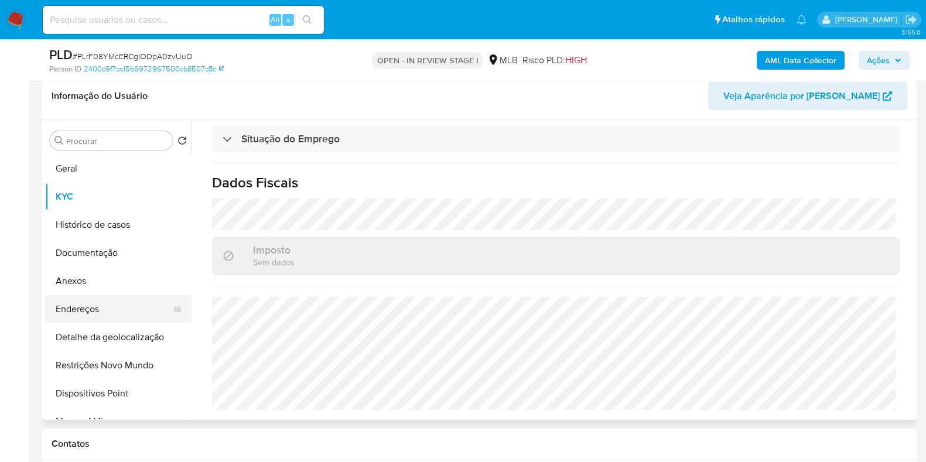
click at [95, 314] on button "Endereços" at bounding box center [113, 309] width 137 height 28
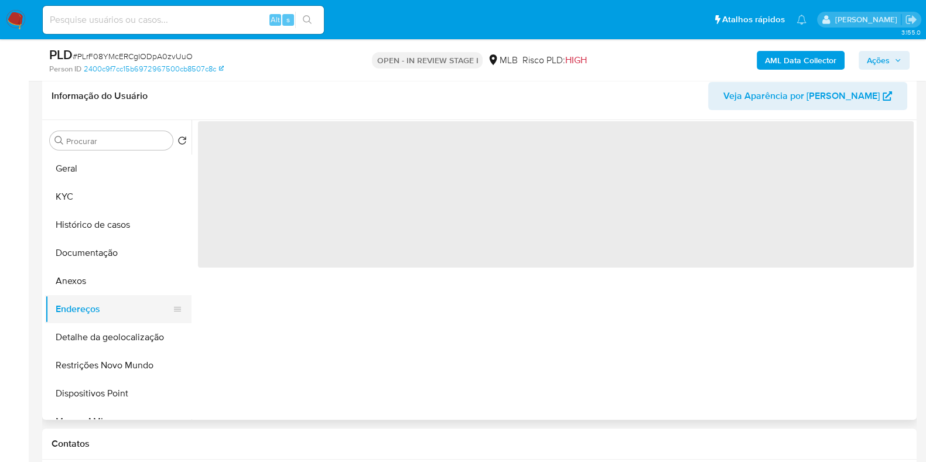
scroll to position [0, 0]
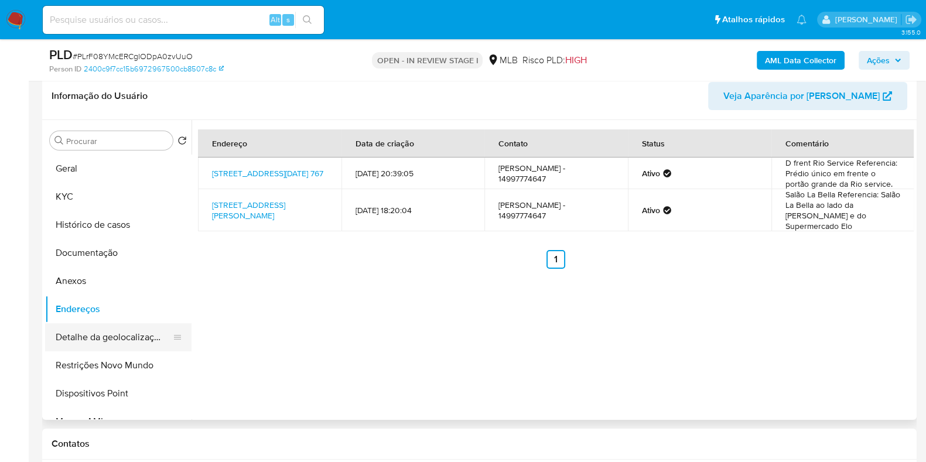
click at [132, 328] on button "Detalhe da geolocalização" at bounding box center [113, 337] width 137 height 28
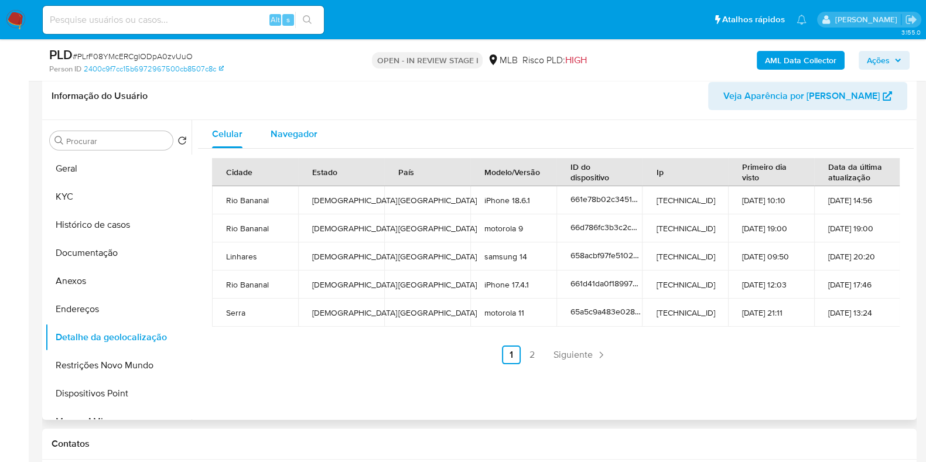
click at [287, 131] on span "Navegador" at bounding box center [294, 133] width 47 height 13
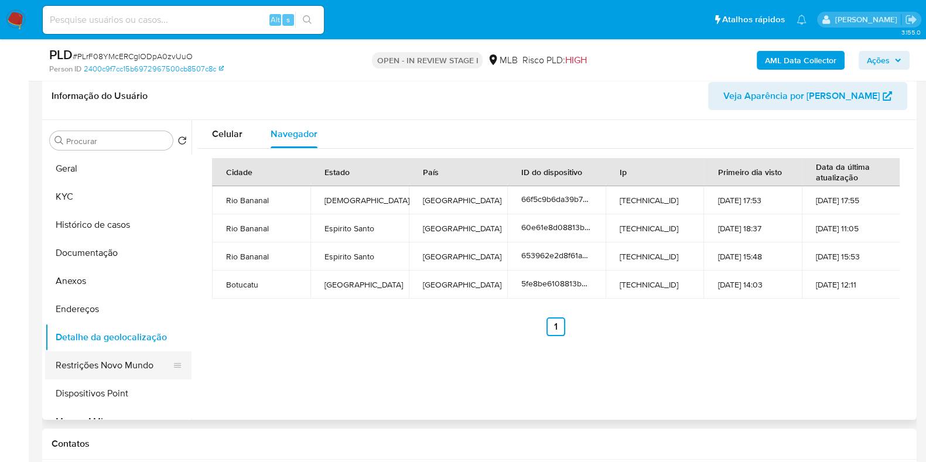
click at [151, 363] on button "Restrições Novo Mundo" at bounding box center [113, 365] width 137 height 28
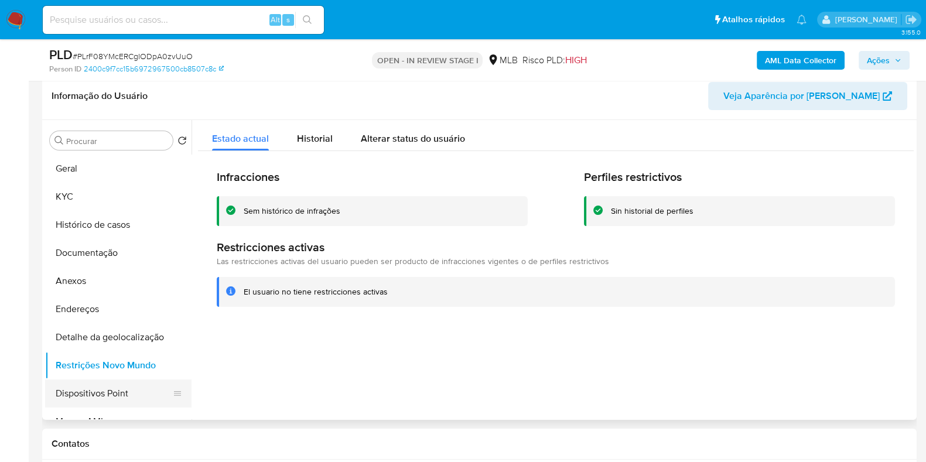
click at [117, 395] on button "Dispositivos Point" at bounding box center [113, 393] width 137 height 28
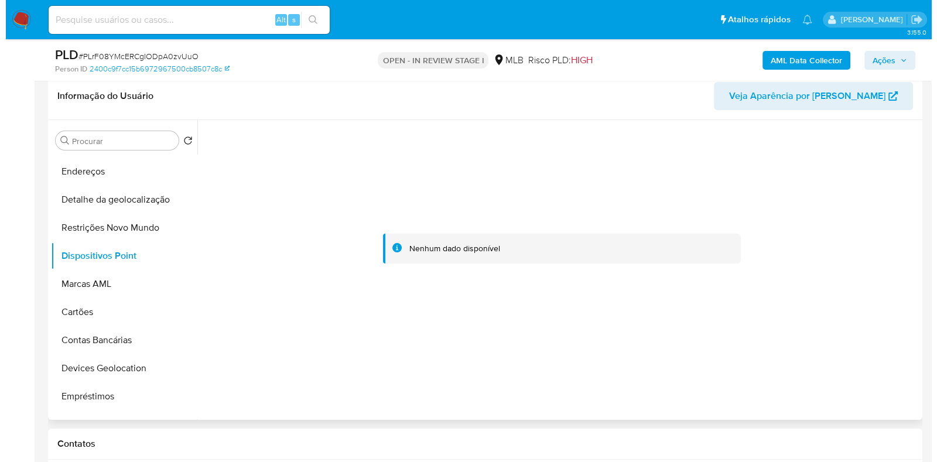
scroll to position [146, 0]
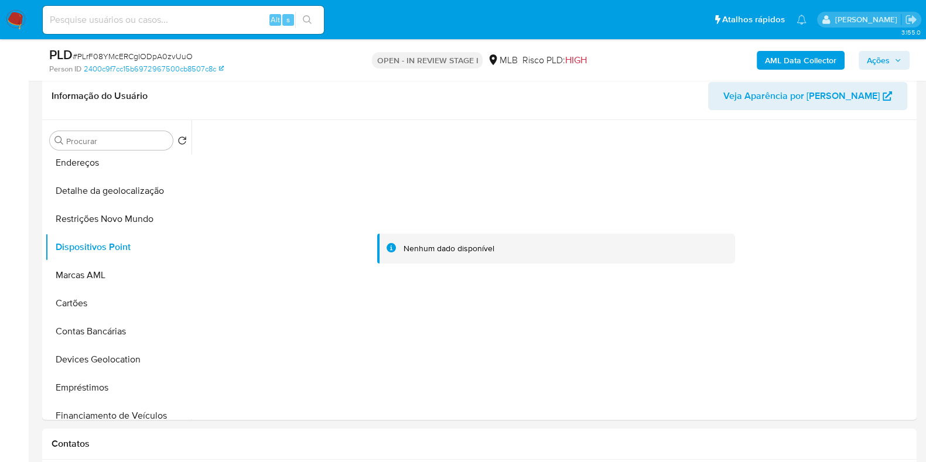
click at [776, 57] on b "AML Data Collector" at bounding box center [800, 60] width 71 height 19
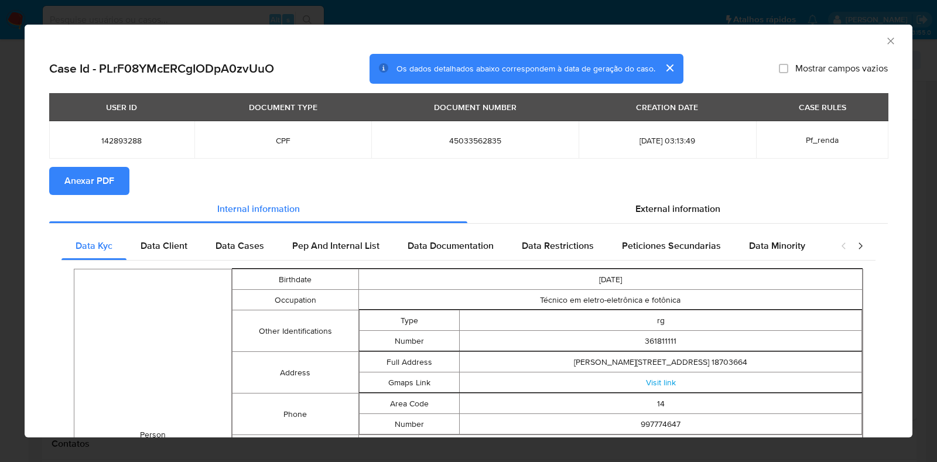
click at [93, 180] on span "Anexar PDF" at bounding box center [89, 181] width 50 height 26
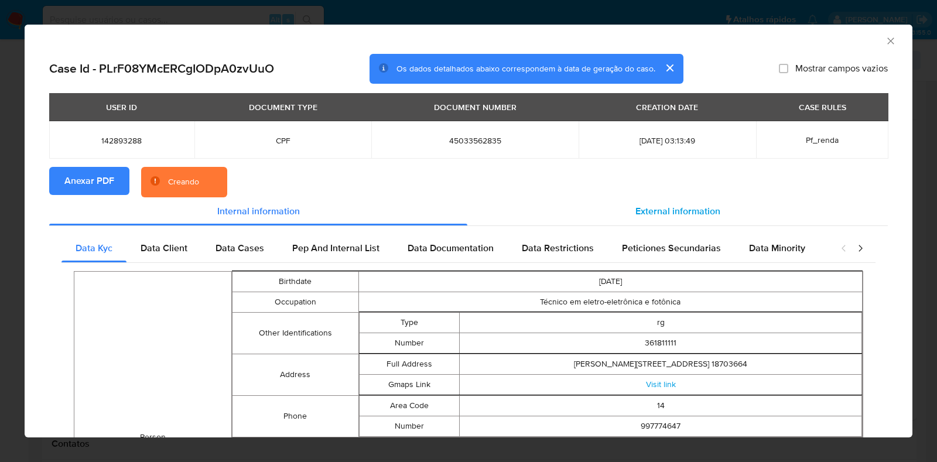
click at [668, 201] on div "External information" at bounding box center [677, 211] width 420 height 28
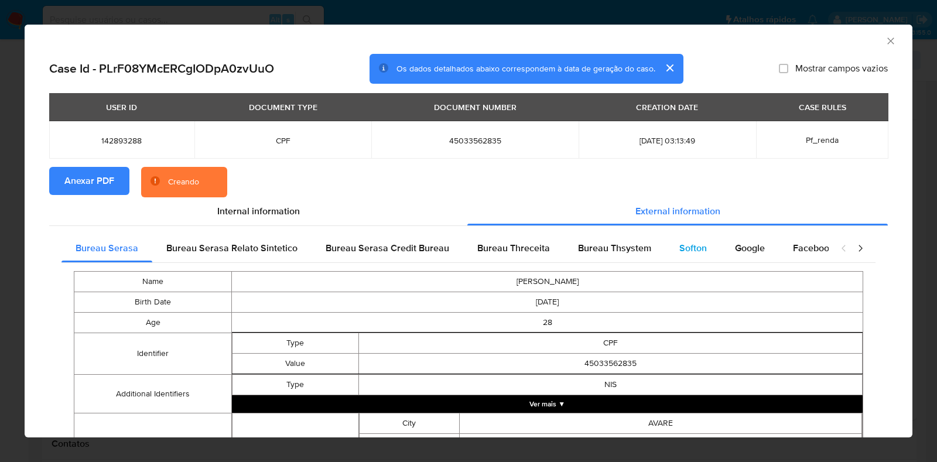
click at [693, 246] on span "Softon" at bounding box center [693, 247] width 28 height 13
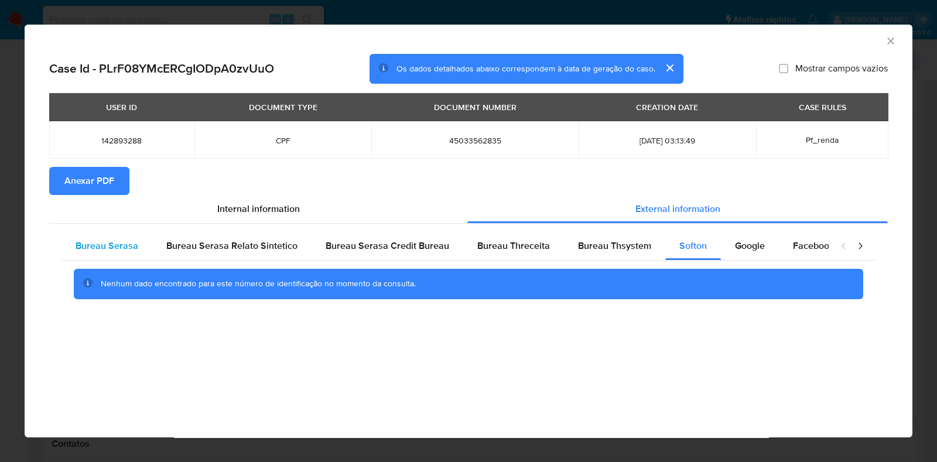
click at [118, 241] on span "Bureau Serasa" at bounding box center [107, 245] width 63 height 13
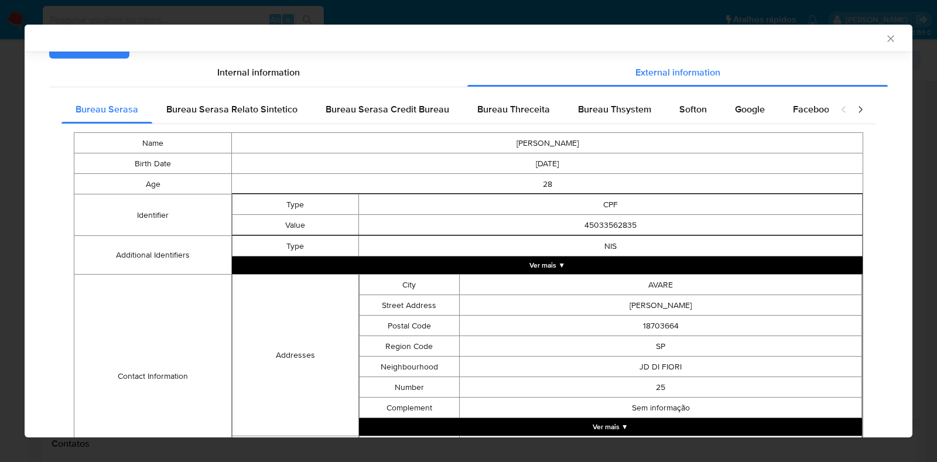
scroll to position [136, 0]
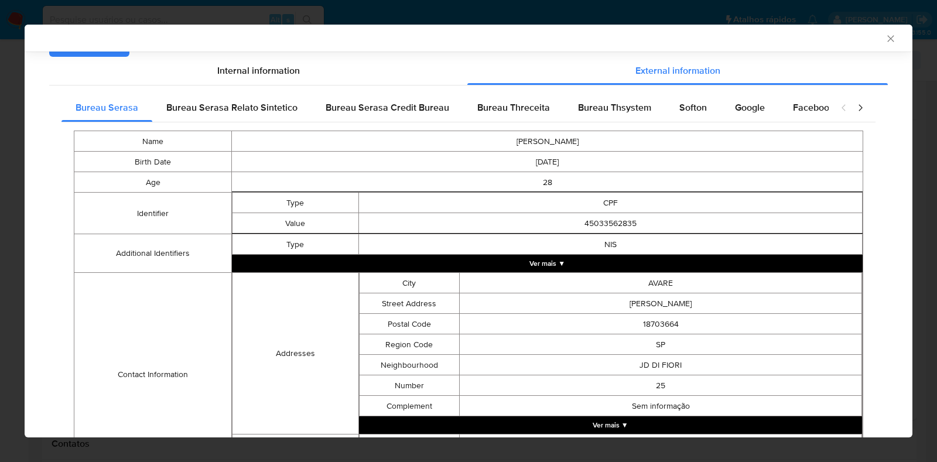
click at [579, 268] on button "Ver mais ▼" at bounding box center [547, 264] width 631 height 18
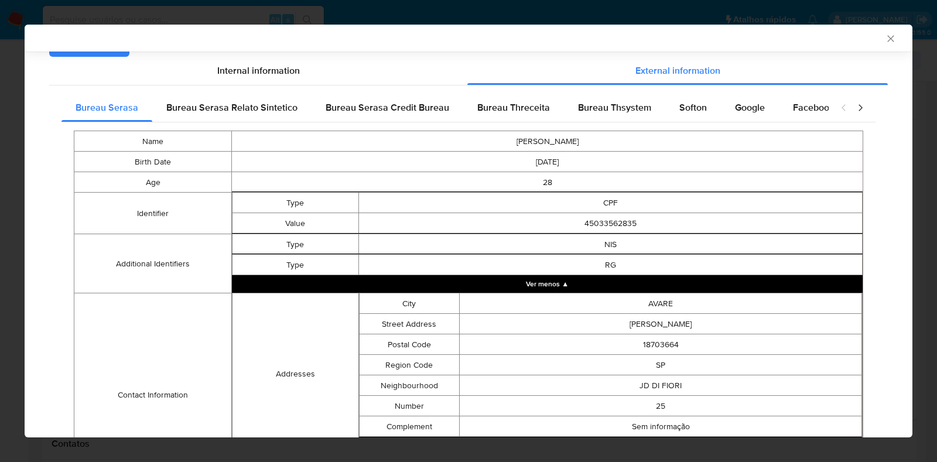
scroll to position [302, 0]
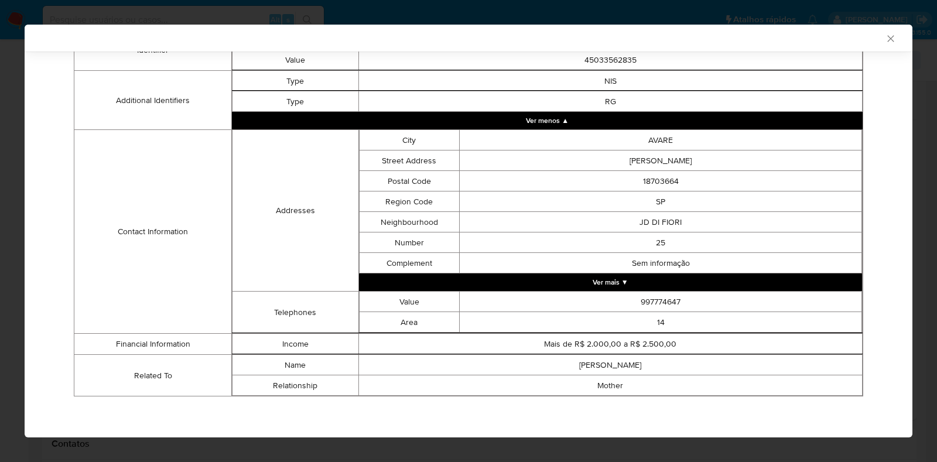
click at [661, 286] on button "Ver mais ▼" at bounding box center [611, 282] width 504 height 18
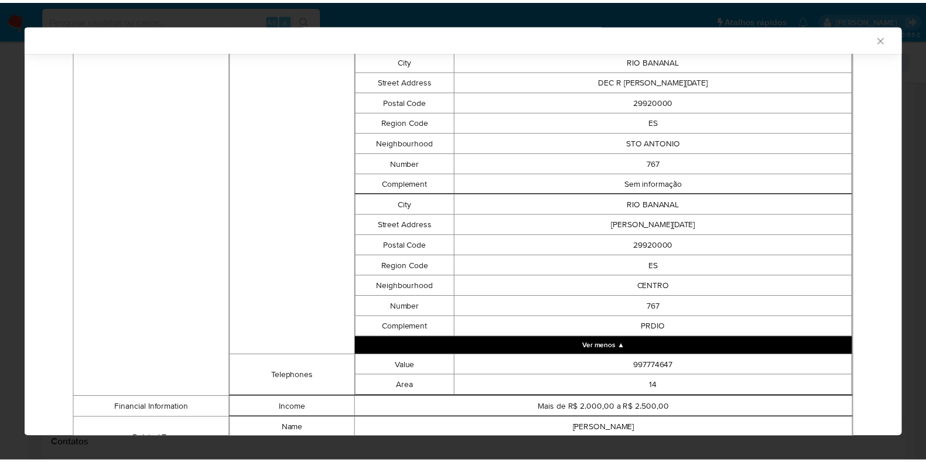
scroll to position [878, 0]
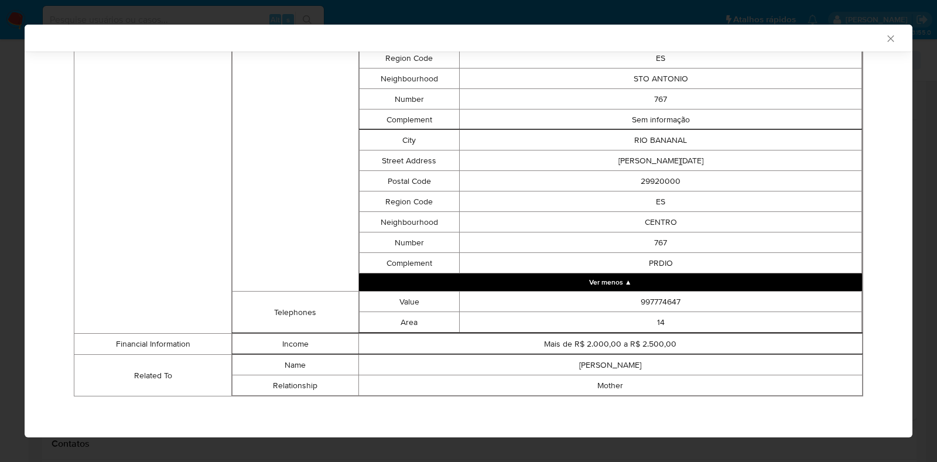
click at [885, 43] on icon "Fechar a janela" at bounding box center [891, 39] width 12 height 12
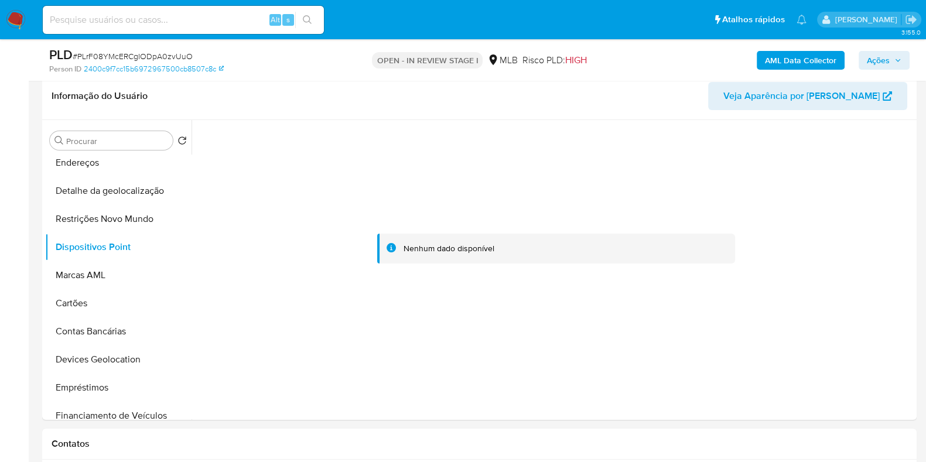
scroll to position [73, 0]
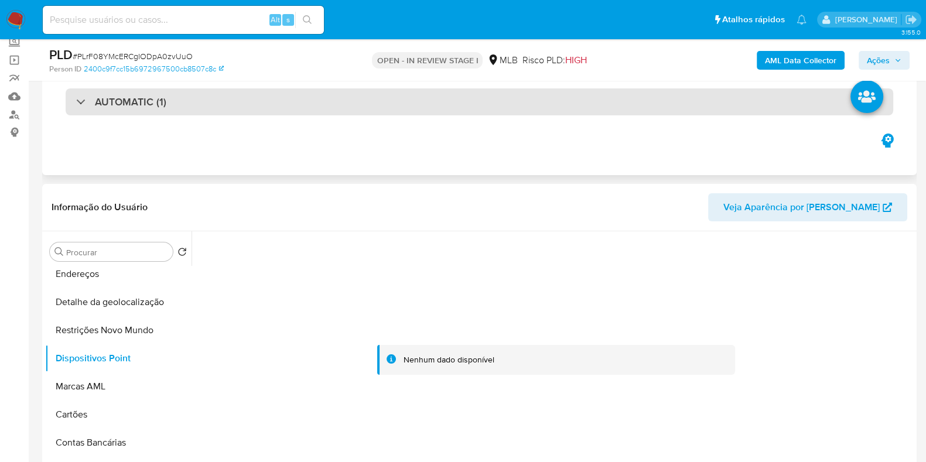
click at [391, 107] on div "AUTOMATIC (1)" at bounding box center [479, 101] width 827 height 27
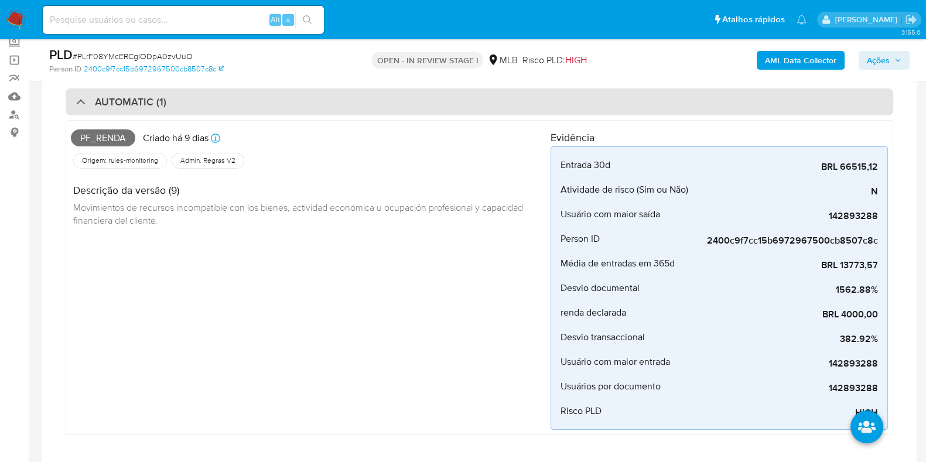
click at [391, 107] on div "AUTOMATIC (1)" at bounding box center [479, 101] width 827 height 27
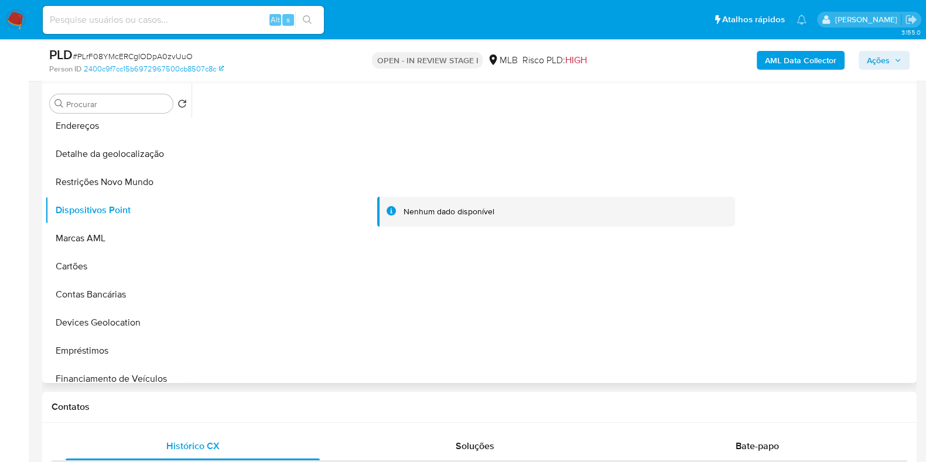
scroll to position [0, 0]
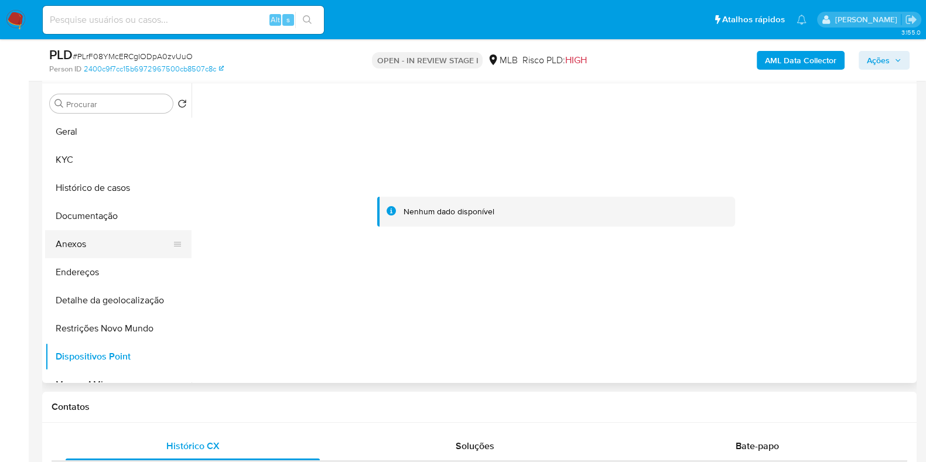
click at [121, 245] on button "Anexos" at bounding box center [113, 244] width 137 height 28
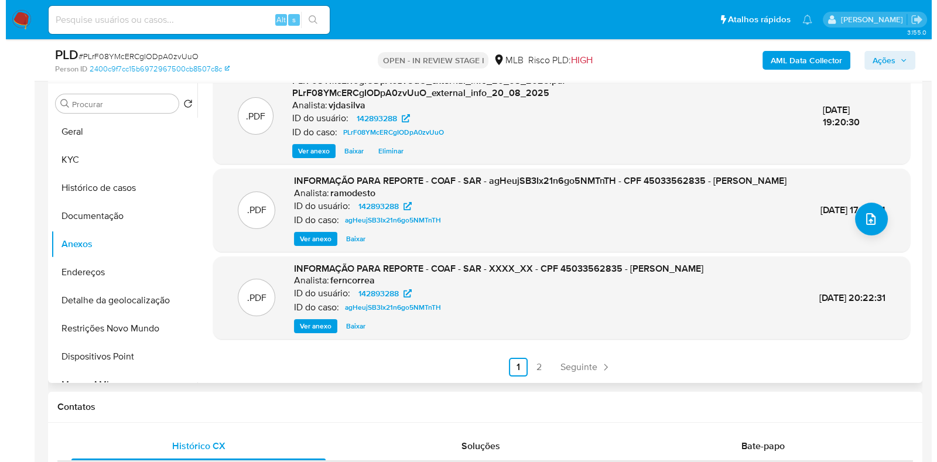
scroll to position [125, 0]
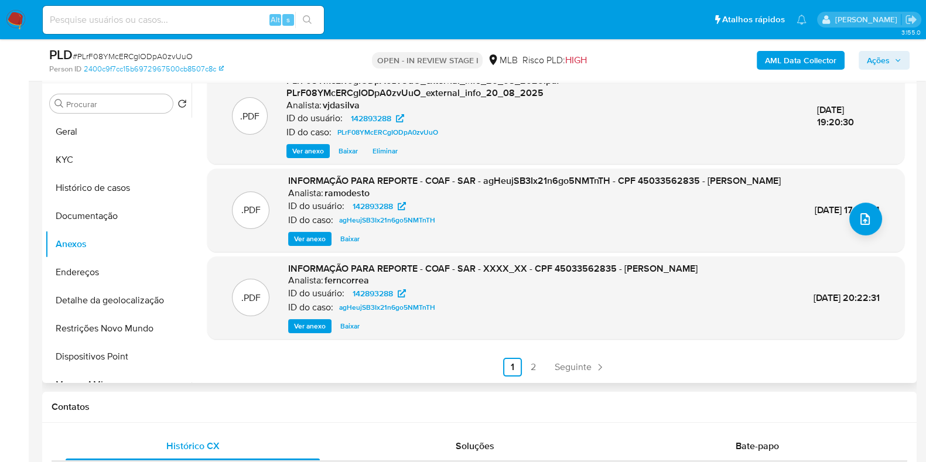
drag, startPoint x: 307, startPoint y: 244, endPoint x: 579, endPoint y: 112, distance: 301.7
click at [579, 112] on div ".PDF PLrF08YMcERCgIODpA0zvUuO_internal_info_20_08_2025.pdf - PLrF08YMcERCgIODpA…" at bounding box center [555, 172] width 697 height 409
click at [801, 210] on div ".PDF INFORMAÇÃO PARA REPORTE - COAF - SAR - agHeujSB3Ix21n6go5NMTnTH - CPF 4503…" at bounding box center [555, 210] width 685 height 71
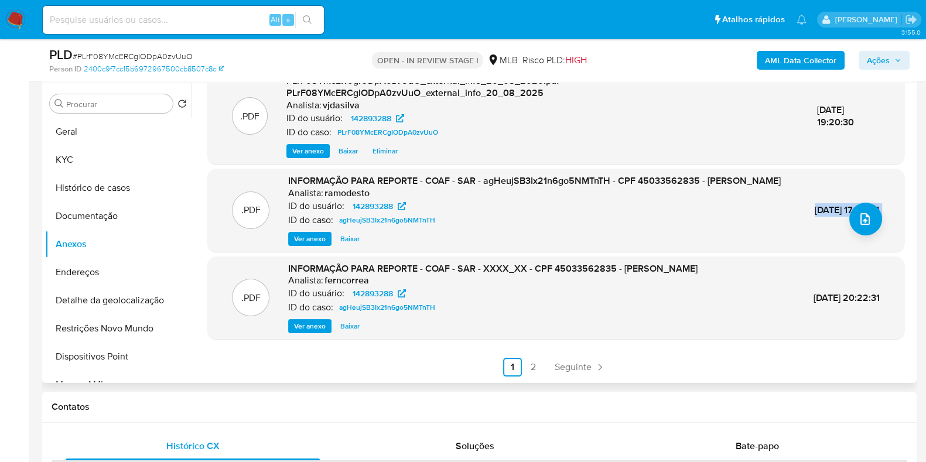
copy div "21/Mai/2024 17:54:54"
click at [294, 252] on div ".PDF INFORMAÇÃO PARA REPORTE - COAF - SAR - agHeujSB3Ix21n6go5NMTnTH - CPF 4503…" at bounding box center [555, 210] width 697 height 83
click at [873, 215] on button "upload-file" at bounding box center [865, 219] width 33 height 33
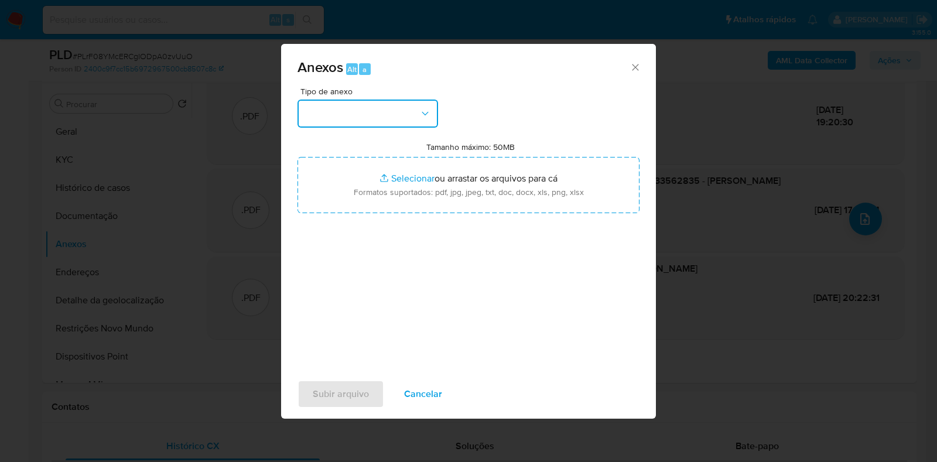
click at [406, 108] on button "button" at bounding box center [367, 114] width 141 height 28
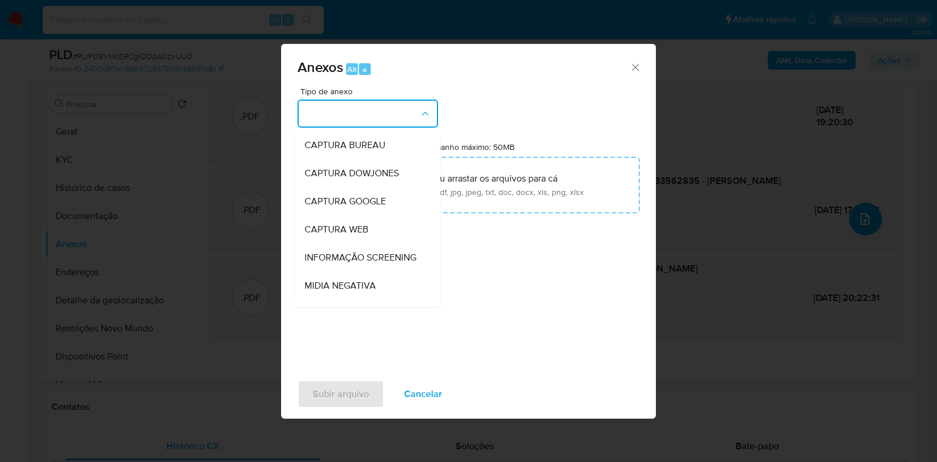
scroll to position [180, 0]
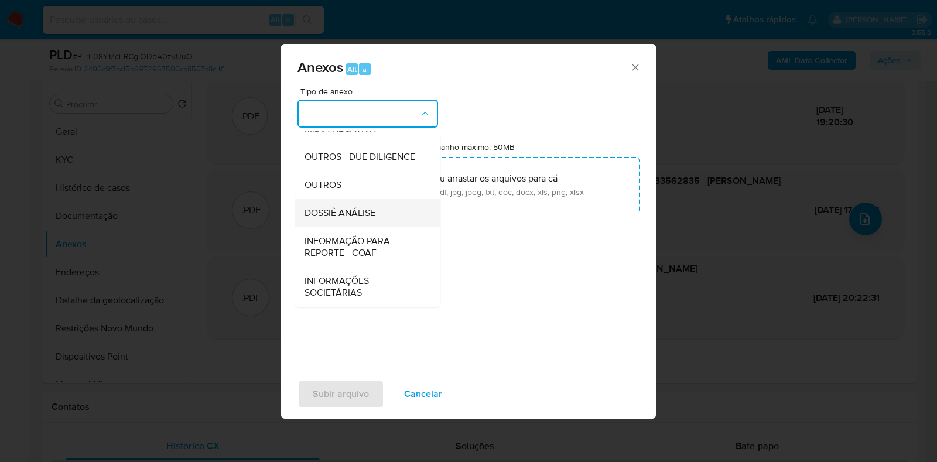
click at [348, 212] on span "DOSSIÊ ANÁLISE" at bounding box center [340, 213] width 71 height 12
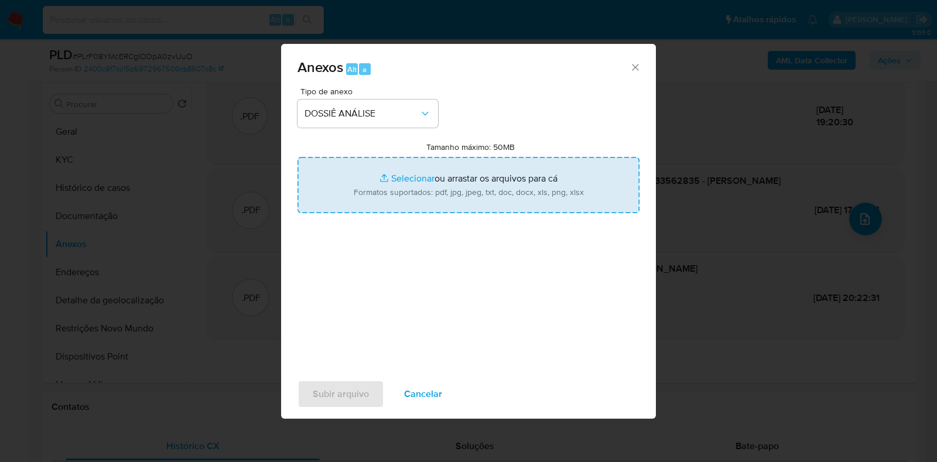
type input "C:\fakepath\SAR - XXXX - CPF 45033562835 - SERGIO HENRIQUE LOPES NATALIO GONZAG…"
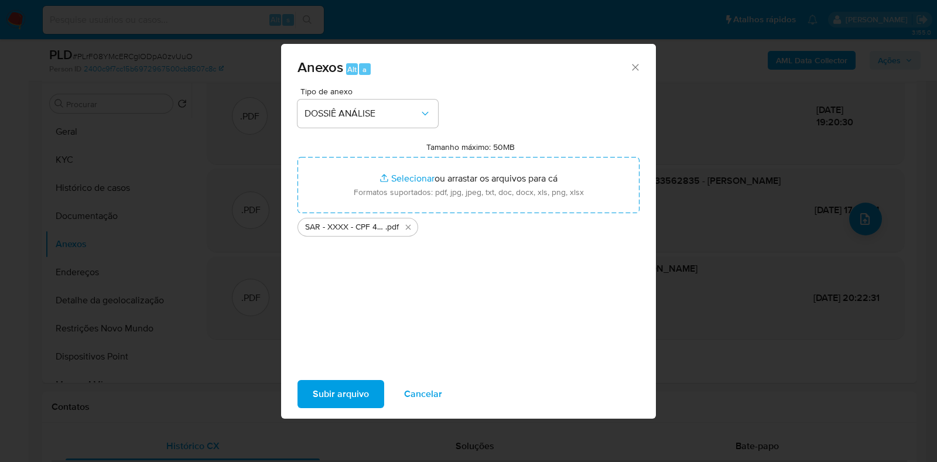
click at [347, 388] on span "Subir arquivo" at bounding box center [341, 394] width 56 height 26
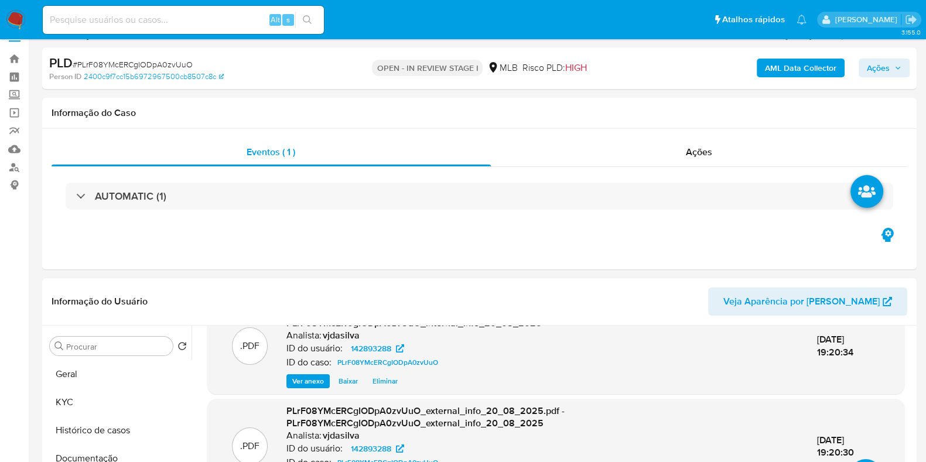
scroll to position [17, 0]
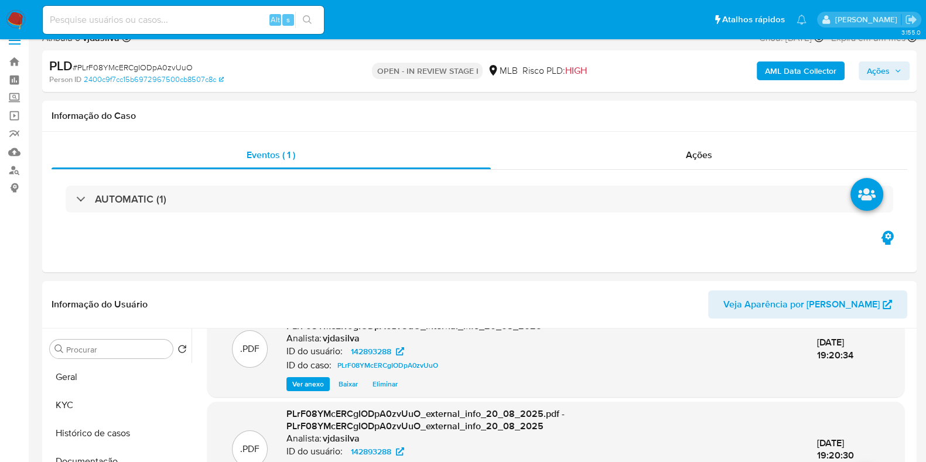
click at [888, 70] on span "Ações" at bounding box center [878, 70] width 23 height 19
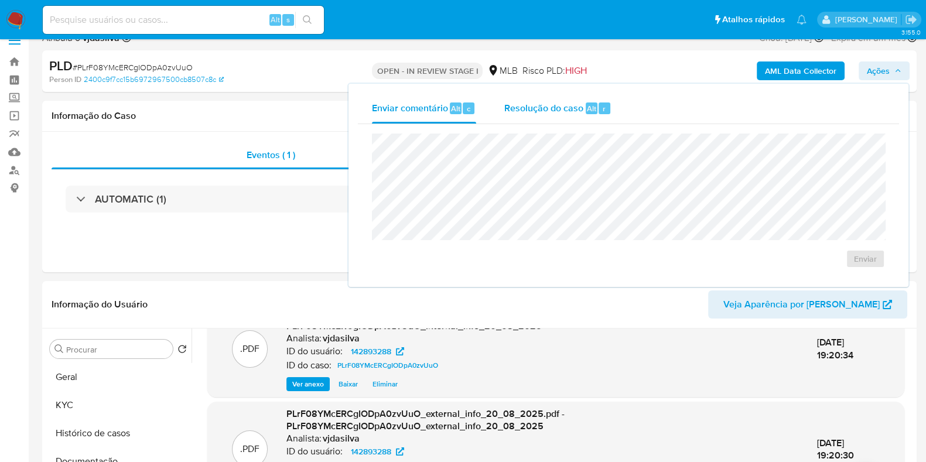
click at [551, 105] on span "Resolução do caso" at bounding box center [543, 107] width 79 height 13
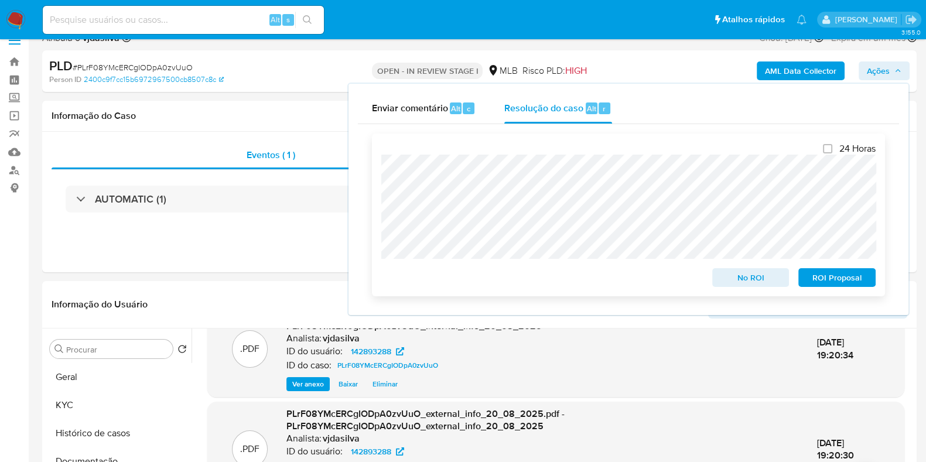
click at [822, 280] on span "ROI Proposal" at bounding box center [836, 277] width 61 height 16
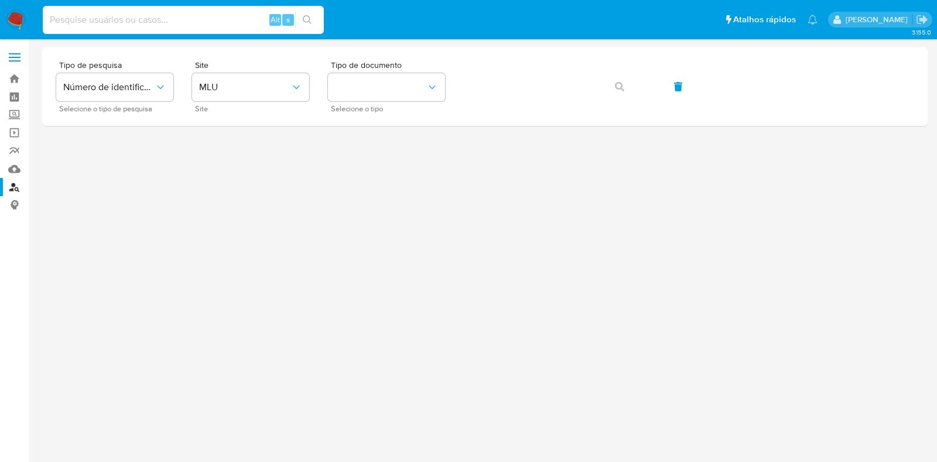
click at [203, 22] on input at bounding box center [183, 19] width 281 height 15
paste input "PYvJemPE1kjTF52duuWwCzx"
type input "zPYvJemPE1kjTF52duuWwCzx"
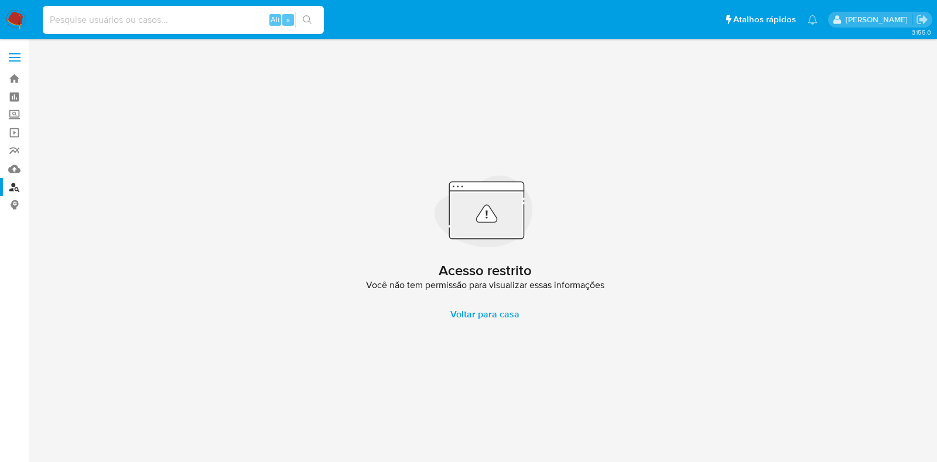
click at [214, 18] on input at bounding box center [183, 19] width 281 height 15
paste input "ZPYvJemPE1kjTF52duuWwCzx"
type input "ZPYvJemPE1kjTF52duuWwCzx"
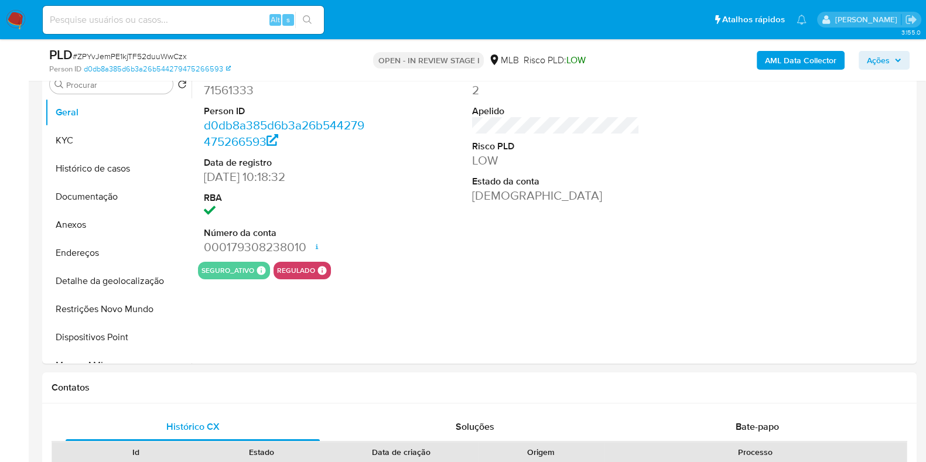
select select "10"
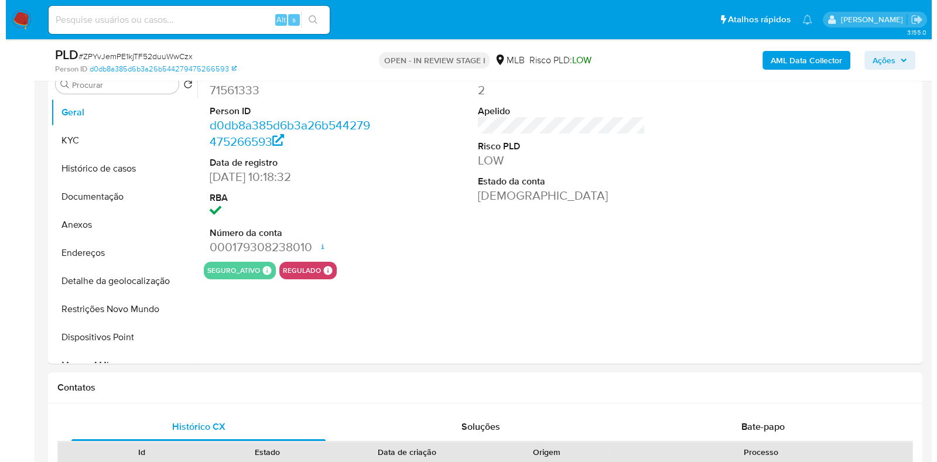
scroll to position [249, 0]
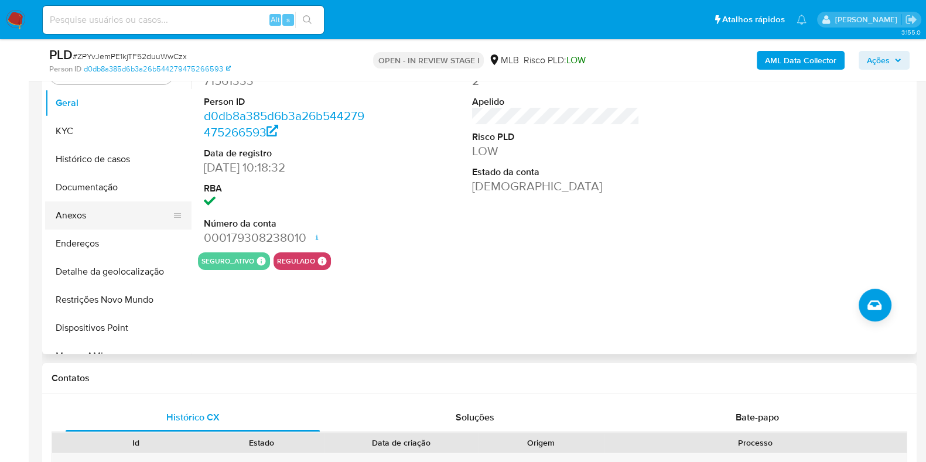
click at [101, 225] on button "Anexos" at bounding box center [113, 215] width 137 height 28
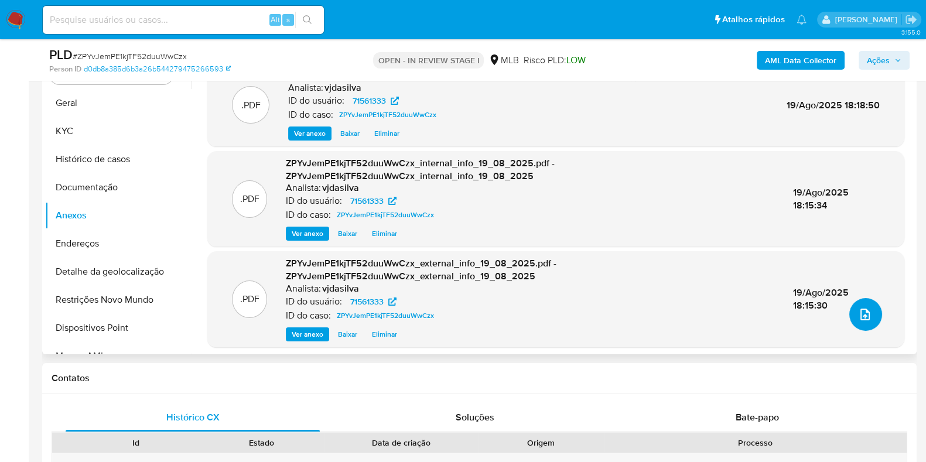
click at [863, 314] on icon "upload-file" at bounding box center [865, 314] width 14 height 14
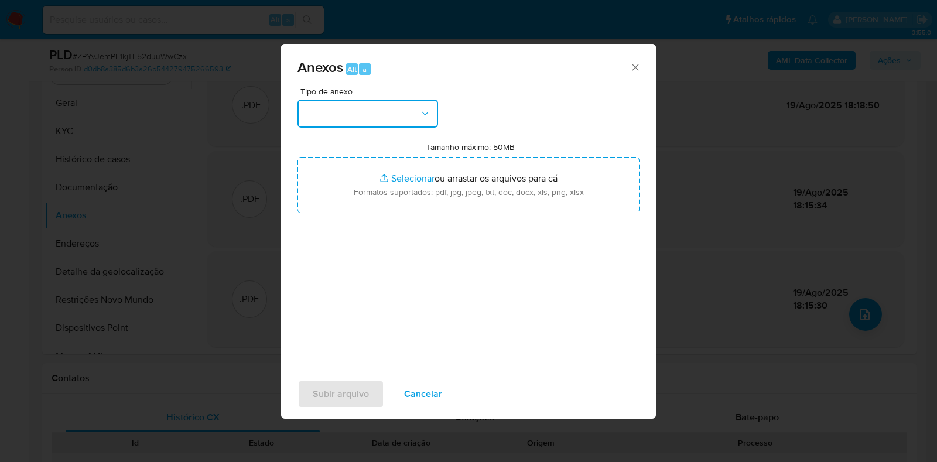
click at [413, 114] on button "button" at bounding box center [367, 114] width 141 height 28
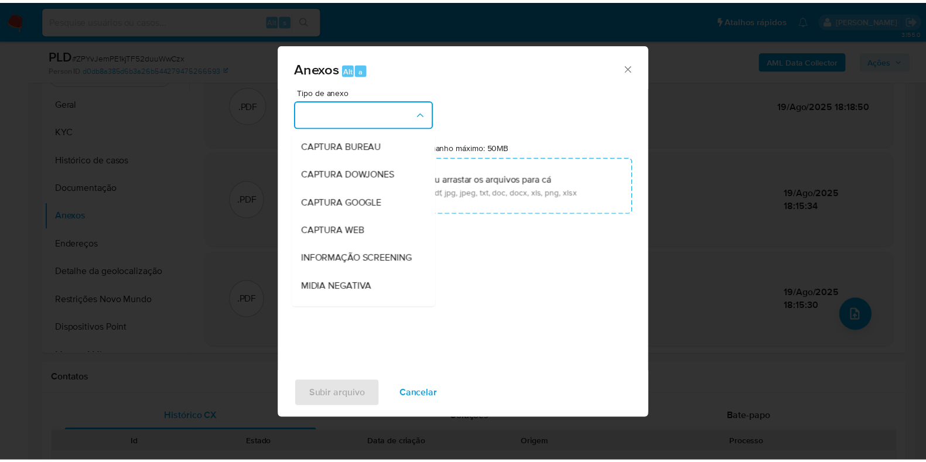
scroll to position [180, 0]
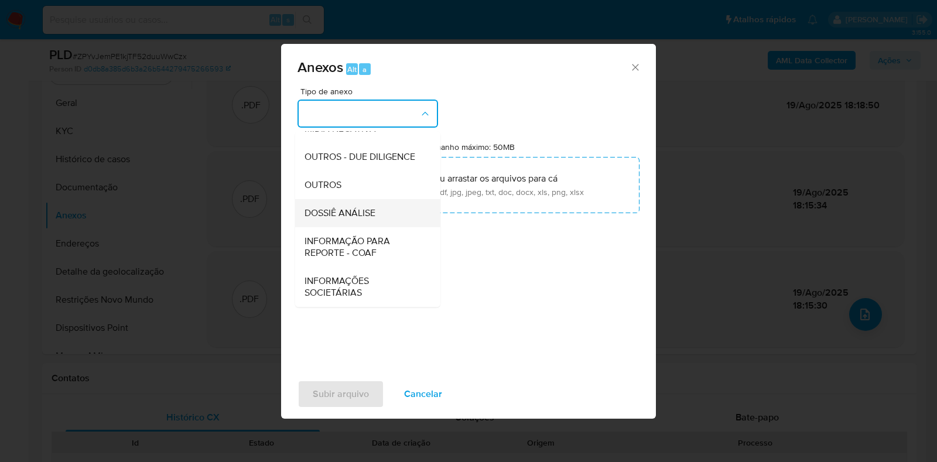
click at [358, 215] on span "DOSSIÊ ANÁLISE" at bounding box center [340, 213] width 71 height 12
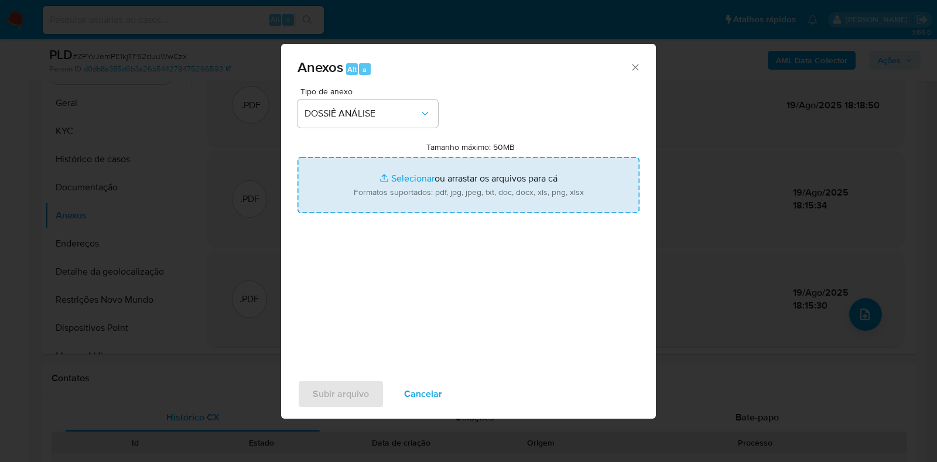
type input "C:\fakepath\DECLÍNIO - CPF 39581402896 - TIAGO HENRIQUE ESQUICATO.pdf"
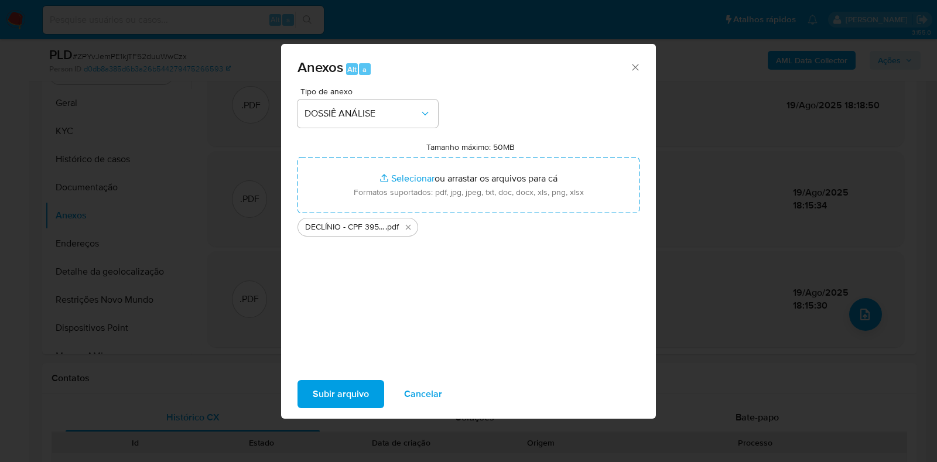
click at [352, 386] on span "Subir arquivo" at bounding box center [341, 394] width 56 height 26
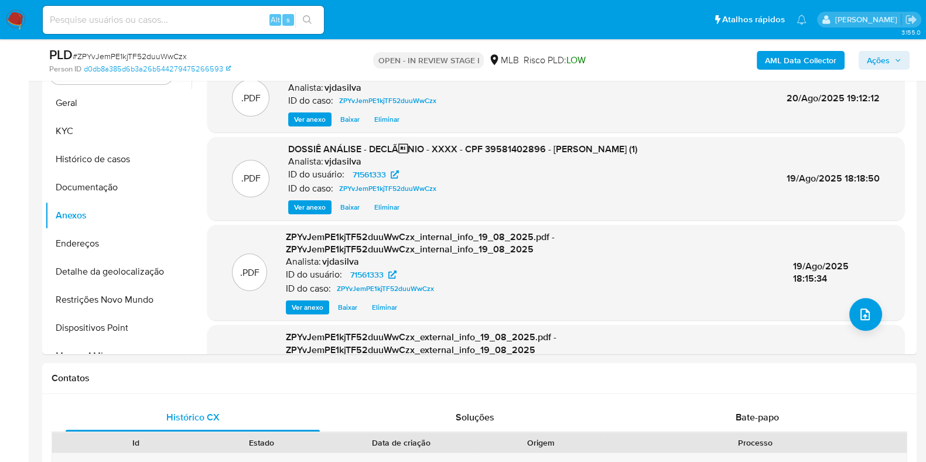
click at [887, 67] on span "Ações" at bounding box center [878, 60] width 23 height 19
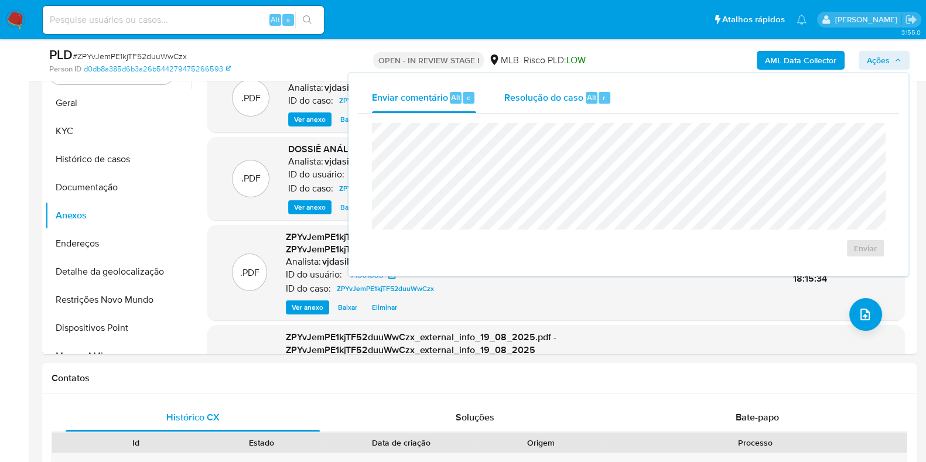
click at [550, 92] on span "Resolução do caso" at bounding box center [543, 96] width 79 height 13
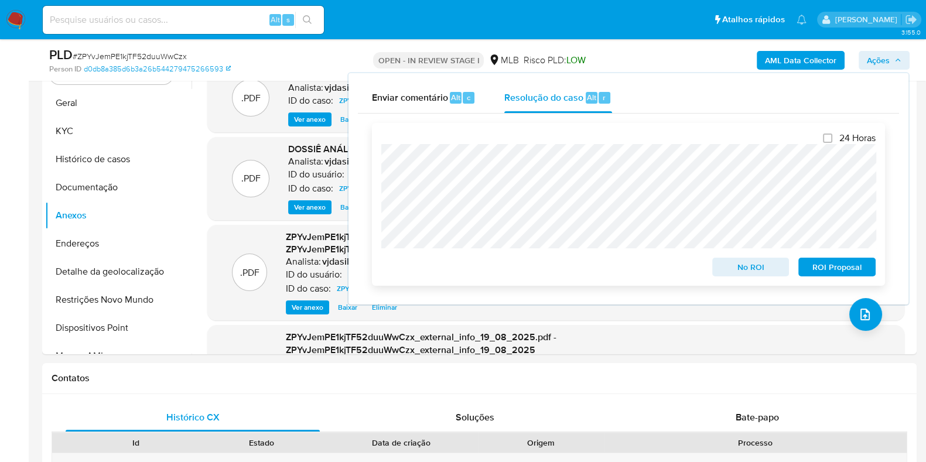
click at [739, 268] on span "No ROI" at bounding box center [750, 267] width 61 height 16
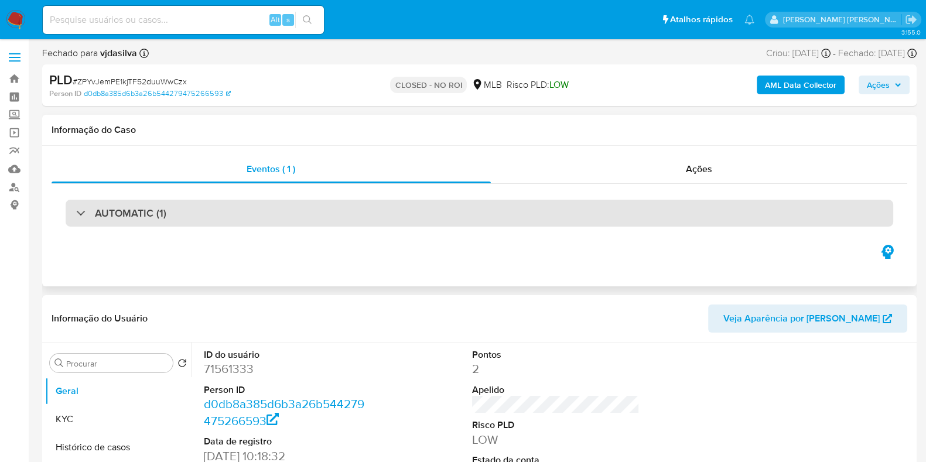
select select "10"
click at [487, 225] on div "AUTOMATIC (1)" at bounding box center [479, 213] width 827 height 27
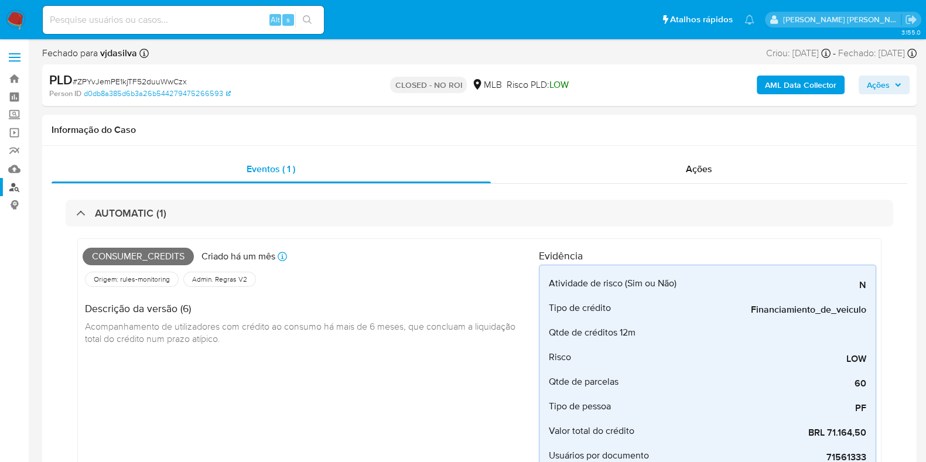
click at [16, 184] on link "Localizador de pessoas" at bounding box center [69, 187] width 139 height 18
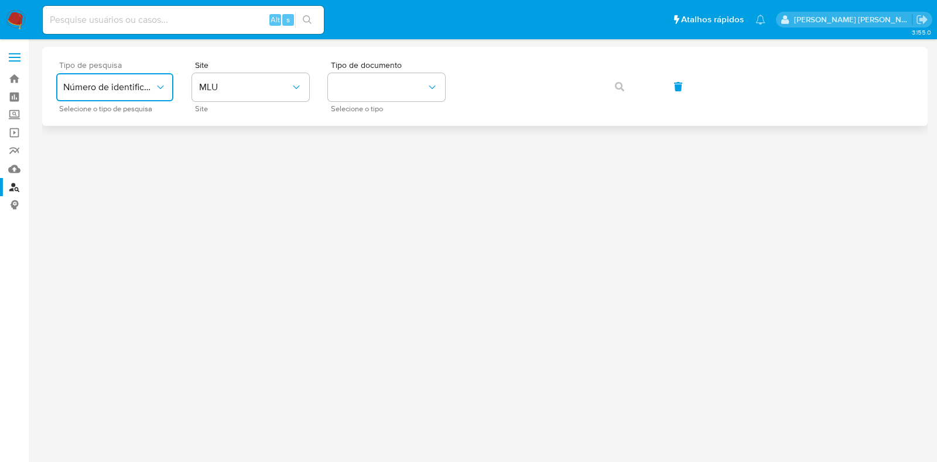
click at [160, 87] on icon "typeSearch" at bounding box center [161, 87] width 12 height 12
click at [269, 93] on span "MLU" at bounding box center [244, 87] width 91 height 12
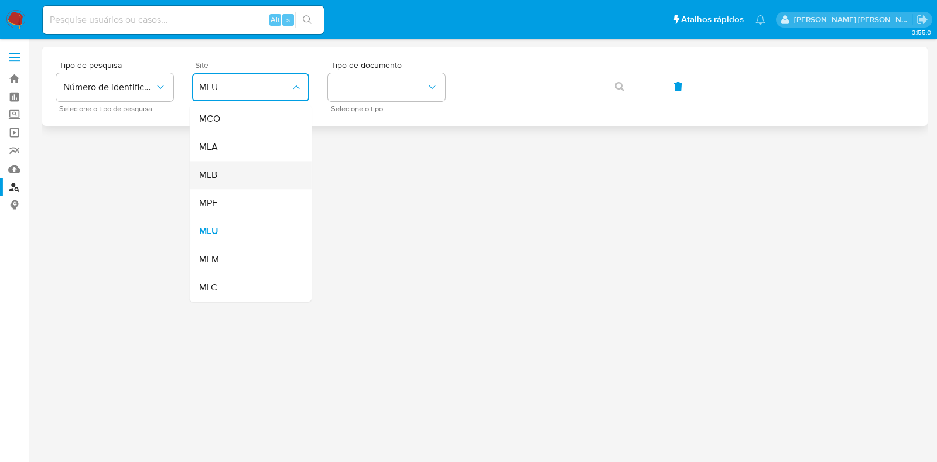
click at [248, 173] on div "MLB" at bounding box center [247, 175] width 96 height 28
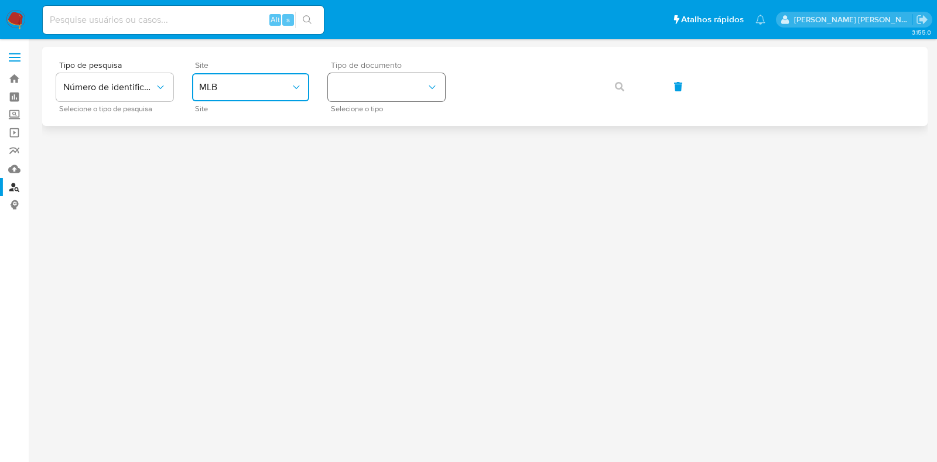
click at [405, 85] on button "identificationType" at bounding box center [386, 87] width 117 height 28
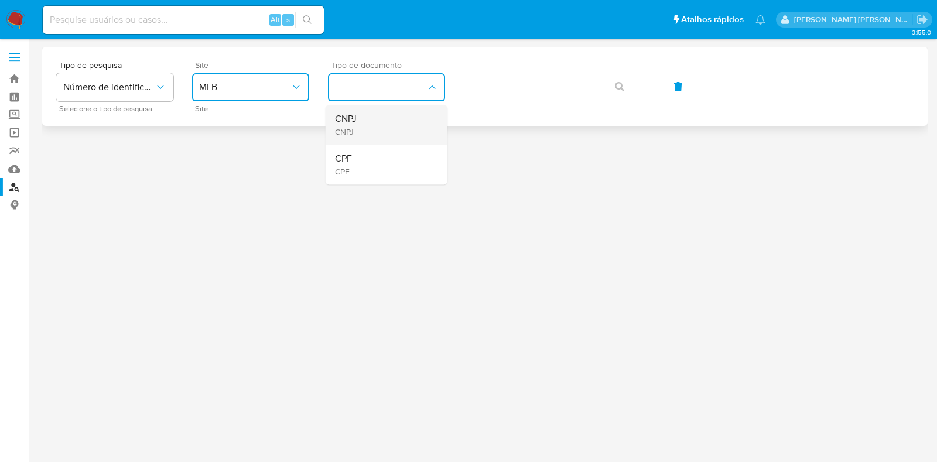
click at [400, 123] on div "CNPJ CNPJ" at bounding box center [383, 125] width 96 height 40
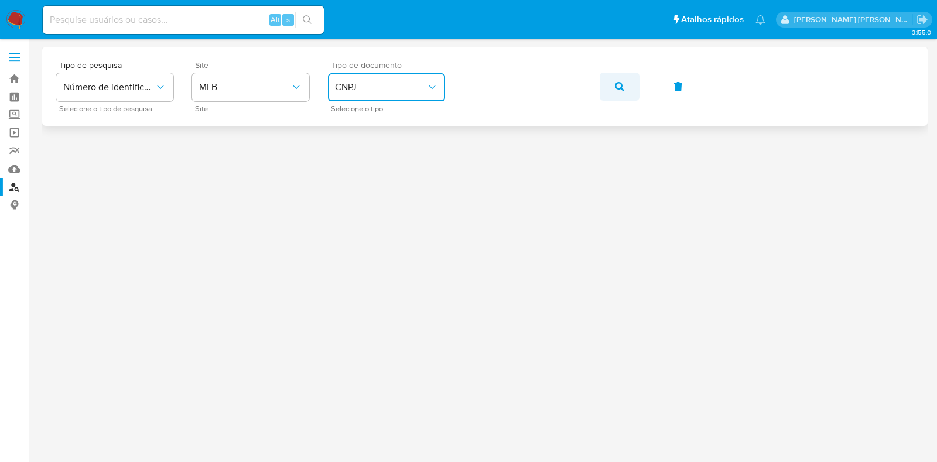
click at [615, 86] on icon "button" at bounding box center [619, 86] width 9 height 9
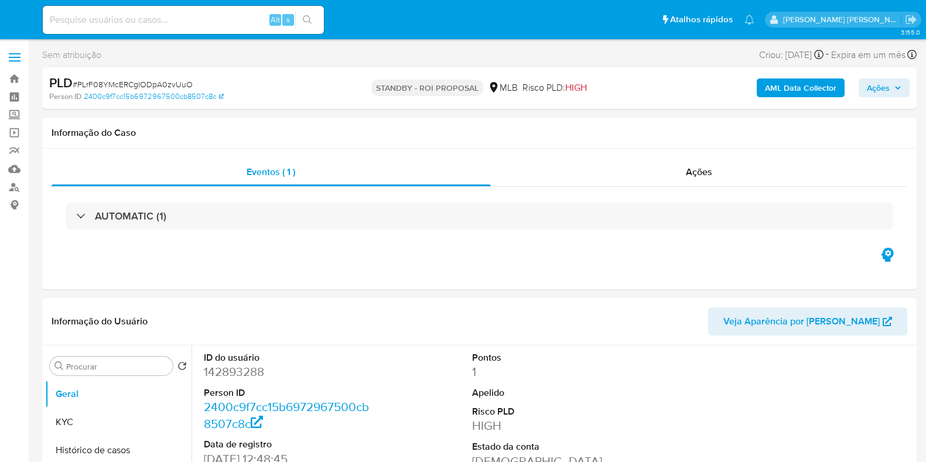
select select "10"
